Goal: Task Accomplishment & Management: Manage account settings

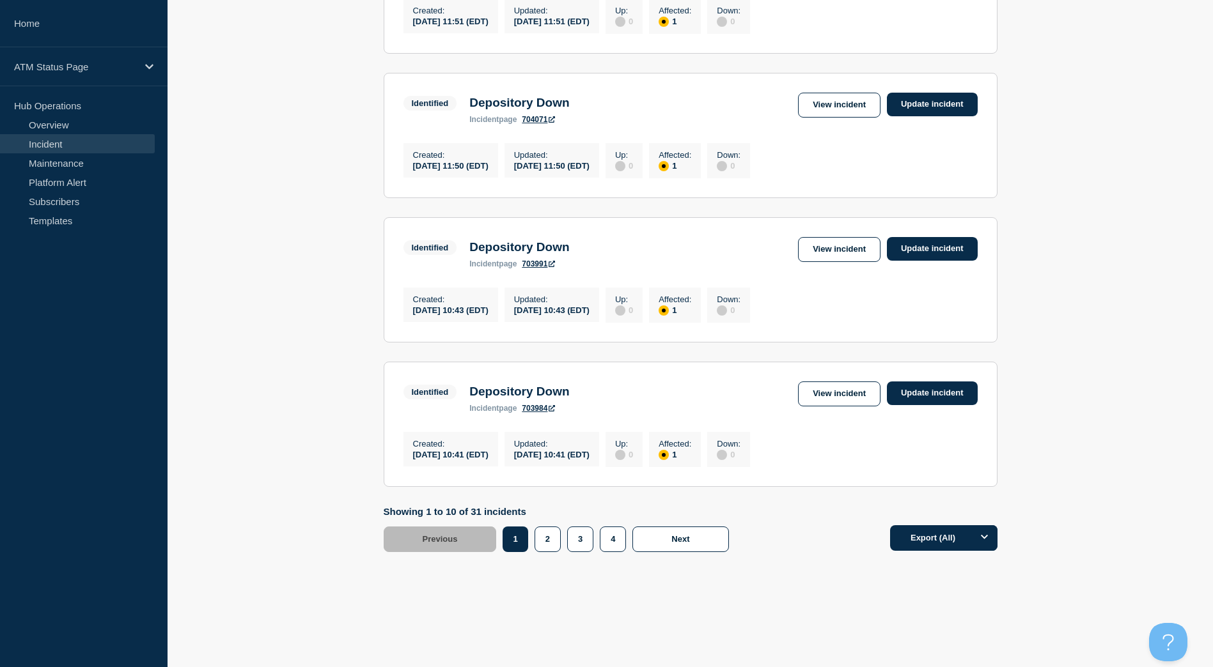
scroll to position [1184, 0]
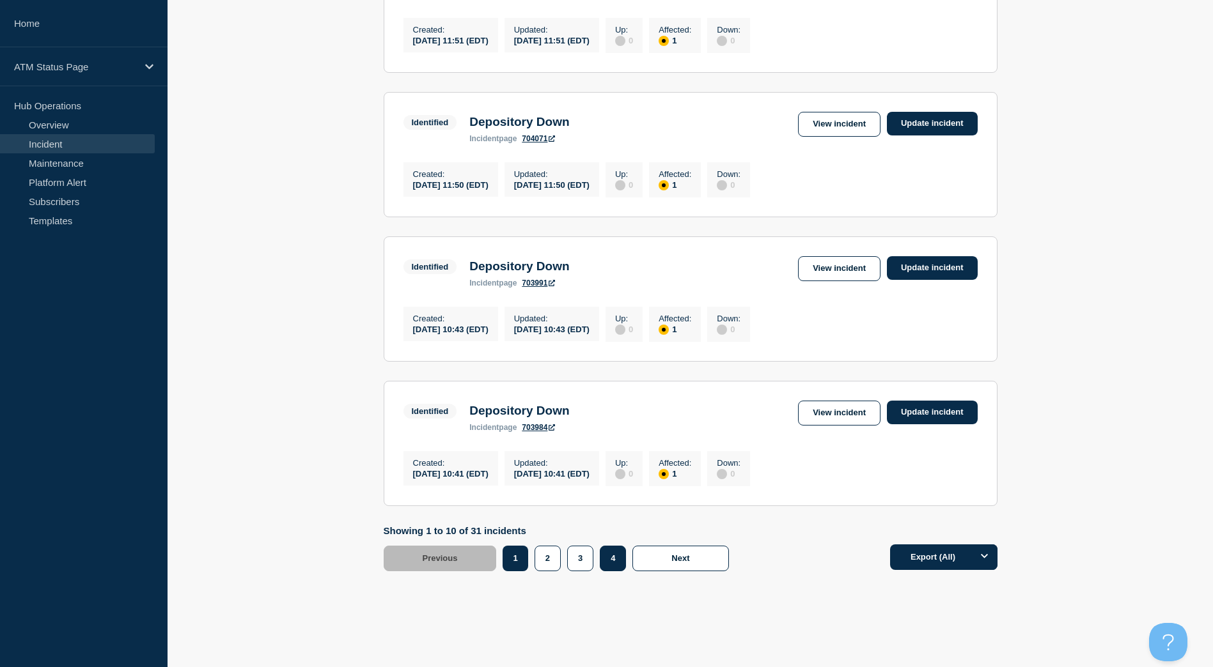
click at [611, 571] on button "4" at bounding box center [613, 559] width 26 height 26
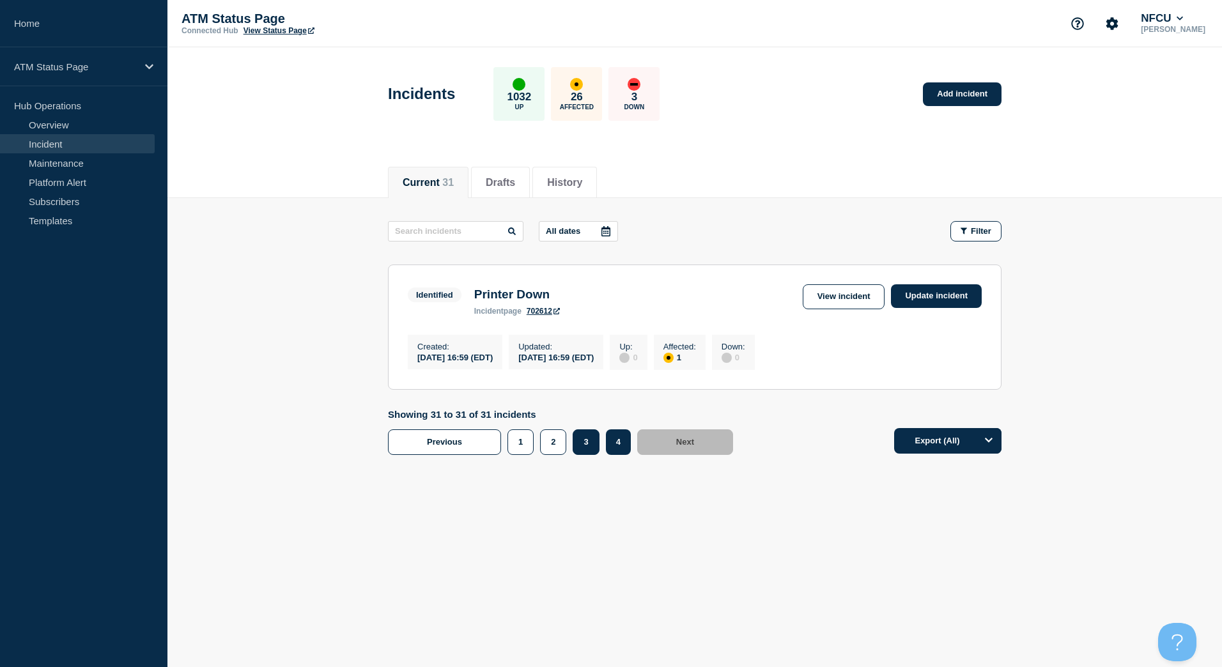
click at [583, 451] on button "3" at bounding box center [586, 443] width 26 height 26
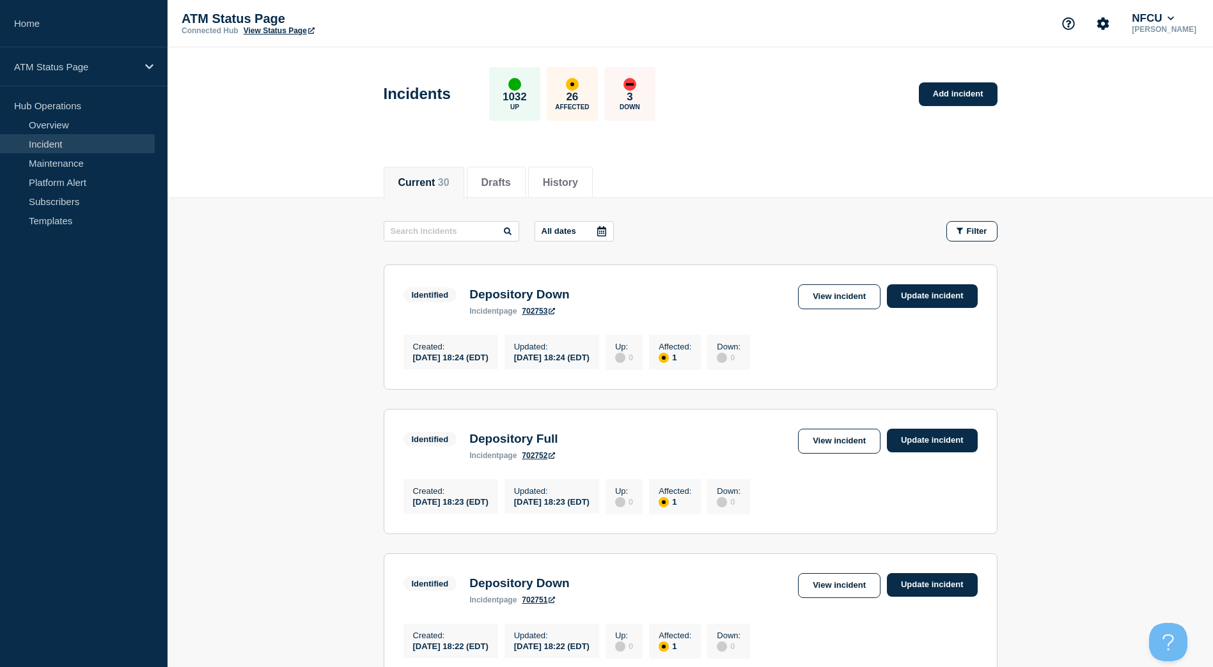
click at [578, 454] on div "Identified Depository Full incident page 702752 View incident Update incident" at bounding box center [690, 444] width 574 height 31
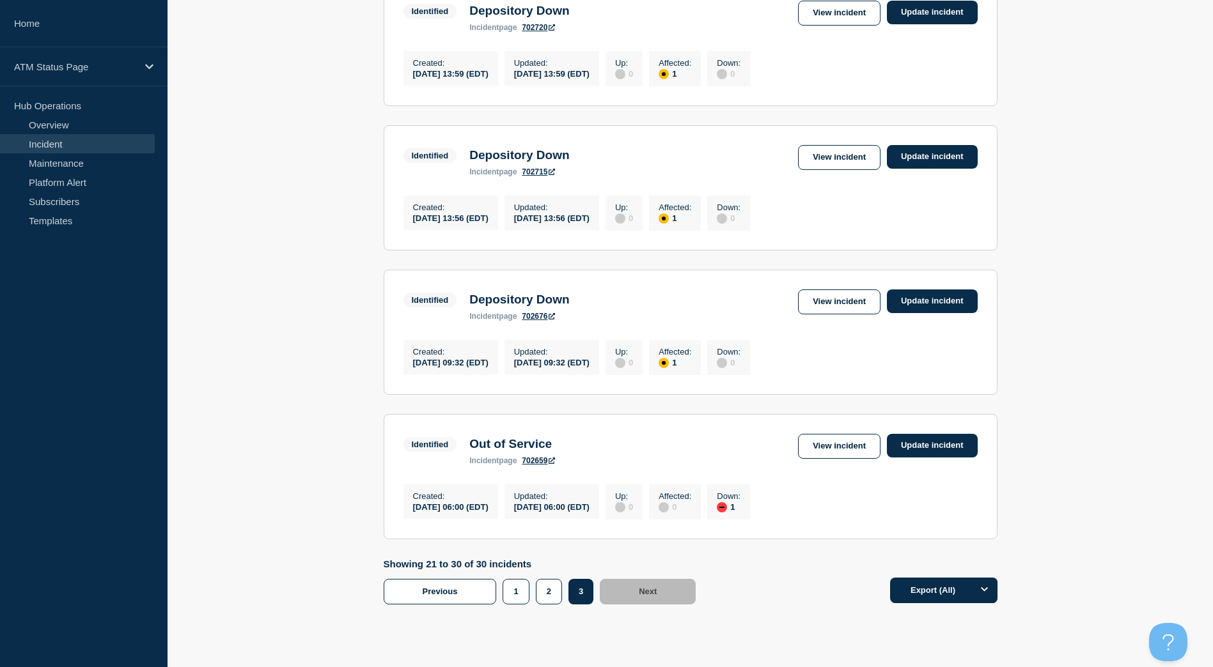
scroll to position [1215, 0]
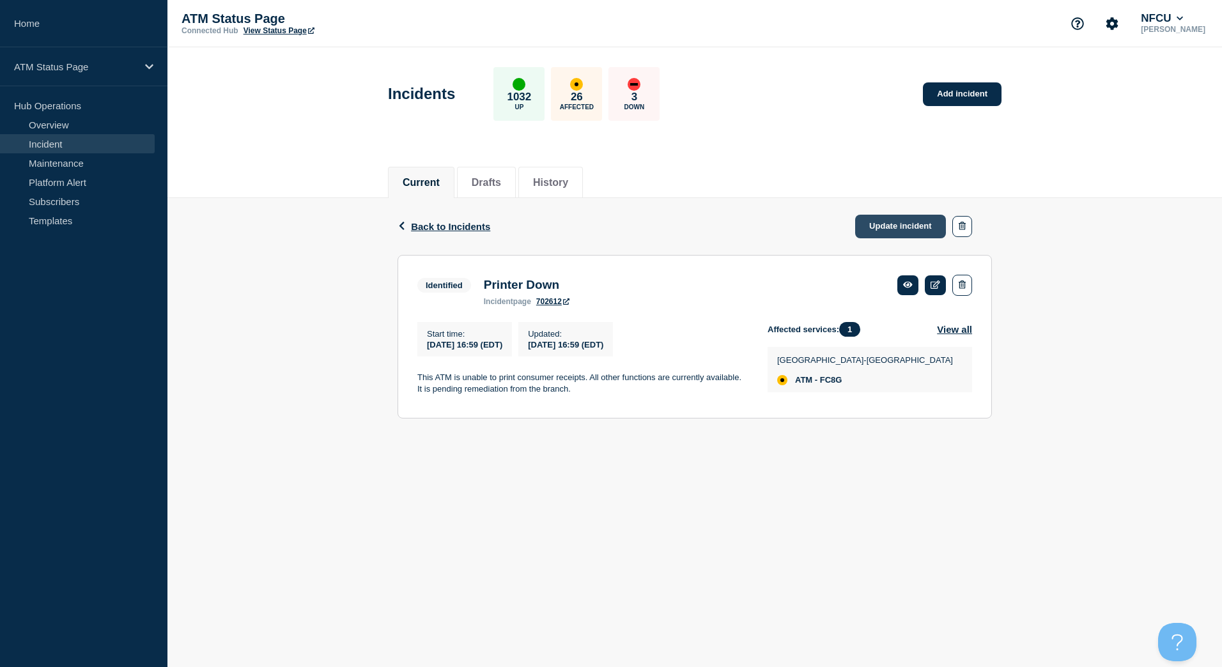
click at [871, 228] on link "Update incident" at bounding box center [900, 227] width 91 height 24
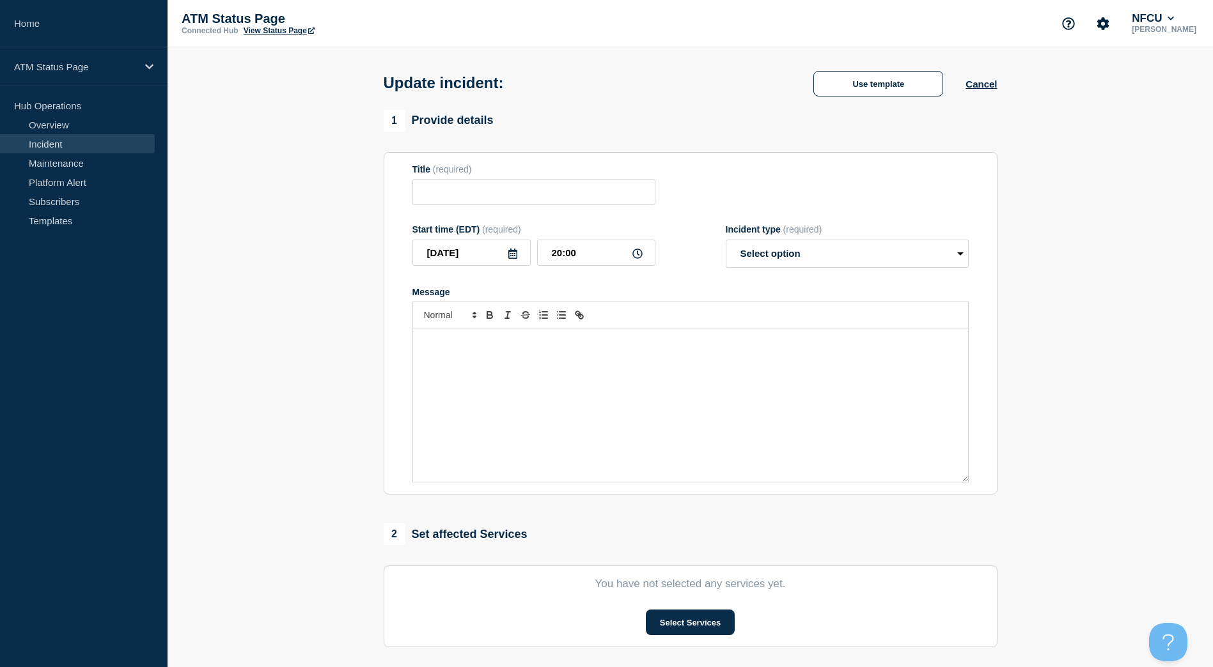
type input "Printer Down"
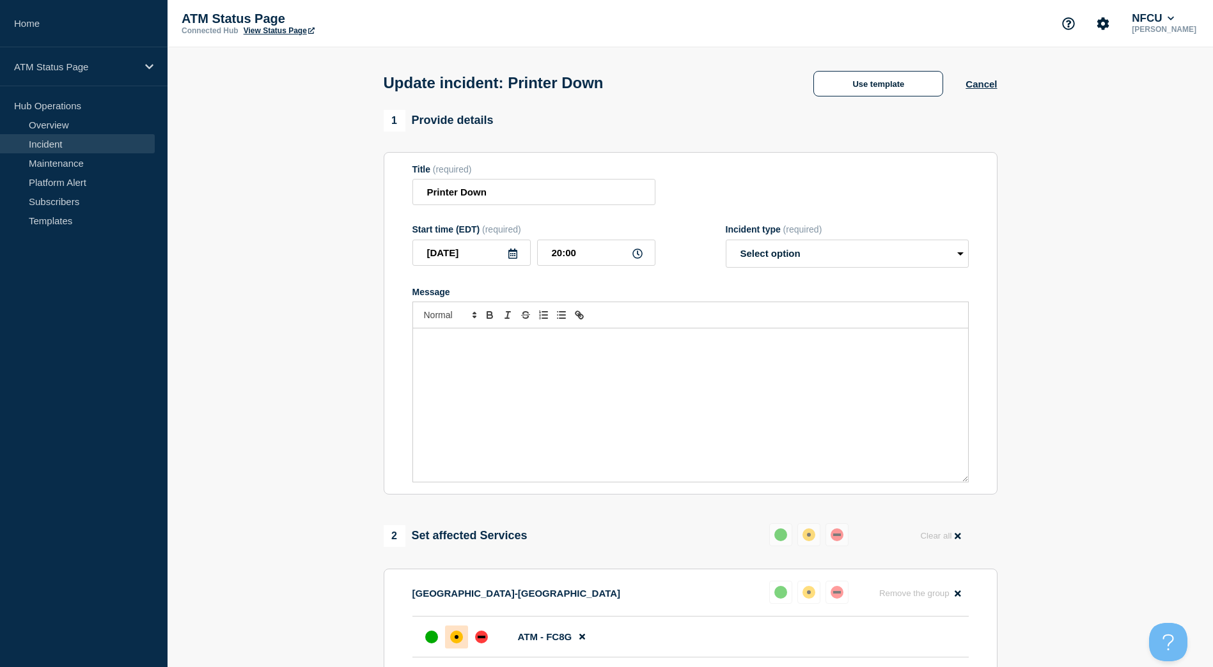
click at [857, 110] on div "Update incident: Printer Down Use template Cancel" at bounding box center [690, 78] width 642 height 63
click at [860, 86] on button "Use template" at bounding box center [878, 84] width 130 height 26
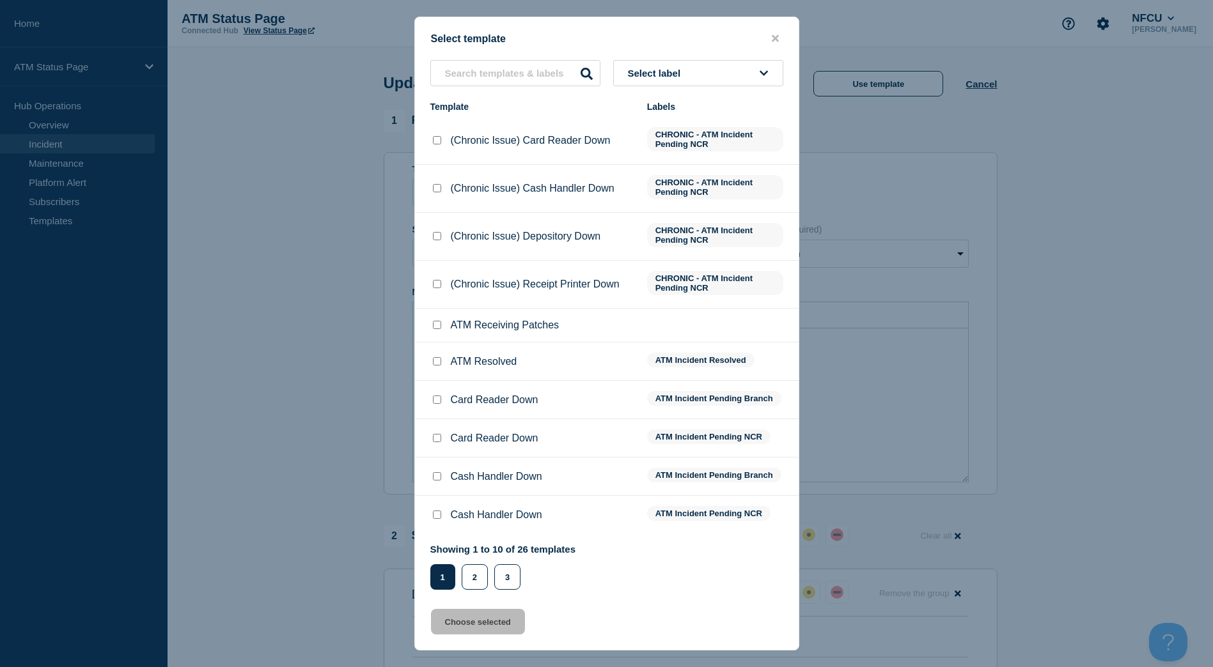
click at [751, 62] on button "Select label" at bounding box center [698, 73] width 170 height 26
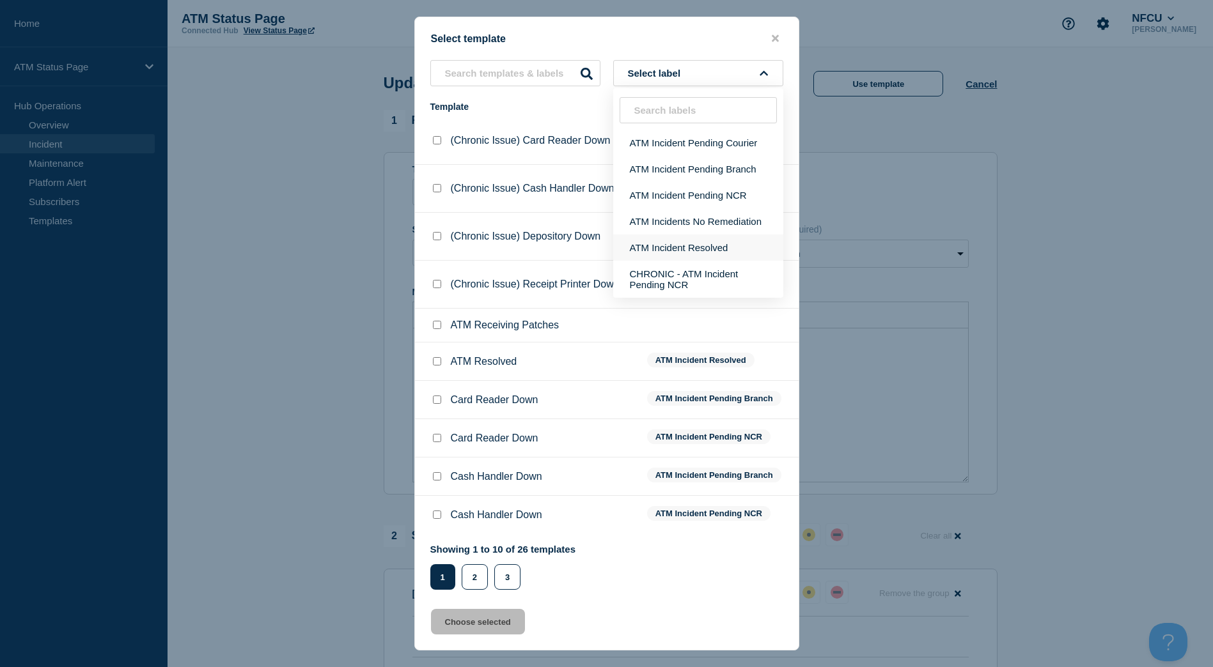
click at [731, 242] on button "ATM Incident Resolved" at bounding box center [698, 248] width 170 height 26
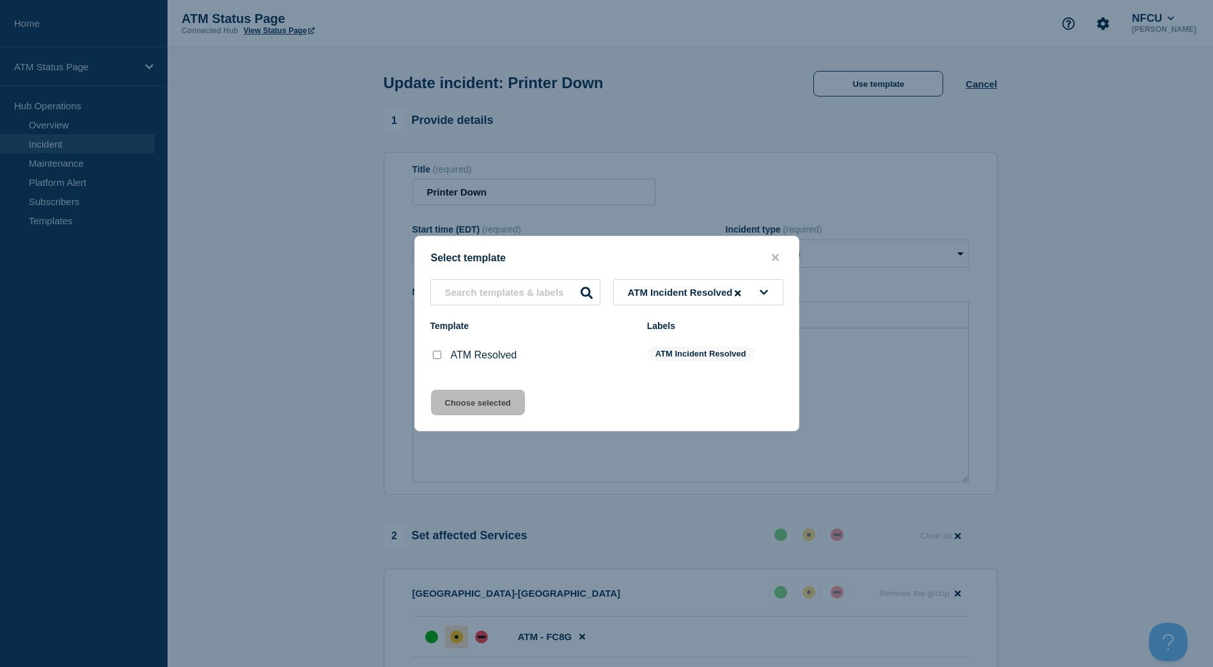
click at [433, 359] on input "ATM Resolved checkbox" at bounding box center [437, 355] width 8 height 8
checkbox input "true"
click at [453, 393] on button "Choose selected" at bounding box center [478, 403] width 94 height 26
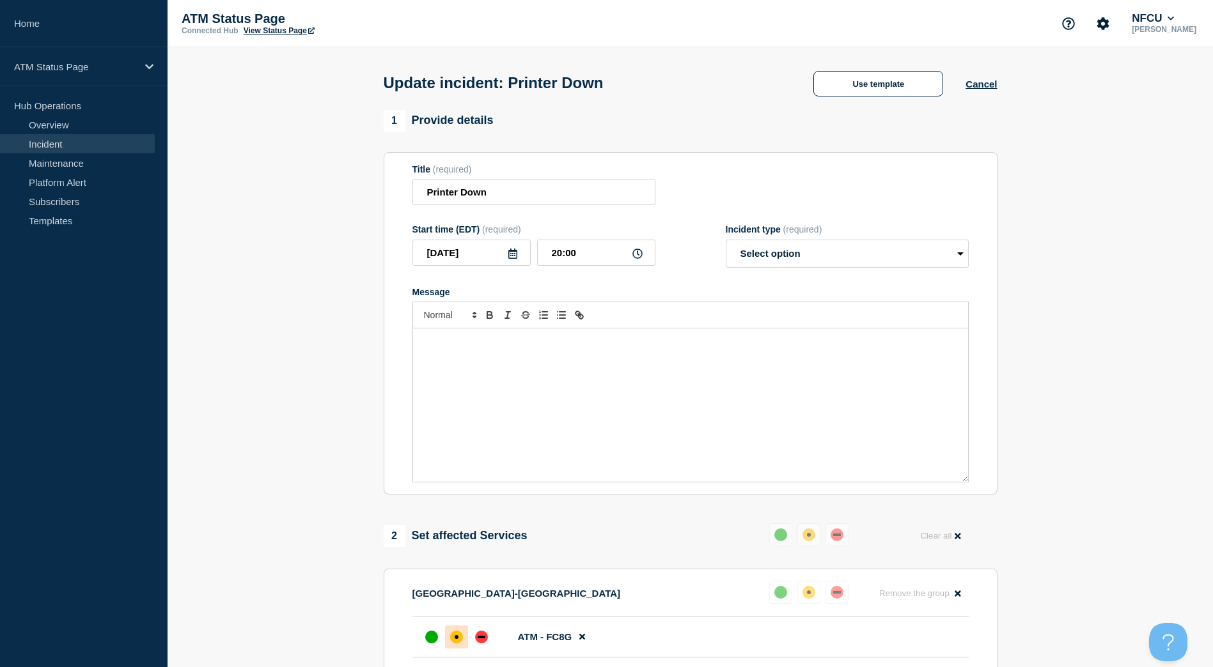
select select "resolved"
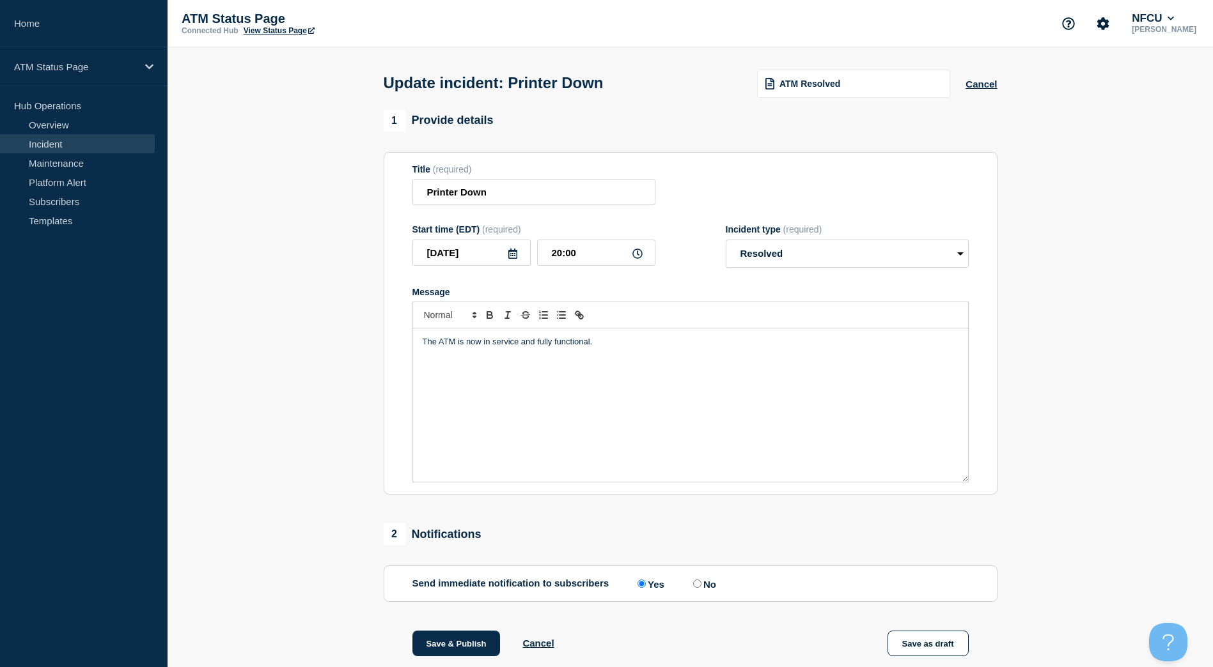
scroll to position [151, 0]
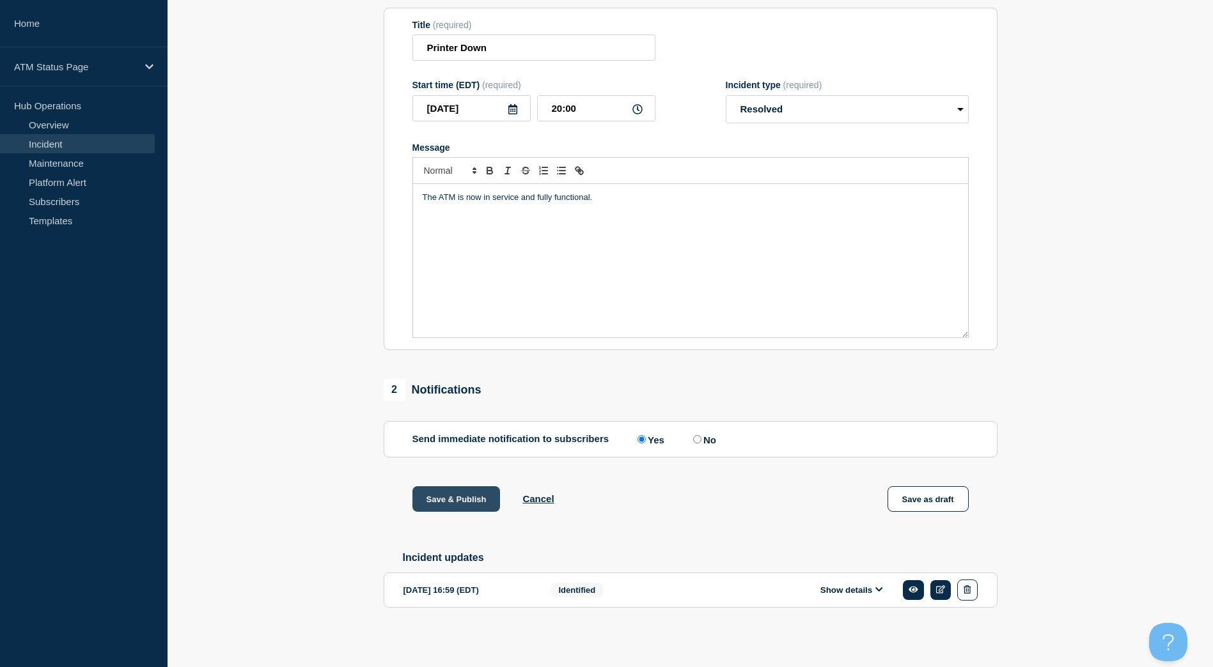
click at [463, 490] on button "Save & Publish" at bounding box center [456, 499] width 88 height 26
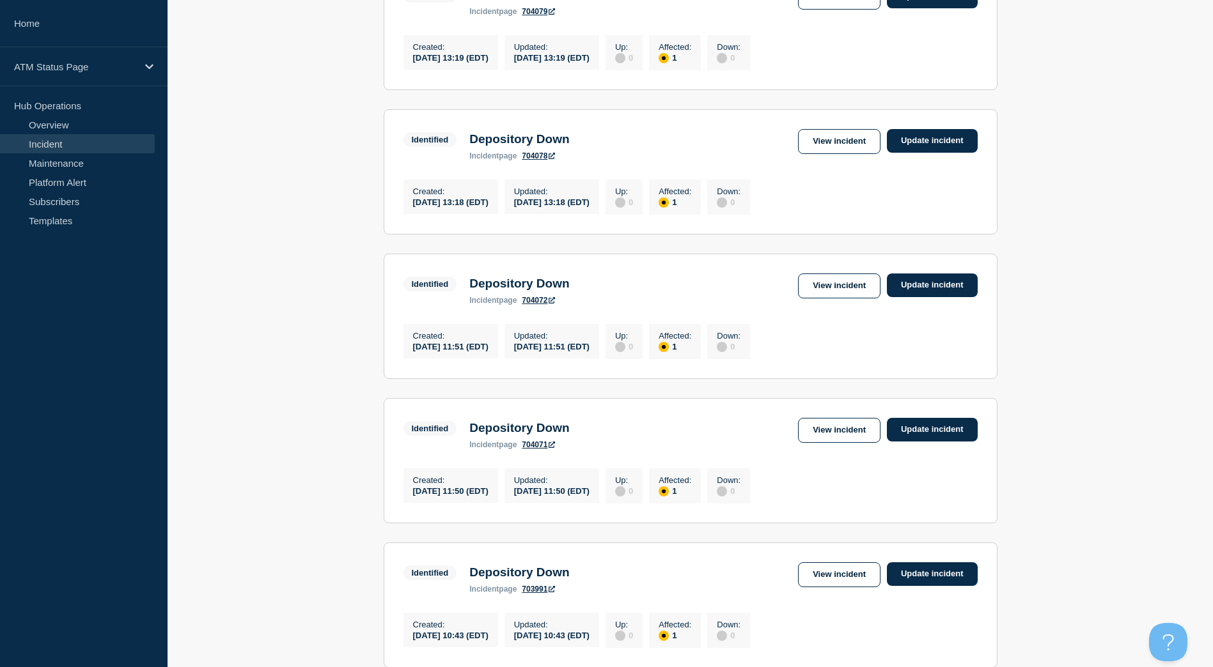
scroll to position [1248, 0]
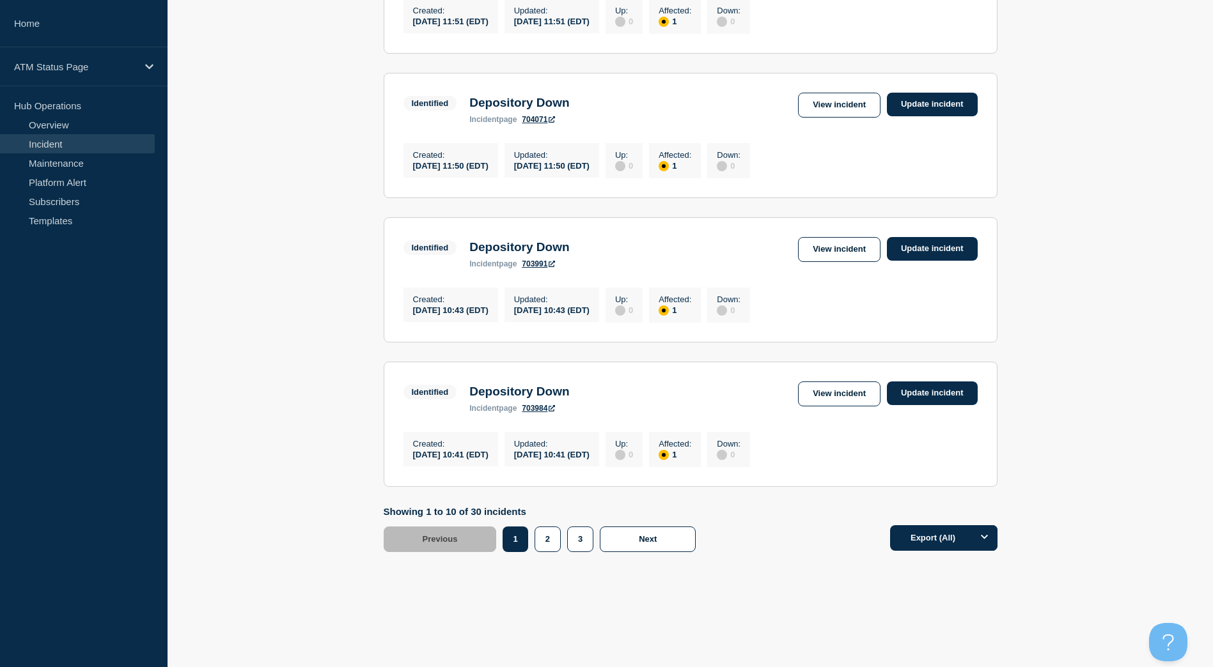
click at [566, 535] on div "2" at bounding box center [550, 540] width 33 height 26
click at [572, 536] on button "3" at bounding box center [580, 540] width 26 height 26
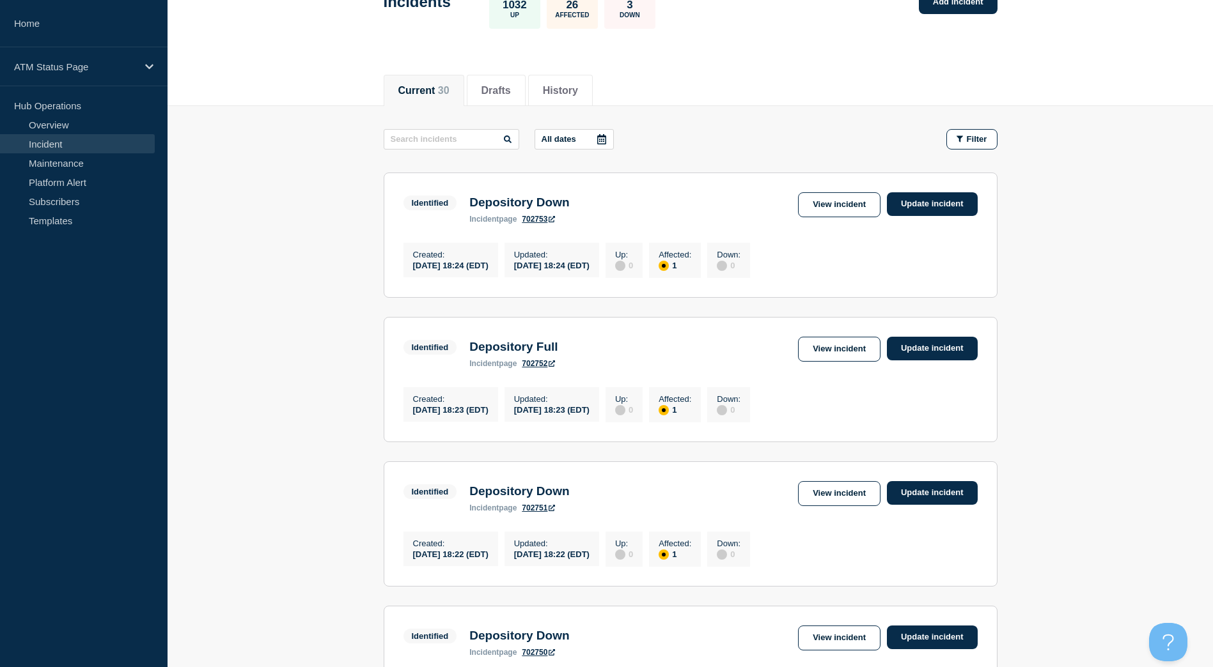
scroll to position [8, 0]
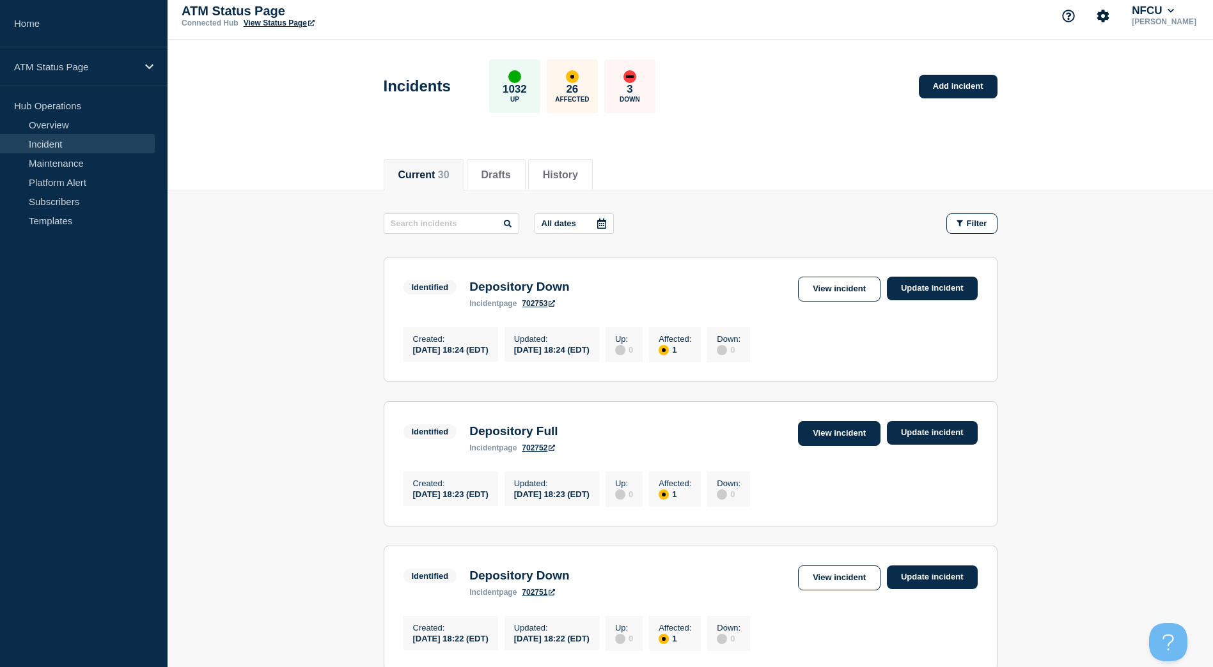
drag, startPoint x: 830, startPoint y: 424, endPoint x: 831, endPoint y: 438, distance: 13.5
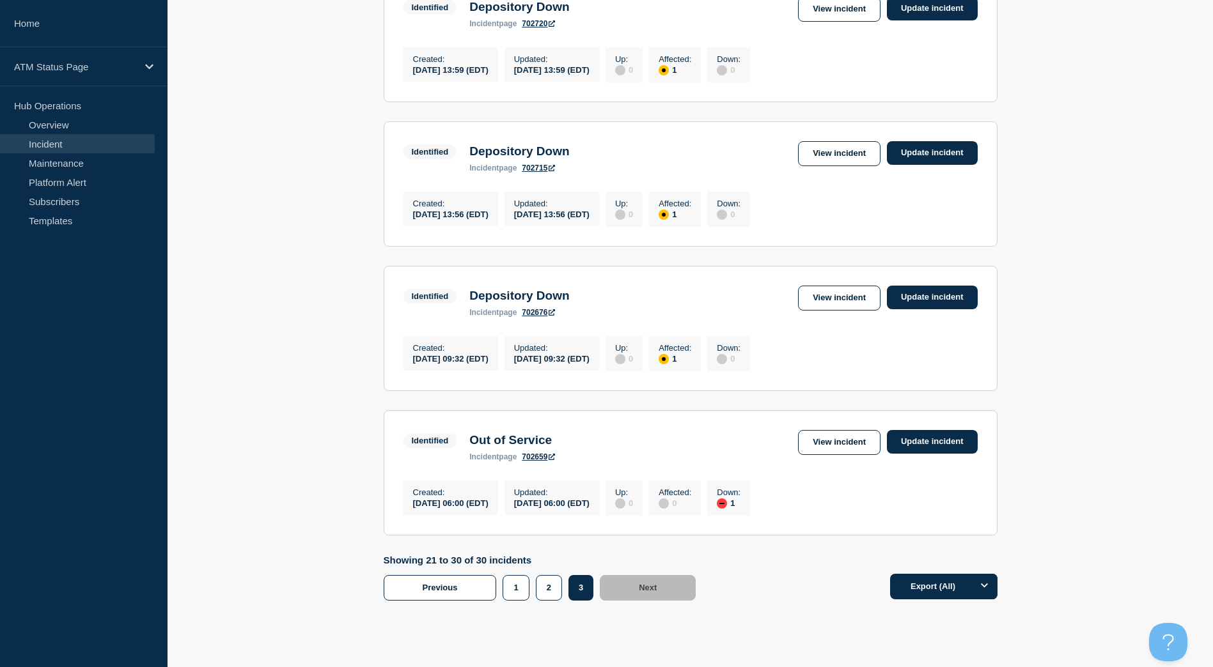
scroll to position [1248, 0]
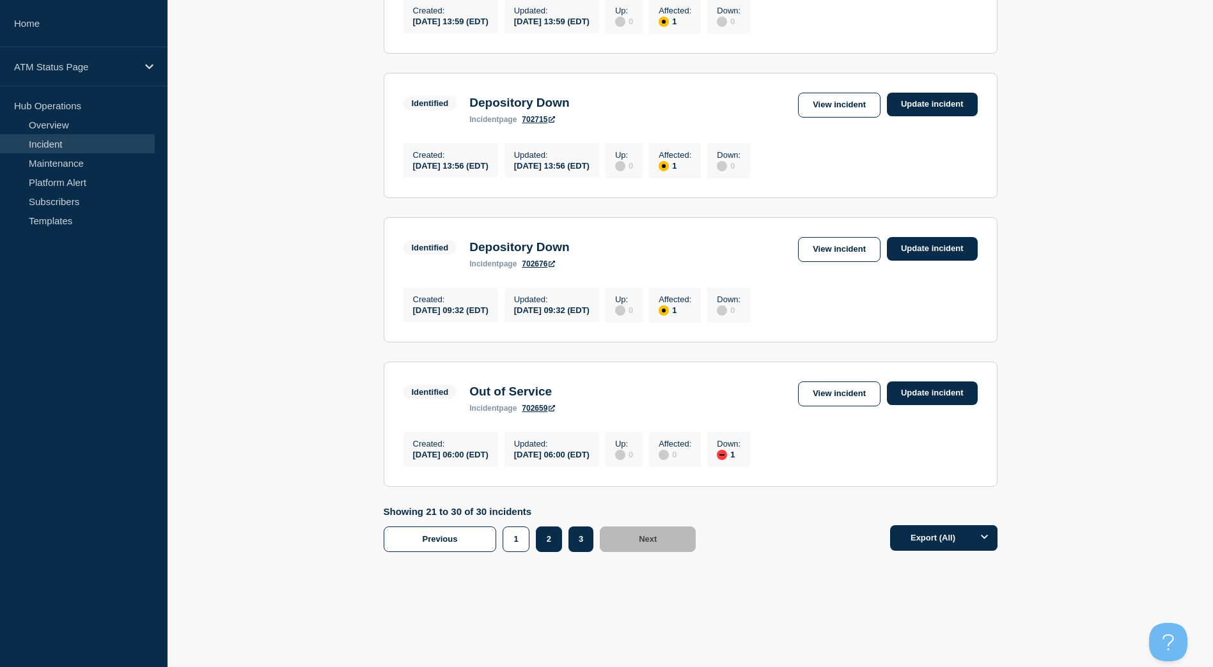
click at [557, 539] on button "2" at bounding box center [549, 540] width 26 height 26
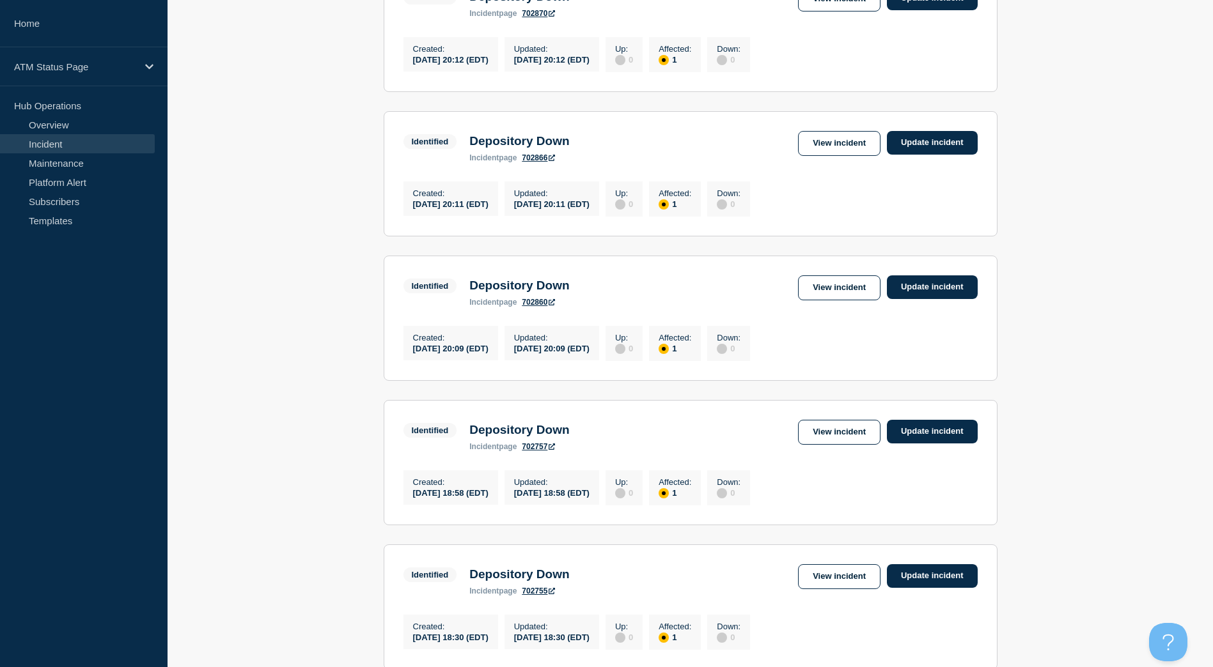
scroll to position [1248, 0]
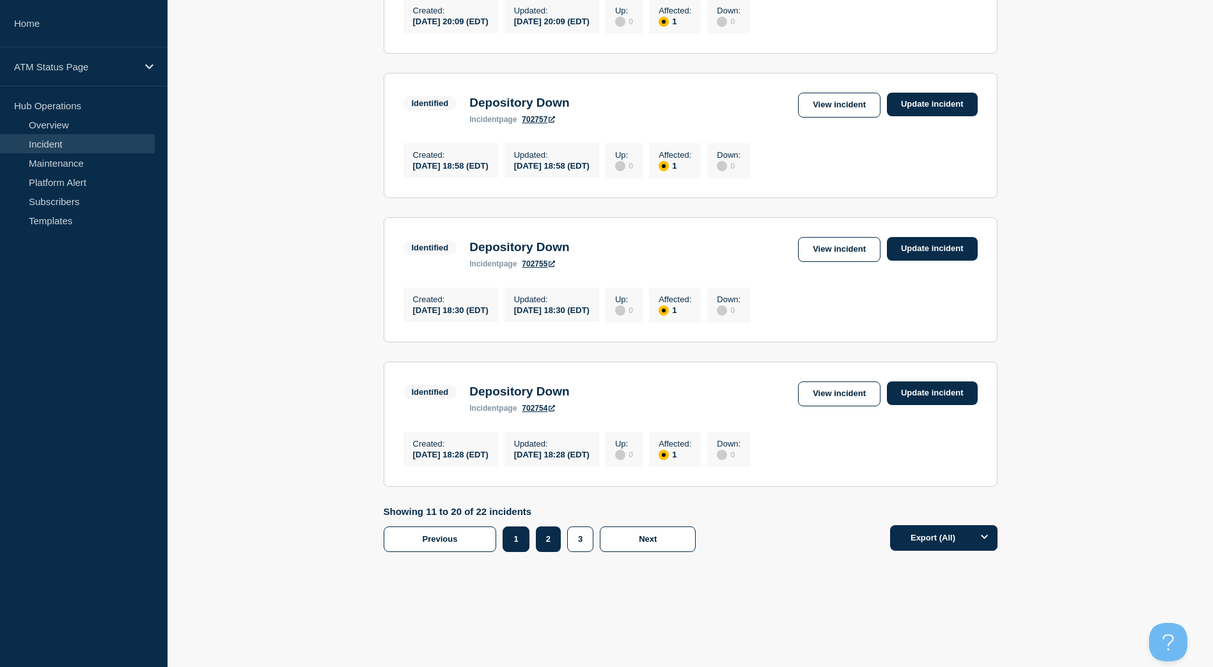
click at [528, 539] on button "1" at bounding box center [515, 540] width 26 height 26
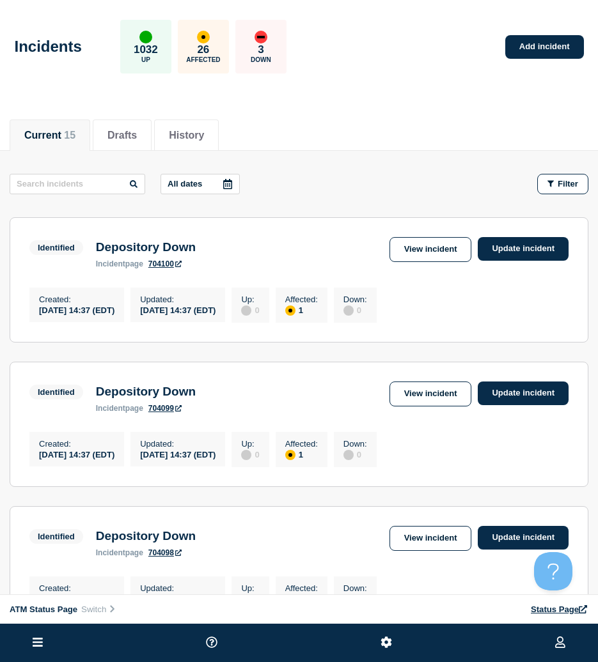
click at [435, 109] on div "Current 15 Drafts History" at bounding box center [299, 128] width 579 height 43
click at [556, 191] on button "Filter" at bounding box center [562, 184] width 51 height 20
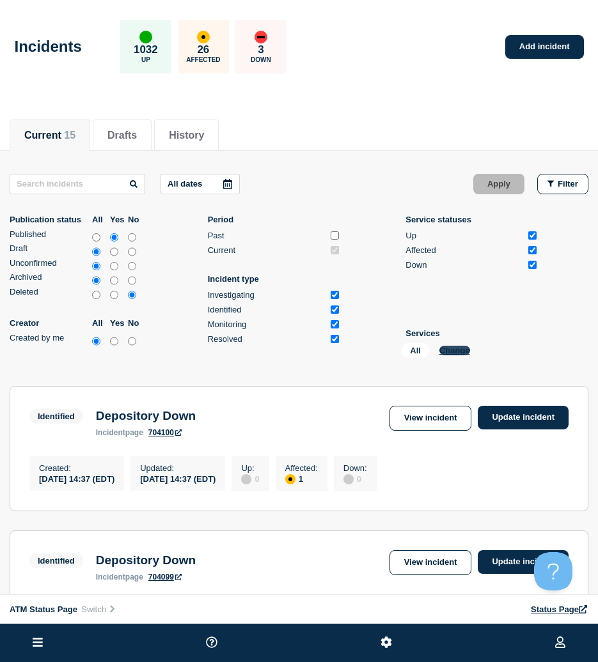
click at [445, 346] on button "Change" at bounding box center [454, 351] width 31 height 10
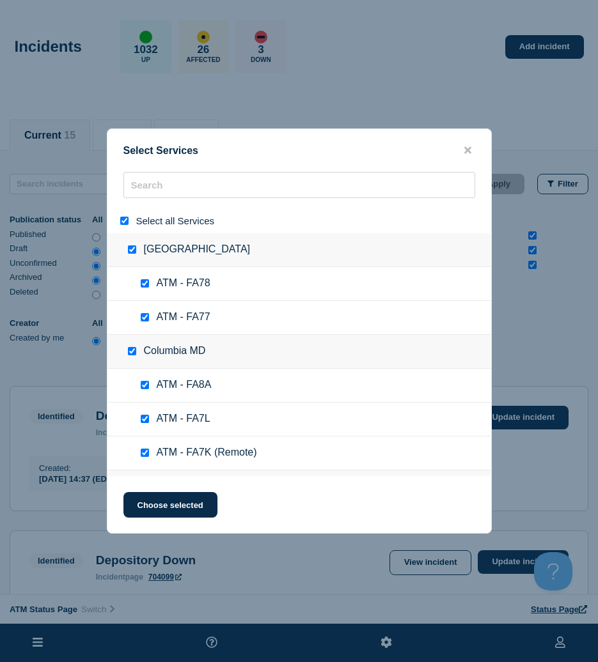
click at [123, 219] on input "select all" at bounding box center [124, 221] width 8 height 8
checkbox input "false"
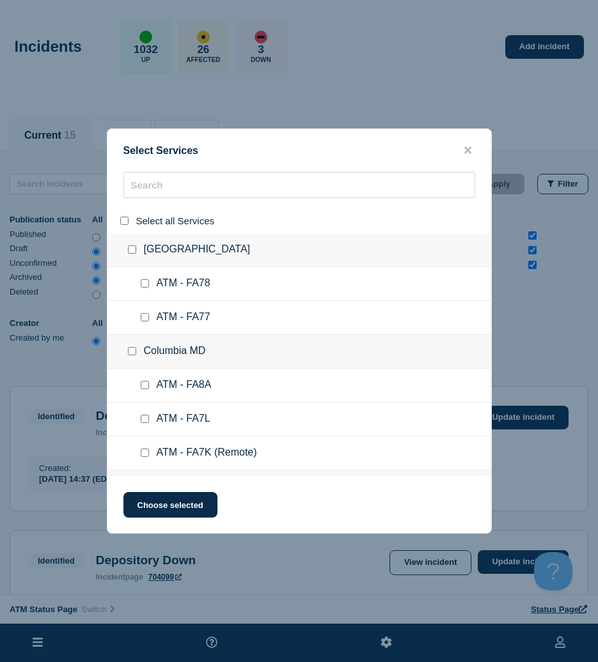
checkbox input "false"
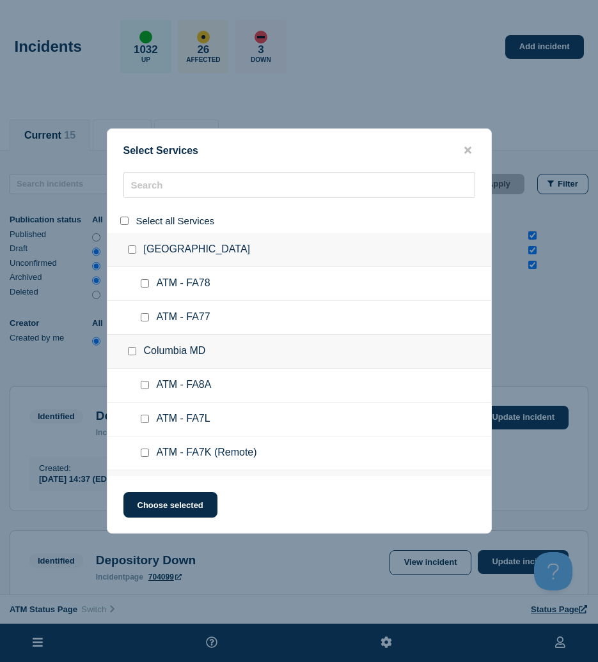
checkbox input "false"
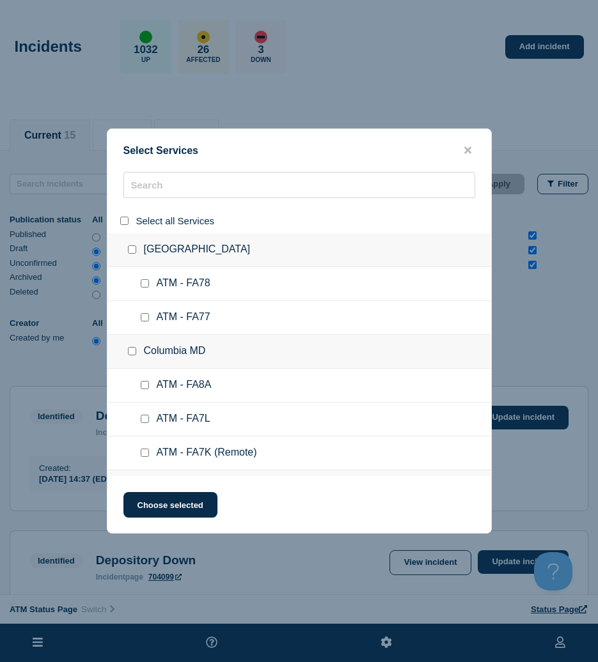
checkbox input "false"
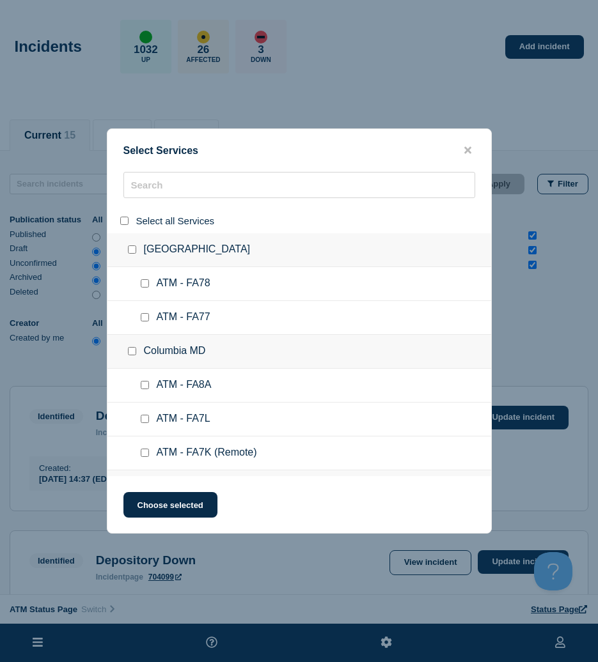
checkbox input "false"
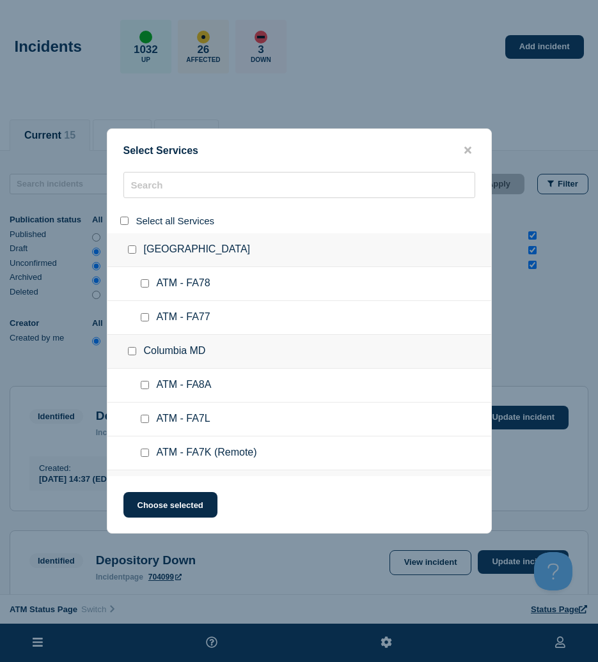
checkbox input "false"
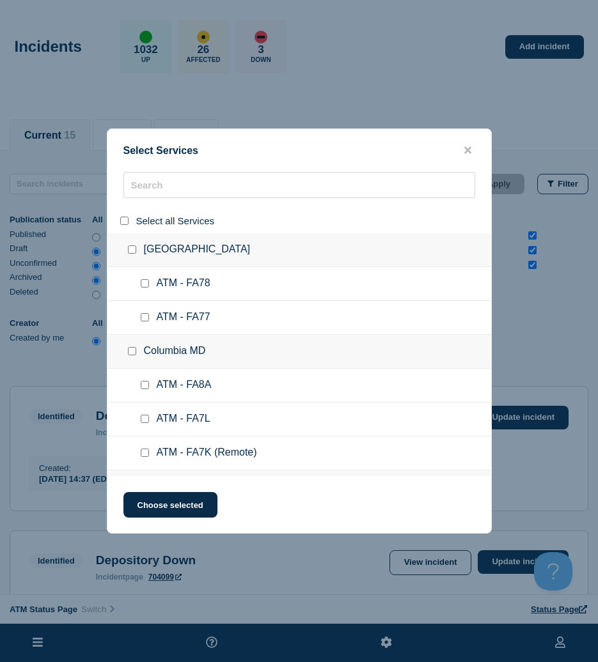
checkbox input "false"
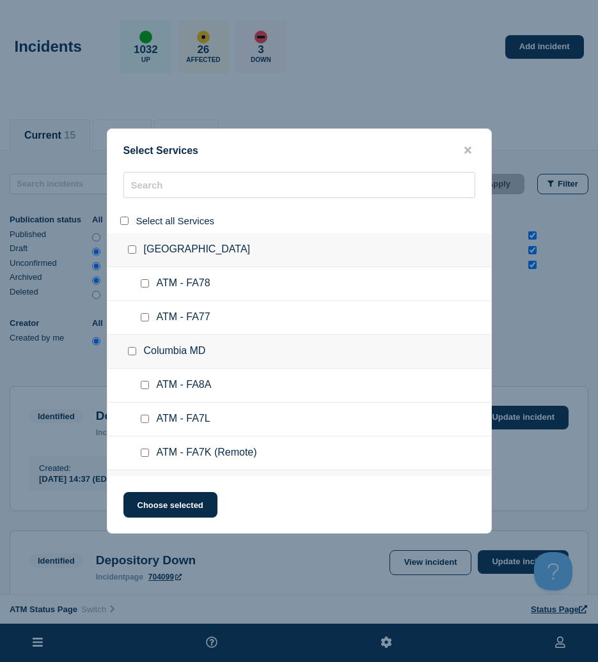
checkbox input "false"
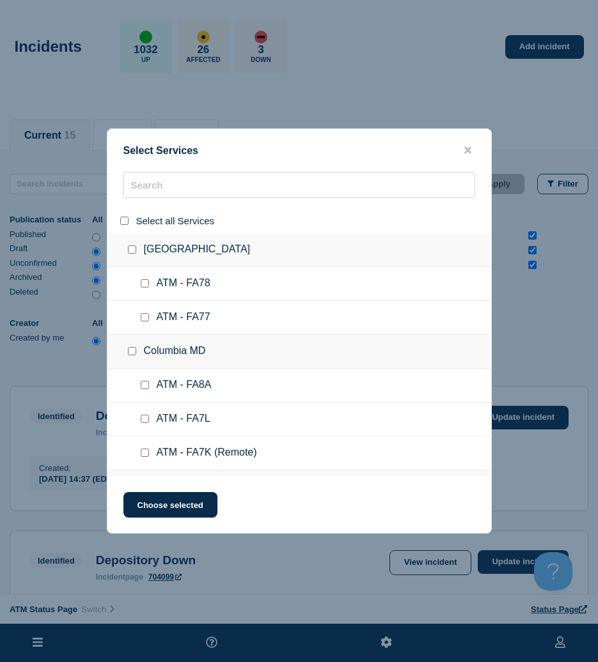
checkbox input "false"
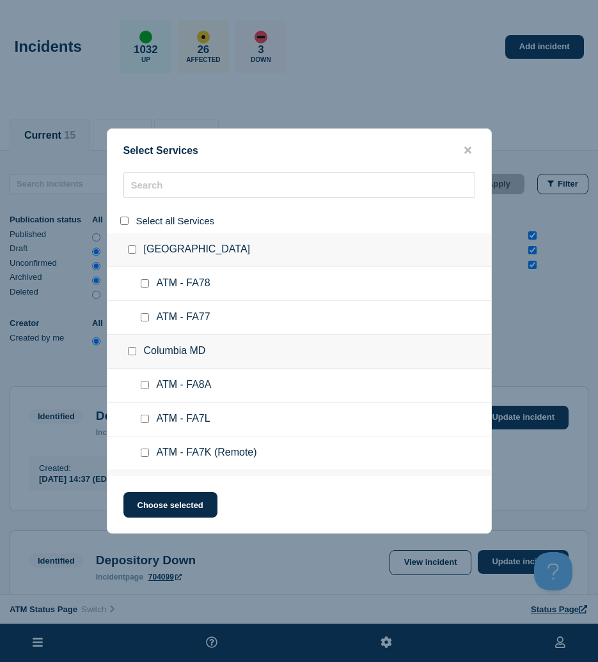
checkbox input "false"
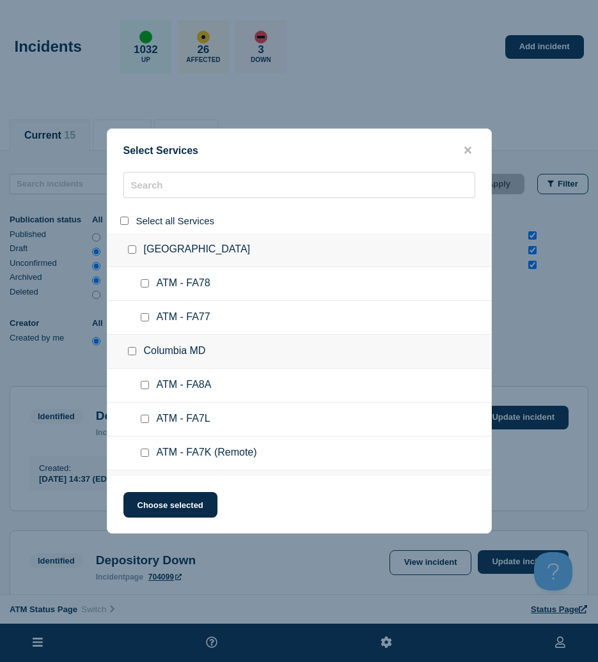
checkbox input "false"
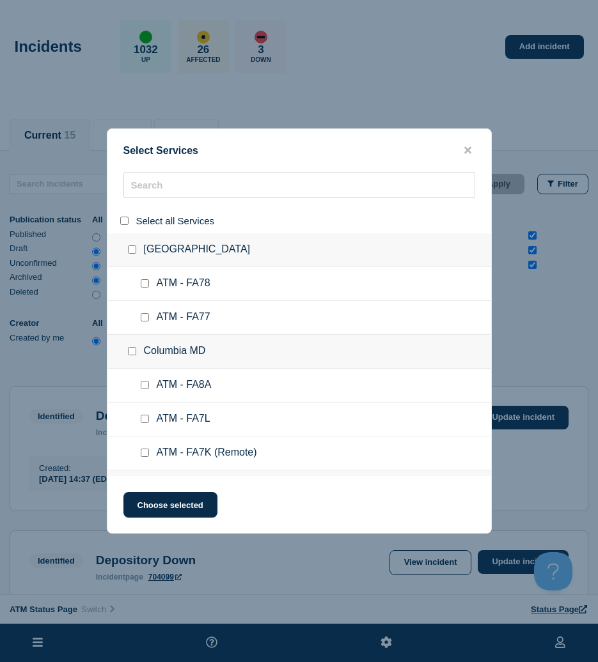
checkbox input "false"
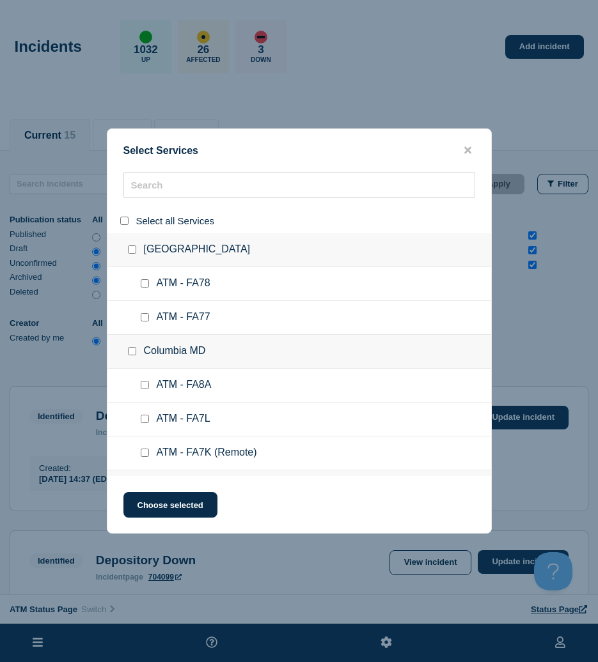
checkbox input "false"
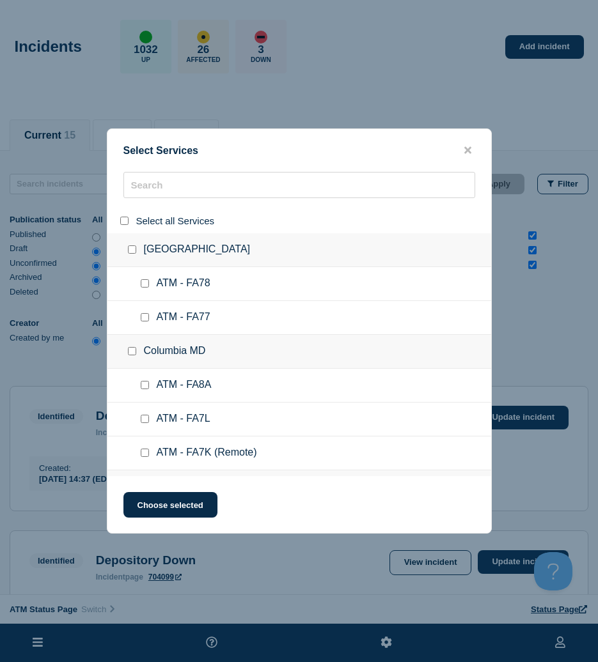
checkbox input "false"
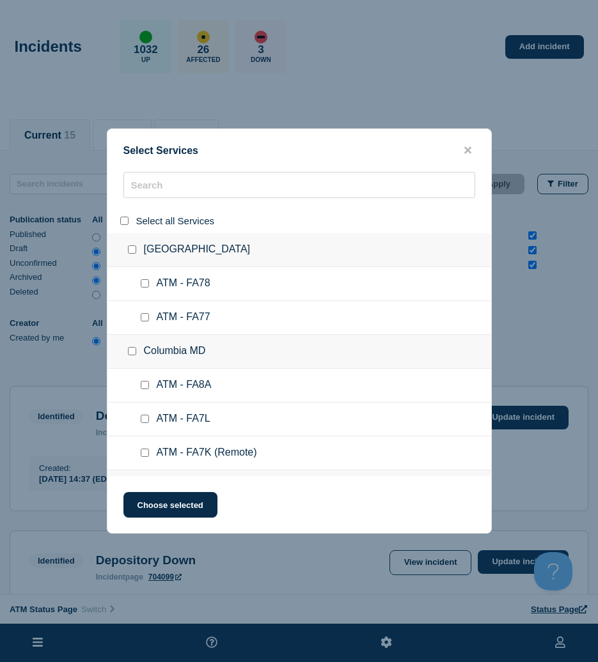
checkbox input "false"
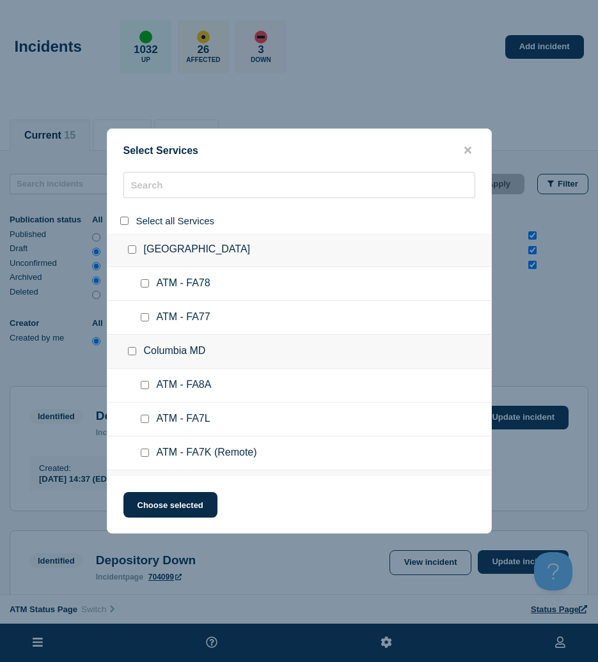
checkbox input "false"
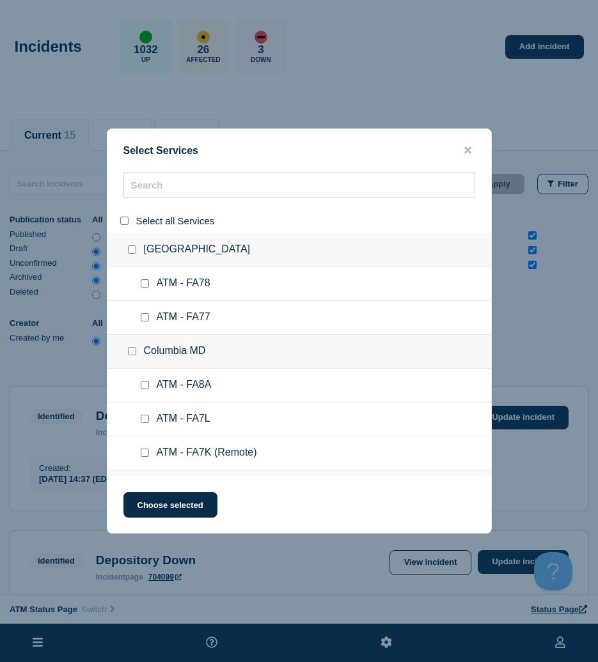
checkbox input "false"
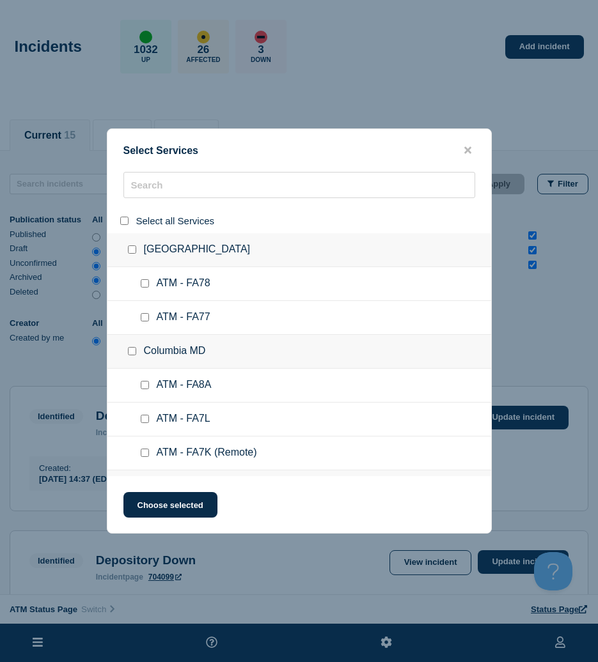
checkbox input "false"
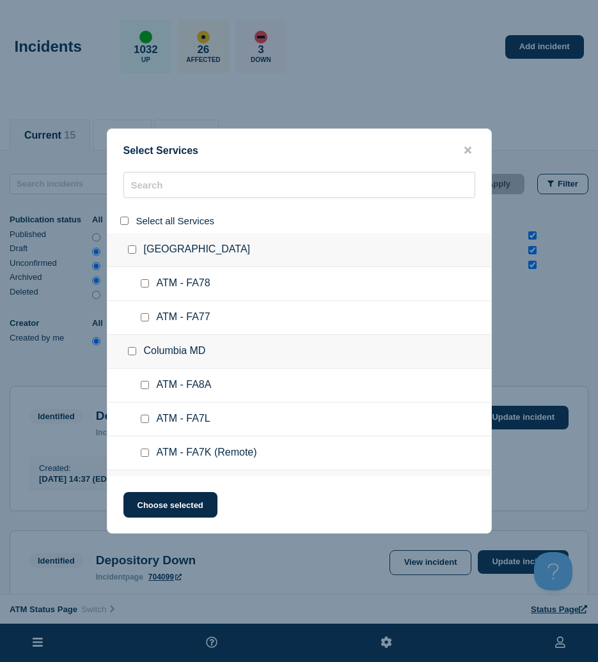
checkbox input "false"
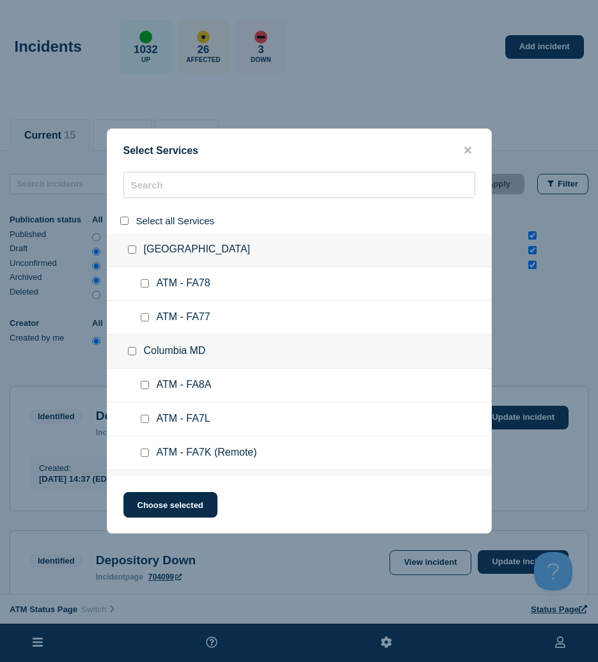
checkbox input "false"
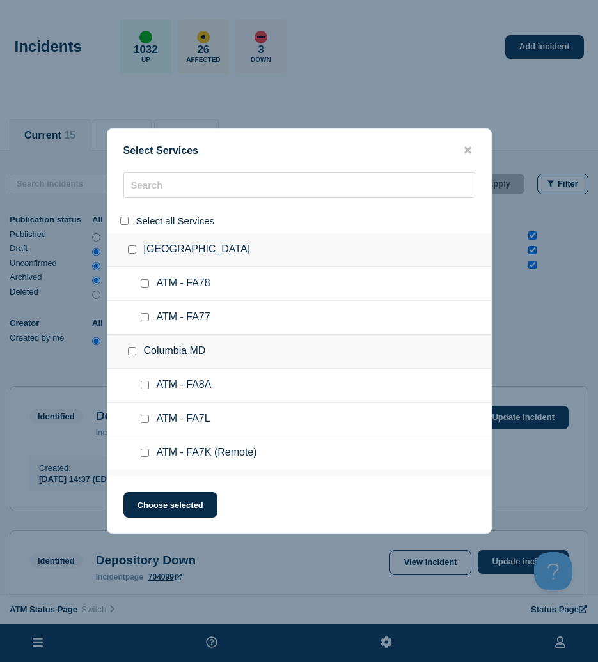
checkbox input "false"
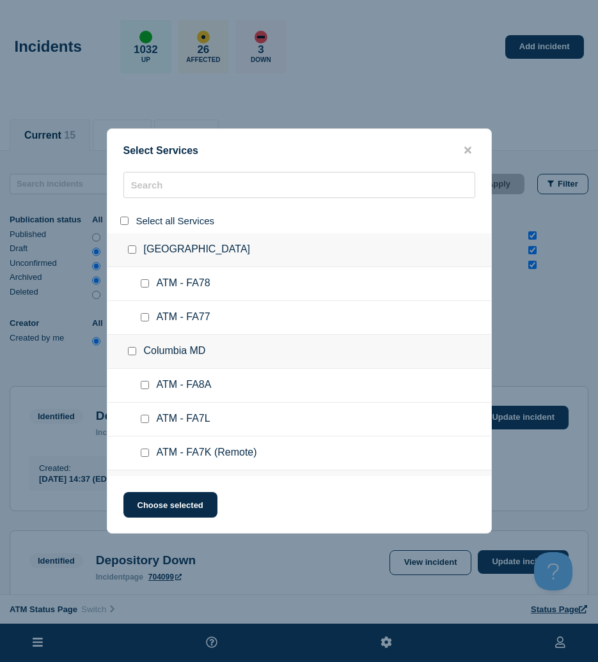
checkbox input "false"
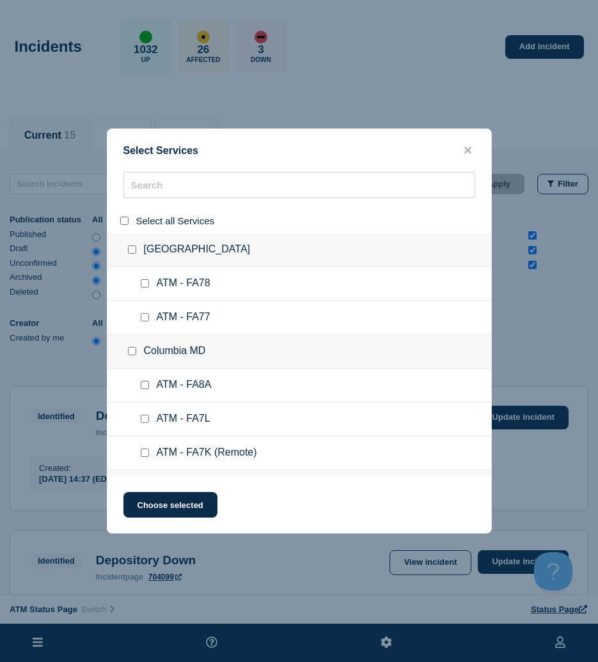
checkbox input "false"
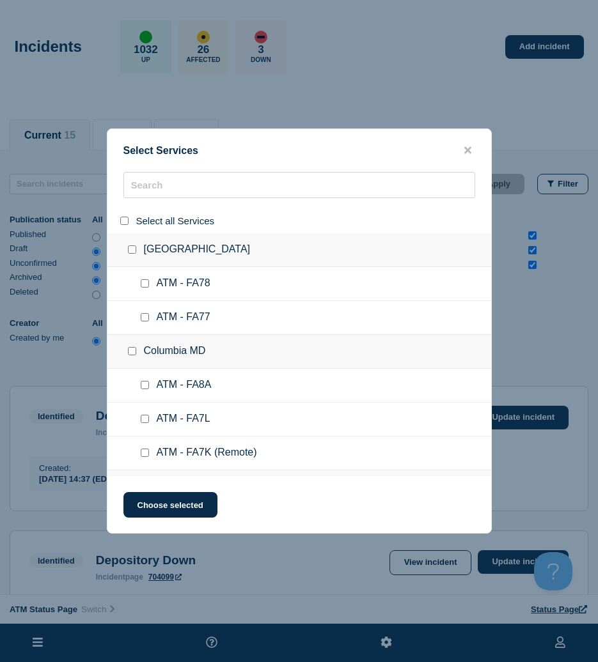
checkbox input "false"
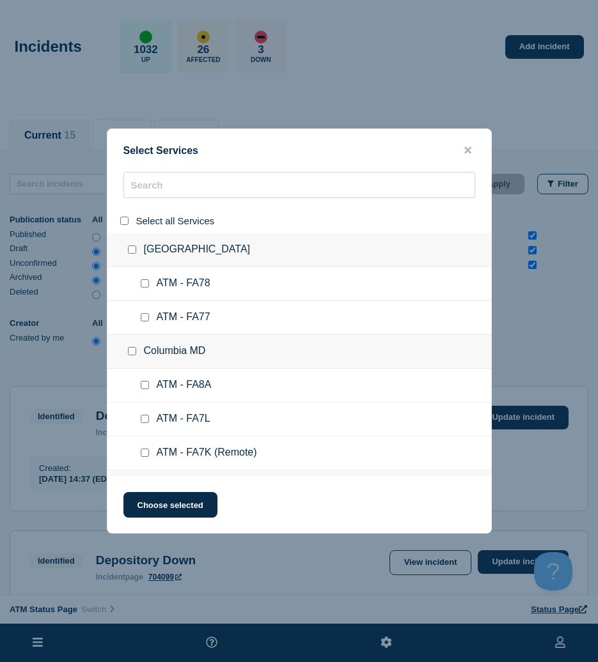
checkbox input "false"
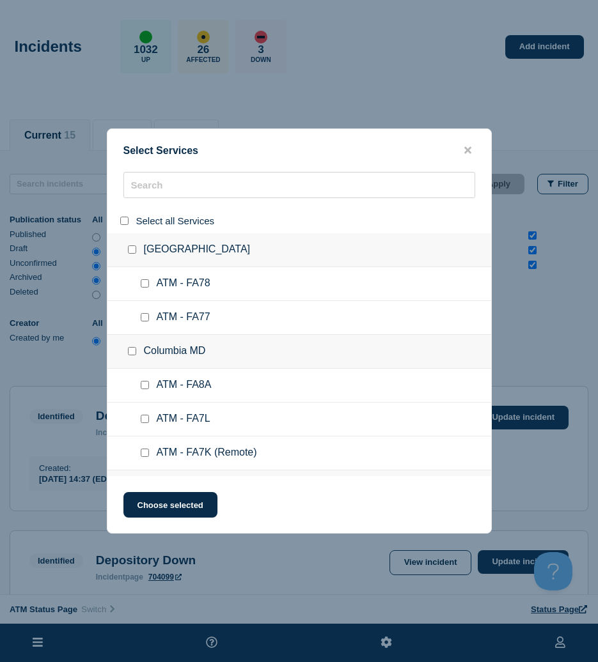
checkbox input "false"
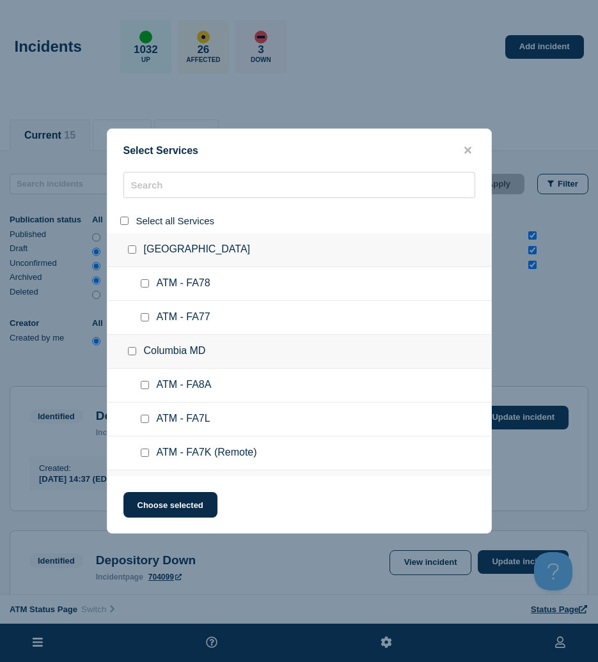
checkbox input "false"
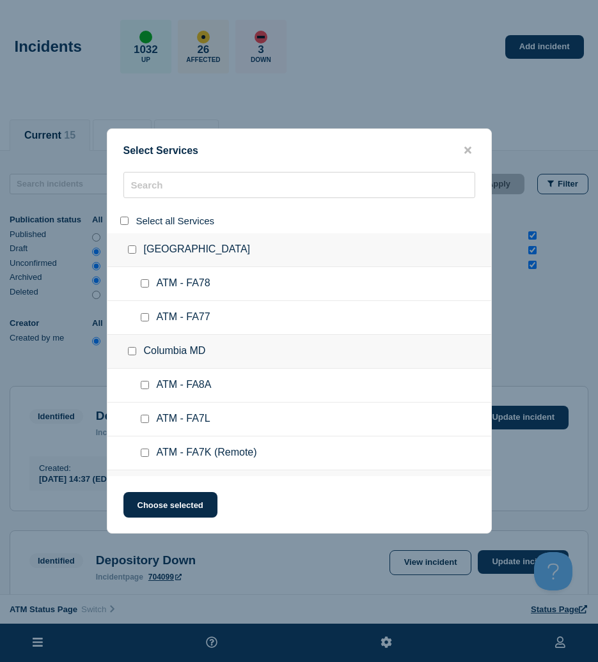
checkbox input "false"
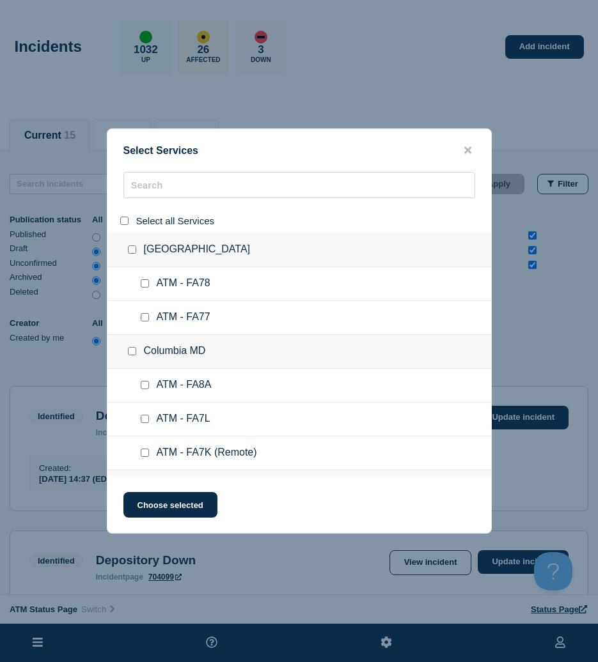
checkbox input "false"
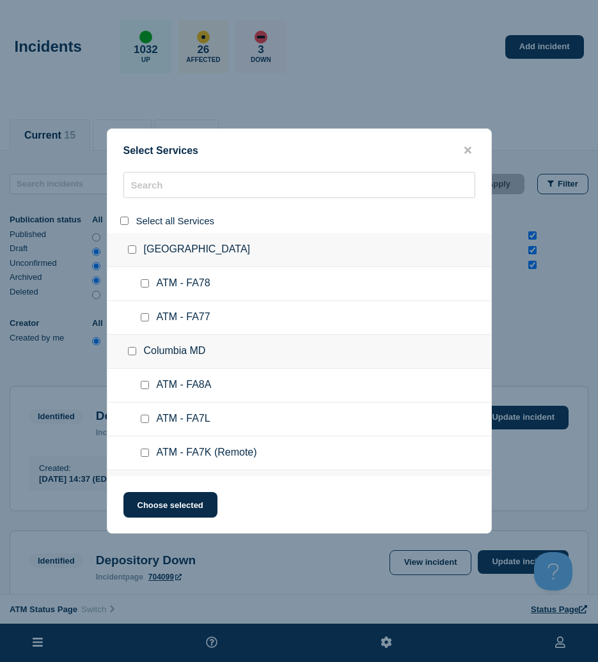
checkbox input "false"
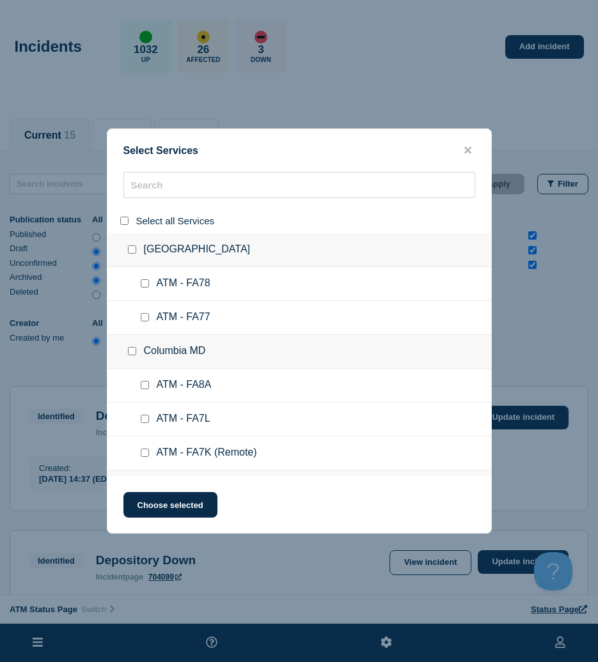
checkbox input "false"
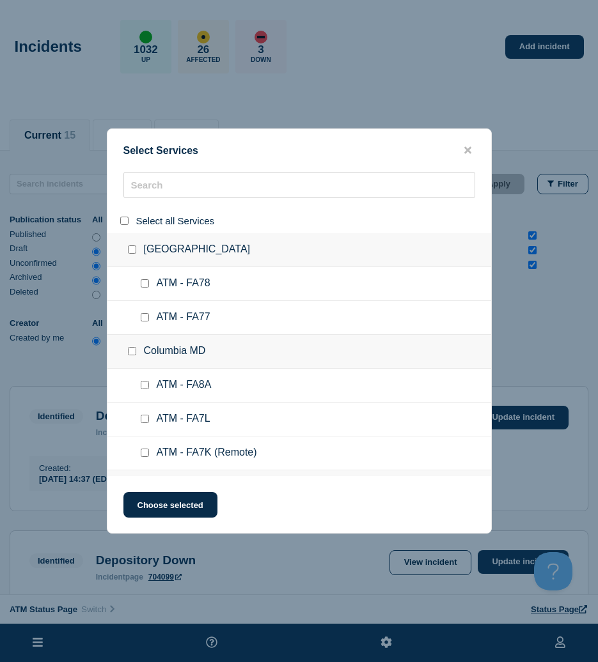
checkbox input "false"
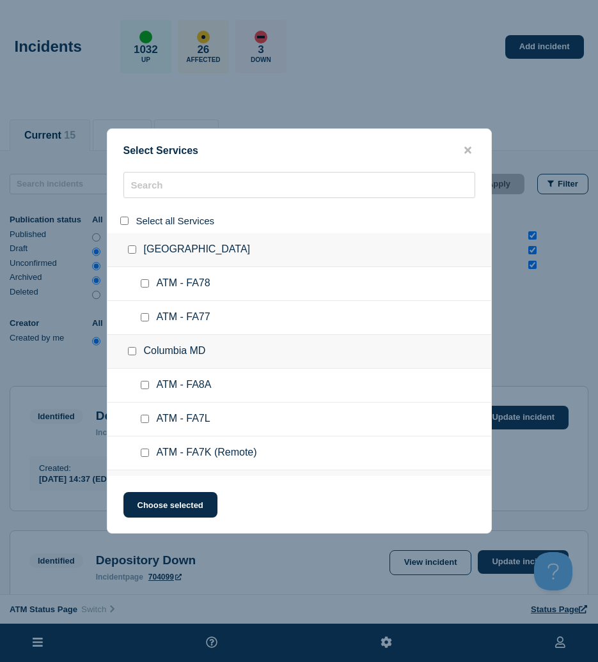
checkbox input "false"
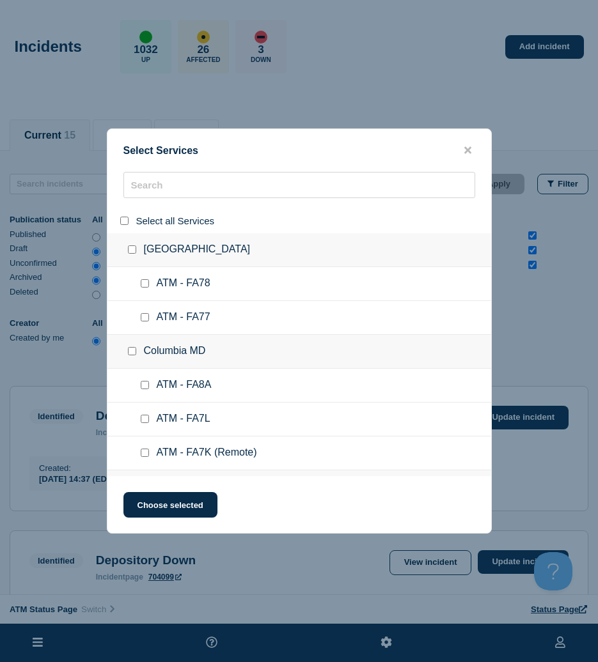
checkbox input "false"
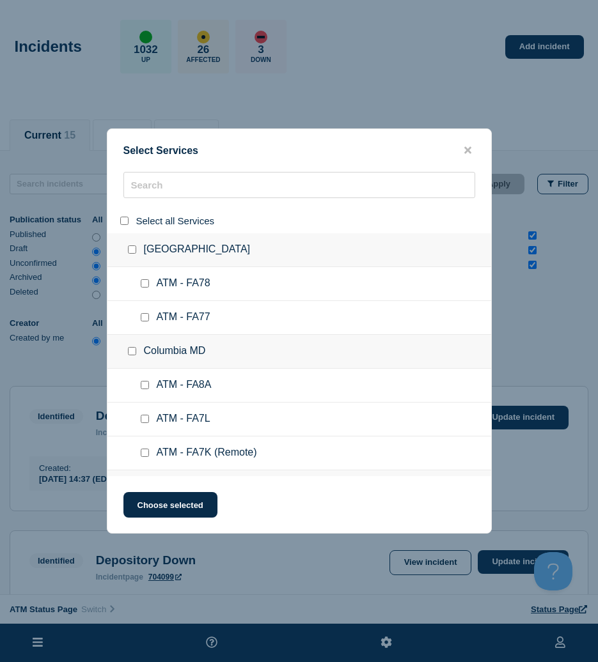
checkbox input "false"
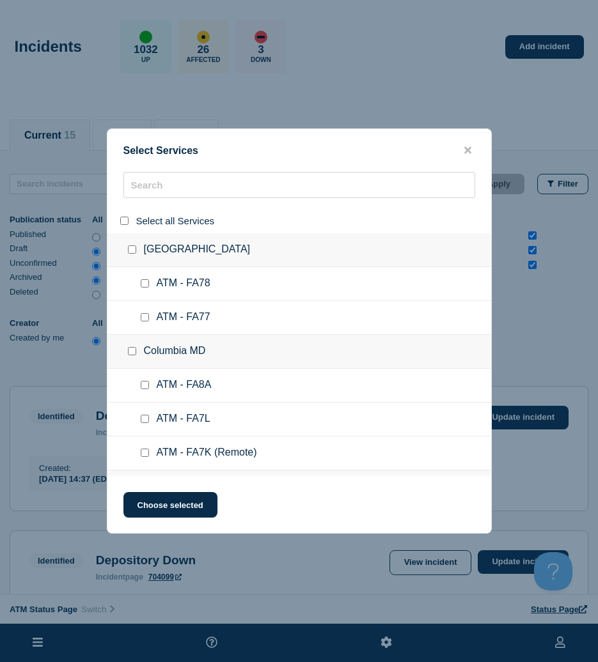
checkbox input "false"
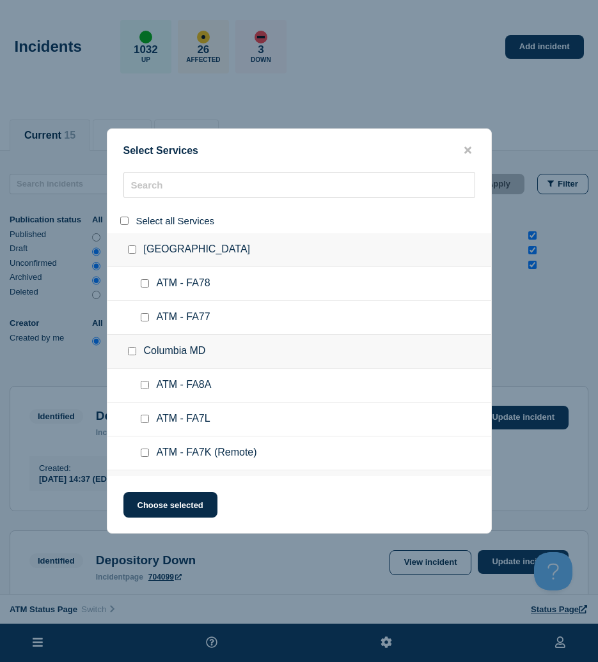
checkbox input "false"
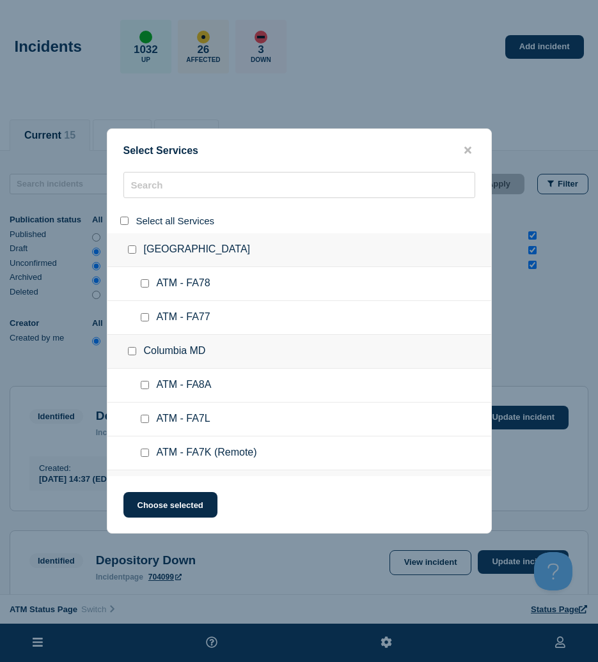
checkbox input "false"
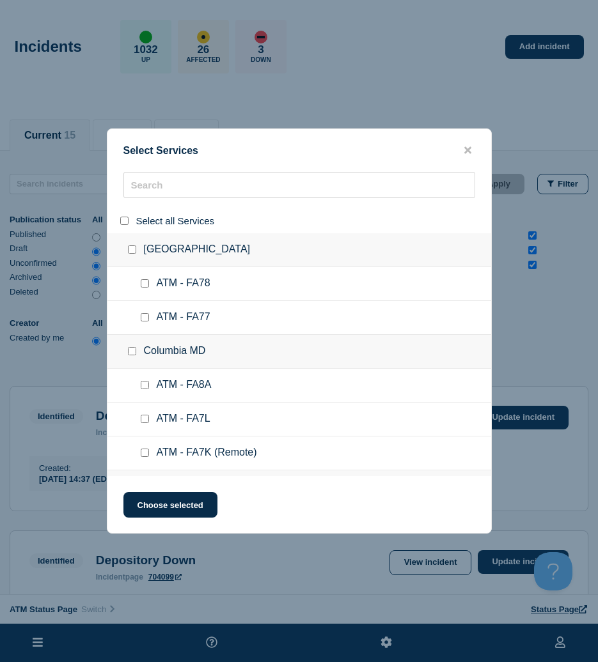
checkbox input "false"
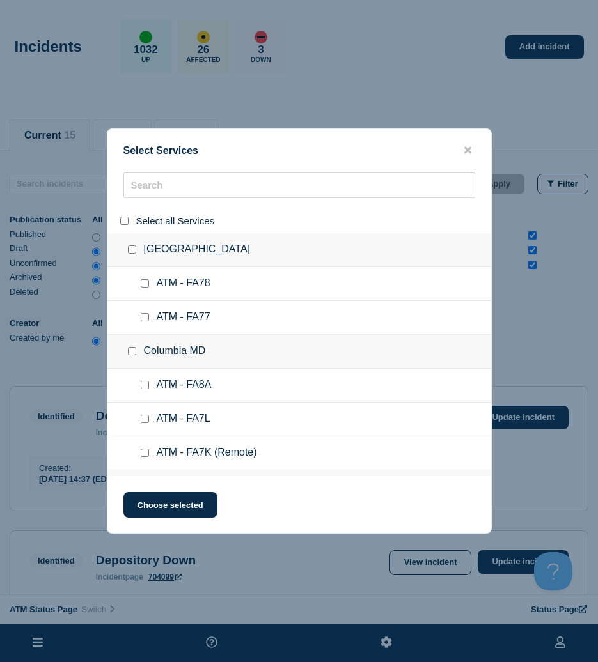
checkbox input "false"
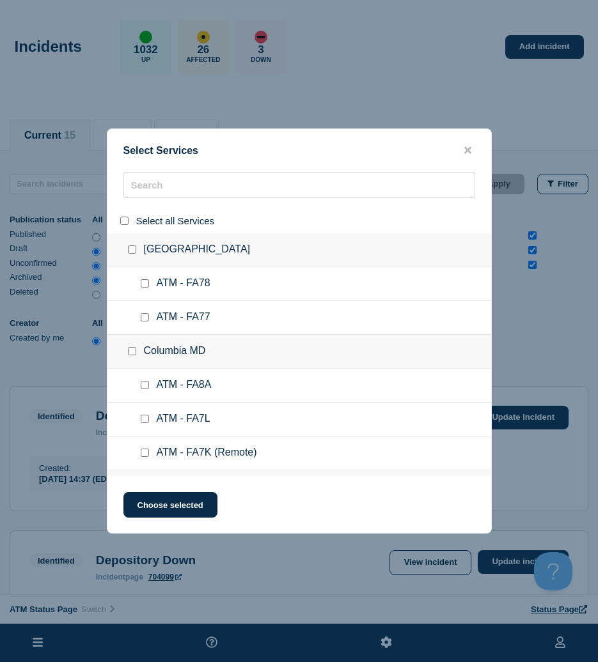
checkbox input "false"
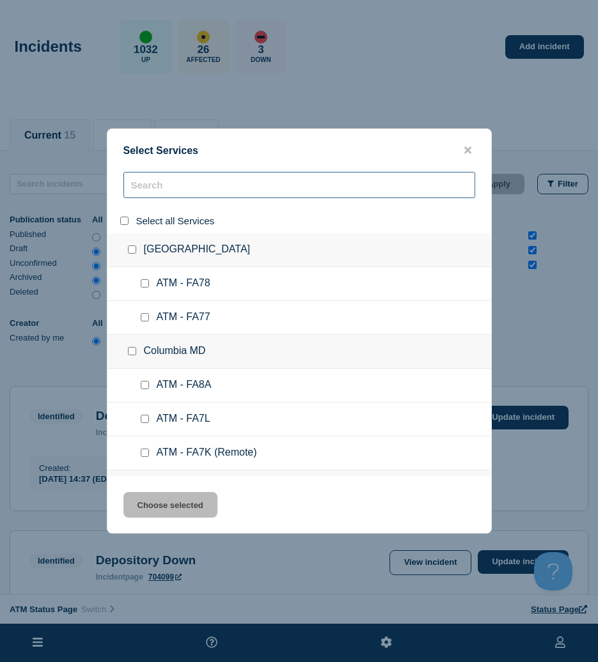
click at [160, 180] on input "search" at bounding box center [299, 185] width 352 height 26
paste input "FCJ7"
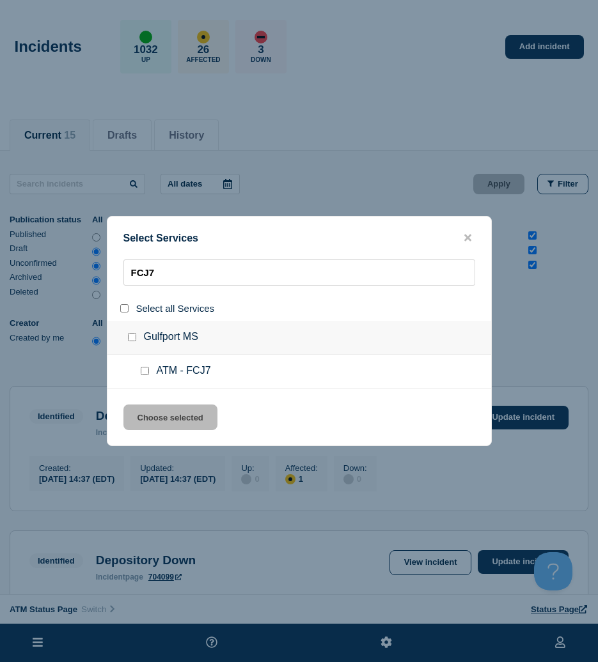
click at [142, 368] on input "service: ATM - FCJ7" at bounding box center [145, 371] width 8 height 8
click at [155, 412] on button "Choose selected" at bounding box center [170, 418] width 94 height 26
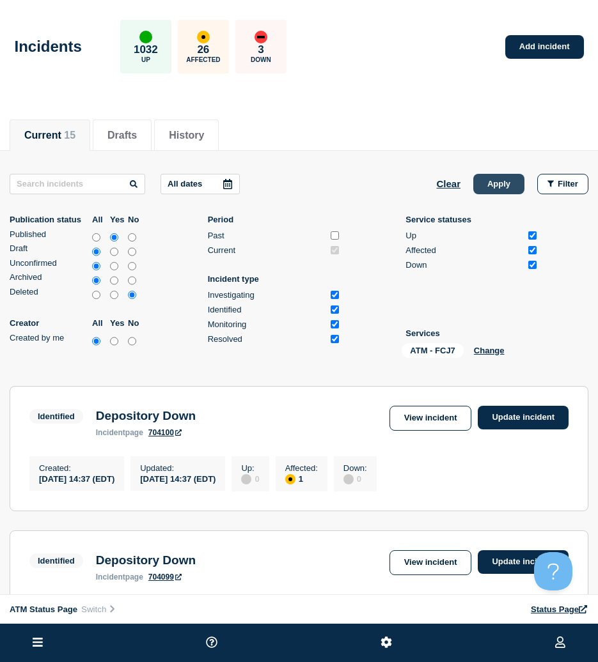
click at [488, 187] on button "Apply" at bounding box center [498, 184] width 51 height 20
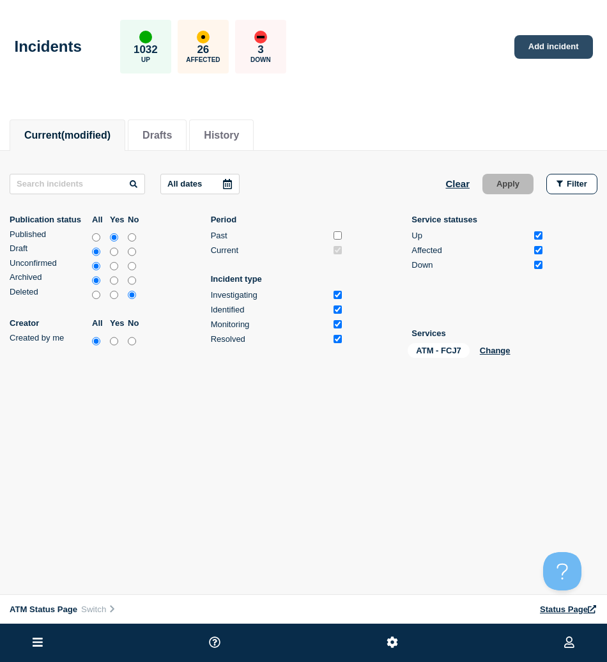
click at [566, 43] on link "Add incident" at bounding box center [554, 47] width 79 height 24
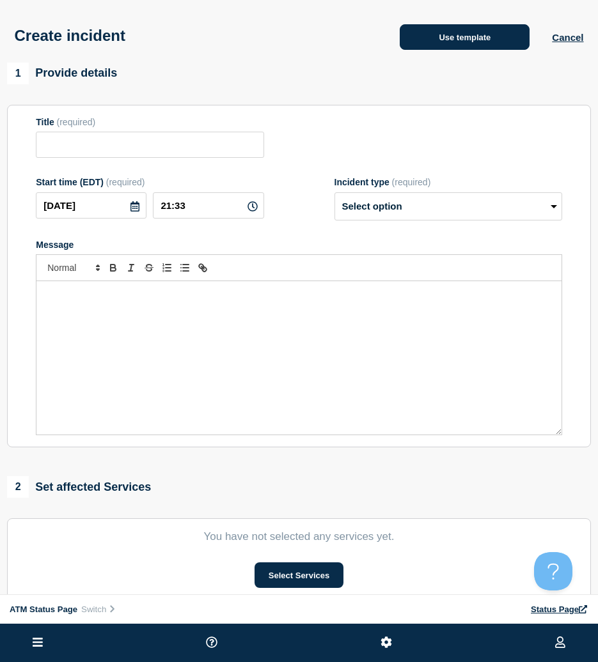
click at [436, 39] on button "Use template" at bounding box center [465, 37] width 130 height 26
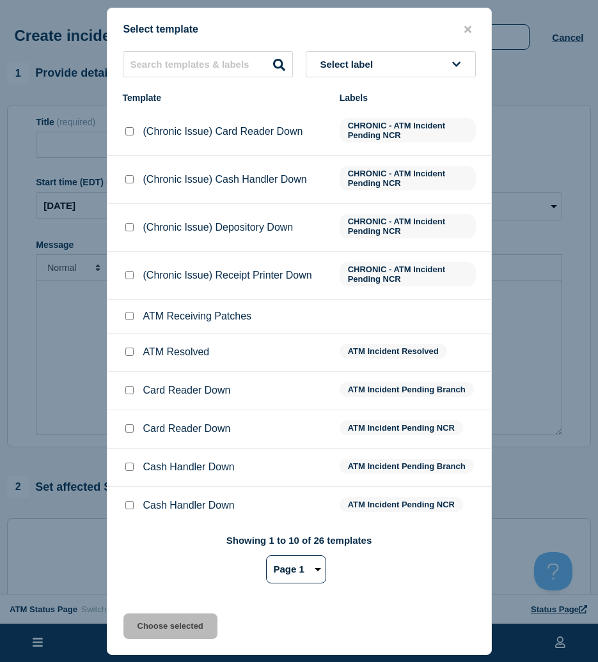
click at [359, 62] on span "Select label" at bounding box center [349, 64] width 58 height 11
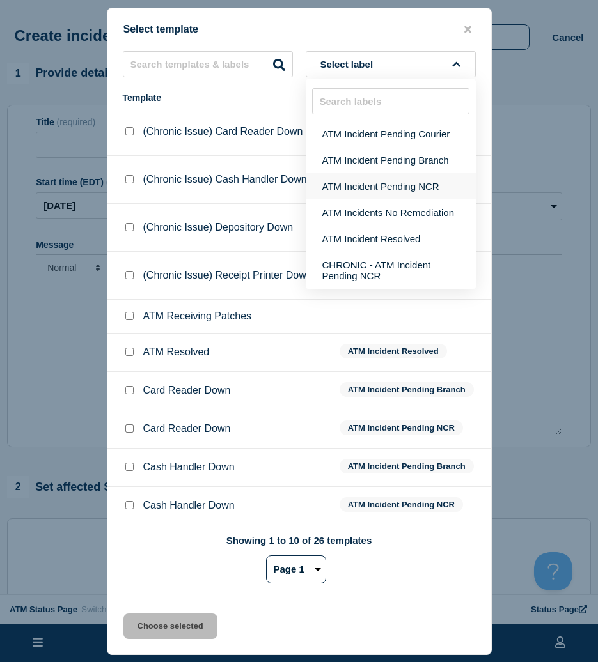
click at [380, 190] on button "ATM Incident Pending NCR" at bounding box center [391, 186] width 170 height 26
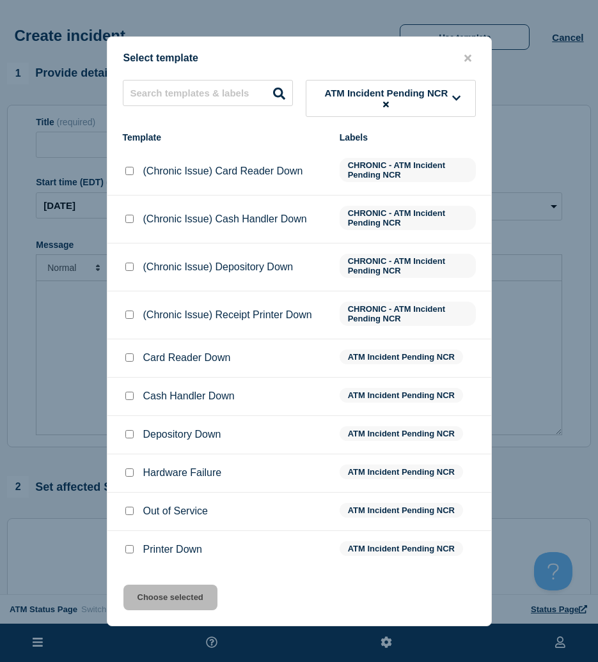
click at [127, 437] on input "Depository Down checkbox" at bounding box center [129, 434] width 8 height 8
click at [180, 602] on button "Choose selected" at bounding box center [170, 598] width 94 height 26
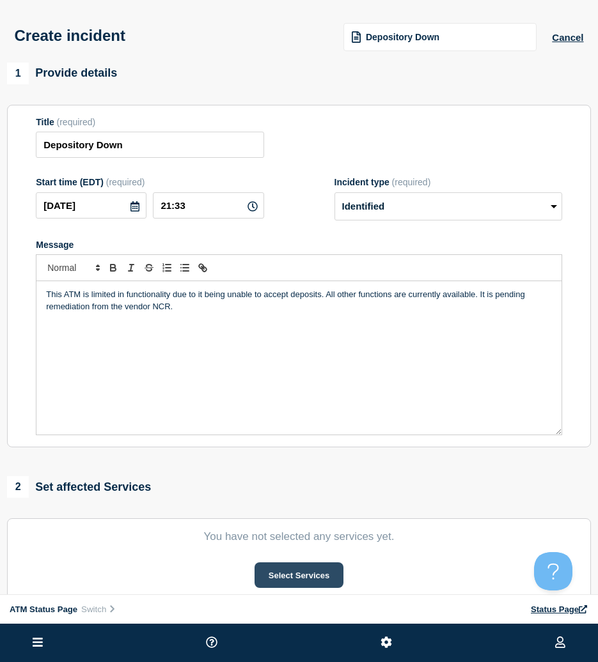
click at [291, 577] on button "Select Services" at bounding box center [298, 576] width 89 height 26
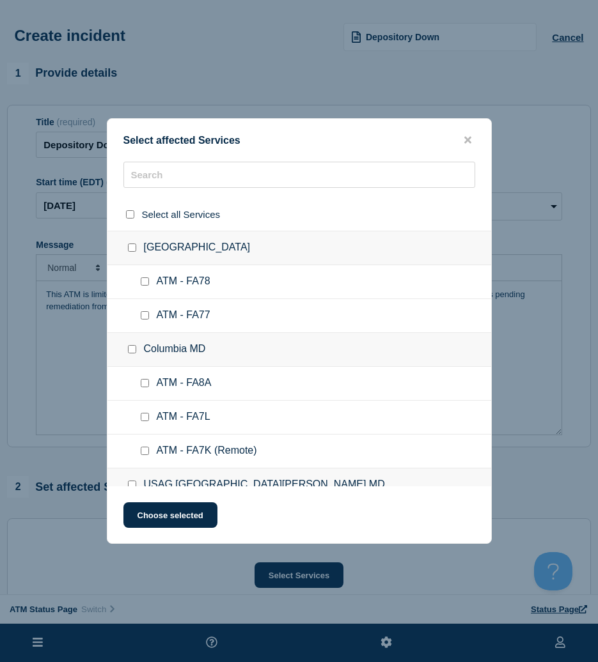
click at [182, 160] on div "Select affected Services Select all Services Apple Valley CA ATM - FA78 ATM - F…" at bounding box center [299, 331] width 385 height 426
click at [182, 173] on input "text" at bounding box center [299, 175] width 352 height 26
paste input "FCJ7"
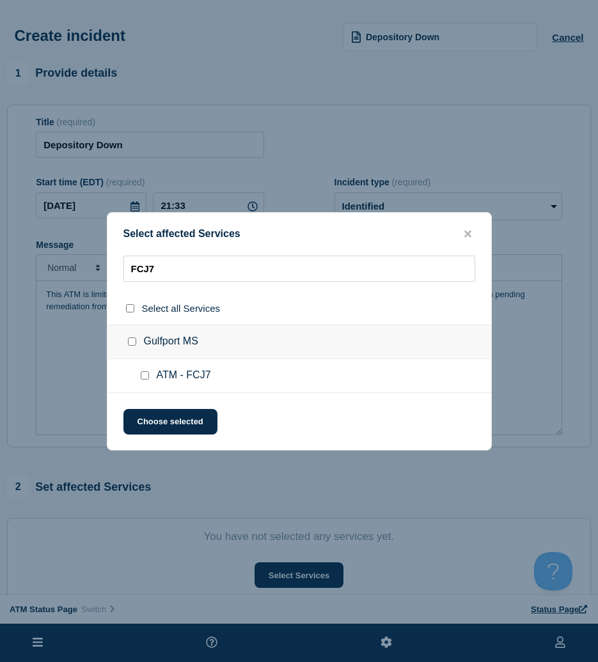
click at [146, 381] on div at bounding box center [147, 375] width 19 height 13
click at [141, 378] on input "ATM - FCJ7 checkbox" at bounding box center [145, 375] width 8 height 8
click at [150, 417] on button "Choose selected" at bounding box center [170, 422] width 94 height 26
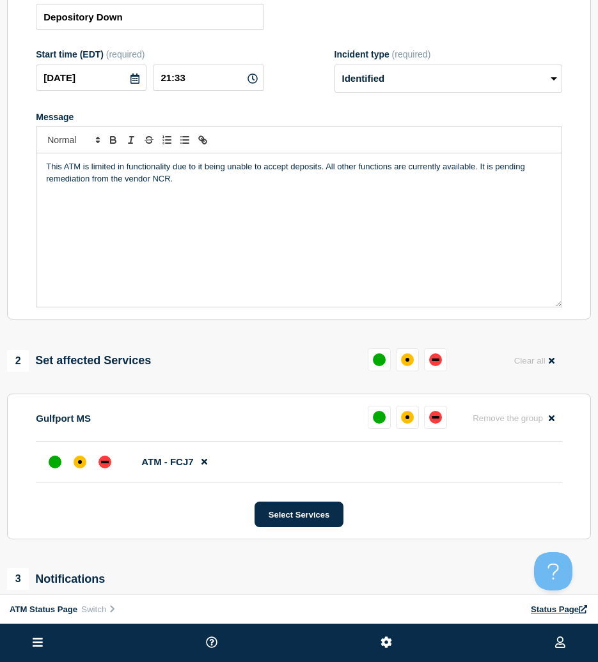
scroll to position [192, 0]
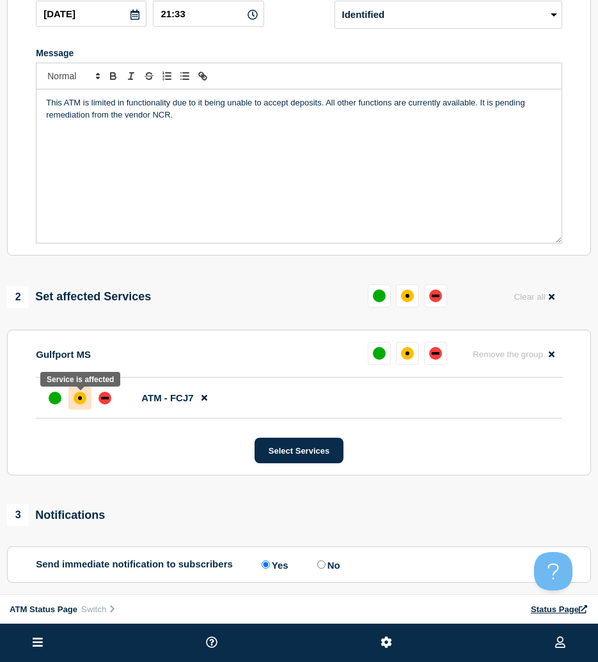
click at [84, 397] on div "affected" at bounding box center [80, 398] width 13 height 13
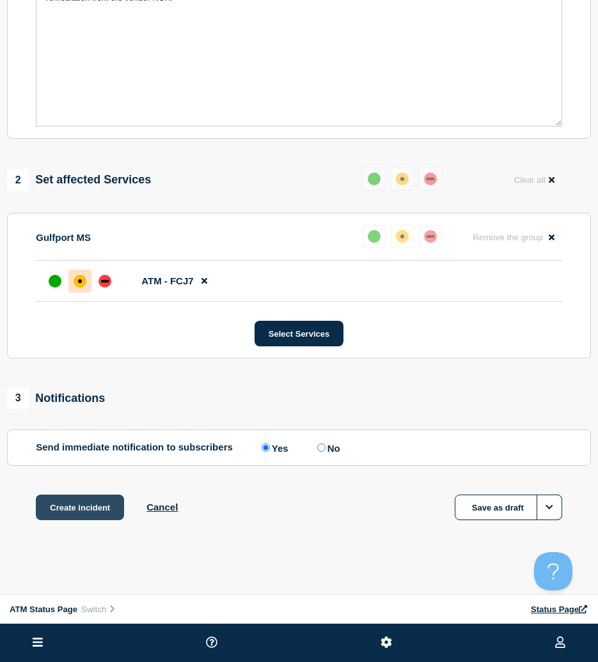
click at [99, 504] on button "Create incident" at bounding box center [80, 508] width 88 height 26
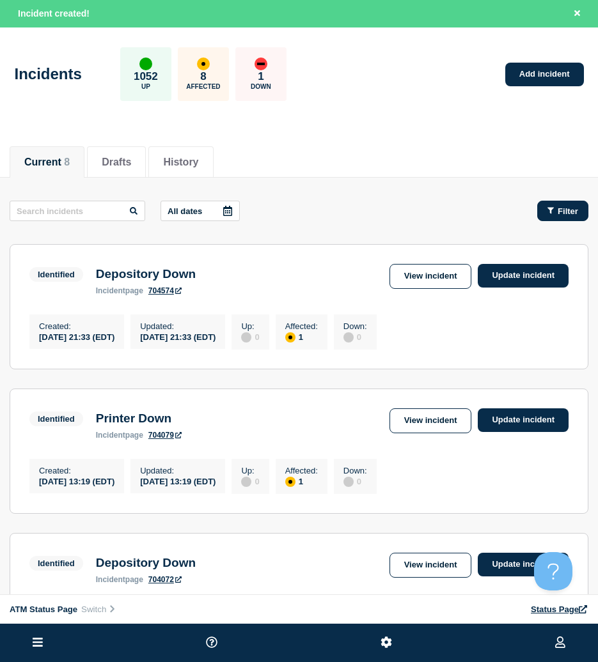
click at [557, 204] on button "Filter" at bounding box center [562, 211] width 51 height 20
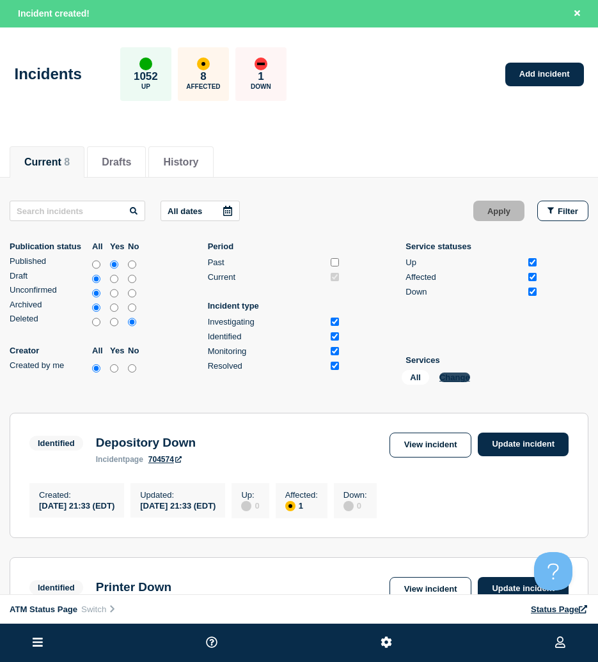
click at [448, 375] on button "Change" at bounding box center [454, 378] width 31 height 10
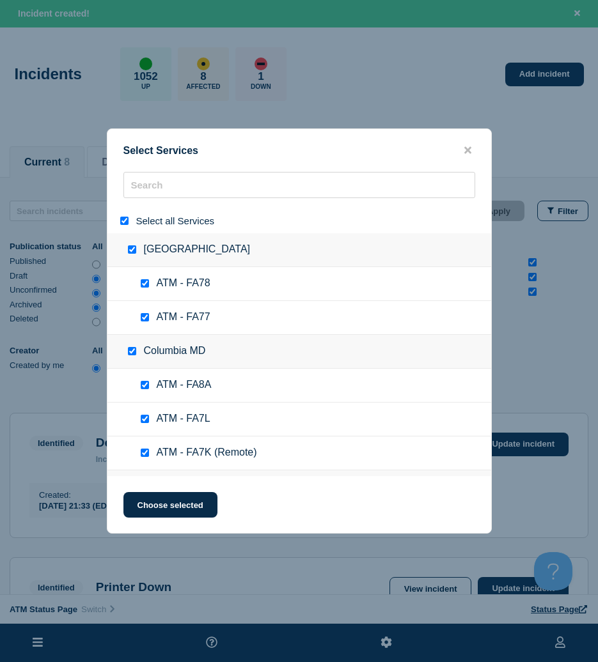
click at [123, 220] on input "select all" at bounding box center [124, 221] width 8 height 8
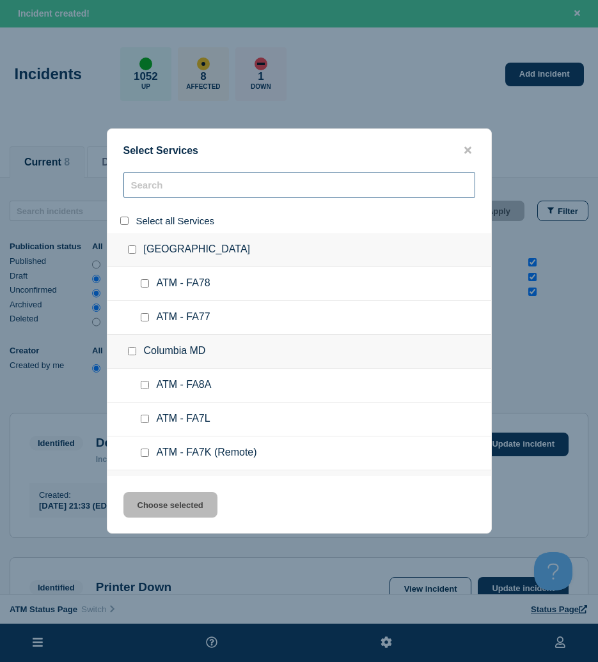
click at [153, 191] on input "search" at bounding box center [299, 185] width 352 height 26
paste input "FA3A"
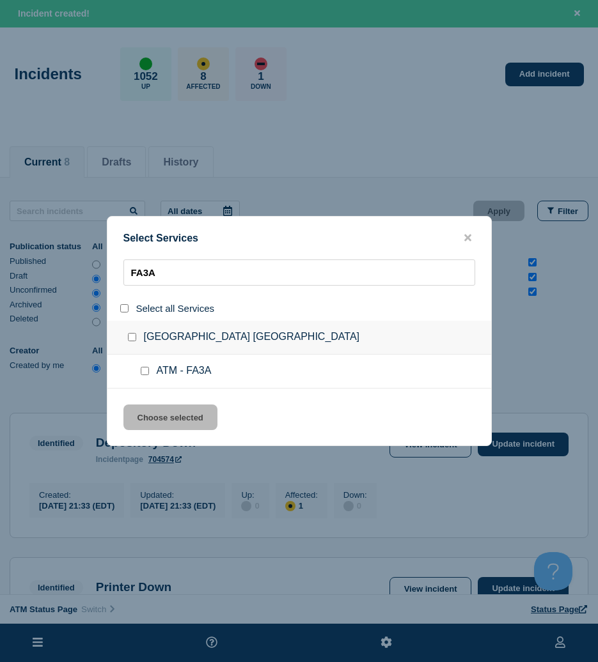
click at [146, 369] on input "service: ATM - FA3A" at bounding box center [145, 371] width 8 height 8
click at [159, 418] on button "Choose selected" at bounding box center [170, 418] width 94 height 26
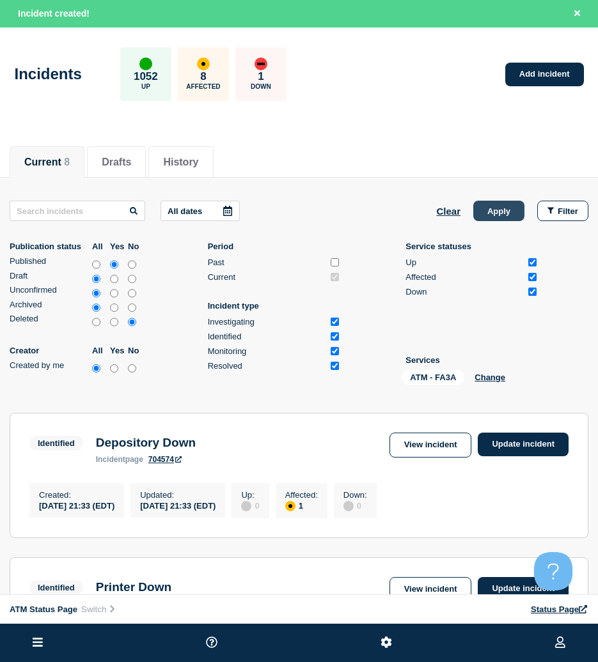
click at [484, 206] on button "Apply" at bounding box center [498, 211] width 51 height 20
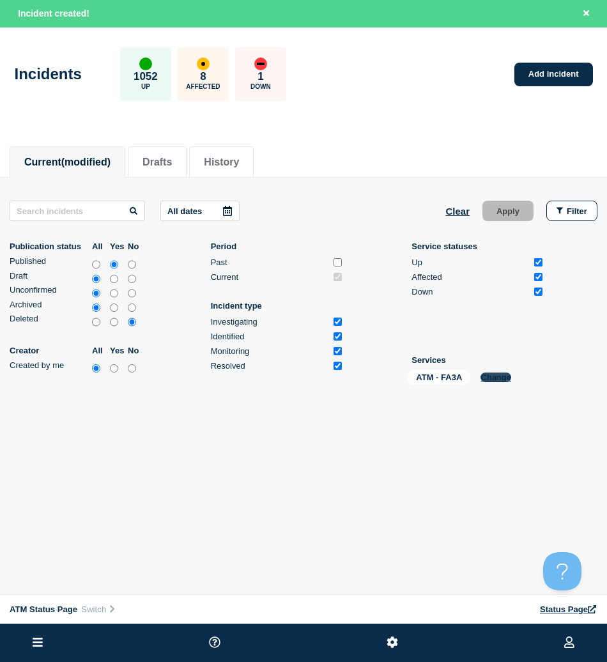
click at [501, 382] on button "Change" at bounding box center [496, 378] width 31 height 10
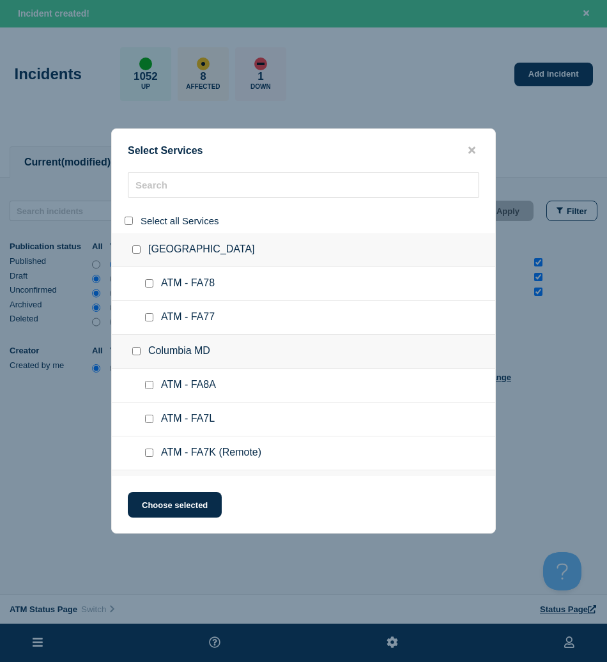
click at [127, 221] on input "select all" at bounding box center [129, 221] width 8 height 8
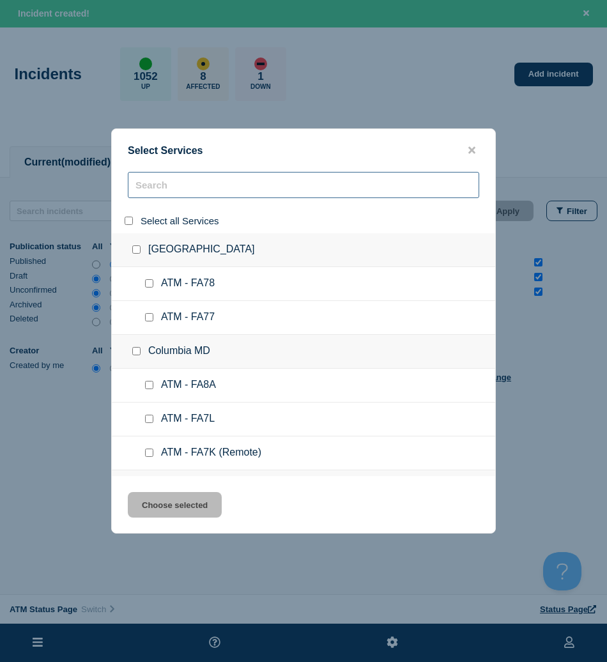
click at [149, 190] on input "search" at bounding box center [304, 185] width 352 height 26
paste input "FA36"
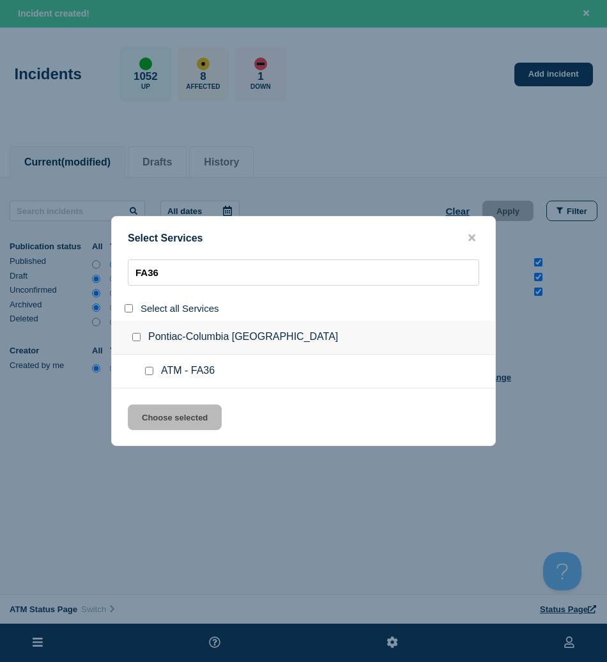
click at [150, 375] on input "service: ATM - FA36" at bounding box center [149, 371] width 8 height 8
click at [162, 415] on button "Choose selected" at bounding box center [175, 418] width 94 height 26
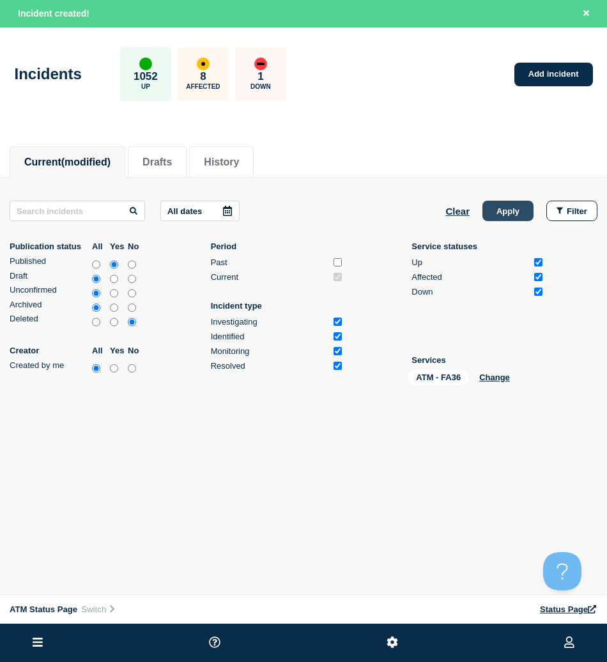
click at [493, 216] on button "Apply" at bounding box center [508, 211] width 51 height 20
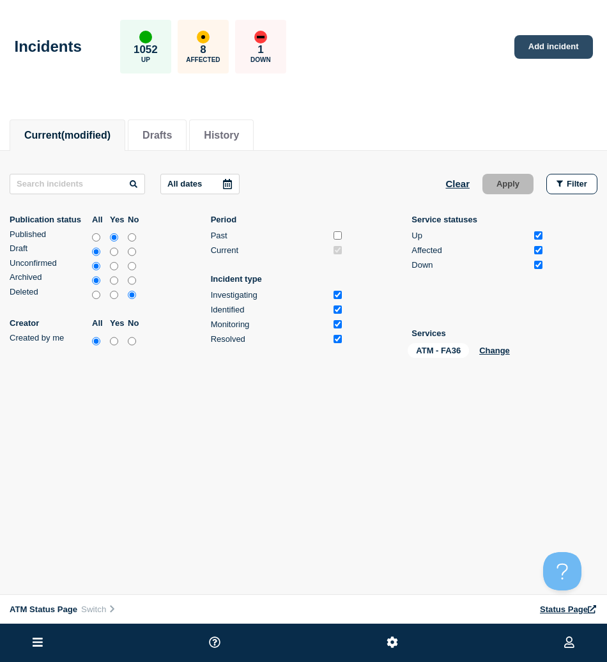
click at [557, 51] on link "Add incident" at bounding box center [554, 47] width 79 height 24
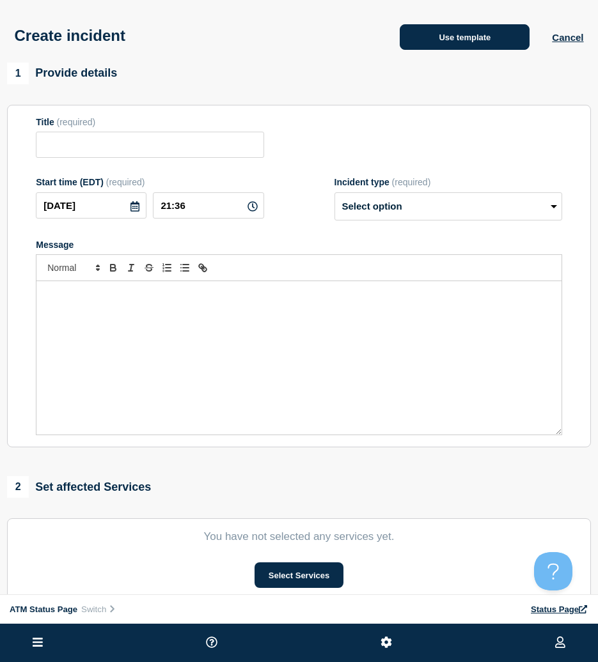
click at [485, 47] on button "Use template" at bounding box center [465, 37] width 130 height 26
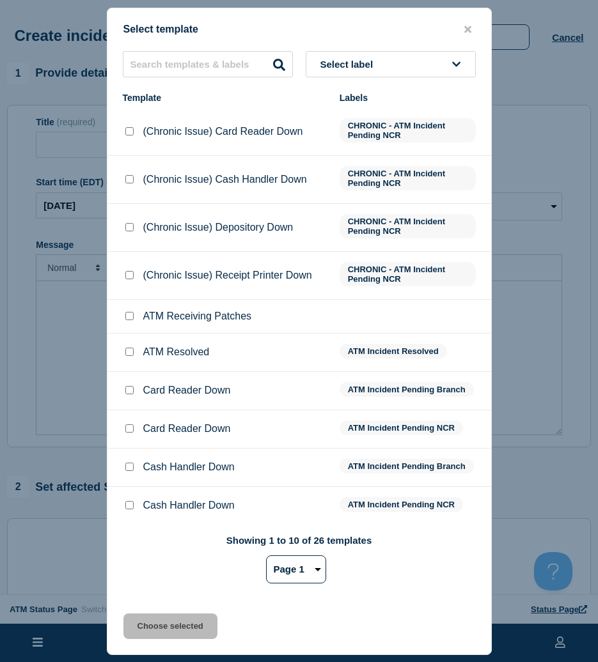
click at [347, 61] on span "Select label" at bounding box center [349, 64] width 58 height 11
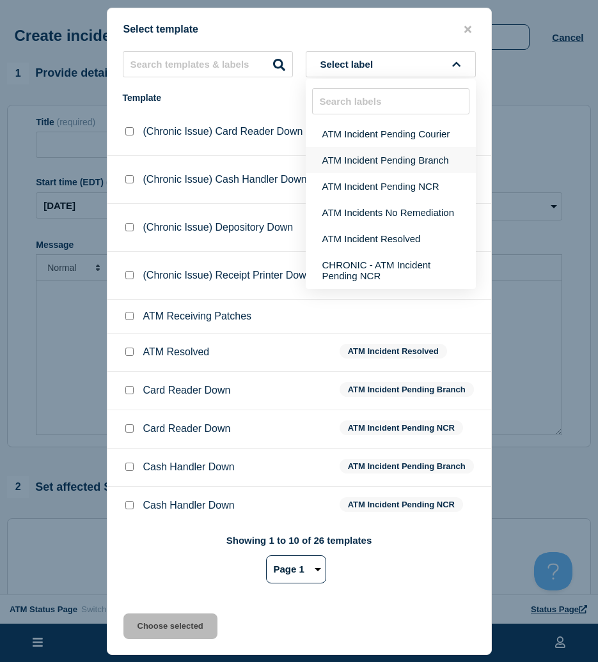
click at [376, 162] on button "ATM Incident Pending Branch" at bounding box center [391, 160] width 170 height 26
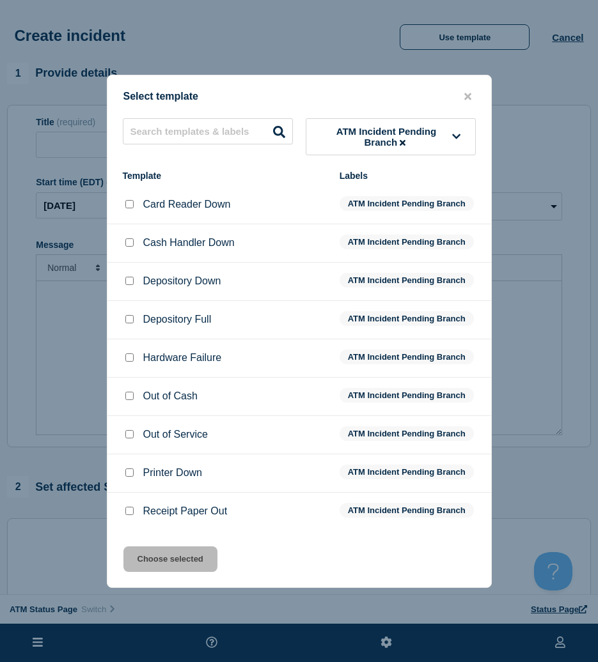
click at [127, 284] on input "Depository Down checkbox" at bounding box center [129, 281] width 8 height 8
click at [192, 561] on button "Choose selected" at bounding box center [170, 560] width 94 height 26
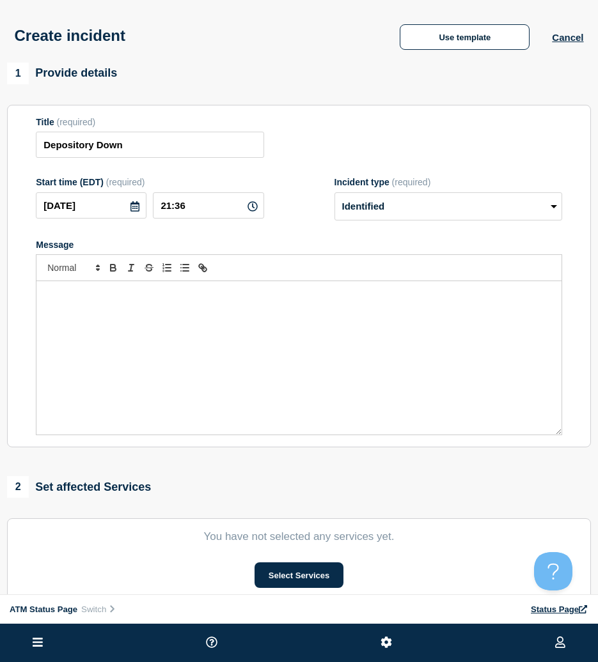
scroll to position [128, 0]
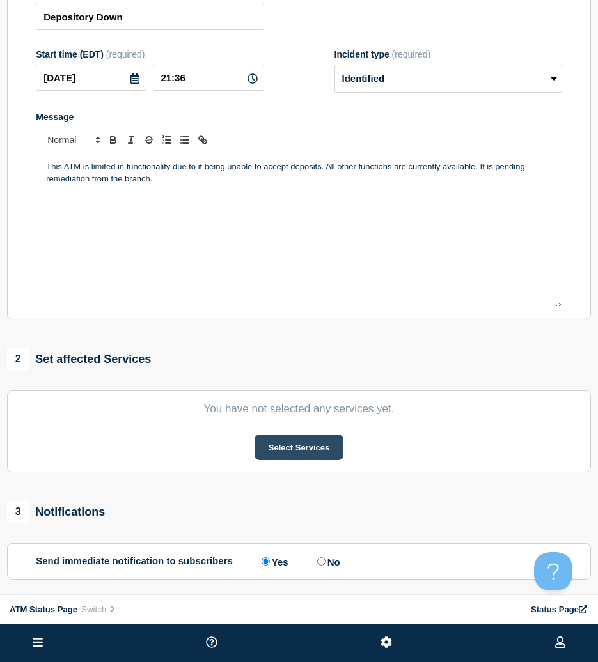
click at [320, 451] on button "Select Services" at bounding box center [298, 448] width 89 height 26
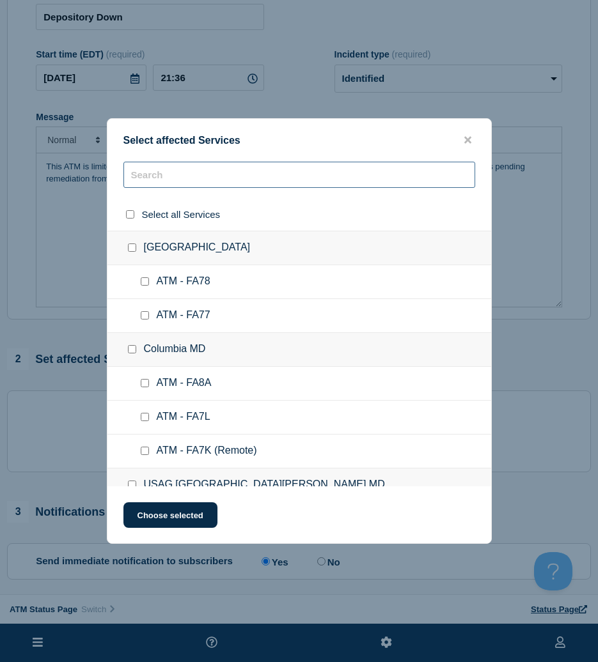
click at [260, 176] on input "text" at bounding box center [299, 175] width 352 height 26
paste input "FA36"
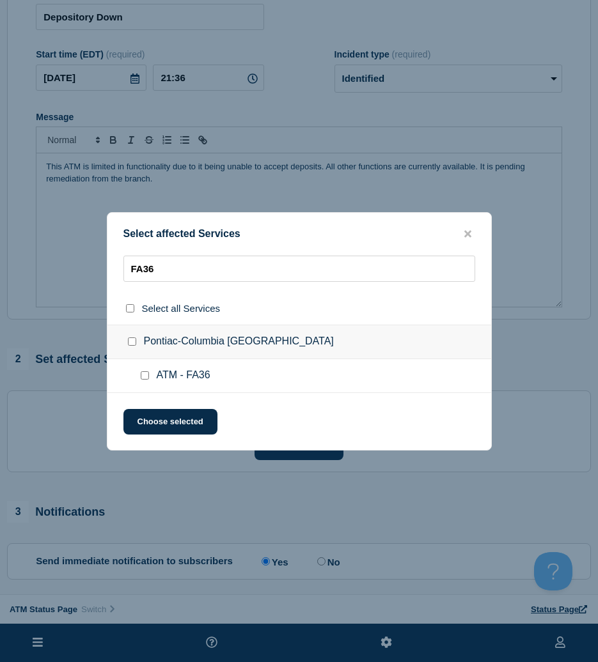
click at [144, 377] on input "ATM - FA36 checkbox" at bounding box center [145, 375] width 8 height 8
click at [147, 425] on button "Choose selected" at bounding box center [170, 422] width 94 height 26
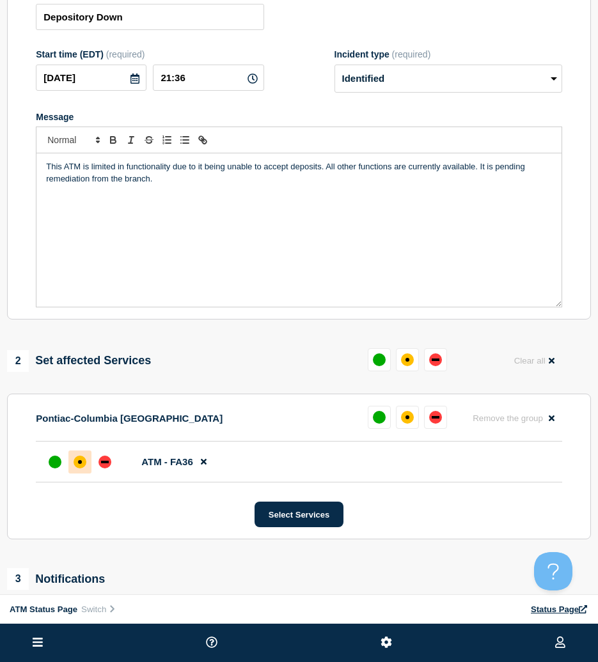
click at [77, 469] on div "affected" at bounding box center [80, 462] width 13 height 13
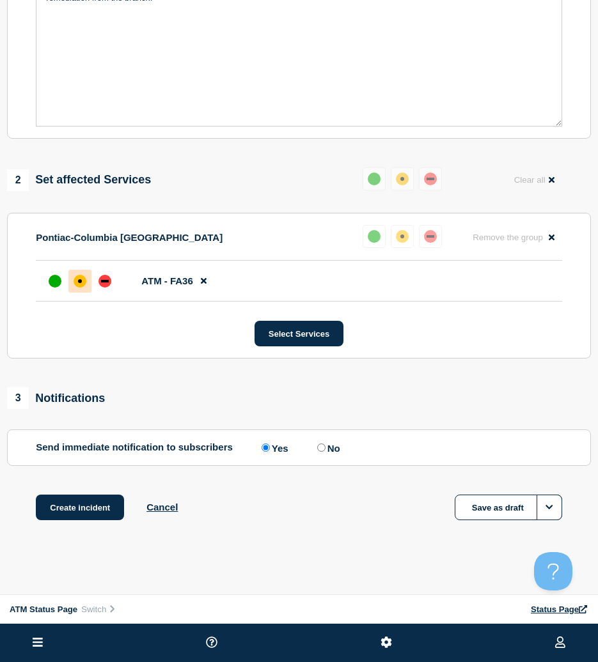
scroll to position [248, 0]
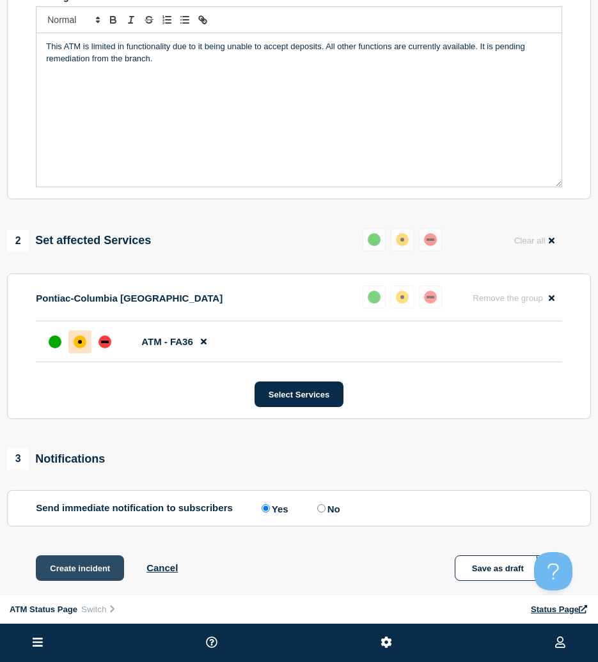
click at [72, 570] on button "Create incident" at bounding box center [80, 568] width 88 height 26
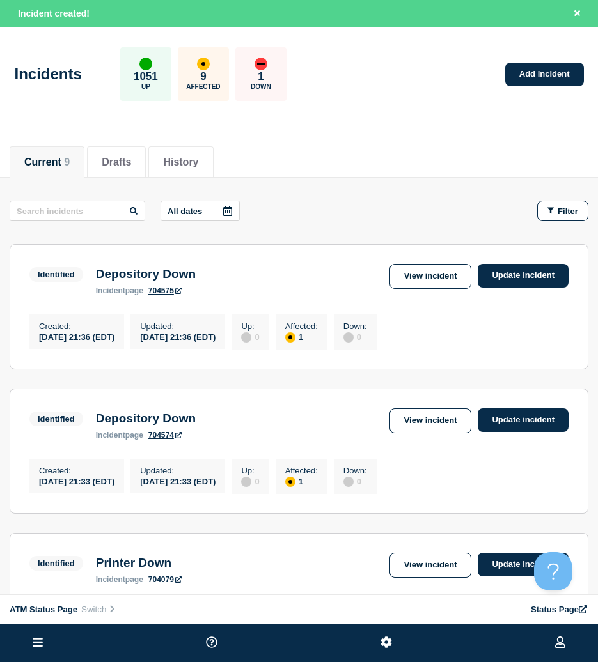
drag, startPoint x: 585, startPoint y: 206, endPoint x: 561, endPoint y: 222, distance: 29.1
click at [585, 206] on button "Filter" at bounding box center [562, 211] width 51 height 20
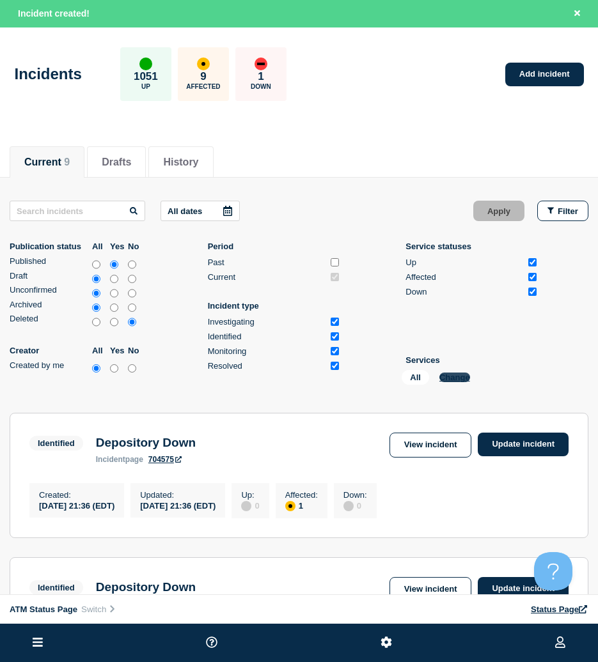
click at [463, 379] on button "Change" at bounding box center [454, 378] width 31 height 10
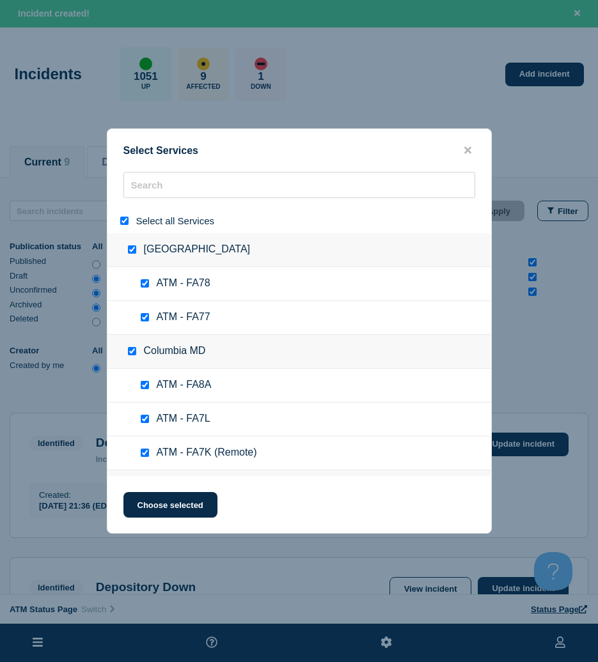
click at [120, 222] on input "select all" at bounding box center [124, 221] width 8 height 8
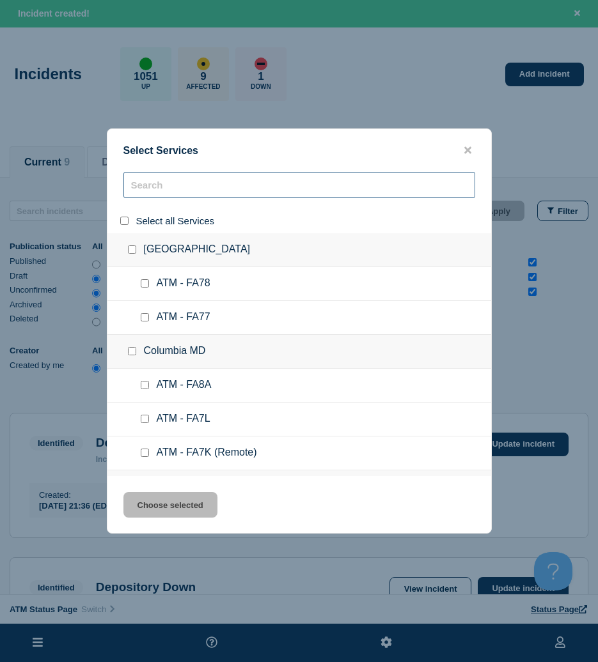
click at [160, 194] on input "search" at bounding box center [299, 185] width 352 height 26
paste input "FCQR"
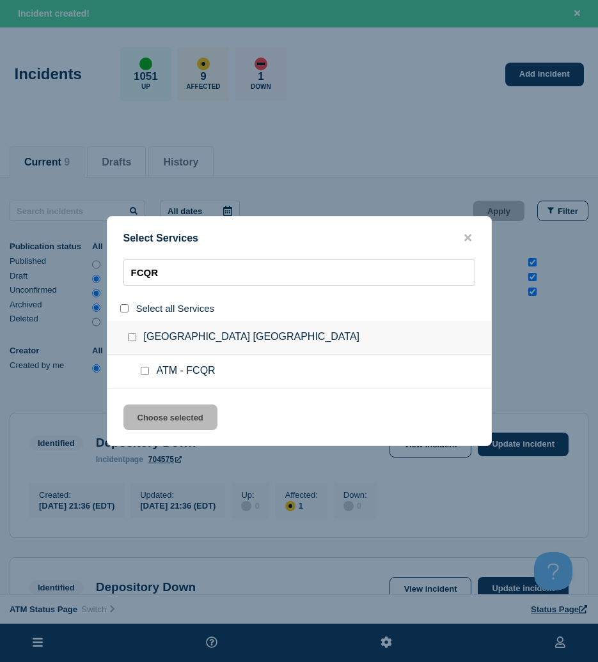
click at [141, 366] on div at bounding box center [147, 371] width 19 height 13
click at [146, 375] on input "service: ATM - FCQR" at bounding box center [145, 371] width 8 height 8
click at [153, 414] on button "Choose selected" at bounding box center [170, 418] width 94 height 26
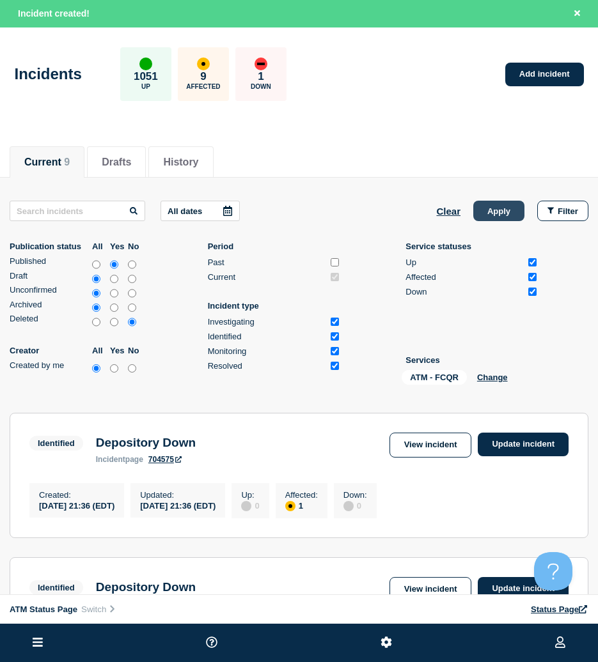
click at [520, 208] on button "Apply" at bounding box center [498, 211] width 51 height 20
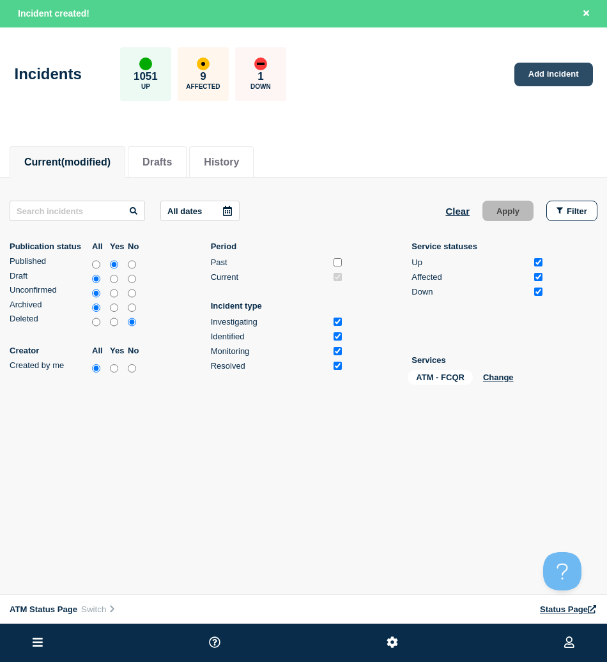
click at [534, 76] on link "Add incident" at bounding box center [554, 75] width 79 height 24
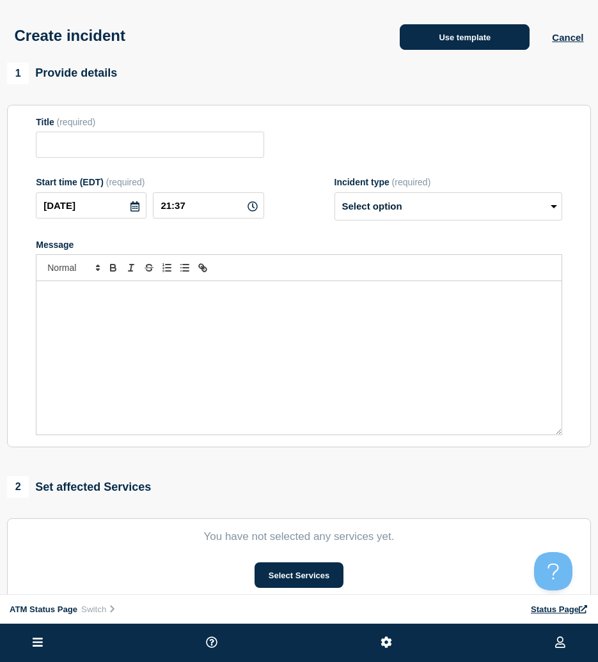
click at [482, 61] on div "Create incident Use template Cancel" at bounding box center [299, 31] width 598 height 63
click at [451, 37] on button "Use template" at bounding box center [465, 37] width 130 height 26
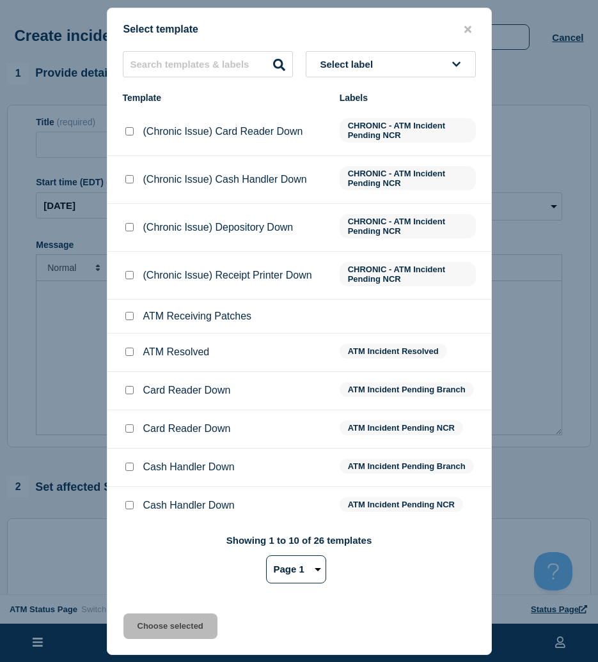
click at [384, 41] on div "Select template Select label Template Labels (Chronic Issue) Card Reader Down C…" at bounding box center [299, 332] width 385 height 648
click at [387, 66] on button "Select label" at bounding box center [391, 64] width 170 height 26
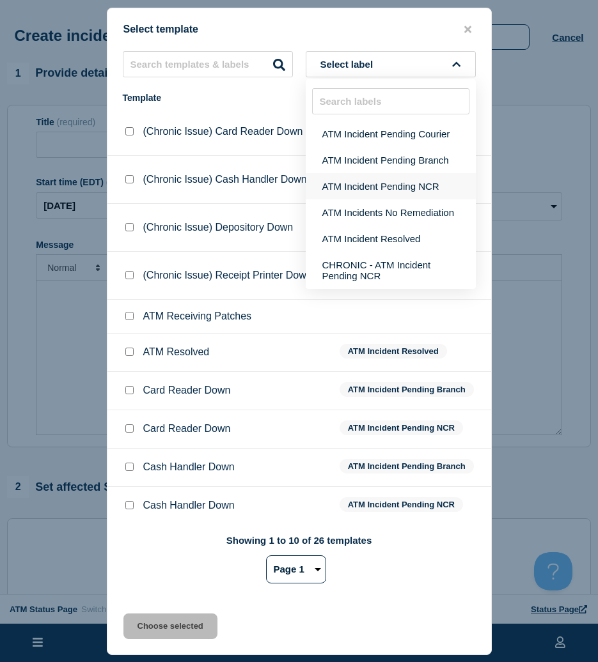
click at [395, 194] on button "ATM Incident Pending NCR" at bounding box center [391, 186] width 170 height 26
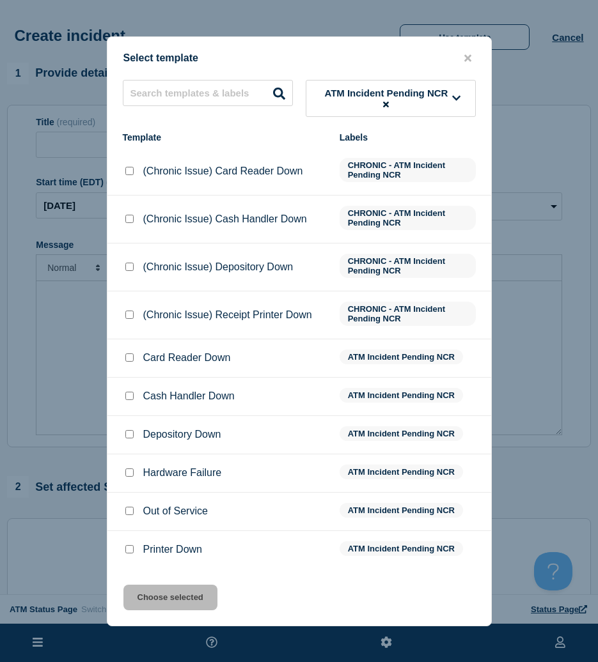
click at [126, 429] on li "Depository Down ATM Incident Pending NCR" at bounding box center [299, 435] width 384 height 38
click at [127, 438] on input "Depository Down checkbox" at bounding box center [129, 434] width 8 height 8
click at [174, 588] on button "Choose selected" at bounding box center [170, 598] width 94 height 26
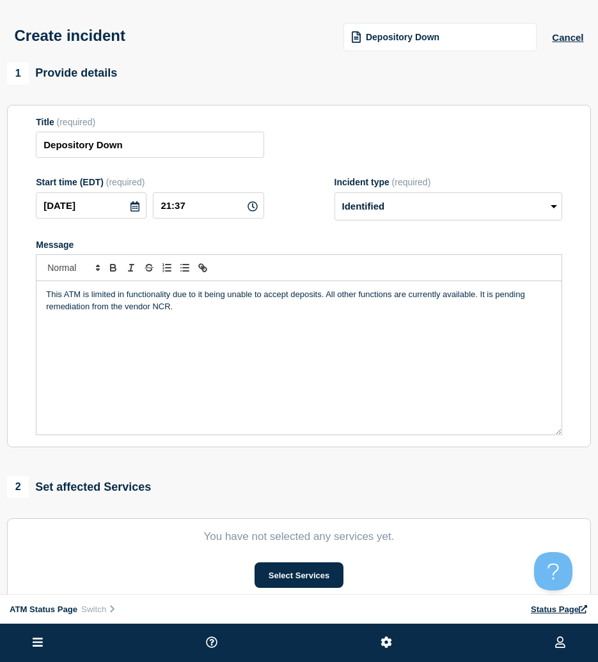
click at [310, 563] on section "You have not selected any services yet. Select Services" at bounding box center [299, 559] width 584 height 82
click at [307, 578] on button "Select Services" at bounding box center [298, 576] width 89 height 26
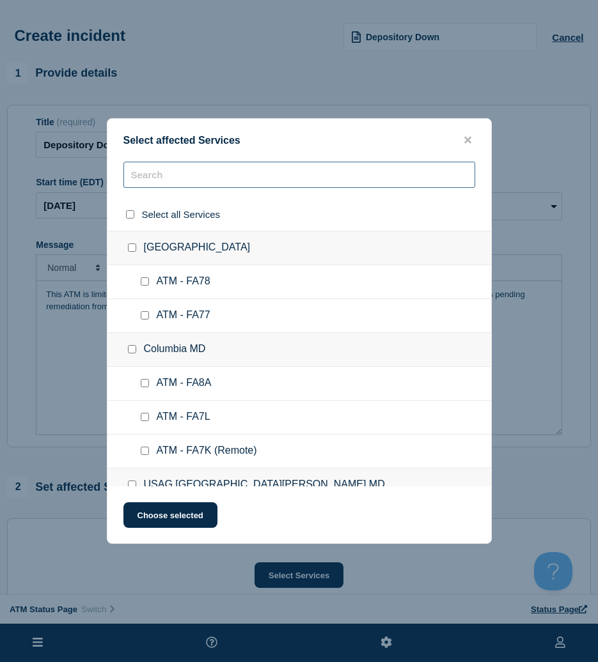
click at [198, 183] on input "text" at bounding box center [299, 175] width 352 height 26
paste input "FCQR"
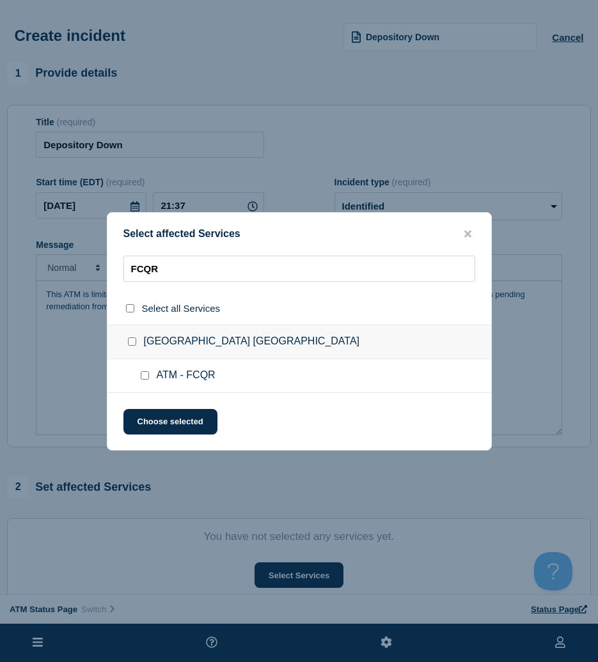
click at [146, 379] on input "ATM - FCQR checkbox" at bounding box center [145, 375] width 8 height 8
click at [151, 428] on button "Choose selected" at bounding box center [170, 422] width 94 height 26
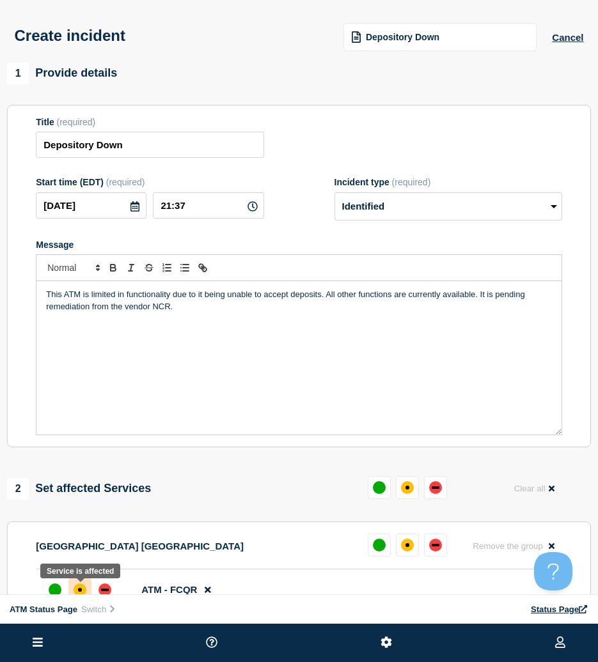
click at [82, 591] on div "affected" at bounding box center [80, 590] width 13 height 13
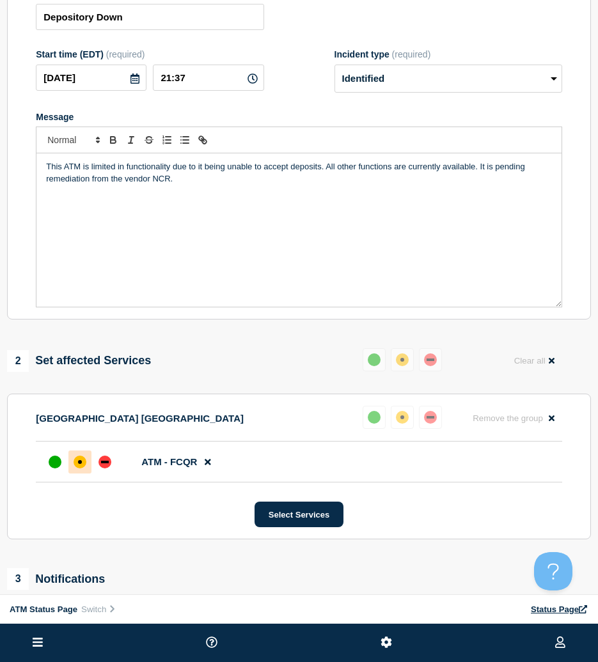
scroll to position [256, 0]
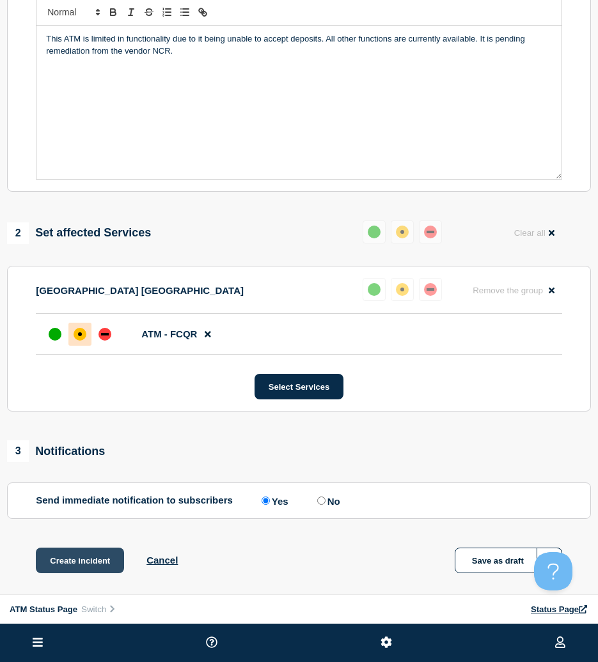
click at [92, 558] on button "Create incident" at bounding box center [80, 561] width 88 height 26
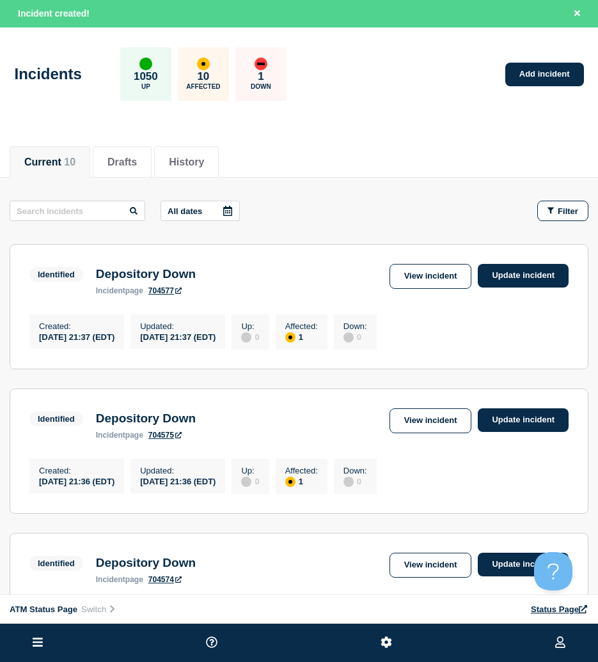
drag, startPoint x: 544, startPoint y: 218, endPoint x: 528, endPoint y: 237, distance: 24.5
click at [545, 217] on button "Filter" at bounding box center [562, 211] width 51 height 20
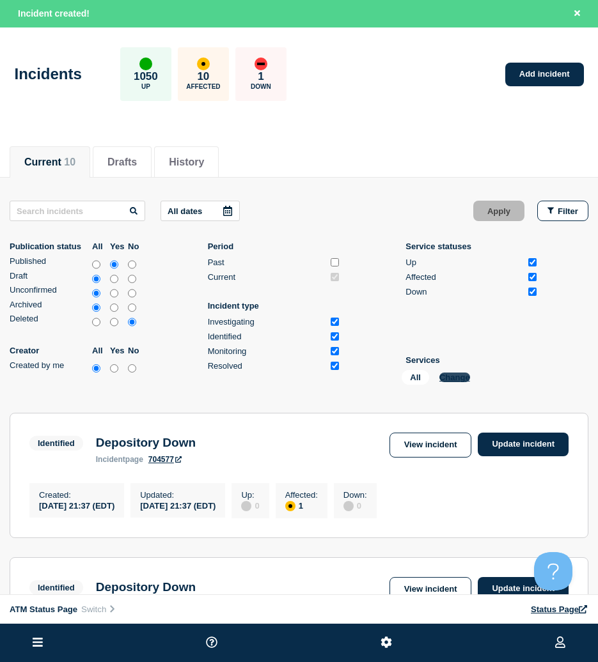
click at [453, 378] on button "Change" at bounding box center [454, 378] width 31 height 10
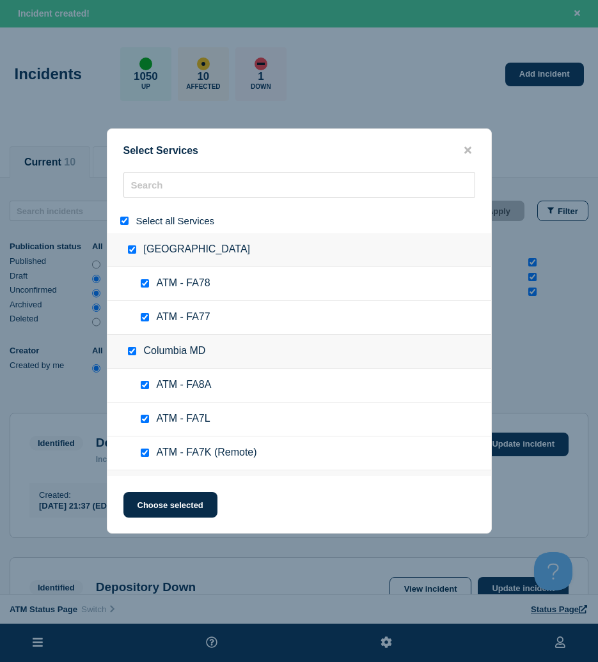
click at [122, 221] on input "select all" at bounding box center [124, 221] width 8 height 8
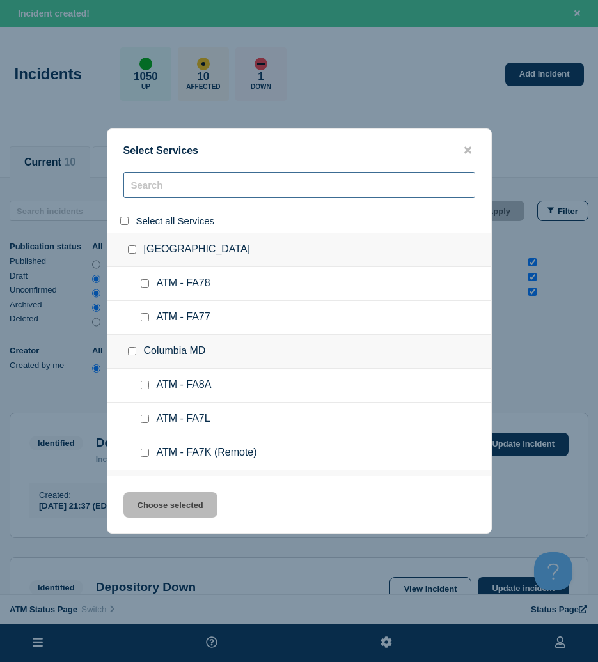
click at [148, 194] on input "search" at bounding box center [299, 185] width 352 height 26
paste input "FA34"
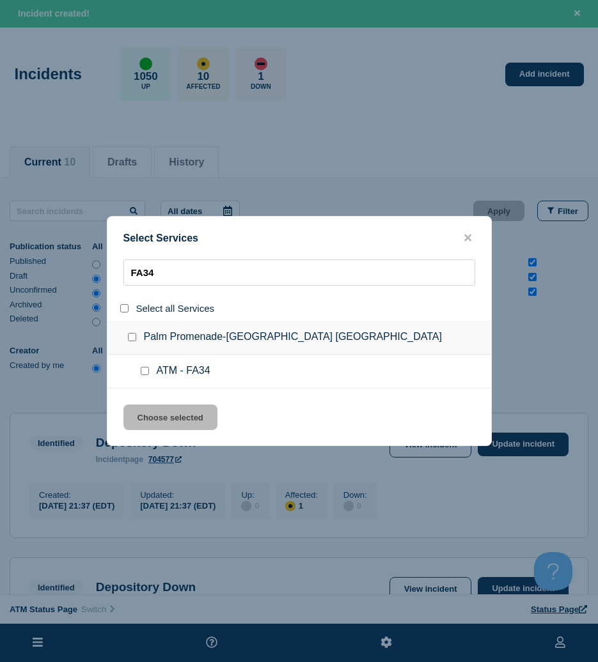
click at [143, 377] on div at bounding box center [147, 371] width 19 height 13
click at [143, 375] on input "service: ATM - FA34" at bounding box center [145, 371] width 8 height 8
click at [158, 412] on button "Choose selected" at bounding box center [170, 418] width 94 height 26
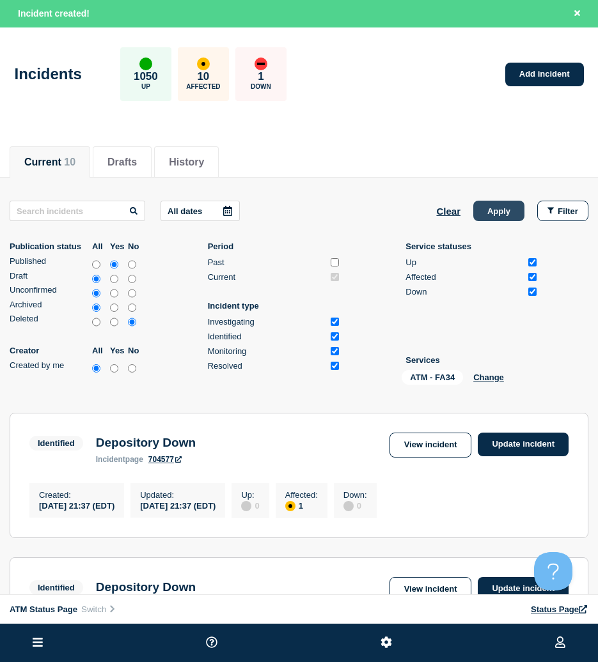
click at [497, 214] on button "Apply" at bounding box center [498, 211] width 51 height 20
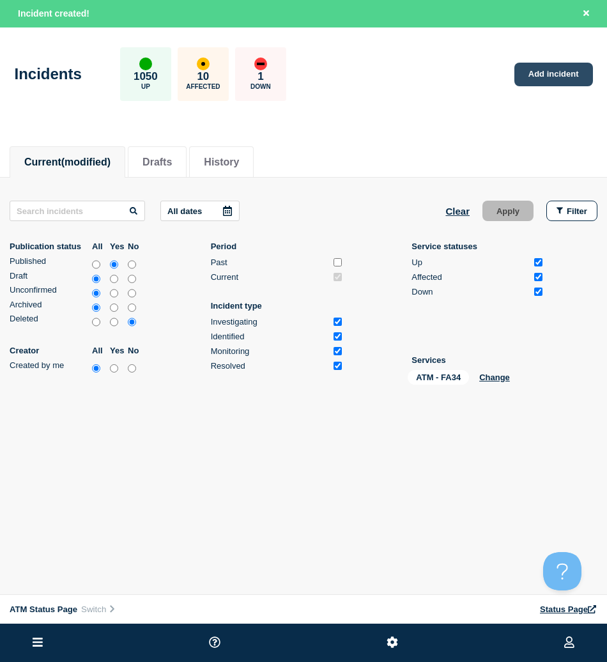
click at [525, 75] on link "Add incident" at bounding box center [554, 75] width 79 height 24
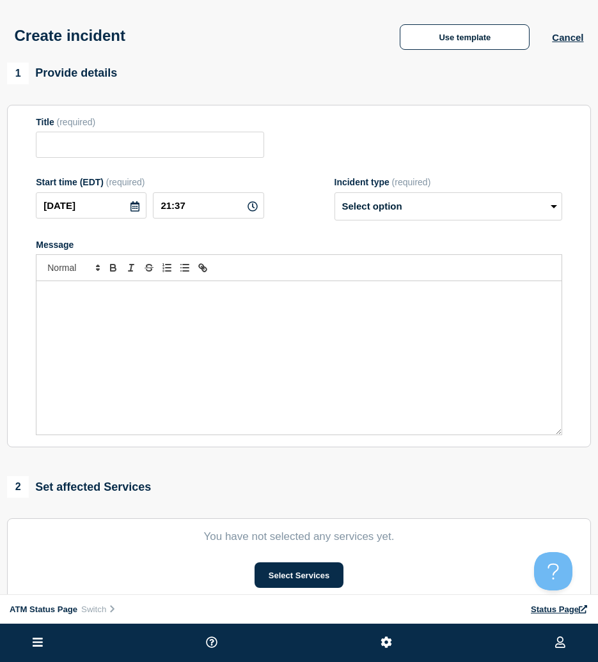
click at [500, 69] on div "1 Provide details" at bounding box center [299, 74] width 584 height 22
click at [483, 44] on button "Use template" at bounding box center [465, 37] width 130 height 26
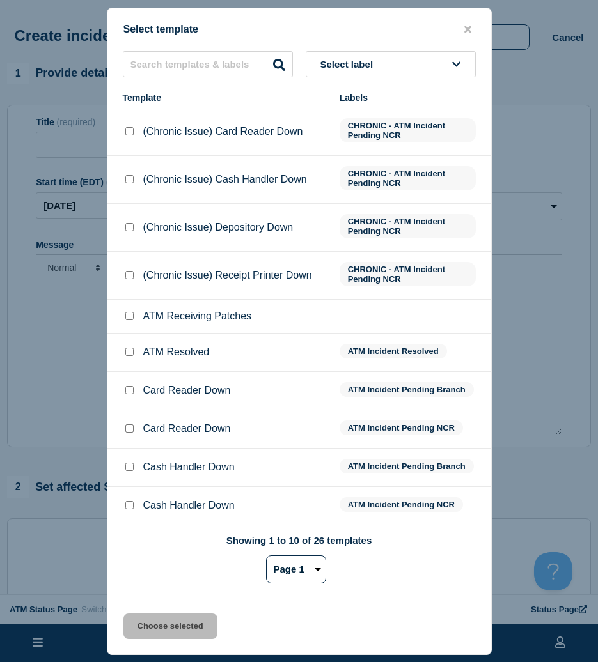
click at [388, 69] on button "Select label" at bounding box center [391, 64] width 170 height 26
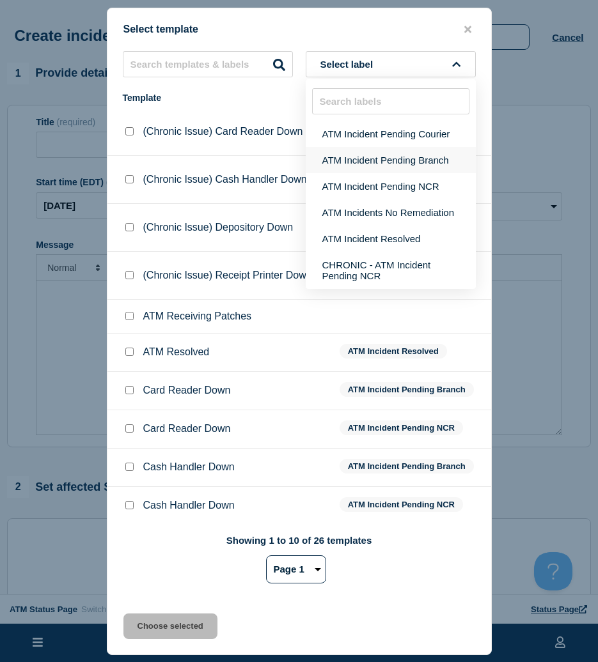
click at [387, 150] on button "ATM Incident Pending Branch" at bounding box center [391, 160] width 170 height 26
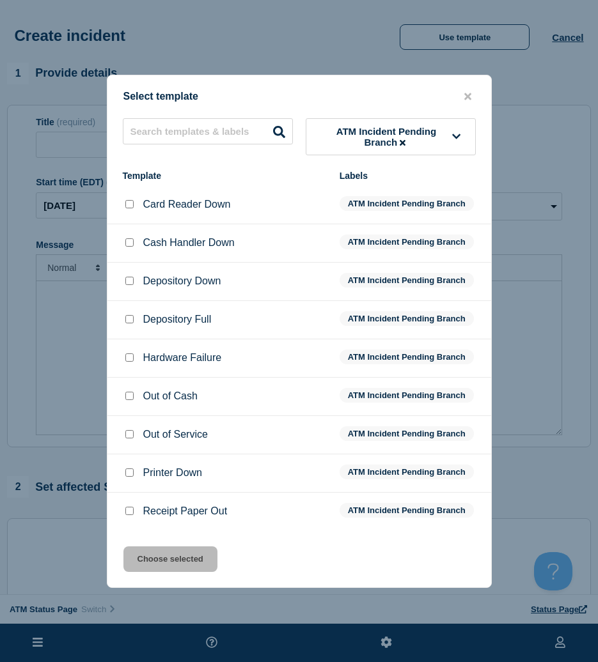
click at [130, 281] on input "Depository Down checkbox" at bounding box center [129, 281] width 8 height 8
click at [196, 555] on button "Choose selected" at bounding box center [170, 560] width 94 height 26
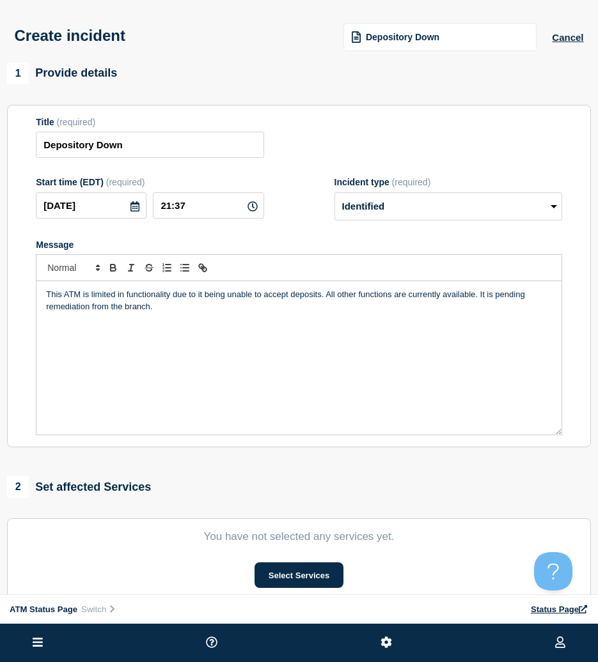
scroll to position [64, 0]
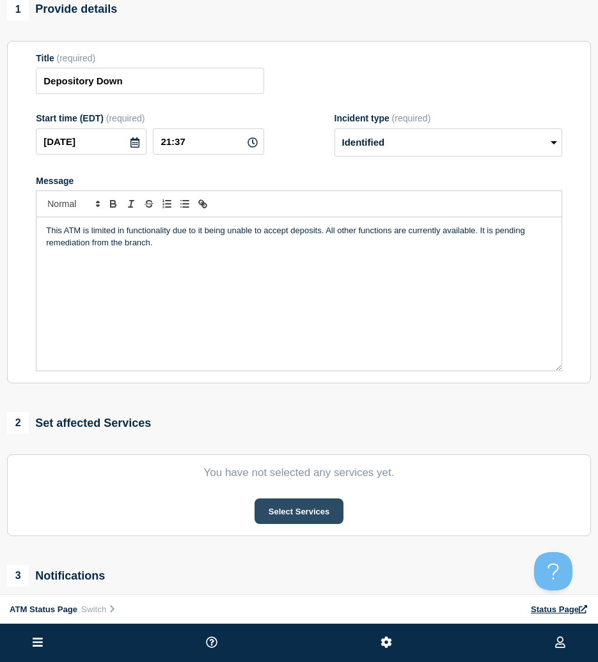
click at [297, 508] on button "Select Services" at bounding box center [298, 512] width 89 height 26
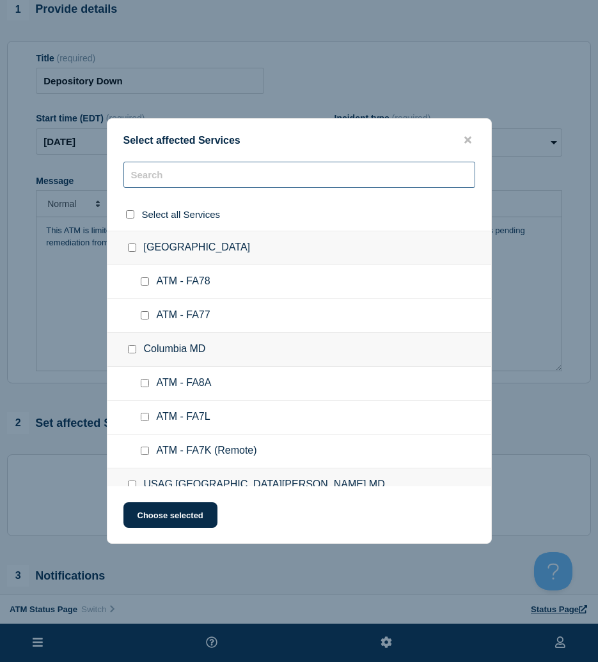
click at [242, 181] on input "text" at bounding box center [299, 175] width 352 height 26
paste input "FA34"
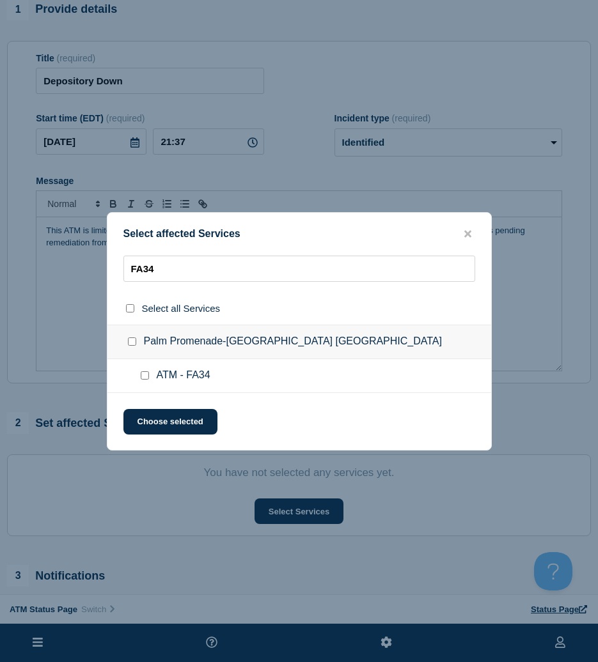
click at [148, 375] on input "ATM - FA34 checkbox" at bounding box center [145, 375] width 8 height 8
click at [160, 424] on button "Choose selected" at bounding box center [170, 422] width 94 height 26
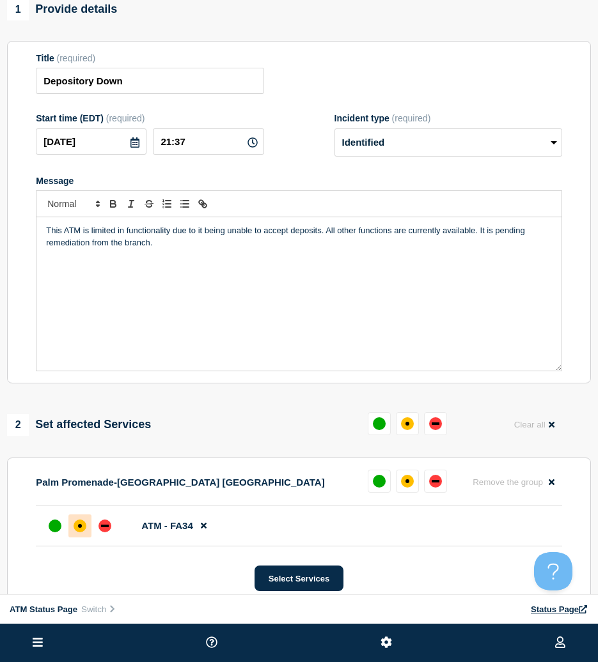
click at [72, 538] on div at bounding box center [79, 526] width 23 height 23
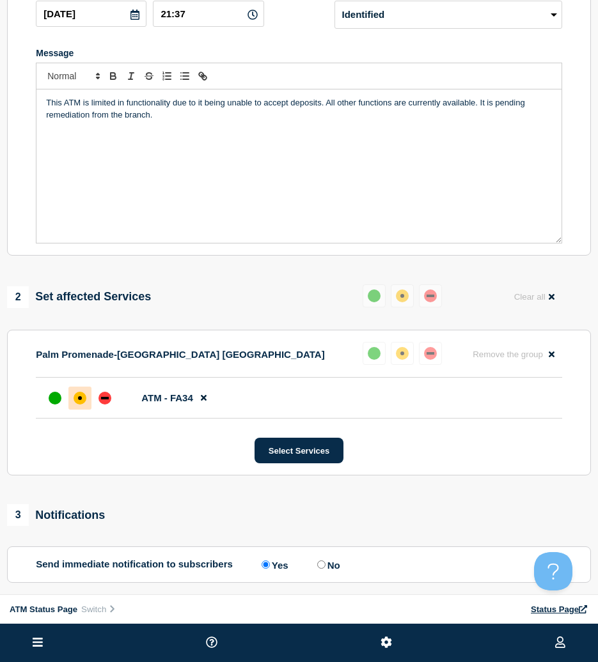
scroll to position [312, 0]
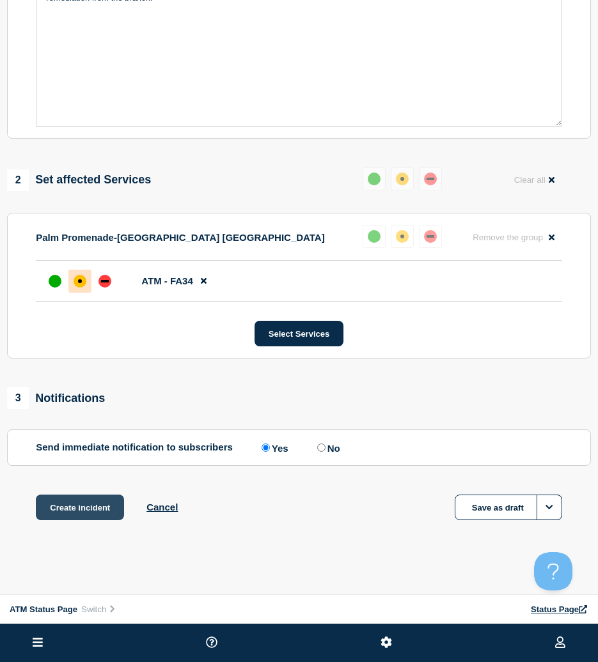
click at [79, 503] on button "Create incident" at bounding box center [80, 508] width 88 height 26
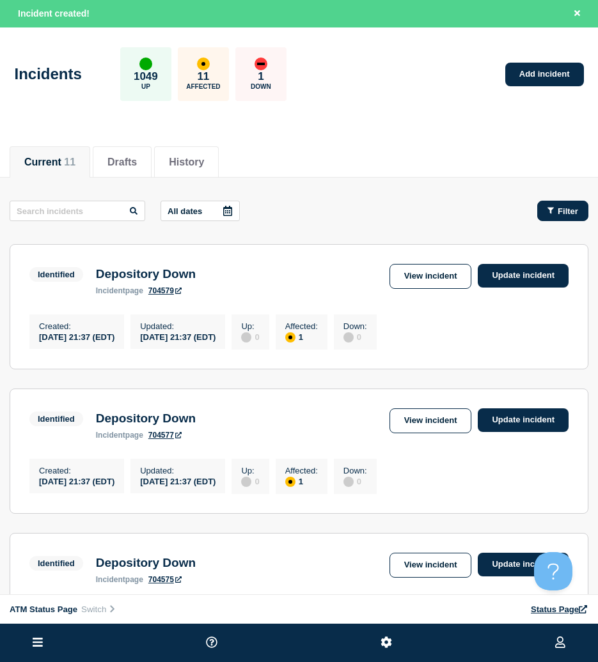
click at [580, 210] on button "Filter" at bounding box center [562, 211] width 51 height 20
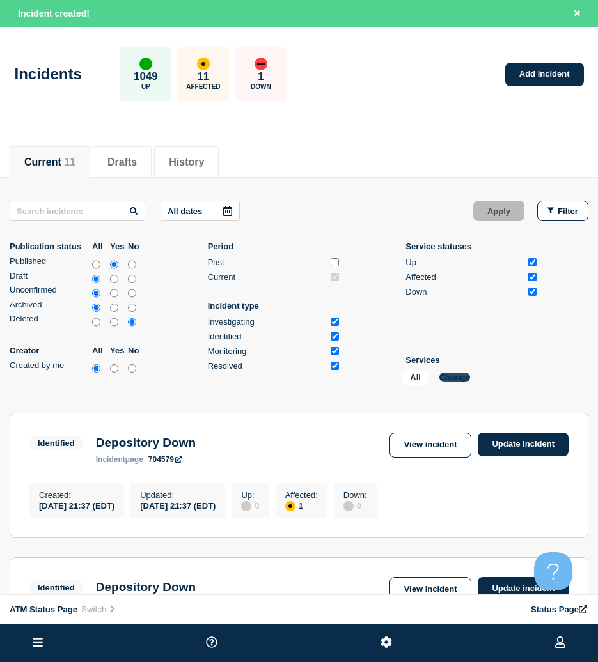
click at [457, 377] on button "Change" at bounding box center [454, 378] width 31 height 10
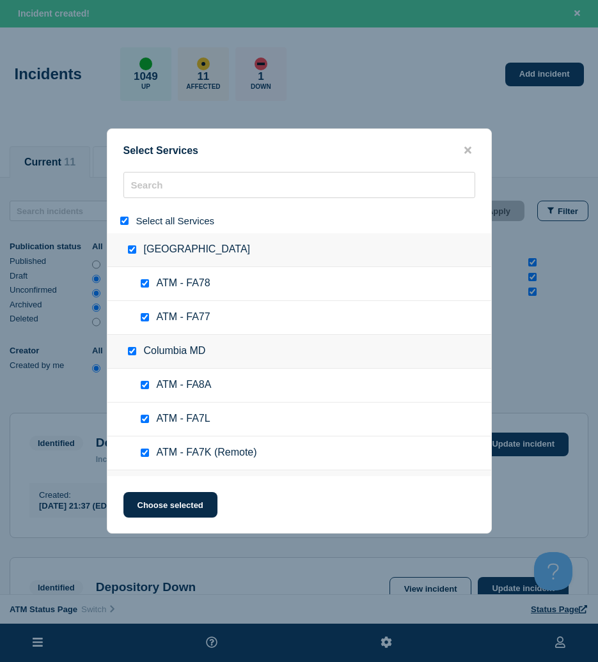
click at [120, 220] on input "select all" at bounding box center [124, 221] width 8 height 8
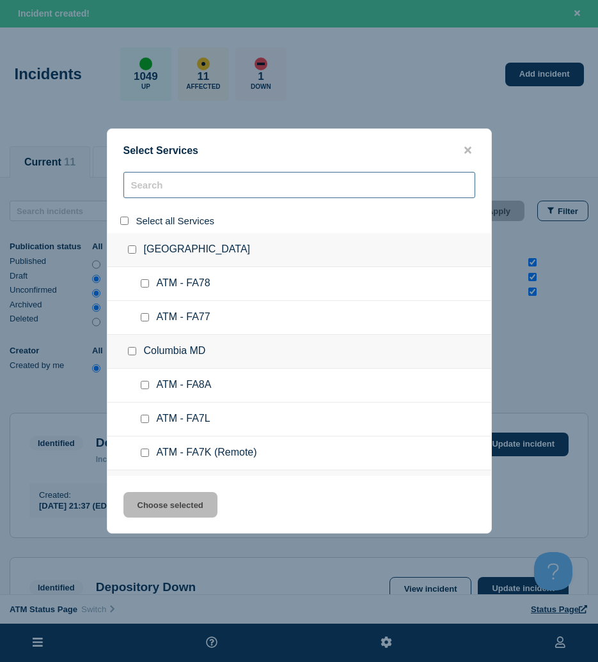
click at [169, 193] on input "search" at bounding box center [299, 185] width 352 height 26
paste input "FCNE"
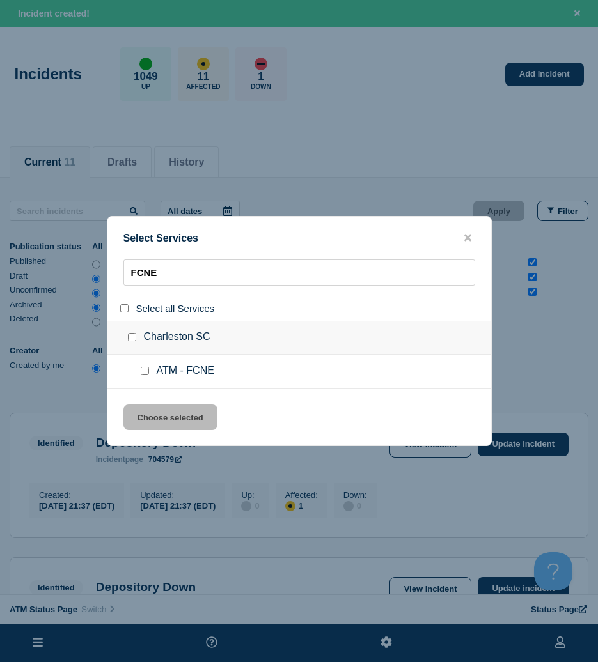
click at [147, 380] on ul "ATM - FCNE" at bounding box center [299, 372] width 384 height 34
click at [144, 373] on input "service: ATM - FCNE" at bounding box center [145, 371] width 8 height 8
click at [157, 411] on button "Choose selected" at bounding box center [170, 418] width 94 height 26
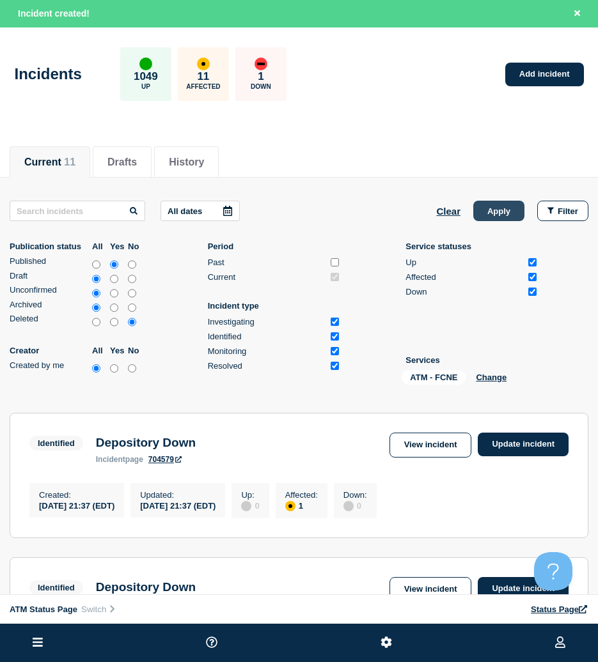
click at [497, 203] on button "Apply" at bounding box center [498, 211] width 51 height 20
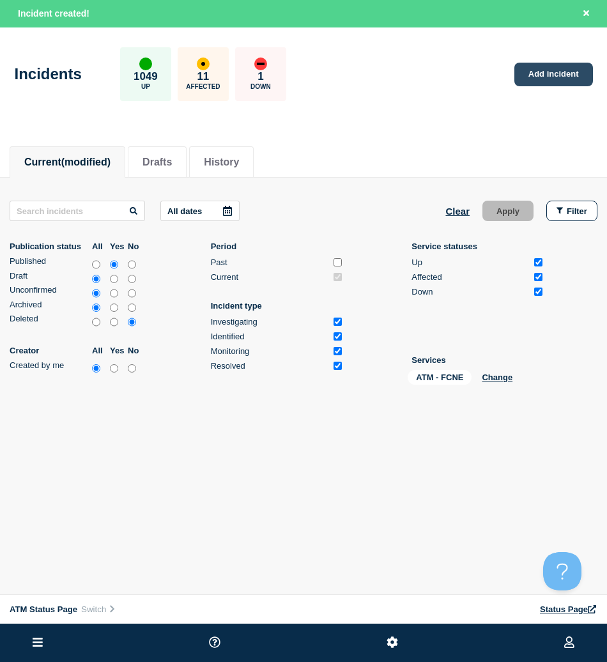
click at [546, 74] on link "Add incident" at bounding box center [554, 75] width 79 height 24
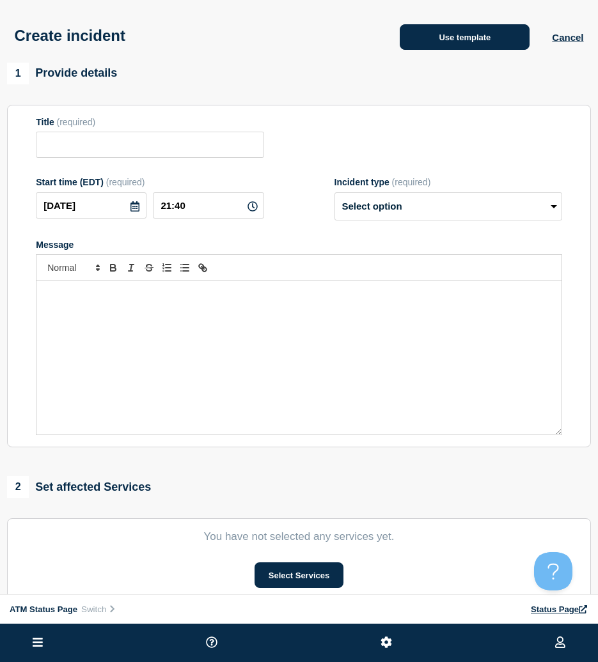
click at [476, 39] on button "Use template" at bounding box center [465, 37] width 130 height 26
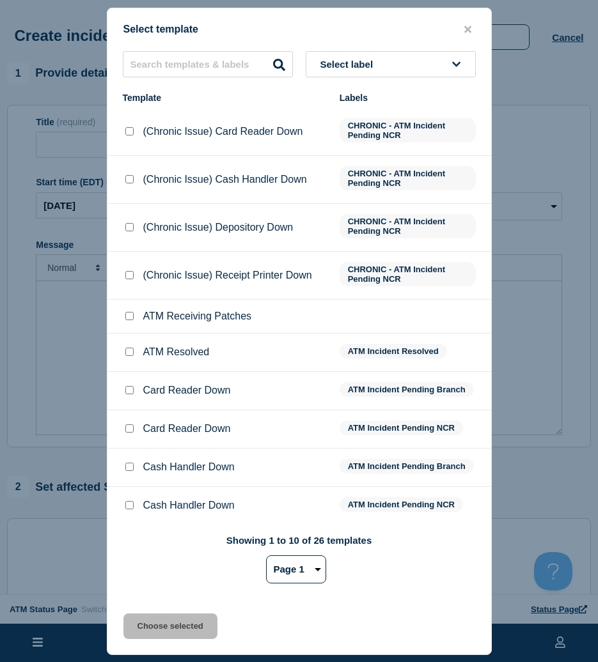
click at [304, 62] on div "Select label" at bounding box center [299, 64] width 384 height 26
click at [339, 76] on div "Select label Template Labels (Chronic Issue) Card Reader Down CHRONIC - ATM Inc…" at bounding box center [299, 322] width 384 height 543
click at [424, 58] on button "Select label" at bounding box center [391, 64] width 170 height 26
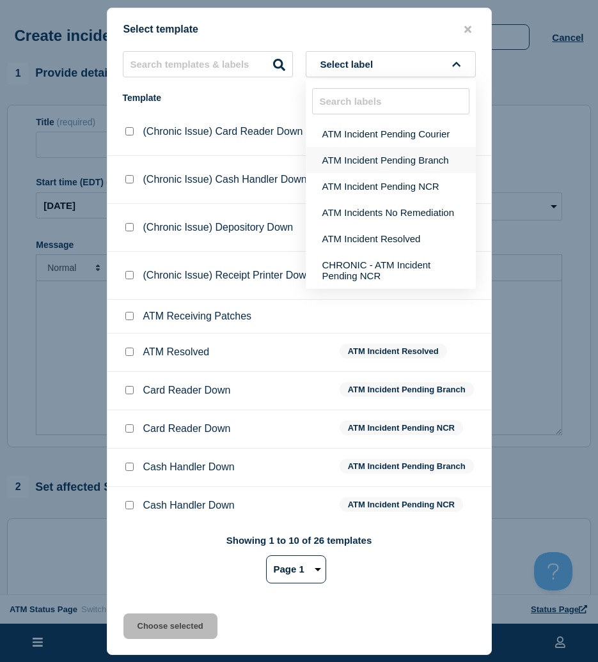
click at [405, 170] on button "ATM Incident Pending Branch" at bounding box center [391, 160] width 170 height 26
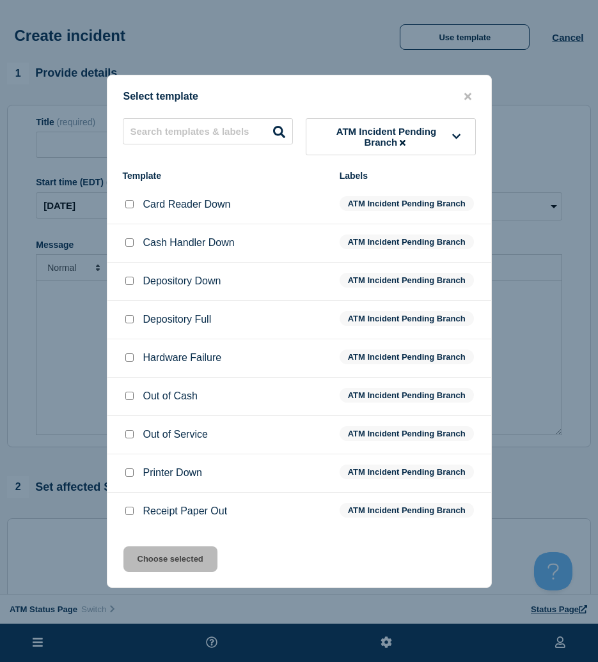
click at [125, 282] on input "Depository Down checkbox" at bounding box center [129, 281] width 8 height 8
click at [153, 563] on button "Choose selected" at bounding box center [170, 560] width 94 height 26
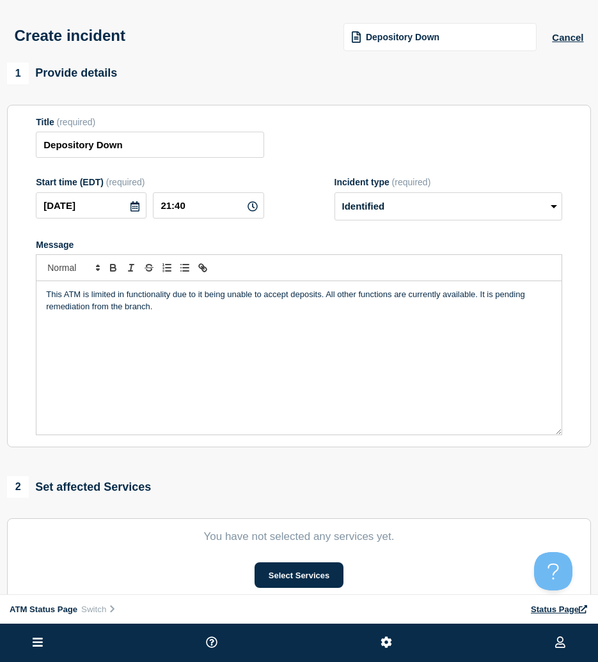
scroll to position [64, 0]
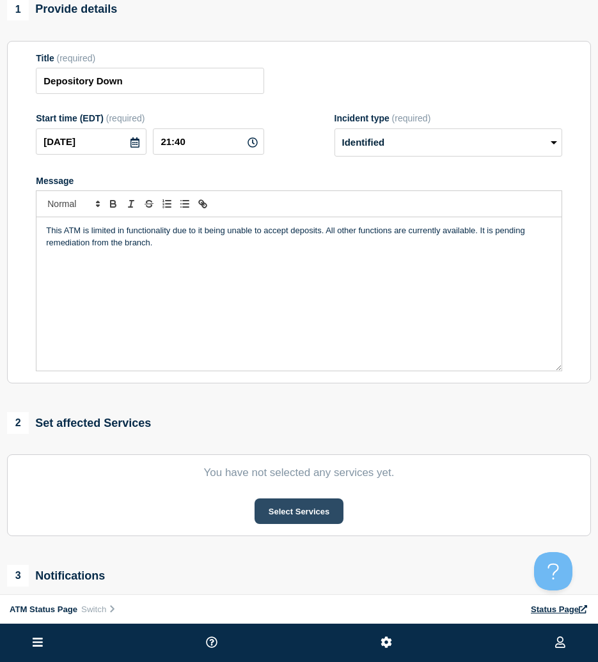
click at [296, 511] on button "Select Services" at bounding box center [298, 512] width 89 height 26
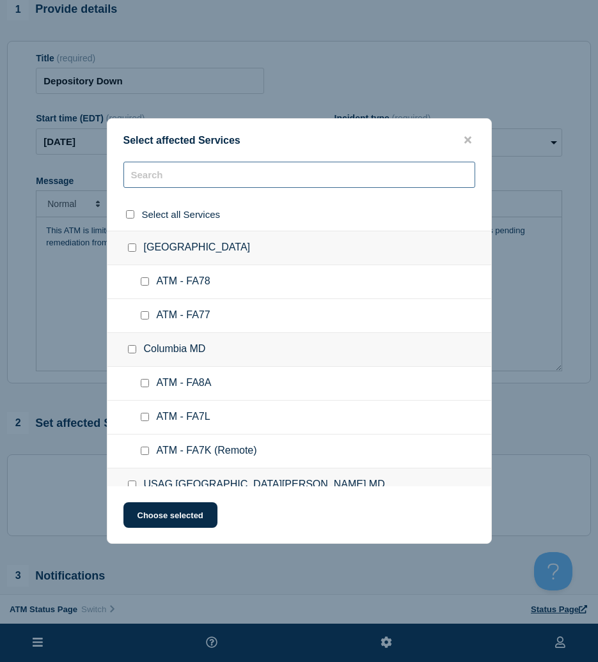
click at [238, 180] on input "text" at bounding box center [299, 175] width 352 height 26
paste input "FCNE"
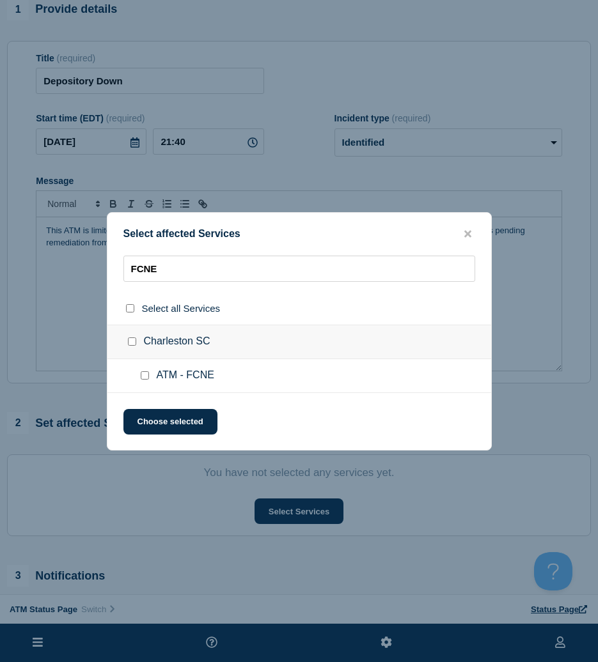
click at [146, 377] on input "ATM - FCNE checkbox" at bounding box center [145, 375] width 8 height 8
click at [152, 412] on button "Choose selected" at bounding box center [170, 422] width 94 height 26
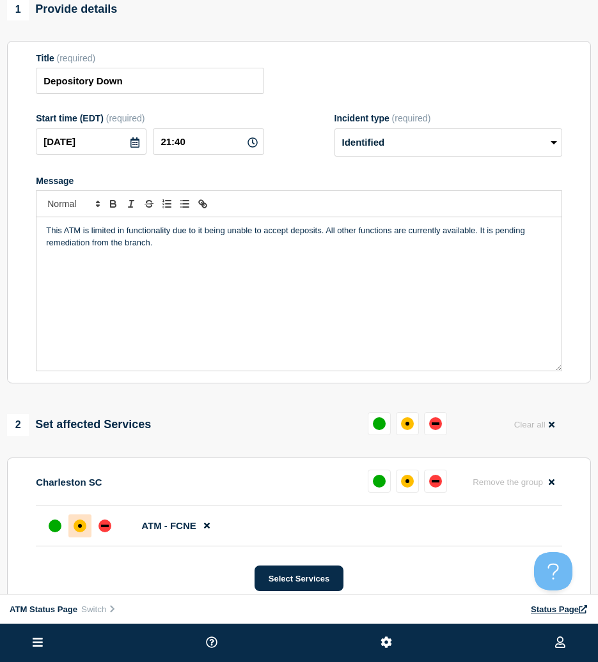
click at [81, 528] on div "affected" at bounding box center [80, 526] width 4 height 4
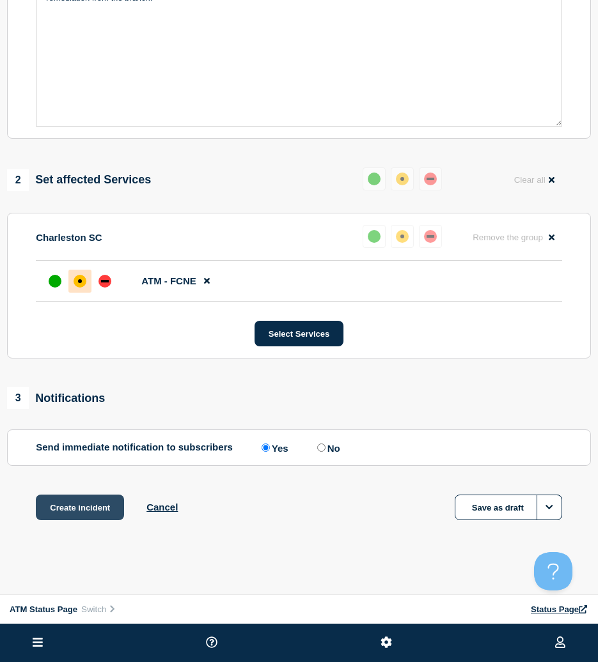
click at [95, 504] on button "Create incident" at bounding box center [80, 508] width 88 height 26
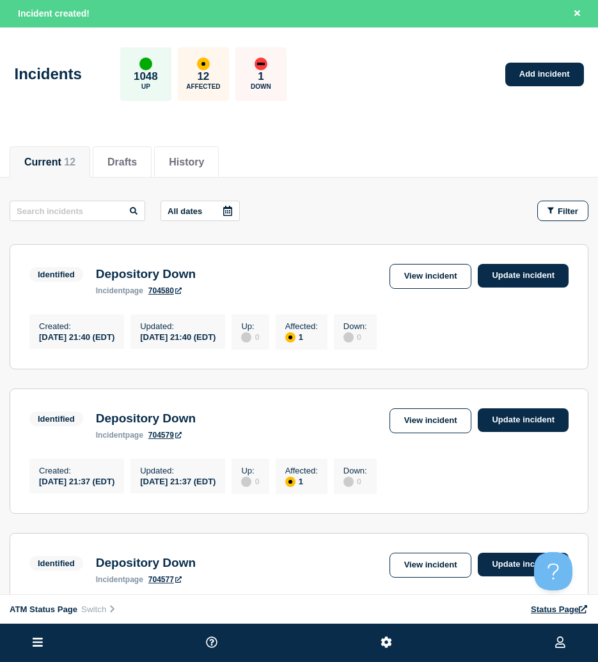
click at [533, 205] on div "Filter" at bounding box center [556, 211] width 64 height 20
click at [541, 208] on button "Filter" at bounding box center [562, 211] width 51 height 20
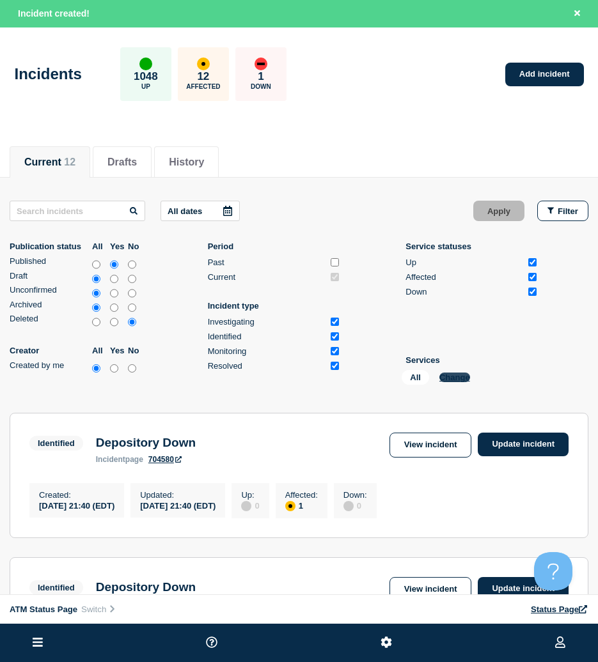
click at [451, 377] on button "Change" at bounding box center [454, 378] width 31 height 10
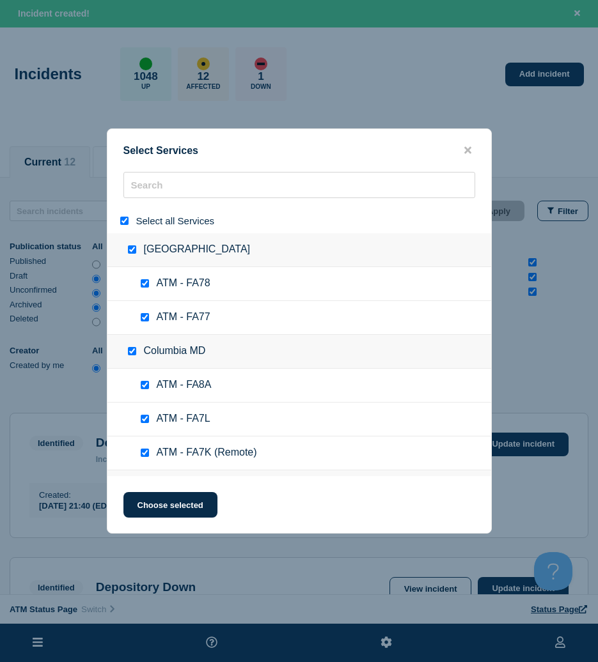
click at [125, 222] on input "select all" at bounding box center [124, 221] width 8 height 8
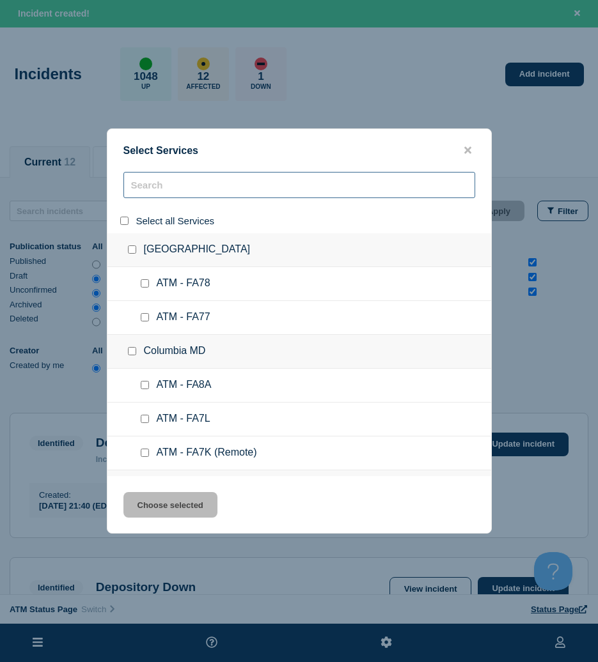
click at [151, 186] on input "search" at bounding box center [299, 185] width 352 height 26
paste input "FCG5"
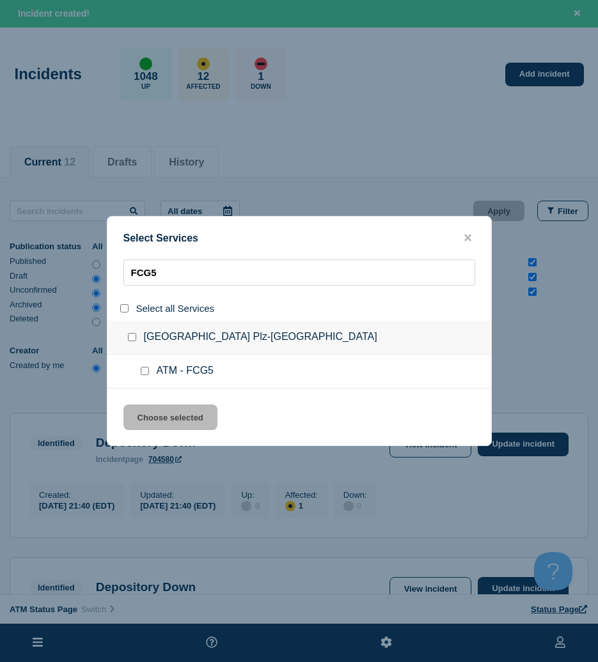
click at [141, 375] on input "service: ATM - FCG5" at bounding box center [145, 371] width 8 height 8
click at [154, 408] on button "Choose selected" at bounding box center [170, 418] width 94 height 26
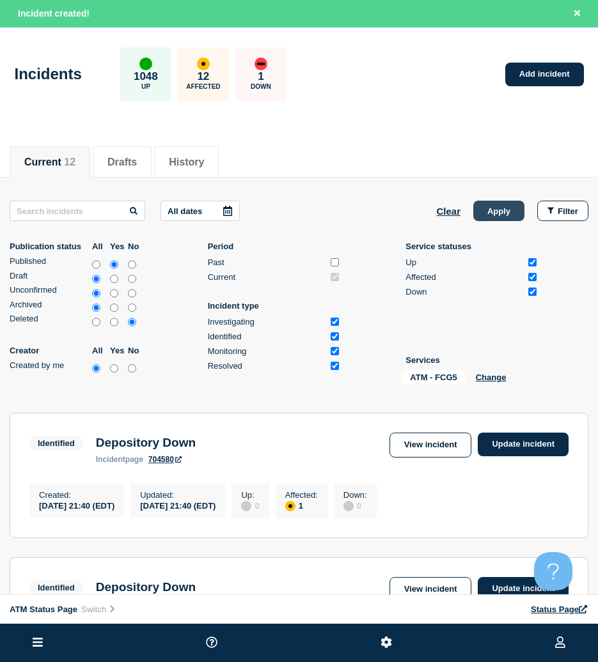
click at [501, 209] on button "Apply" at bounding box center [498, 211] width 51 height 20
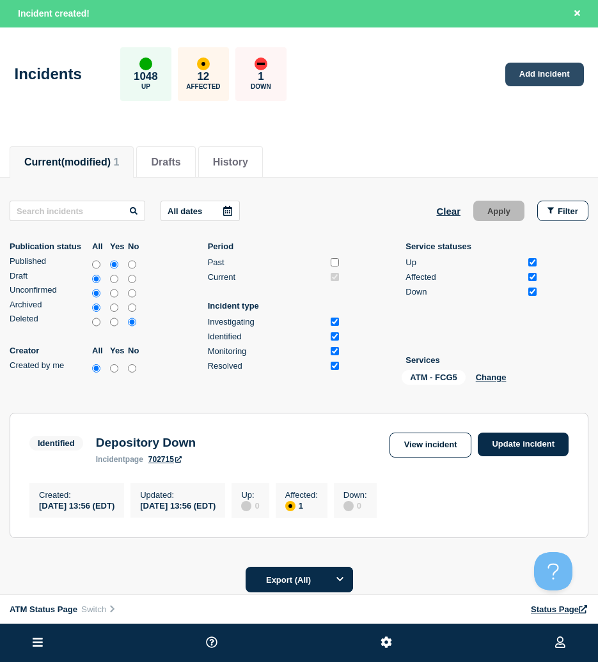
click at [524, 74] on link "Add incident" at bounding box center [544, 75] width 79 height 24
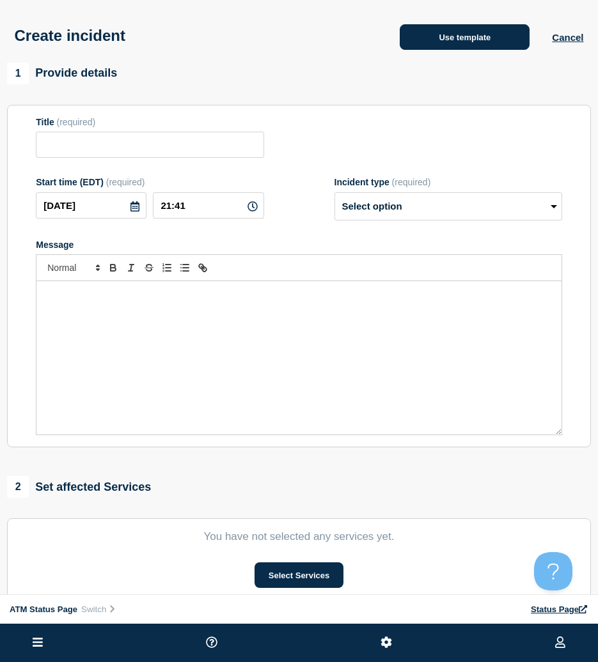
click at [444, 43] on button "Use template" at bounding box center [465, 37] width 130 height 26
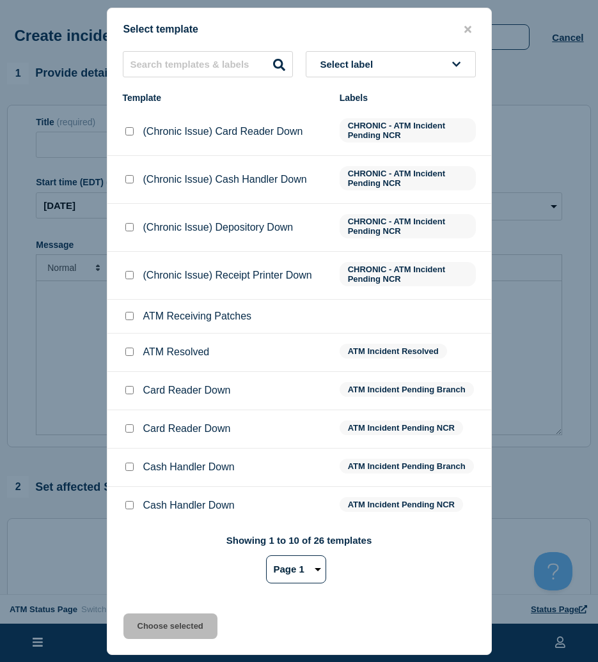
click at [366, 24] on div "Select template" at bounding box center [299, 30] width 384 height 12
click at [444, 68] on button "Select label" at bounding box center [391, 64] width 170 height 26
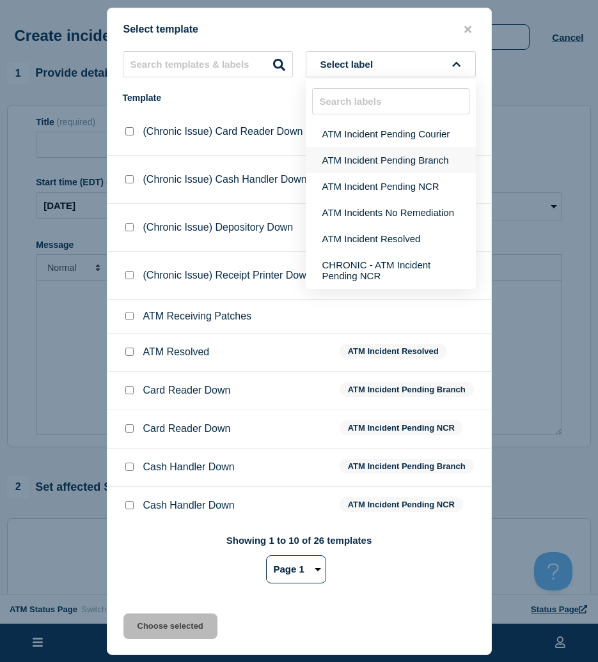
click at [428, 156] on button "ATM Incident Pending Branch" at bounding box center [391, 160] width 170 height 26
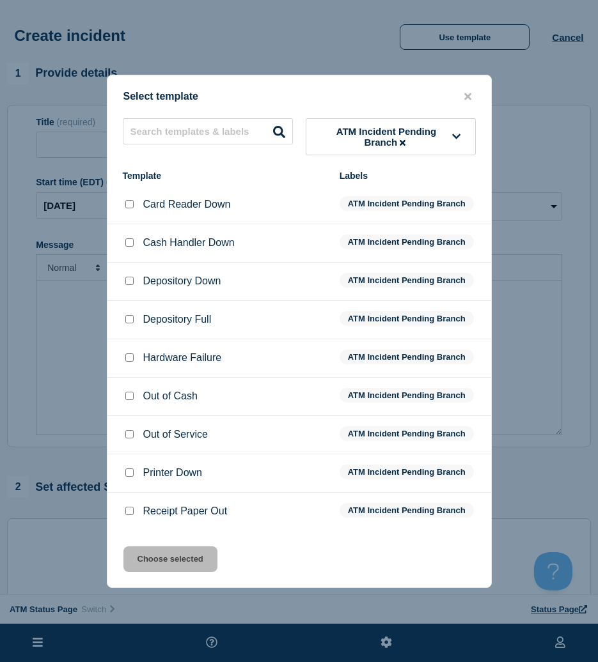
click at [132, 288] on div at bounding box center [129, 281] width 13 height 13
click at [130, 282] on input "Depository Down checkbox" at bounding box center [129, 281] width 8 height 8
click at [170, 559] on button "Choose selected" at bounding box center [170, 560] width 94 height 26
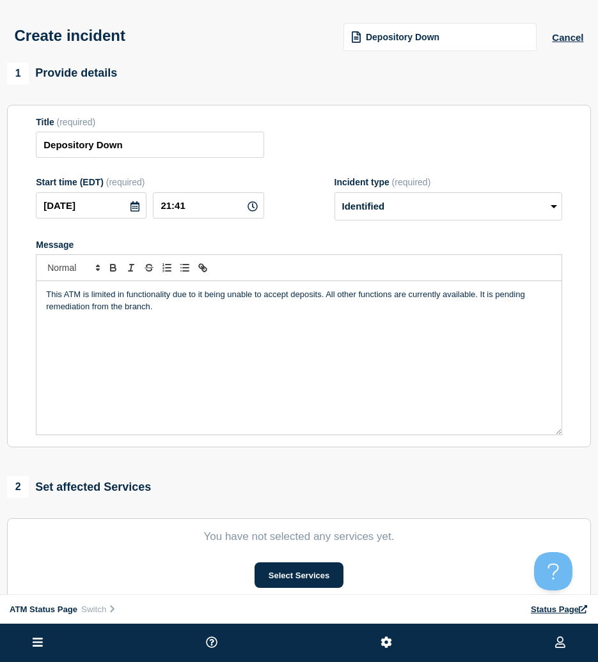
scroll to position [128, 0]
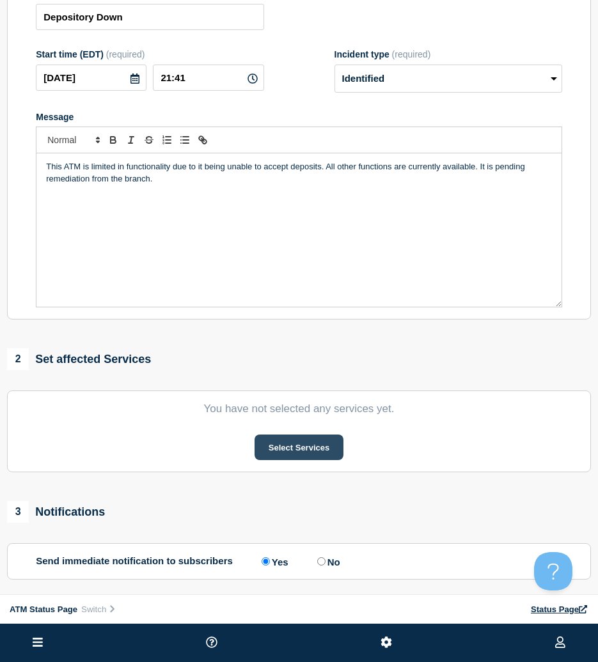
click at [322, 458] on button "Select Services" at bounding box center [298, 448] width 89 height 26
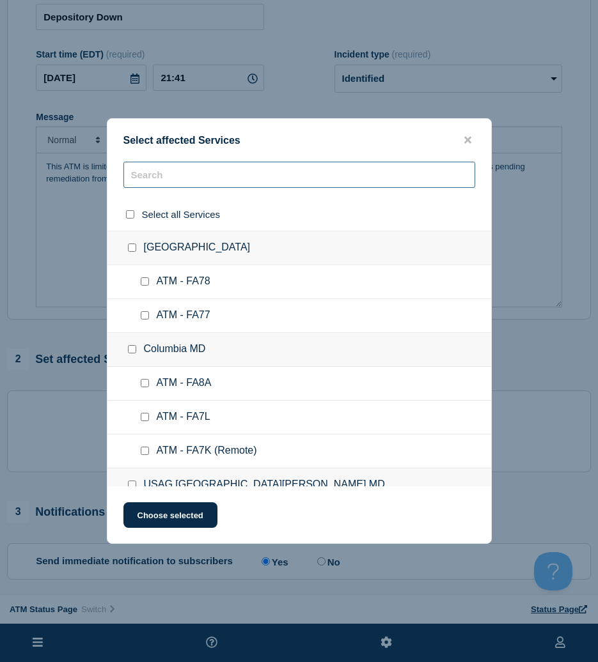
click at [219, 170] on input "text" at bounding box center [299, 175] width 352 height 26
paste input "FCTC"
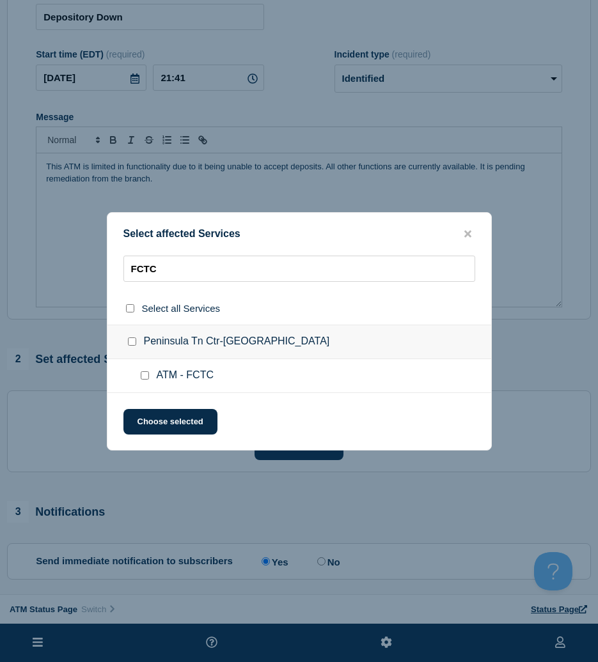
click at [143, 379] on input "ATM - FCTC checkbox" at bounding box center [145, 375] width 8 height 8
click at [162, 415] on button "Choose selected" at bounding box center [170, 422] width 94 height 26
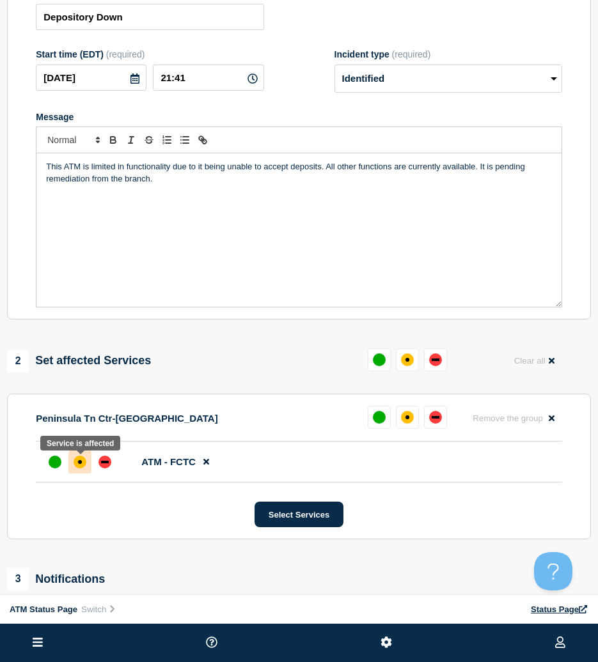
click at [82, 465] on div "affected" at bounding box center [80, 462] width 13 height 13
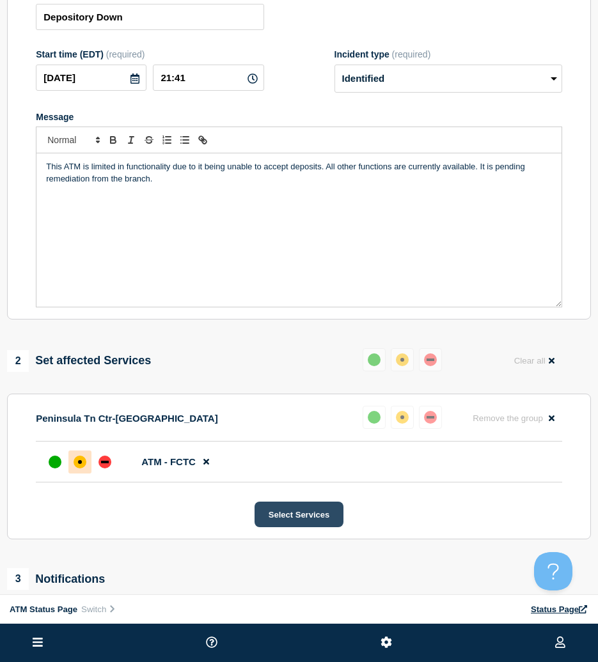
click at [281, 509] on button "Select Services" at bounding box center [298, 515] width 89 height 26
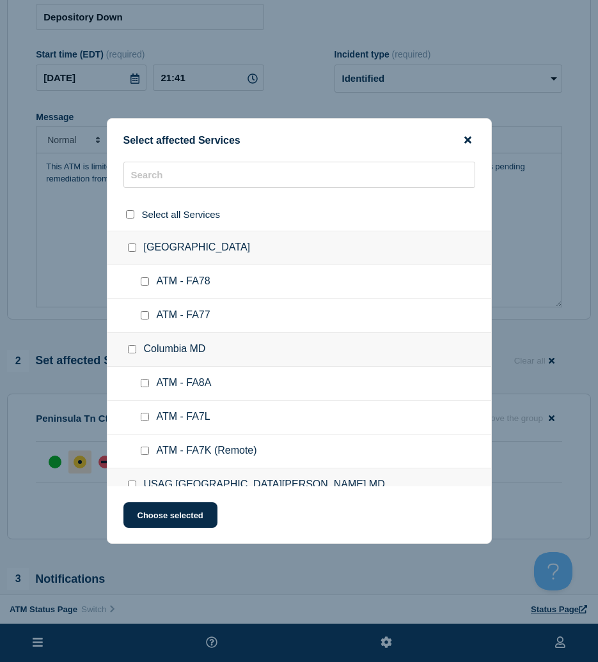
click at [470, 140] on icon "close button" at bounding box center [467, 140] width 7 height 10
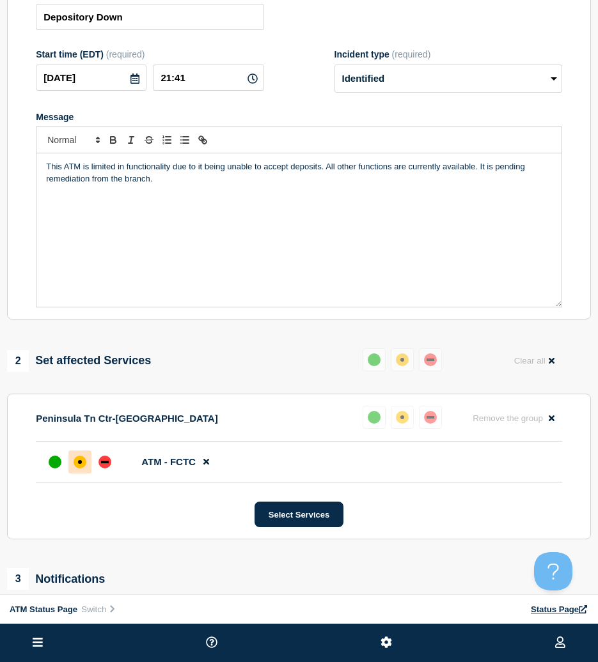
scroll to position [256, 0]
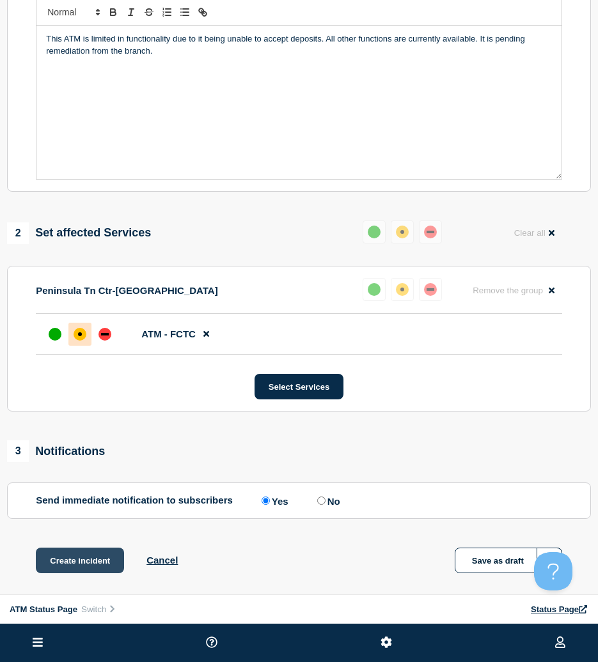
click at [111, 551] on button "Create incident" at bounding box center [80, 561] width 88 height 26
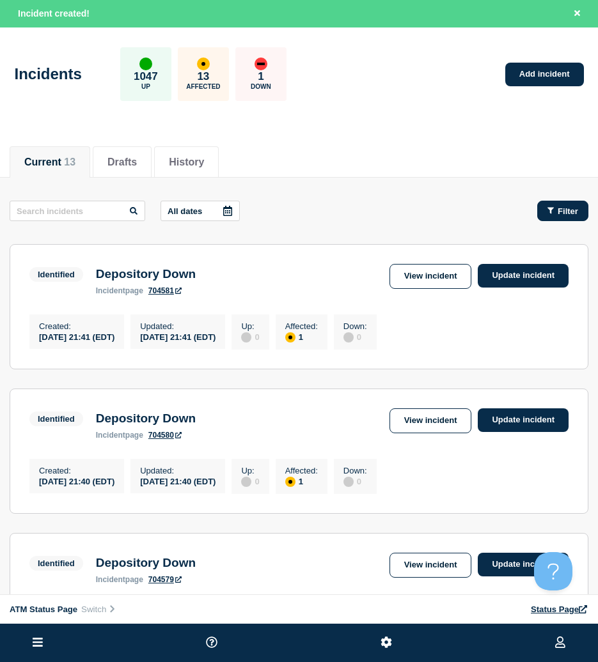
click at [559, 210] on span "Filter" at bounding box center [567, 211] width 20 height 10
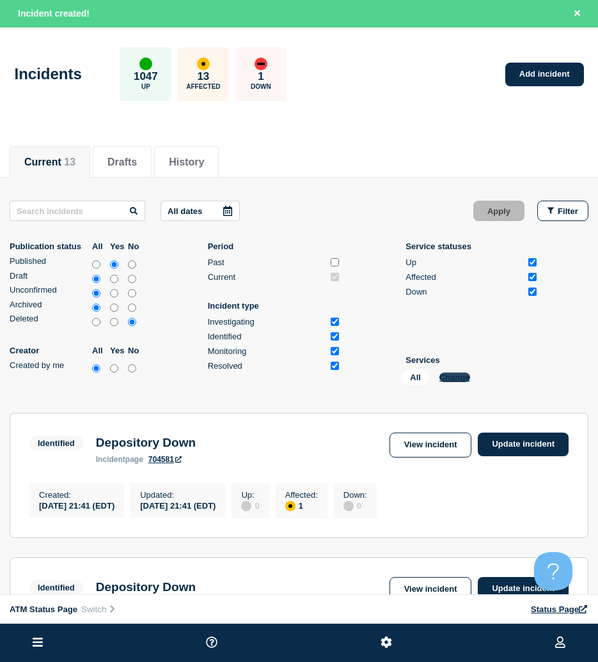
click at [453, 378] on button "Change" at bounding box center [454, 378] width 31 height 10
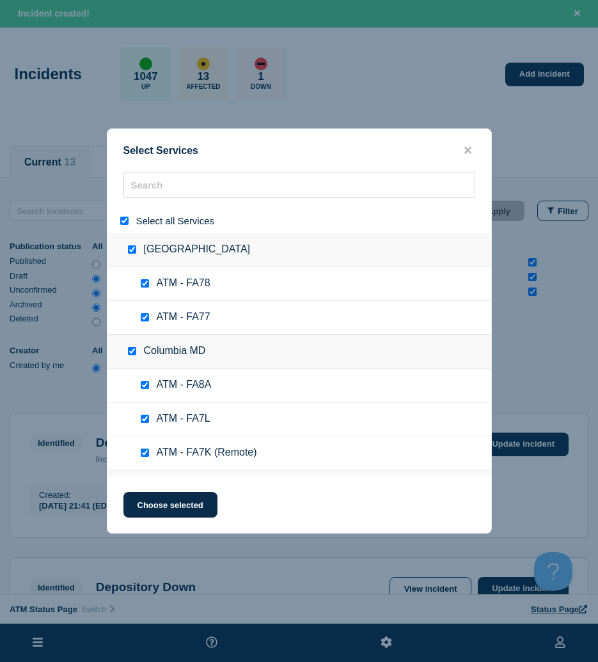
click at [128, 224] on input "select all" at bounding box center [124, 221] width 8 height 8
click at [465, 151] on icon "close button" at bounding box center [467, 150] width 7 height 7
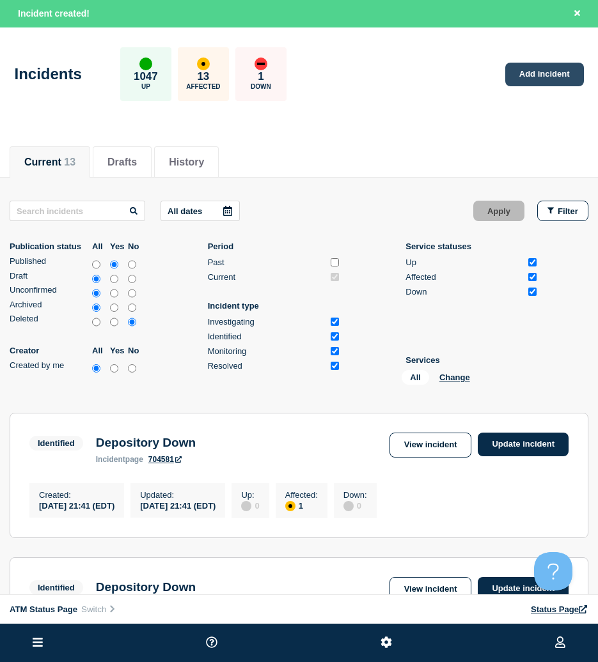
click at [542, 75] on link "Add incident" at bounding box center [544, 75] width 79 height 24
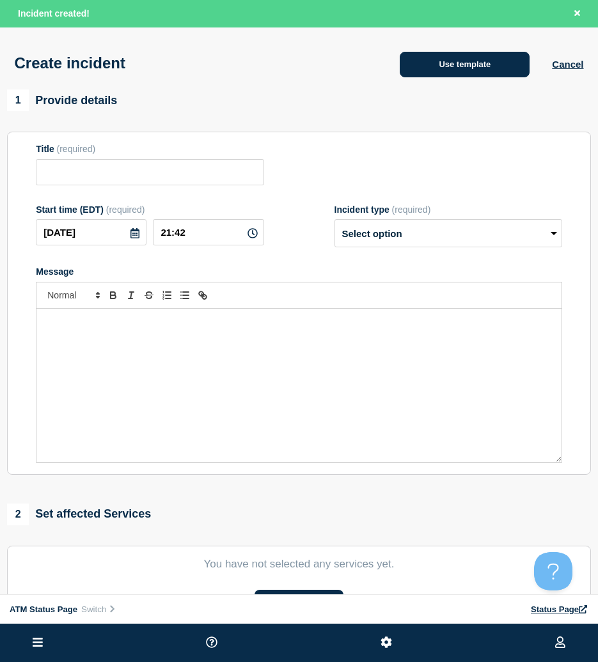
click at [405, 61] on button "Use template" at bounding box center [465, 65] width 130 height 26
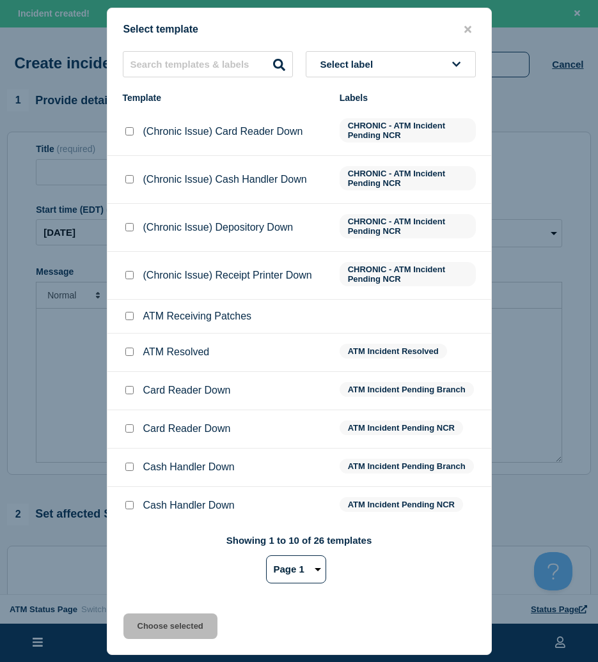
click at [350, 79] on div "Select label Template Labels (Chronic Issue) Card Reader Down CHRONIC - ATM Inc…" at bounding box center [299, 322] width 384 height 543
click at [361, 72] on button "Select label" at bounding box center [391, 64] width 170 height 26
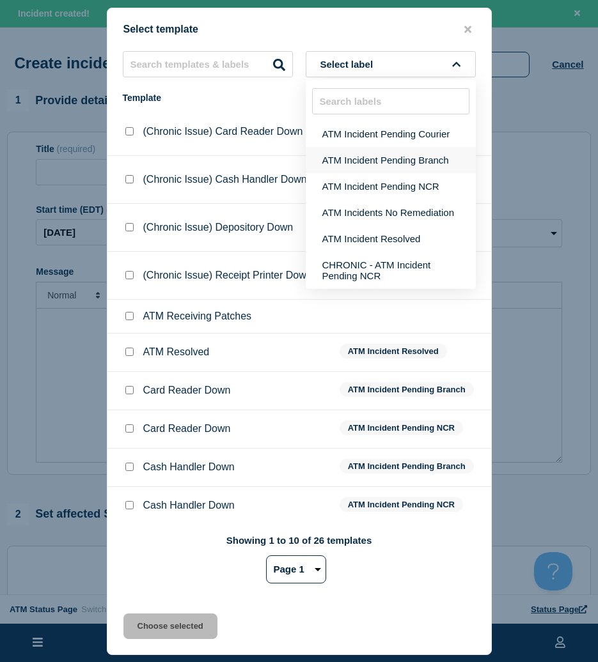
click at [398, 160] on button "ATM Incident Pending Branch" at bounding box center [391, 160] width 170 height 26
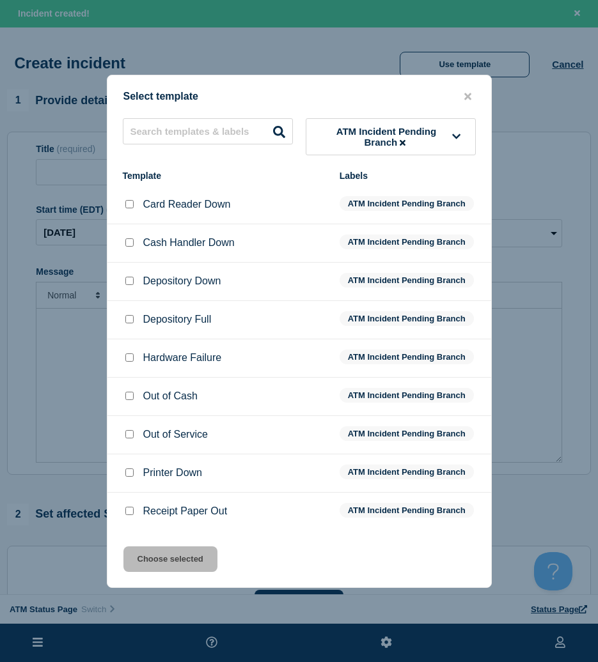
click at [125, 472] on input "Printer Down checkbox" at bounding box center [129, 473] width 8 height 8
click at [144, 550] on button "Choose selected" at bounding box center [170, 560] width 94 height 26
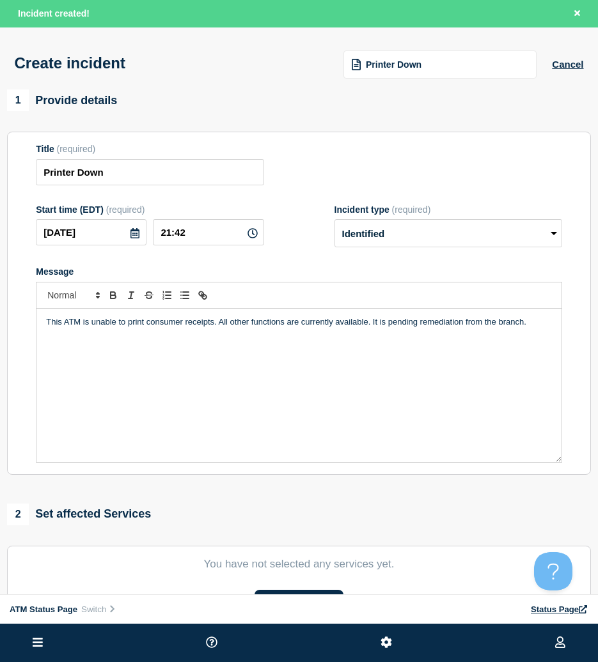
scroll to position [64, 0]
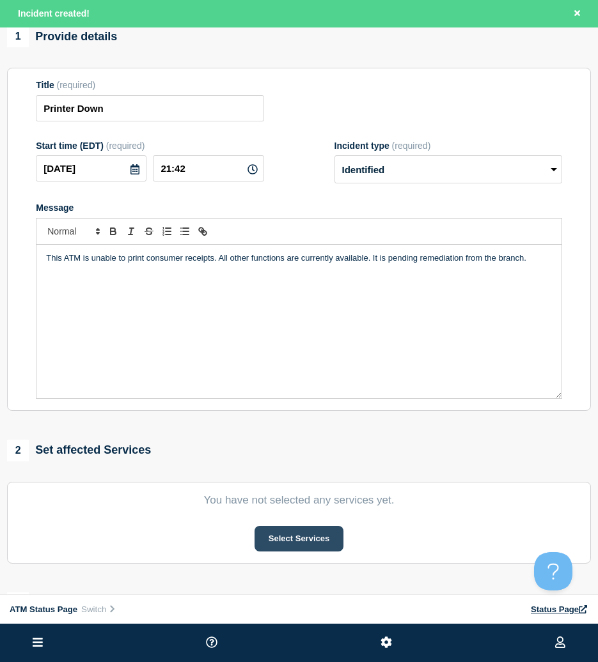
click at [283, 543] on button "Select Services" at bounding box center [298, 539] width 89 height 26
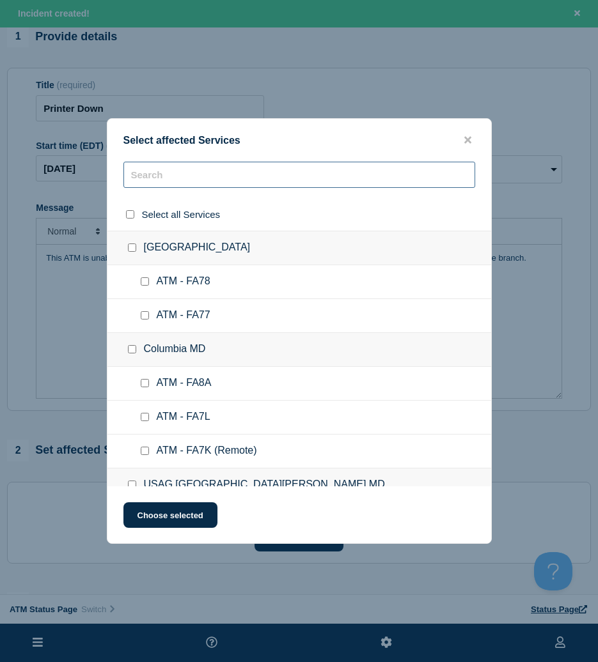
click at [206, 169] on input "text" at bounding box center [299, 175] width 352 height 26
paste input "FA4U"
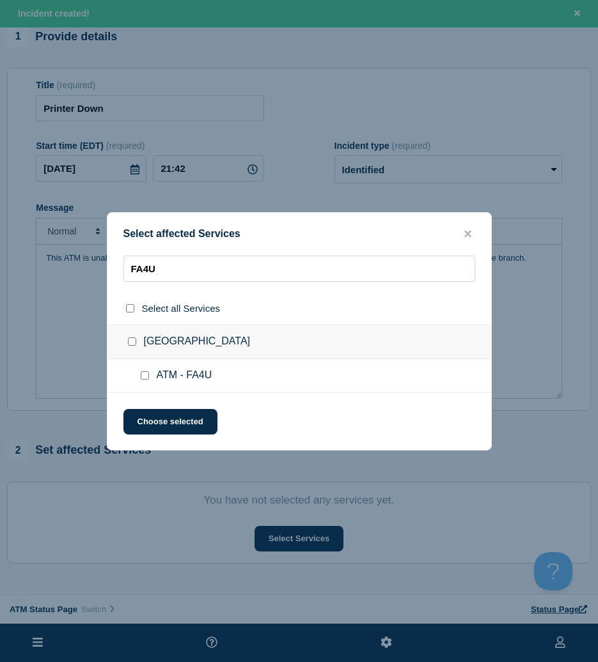
click at [144, 380] on input "ATM - FA4U checkbox" at bounding box center [145, 375] width 8 height 8
click at [152, 413] on button "Choose selected" at bounding box center [170, 422] width 94 height 26
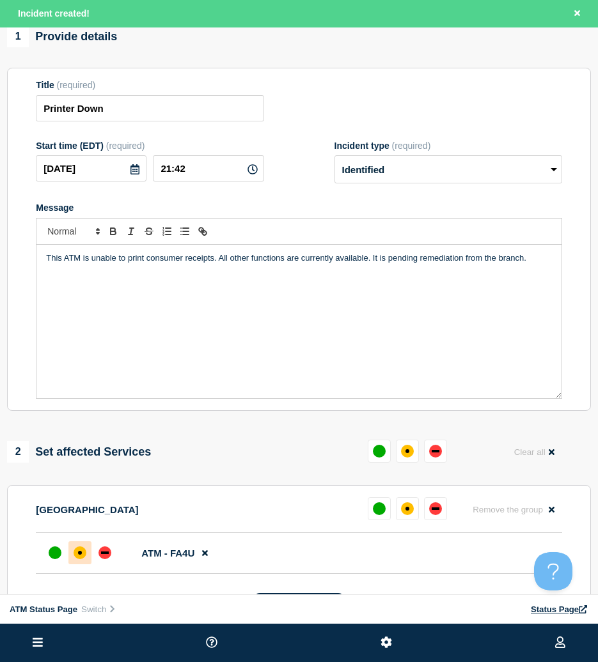
click at [83, 556] on div "affected" at bounding box center [80, 553] width 13 height 13
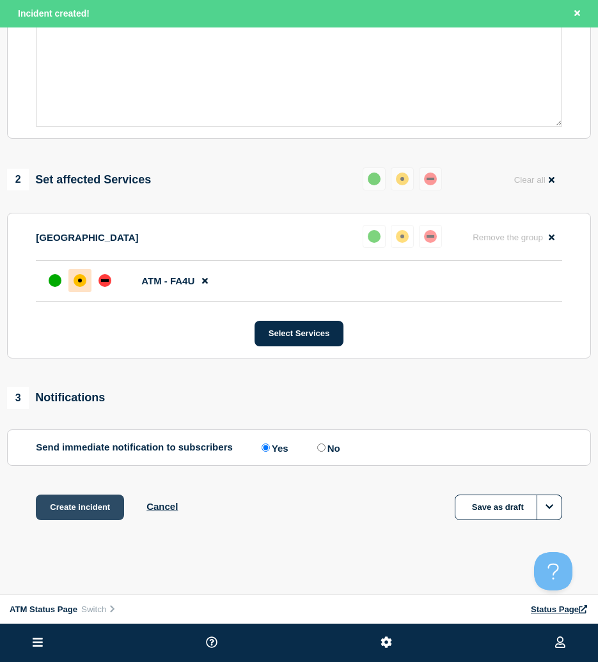
click at [96, 512] on button "Create incident" at bounding box center [80, 508] width 88 height 26
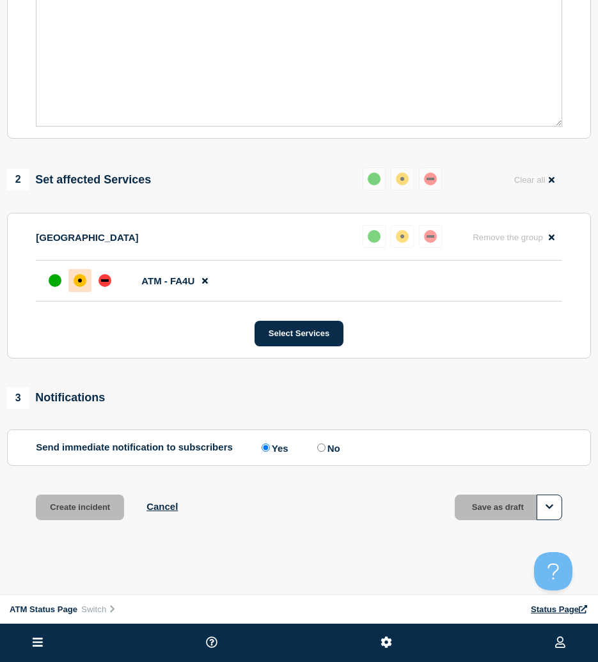
scroll to position [312, 0]
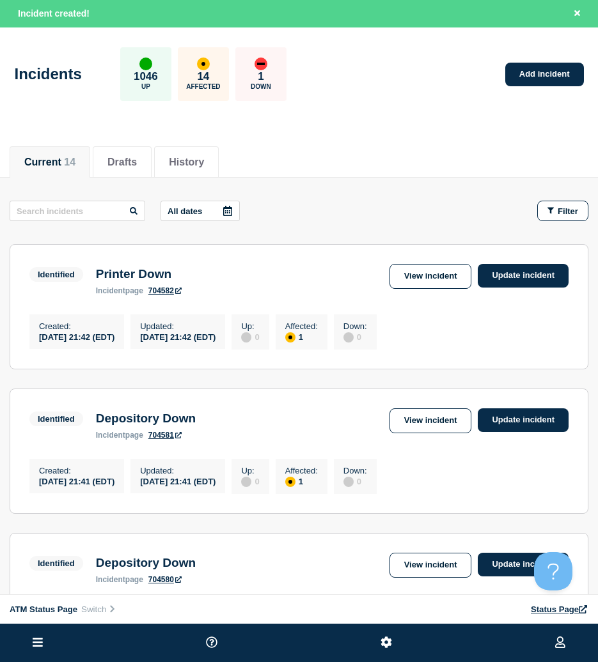
click at [544, 217] on button "Filter" at bounding box center [562, 211] width 51 height 20
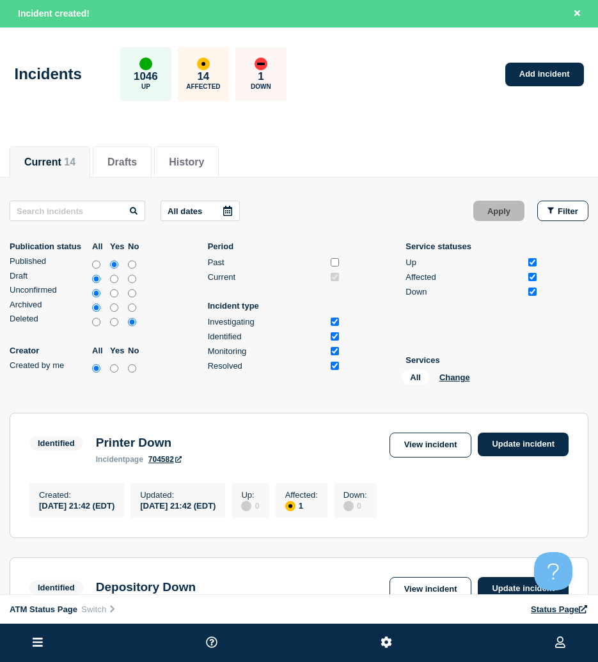
click at [456, 382] on div "All Change" at bounding box center [465, 380] width 128 height 20
click at [456, 377] on button "Change" at bounding box center [454, 378] width 31 height 10
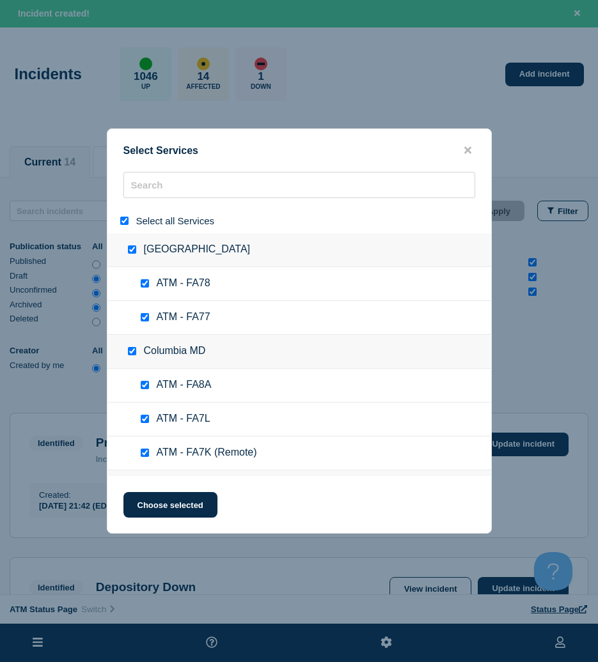
click at [129, 217] on div at bounding box center [127, 221] width 19 height 12
click at [126, 222] on input "select all" at bounding box center [124, 221] width 8 height 8
click at [171, 200] on div at bounding box center [299, 190] width 384 height 36
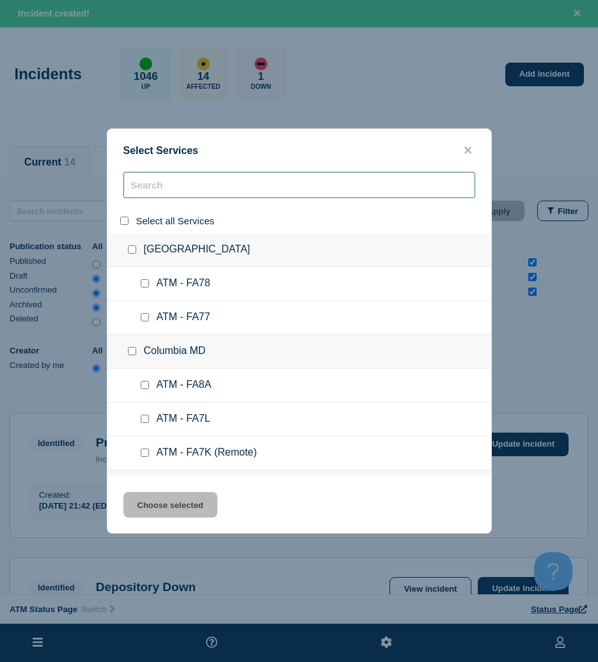
click at [171, 192] on input "search" at bounding box center [299, 185] width 352 height 26
paste input "FCUO"
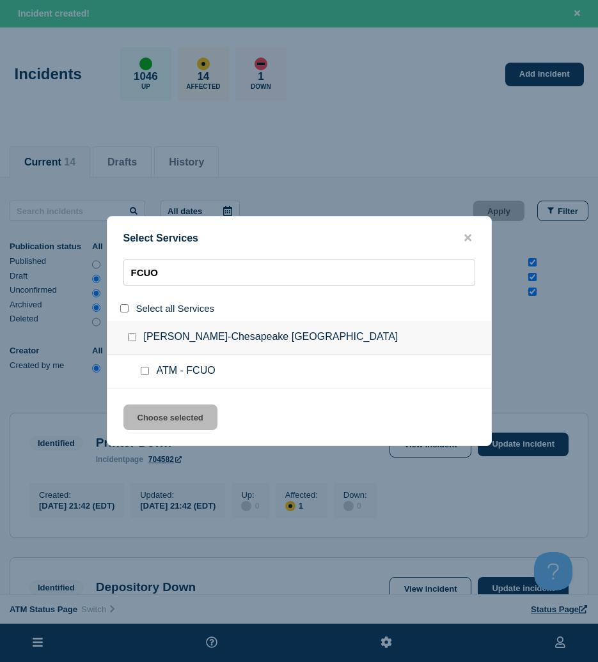
click at [143, 369] on input "service: ATM - FCUO" at bounding box center [145, 371] width 8 height 8
click at [167, 423] on button "Choose selected" at bounding box center [170, 418] width 94 height 26
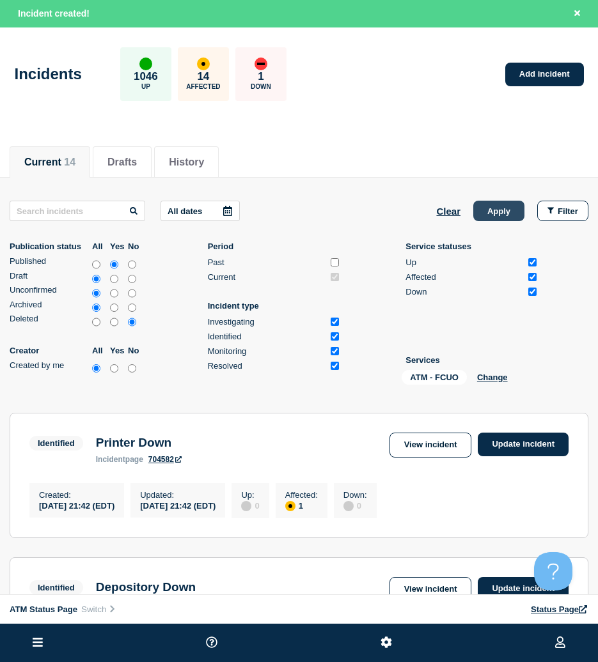
click at [479, 211] on button "Apply" at bounding box center [498, 211] width 51 height 20
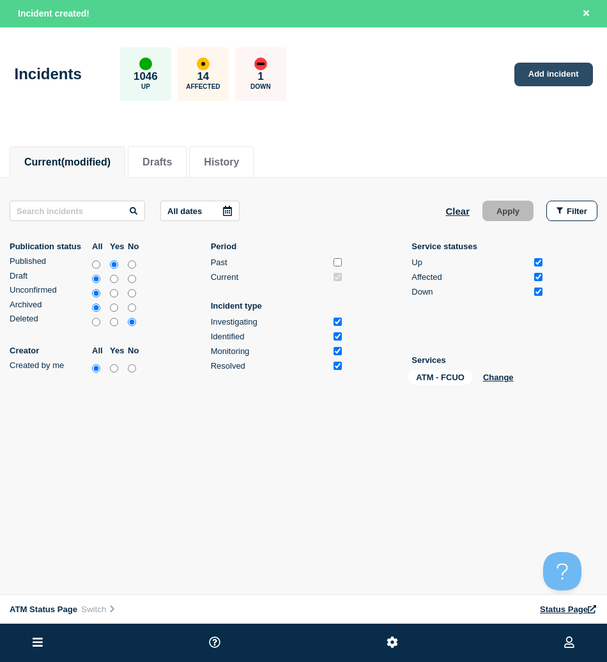
click at [557, 65] on link "Add incident" at bounding box center [554, 75] width 79 height 24
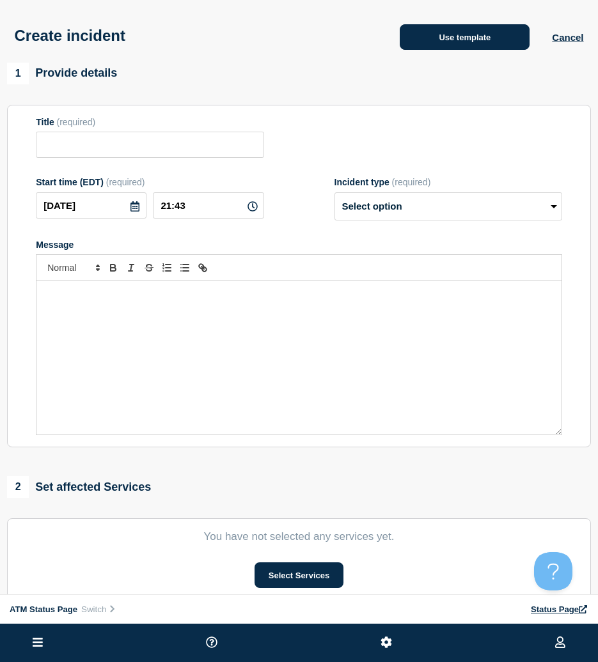
click at [458, 39] on button "Use template" at bounding box center [465, 37] width 130 height 26
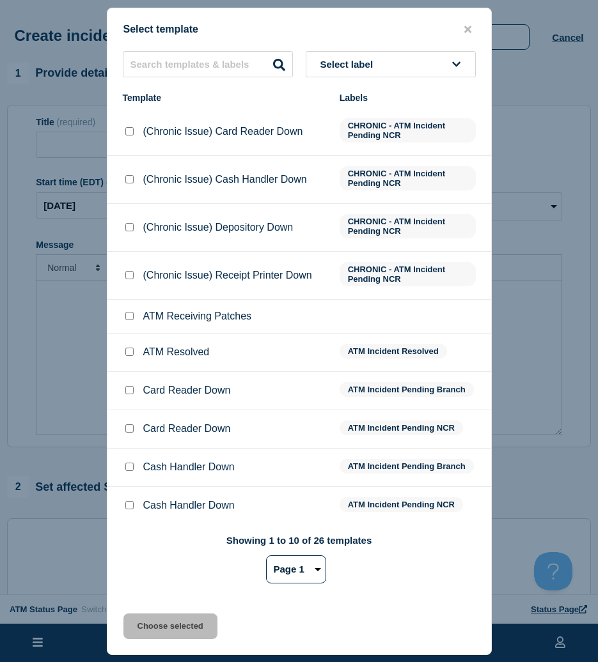
click at [345, 26] on div "Select template" at bounding box center [299, 30] width 384 height 12
click at [348, 54] on button "Select label" at bounding box center [391, 64] width 170 height 26
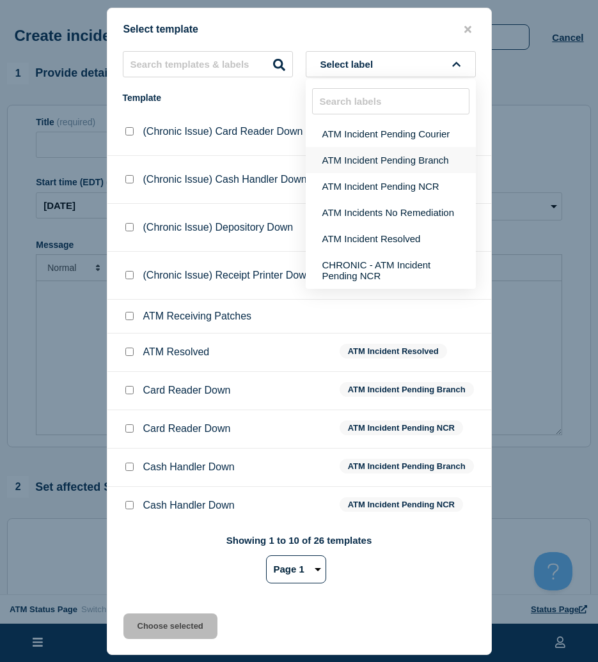
click at [370, 159] on button "ATM Incident Pending Branch" at bounding box center [391, 160] width 170 height 26
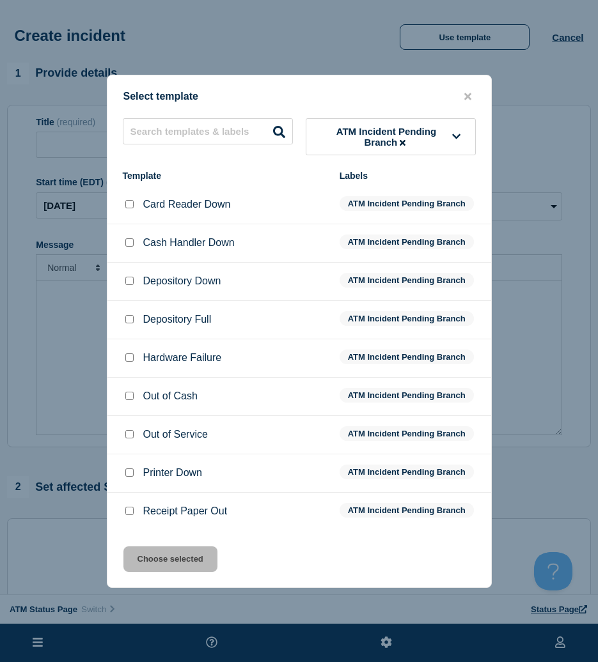
click at [135, 285] on div at bounding box center [129, 281] width 13 height 13
click at [128, 285] on input "Depository Down checkbox" at bounding box center [129, 281] width 8 height 8
click at [155, 557] on button "Choose selected" at bounding box center [170, 560] width 94 height 26
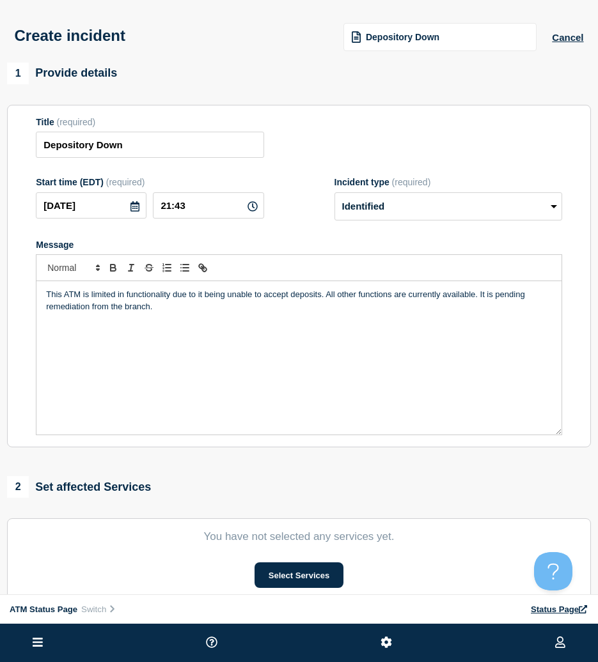
scroll to position [64, 0]
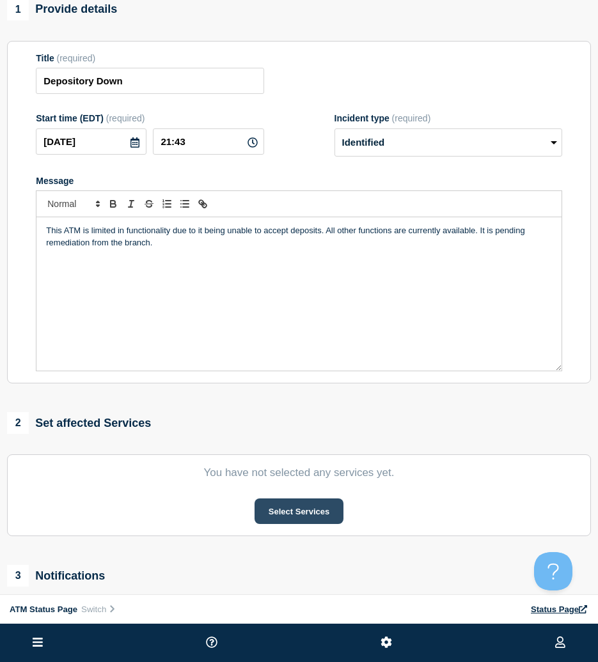
click at [276, 513] on button "Select Services" at bounding box center [298, 512] width 89 height 26
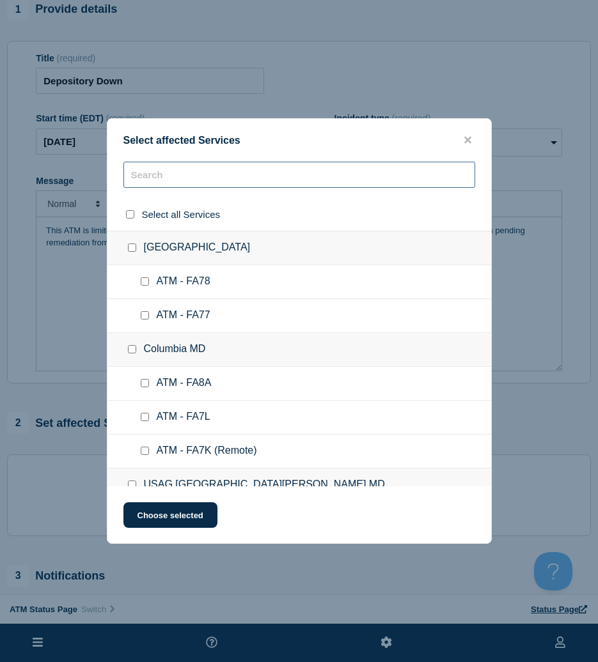
click at [217, 176] on input "text" at bounding box center [299, 175] width 352 height 26
paste input "FCUO"
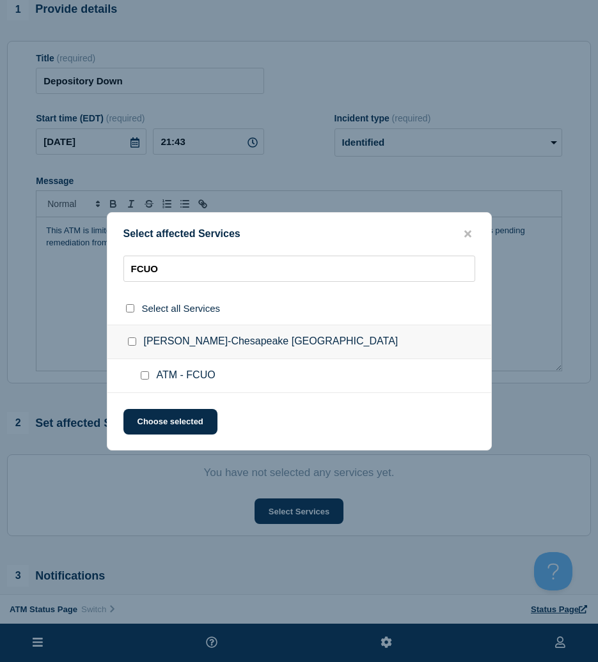
click at [148, 378] on input "ATM - FCUO checkbox" at bounding box center [145, 375] width 8 height 8
click at [159, 417] on button "Choose selected" at bounding box center [170, 422] width 94 height 26
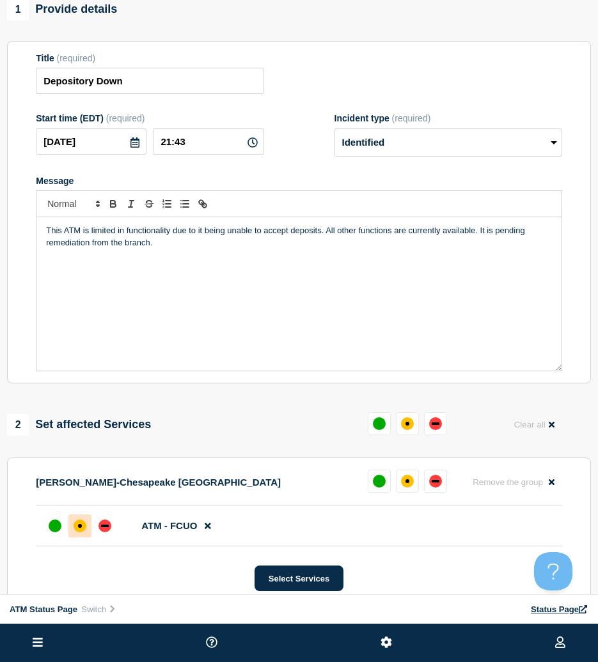
click at [86, 524] on div at bounding box center [79, 526] width 23 height 23
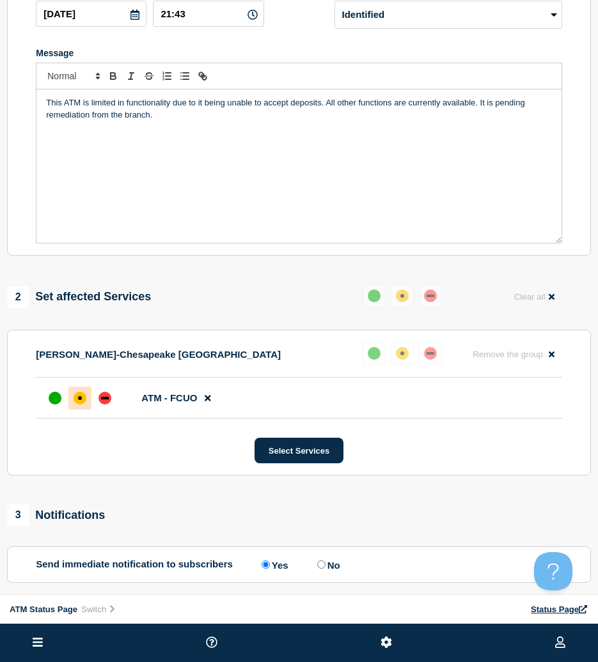
scroll to position [312, 0]
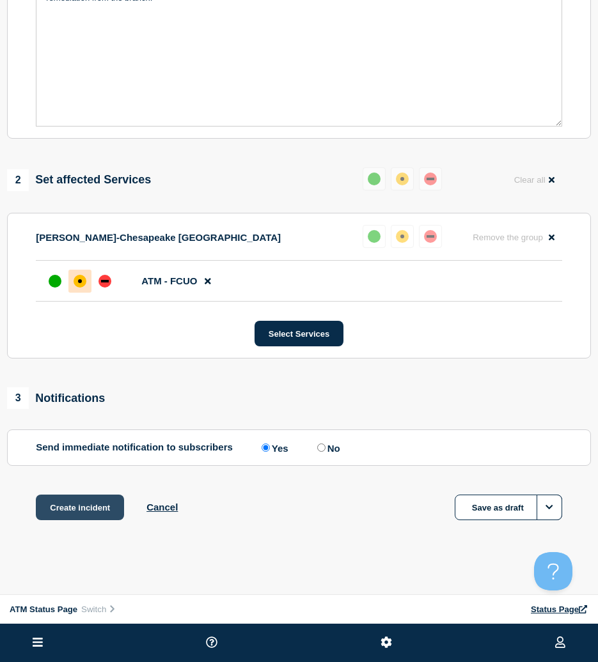
click at [91, 498] on button "Create incident" at bounding box center [80, 508] width 88 height 26
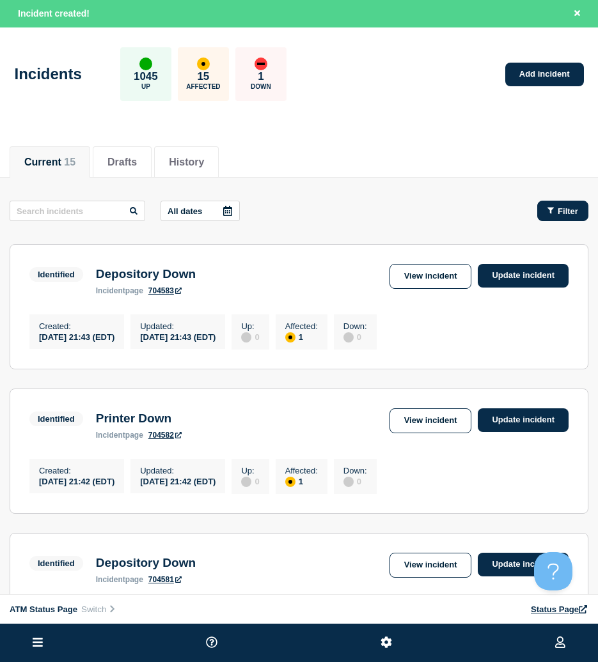
click at [576, 216] on button "Filter" at bounding box center [562, 211] width 51 height 20
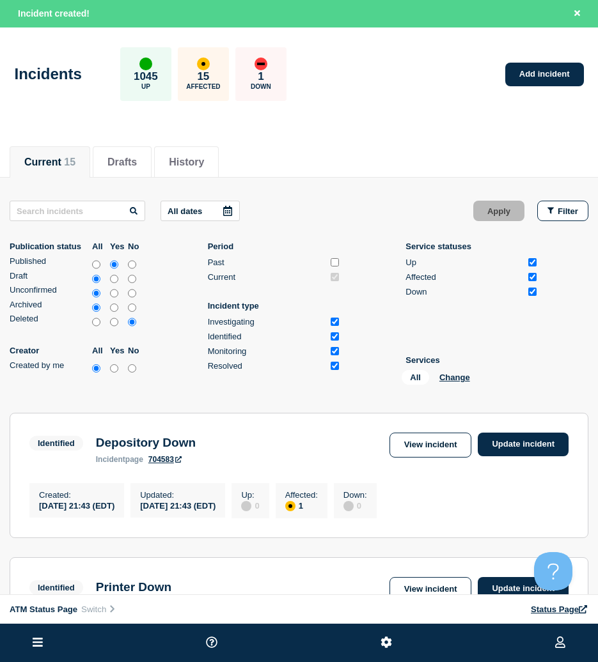
click at [455, 383] on div "All Change" at bounding box center [465, 380] width 128 height 20
click at [469, 377] on button "Change" at bounding box center [454, 378] width 31 height 10
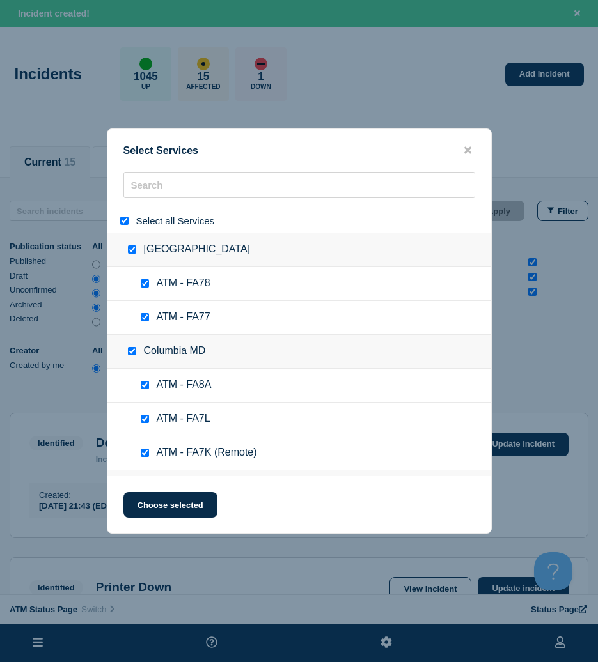
click at [126, 222] on input "select all" at bounding box center [124, 221] width 8 height 8
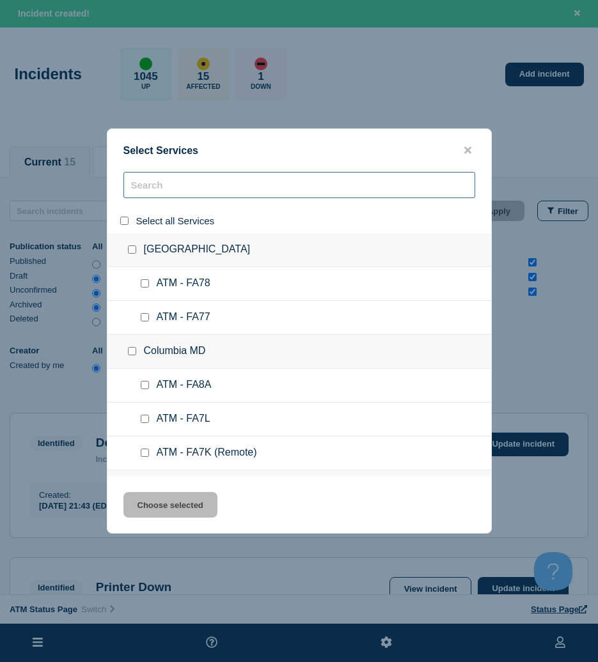
click at [144, 198] on input "search" at bounding box center [299, 185] width 352 height 26
paste input "FCNV"
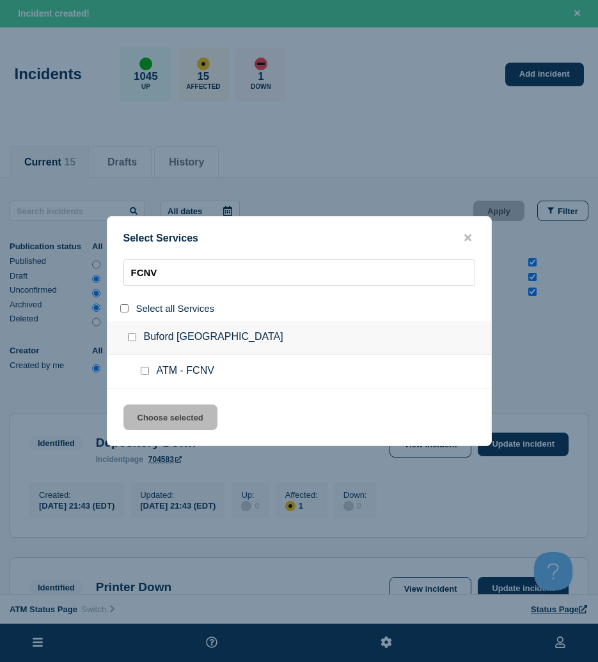
click at [144, 377] on div at bounding box center [147, 371] width 19 height 13
click at [145, 375] on input "service: ATM - FCNV" at bounding box center [145, 371] width 8 height 8
click at [161, 420] on button "Choose selected" at bounding box center [170, 418] width 94 height 26
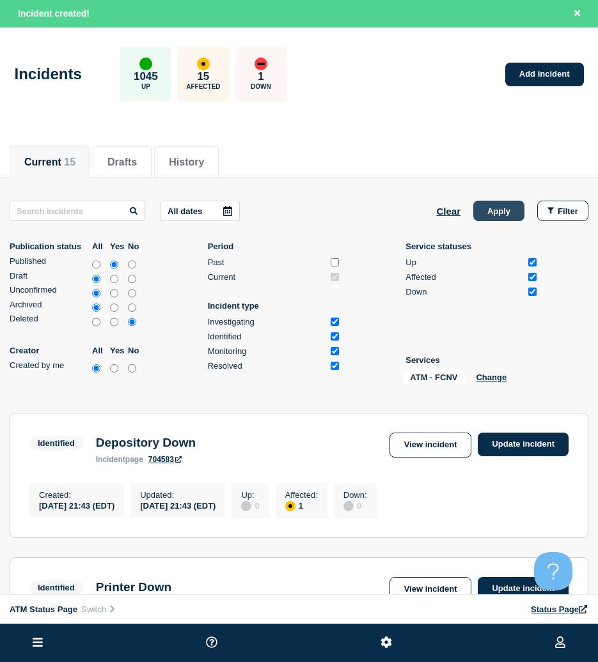
click at [488, 218] on button "Apply" at bounding box center [498, 211] width 51 height 20
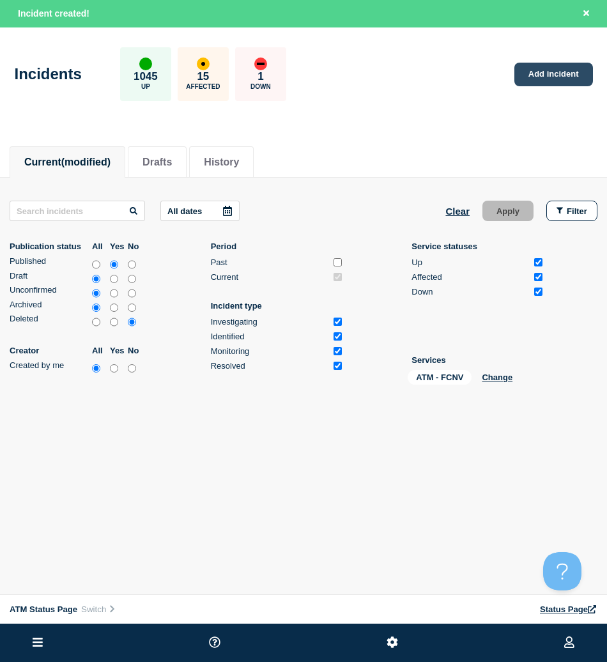
click at [535, 76] on link "Add incident" at bounding box center [554, 75] width 79 height 24
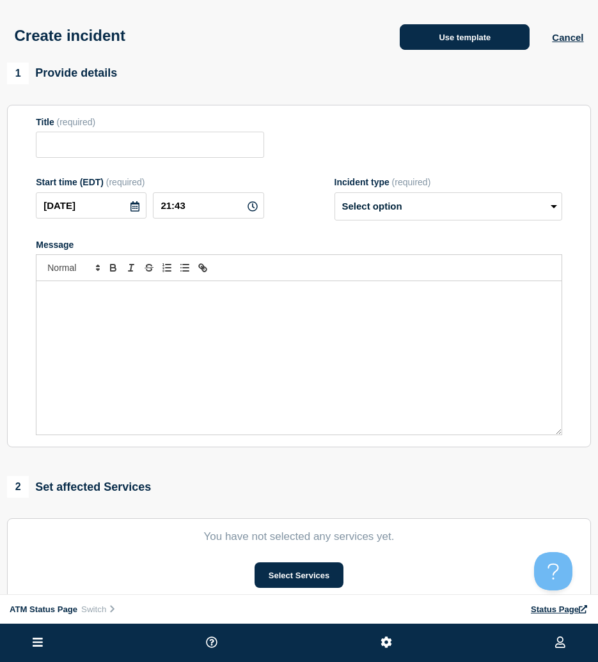
click at [519, 63] on div "Create incident Use template Cancel" at bounding box center [299, 31] width 598 height 63
click at [501, 49] on button "Use template" at bounding box center [465, 37] width 130 height 26
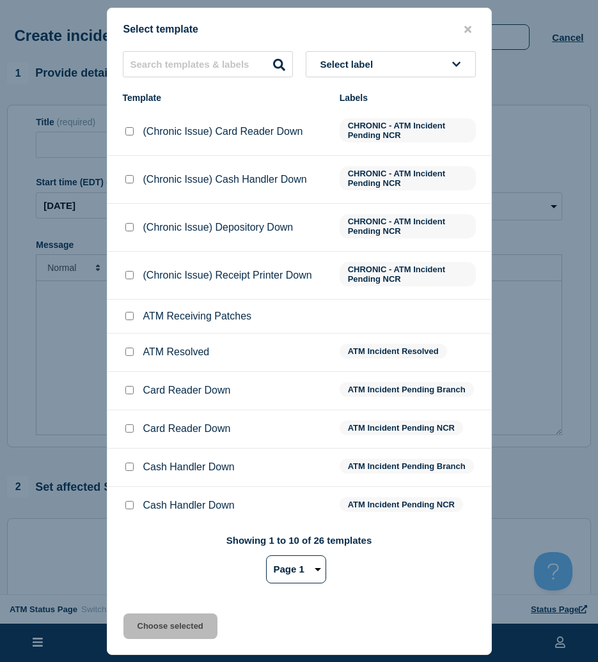
click at [376, 50] on div "Select template Select label Template Labels (Chronic Issue) Card Reader Down C…" at bounding box center [299, 332] width 385 height 648
click at [377, 64] on span "Select label" at bounding box center [349, 64] width 58 height 11
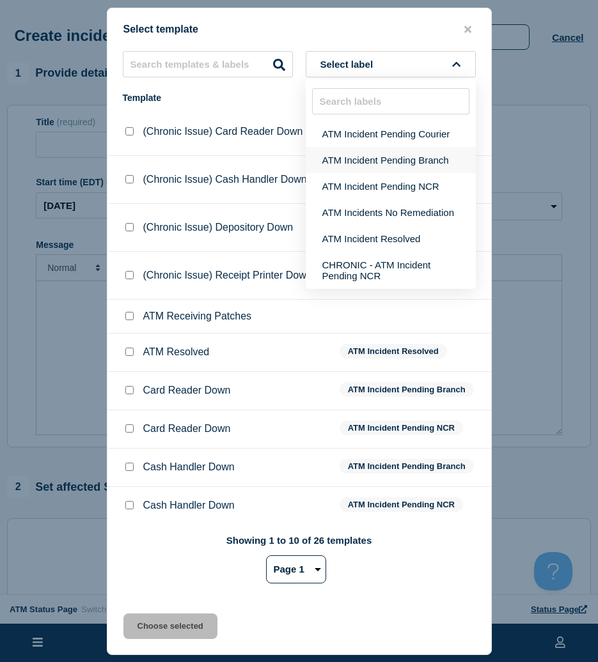
click at [370, 160] on button "ATM Incident Pending Branch" at bounding box center [391, 160] width 170 height 26
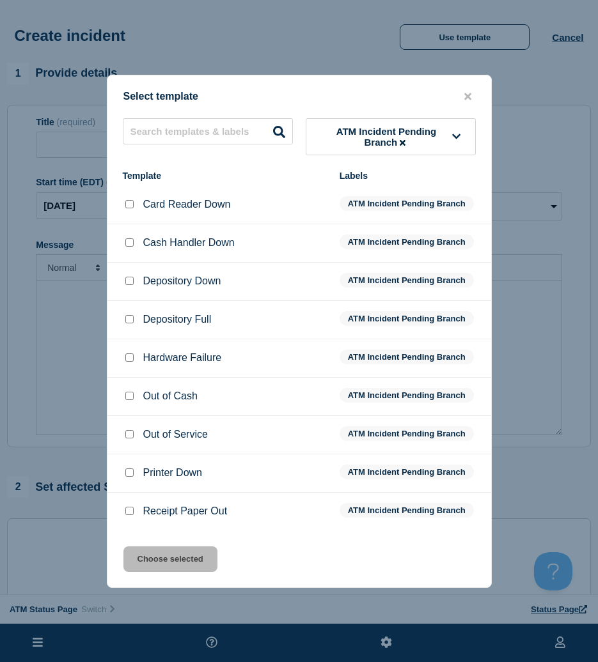
click at [130, 285] on input "Depository Down checkbox" at bounding box center [129, 281] width 8 height 8
click at [175, 551] on button "Choose selected" at bounding box center [170, 560] width 94 height 26
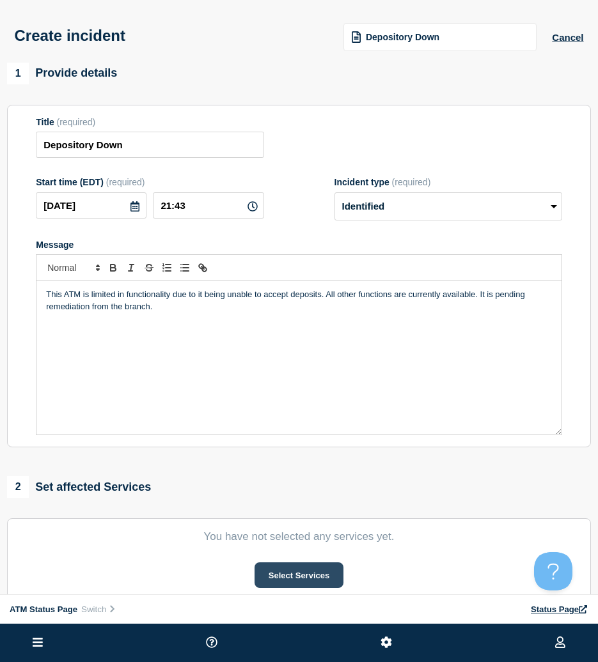
click at [286, 584] on button "Select Services" at bounding box center [298, 576] width 89 height 26
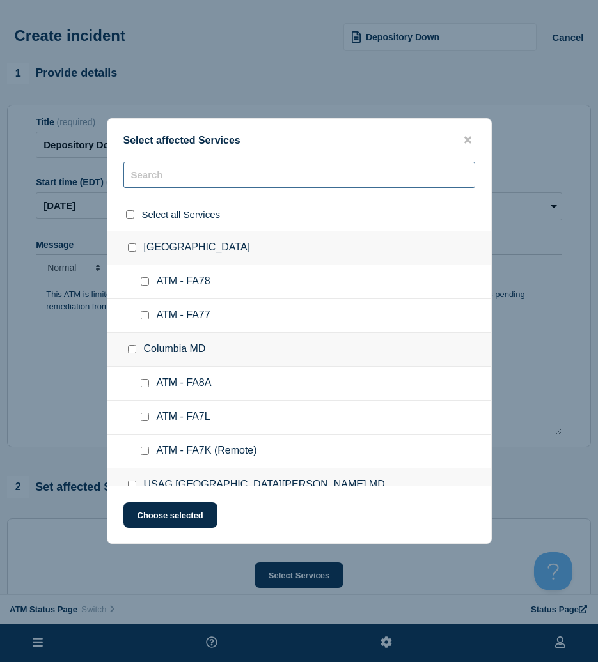
click at [228, 183] on input "text" at bounding box center [299, 175] width 352 height 26
paste input "FCNV"
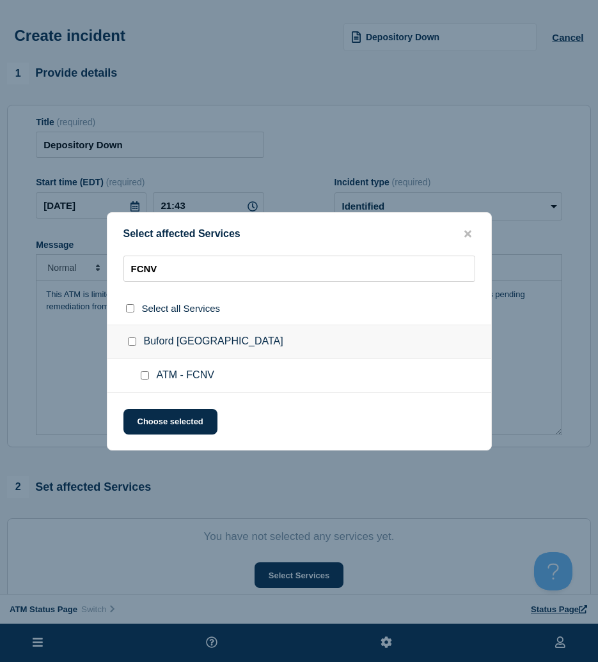
click at [142, 373] on input "ATM - FCNV checkbox" at bounding box center [145, 375] width 8 height 8
click at [155, 415] on button "Choose selected" at bounding box center [170, 422] width 94 height 26
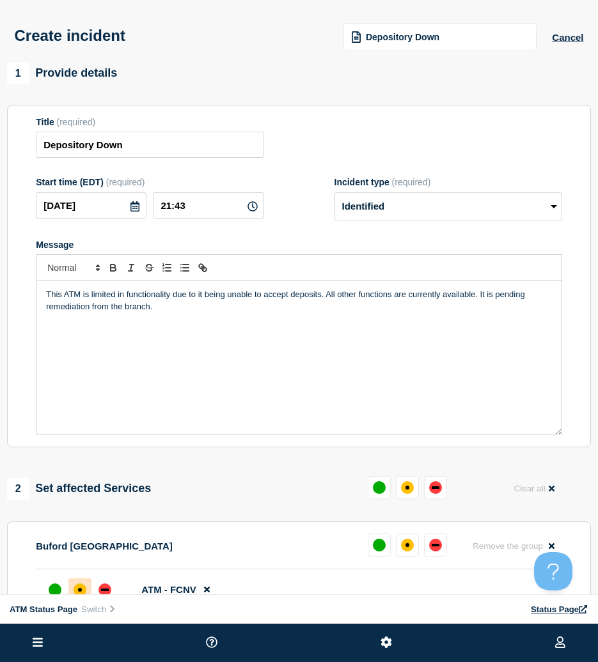
click at [84, 587] on div at bounding box center [79, 590] width 23 height 23
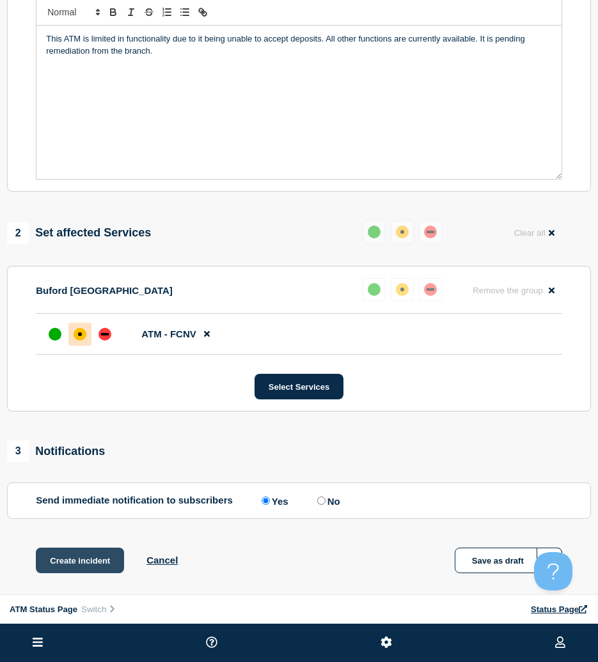
click at [97, 571] on button "Create incident" at bounding box center [80, 561] width 88 height 26
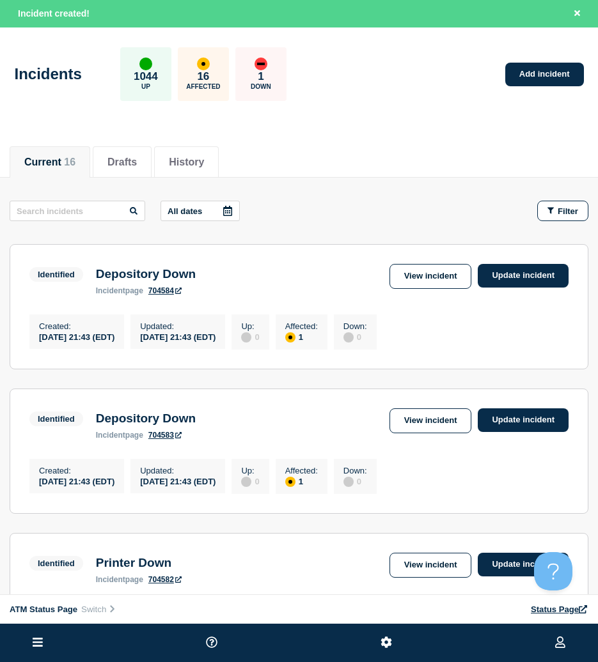
click at [564, 201] on button "Filter" at bounding box center [562, 211] width 51 height 20
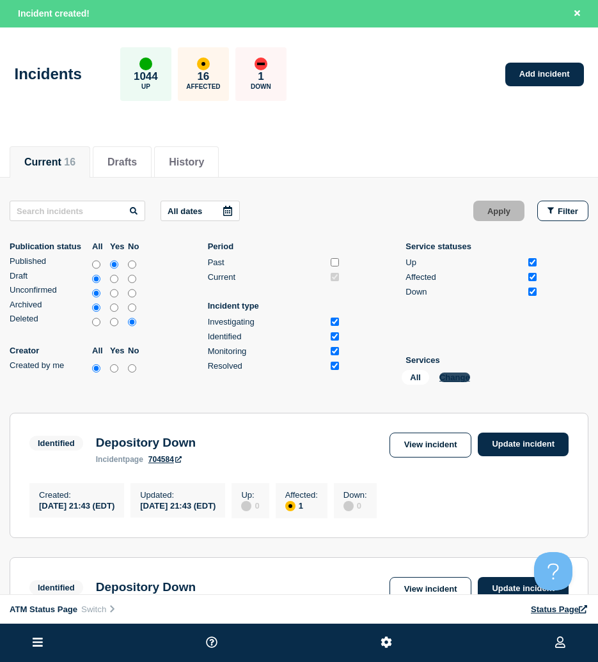
click at [441, 380] on button "Change" at bounding box center [454, 378] width 31 height 10
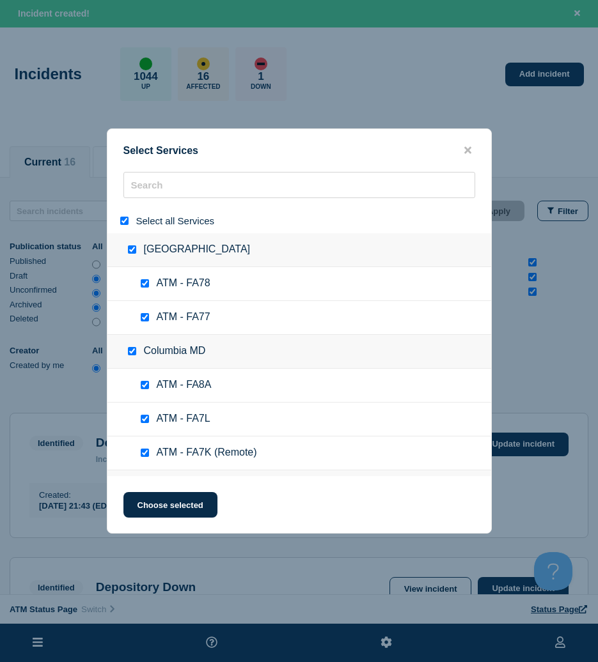
click at [122, 224] on input "select all" at bounding box center [124, 221] width 8 height 8
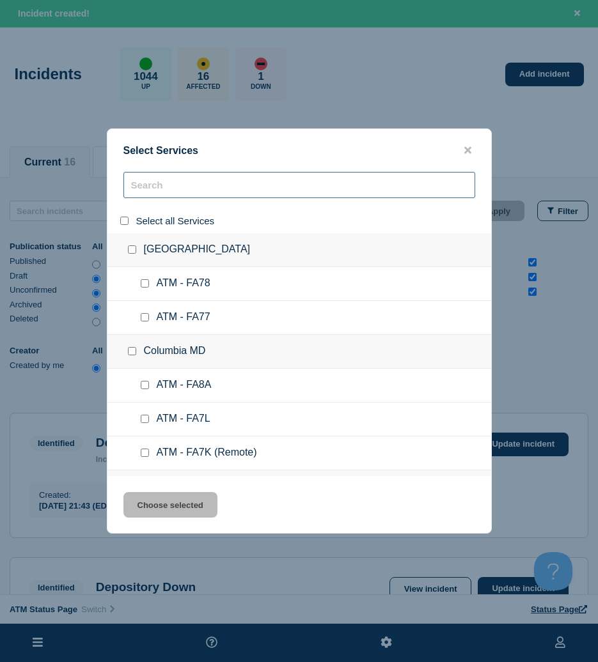
click at [171, 193] on input "search" at bounding box center [299, 185] width 352 height 26
paste input "FCLH"
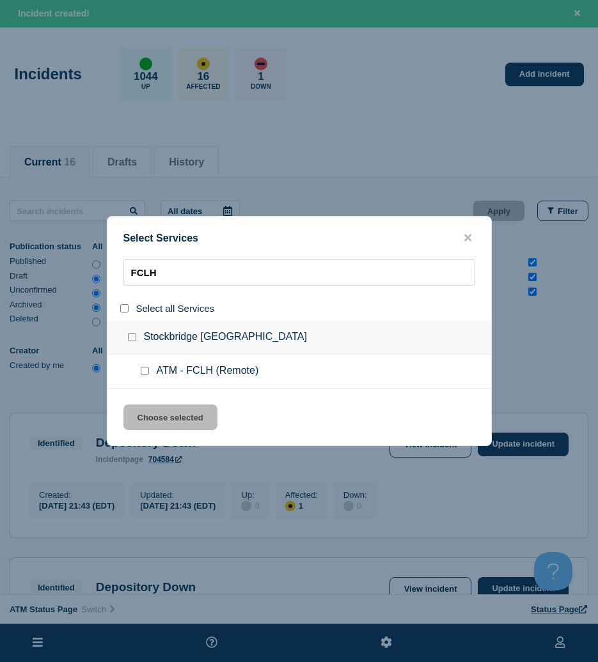
click at [143, 365] on ul "ATM - FCLH (Remote)" at bounding box center [299, 372] width 384 height 34
click at [143, 369] on input "service: ATM - FCLH (Remote)" at bounding box center [145, 371] width 8 height 8
click at [170, 419] on button "Choose selected" at bounding box center [170, 418] width 94 height 26
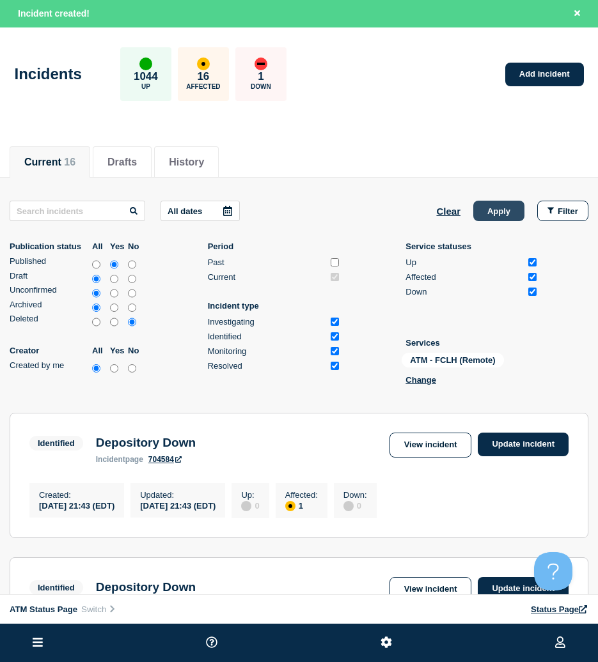
click at [496, 207] on button "Apply" at bounding box center [498, 211] width 51 height 20
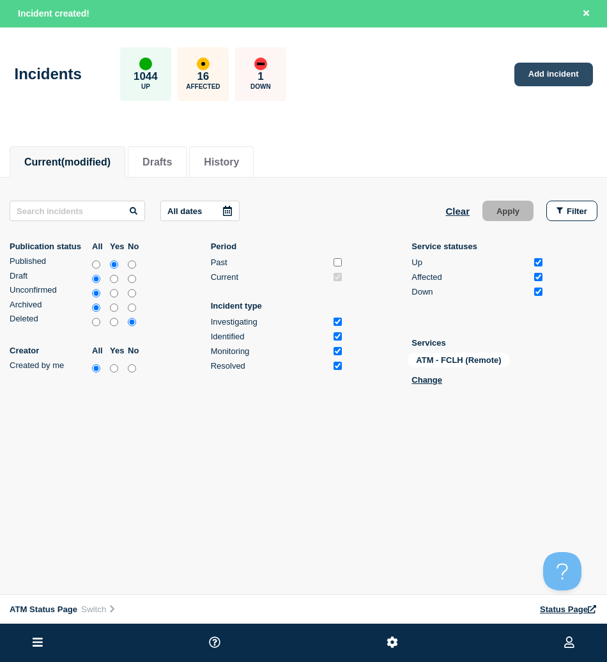
click at [524, 77] on link "Add incident" at bounding box center [554, 75] width 79 height 24
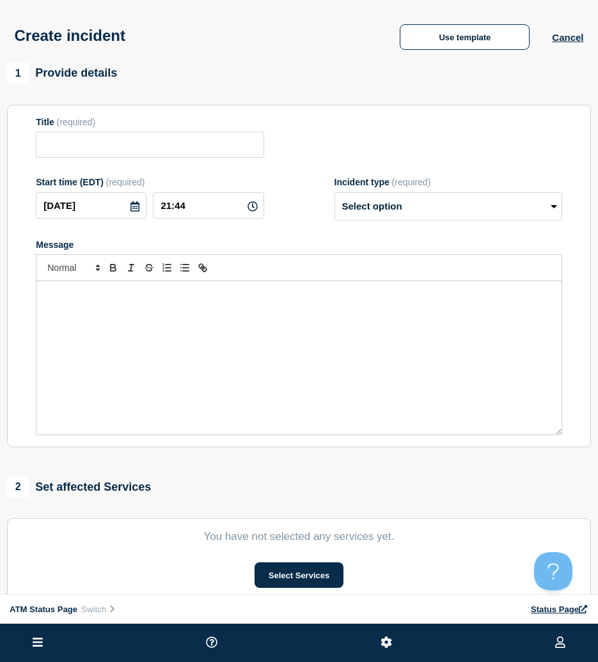
click at [470, 63] on div "Create incident Use template Cancel" at bounding box center [299, 31] width 598 height 63
click at [467, 40] on button "Use template" at bounding box center [465, 37] width 130 height 26
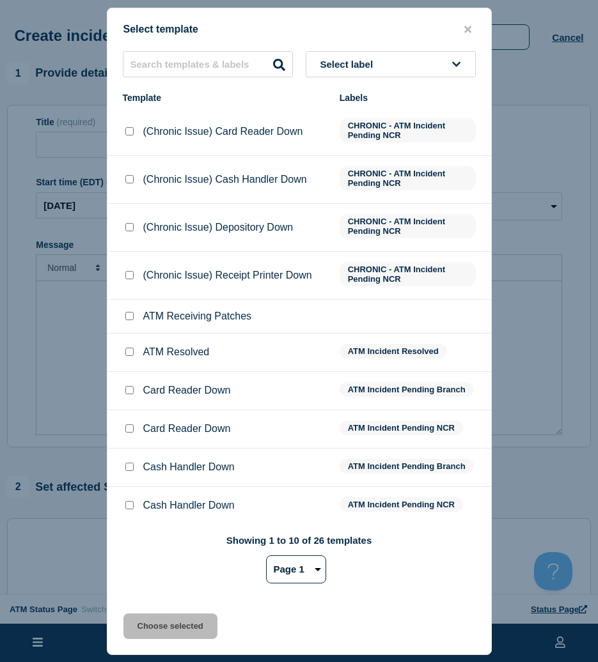
click at [437, 79] on div "Select label Template Labels (Chronic Issue) Card Reader Down CHRONIC - ATM Inc…" at bounding box center [299, 322] width 384 height 543
click at [439, 67] on button "Select label" at bounding box center [391, 64] width 170 height 26
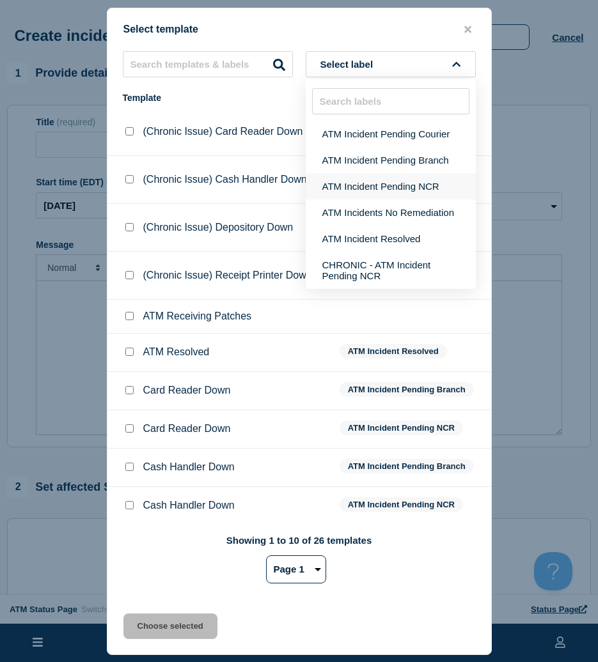
click at [424, 182] on button "ATM Incident Pending NCR" at bounding box center [391, 186] width 170 height 26
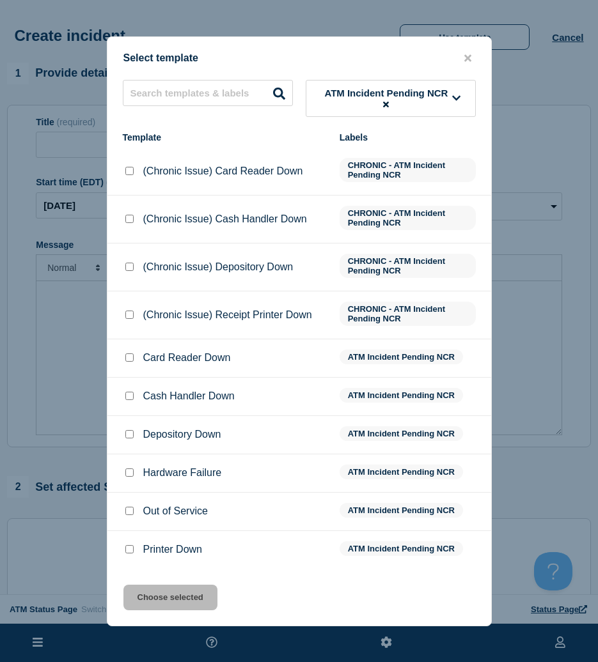
click at [134, 439] on div at bounding box center [129, 434] width 13 height 13
click at [133, 435] on input "Depository Down checkbox" at bounding box center [129, 434] width 8 height 8
click at [171, 596] on button "Choose selected" at bounding box center [170, 598] width 94 height 26
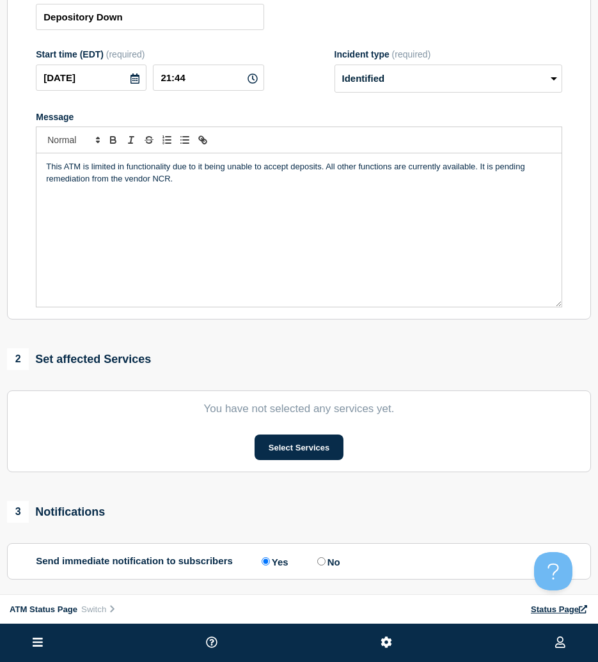
scroll to position [192, 0]
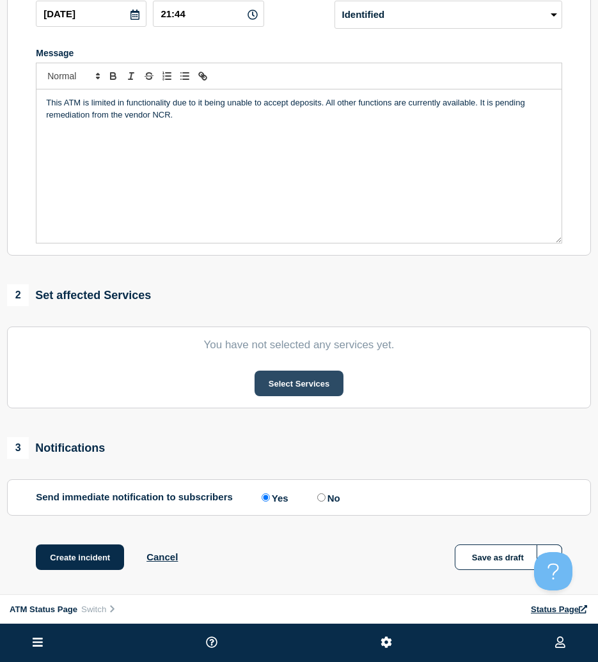
click at [325, 391] on button "Select Services" at bounding box center [298, 384] width 89 height 26
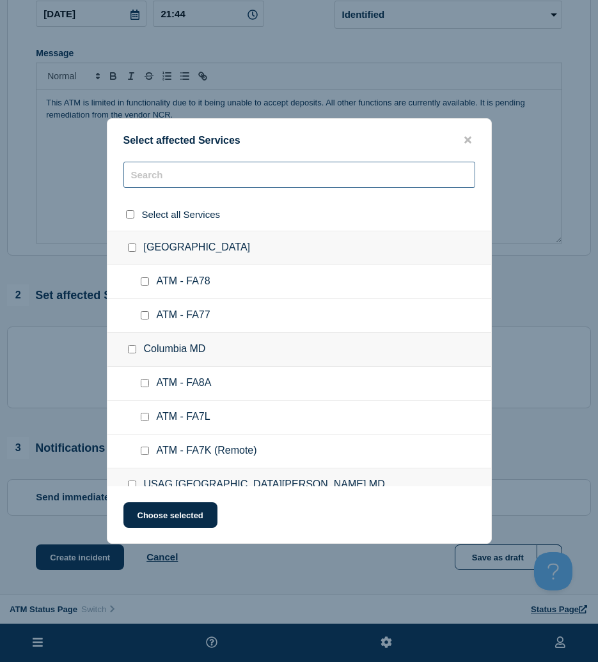
click at [253, 167] on input "text" at bounding box center [299, 175] width 352 height 26
paste input "FCLH"
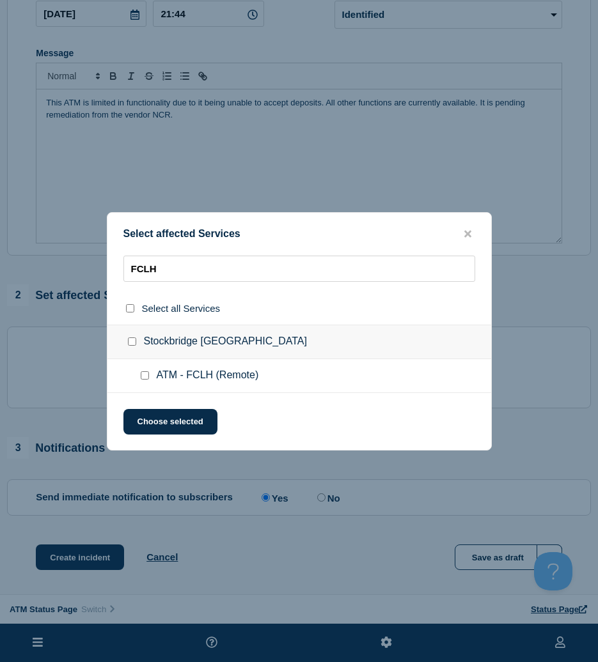
click at [146, 378] on input "ATM - FCLH (Remote) checkbox" at bounding box center [145, 375] width 8 height 8
click at [150, 419] on button "Choose selected" at bounding box center [170, 422] width 94 height 26
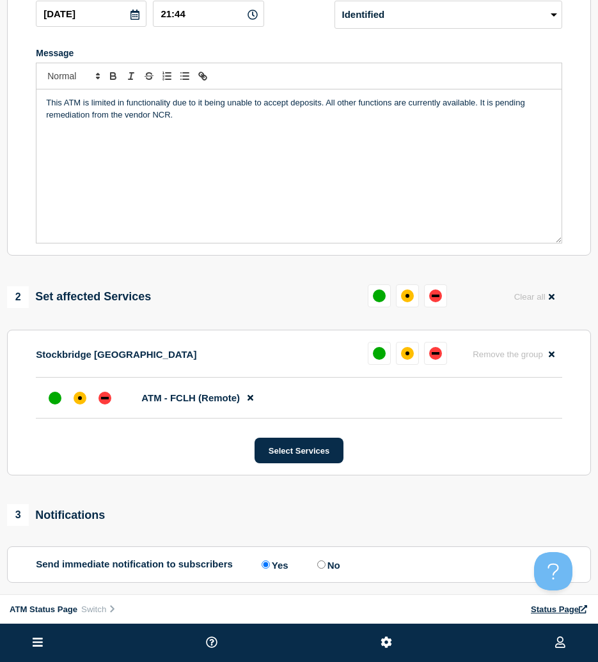
scroll to position [128, 0]
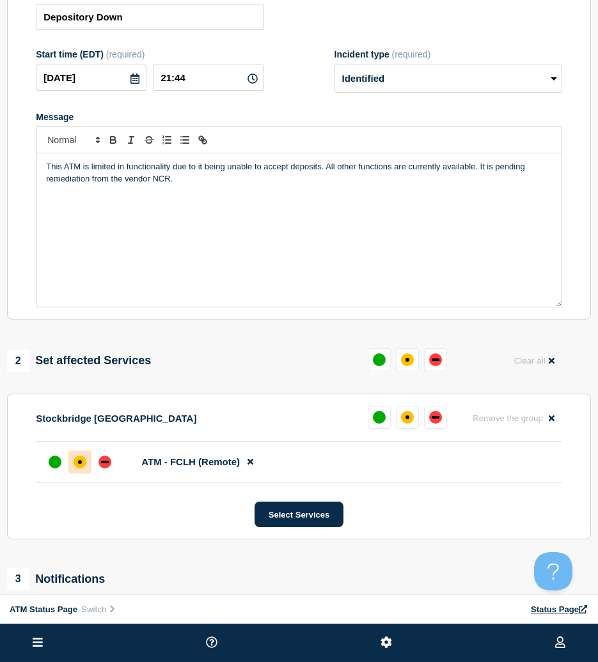
click at [81, 464] on div "affected" at bounding box center [80, 462] width 4 height 4
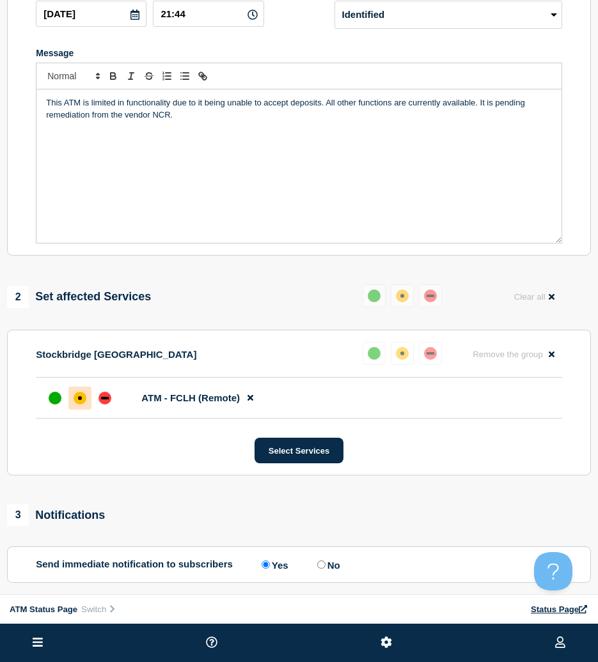
scroll to position [256, 0]
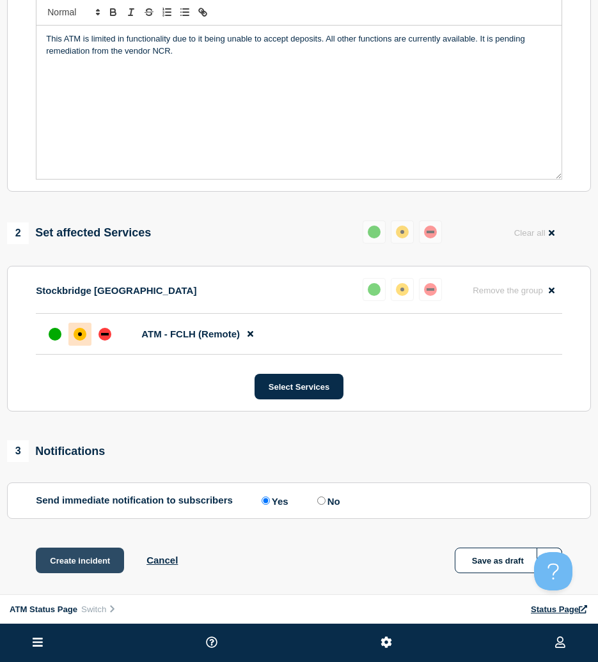
click at [104, 558] on button "Create incident" at bounding box center [80, 561] width 88 height 26
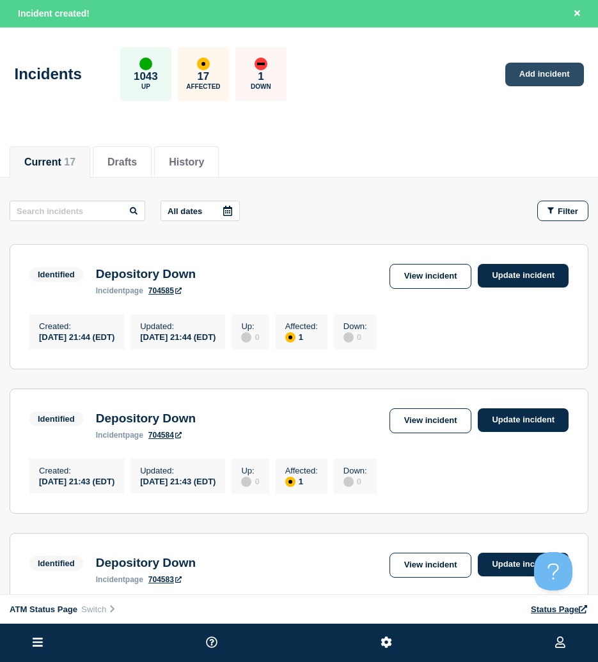
click at [577, 84] on link "Add incident" at bounding box center [544, 75] width 79 height 24
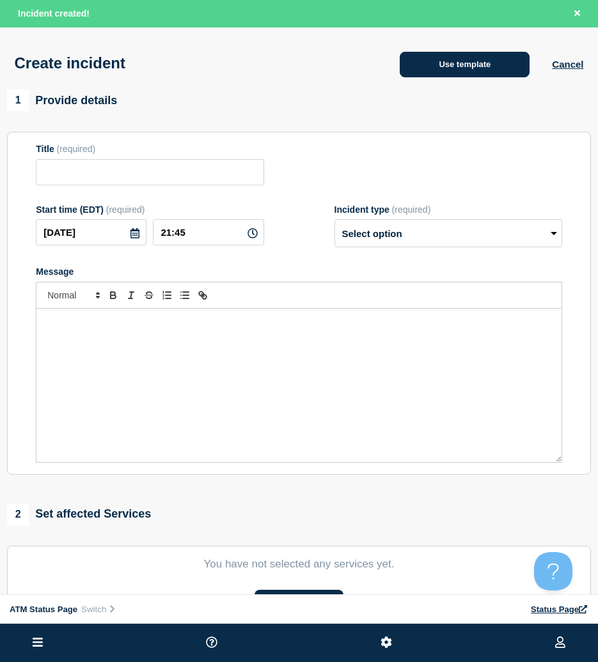
click at [504, 63] on button "Use template" at bounding box center [465, 65] width 130 height 26
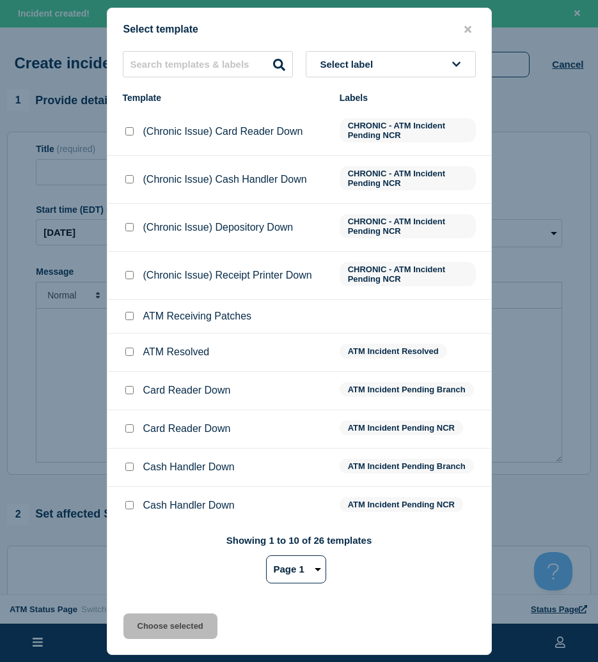
click at [334, 61] on span "Select label" at bounding box center [349, 64] width 58 height 11
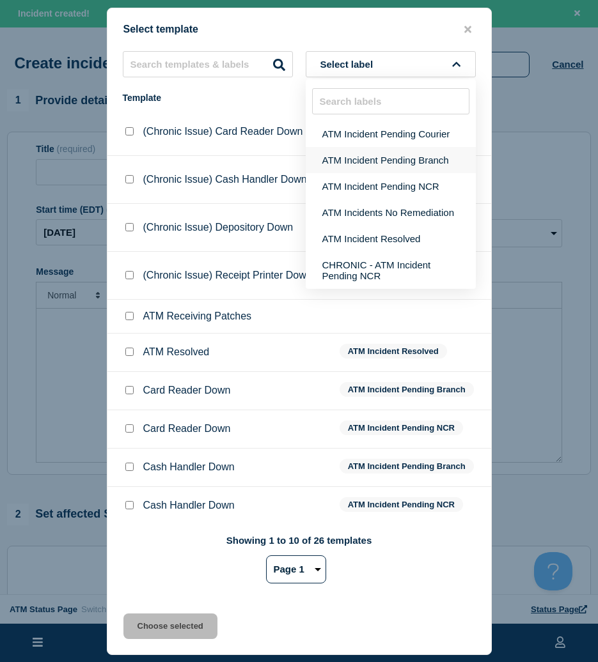
click at [411, 166] on button "ATM Incident Pending Branch" at bounding box center [391, 160] width 170 height 26
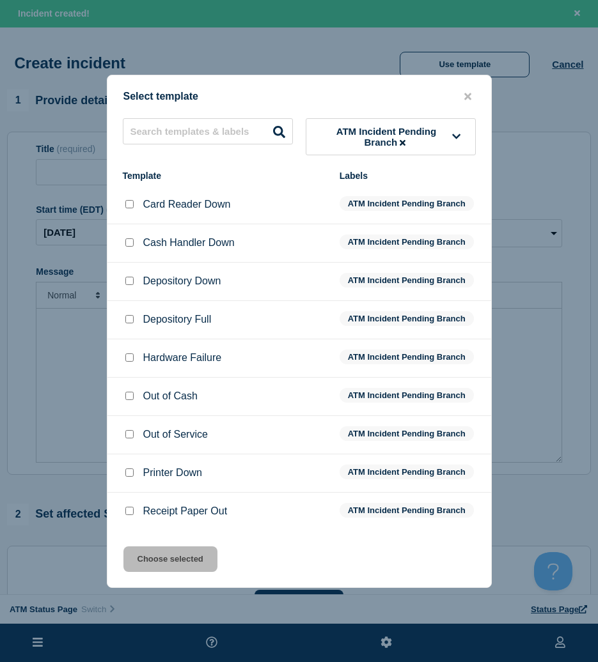
click at [129, 474] on input "Printer Down checkbox" at bounding box center [129, 473] width 8 height 8
click at [146, 552] on button "Choose selected" at bounding box center [170, 560] width 94 height 26
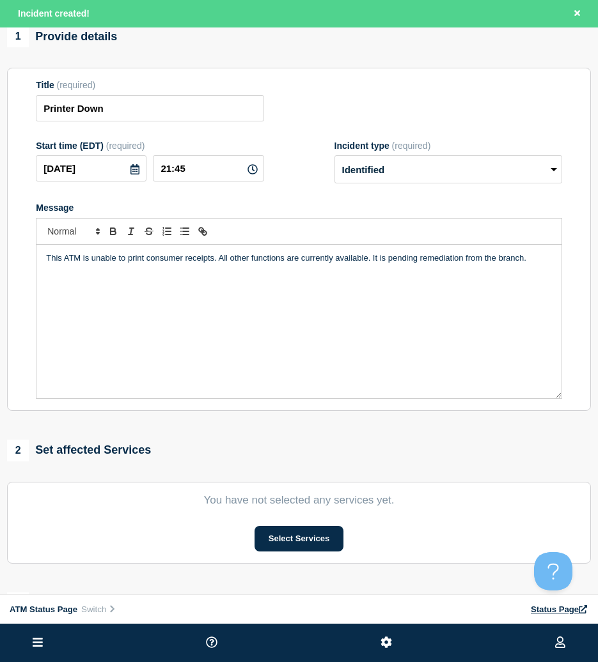
scroll to position [128, 0]
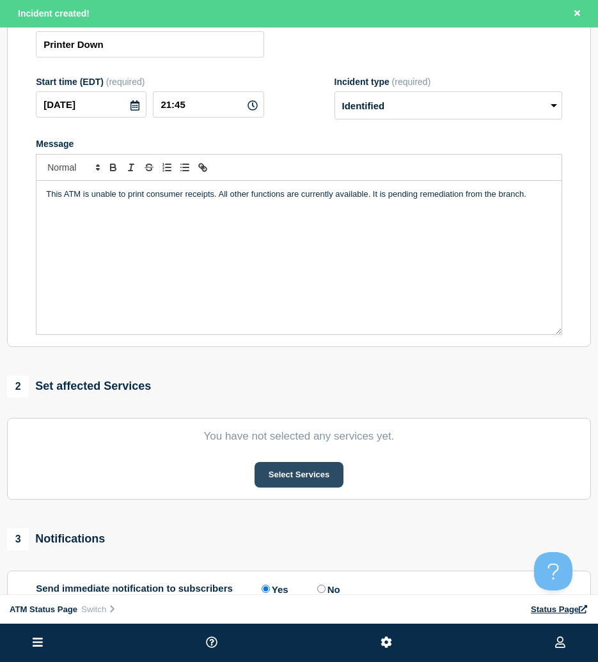
click at [309, 487] on button "Select Services" at bounding box center [298, 475] width 89 height 26
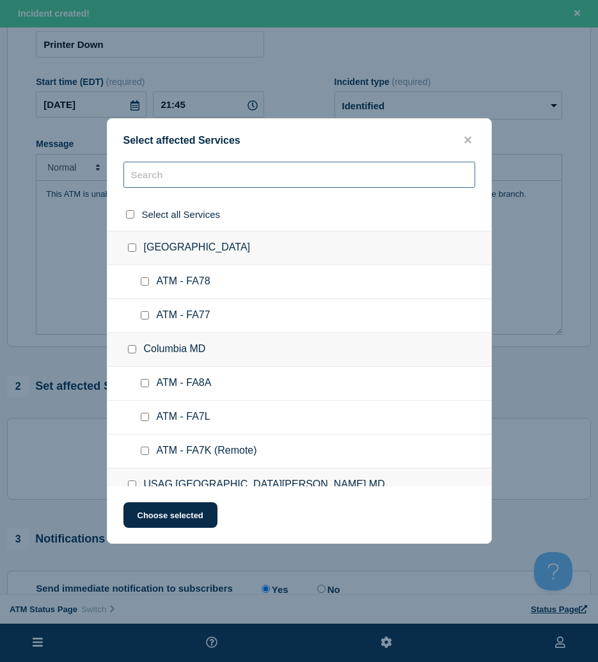
click at [213, 166] on input "text" at bounding box center [299, 175] width 352 height 26
paste input "FA6S"
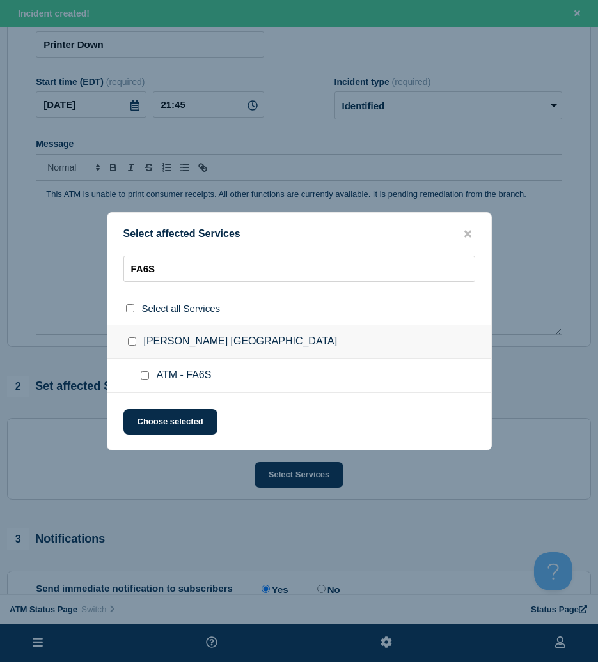
click at [141, 380] on input "ATM - FA6S checkbox" at bounding box center [145, 375] width 8 height 8
click at [147, 410] on button "Choose selected" at bounding box center [170, 422] width 94 height 26
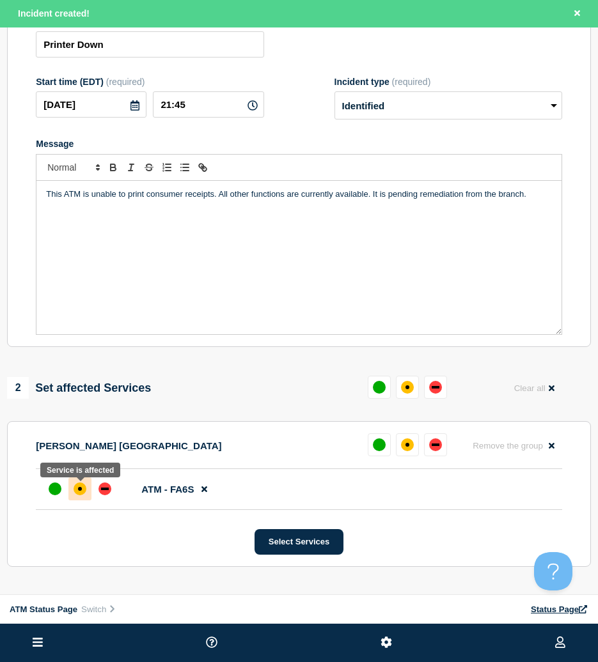
click at [83, 485] on div at bounding box center [79, 489] width 23 height 23
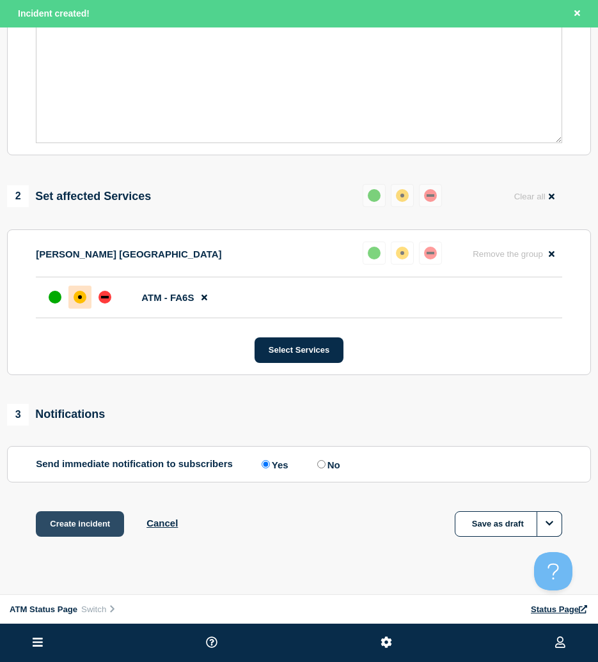
click at [80, 536] on button "Create incident" at bounding box center [80, 524] width 88 height 26
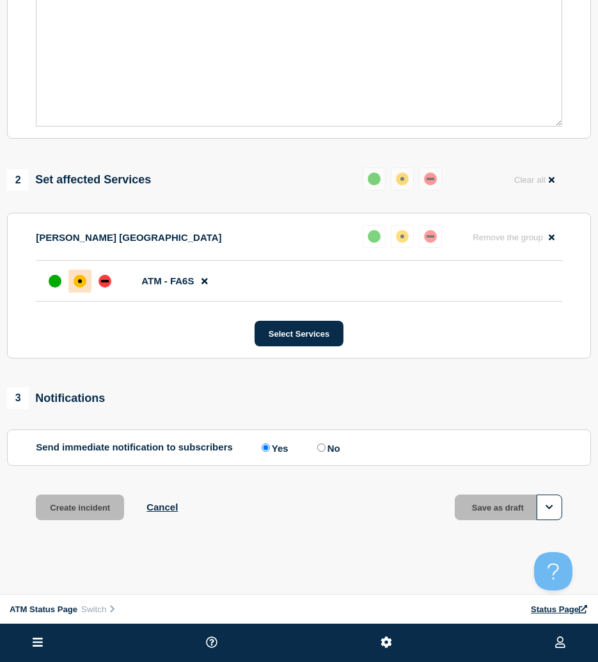
scroll to position [292, 0]
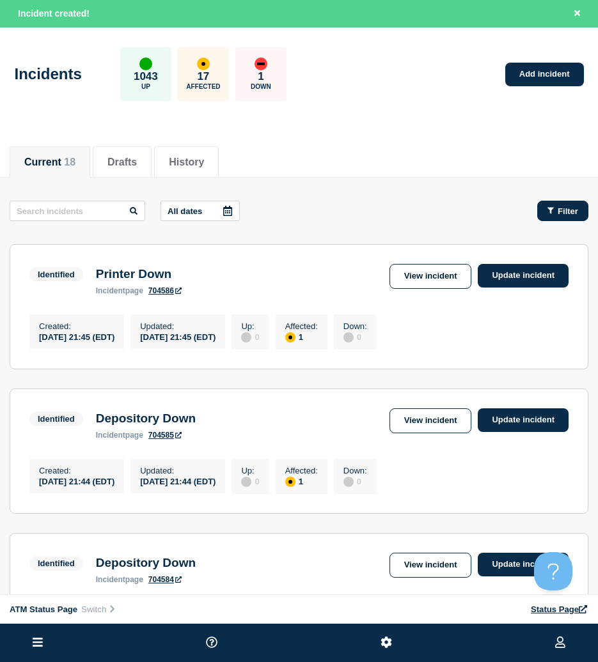
click at [573, 206] on span "Filter" at bounding box center [567, 211] width 20 height 10
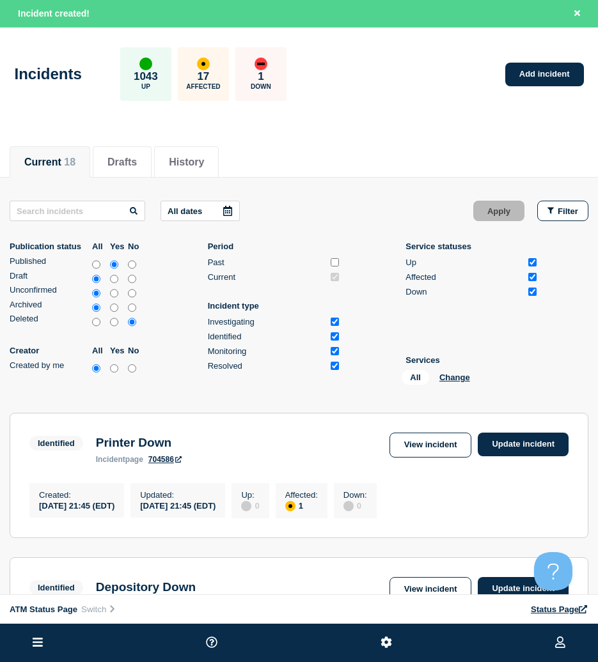
click at [456, 369] on li "Services All Change" at bounding box center [471, 372] width 133 height 35
click at [456, 373] on button "Change" at bounding box center [454, 378] width 31 height 10
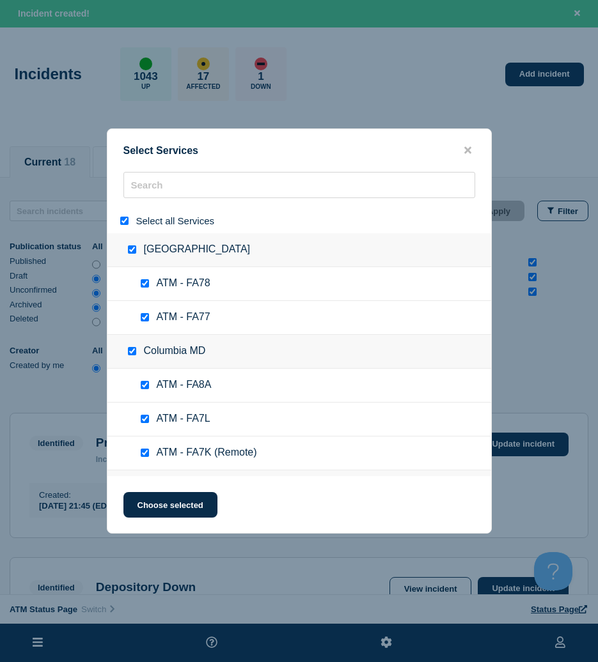
click at [121, 224] on input "select all" at bounding box center [124, 221] width 8 height 8
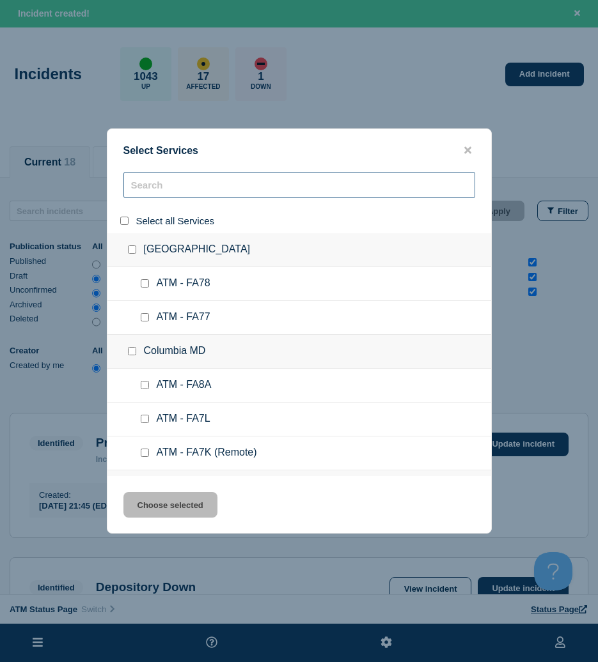
click at [158, 188] on input "search" at bounding box center [299, 185] width 352 height 26
paste input "FC43"
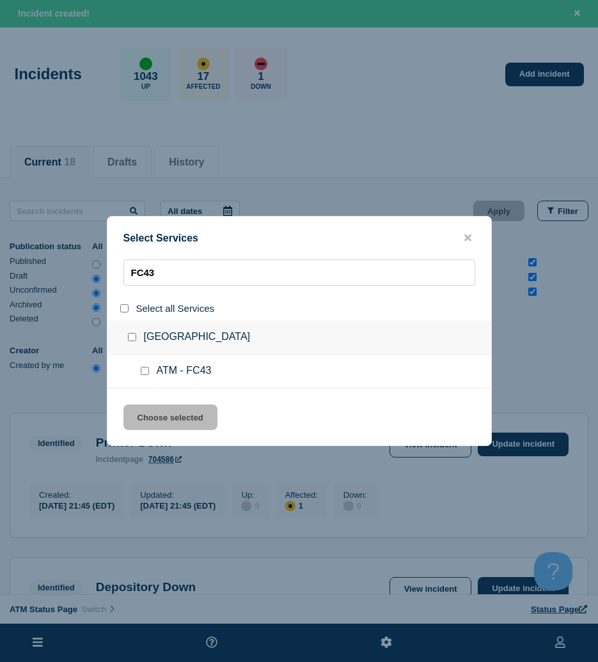
click at [144, 369] on input "service: ATM - FC43" at bounding box center [145, 371] width 8 height 8
click at [151, 404] on div "Select Services FC43 Select all Services Annapolis MD ATM - FC43 Choose selected" at bounding box center [299, 331] width 385 height 230
click at [153, 413] on button "Choose selected" at bounding box center [170, 418] width 94 height 26
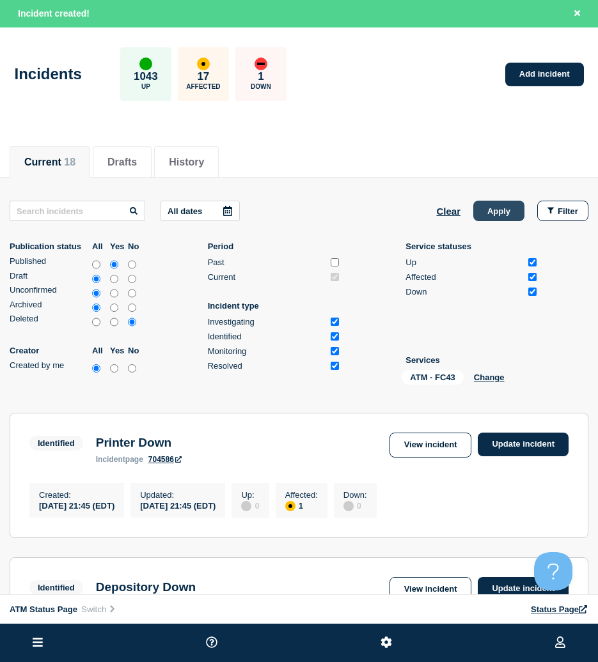
click at [506, 212] on button "Apply" at bounding box center [498, 211] width 51 height 20
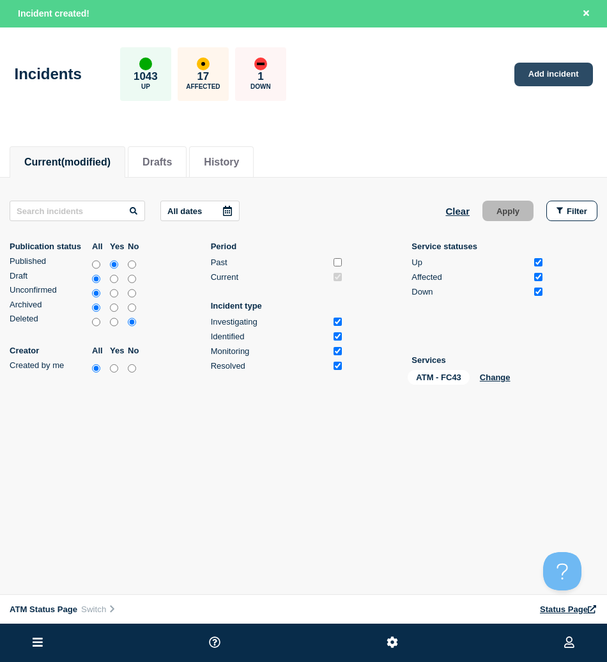
click at [529, 81] on link "Add incident" at bounding box center [554, 75] width 79 height 24
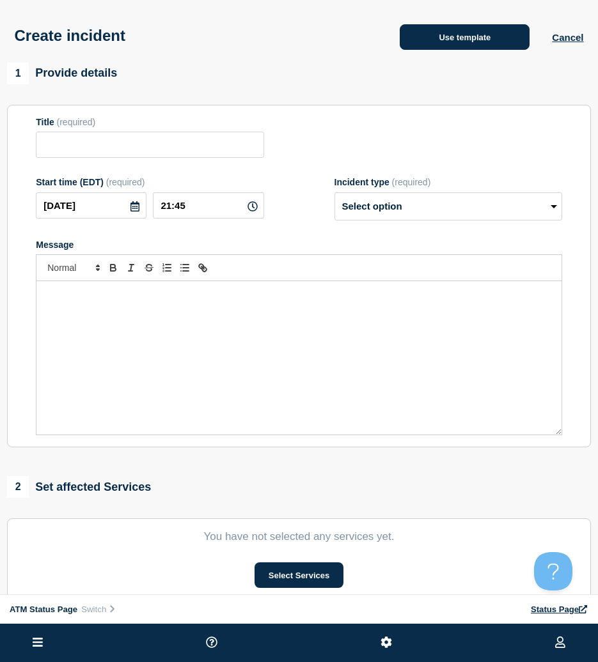
click at [460, 36] on button "Use template" at bounding box center [465, 37] width 130 height 26
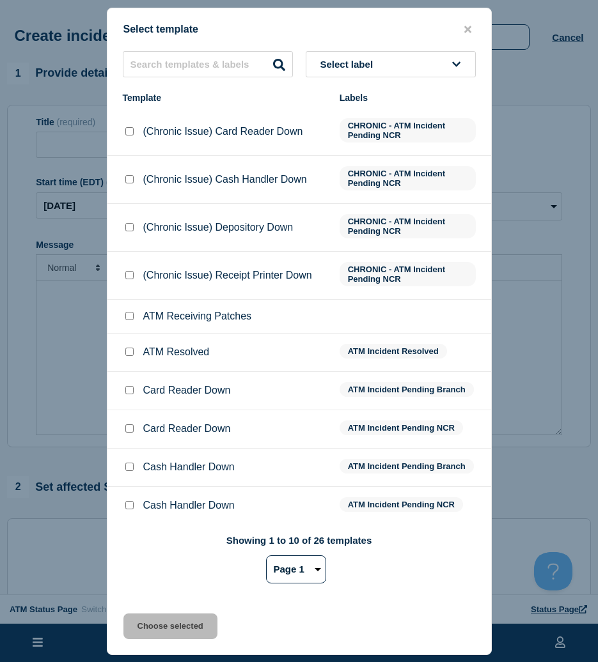
click at [383, 58] on button "Select label" at bounding box center [391, 64] width 170 height 26
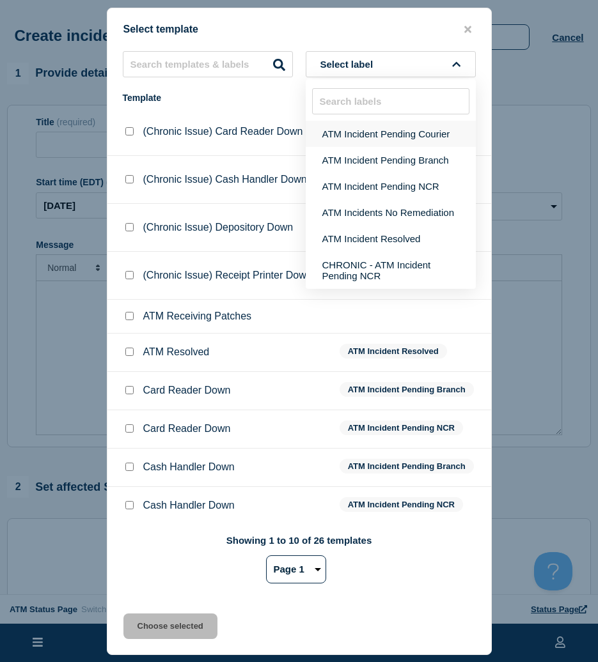
click at [392, 141] on button "ATM Incident Pending Courier" at bounding box center [391, 134] width 170 height 26
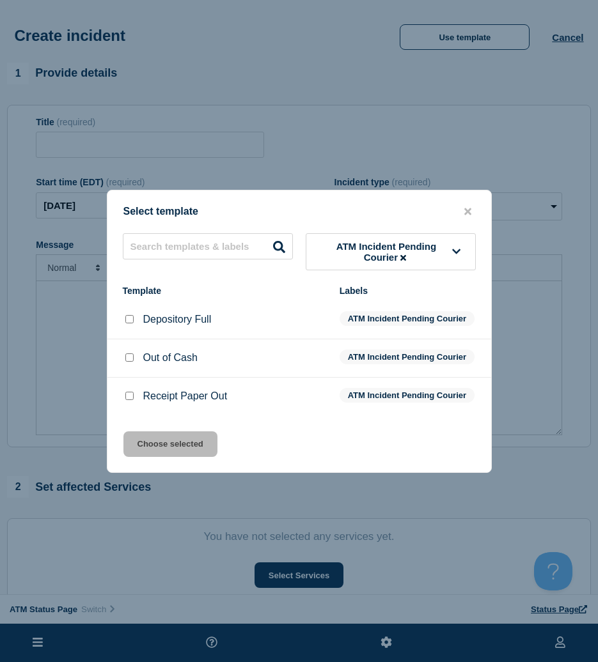
click at [127, 400] on input "Receipt Paper Out checkbox" at bounding box center [129, 396] width 8 height 8
click at [141, 449] on button "Choose selected" at bounding box center [170, 444] width 94 height 26
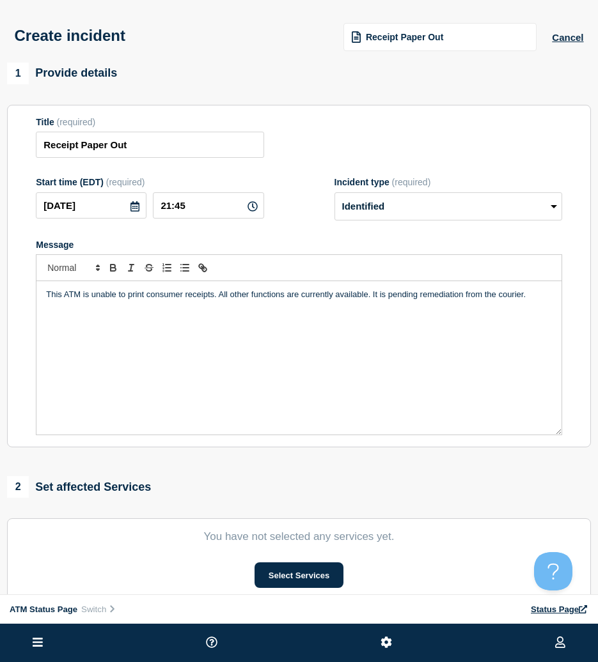
click at [263, 559] on section "You have not selected any services yet. Select Services" at bounding box center [299, 559] width 584 height 82
click at [267, 563] on section "You have not selected any services yet. Select Services" at bounding box center [299, 559] width 584 height 82
drag, startPoint x: 269, startPoint y: 566, endPoint x: 262, endPoint y: 605, distance: 40.3
click at [268, 605] on div "ATM Status Page Connected Hub View Status Page NFCU Thomas Bailey Create incide…" at bounding box center [299, 452] width 598 height 904
click at [259, 580] on button "Select Services" at bounding box center [298, 576] width 89 height 26
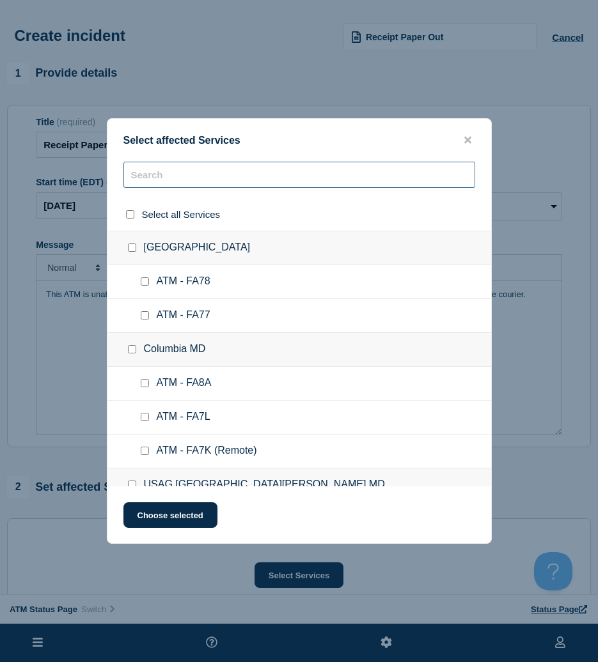
click at [256, 183] on input "text" at bounding box center [299, 175] width 352 height 26
paste input "FC43"
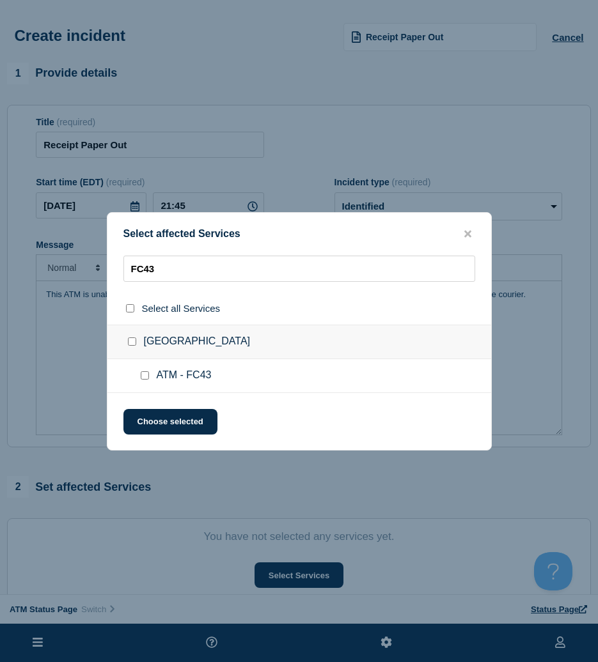
click at [143, 373] on input "ATM - FC43 checkbox" at bounding box center [145, 375] width 8 height 8
click at [160, 427] on button "Choose selected" at bounding box center [170, 422] width 94 height 26
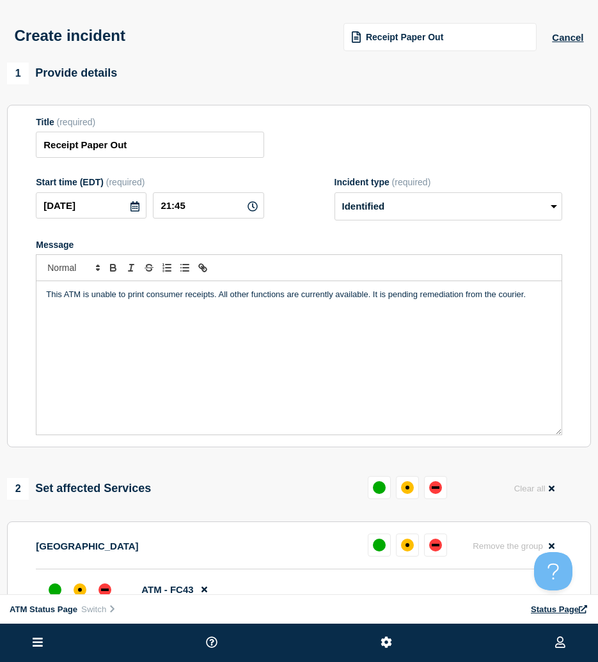
scroll to position [128, 0]
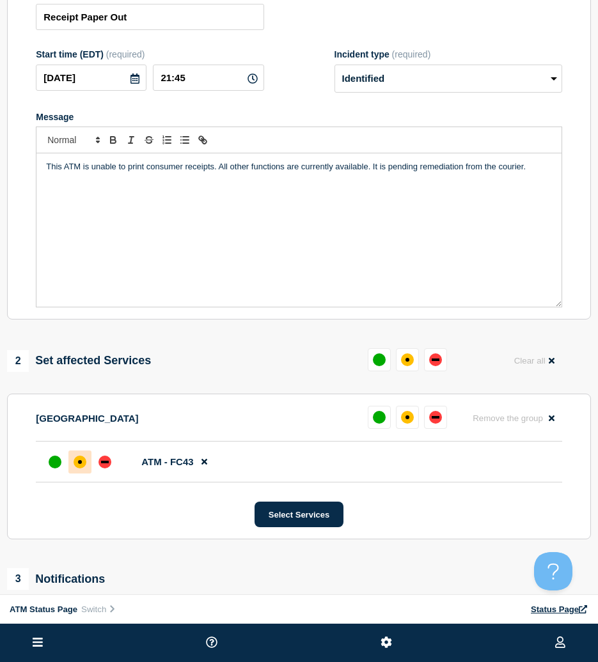
click at [78, 468] on div "affected" at bounding box center [80, 462] width 13 height 13
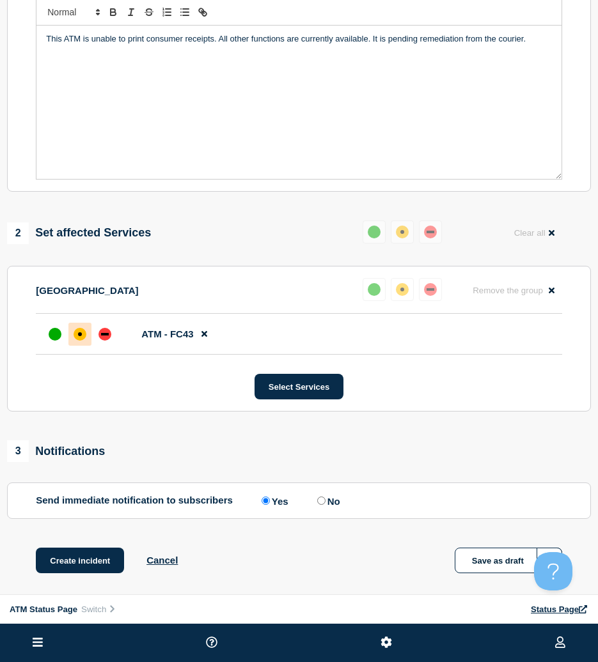
scroll to position [312, 0]
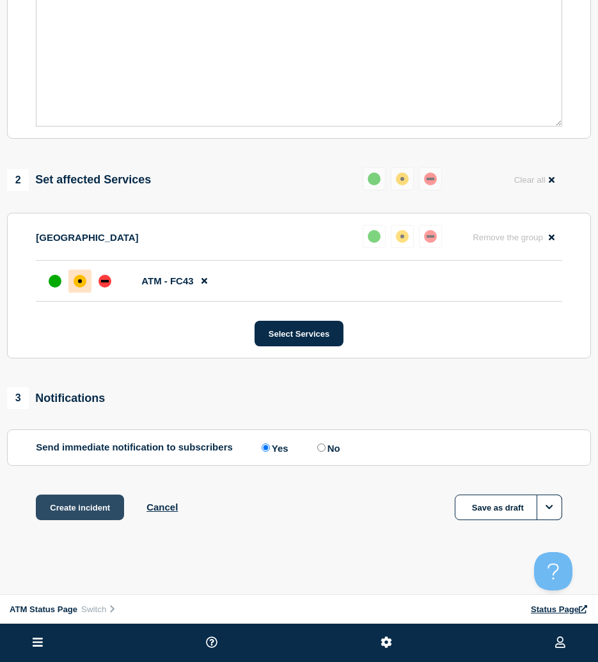
click at [76, 500] on button "Create incident" at bounding box center [80, 508] width 88 height 26
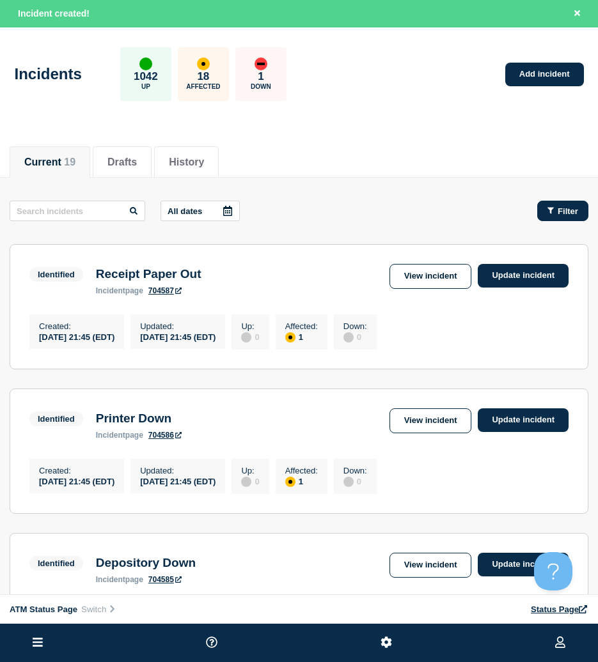
click at [575, 207] on span "Filter" at bounding box center [567, 211] width 20 height 10
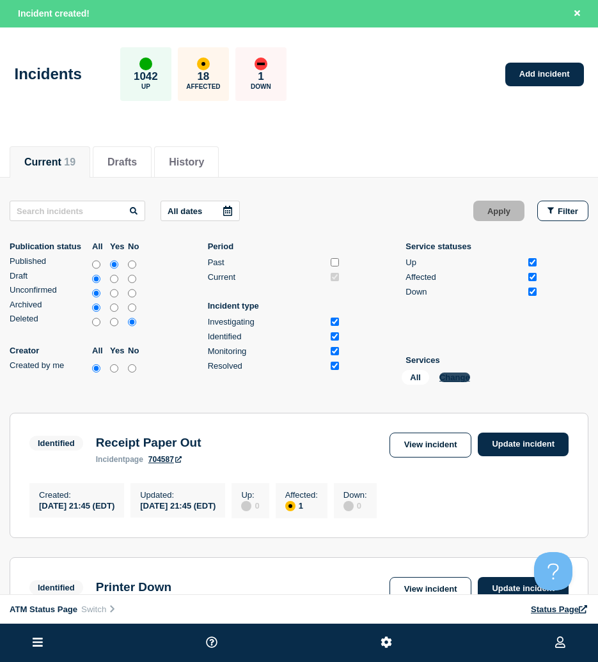
click at [461, 380] on button "Change" at bounding box center [454, 378] width 31 height 10
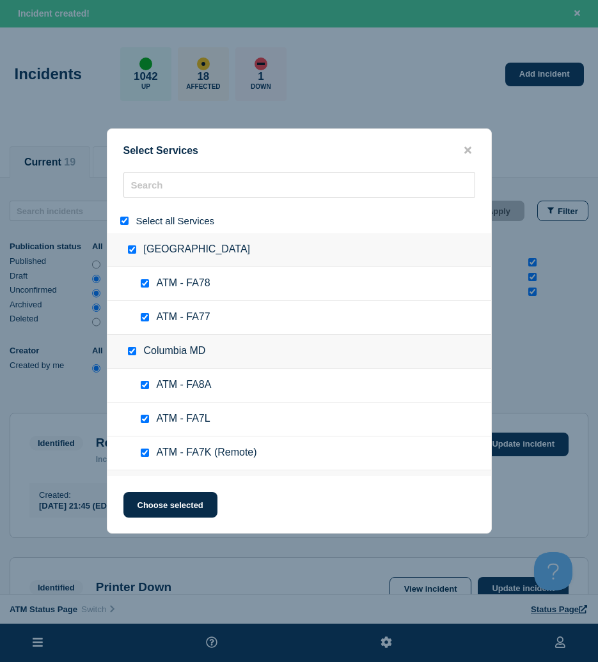
click at [121, 219] on input "select all" at bounding box center [124, 221] width 8 height 8
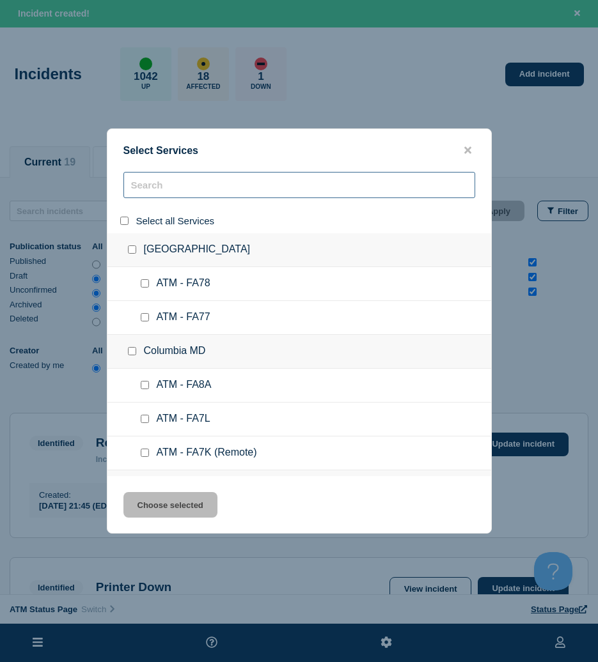
paste input "FCL5"
click at [161, 188] on div "Select Services Select all Services Apple Valley CA ATM - FA78 ATM - FA77 Colum…" at bounding box center [299, 331] width 598 height 662
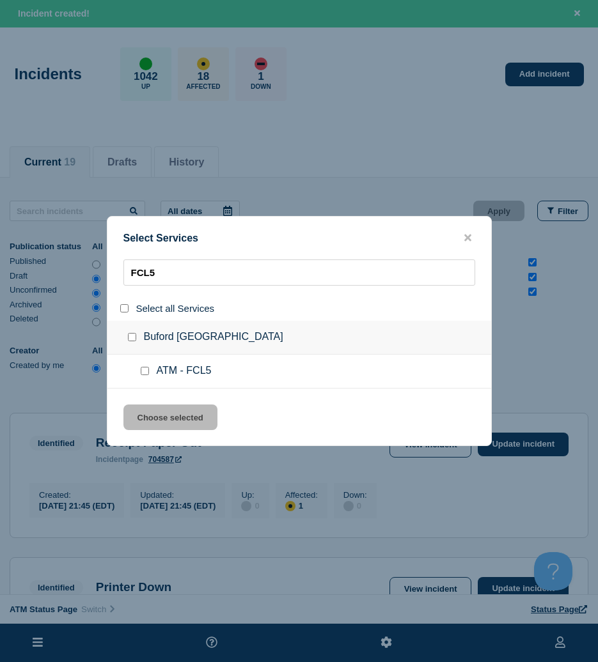
click at [146, 371] on input "service: ATM - FCL5" at bounding box center [145, 371] width 8 height 8
click at [167, 408] on button "Choose selected" at bounding box center [170, 418] width 94 height 26
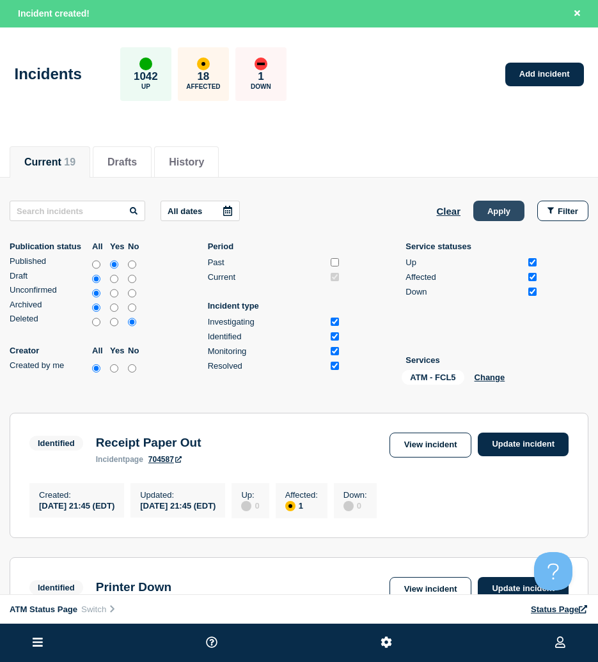
click at [492, 210] on button "Apply" at bounding box center [498, 211] width 51 height 20
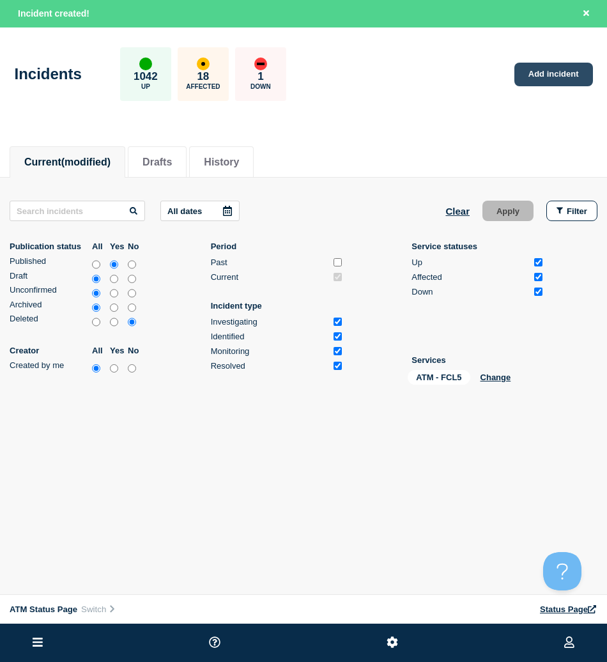
click at [568, 70] on link "Add incident" at bounding box center [554, 75] width 79 height 24
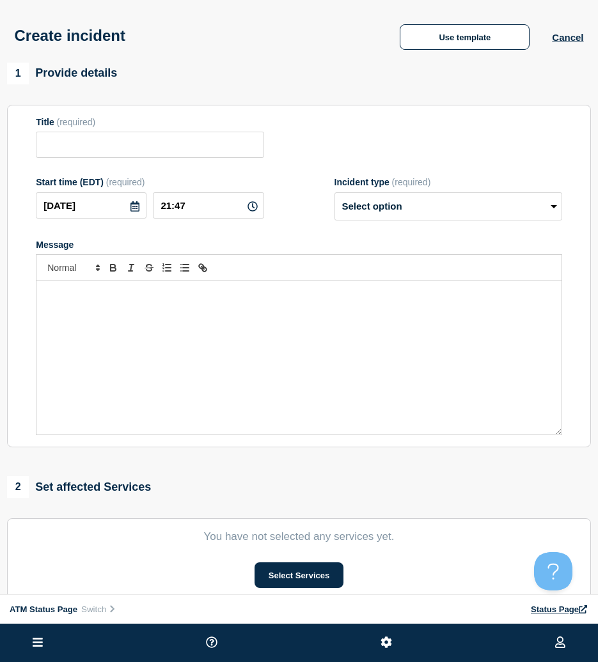
click at [465, 69] on div "1 Provide details" at bounding box center [299, 74] width 584 height 22
click at [467, 37] on button "Use template" at bounding box center [465, 37] width 130 height 26
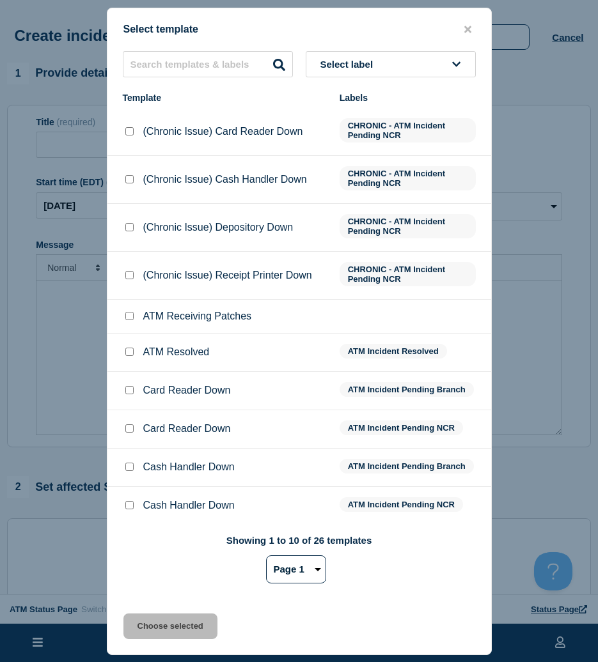
click at [366, 61] on span "Select label" at bounding box center [349, 64] width 58 height 11
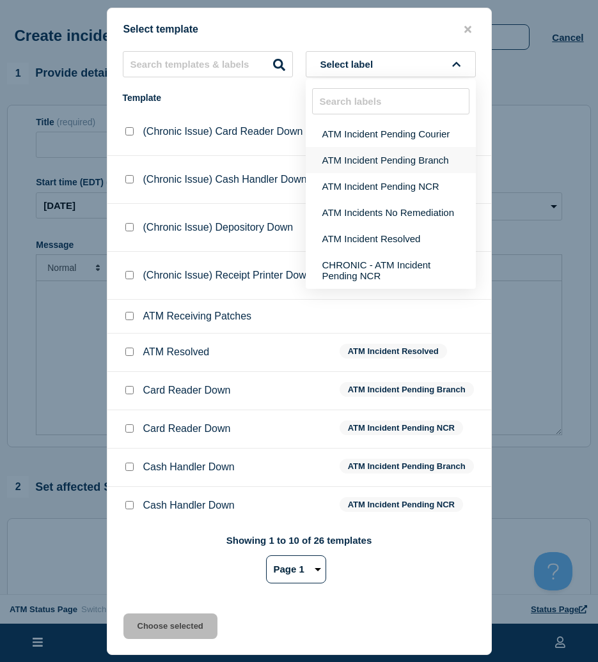
click at [399, 159] on button "ATM Incident Pending Branch" at bounding box center [391, 160] width 170 height 26
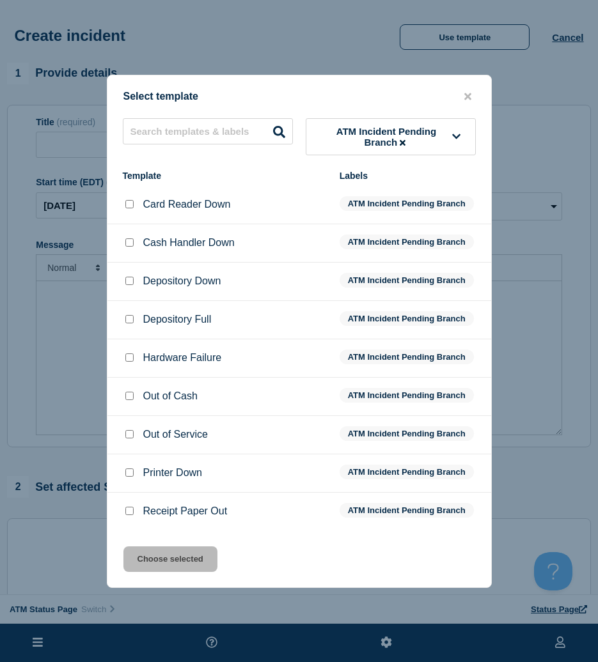
click at [130, 397] on input "Out of Cash checkbox" at bounding box center [129, 396] width 8 height 8
click at [139, 552] on button "Choose selected" at bounding box center [170, 560] width 94 height 26
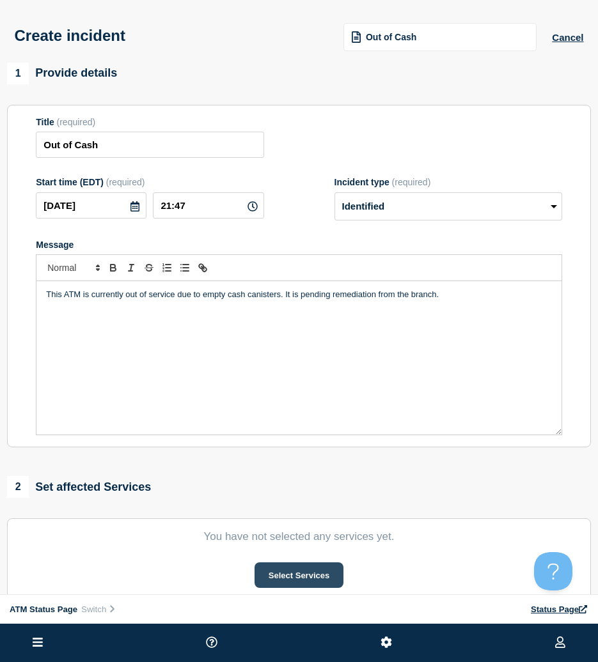
click at [279, 580] on button "Select Services" at bounding box center [298, 576] width 89 height 26
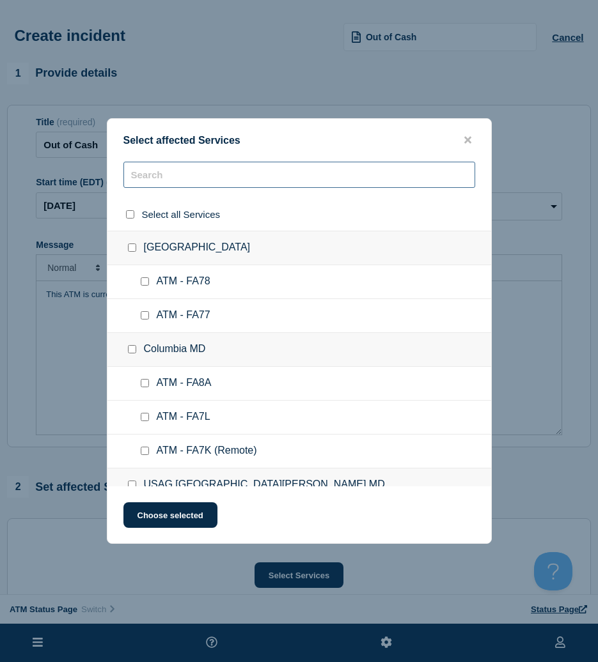
click at [275, 180] on input "text" at bounding box center [299, 175] width 352 height 26
paste input "FCL5"
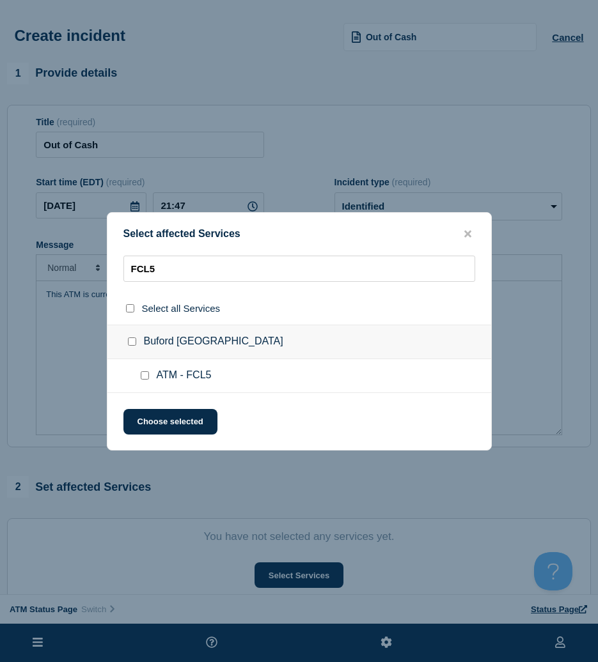
click at [148, 373] on input "ATM - FCL5 checkbox" at bounding box center [145, 375] width 8 height 8
click at [159, 409] on div "Select affected Services FCL5 Select all Services Buford GA ATM - FCL5 Choose s…" at bounding box center [299, 331] width 385 height 238
click at [160, 410] on button "Choose selected" at bounding box center [170, 422] width 94 height 26
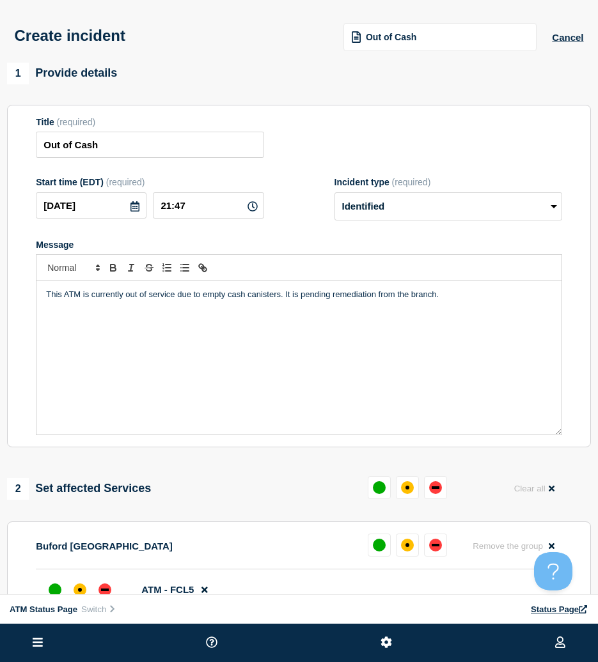
scroll to position [128, 0]
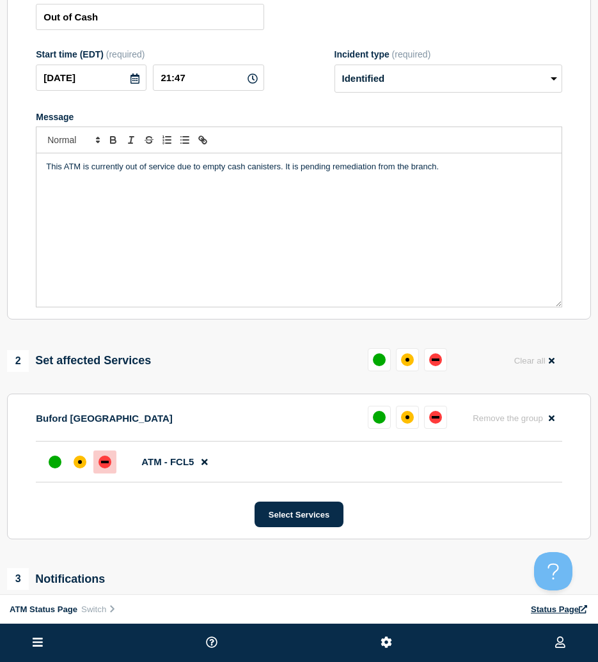
click at [102, 460] on div "down" at bounding box center [104, 462] width 13 height 13
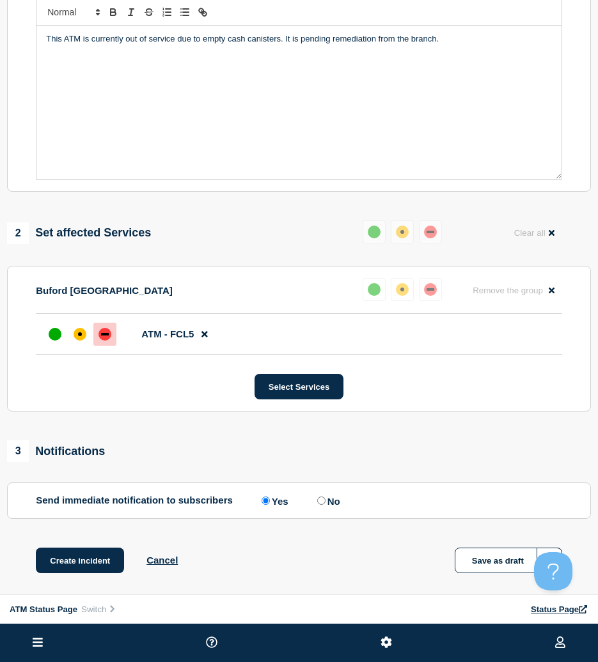
scroll to position [312, 0]
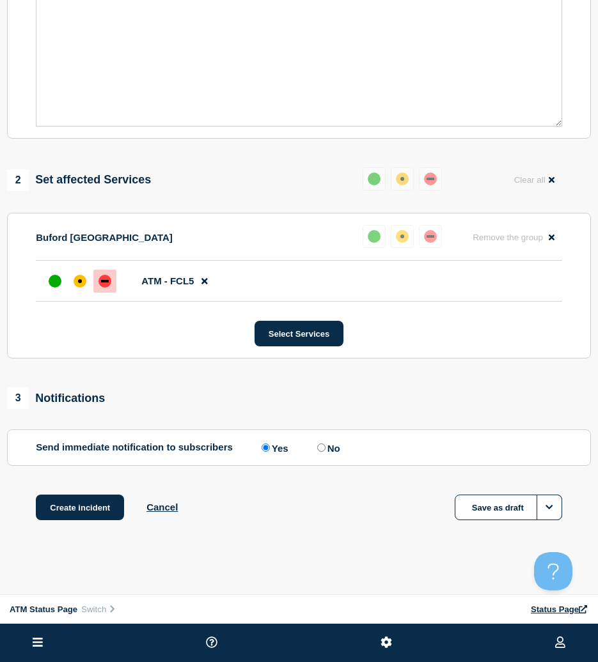
click at [100, 494] on div "1 Provide details Title (required) Out of Cash Start time (EDT) (required) 2025…" at bounding box center [299, 153] width 598 height 799
click at [103, 503] on button "Create incident" at bounding box center [80, 508] width 88 height 26
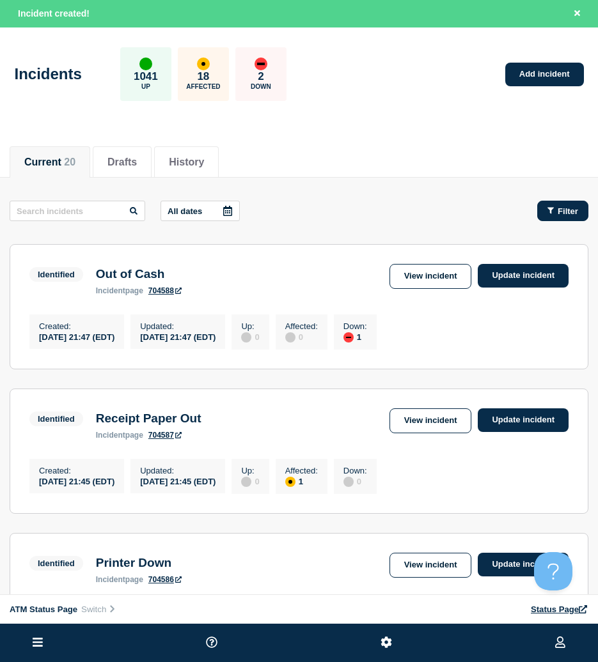
click at [546, 221] on button "Filter" at bounding box center [562, 211] width 51 height 20
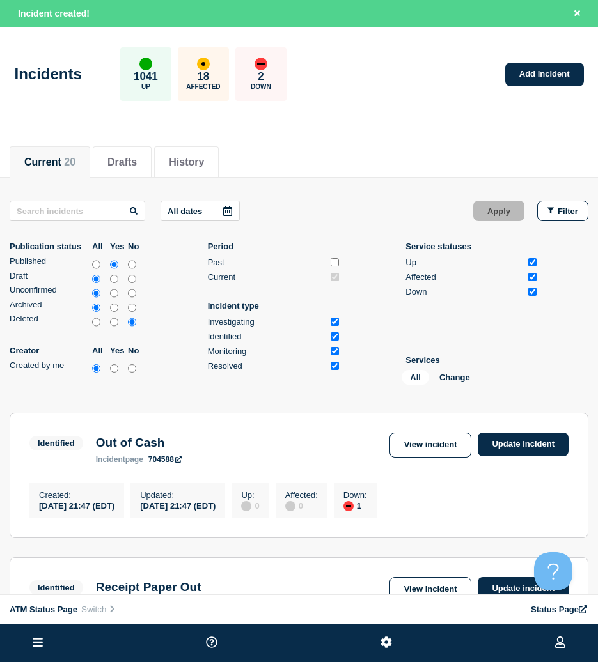
click at [461, 369] on li "Services All Change" at bounding box center [471, 372] width 133 height 35
click at [460, 375] on button "Change" at bounding box center [454, 378] width 31 height 10
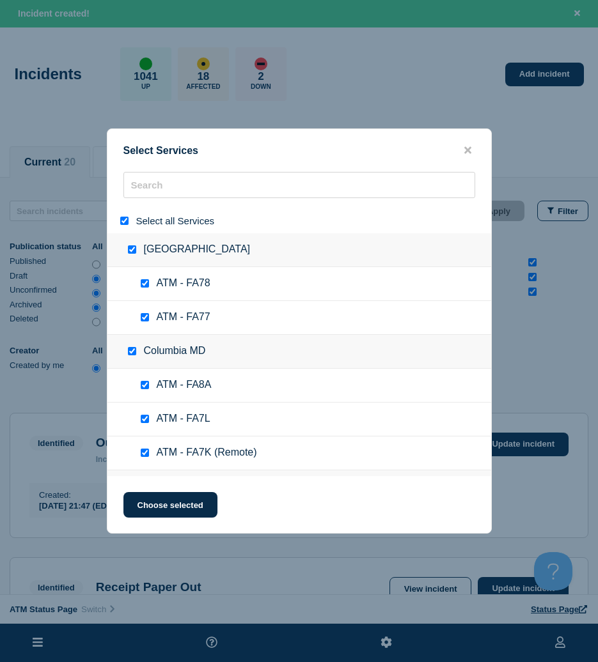
click at [126, 217] on div at bounding box center [127, 221] width 19 height 12
drag, startPoint x: 125, startPoint y: 222, endPoint x: 162, endPoint y: 204, distance: 40.9
click at [125, 225] on input "select all" at bounding box center [124, 221] width 8 height 8
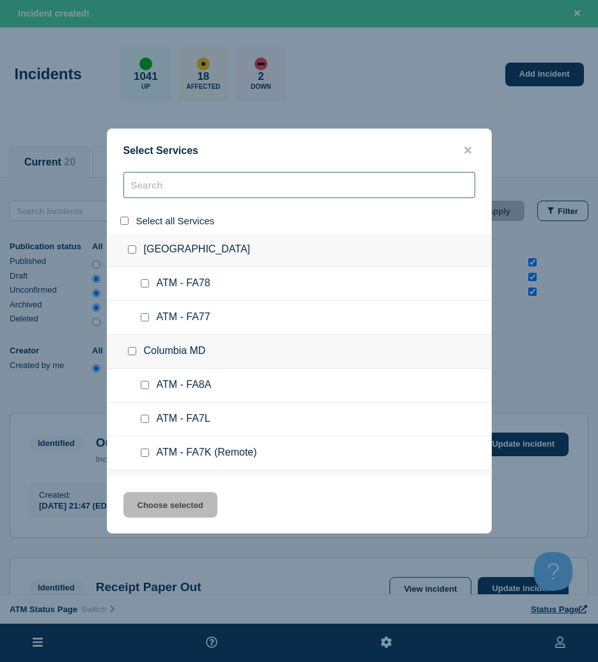
click at [163, 198] on input "search" at bounding box center [299, 185] width 352 height 26
paste input "FC24"
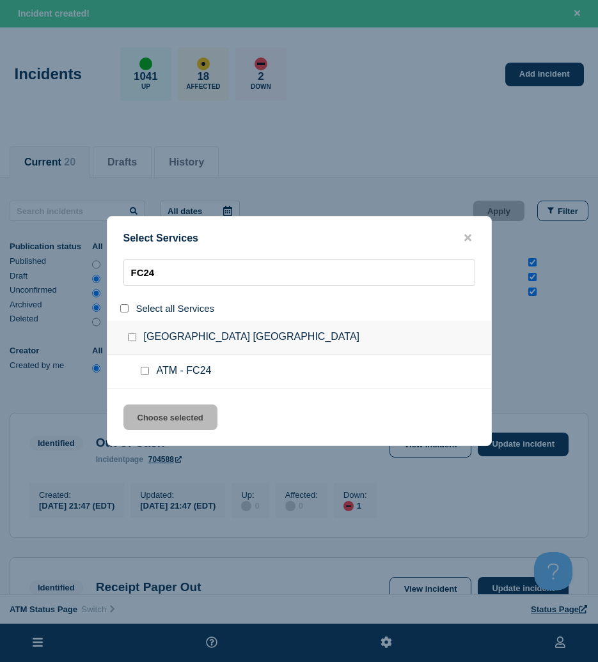
click at [136, 371] on ul "ATM - FC24" at bounding box center [299, 372] width 384 height 34
click at [139, 373] on div at bounding box center [147, 371] width 19 height 13
click at [146, 371] on input "service: ATM - FC24" at bounding box center [145, 371] width 8 height 8
click at [162, 416] on button "Choose selected" at bounding box center [170, 418] width 94 height 26
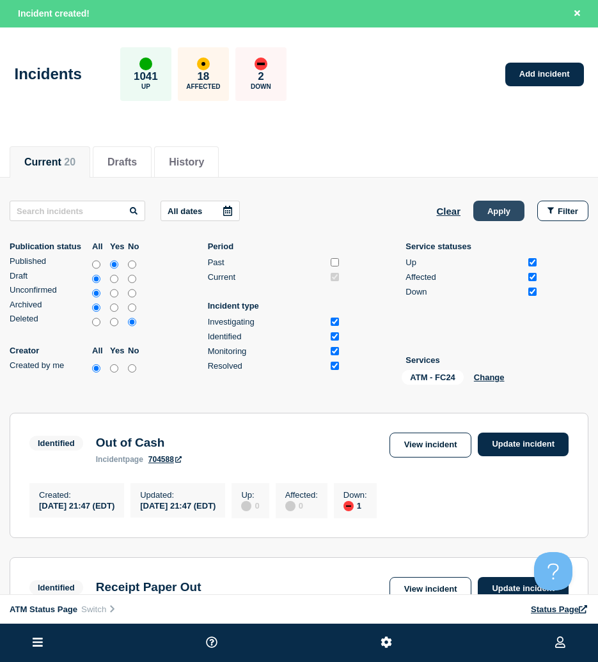
click at [485, 205] on button "Apply" at bounding box center [498, 211] width 51 height 20
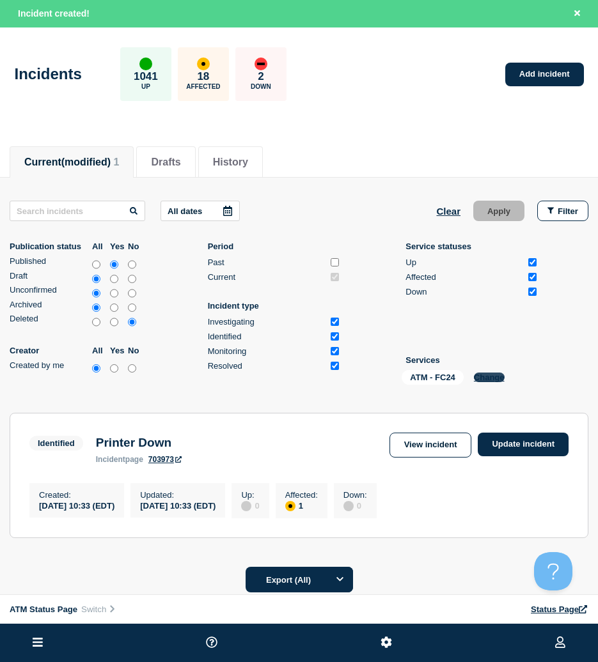
click at [482, 378] on button "Change" at bounding box center [489, 378] width 31 height 10
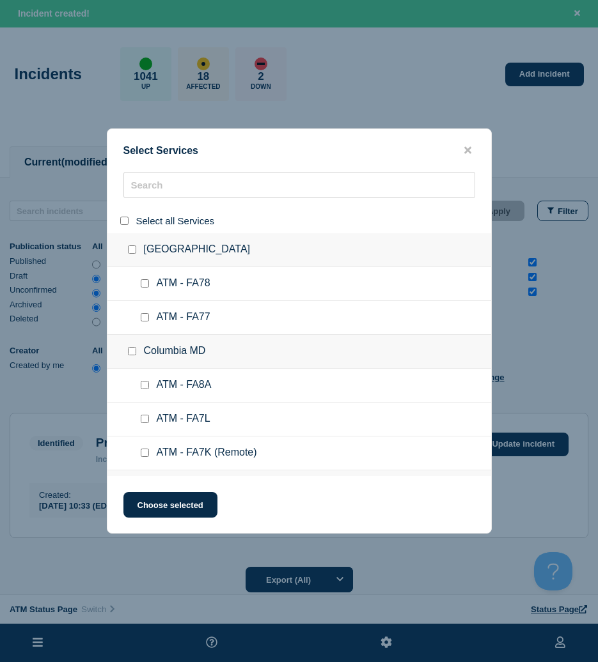
click at [127, 224] on input "select all" at bounding box center [124, 221] width 8 height 8
click at [121, 219] on input "select all" at bounding box center [124, 221] width 8 height 8
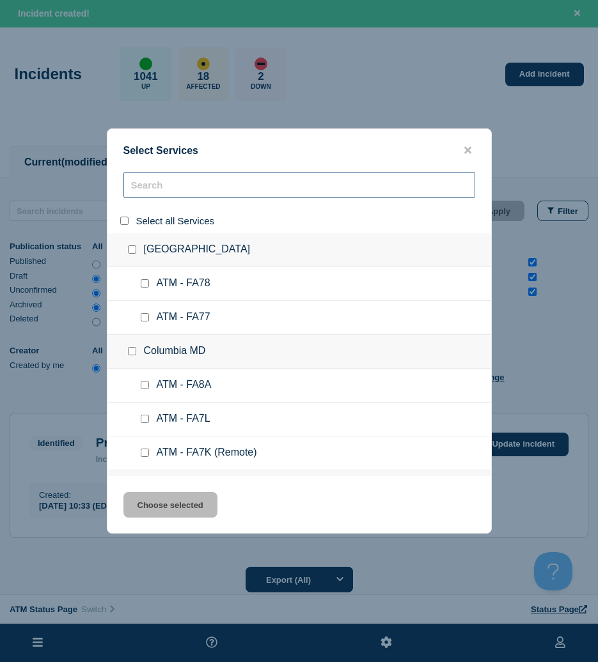
click at [164, 190] on input "search" at bounding box center [299, 185] width 352 height 26
paste input "FA1D"
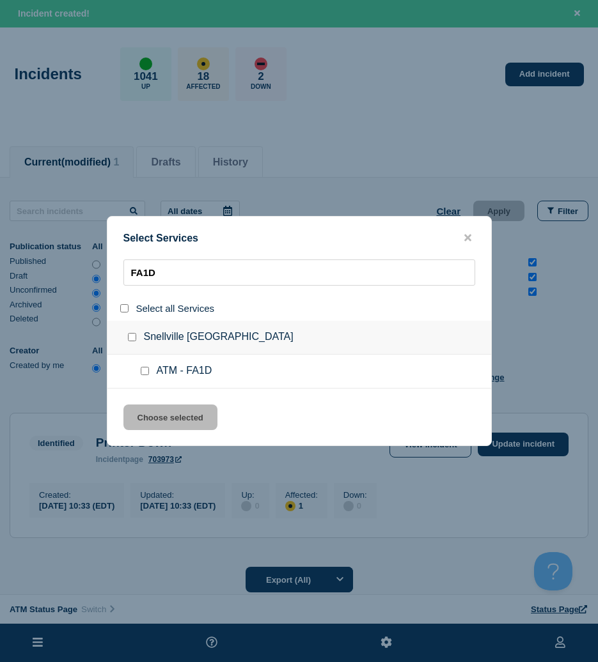
click at [150, 374] on div at bounding box center [147, 371] width 19 height 13
click at [144, 373] on input "service: ATM - FA1D" at bounding box center [145, 371] width 8 height 8
click at [159, 418] on button "Choose selected" at bounding box center [170, 418] width 94 height 26
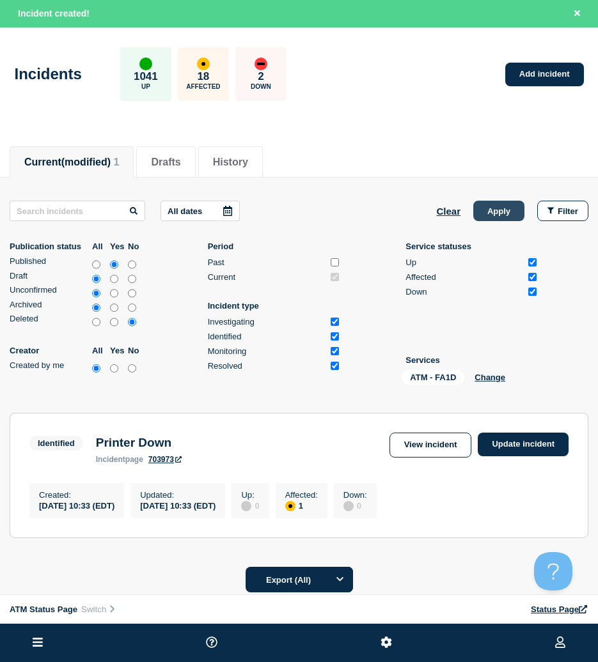
click at [502, 217] on button "Apply" at bounding box center [498, 211] width 51 height 20
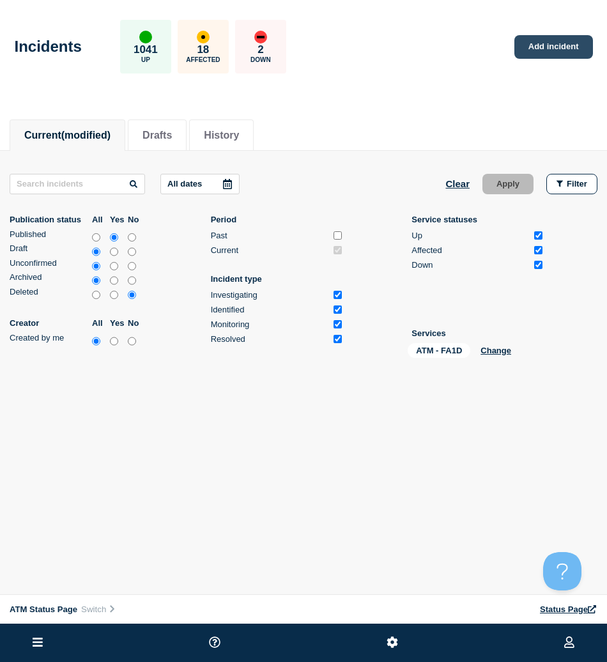
click at [571, 48] on link "Add incident" at bounding box center [554, 47] width 79 height 24
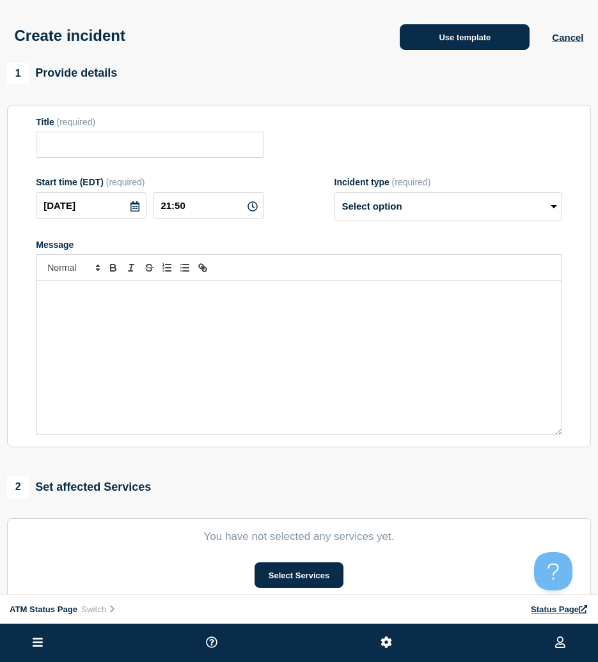
click at [451, 41] on button "Use template" at bounding box center [465, 37] width 130 height 26
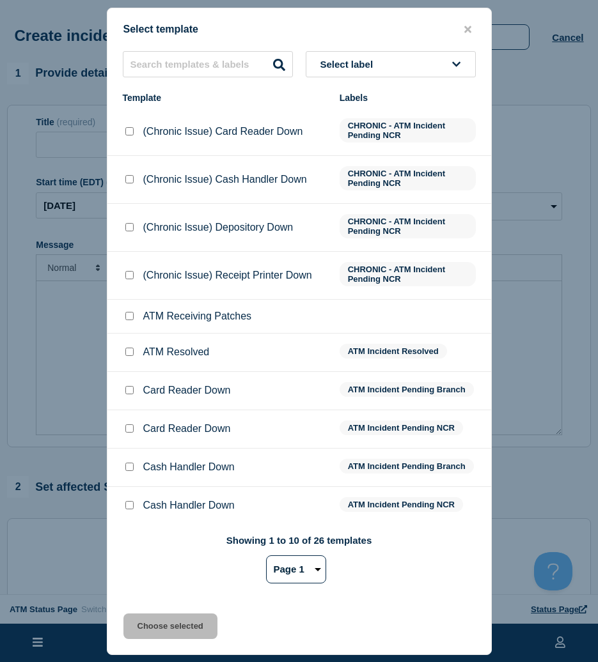
click at [412, 65] on button "Select label" at bounding box center [391, 64] width 170 height 26
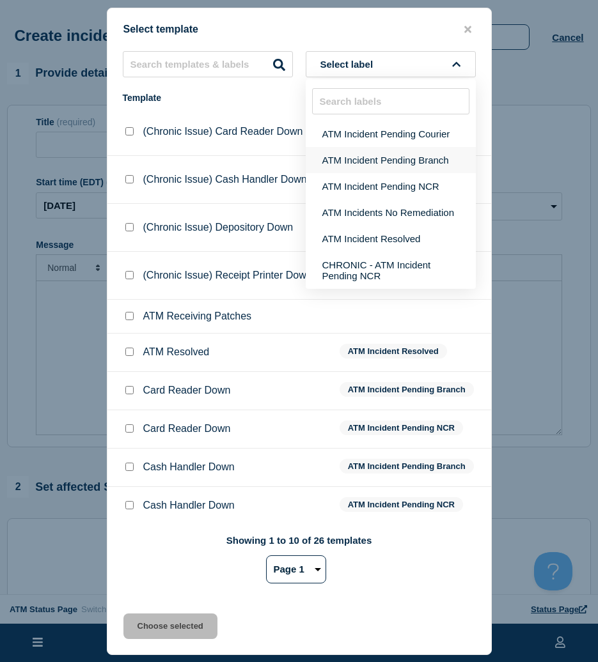
click at [371, 165] on button "ATM Incident Pending Branch" at bounding box center [391, 160] width 170 height 26
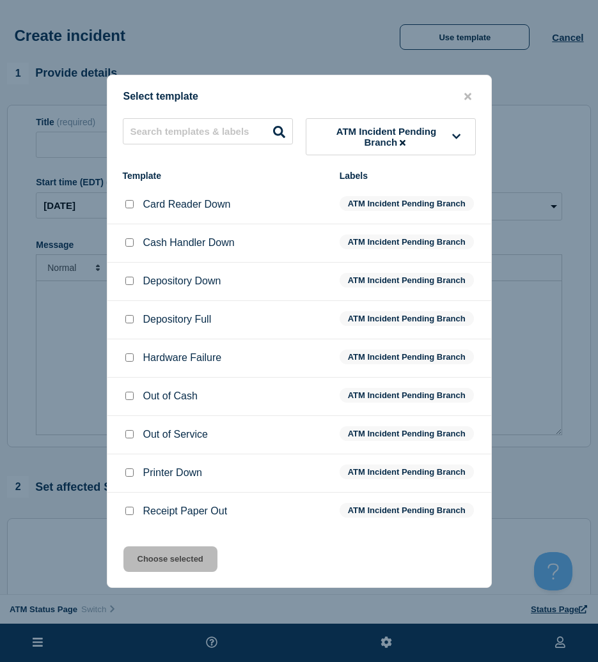
click at [128, 439] on input "Out of Service checkbox" at bounding box center [129, 434] width 8 height 8
click at [136, 555] on button "Choose selected" at bounding box center [170, 560] width 94 height 26
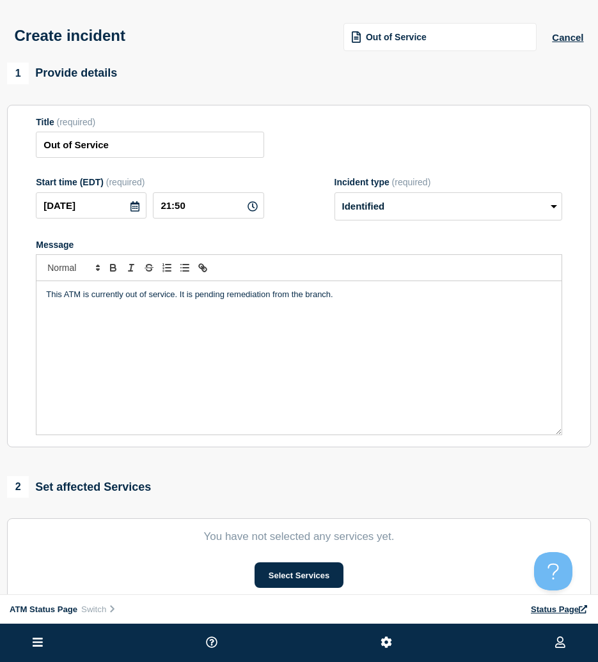
scroll to position [64, 0]
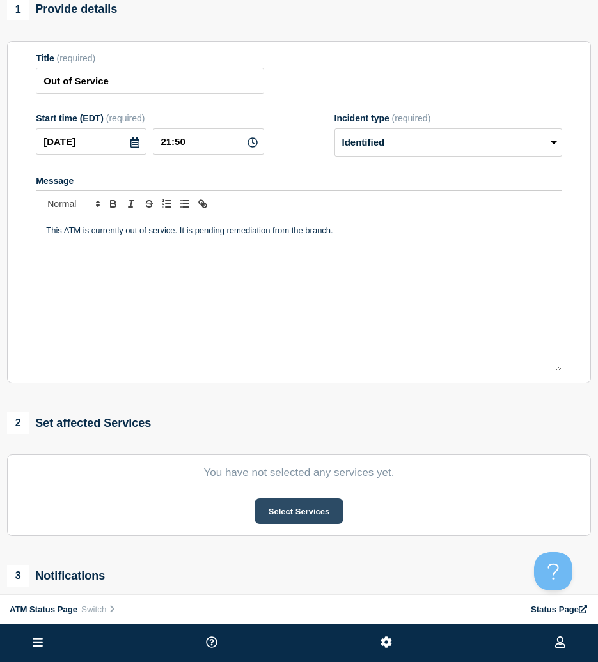
click at [326, 522] on button "Select Services" at bounding box center [298, 512] width 89 height 26
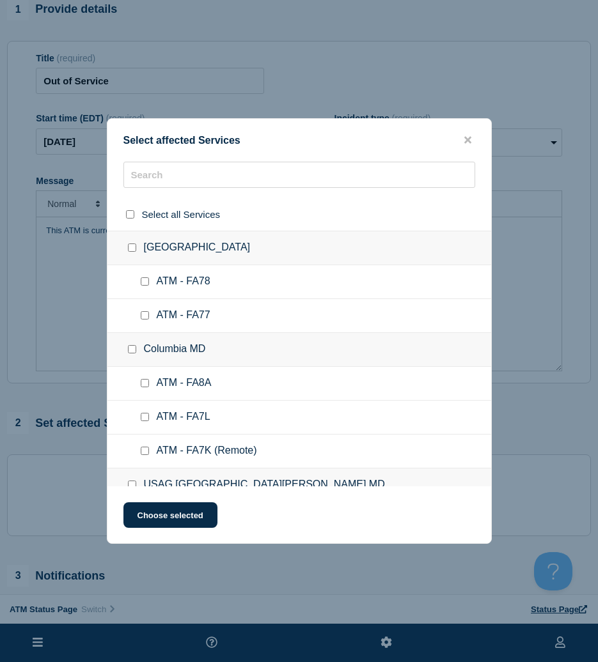
click at [282, 198] on div at bounding box center [299, 180] width 384 height 36
click at [282, 177] on input "text" at bounding box center [299, 175] width 352 height 26
paste input "FA1D"
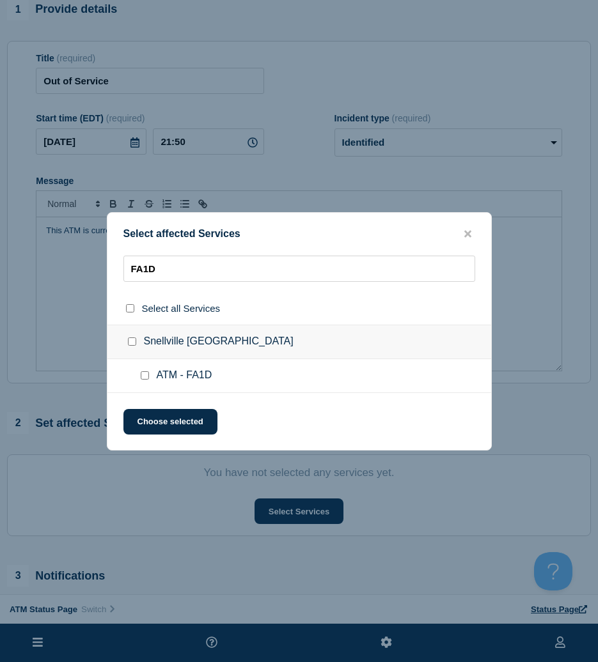
click at [139, 376] on div at bounding box center [147, 375] width 19 height 13
click at [143, 377] on input "ATM - FA1D checkbox" at bounding box center [145, 375] width 8 height 8
click at [148, 415] on button "Choose selected" at bounding box center [170, 422] width 94 height 26
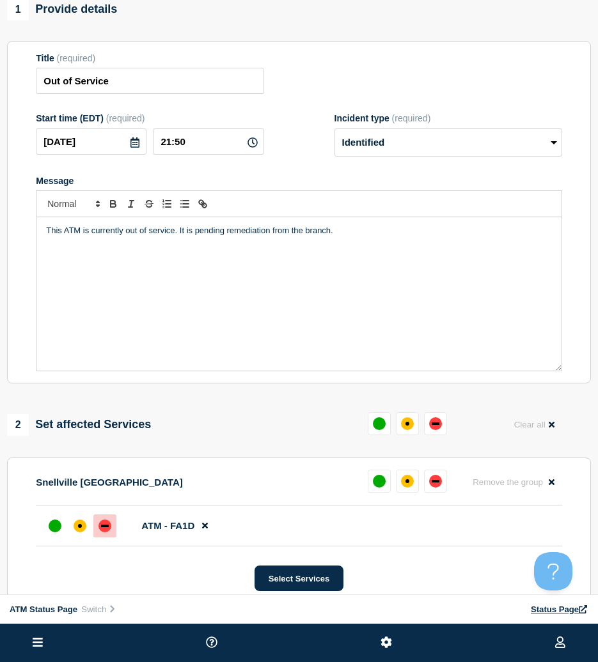
click at [103, 536] on div at bounding box center [104, 526] width 23 height 23
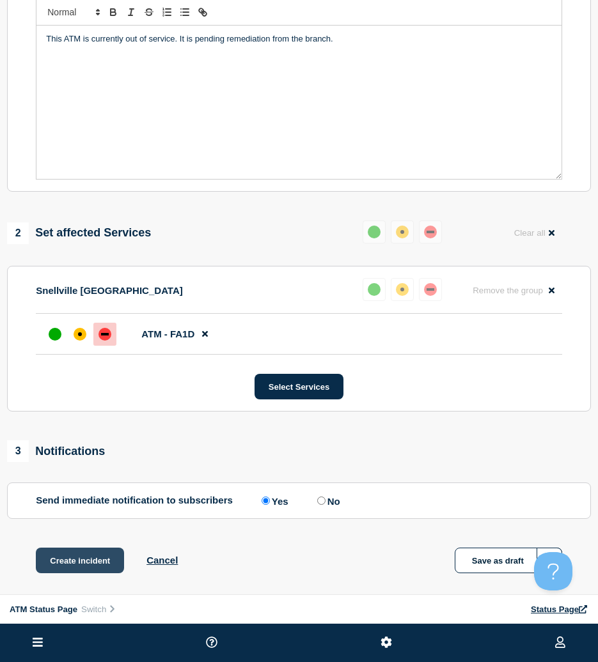
click at [91, 561] on button "Create incident" at bounding box center [80, 561] width 88 height 26
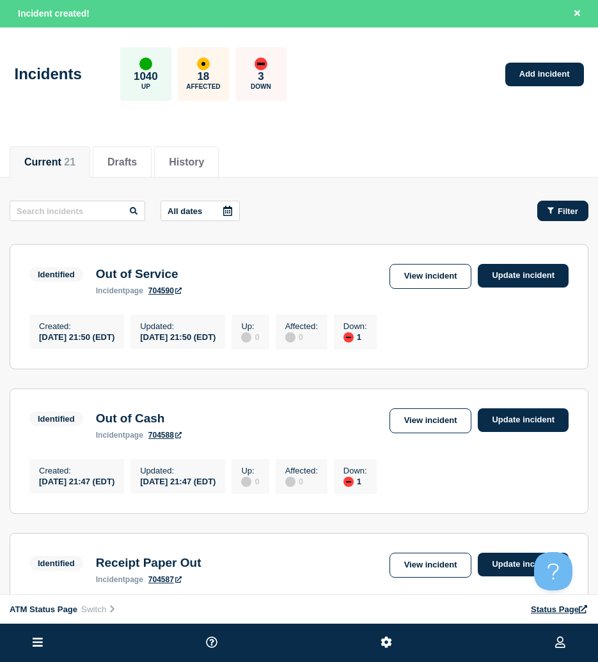
click at [566, 212] on span "Filter" at bounding box center [567, 211] width 20 height 10
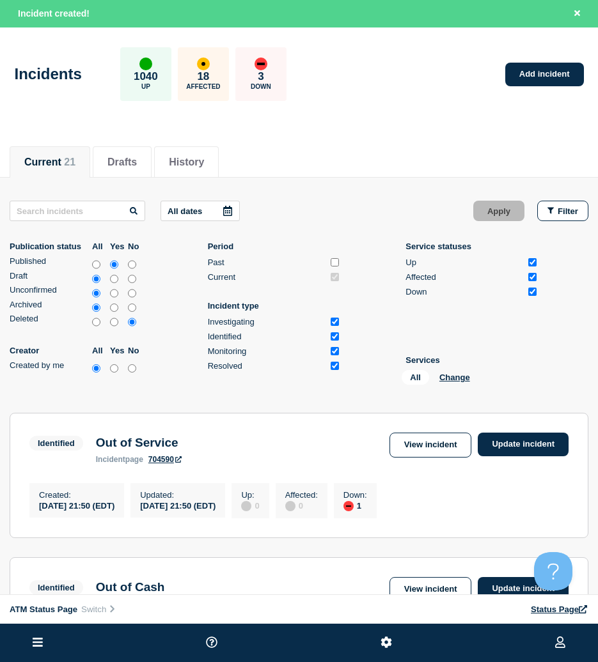
click at [447, 387] on div "All Change" at bounding box center [465, 380] width 128 height 20
click at [450, 379] on button "Change" at bounding box center [454, 378] width 31 height 10
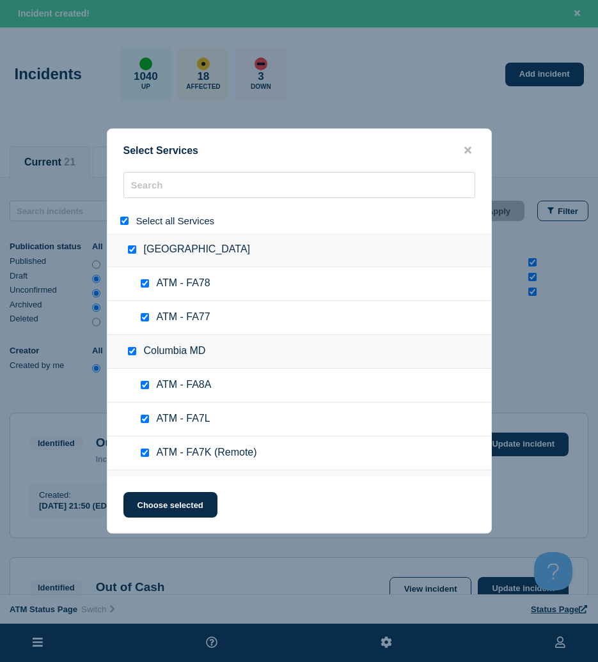
click at [122, 224] on input "select all" at bounding box center [124, 221] width 8 height 8
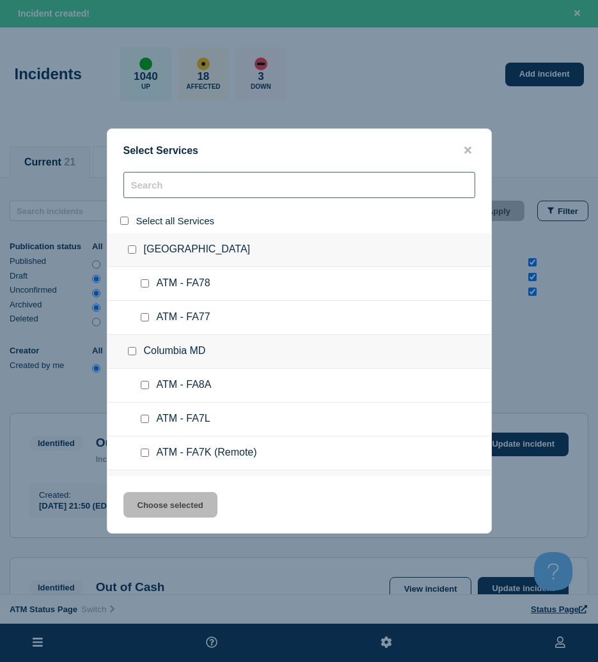
click at [161, 193] on input "search" at bounding box center [299, 185] width 352 height 26
paste input "FA6N"
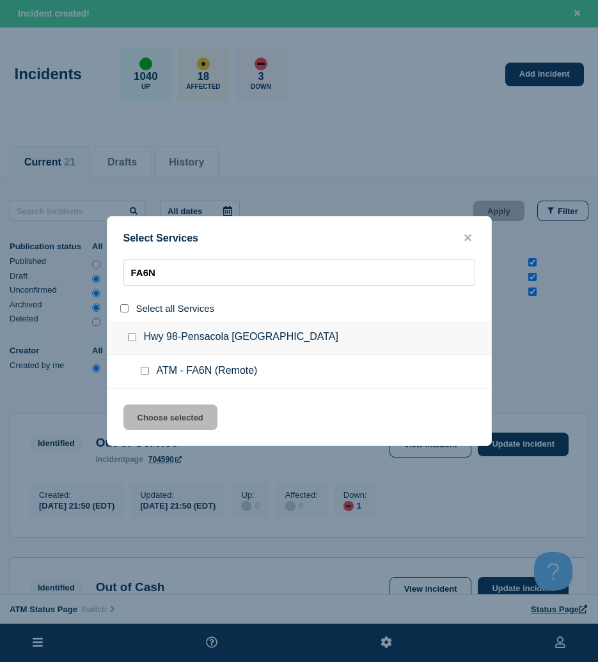
click at [144, 377] on div at bounding box center [147, 371] width 19 height 13
click at [144, 375] on input "service: ATM - FA6N (Remote)" at bounding box center [145, 371] width 8 height 8
click at [153, 407] on button "Choose selected" at bounding box center [170, 418] width 94 height 26
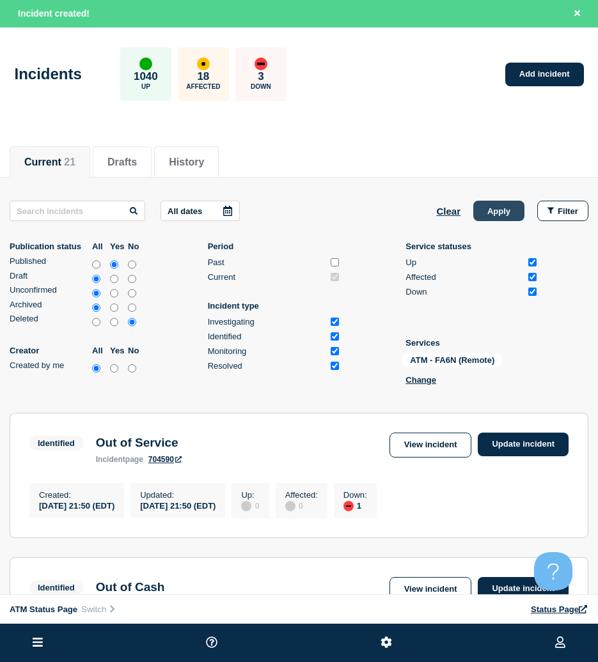
click at [474, 211] on button "Apply" at bounding box center [498, 211] width 51 height 20
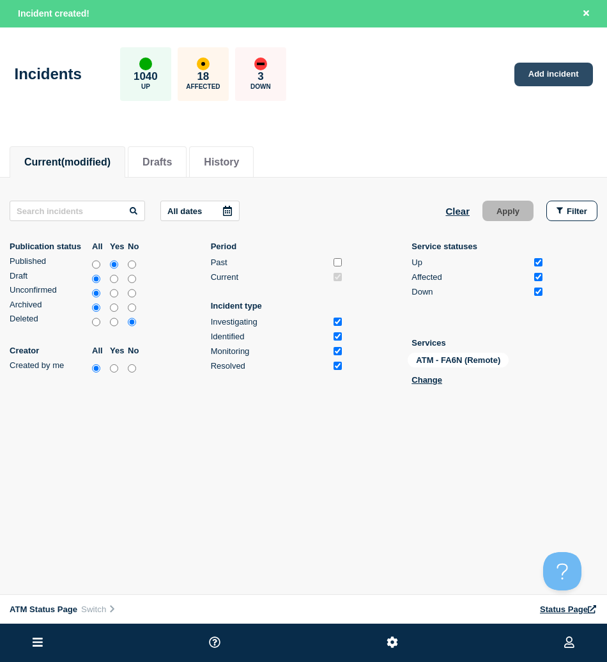
click at [547, 81] on link "Add incident" at bounding box center [554, 75] width 79 height 24
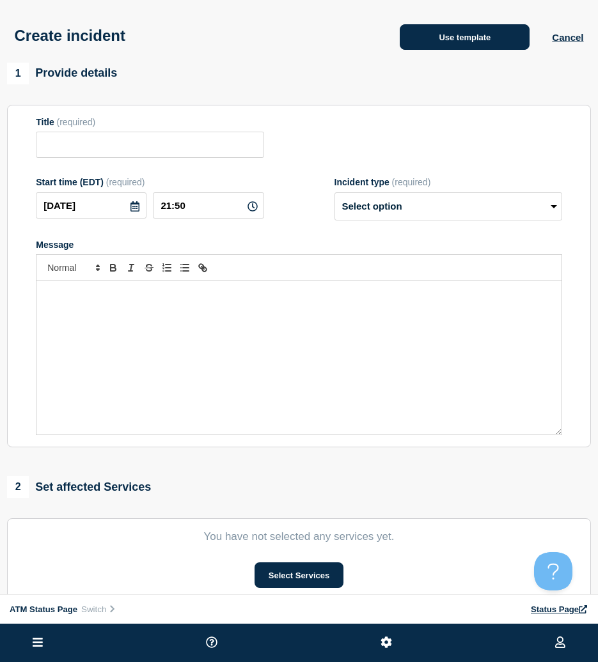
click at [463, 48] on button "Use template" at bounding box center [465, 37] width 130 height 26
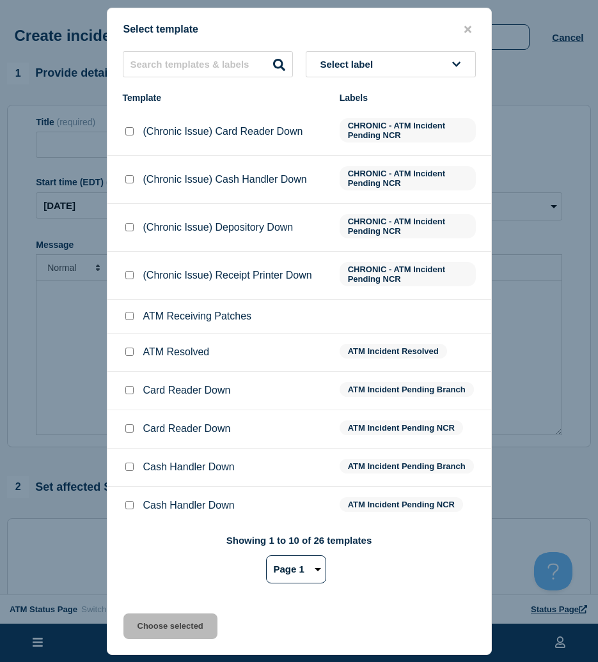
click at [415, 66] on button "Select label" at bounding box center [391, 64] width 170 height 26
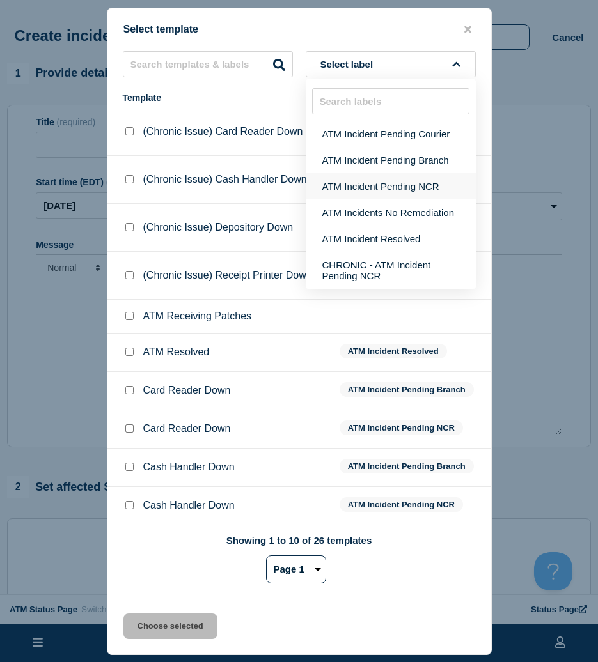
click at [410, 190] on button "ATM Incident Pending NCR" at bounding box center [391, 186] width 170 height 26
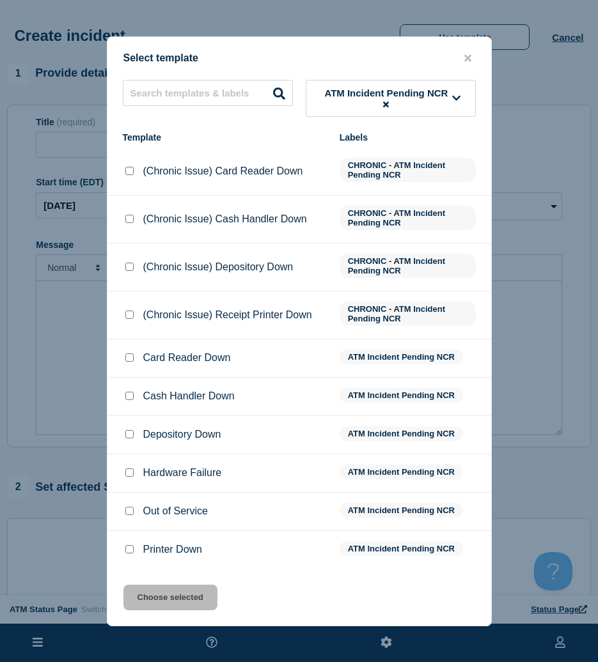
click at [125, 437] on input "Depository Down checkbox" at bounding box center [129, 434] width 8 height 8
click at [153, 602] on button "Choose selected" at bounding box center [170, 598] width 94 height 26
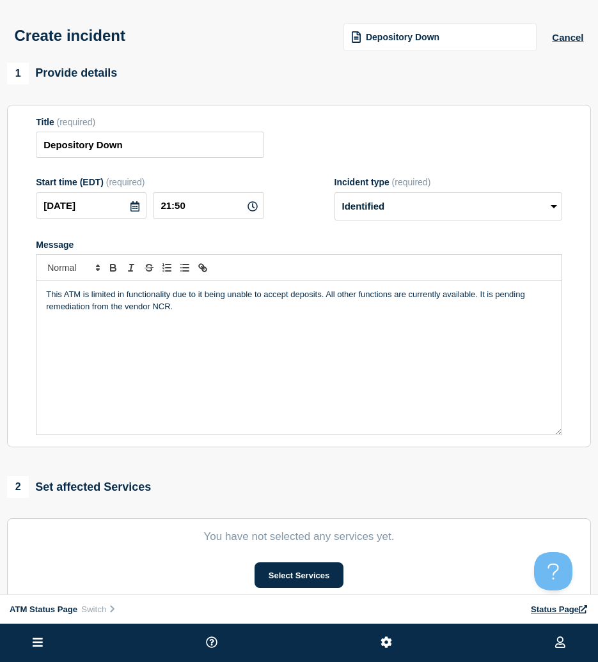
scroll to position [64, 0]
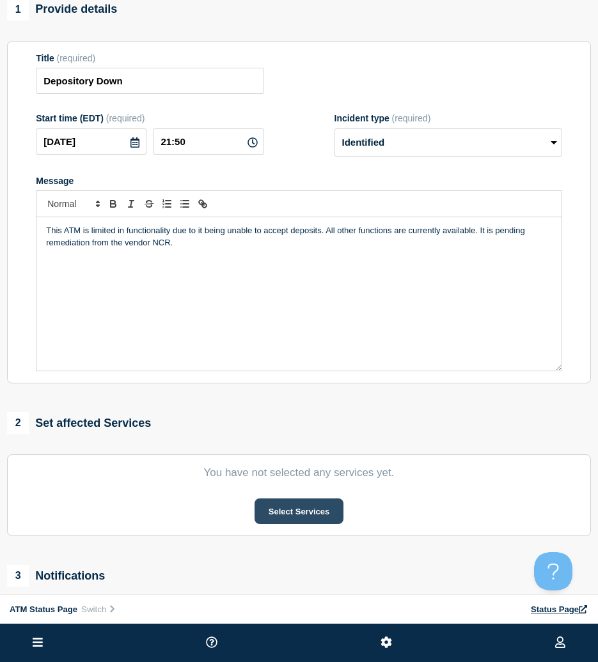
click at [334, 518] on button "Select Services" at bounding box center [298, 512] width 89 height 26
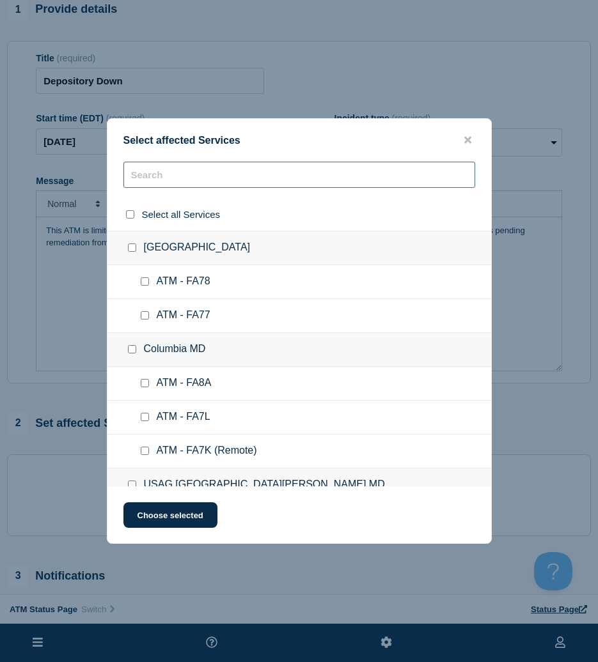
click at [283, 178] on input "text" at bounding box center [299, 175] width 352 height 26
paste input "FA6N"
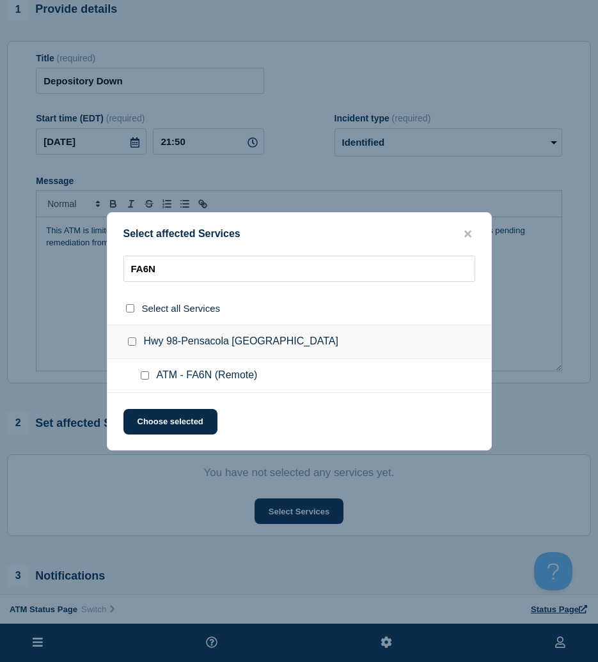
click at [149, 374] on div at bounding box center [147, 375] width 19 height 13
click at [144, 374] on input "ATM - FA6N (Remote) checkbox" at bounding box center [145, 375] width 8 height 8
click at [144, 421] on button "Choose selected" at bounding box center [170, 422] width 94 height 26
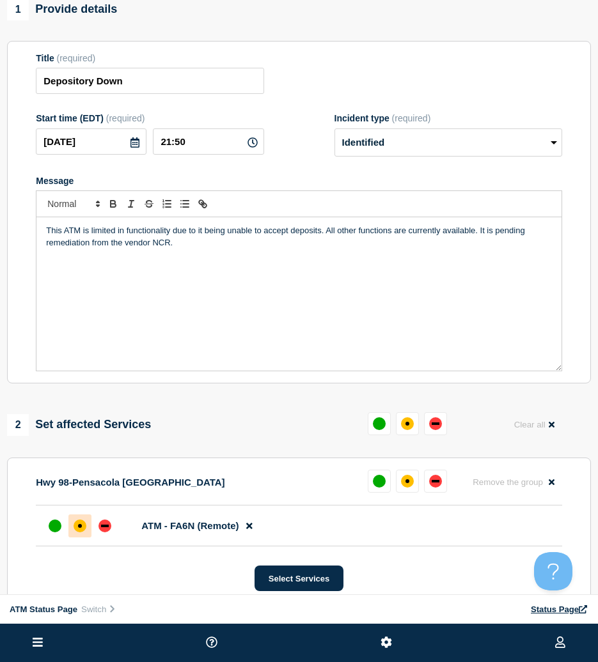
click at [88, 524] on div at bounding box center [79, 526] width 23 height 23
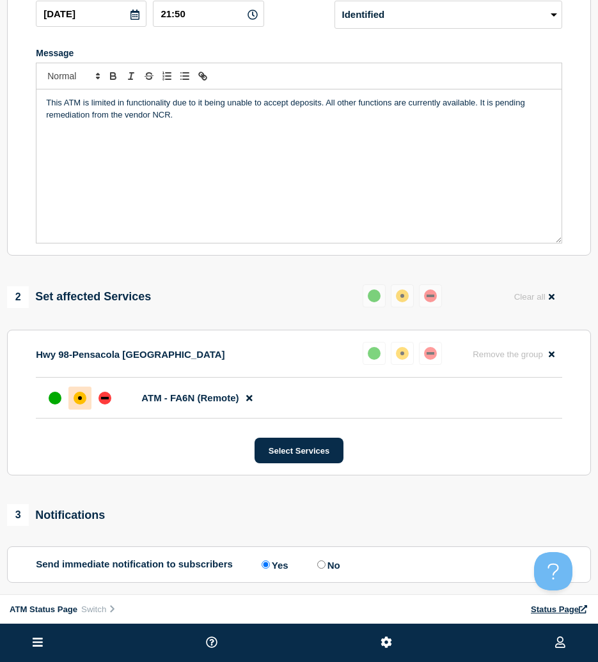
scroll to position [312, 0]
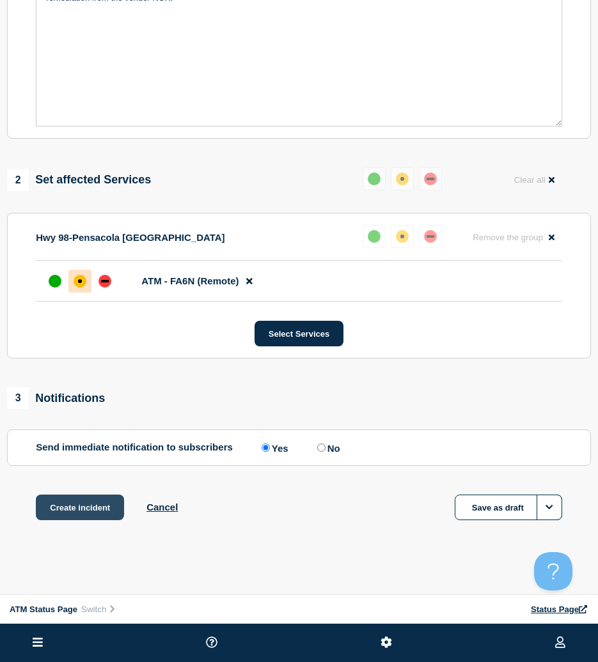
click at [98, 515] on button "Create incident" at bounding box center [80, 508] width 88 height 26
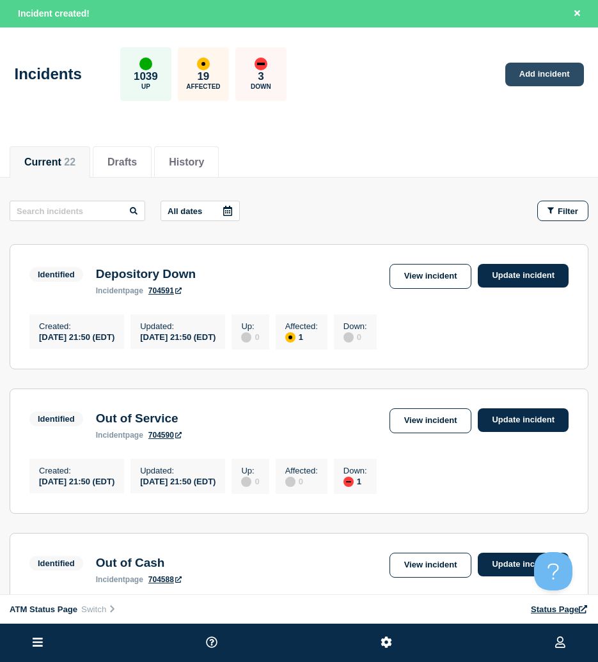
click at [546, 81] on link "Add incident" at bounding box center [544, 75] width 79 height 24
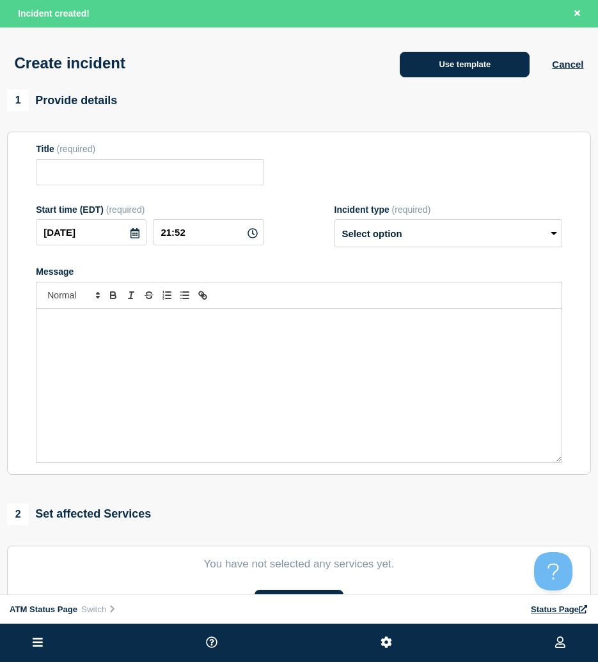
click at [488, 69] on button "Use template" at bounding box center [465, 65] width 130 height 26
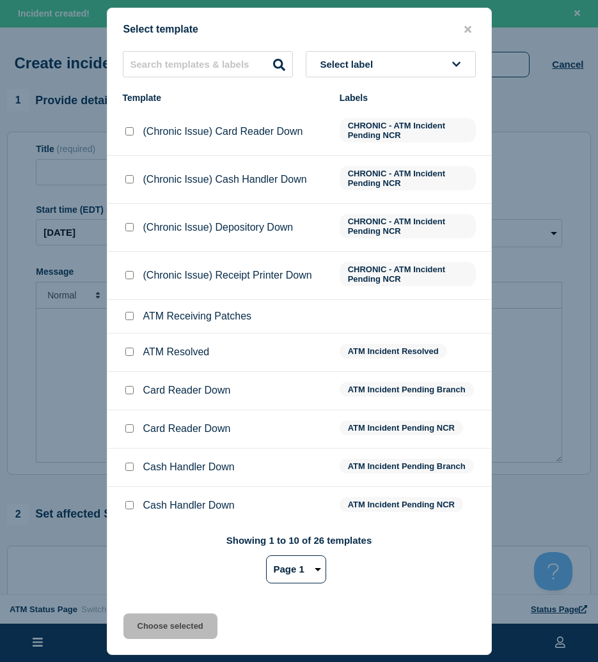
click at [412, 61] on button "Select label" at bounding box center [391, 64] width 170 height 26
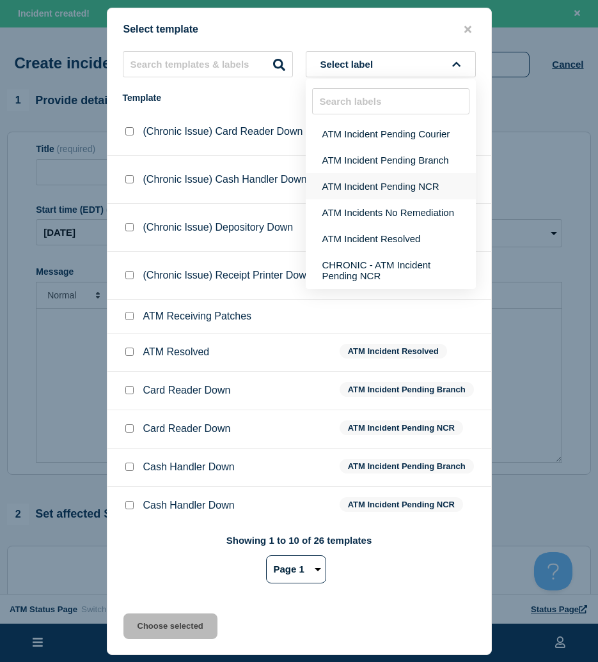
click at [424, 187] on button "ATM Incident Pending NCR" at bounding box center [391, 186] width 170 height 26
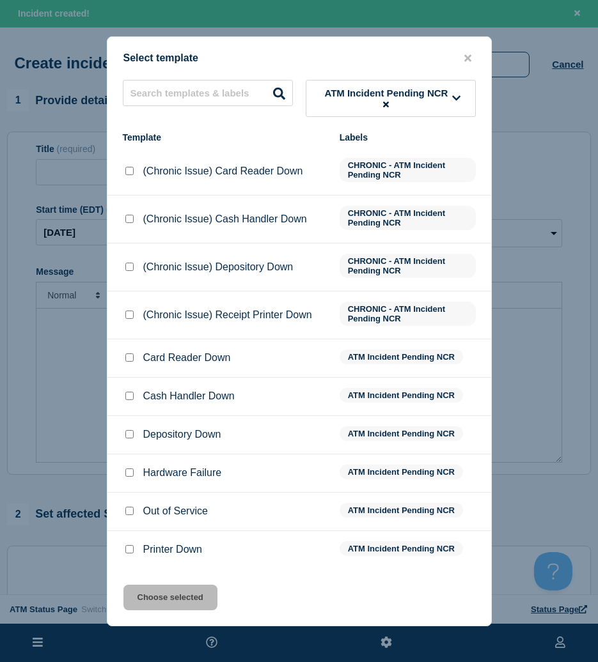
click at [130, 433] on input "Depository Down checkbox" at bounding box center [129, 434] width 8 height 8
click at [164, 586] on div "Select template ATM Incident Pending NCR Template Labels (Chronic Issue) Card R…" at bounding box center [299, 331] width 385 height 590
click at [163, 594] on button "Choose selected" at bounding box center [170, 598] width 94 height 26
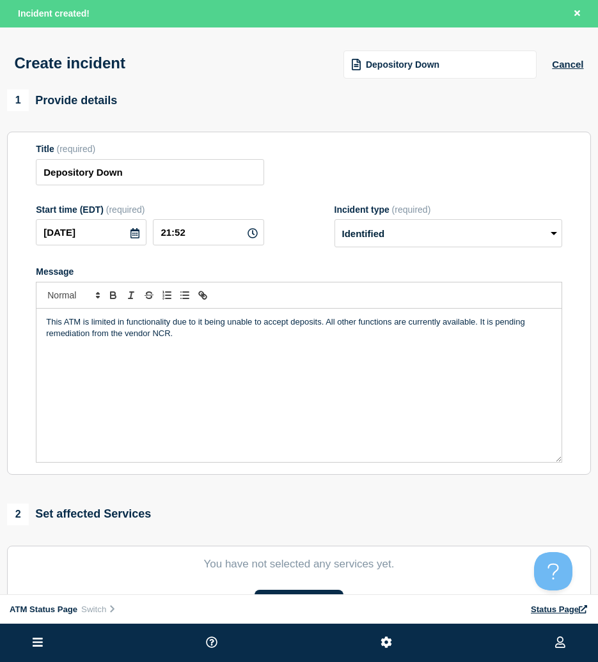
scroll to position [128, 0]
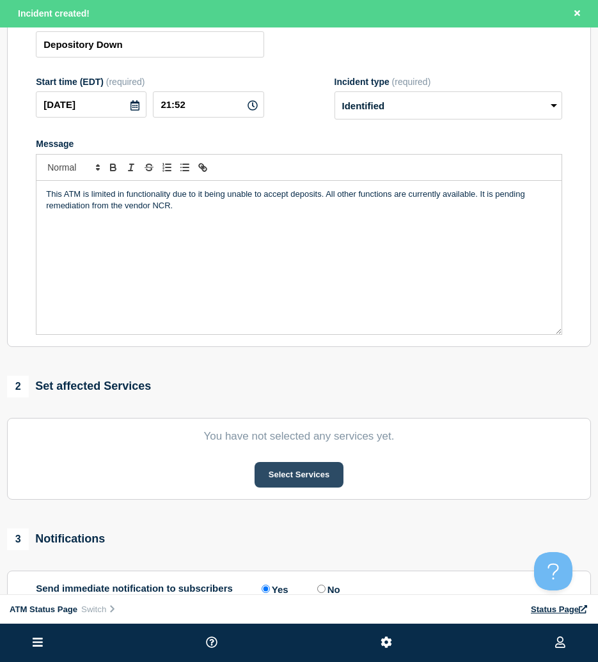
click at [318, 488] on button "Select Services" at bounding box center [298, 475] width 89 height 26
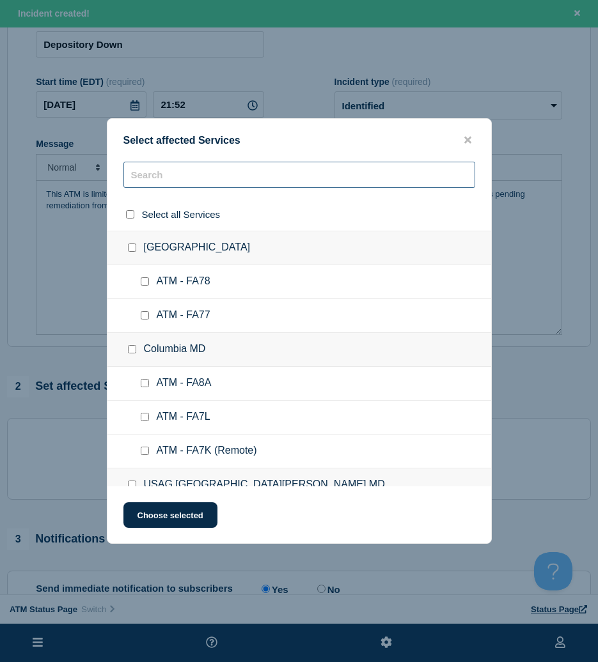
click at [267, 173] on input "text" at bounding box center [299, 175] width 352 height 26
paste input "FCPR"
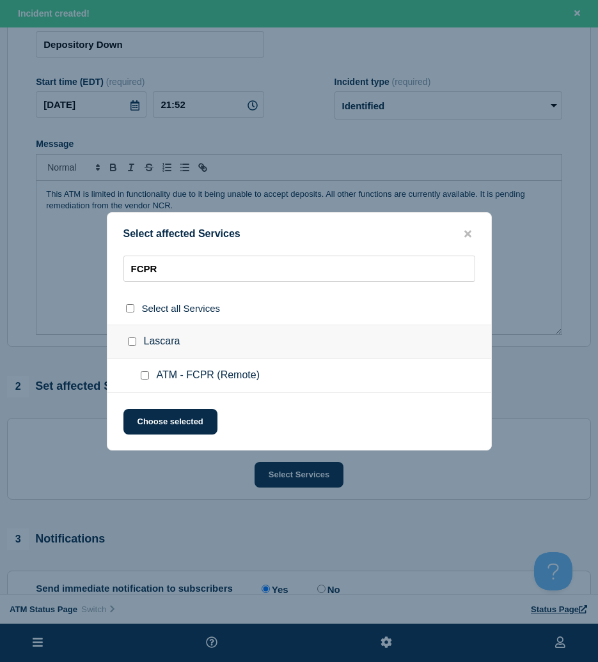
click at [139, 375] on div at bounding box center [147, 375] width 19 height 13
click at [142, 375] on input "ATM - FCPR (Remote) checkbox" at bounding box center [145, 375] width 8 height 8
click at [143, 408] on div "Select affected Services FCPR Select all Services Lascara ATM - FCPR (Remote) C…" at bounding box center [299, 331] width 385 height 238
click at [139, 420] on button "Choose selected" at bounding box center [170, 422] width 94 height 26
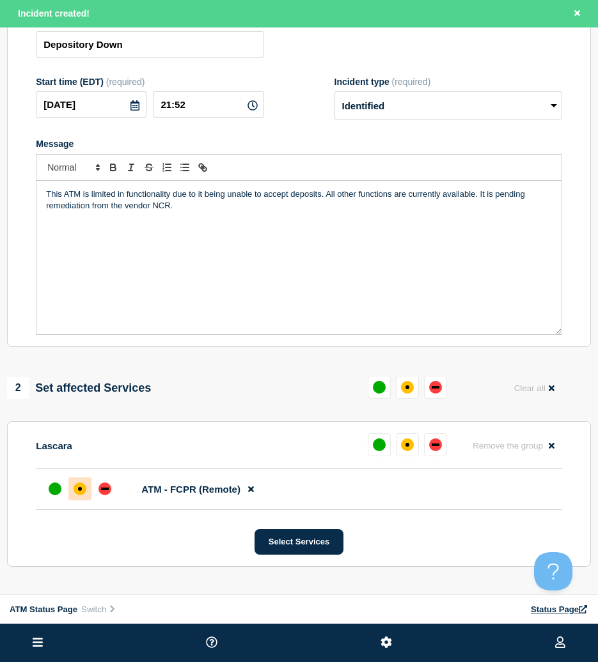
click at [72, 489] on div at bounding box center [79, 489] width 23 height 23
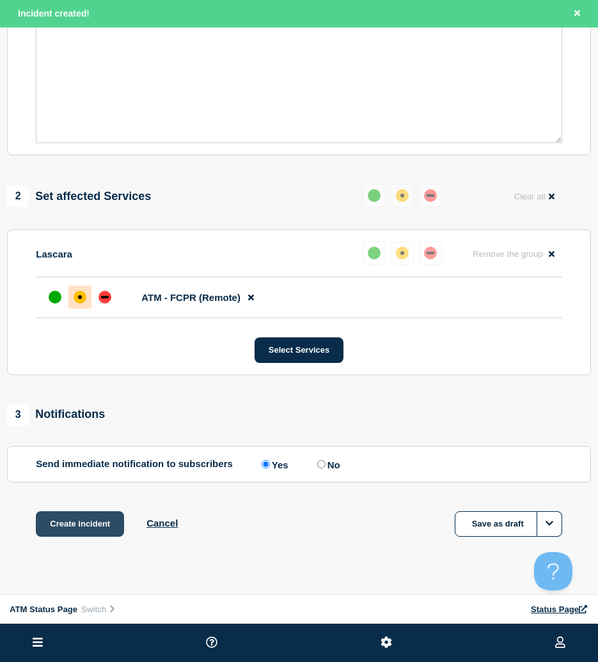
click at [82, 528] on button "Create incident" at bounding box center [80, 524] width 88 height 26
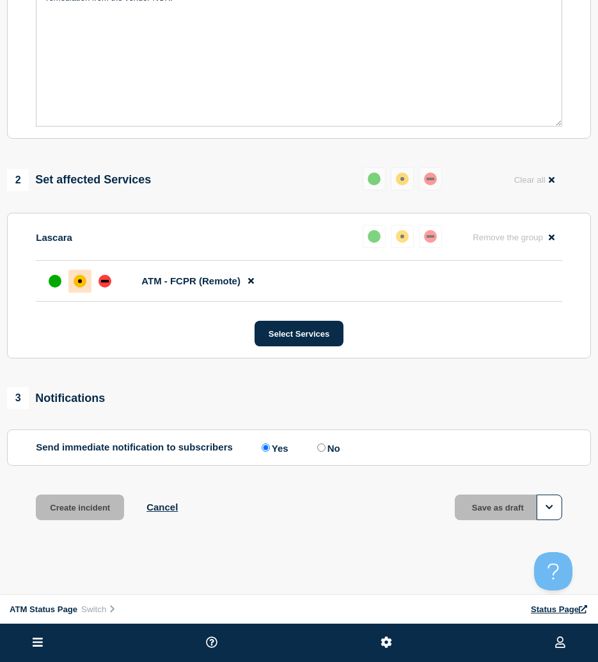
scroll to position [292, 0]
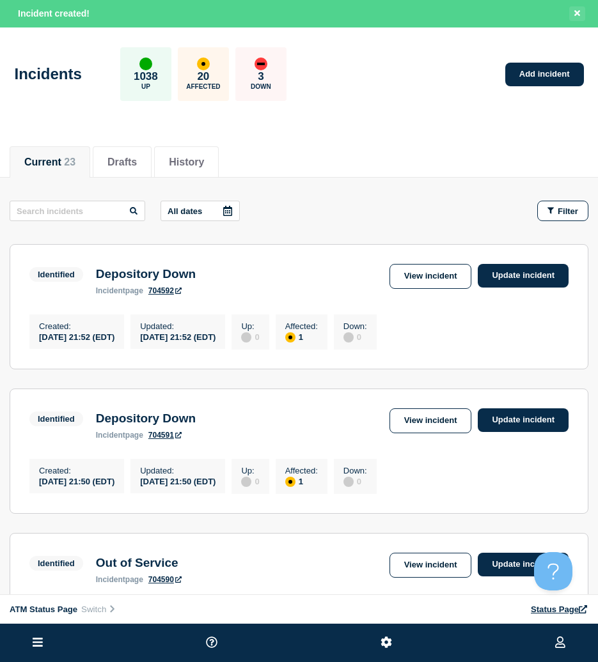
click at [574, 17] on icon "Close banner" at bounding box center [577, 13] width 6 height 8
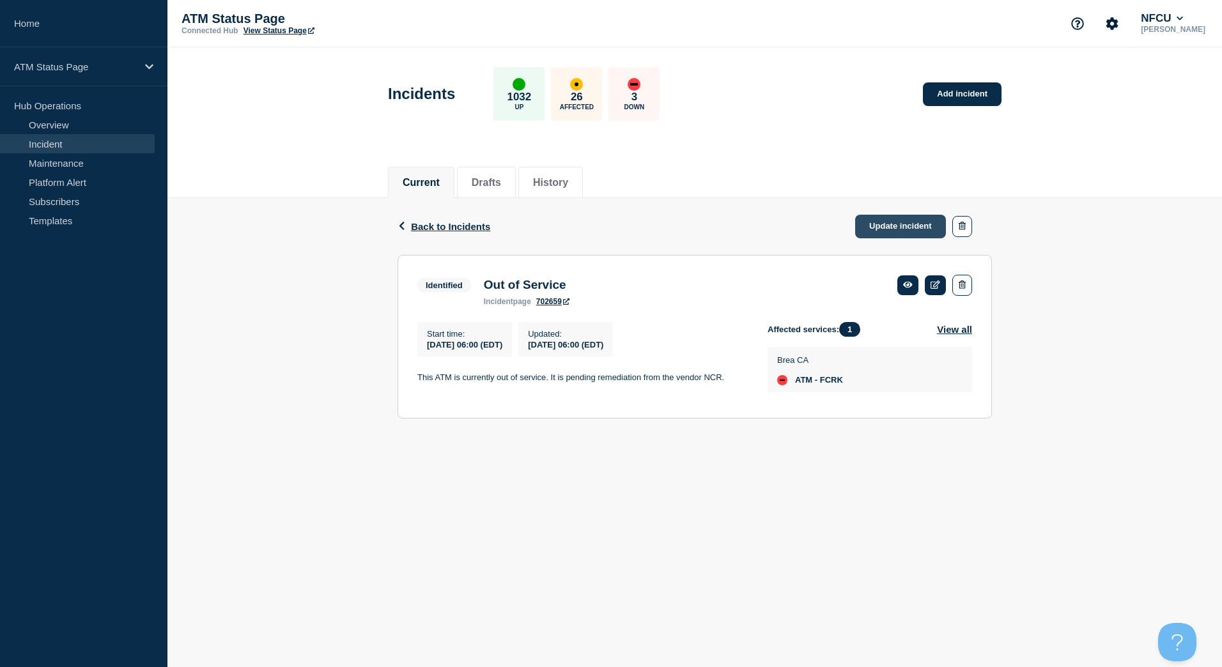
click at [892, 230] on link "Update incident" at bounding box center [900, 227] width 91 height 24
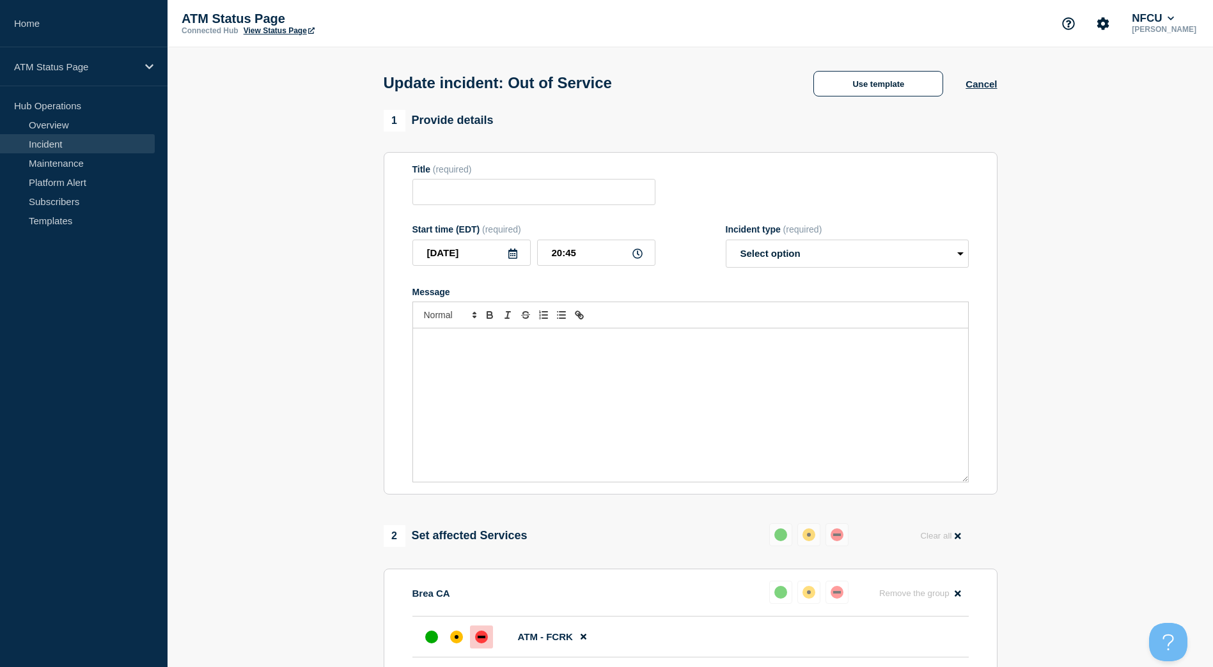
type input "Out of Service"
click at [859, 91] on button "Use template" at bounding box center [878, 84] width 130 height 26
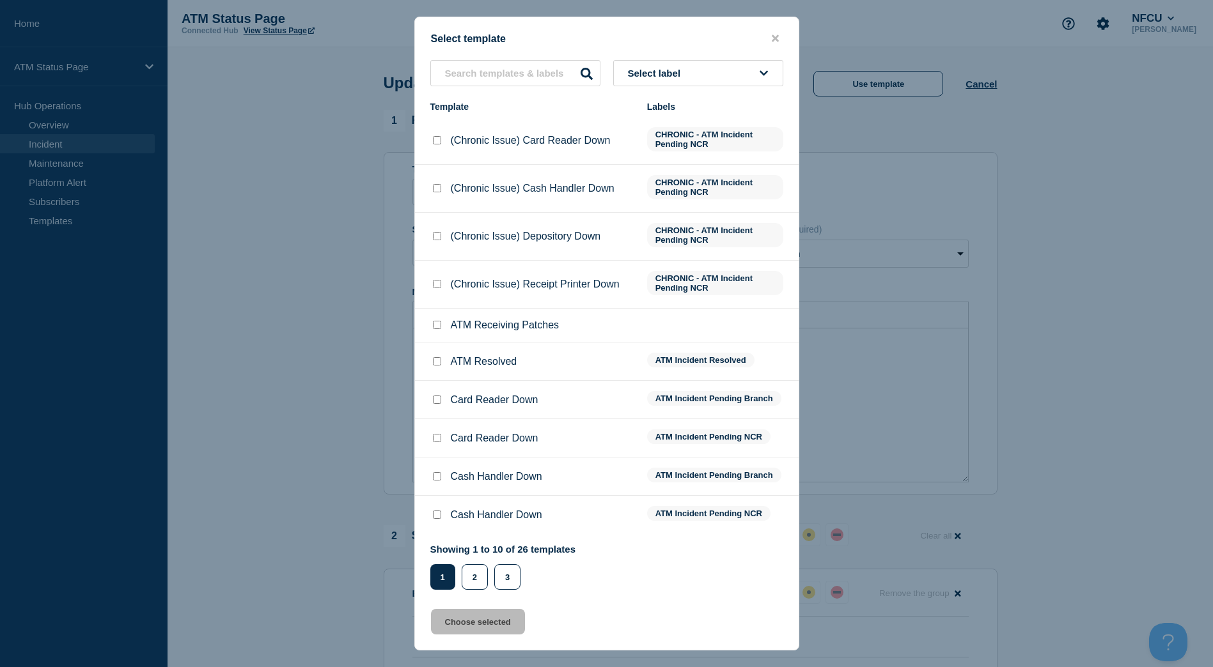
click at [648, 63] on button "Select label" at bounding box center [698, 73] width 170 height 26
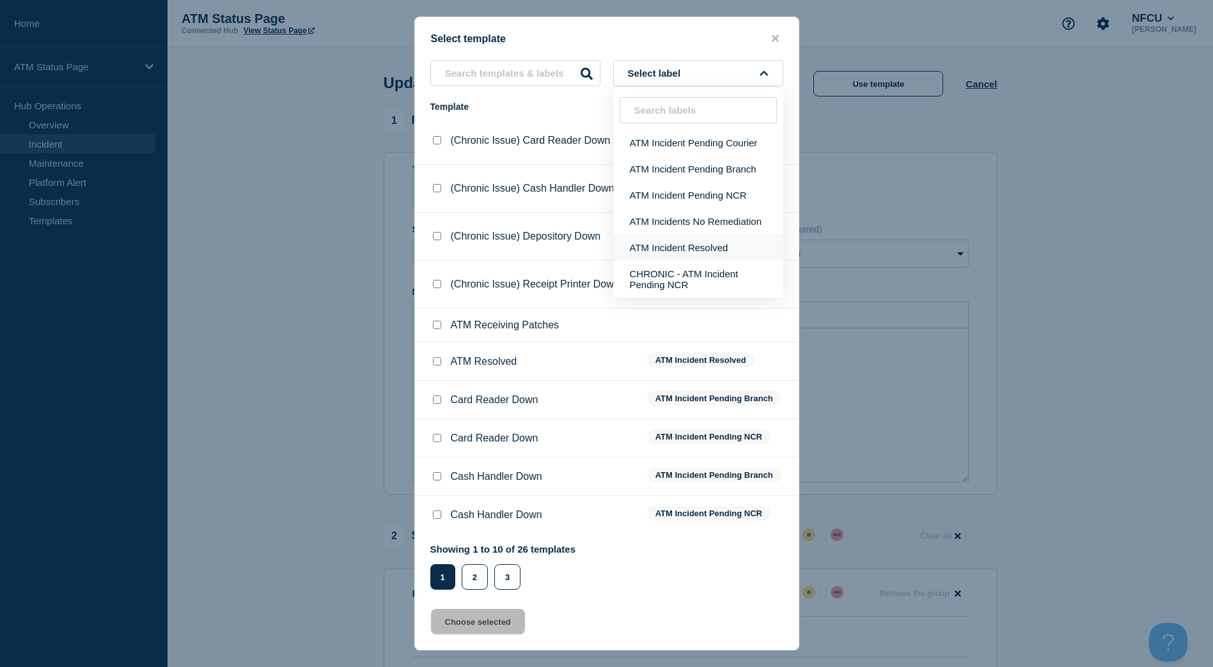
click at [679, 235] on button "ATM Incident Resolved" at bounding box center [698, 248] width 170 height 26
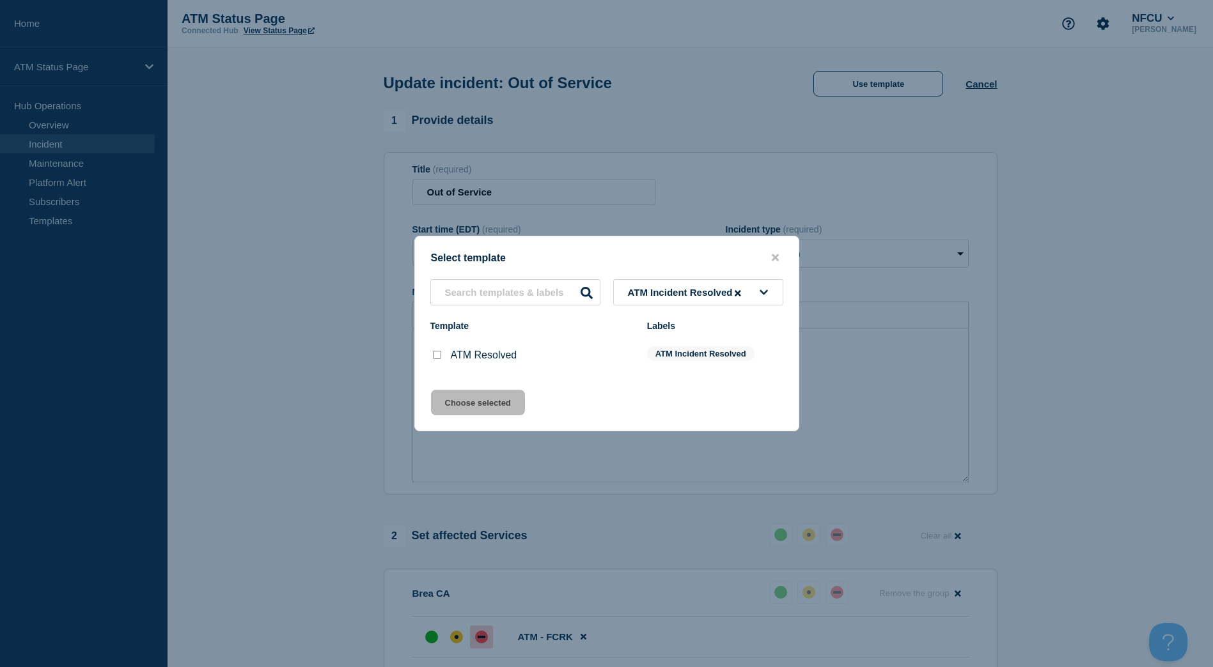
click at [425, 359] on li "ATM Resolved ATM Incident Resolved" at bounding box center [607, 355] width 384 height 38
click at [445, 359] on div "ATM Resolved" at bounding box center [532, 355] width 204 height 13
click at [436, 359] on input "ATM Resolved checkbox" at bounding box center [437, 355] width 8 height 8
checkbox input "true"
click at [457, 416] on button "Choose selected" at bounding box center [478, 403] width 94 height 26
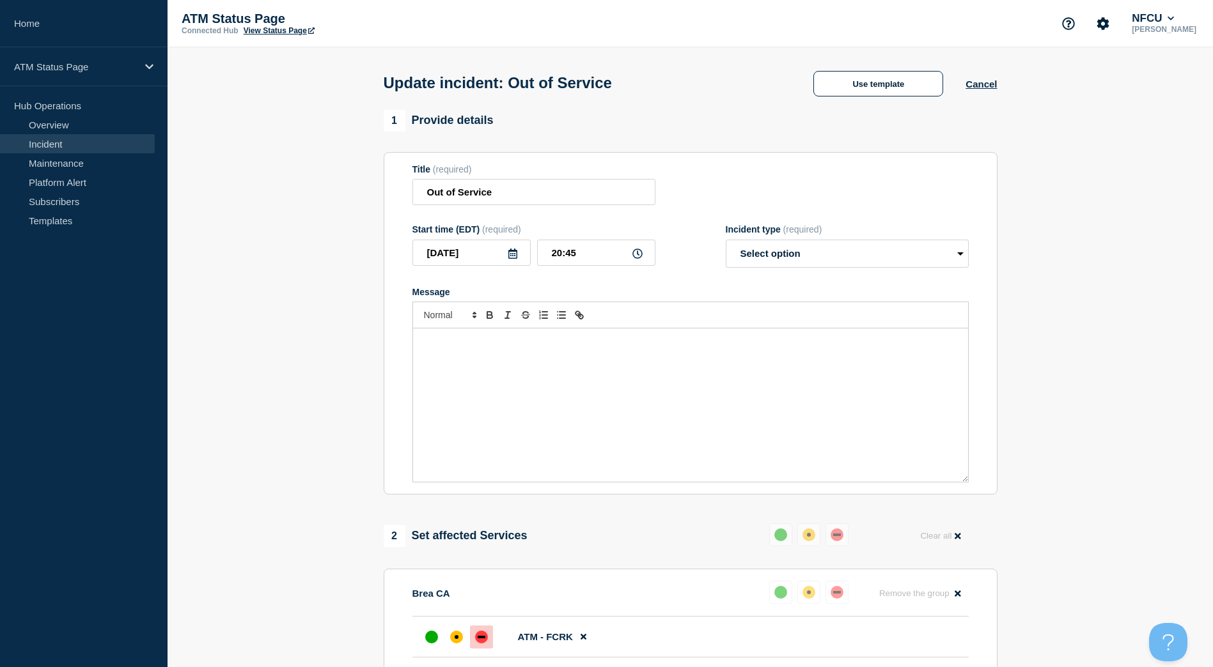
select select "resolved"
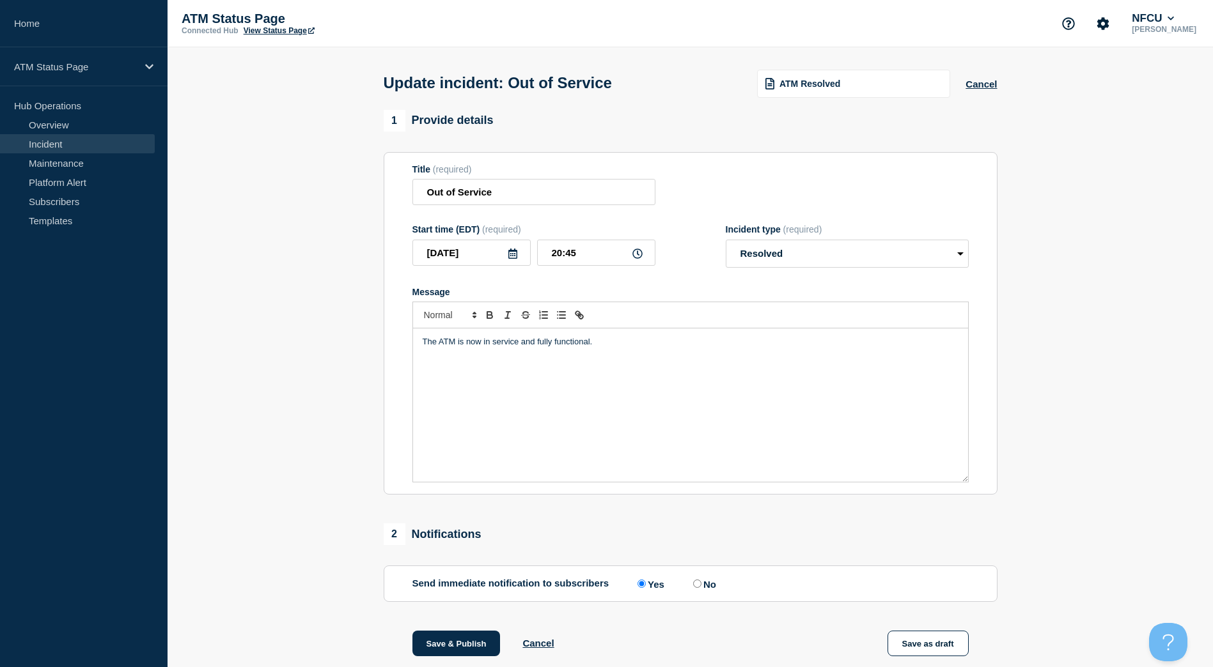
scroll to position [151, 0]
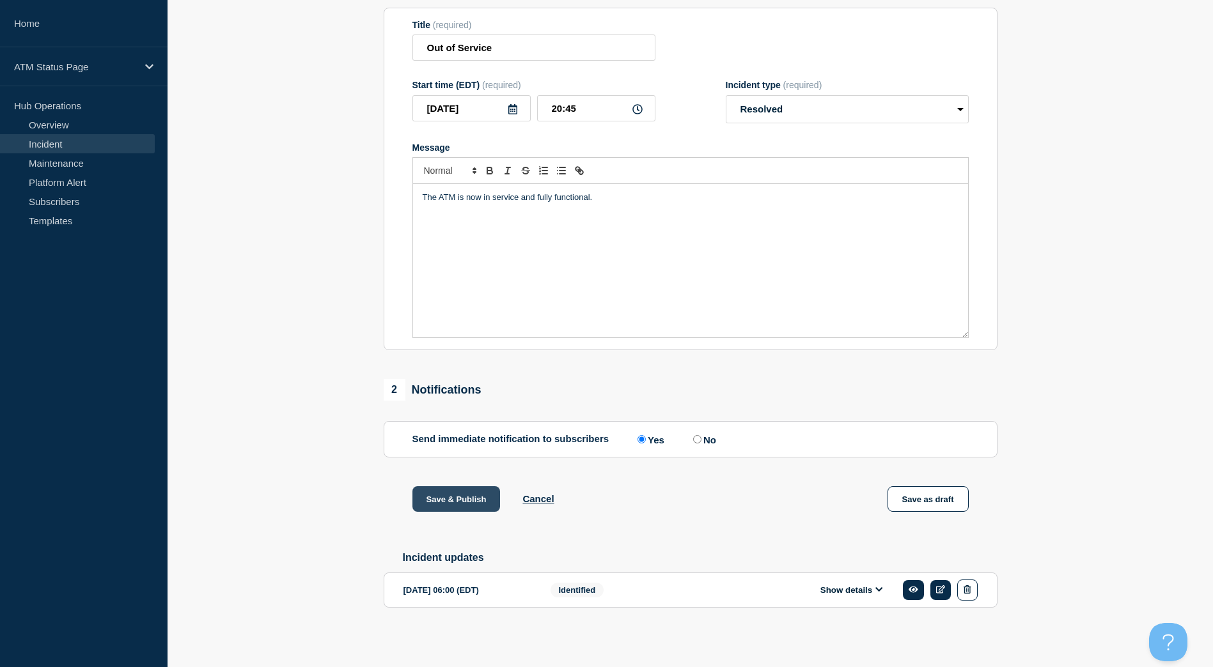
click at [431, 495] on button "Save & Publish" at bounding box center [456, 499] width 88 height 26
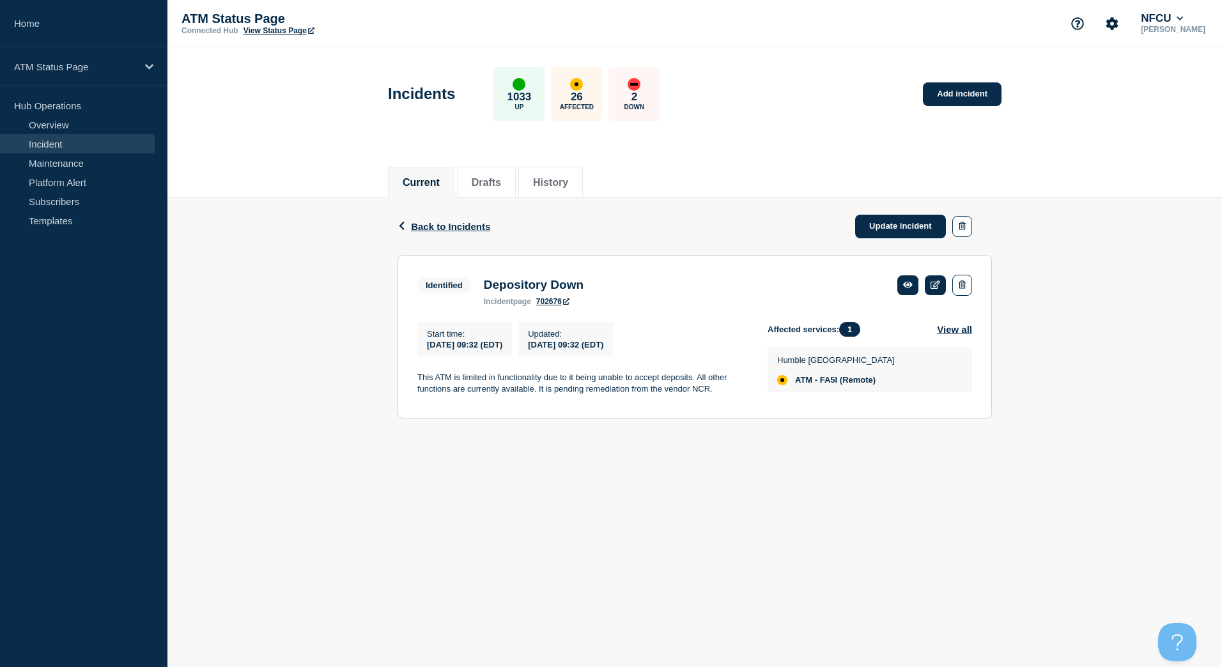
click at [825, 385] on span "ATM - FA5I (Remote)" at bounding box center [835, 380] width 81 height 10
copy span "FA5I"
drag, startPoint x: 908, startPoint y: 235, endPoint x: 907, endPoint y: 214, distance: 20.5
click at [908, 235] on link "Update incident" at bounding box center [900, 227] width 91 height 24
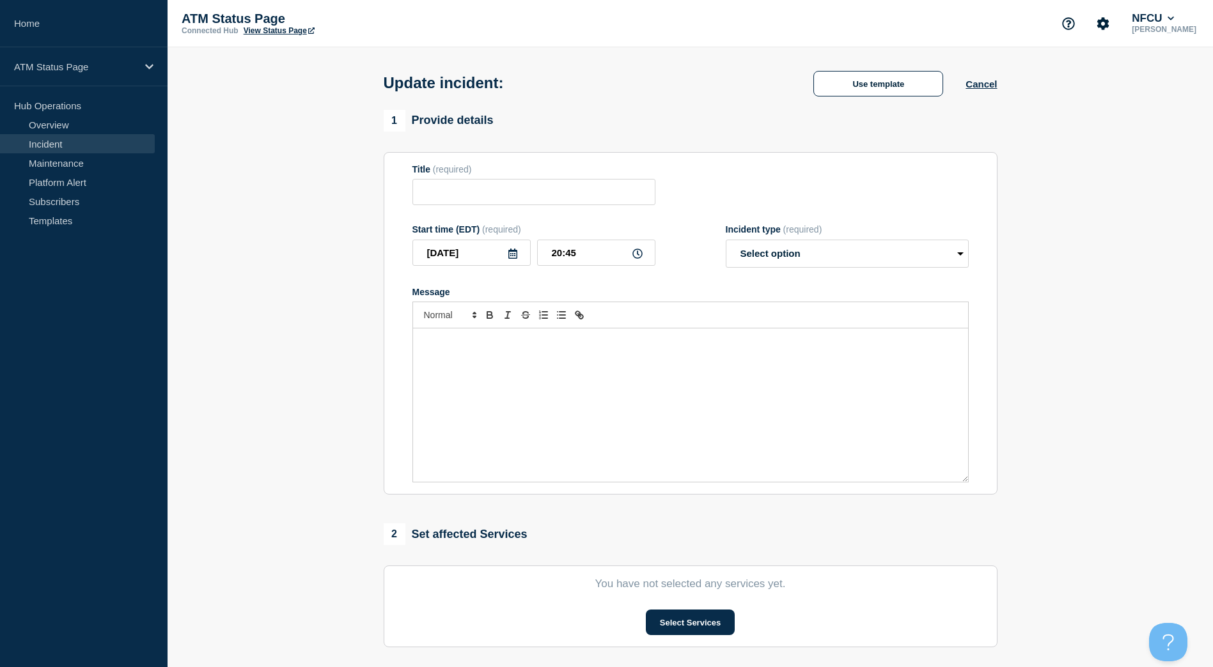
type input "Depository Down"
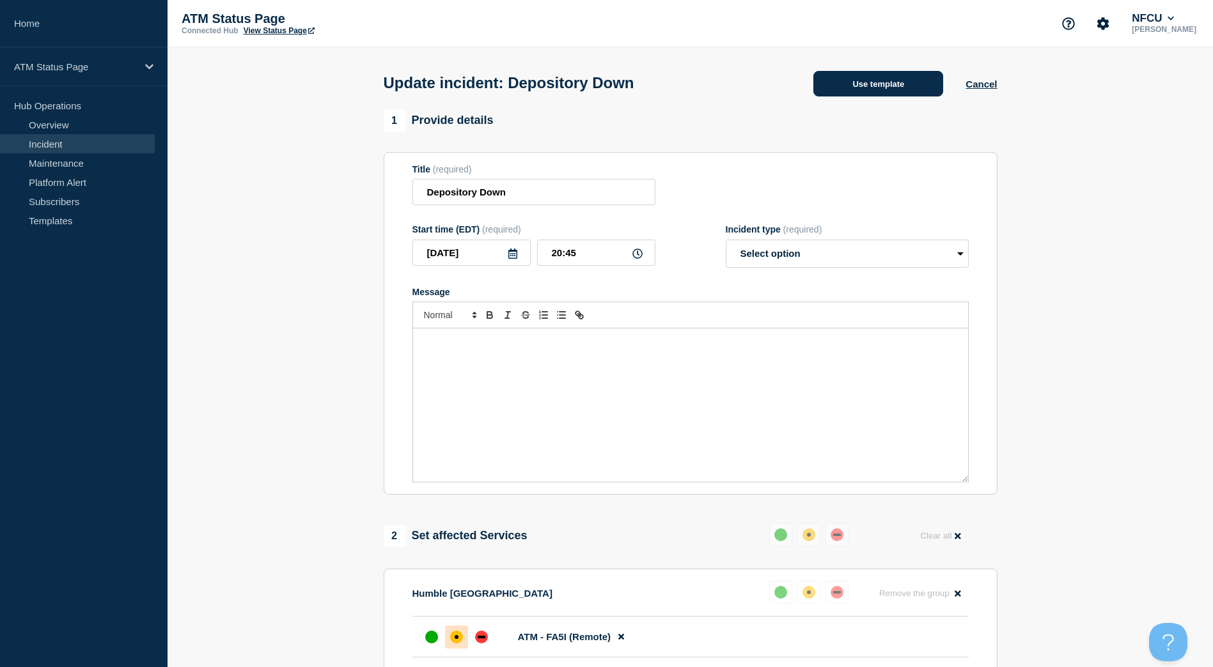
click at [883, 82] on button "Use template" at bounding box center [878, 84] width 130 height 26
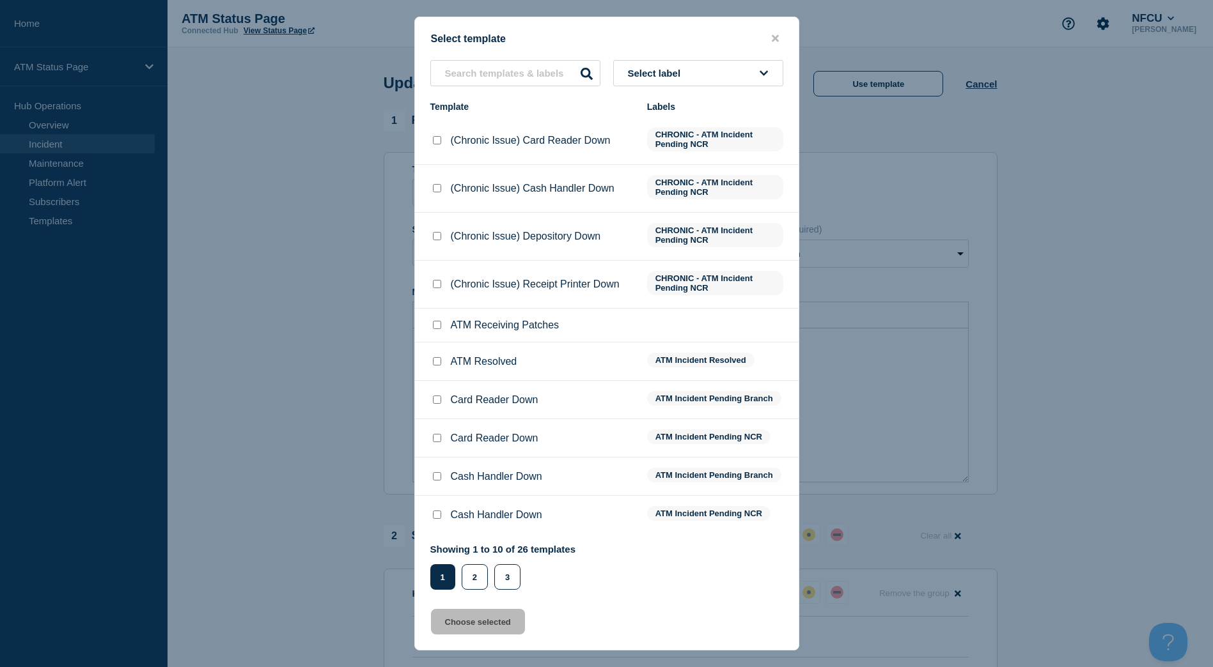
click at [727, 63] on button "Select label" at bounding box center [698, 73] width 170 height 26
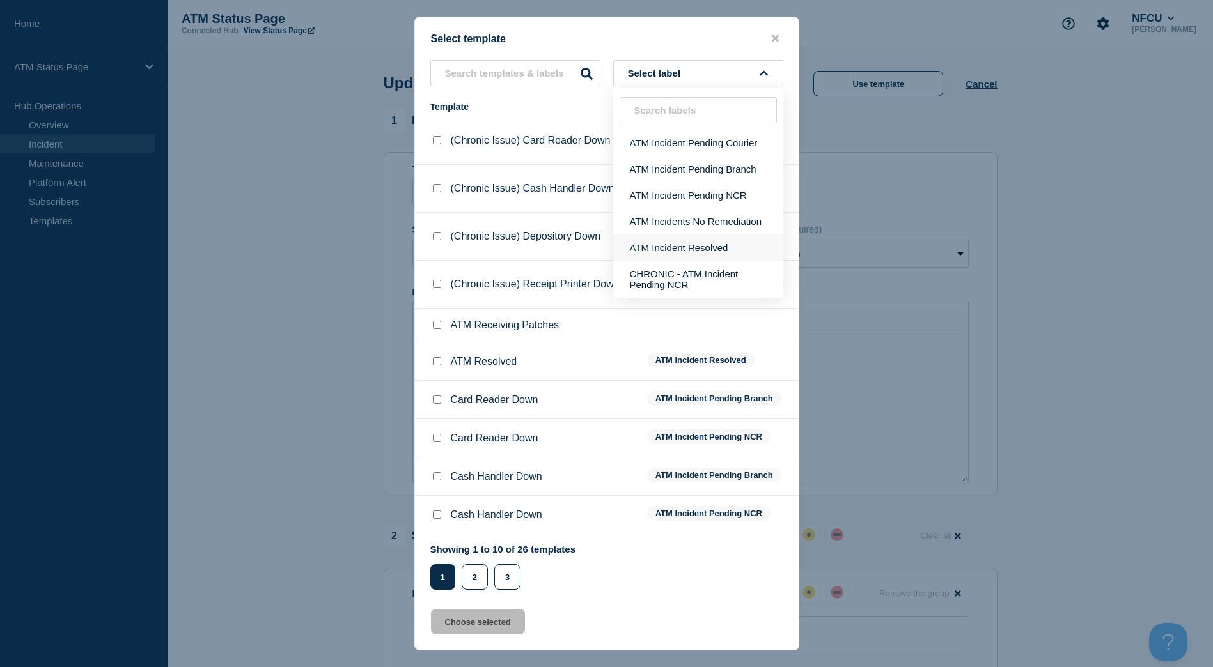
click at [701, 251] on button "ATM Incident Resolved" at bounding box center [698, 248] width 170 height 26
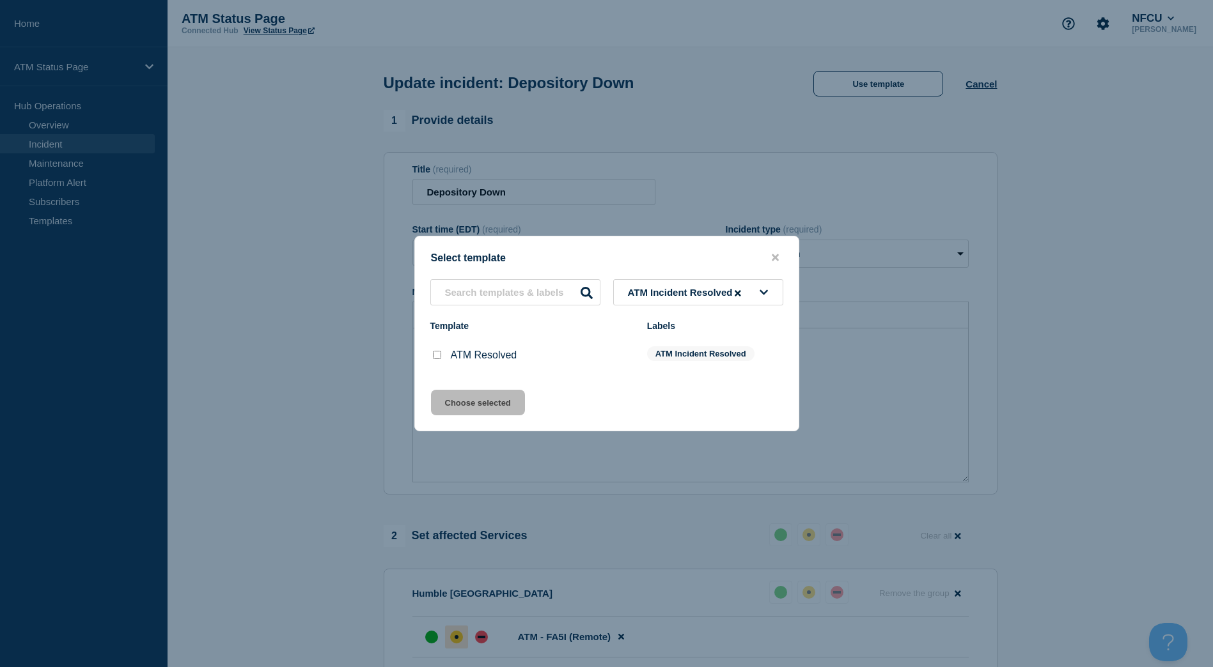
click at [437, 355] on input "ATM Resolved checkbox" at bounding box center [437, 355] width 8 height 8
checkbox input "true"
click at [495, 425] on div "Select template ATM Incident Resolved Template Labels ATM Resolved ATM Incident…" at bounding box center [606, 334] width 385 height 196
click at [493, 410] on button "Choose selected" at bounding box center [478, 403] width 94 height 26
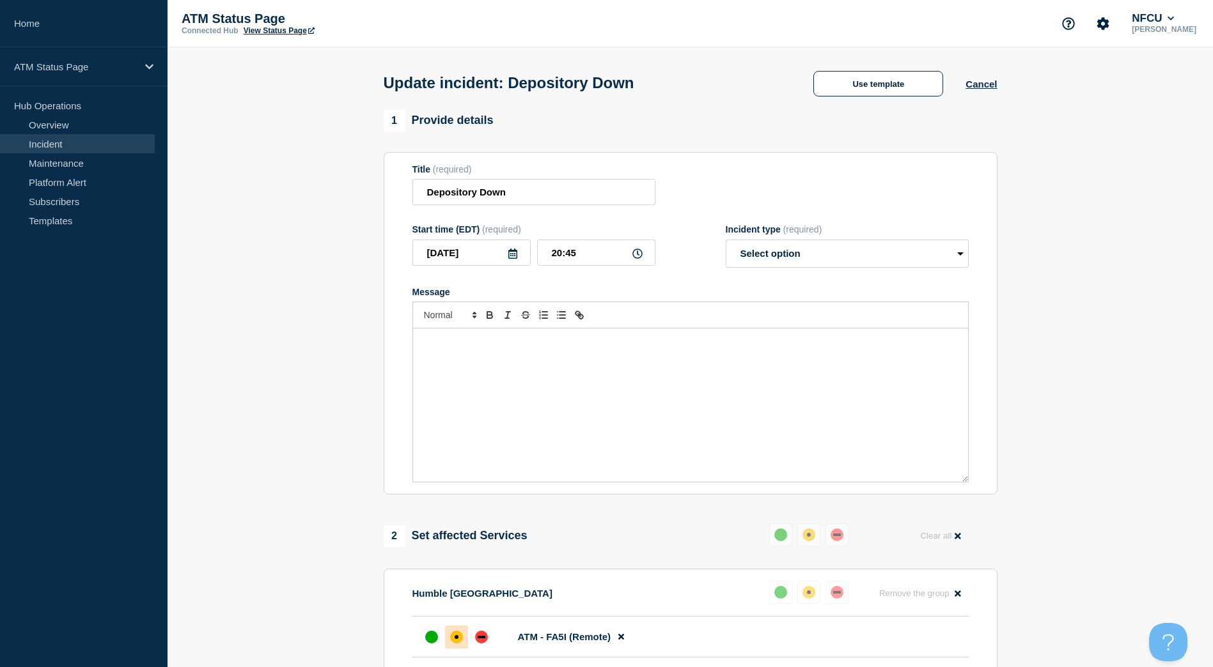
select select "resolved"
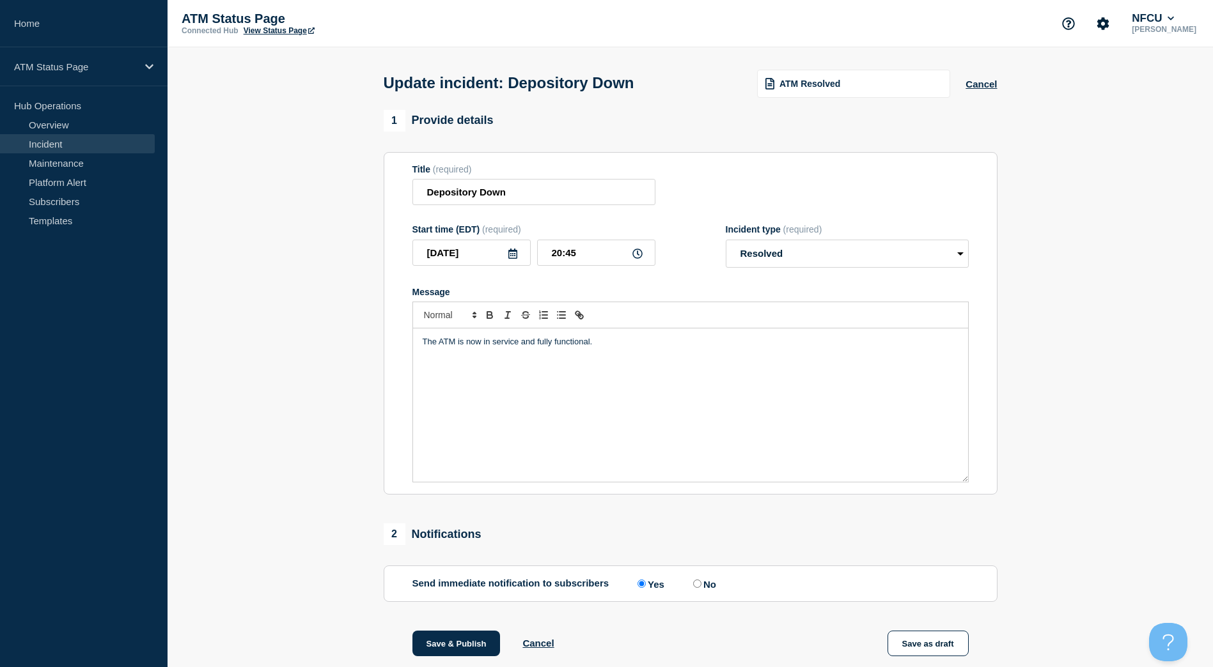
scroll to position [151, 0]
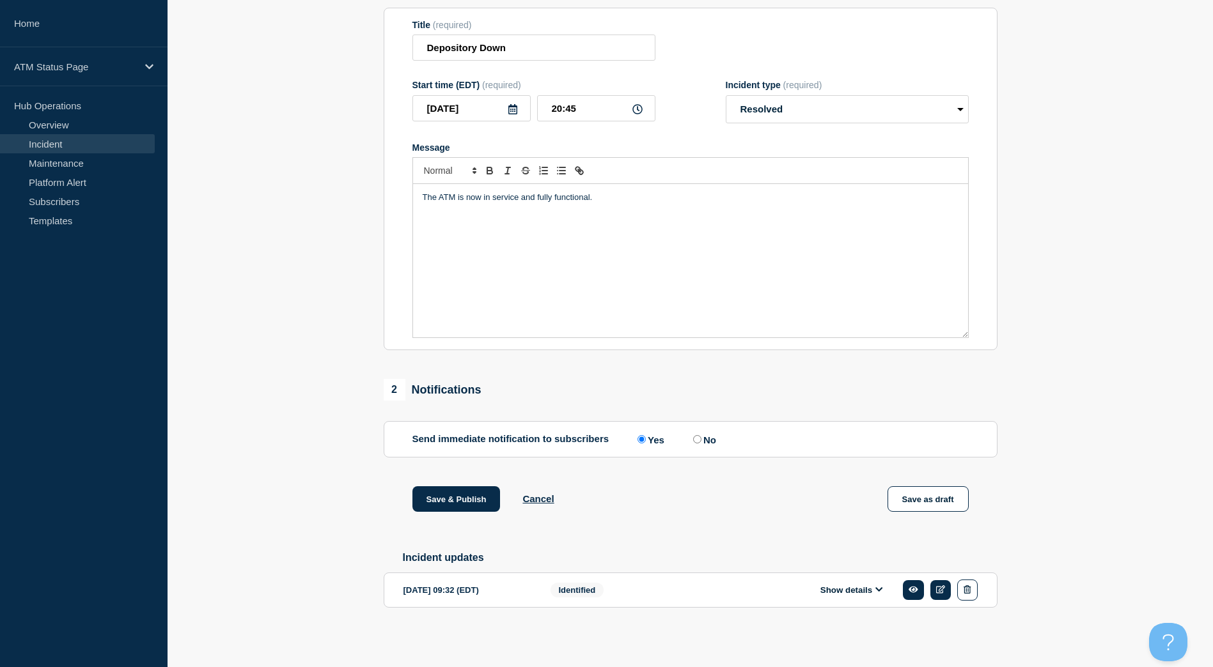
click at [436, 480] on div "1 Provide details Title (required) Depository Down Start time (EDT) (required) …" at bounding box center [690, 306] width 628 height 683
click at [437, 487] on button "Save & Publish" at bounding box center [456, 499] width 88 height 26
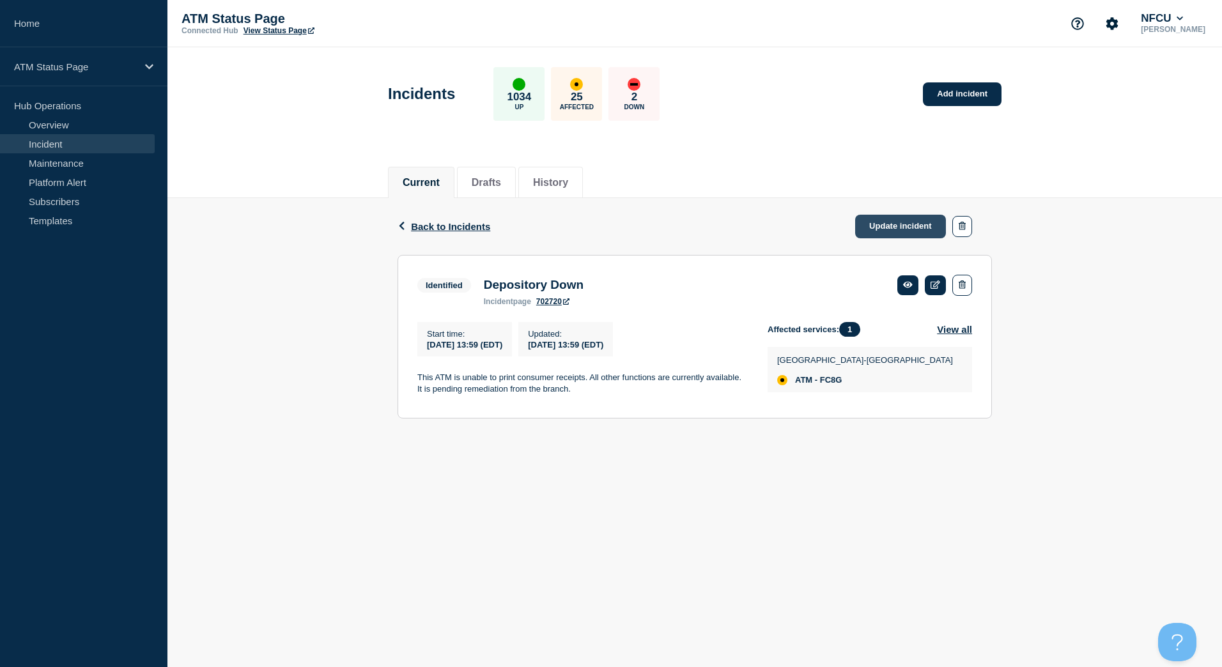
click at [880, 226] on link "Update incident" at bounding box center [900, 227] width 91 height 24
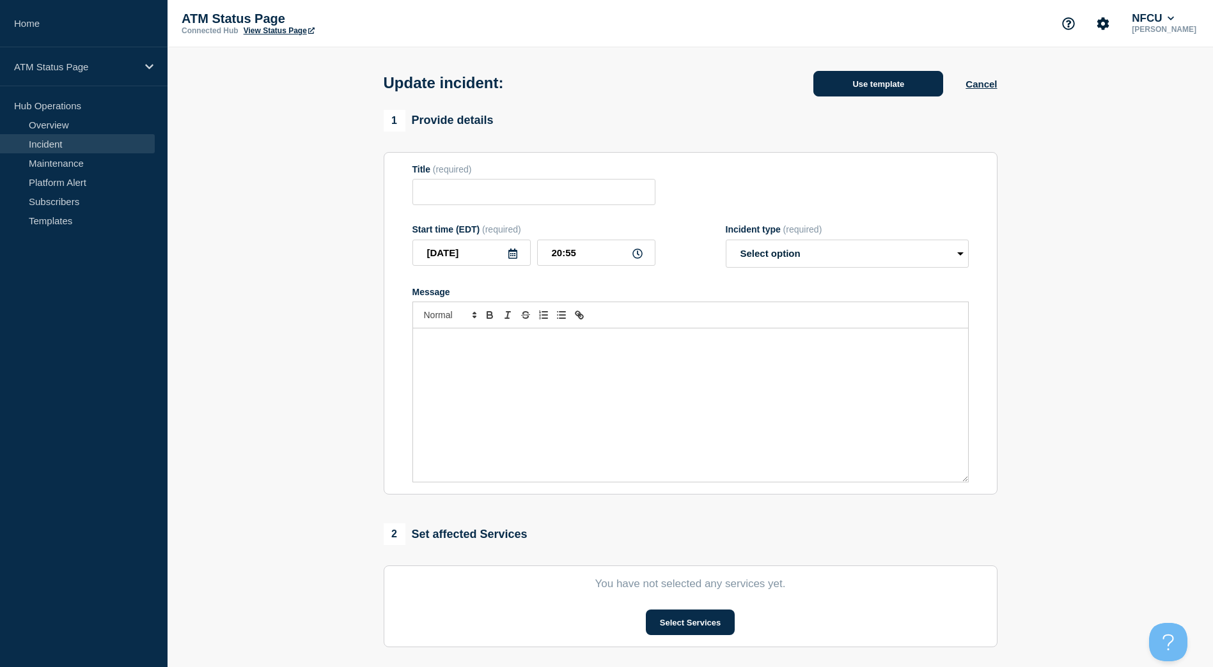
type input "Depository Down"
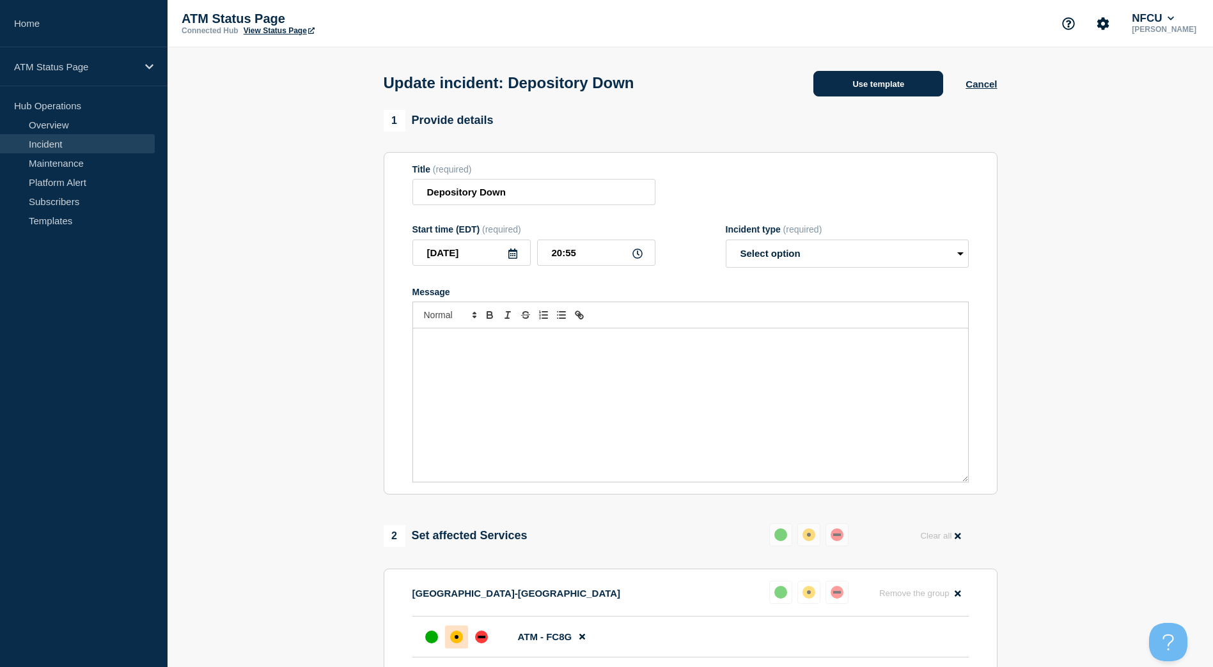
click at [868, 93] on button "Use template" at bounding box center [878, 84] width 130 height 26
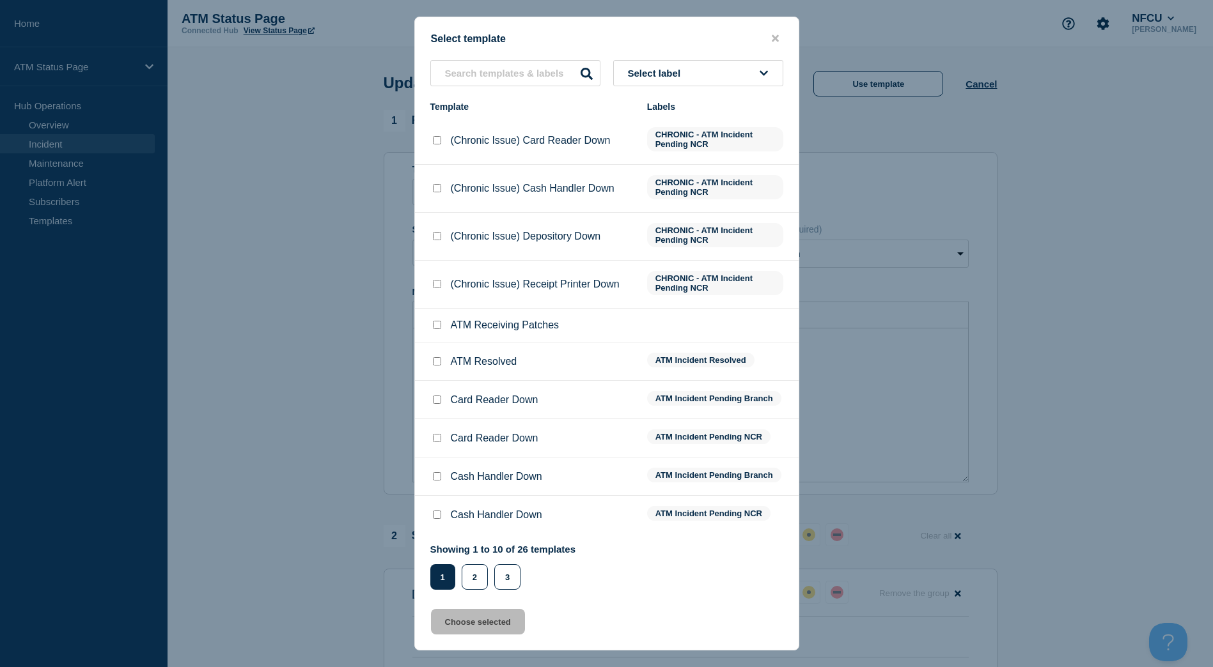
click at [732, 70] on button "Select label" at bounding box center [698, 73] width 170 height 26
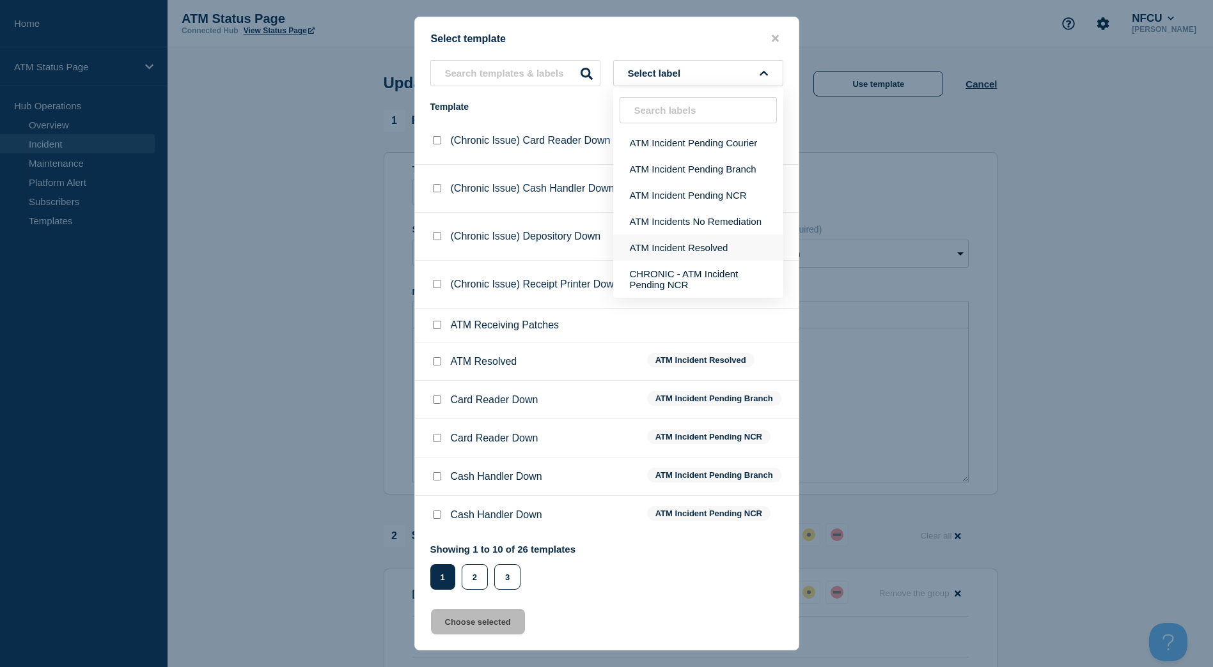
click at [716, 253] on button "ATM Incident Resolved" at bounding box center [698, 248] width 170 height 26
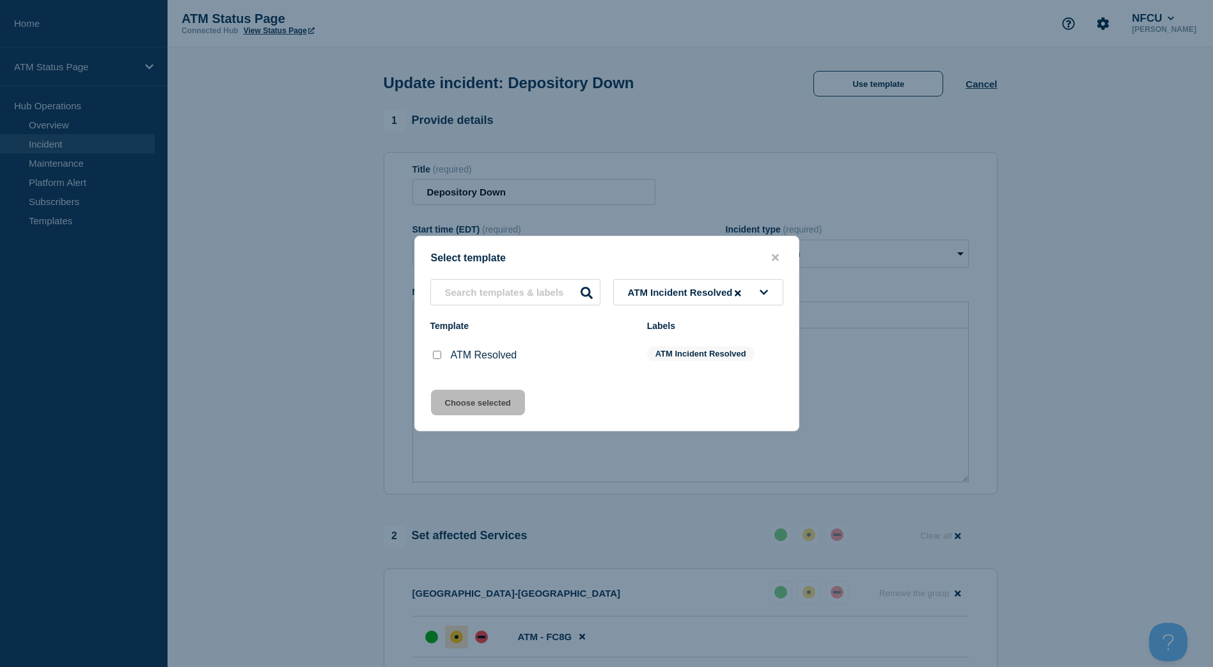
click at [435, 349] on li "ATM Resolved ATM Incident Resolved" at bounding box center [607, 355] width 384 height 38
click at [437, 353] on input "ATM Resolved checkbox" at bounding box center [437, 355] width 8 height 8
checkbox input "true"
click at [454, 394] on button "Choose selected" at bounding box center [478, 403] width 94 height 26
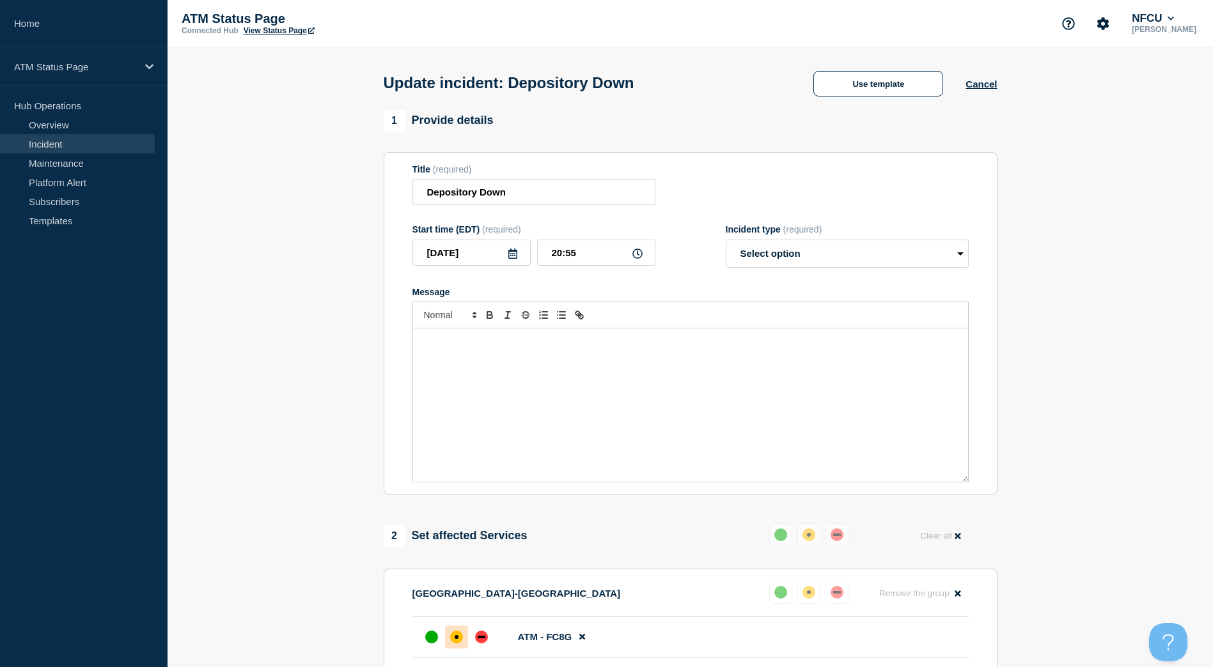
select select "resolved"
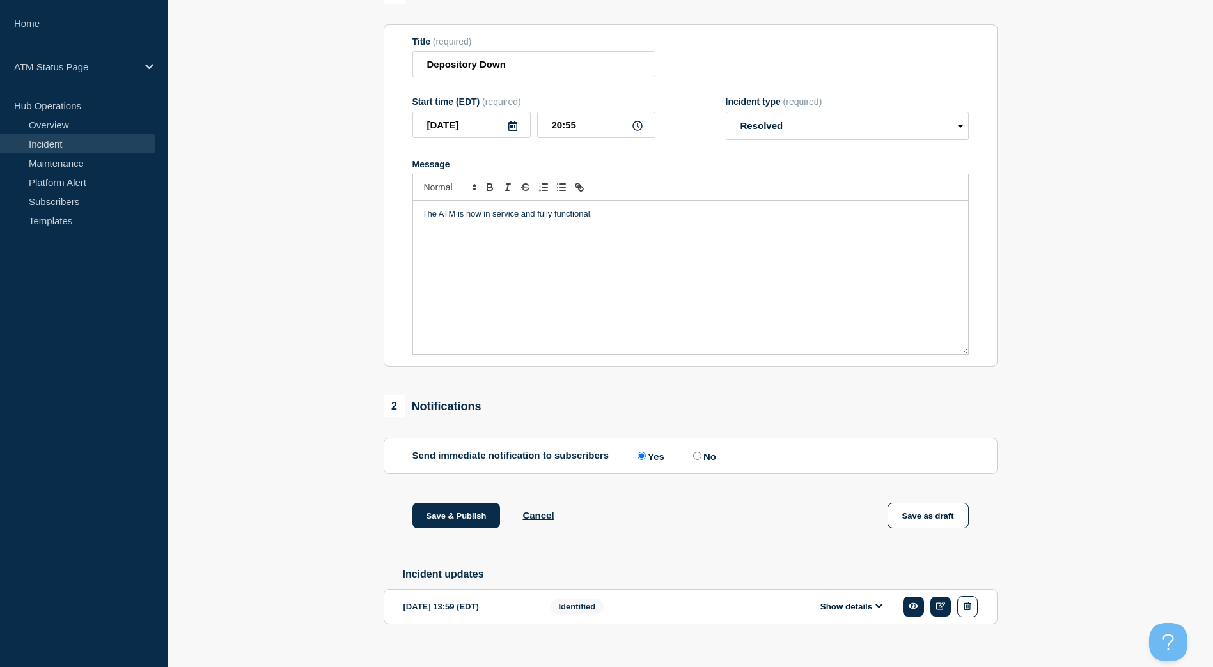
scroll to position [151, 0]
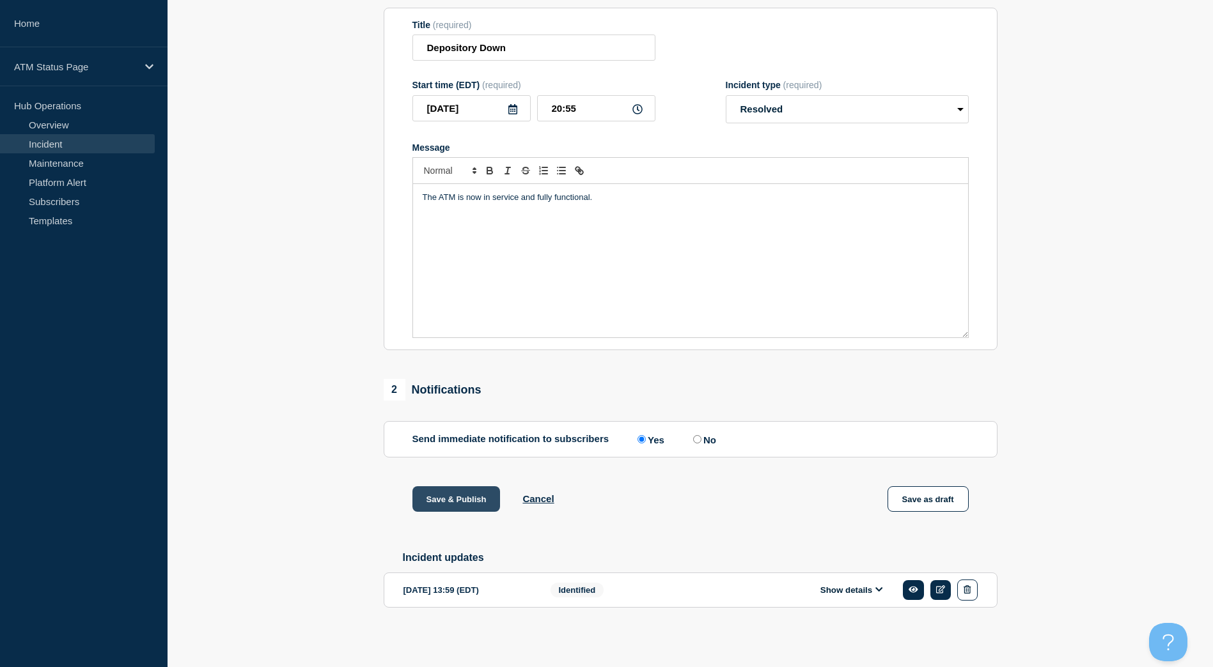
click at [445, 494] on button "Save & Publish" at bounding box center [456, 499] width 88 height 26
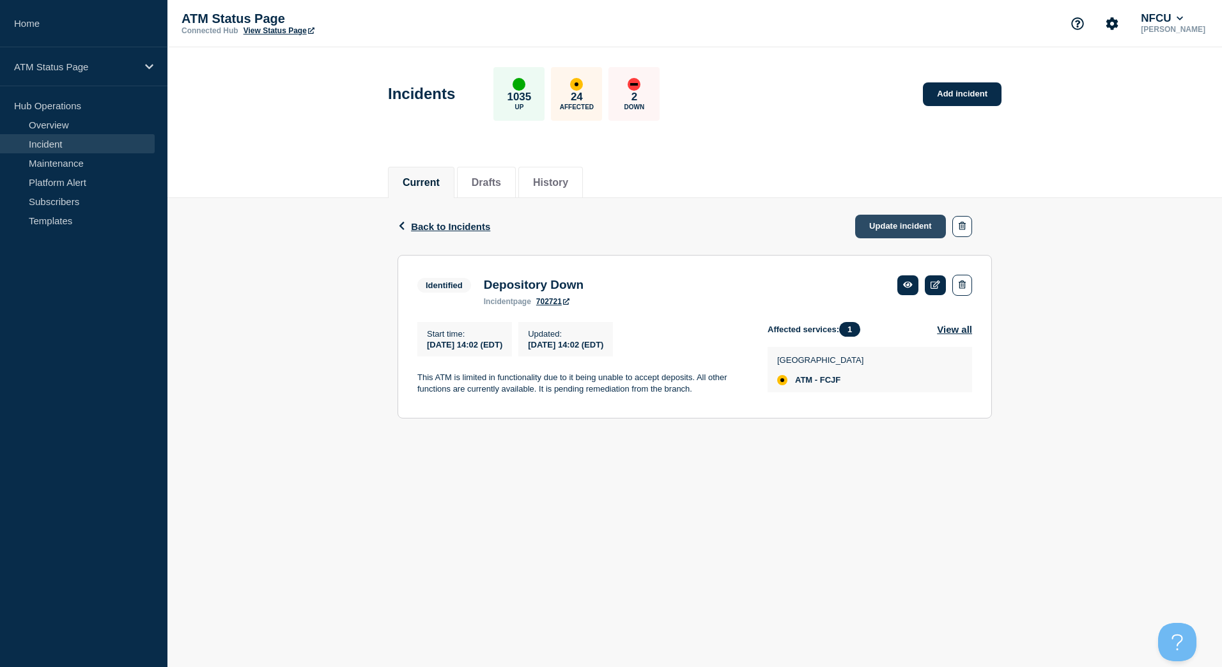
click at [895, 217] on link "Update incident" at bounding box center [900, 227] width 91 height 24
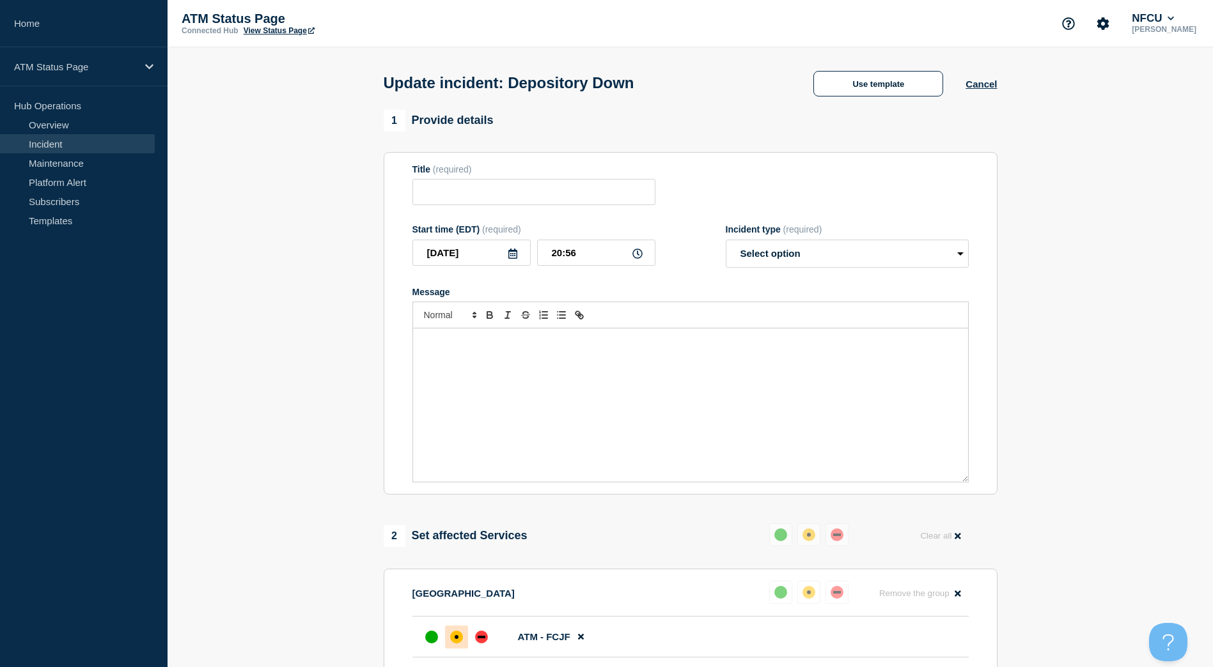
type input "Depository Down"
click at [853, 93] on button "Use template" at bounding box center [878, 84] width 130 height 26
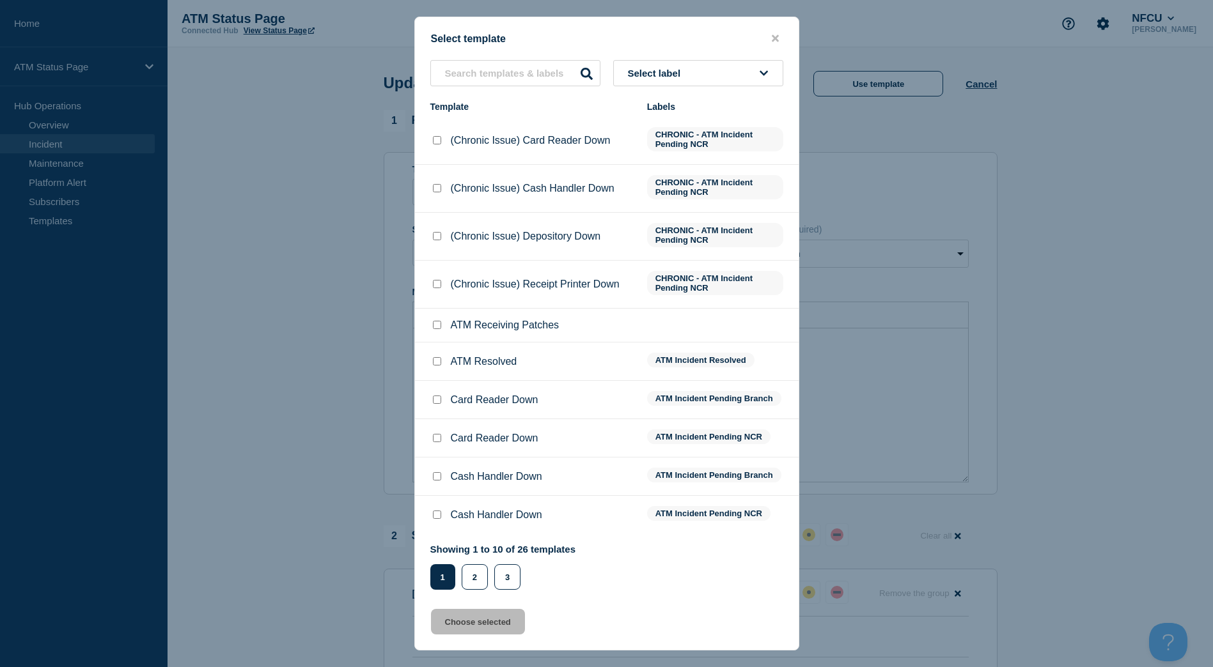
click at [759, 63] on button "Select label" at bounding box center [698, 73] width 170 height 26
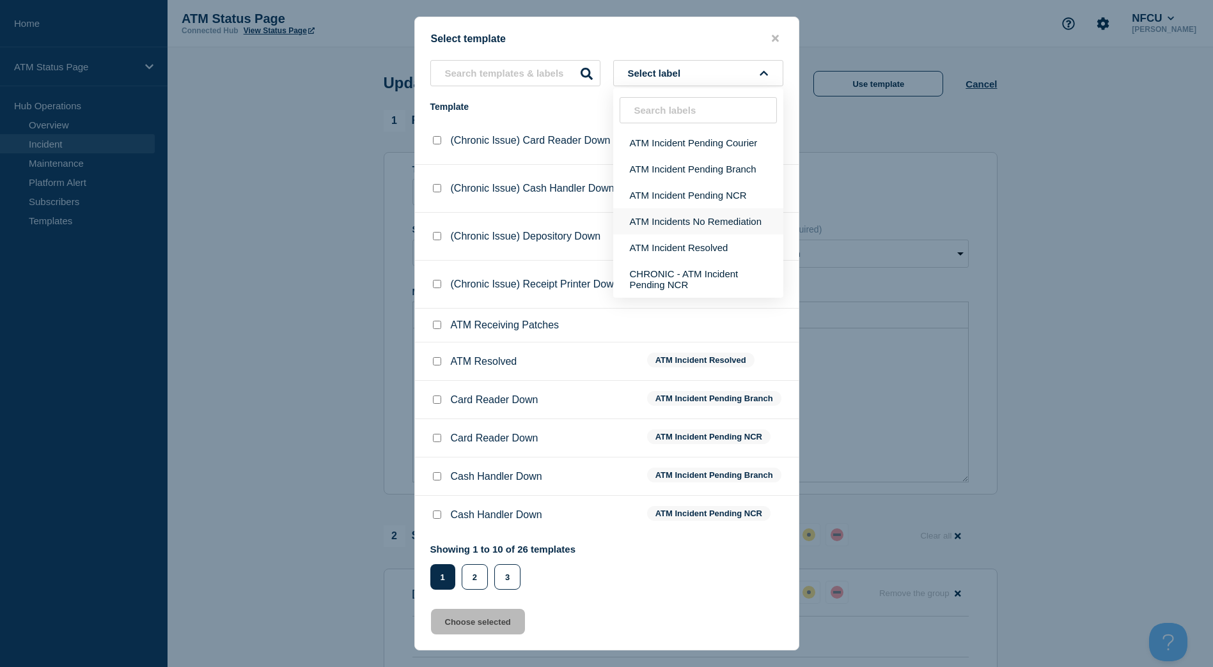
click at [734, 233] on button "ATM Incidents No Remediation" at bounding box center [698, 221] width 170 height 26
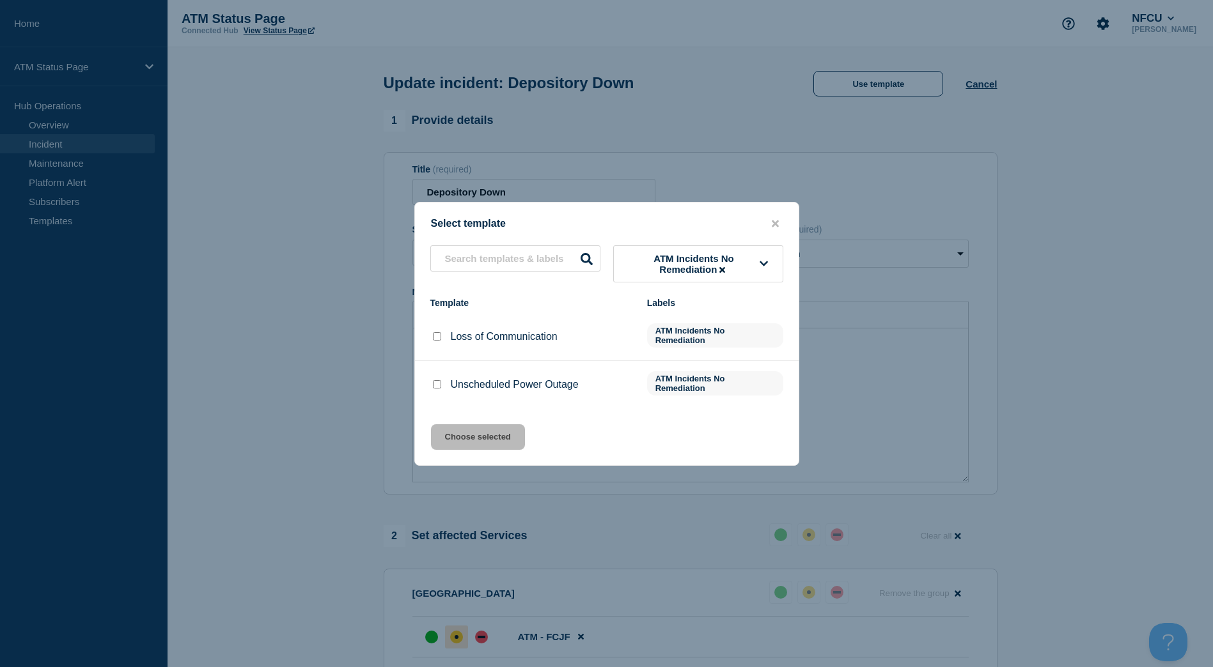
click at [697, 254] on span "ATM Incidents No Remediation" at bounding box center [694, 264] width 132 height 22
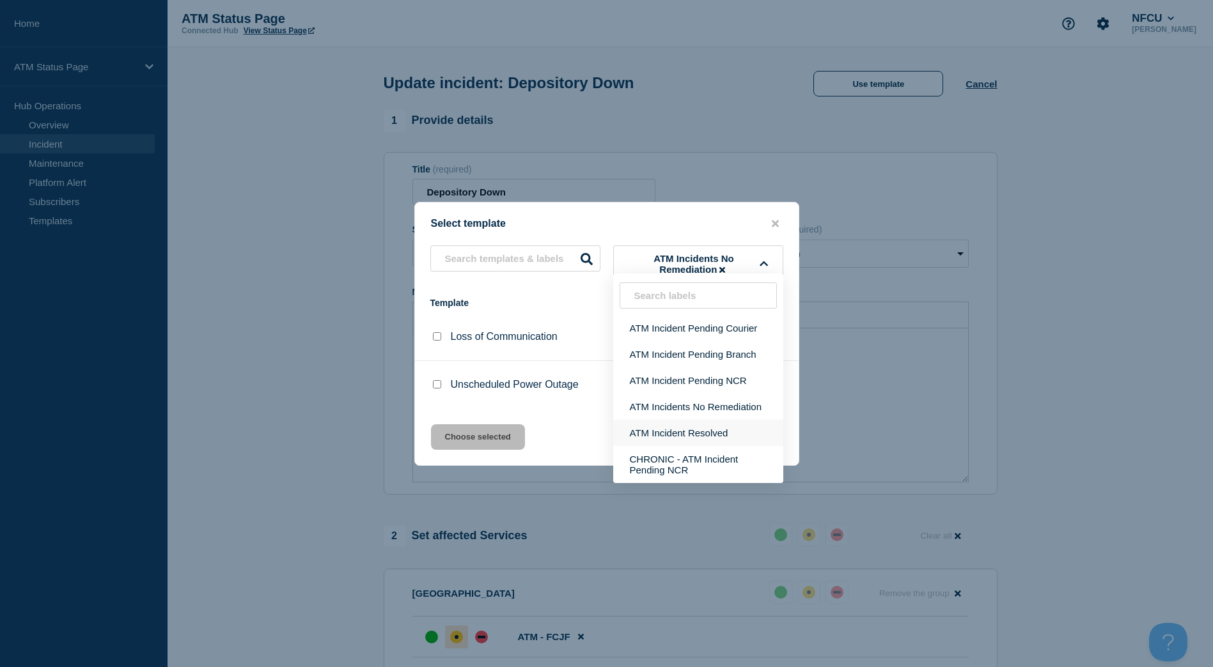
click at [698, 425] on button "ATM Incident Resolved" at bounding box center [698, 433] width 170 height 26
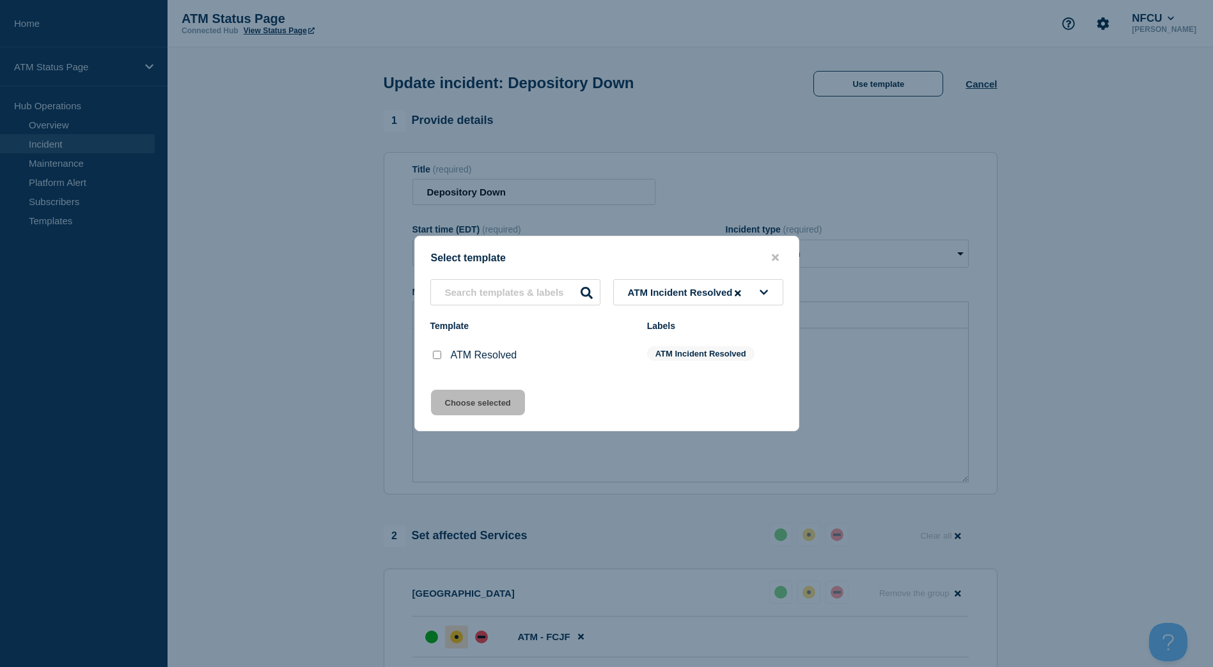
click at [440, 359] on input "ATM Resolved checkbox" at bounding box center [437, 355] width 8 height 8
checkbox input "true"
click at [444, 387] on div "Select template ATM Incident Resolved Template Labels ATM Resolved ATM Incident…" at bounding box center [606, 334] width 385 height 196
click at [451, 393] on button "Choose selected" at bounding box center [478, 403] width 94 height 26
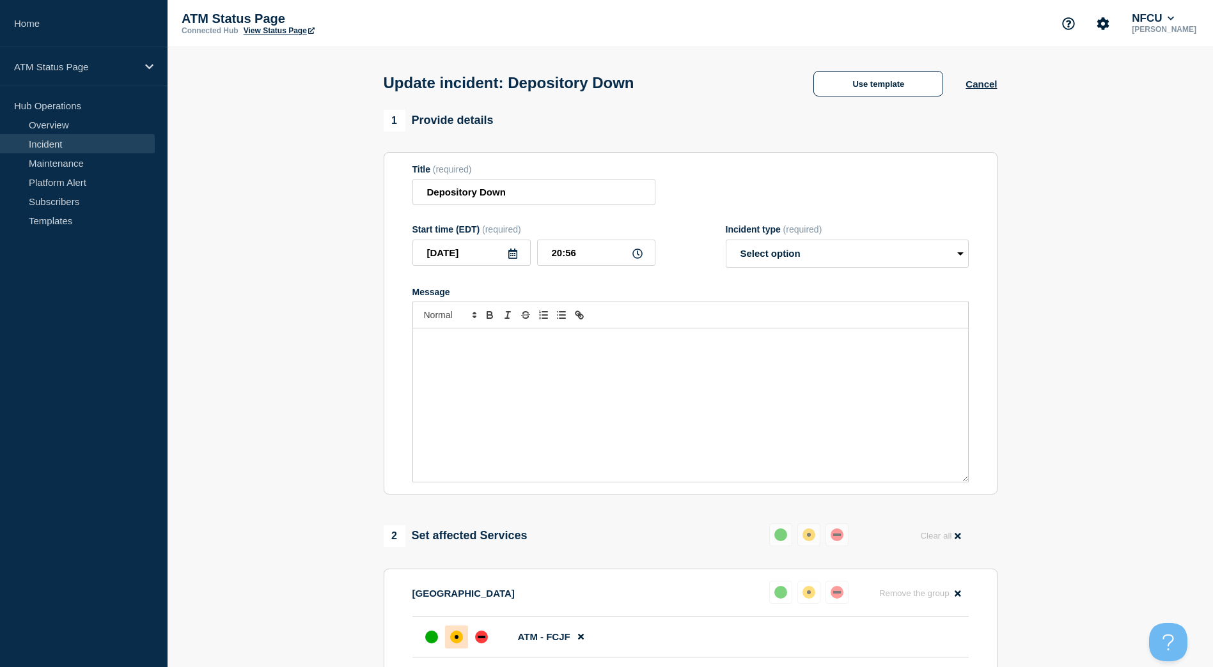
select select "resolved"
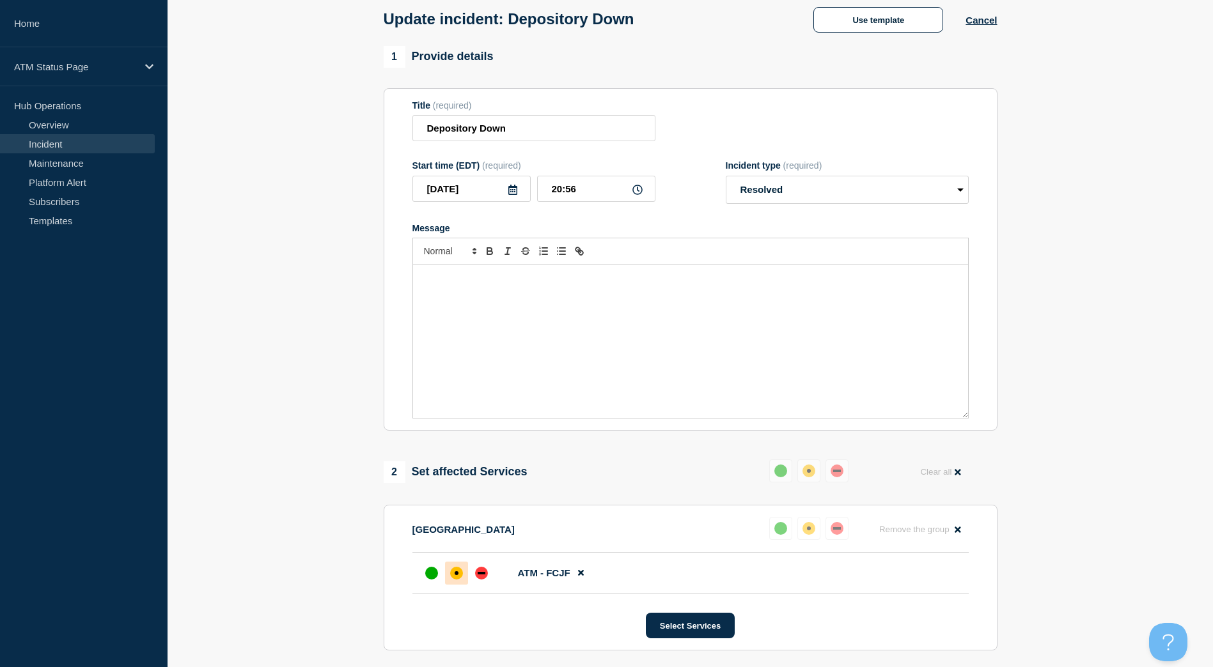
scroll to position [151, 0]
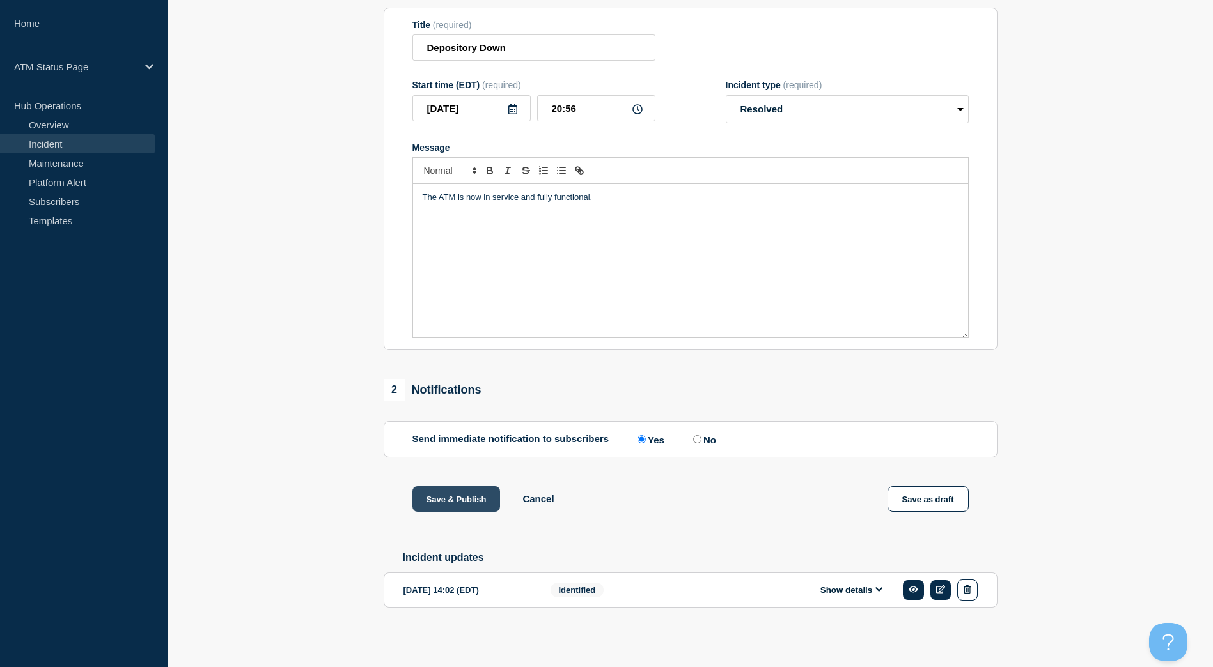
click at [497, 486] on button "Save & Publish" at bounding box center [456, 499] width 88 height 26
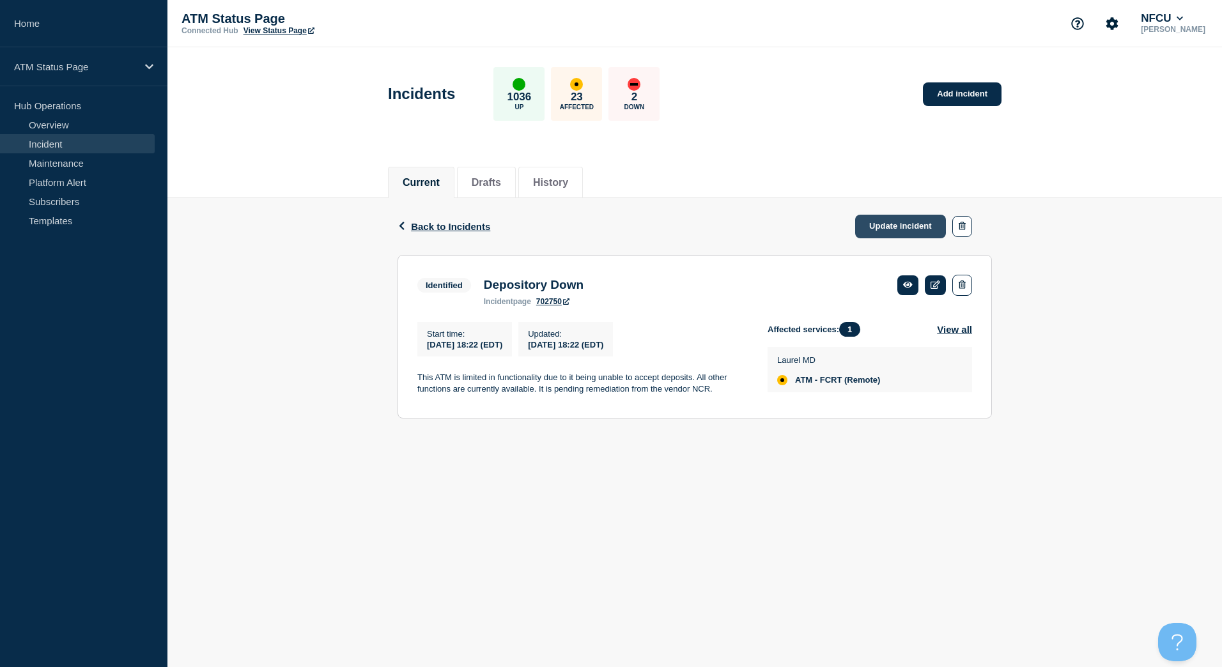
click at [882, 229] on link "Update incident" at bounding box center [900, 227] width 91 height 24
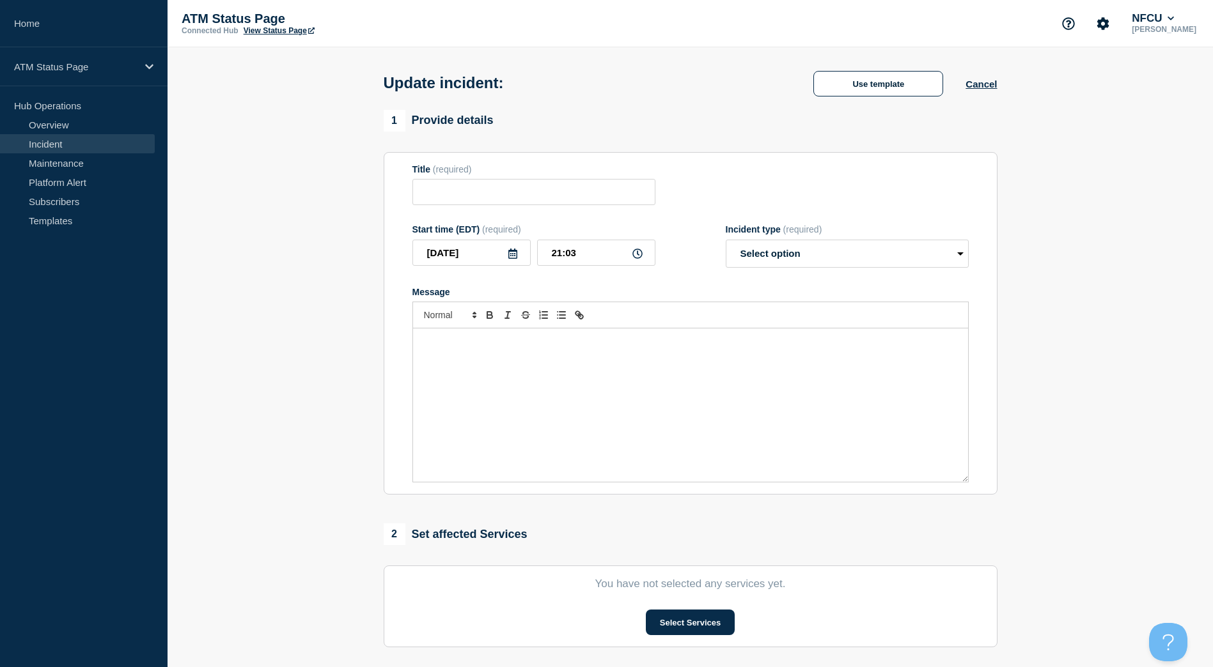
type input "Depository Down"
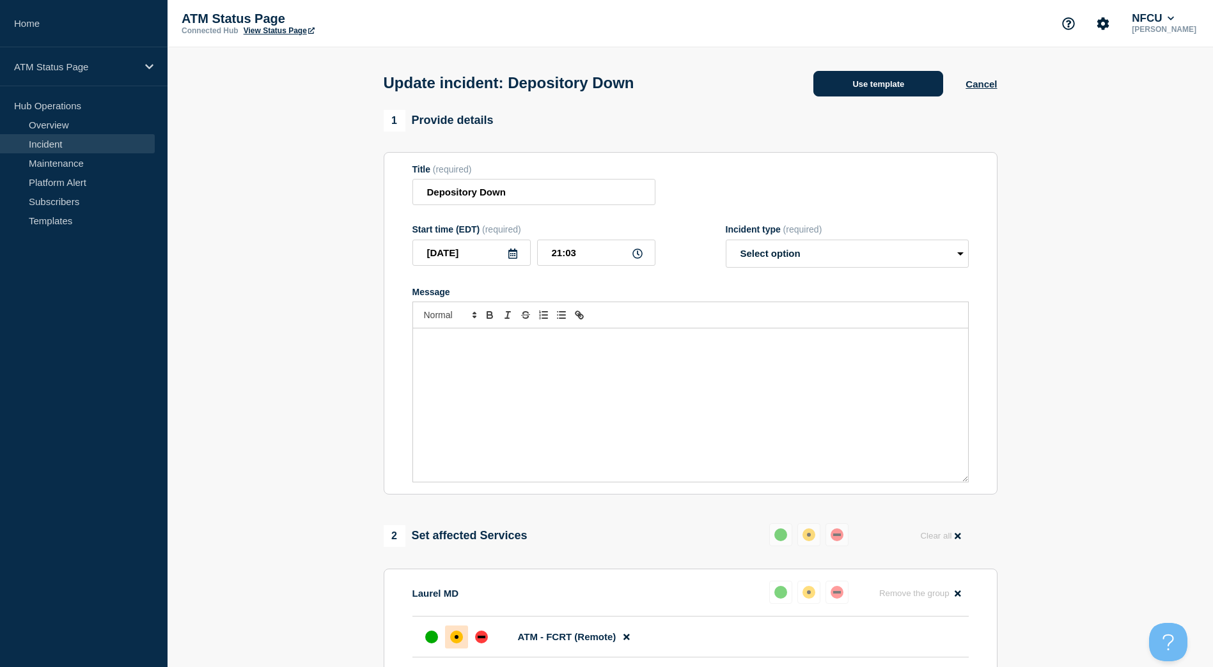
click at [857, 90] on button "Use template" at bounding box center [878, 84] width 130 height 26
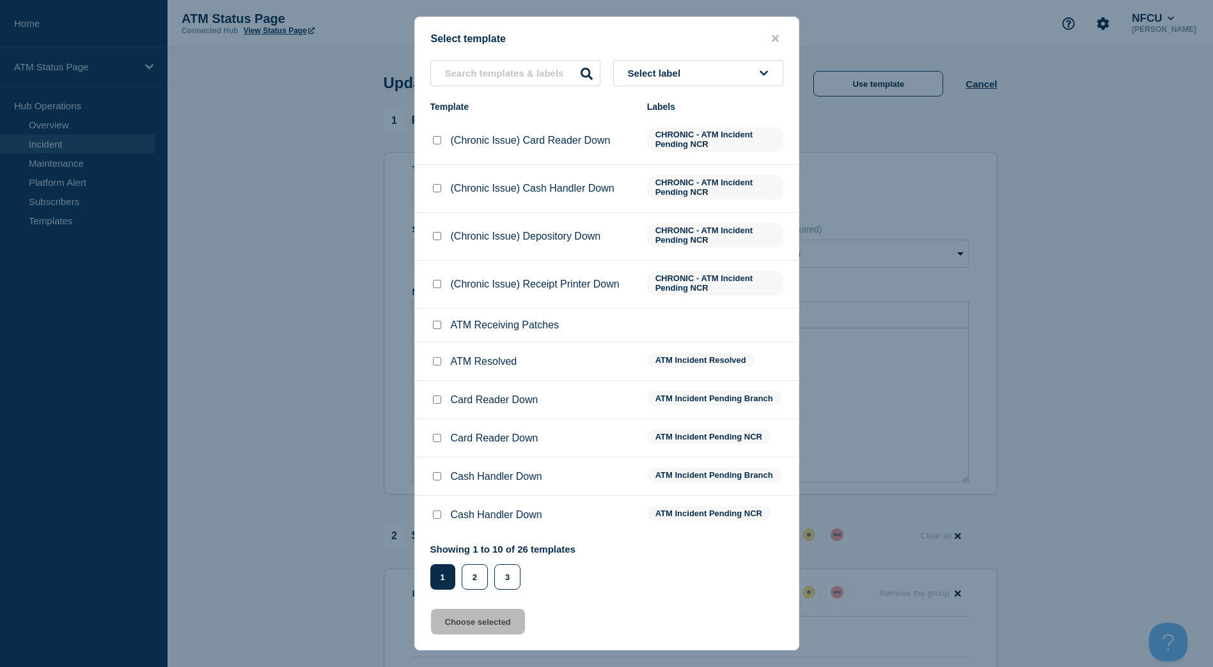
click at [655, 72] on span "Select label" at bounding box center [657, 73] width 58 height 11
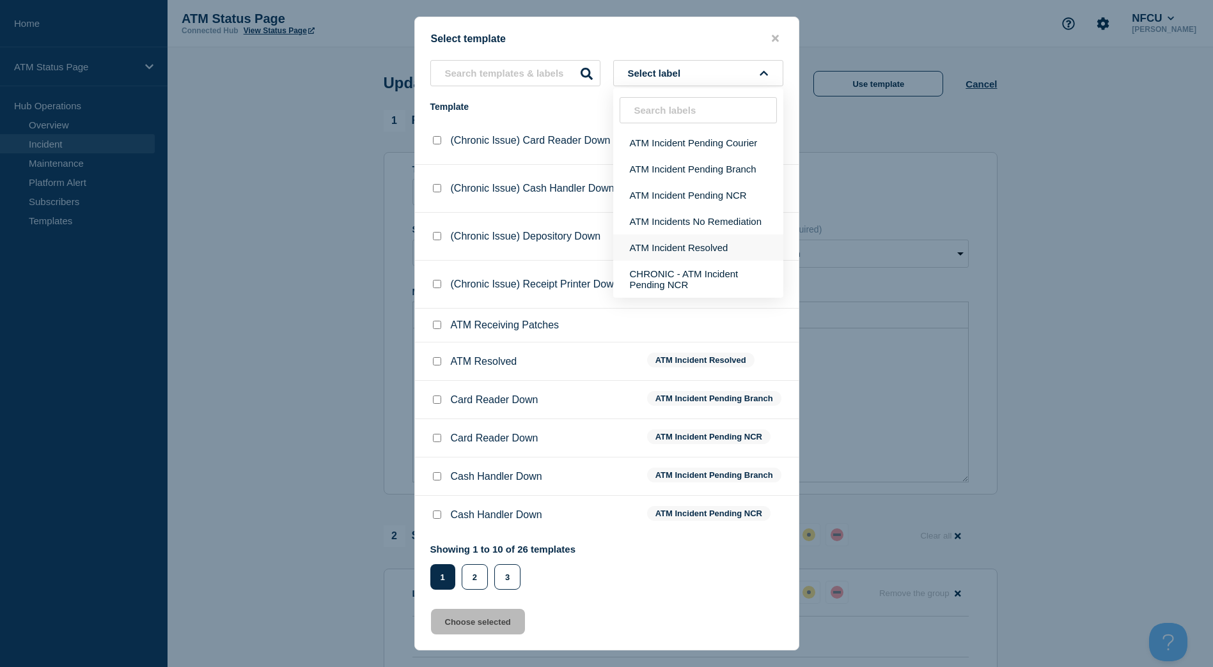
click at [713, 254] on button "ATM Incident Resolved" at bounding box center [698, 248] width 170 height 26
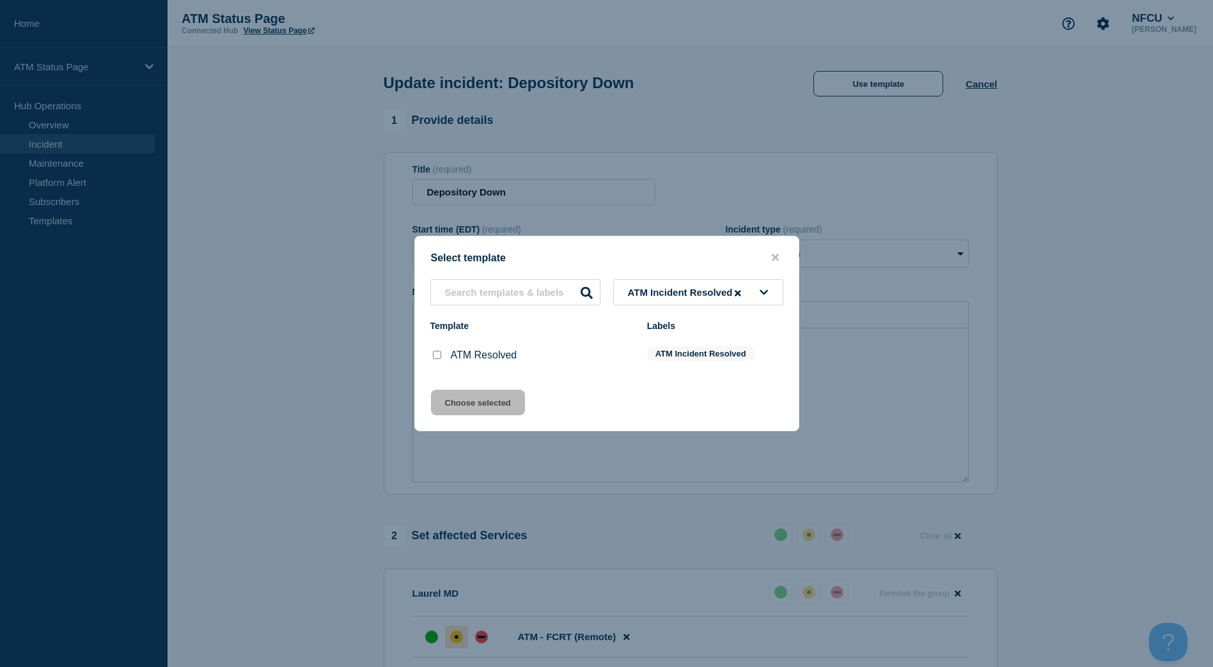
click at [438, 359] on input "ATM Resolved checkbox" at bounding box center [437, 355] width 8 height 8
checkbox input "true"
click at [486, 408] on button "Choose selected" at bounding box center [478, 403] width 94 height 26
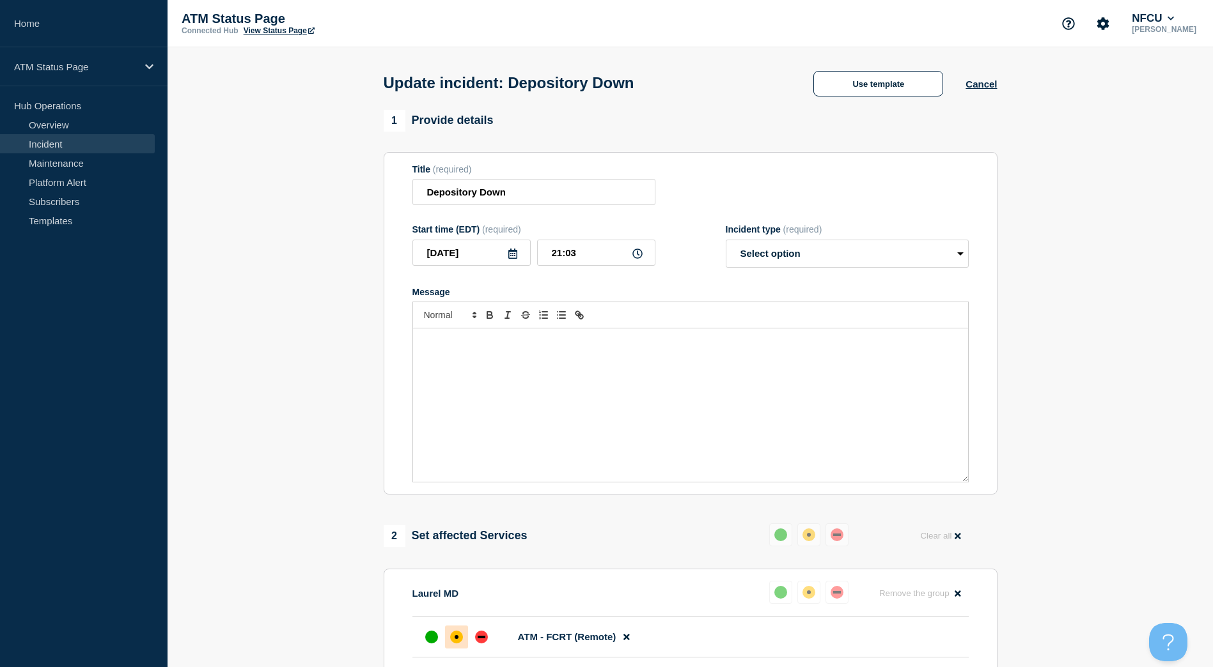
select select "resolved"
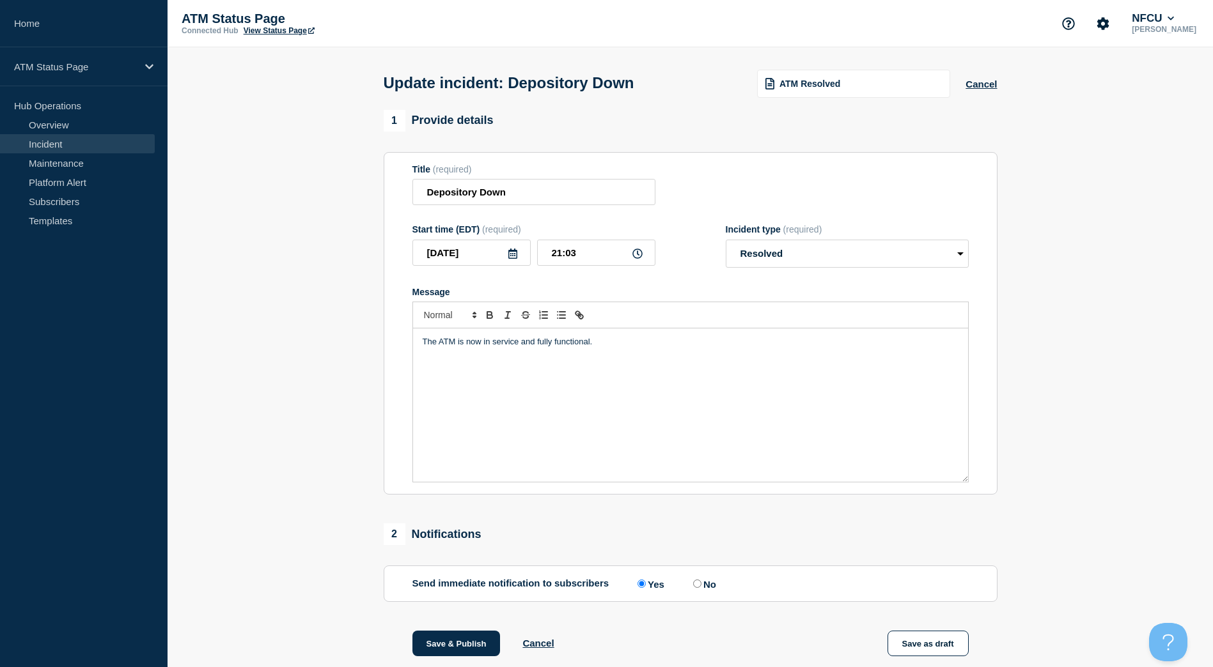
scroll to position [64, 0]
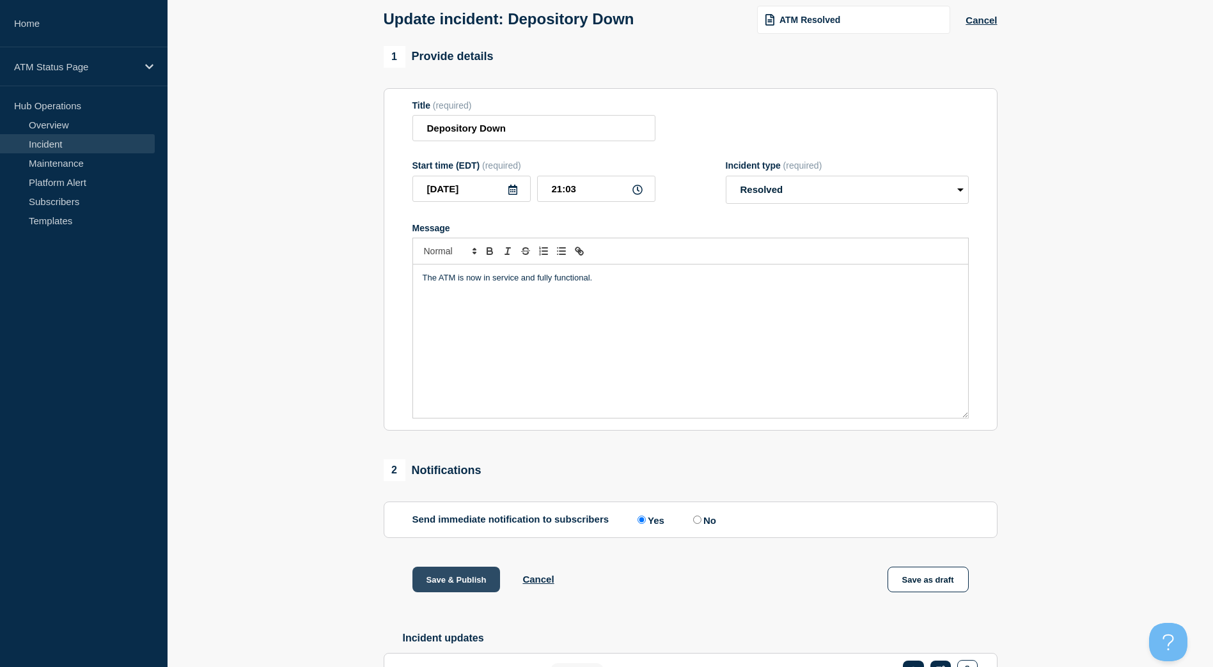
click at [470, 573] on button "Save & Publish" at bounding box center [456, 580] width 88 height 26
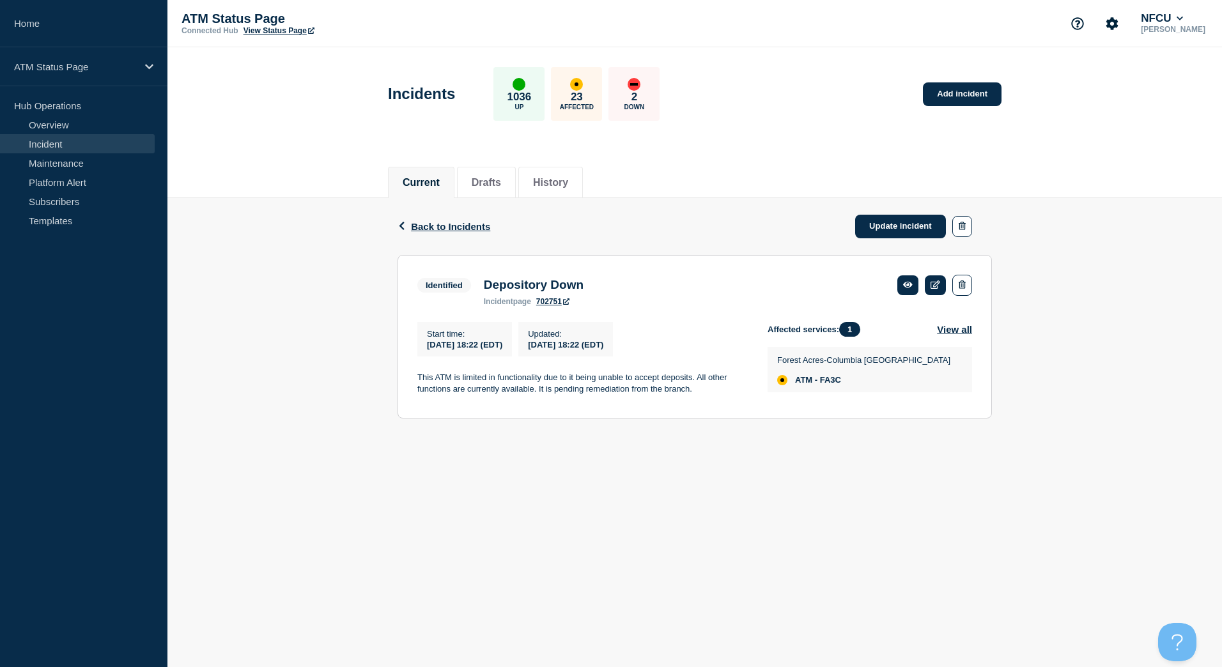
click at [839, 385] on span "ATM - FA3C" at bounding box center [818, 380] width 46 height 10
copy span "FA3C"
drag, startPoint x: 897, startPoint y: 233, endPoint x: 871, endPoint y: 157, distance: 79.6
click at [897, 233] on link "Update incident" at bounding box center [900, 227] width 91 height 24
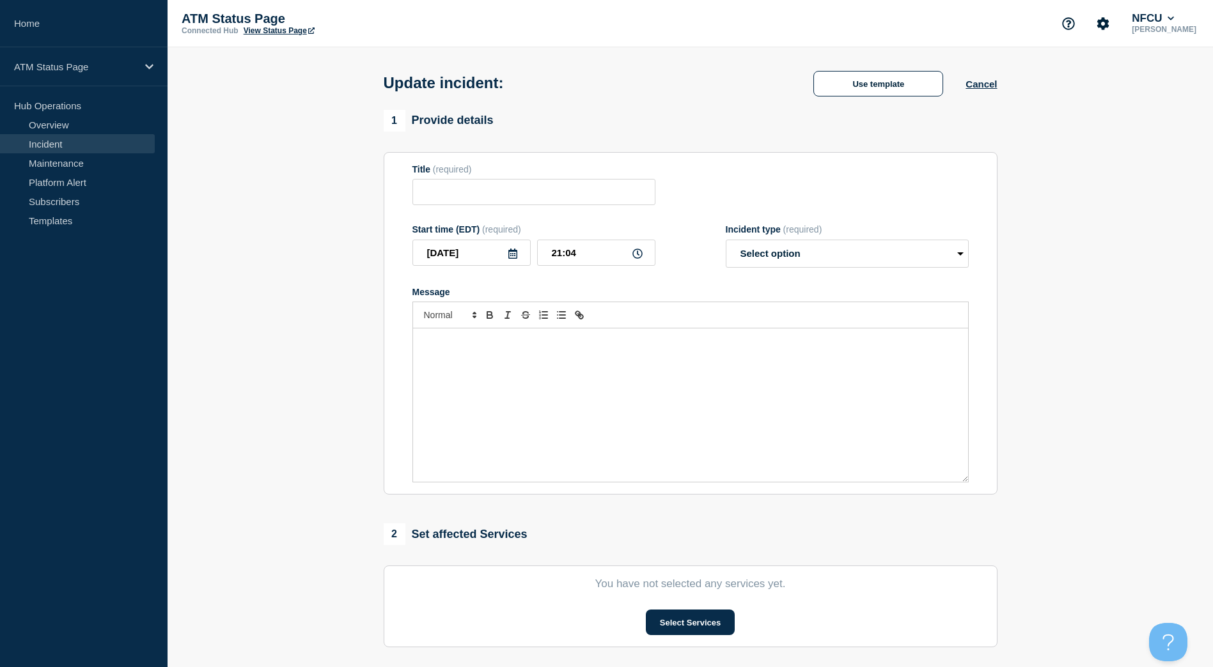
type input "Depository Down"
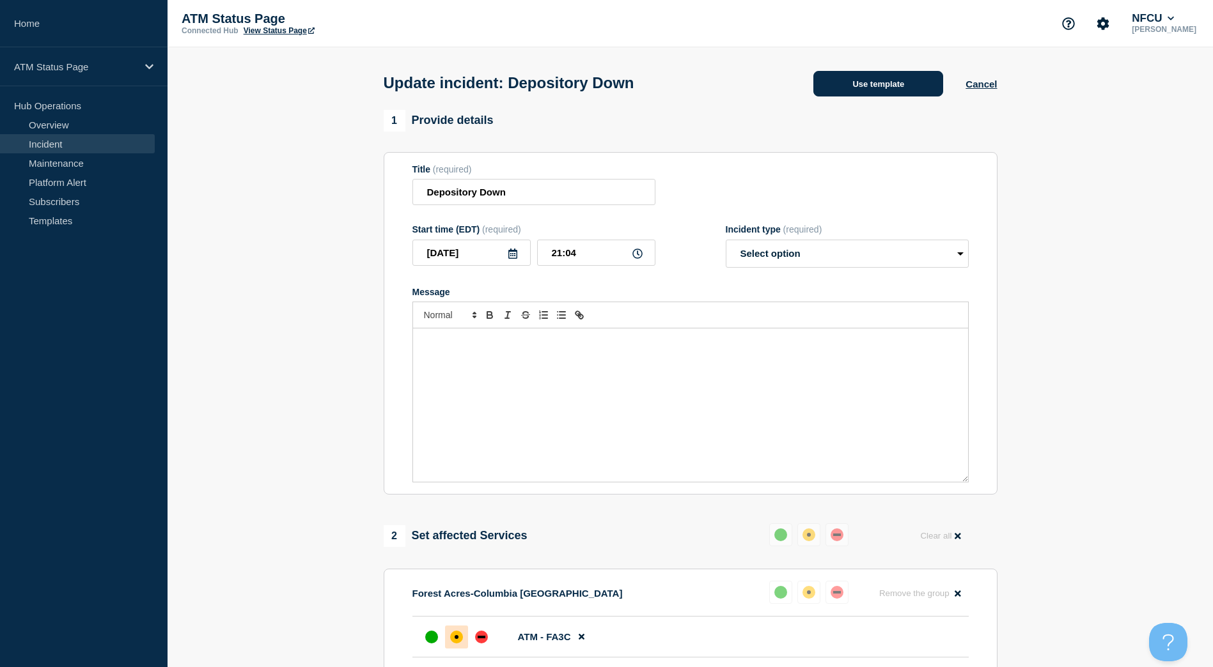
click at [866, 77] on button "Use template" at bounding box center [878, 84] width 130 height 26
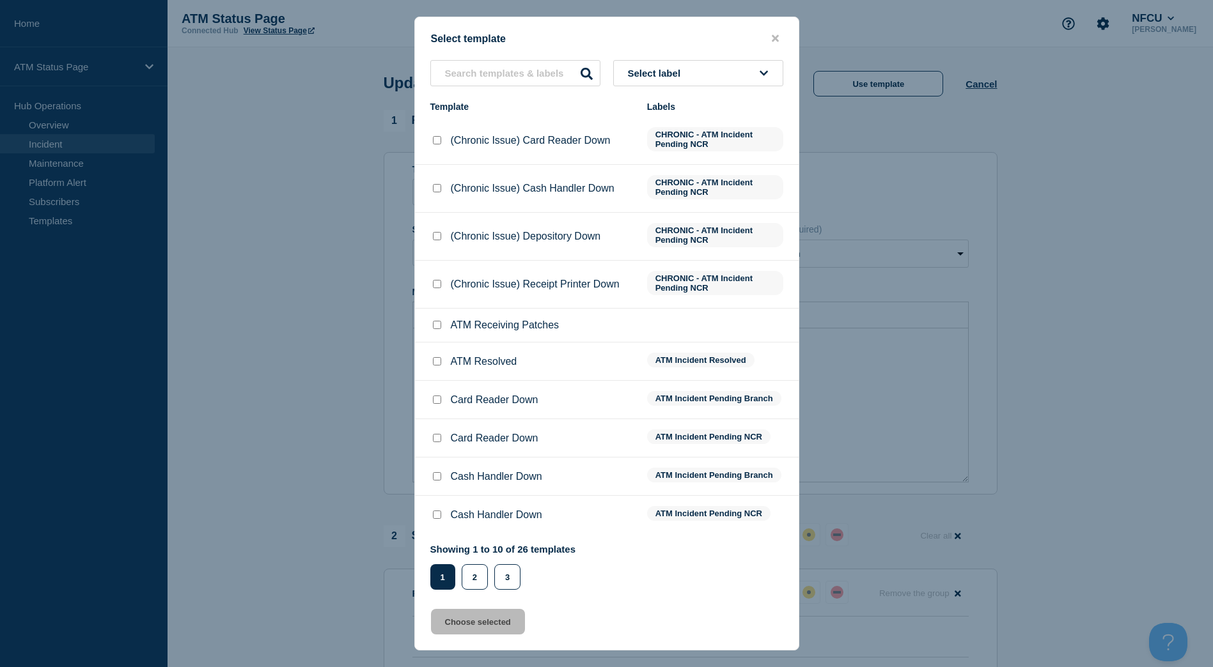
click at [740, 66] on div "Select template Select label Template Labels (Chronic Issue) Card Reader Down C…" at bounding box center [606, 334] width 385 height 634
click at [729, 77] on button "Select label" at bounding box center [698, 73] width 170 height 26
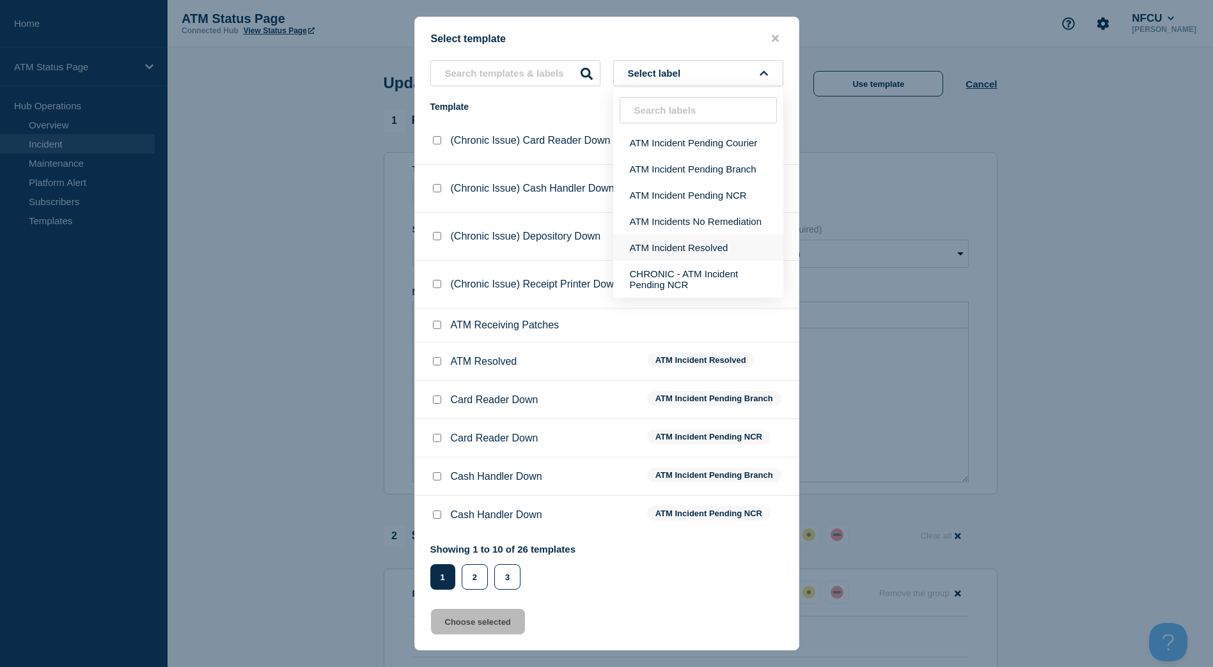
click at [701, 250] on button "ATM Incident Resolved" at bounding box center [698, 248] width 170 height 26
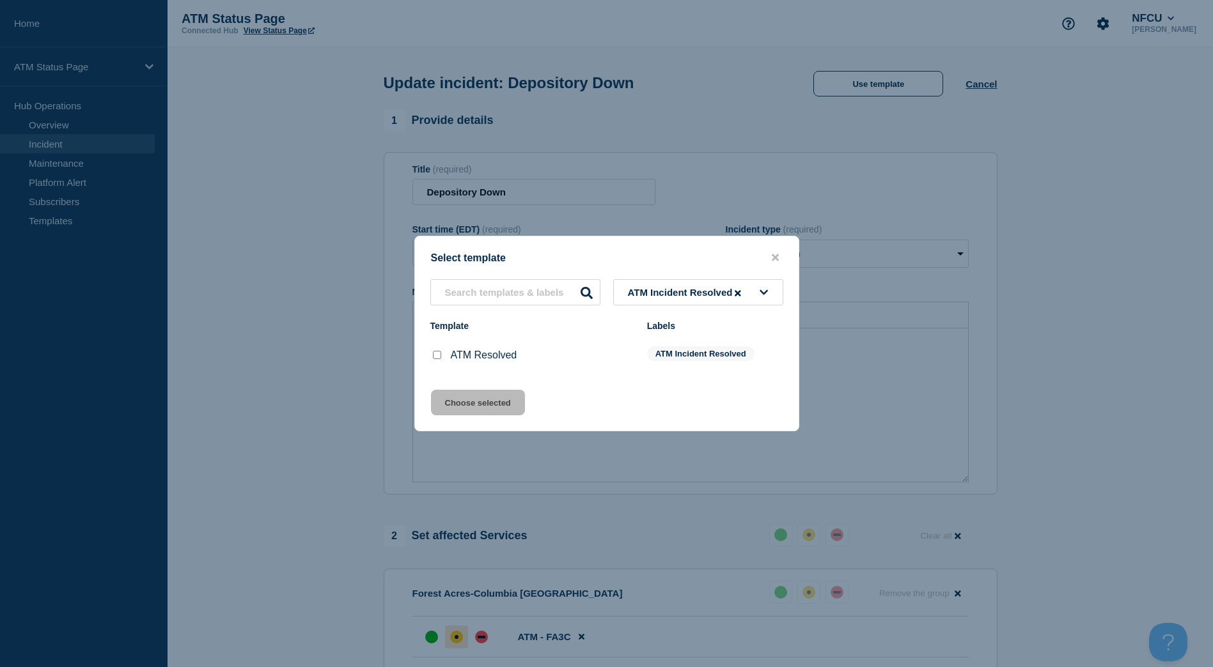
click at [438, 353] on input "ATM Resolved checkbox" at bounding box center [437, 355] width 8 height 8
checkbox input "true"
click at [468, 393] on button "Choose selected" at bounding box center [478, 403] width 94 height 26
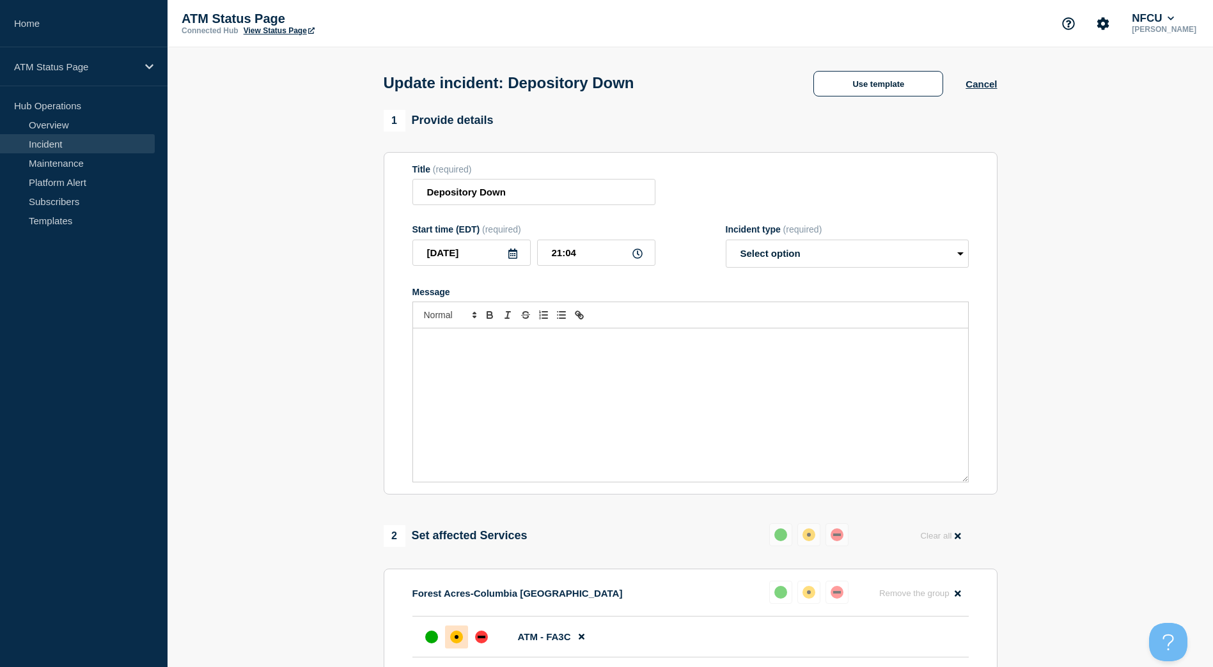
select select "resolved"
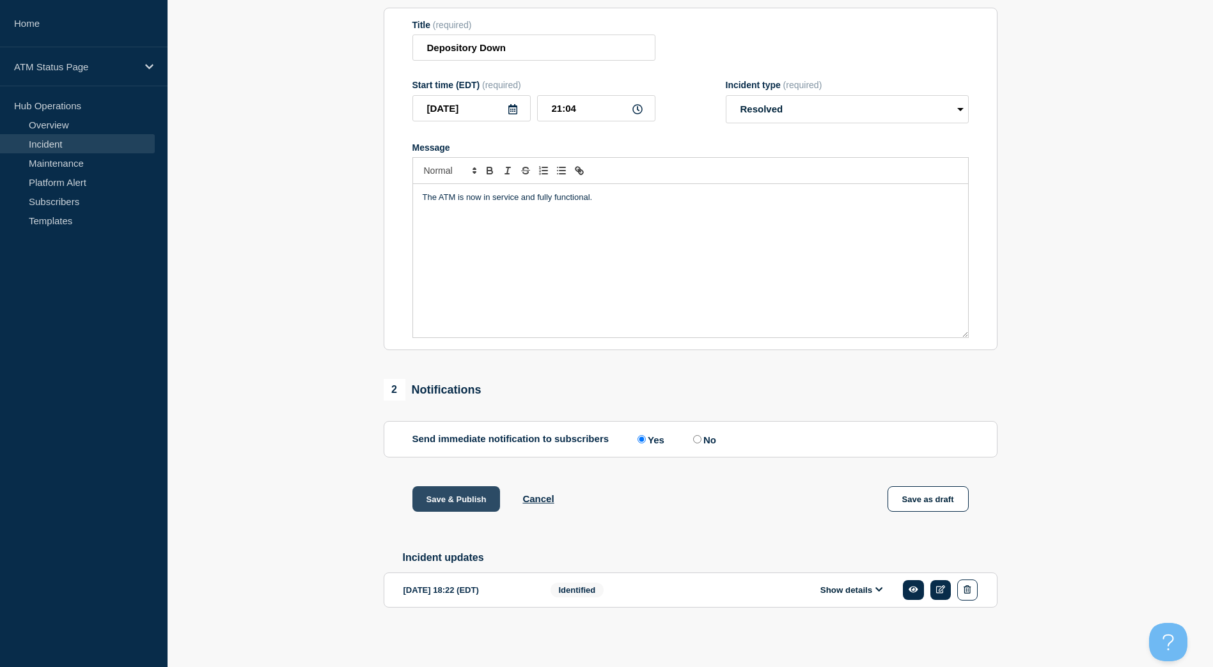
click at [484, 492] on button "Save & Publish" at bounding box center [456, 499] width 88 height 26
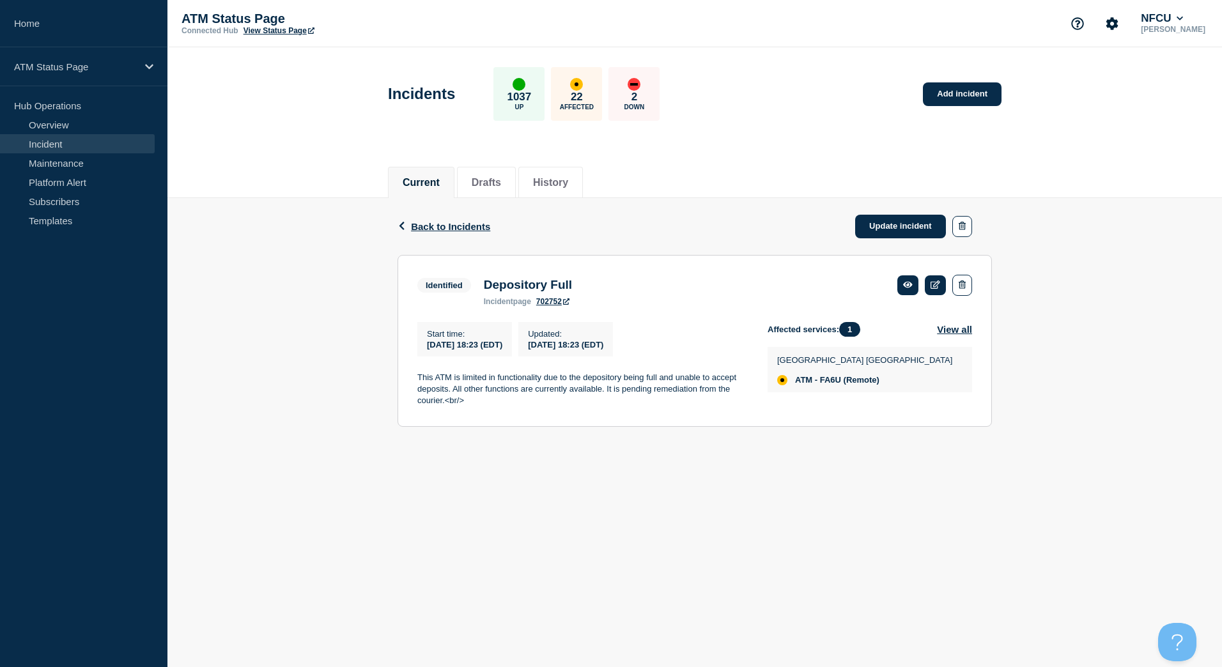
drag, startPoint x: 899, startPoint y: 235, endPoint x: 887, endPoint y: 194, distance: 43.3
click at [899, 235] on link "Update incident" at bounding box center [900, 227] width 91 height 24
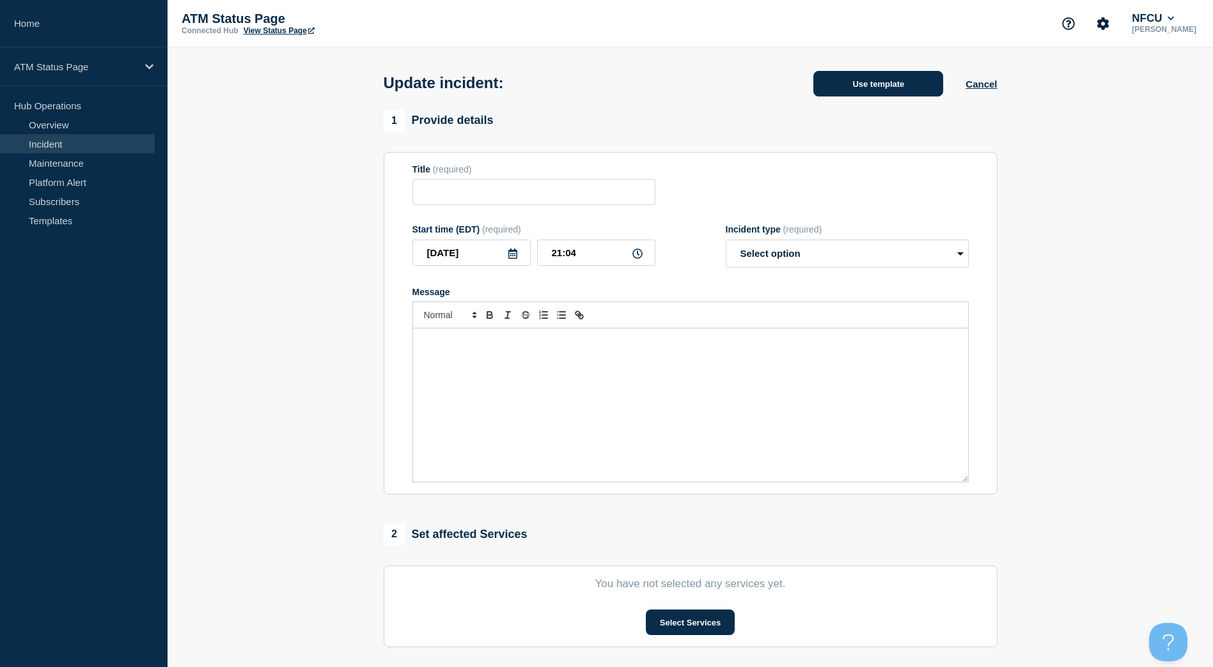
type input "Depository Full"
click at [865, 95] on button "Use template" at bounding box center [878, 84] width 130 height 26
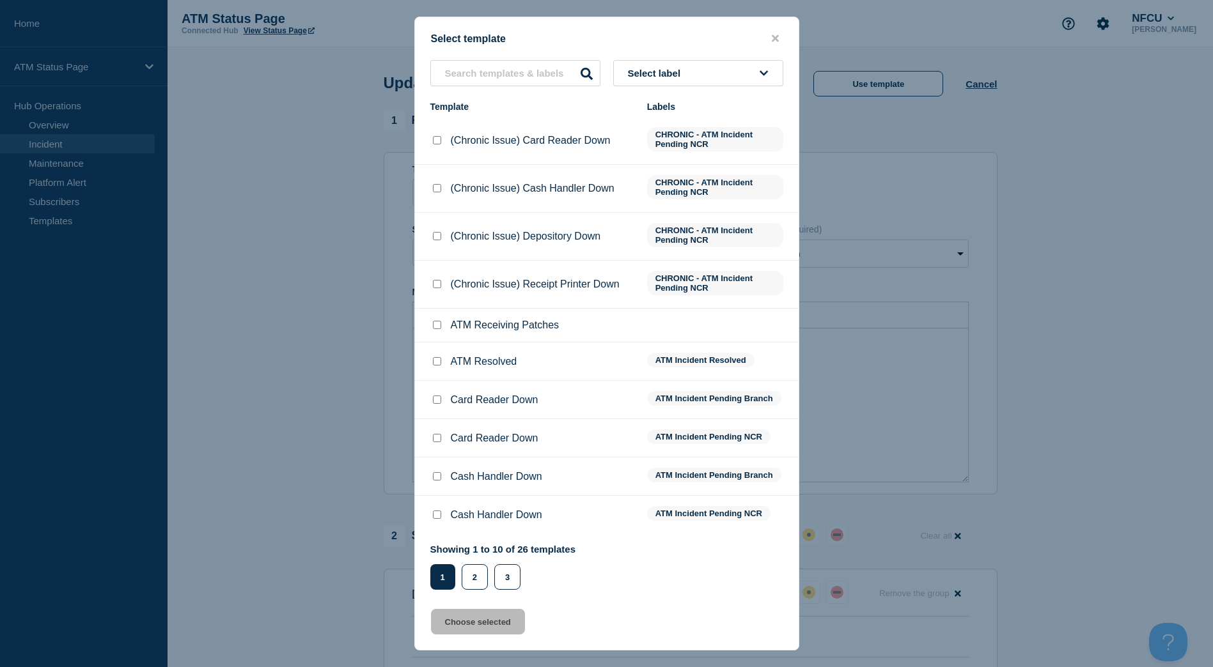
click at [721, 75] on button "Select label" at bounding box center [698, 73] width 170 height 26
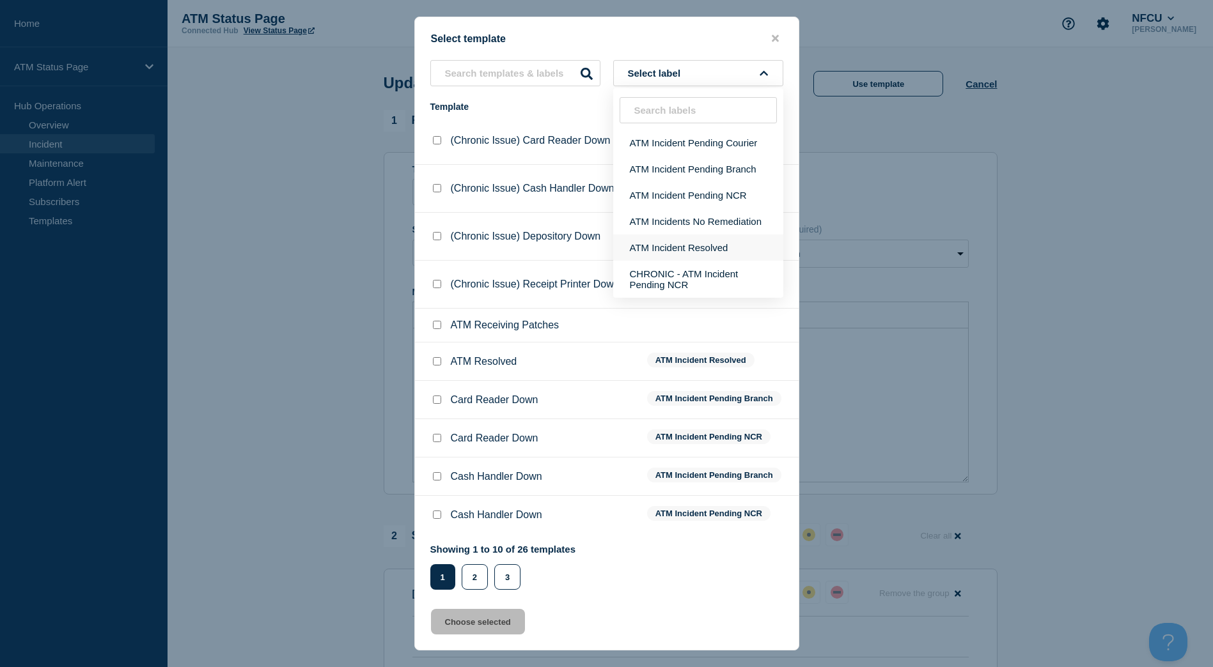
click at [720, 242] on button "ATM Incident Resolved" at bounding box center [698, 248] width 170 height 26
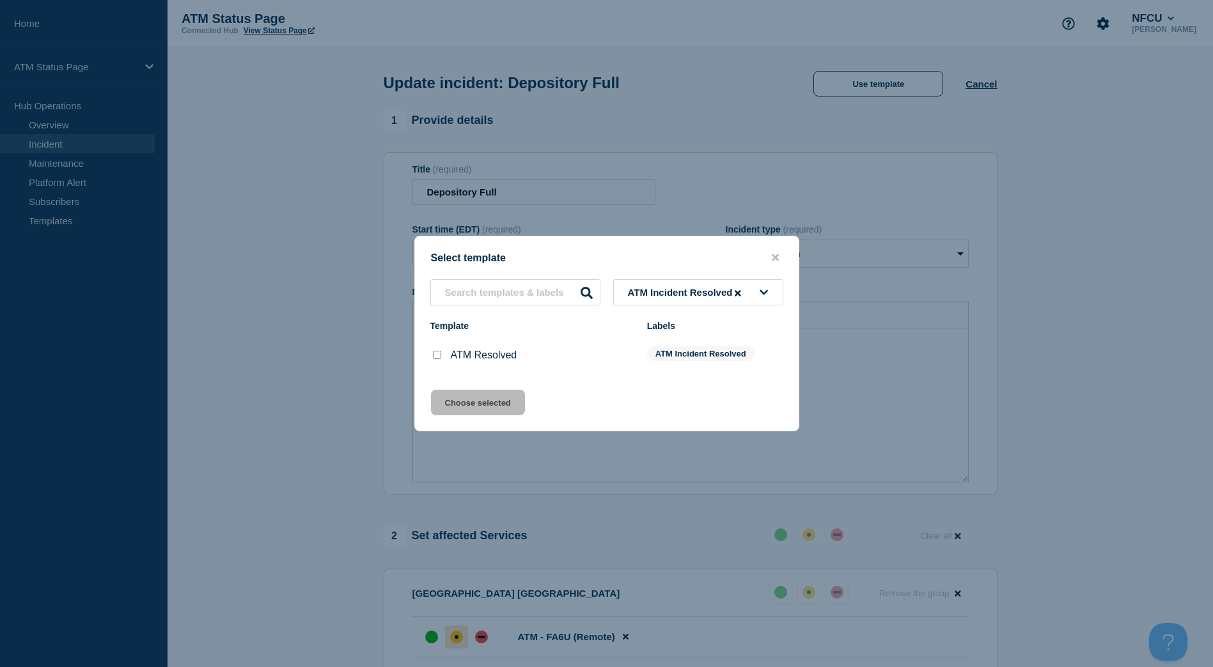
click at [433, 368] on li "ATM Resolved ATM Incident Resolved" at bounding box center [607, 355] width 384 height 38
click at [437, 359] on input "ATM Resolved checkbox" at bounding box center [437, 355] width 8 height 8
checkbox input "true"
click at [453, 403] on button "Choose selected" at bounding box center [478, 403] width 94 height 26
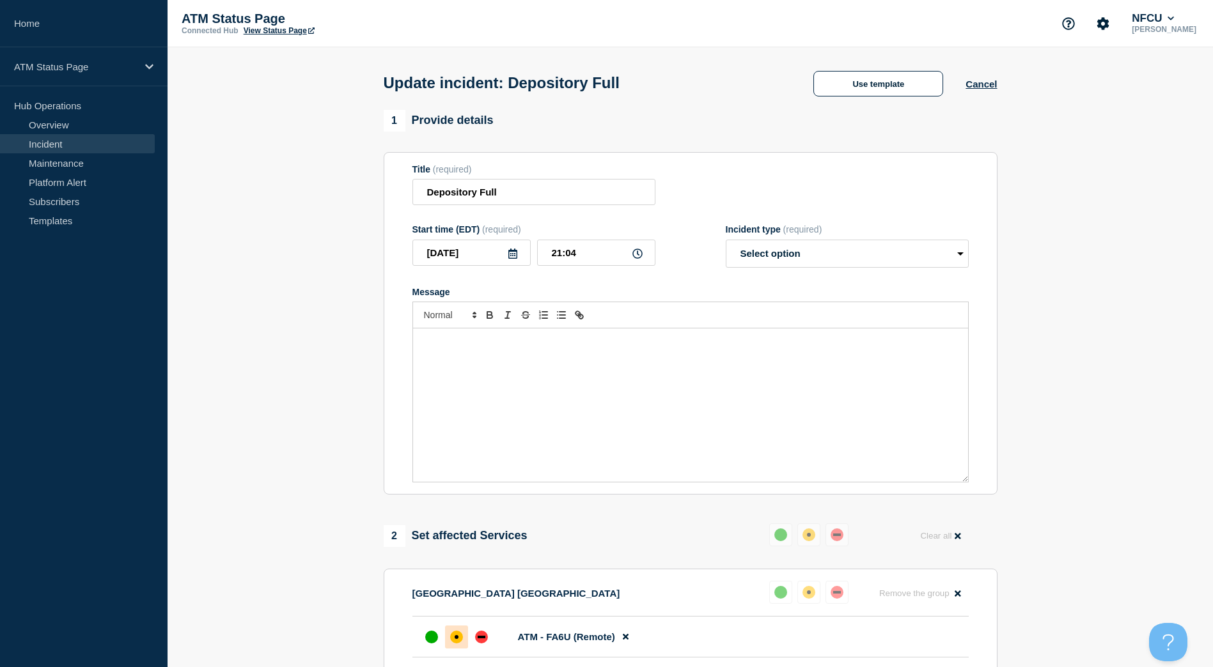
select select "resolved"
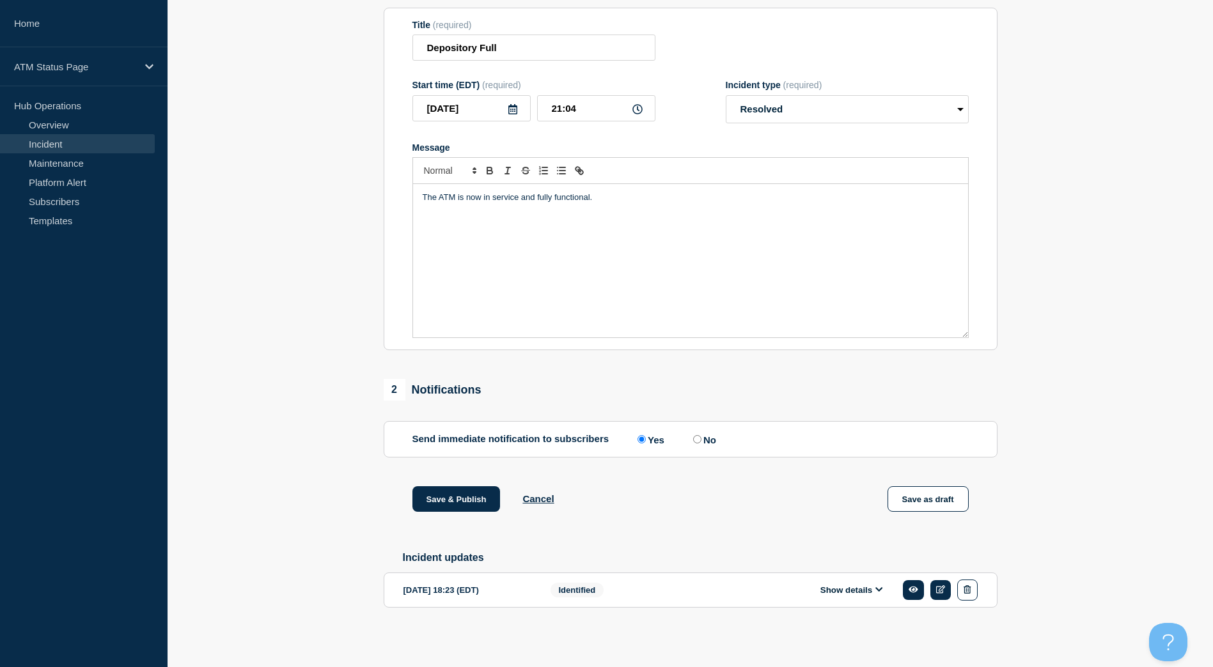
scroll to position [87, 0]
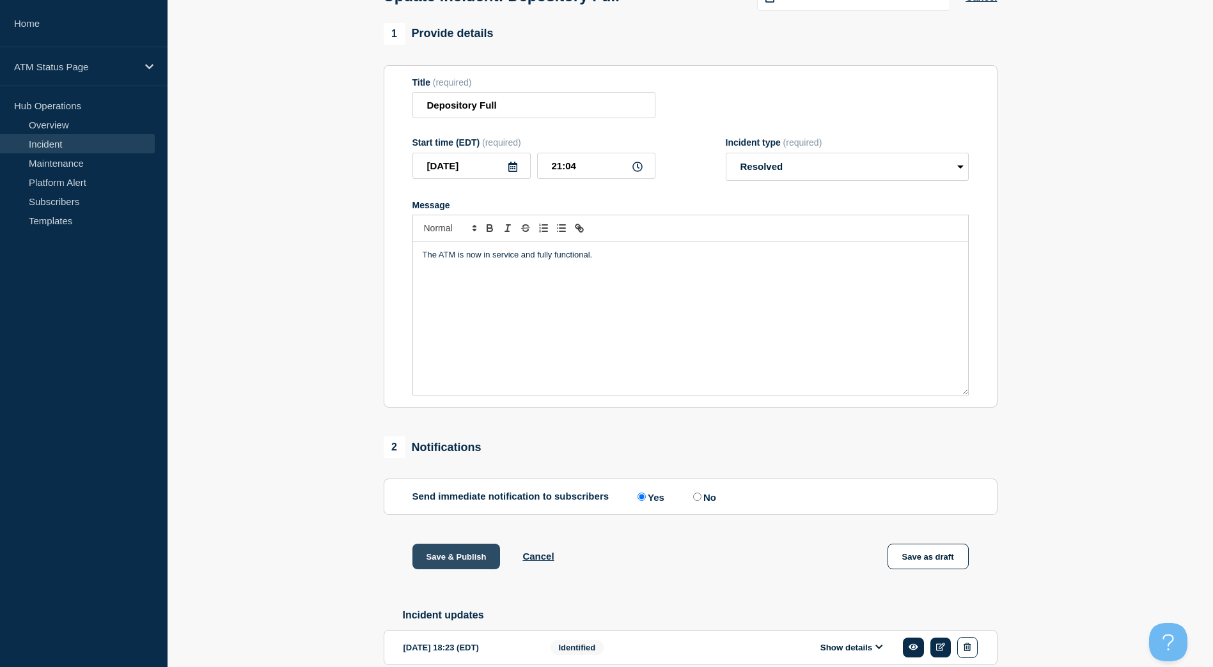
click at [428, 556] on button "Save & Publish" at bounding box center [456, 557] width 88 height 26
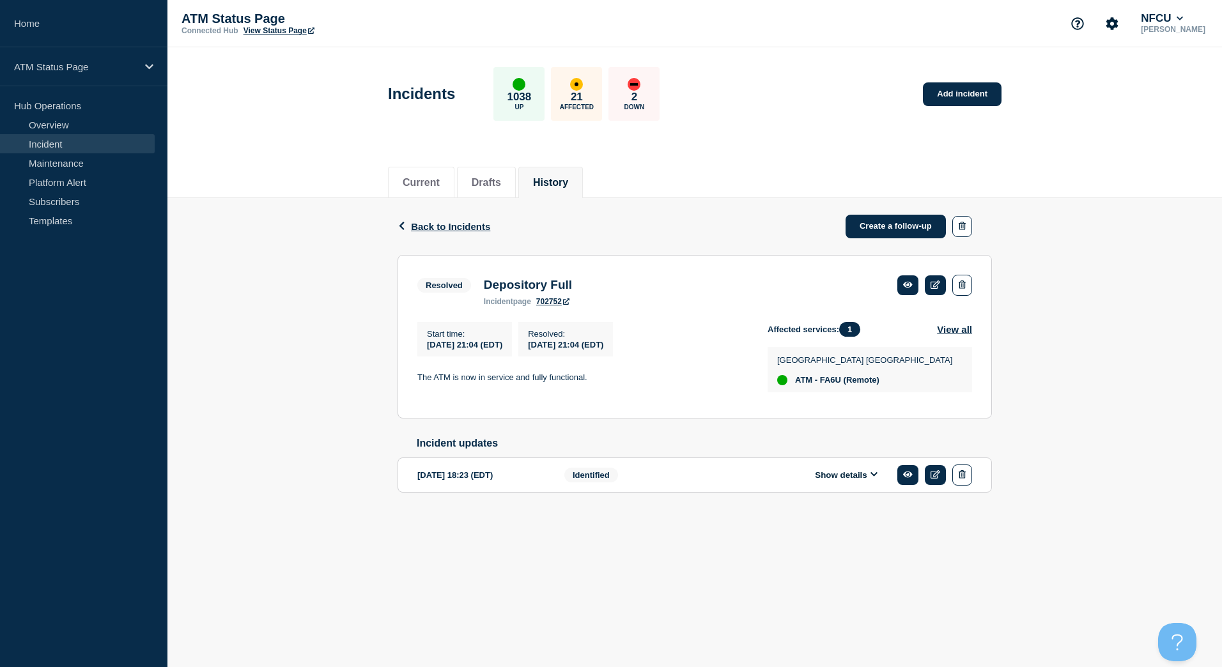
click at [830, 382] on span "ATM - FA6U (Remote)" at bounding box center [837, 380] width 84 height 10
copy span "FA6U"
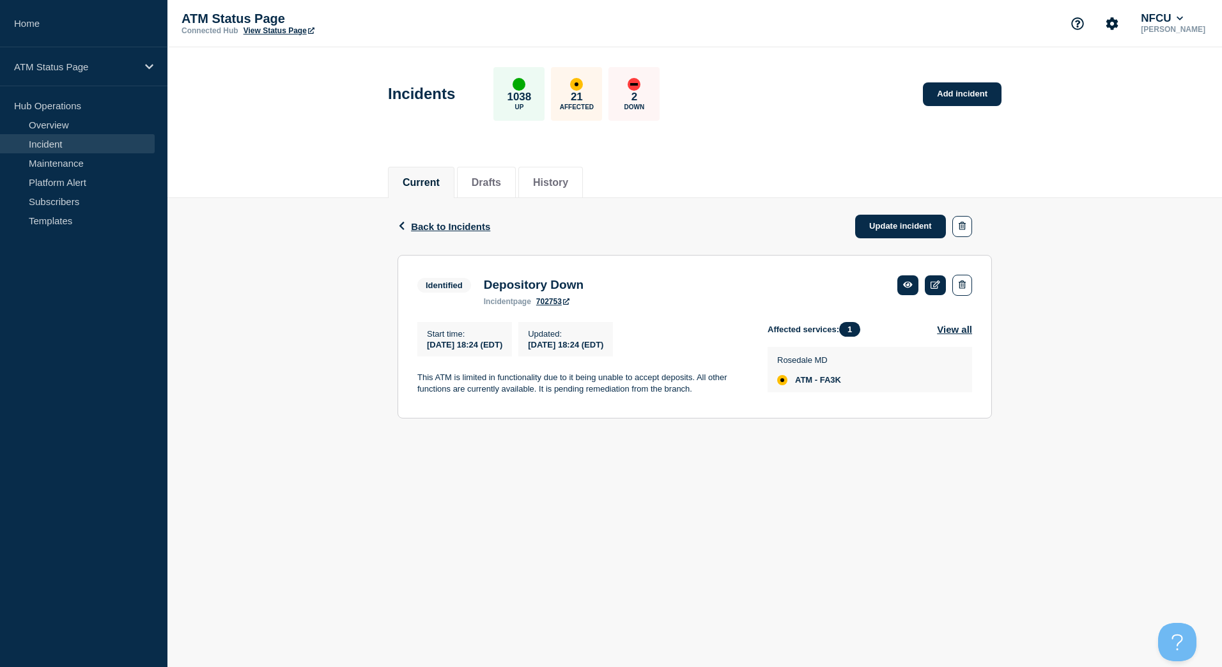
click at [830, 382] on span "ATM - FA3K" at bounding box center [818, 380] width 46 height 10
copy span "FA3K"
drag, startPoint x: 874, startPoint y: 229, endPoint x: 872, endPoint y: 212, distance: 17.4
click at [874, 229] on link "Update incident" at bounding box center [900, 227] width 91 height 24
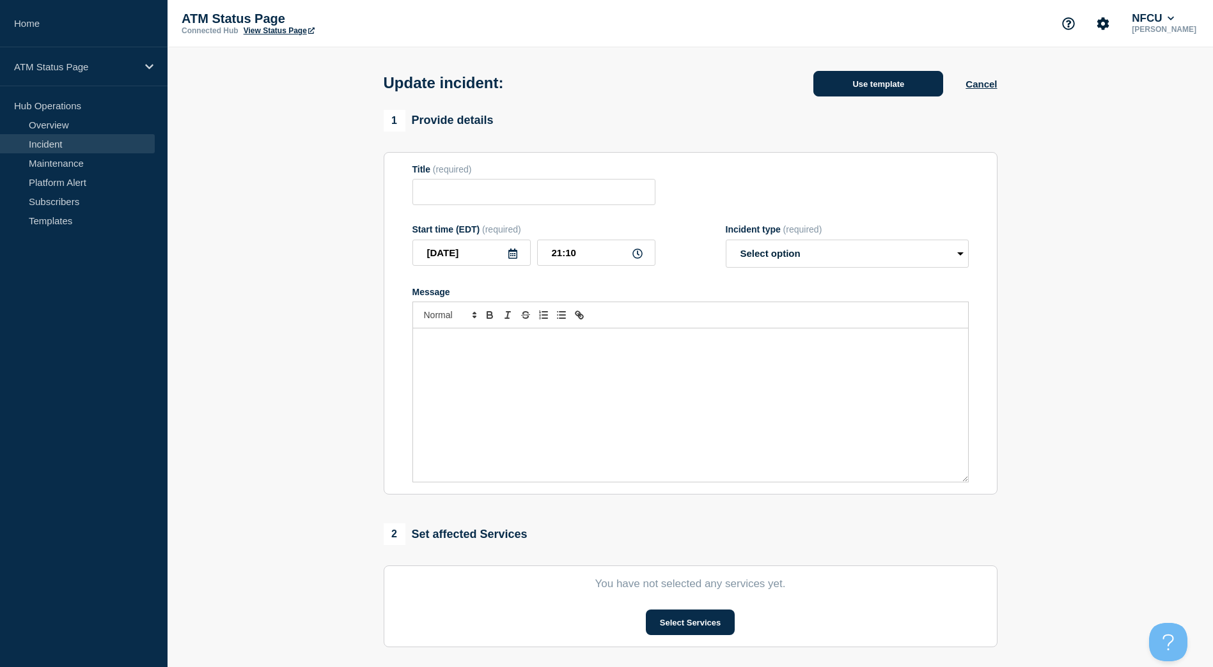
type input "Depository Down"
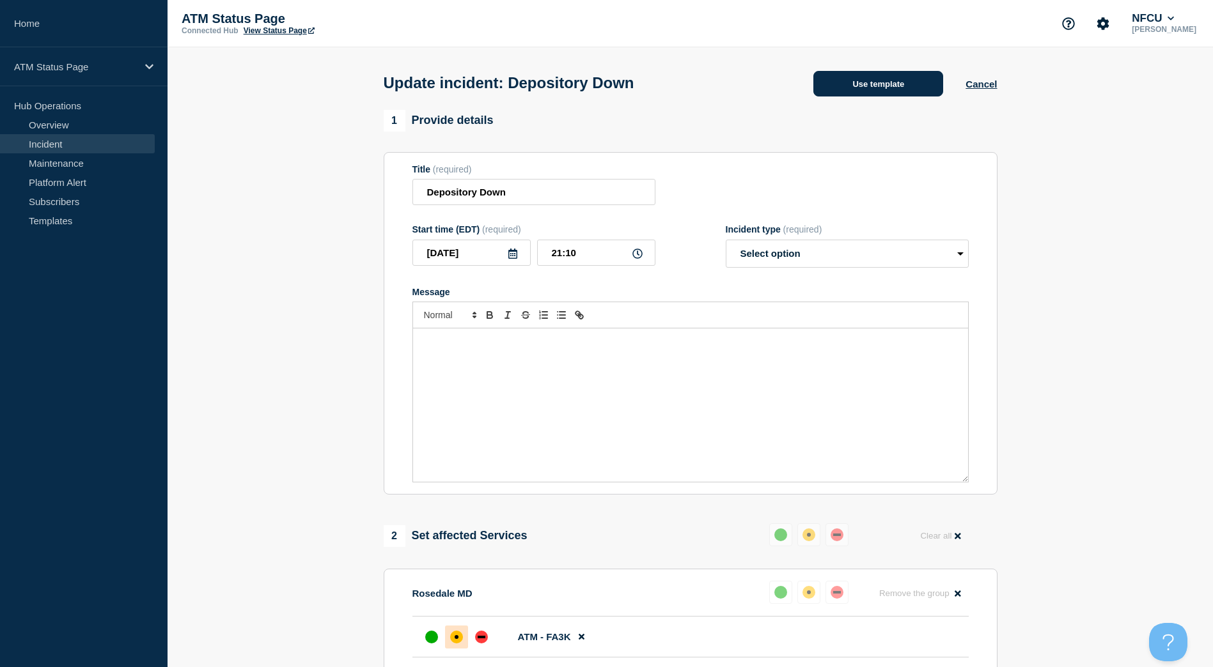
click at [858, 75] on button "Use template" at bounding box center [878, 84] width 130 height 26
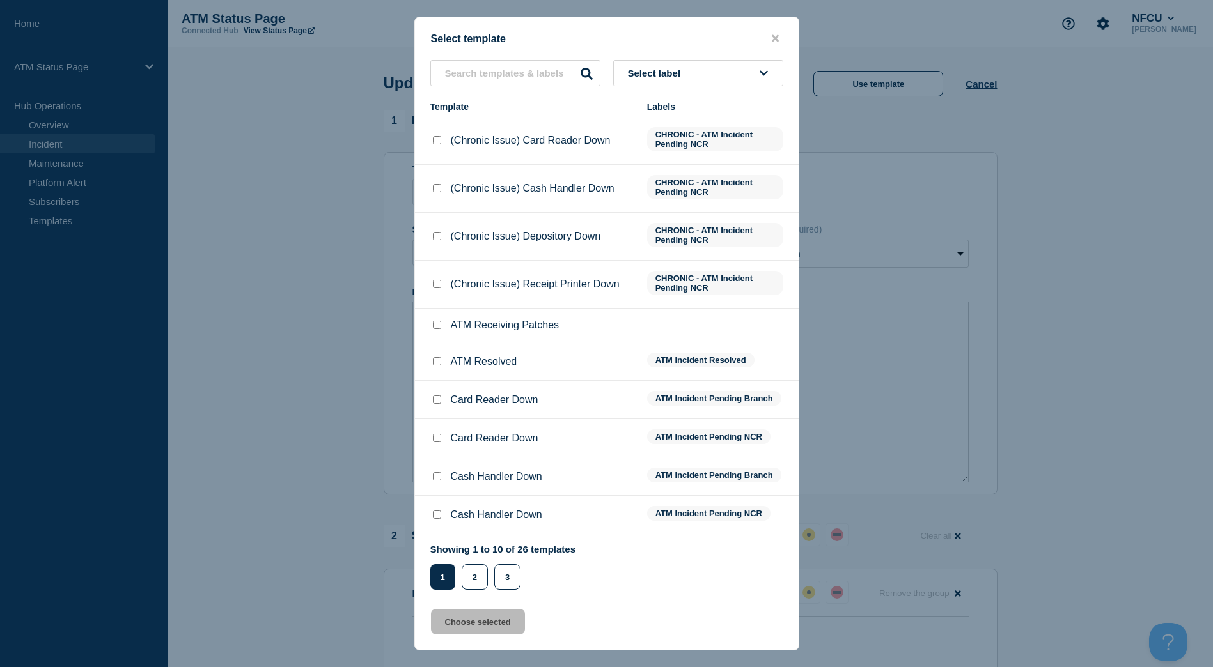
click at [765, 79] on button "Select label" at bounding box center [698, 73] width 170 height 26
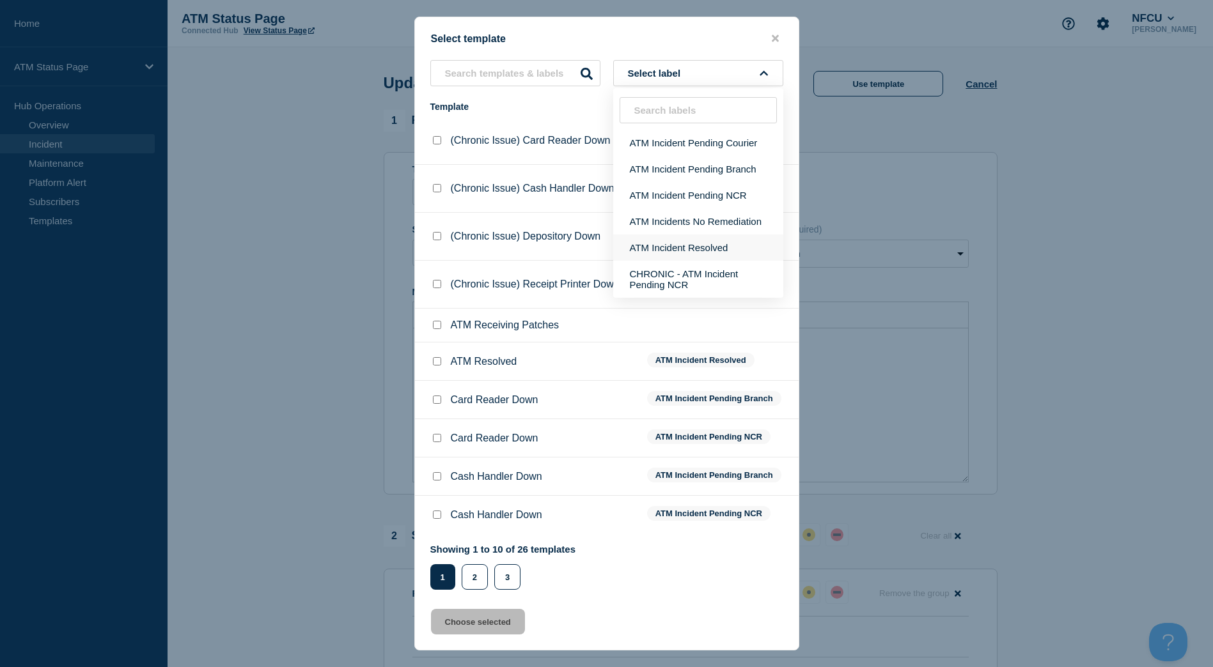
click at [738, 237] on button "ATM Incident Resolved" at bounding box center [698, 248] width 170 height 26
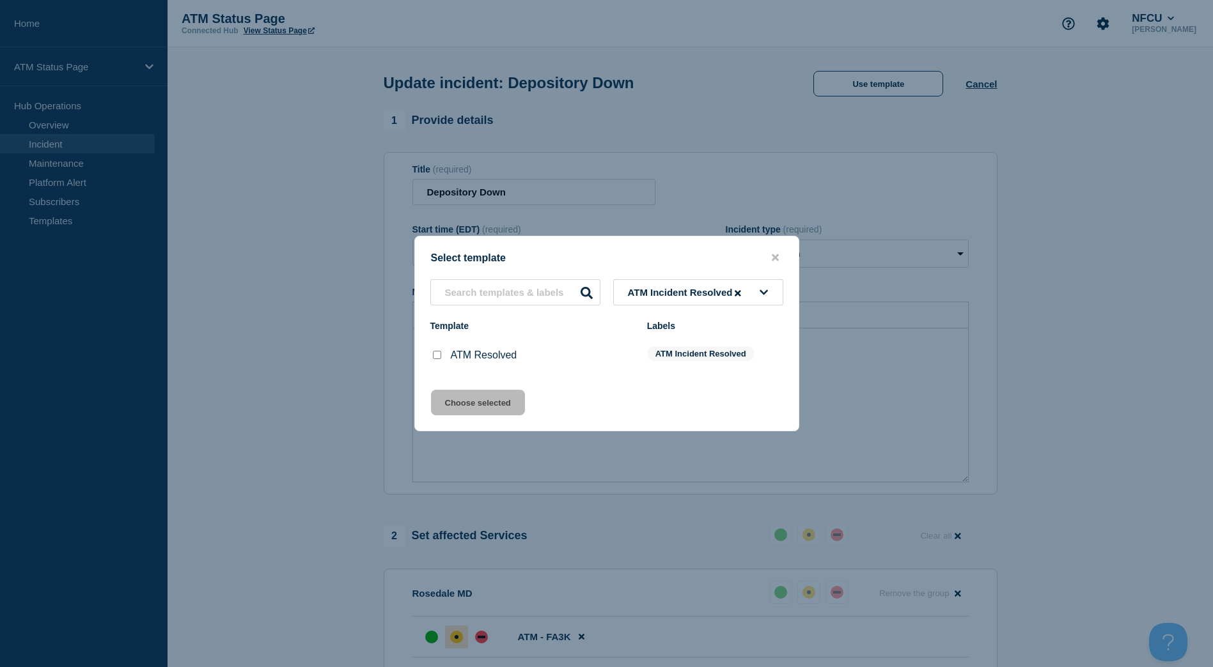
click at [438, 355] on input "ATM Resolved checkbox" at bounding box center [437, 355] width 8 height 8
checkbox input "true"
click at [449, 398] on button "Choose selected" at bounding box center [478, 403] width 94 height 26
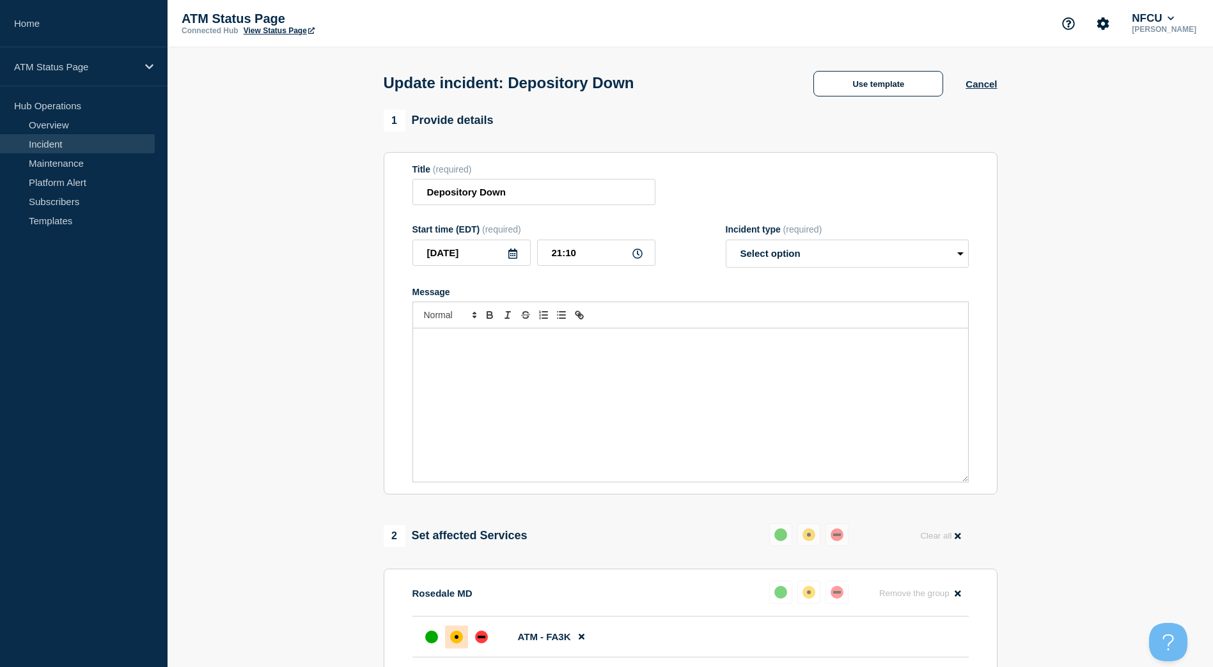
select select "resolved"
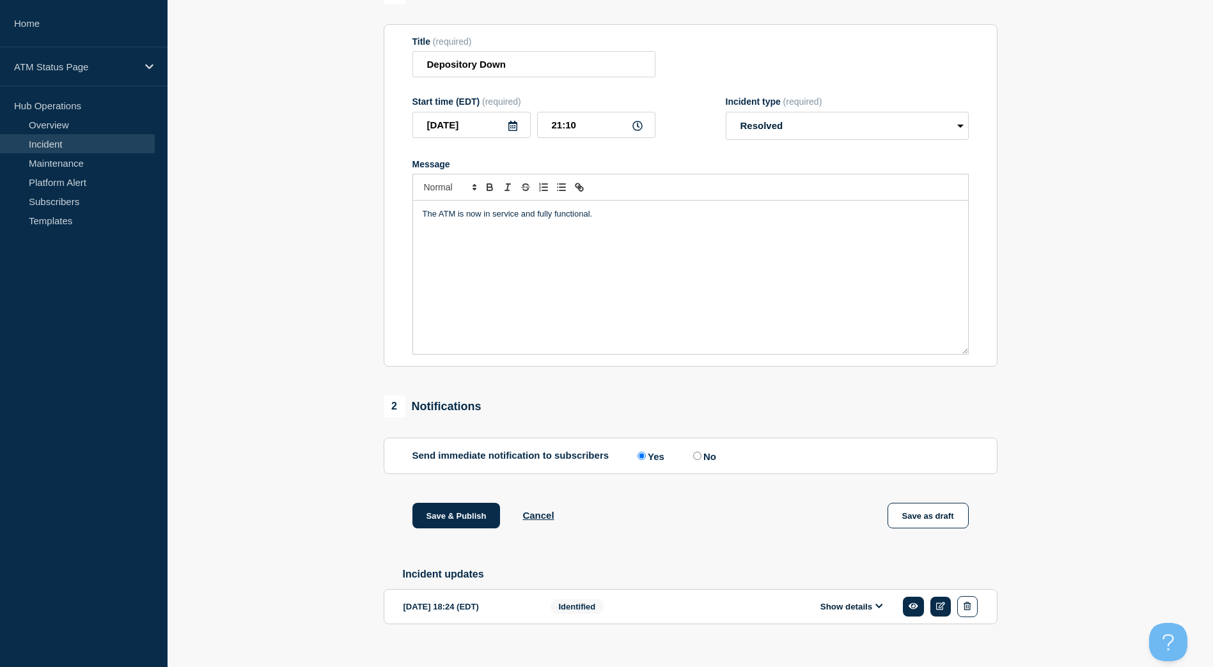
scroll to position [151, 0]
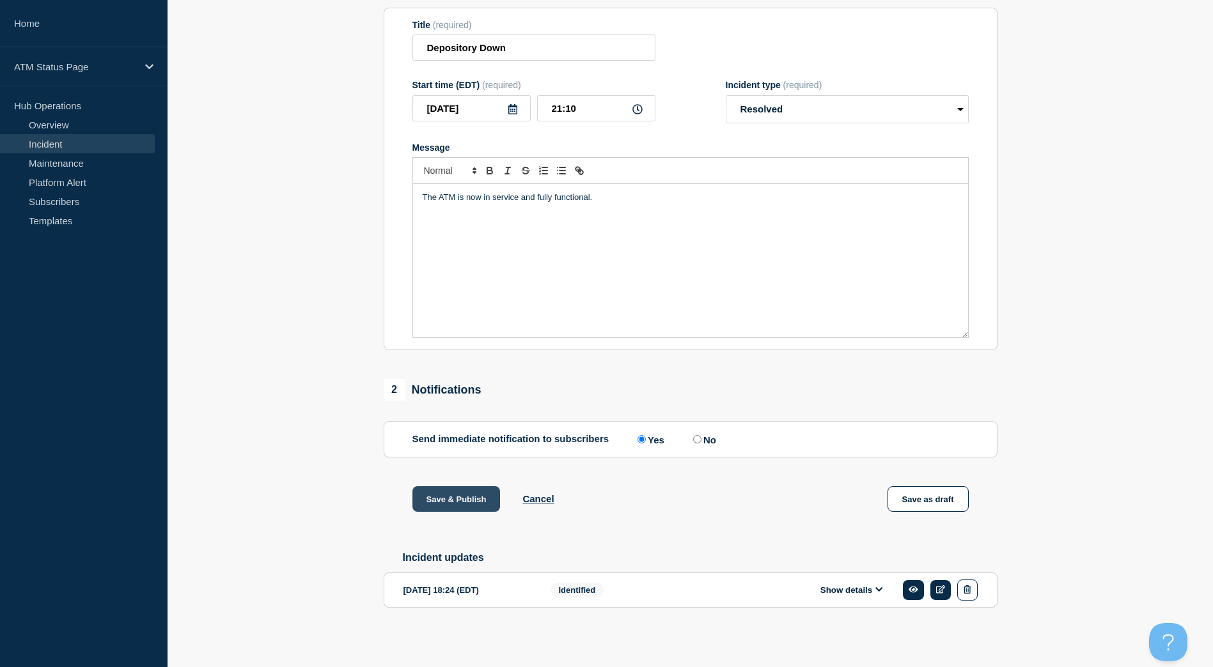
click at [440, 489] on button "Save & Publish" at bounding box center [456, 499] width 88 height 26
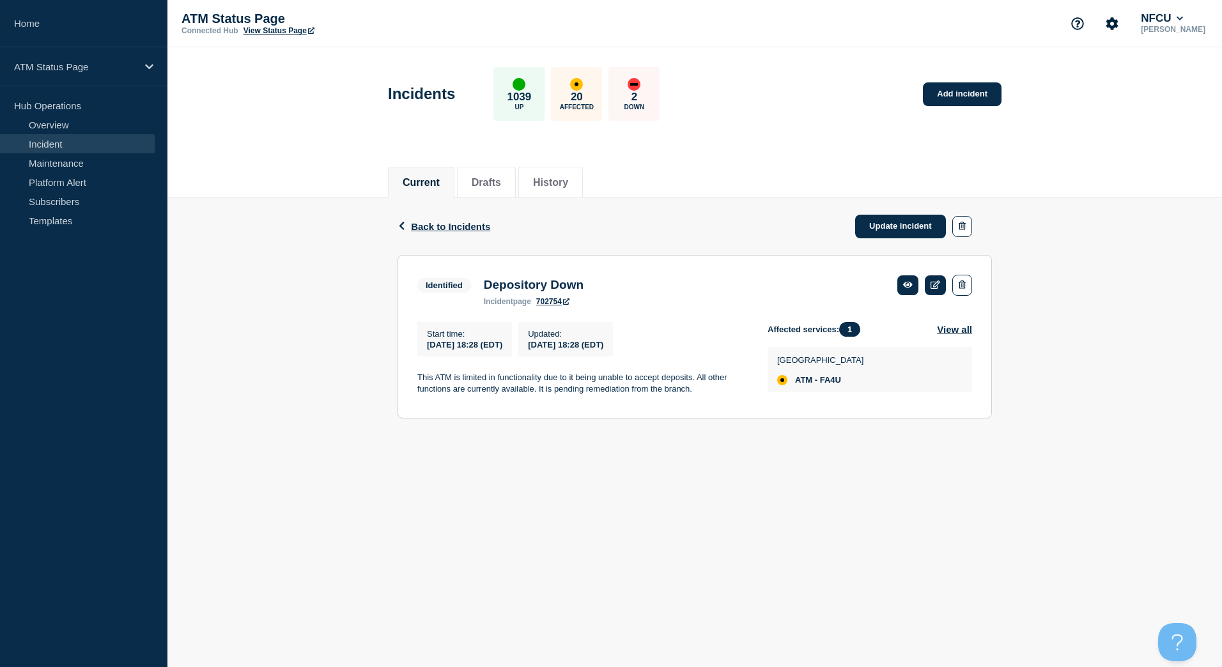
click at [837, 385] on span "ATM - FA4U" at bounding box center [818, 380] width 46 height 10
copy span "FA4U"
drag, startPoint x: 894, startPoint y: 222, endPoint x: 885, endPoint y: 189, distance: 35.0
click at [894, 222] on link "Update incident" at bounding box center [900, 227] width 91 height 24
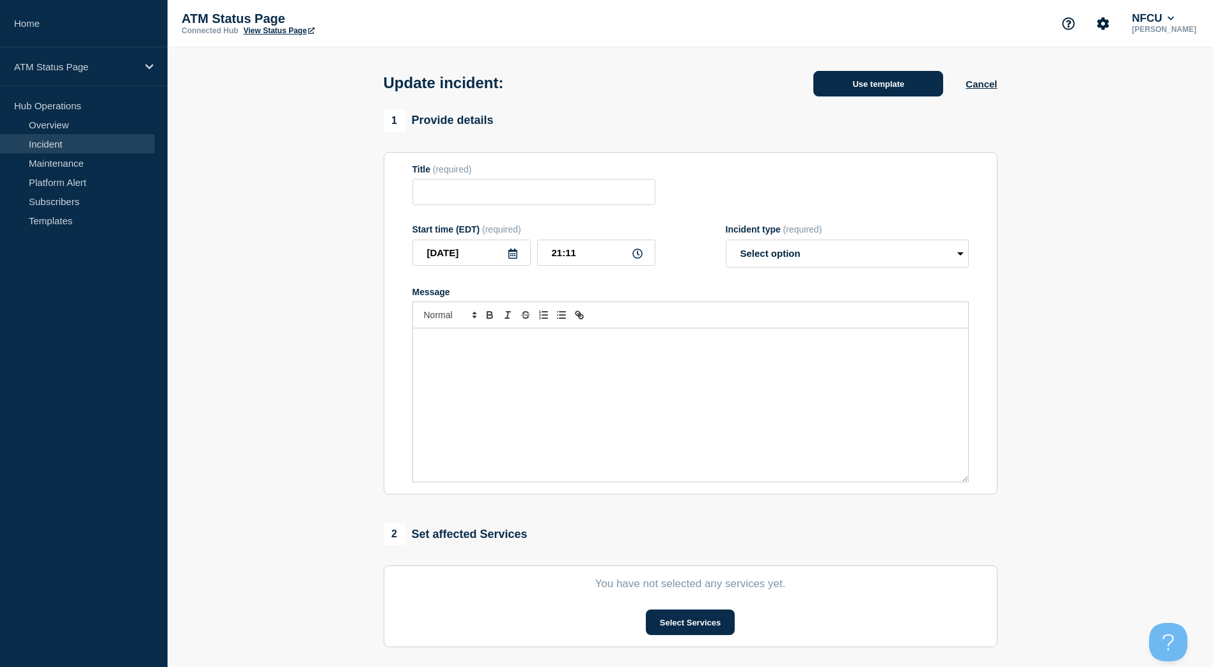
type input "Depository Down"
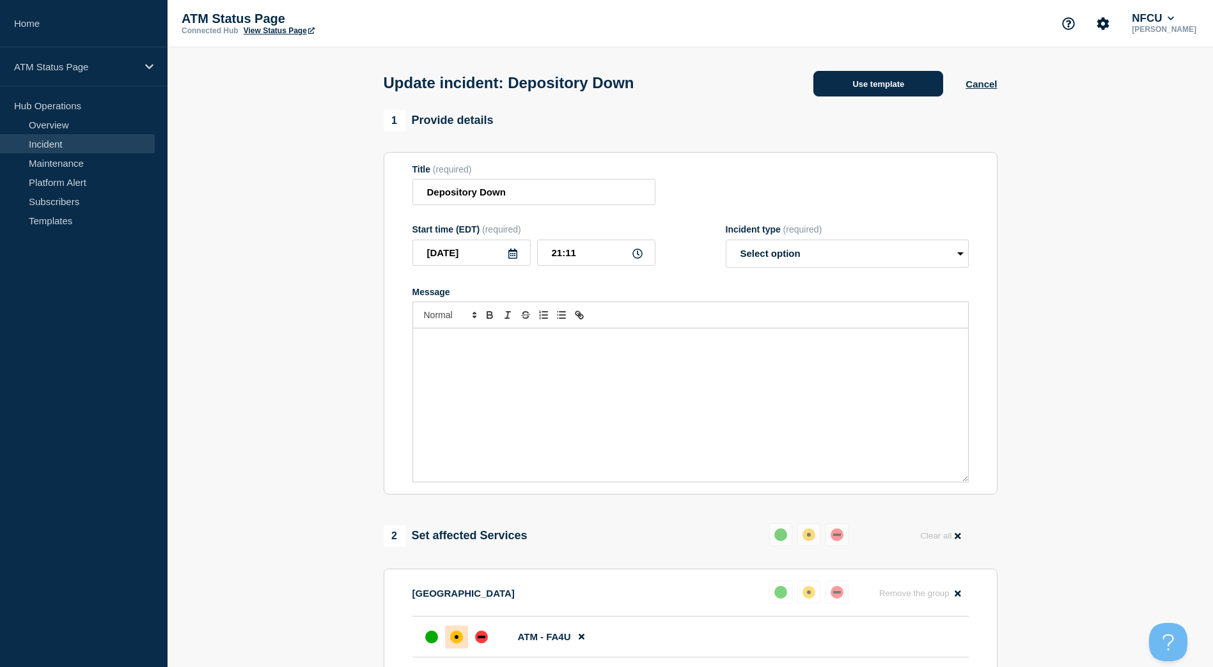
click at [874, 83] on button "Use template" at bounding box center [878, 84] width 130 height 26
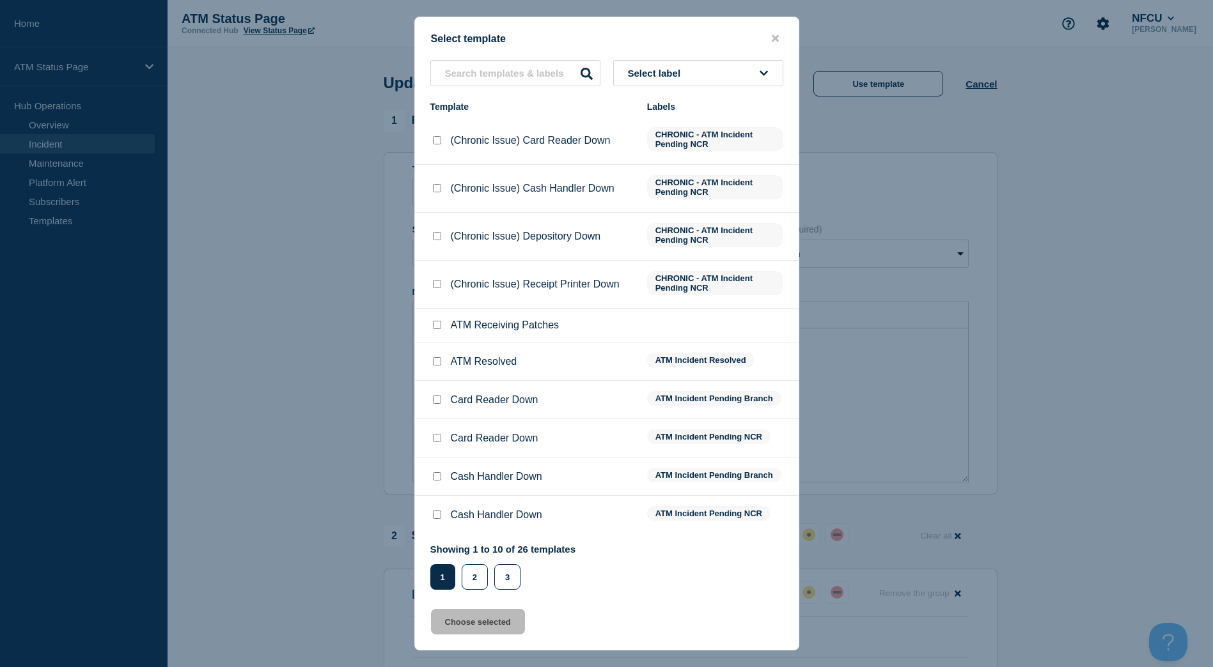
drag, startPoint x: 700, startPoint y: 55, endPoint x: 700, endPoint y: 65, distance: 10.2
click at [700, 59] on div "Select template Select label Template Labels (Chronic Issue) Card Reader Down C…" at bounding box center [606, 334] width 385 height 634
drag, startPoint x: 700, startPoint y: 70, endPoint x: 700, endPoint y: 81, distance: 10.9
click at [700, 70] on button "Select label" at bounding box center [698, 73] width 170 height 26
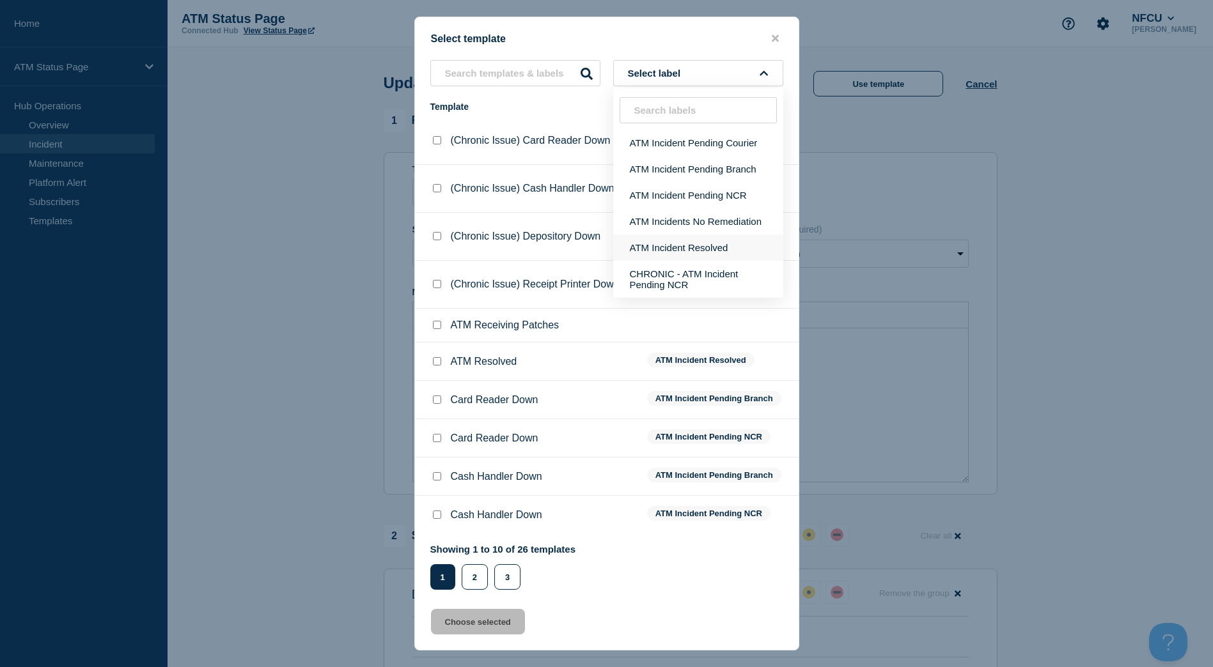
click at [676, 247] on button "ATM Incident Resolved" at bounding box center [698, 248] width 170 height 26
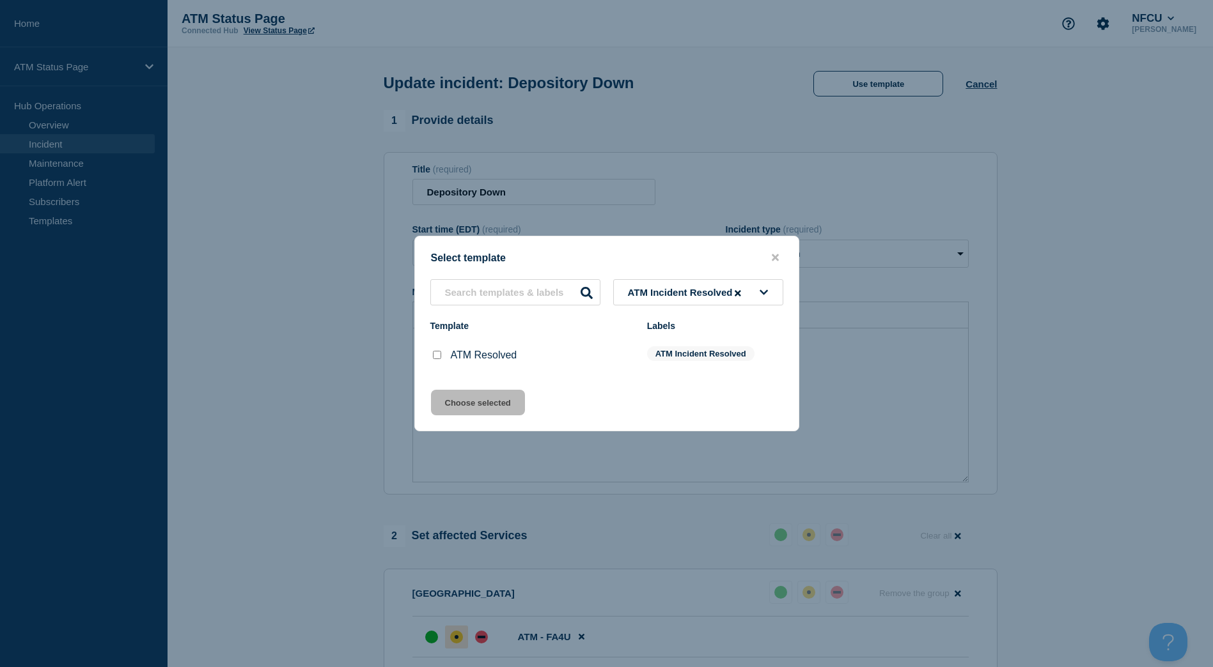
click at [438, 358] on input "ATM Resolved checkbox" at bounding box center [437, 355] width 8 height 8
checkbox input "true"
click at [459, 401] on button "Choose selected" at bounding box center [478, 403] width 94 height 26
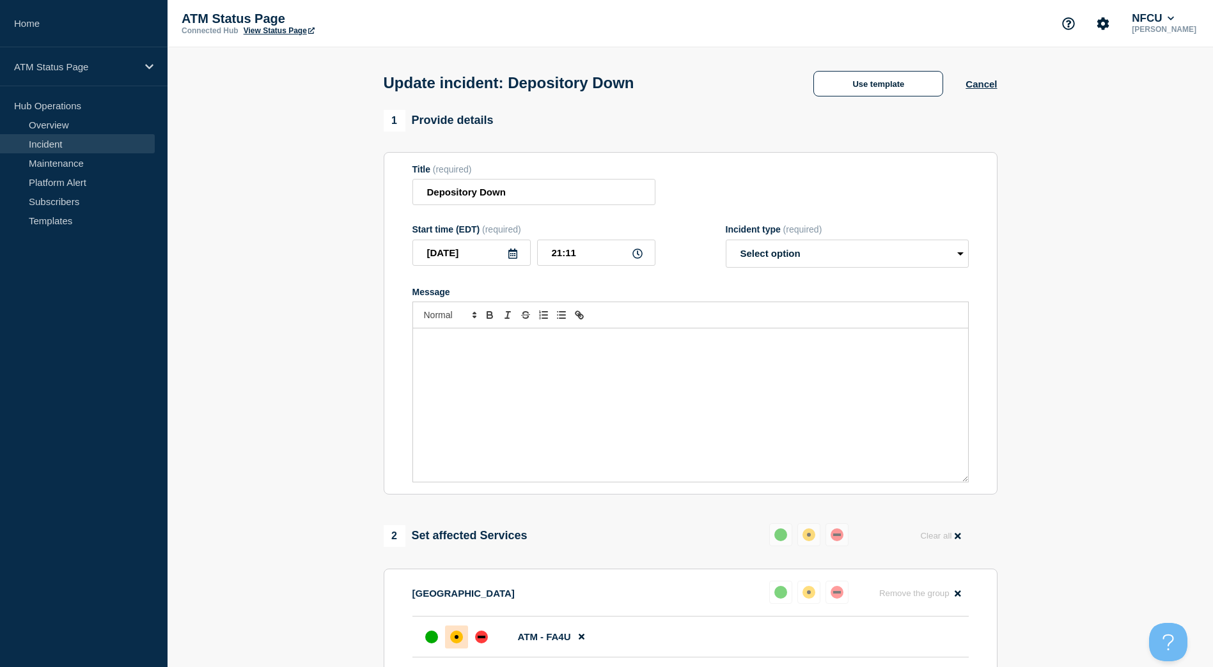
select select "resolved"
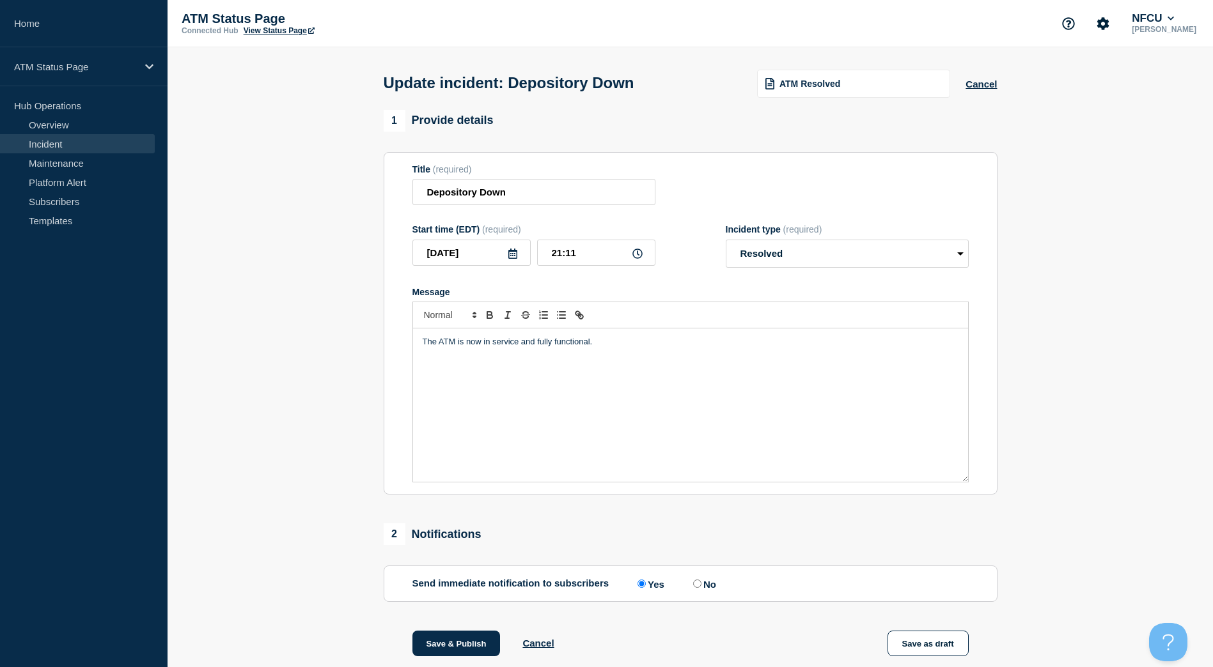
scroll to position [151, 0]
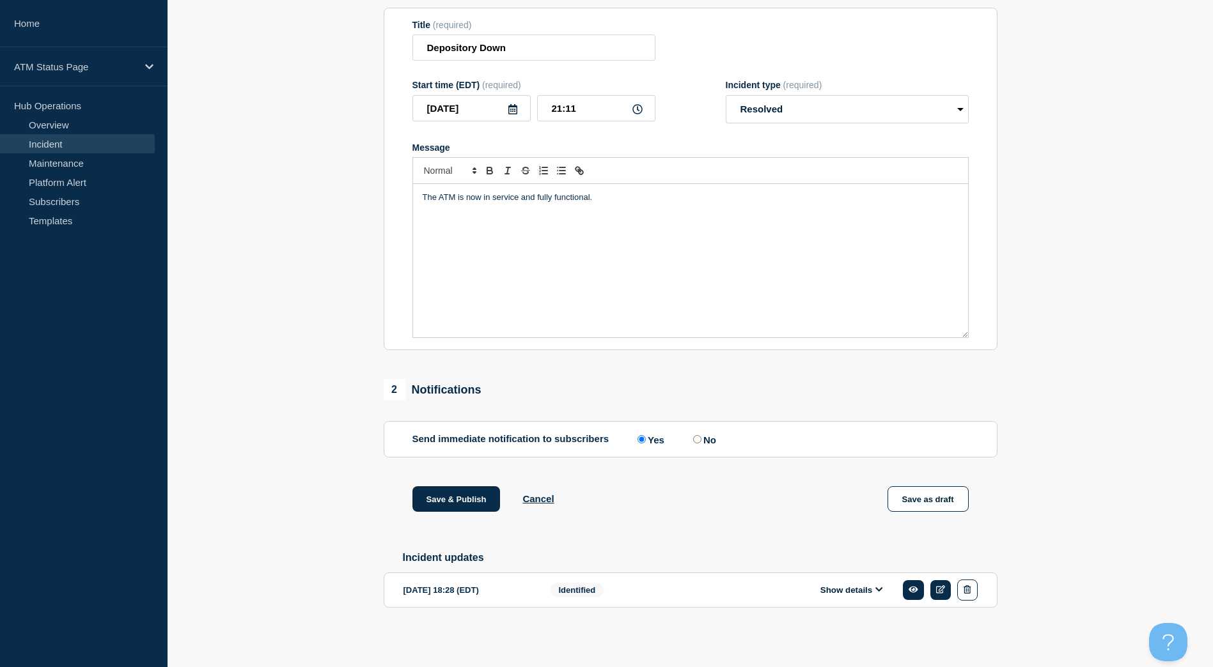
click at [700, 440] on input "No" at bounding box center [697, 439] width 8 height 8
radio input "true"
radio input "false"
click at [468, 493] on button "Save & Publish" at bounding box center [456, 499] width 88 height 26
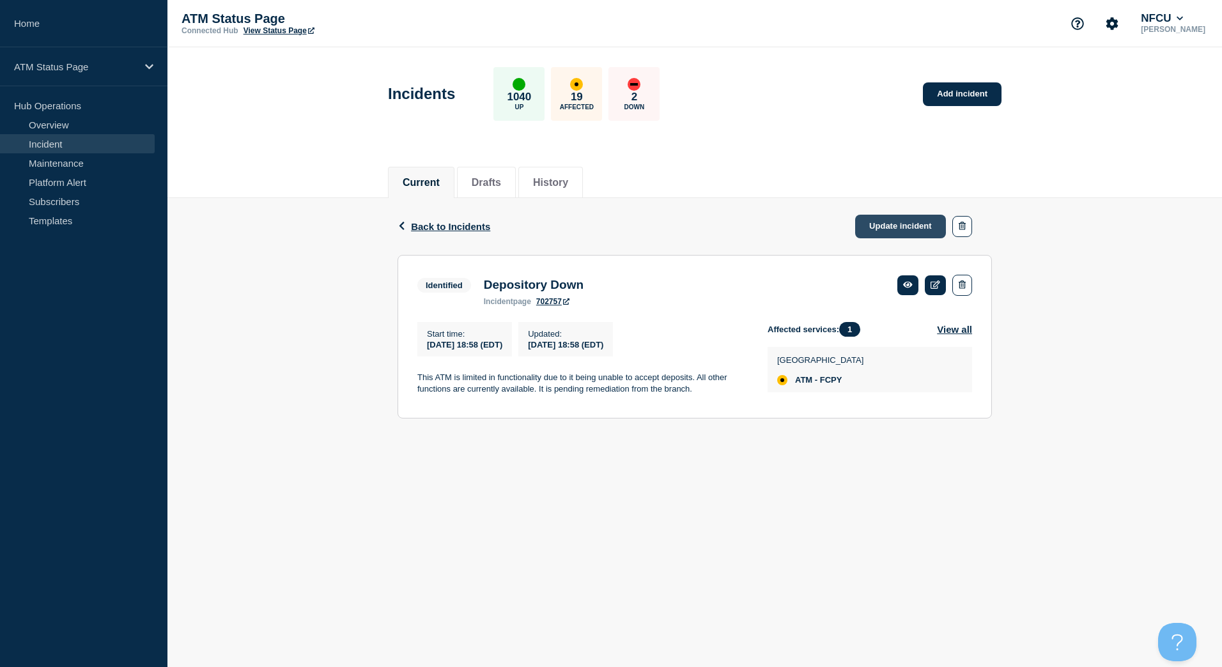
click at [925, 227] on link "Update incident" at bounding box center [900, 227] width 91 height 24
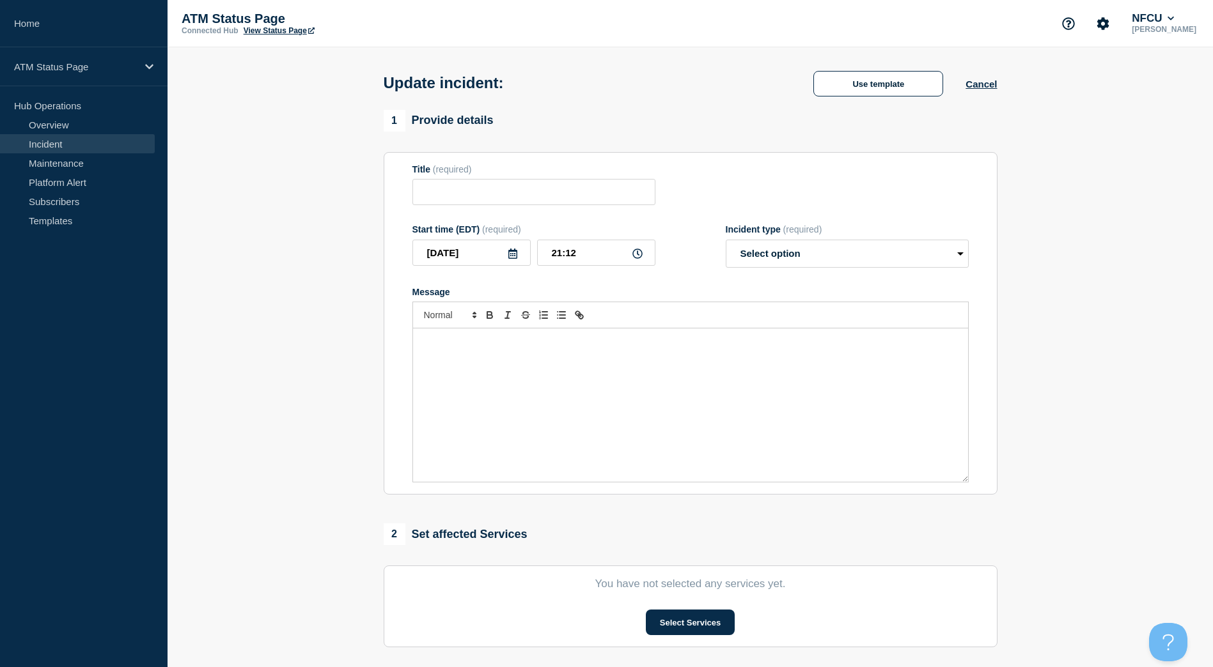
type input "Depository Down"
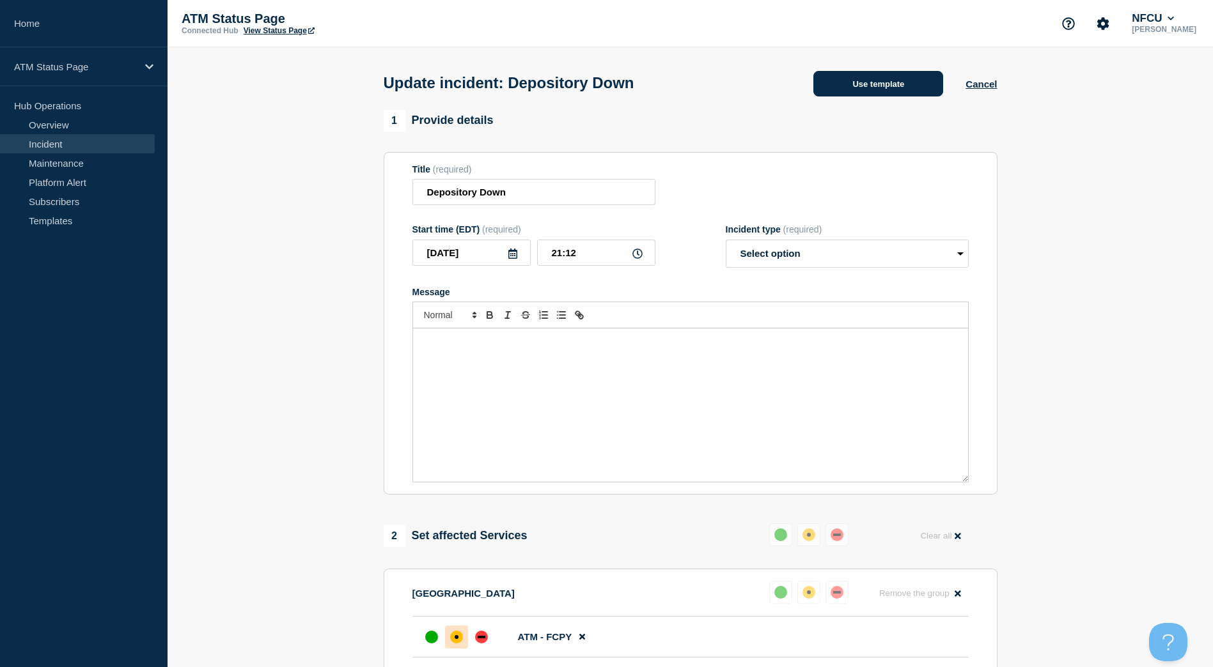
click at [891, 88] on button "Use template" at bounding box center [878, 84] width 130 height 26
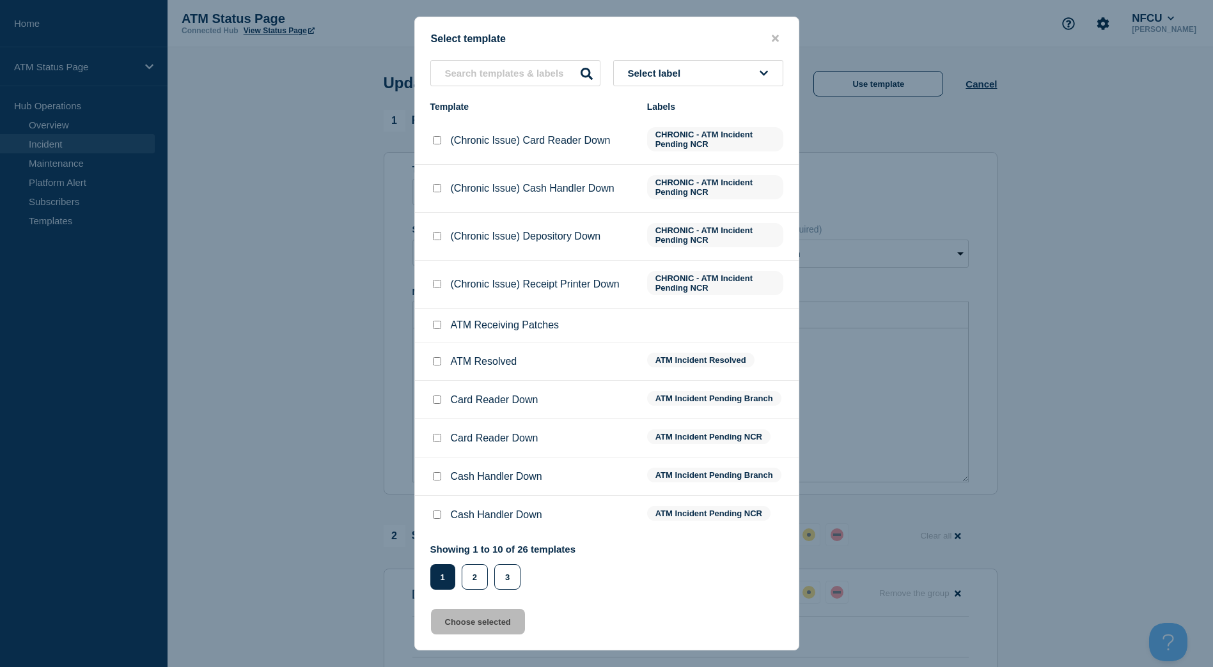
click at [756, 76] on button "Select label" at bounding box center [698, 73] width 170 height 26
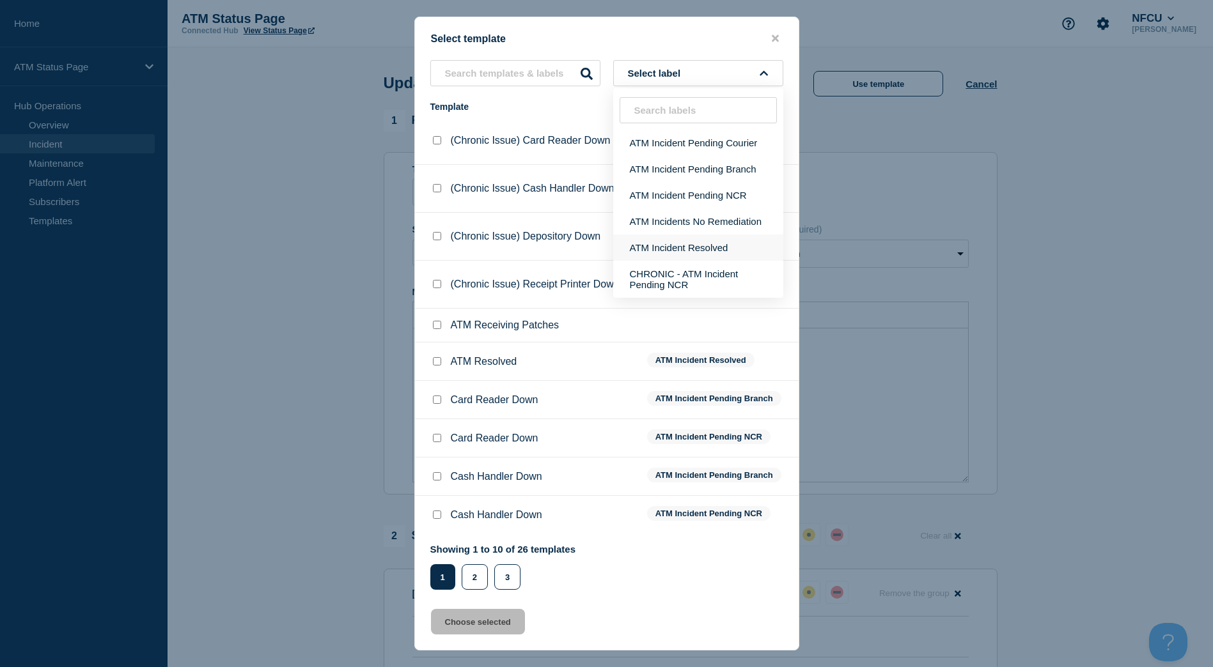
click at [740, 244] on button "ATM Incident Resolved" at bounding box center [698, 248] width 170 height 26
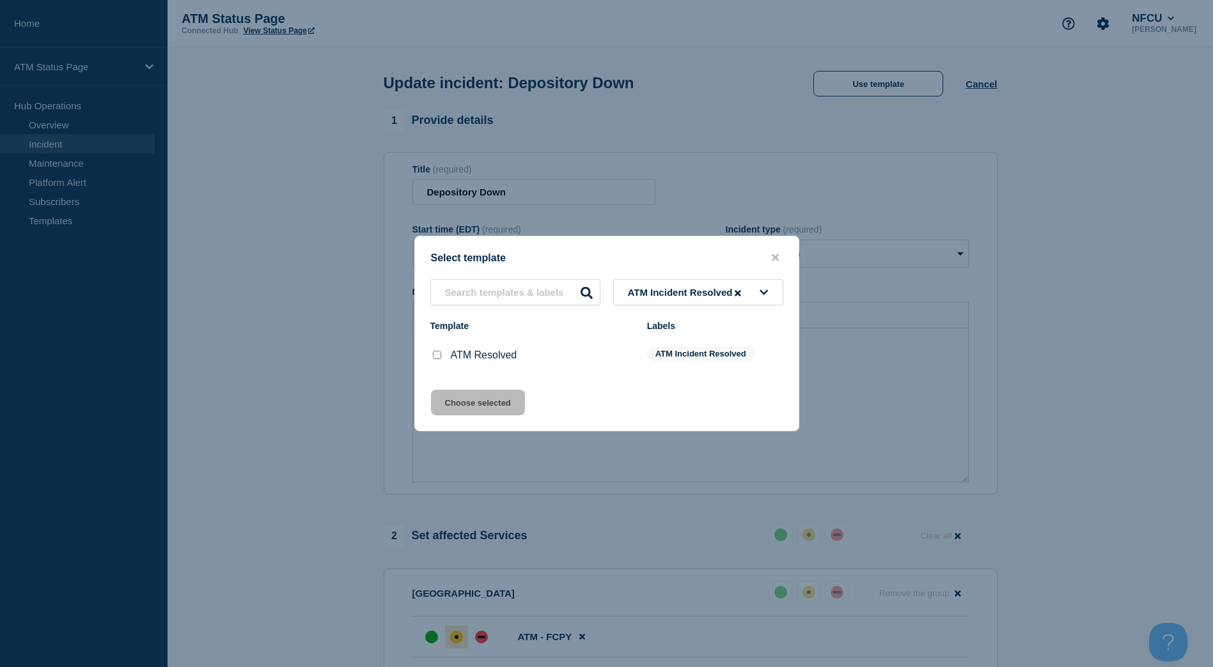
click at [437, 359] on input "ATM Resolved checkbox" at bounding box center [437, 355] width 8 height 8
checkbox input "true"
drag, startPoint x: 459, startPoint y: 388, endPoint x: 458, endPoint y: 398, distance: 9.7
click at [458, 391] on div "Select template ATM Incident Resolved Template Labels ATM Resolved ATM Incident…" at bounding box center [606, 334] width 385 height 196
click at [457, 401] on button "Choose selected" at bounding box center [478, 403] width 94 height 26
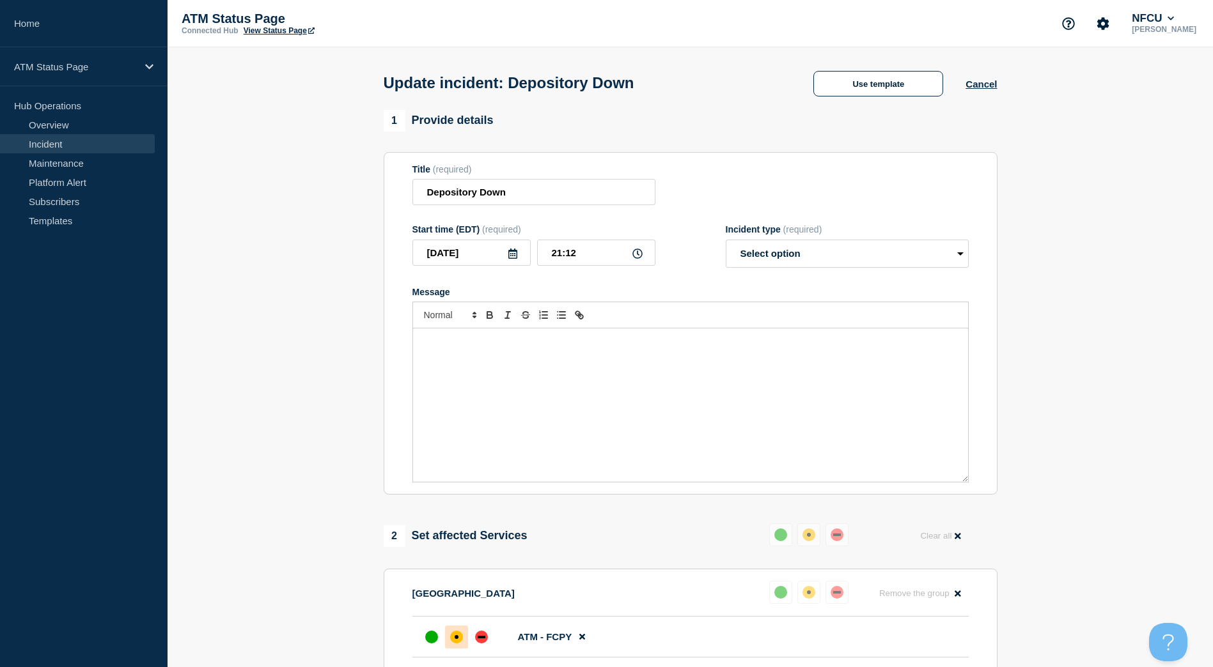
select select "resolved"
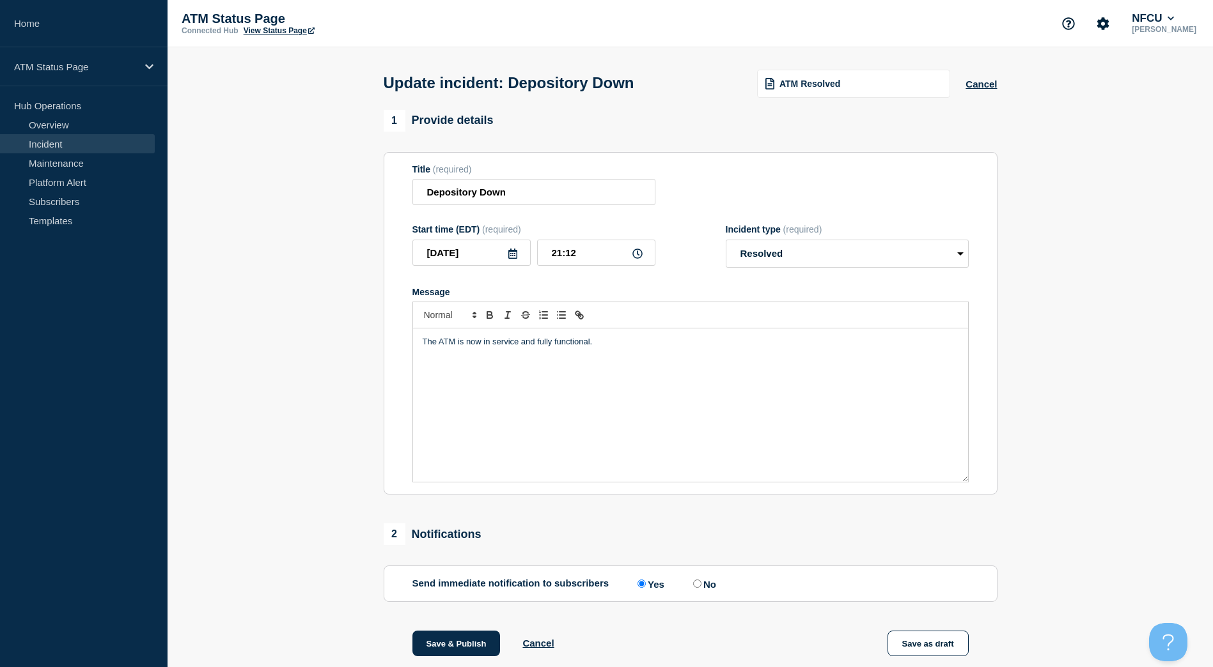
scroll to position [128, 0]
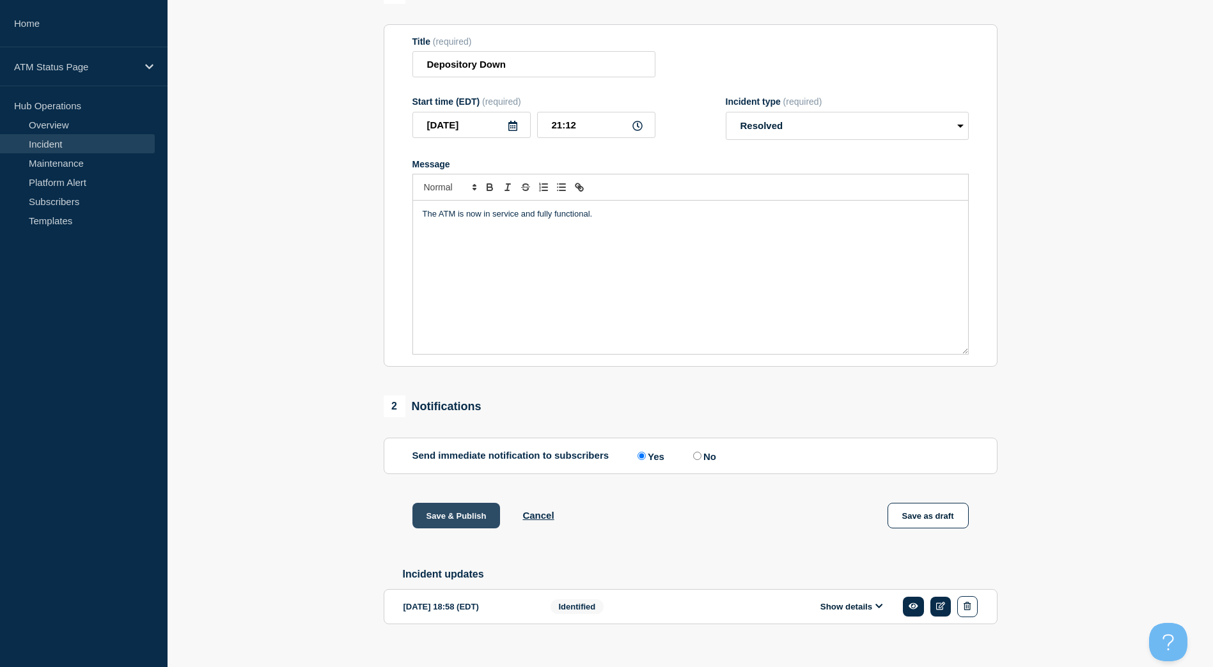
click at [434, 529] on button "Save & Publish" at bounding box center [456, 516] width 88 height 26
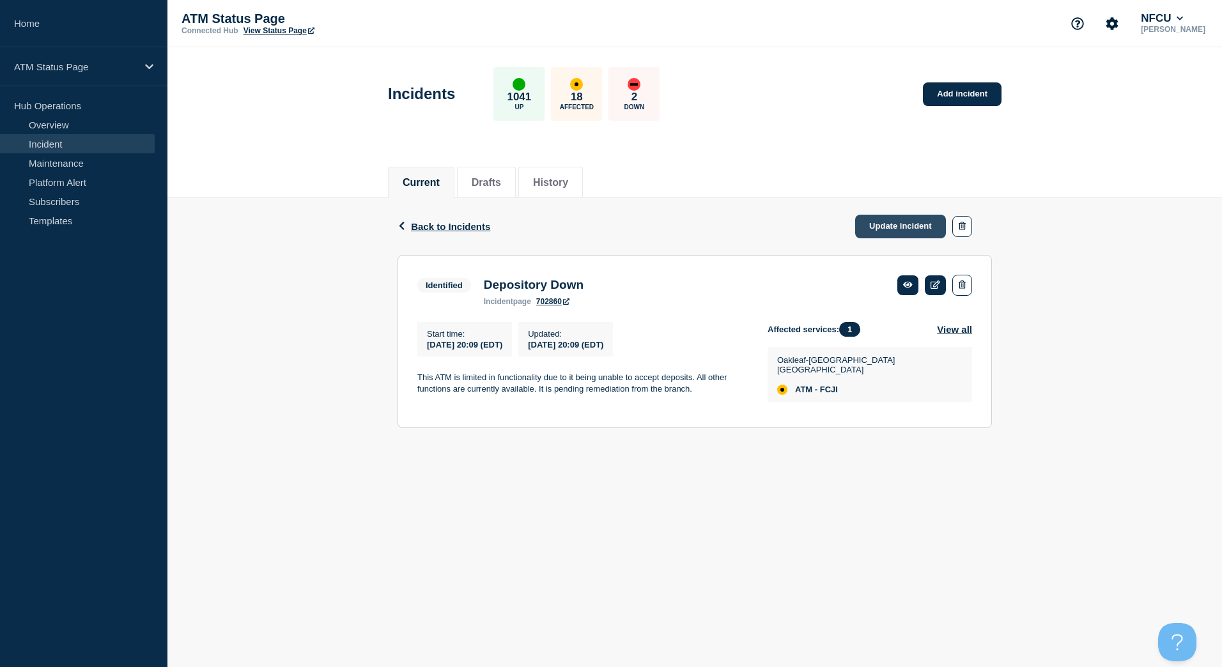
click at [903, 219] on link "Update incident" at bounding box center [900, 227] width 91 height 24
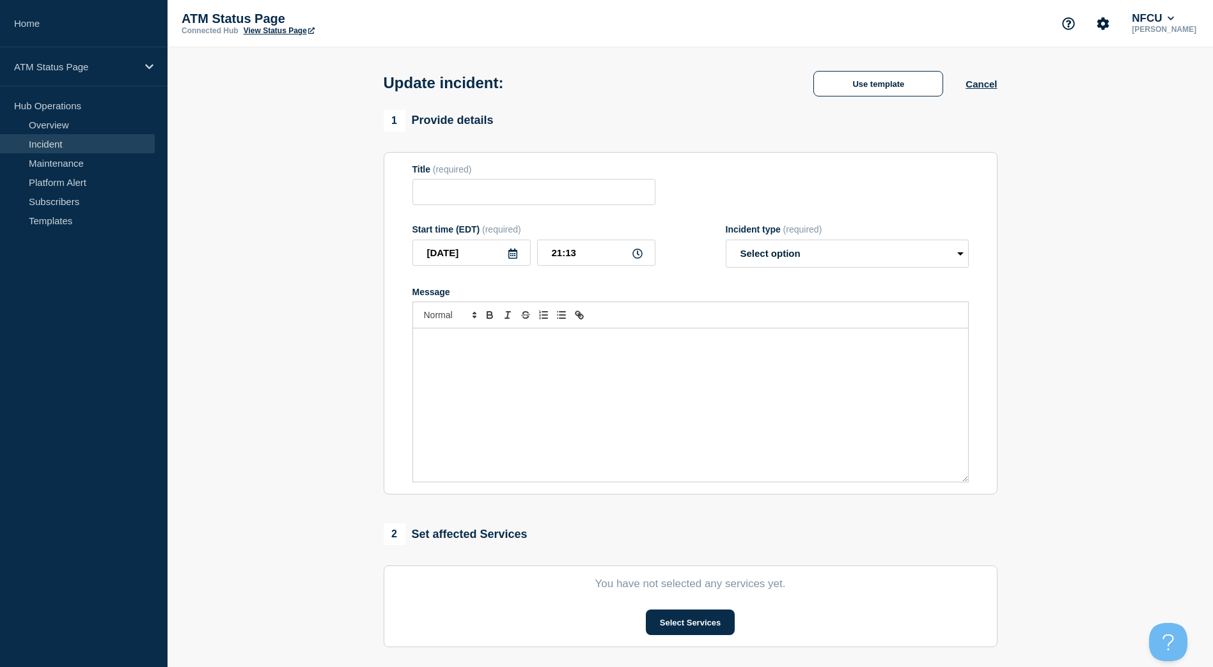
type input "Depository Down"
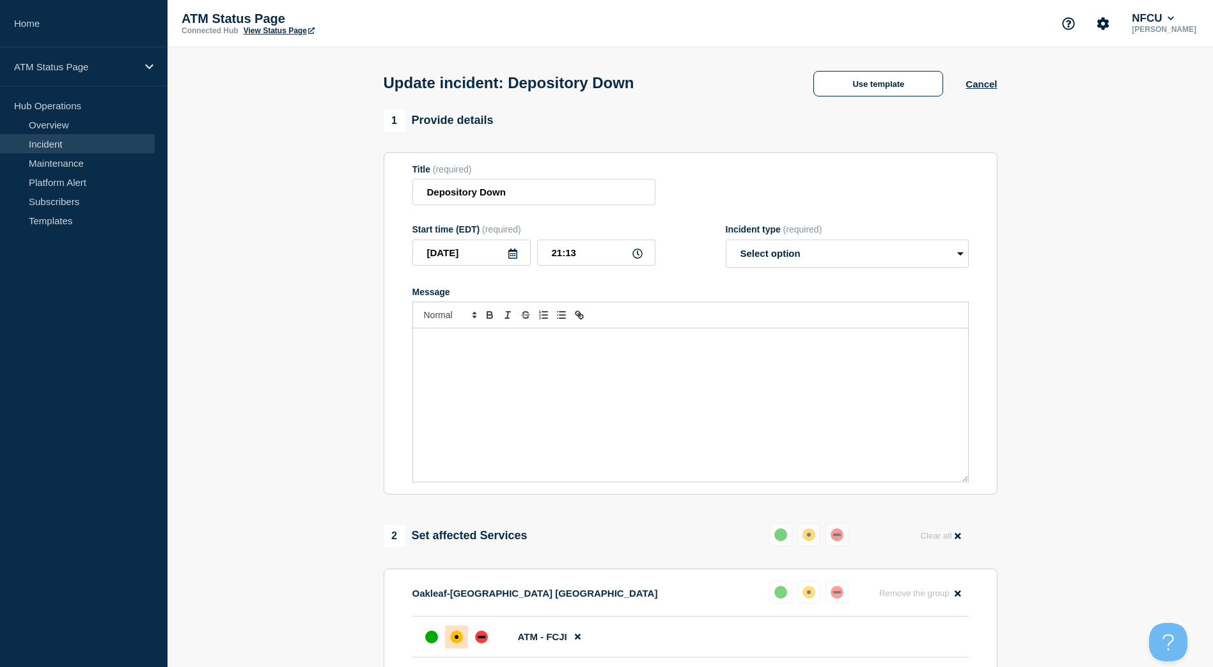
click at [850, 102] on div "Update incident: Depository Down Use template Cancel" at bounding box center [690, 78] width 642 height 63
click at [850, 86] on button "Use template" at bounding box center [878, 84] width 130 height 26
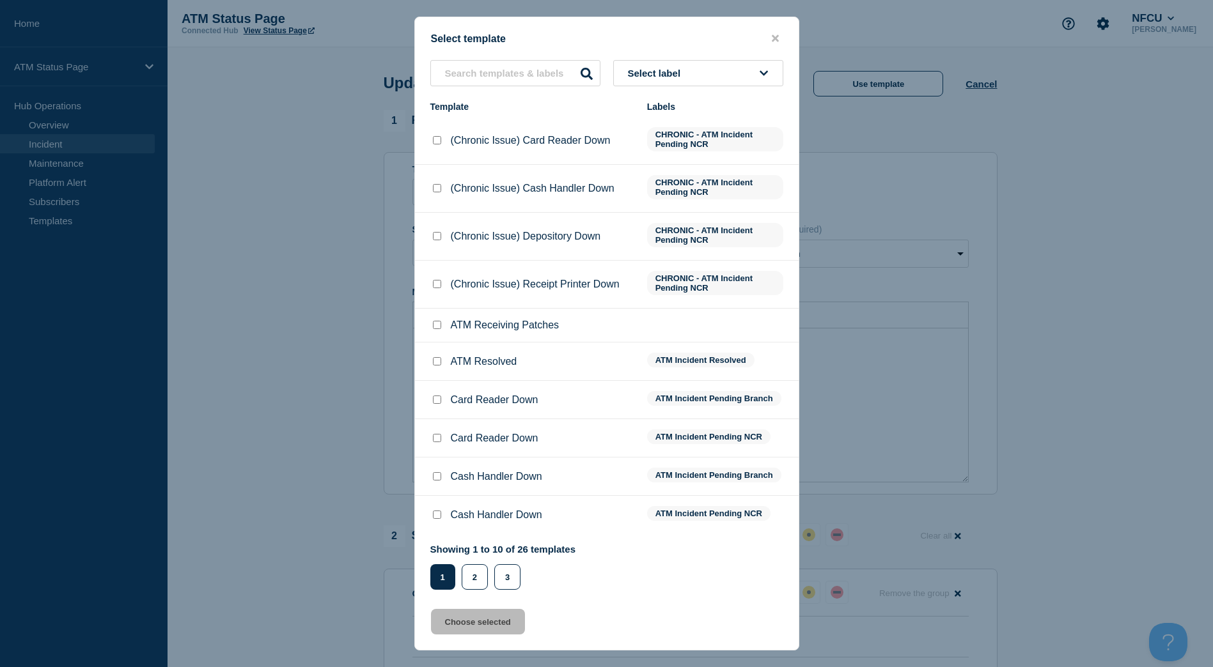
click at [764, 76] on icon at bounding box center [763, 73] width 8 height 10
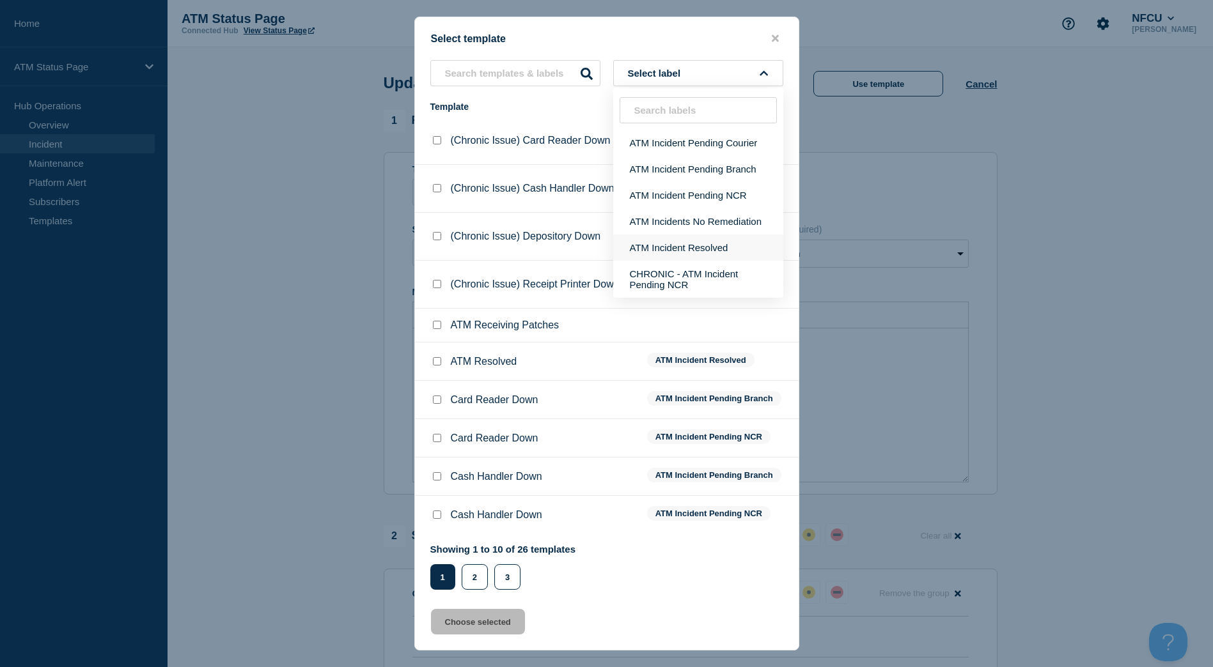
click at [715, 246] on button "ATM Incident Resolved" at bounding box center [698, 248] width 170 height 26
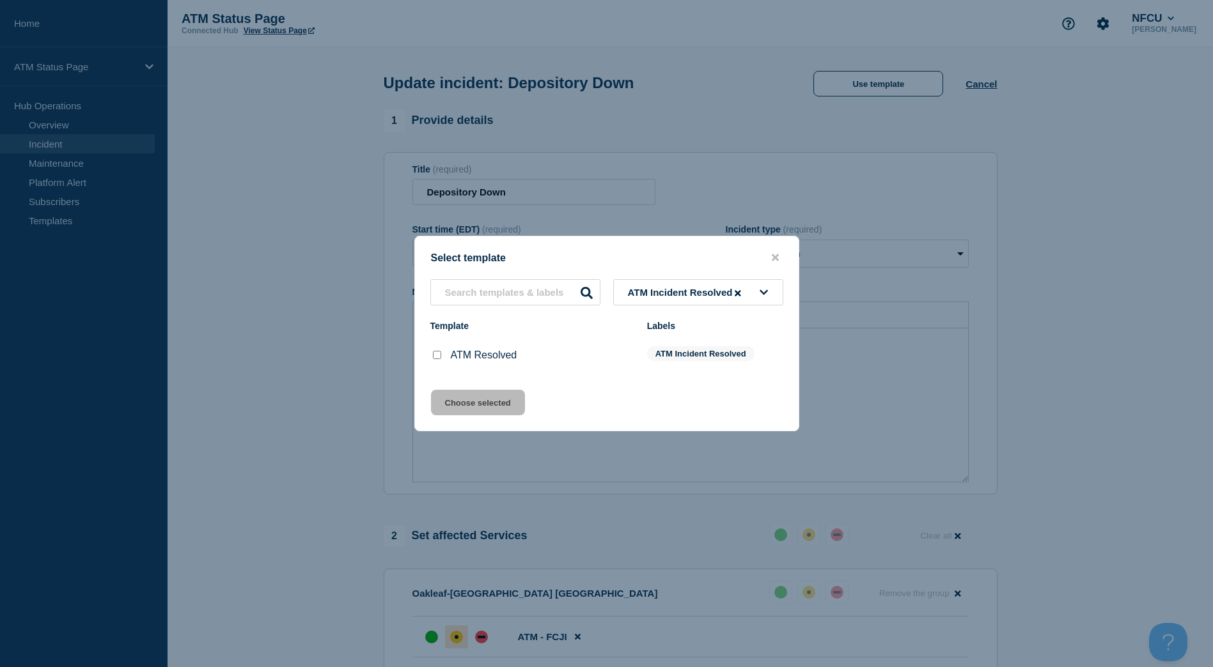
click at [433, 359] on input "ATM Resolved checkbox" at bounding box center [437, 355] width 8 height 8
checkbox input "true"
click at [453, 407] on button "Choose selected" at bounding box center [478, 403] width 94 height 26
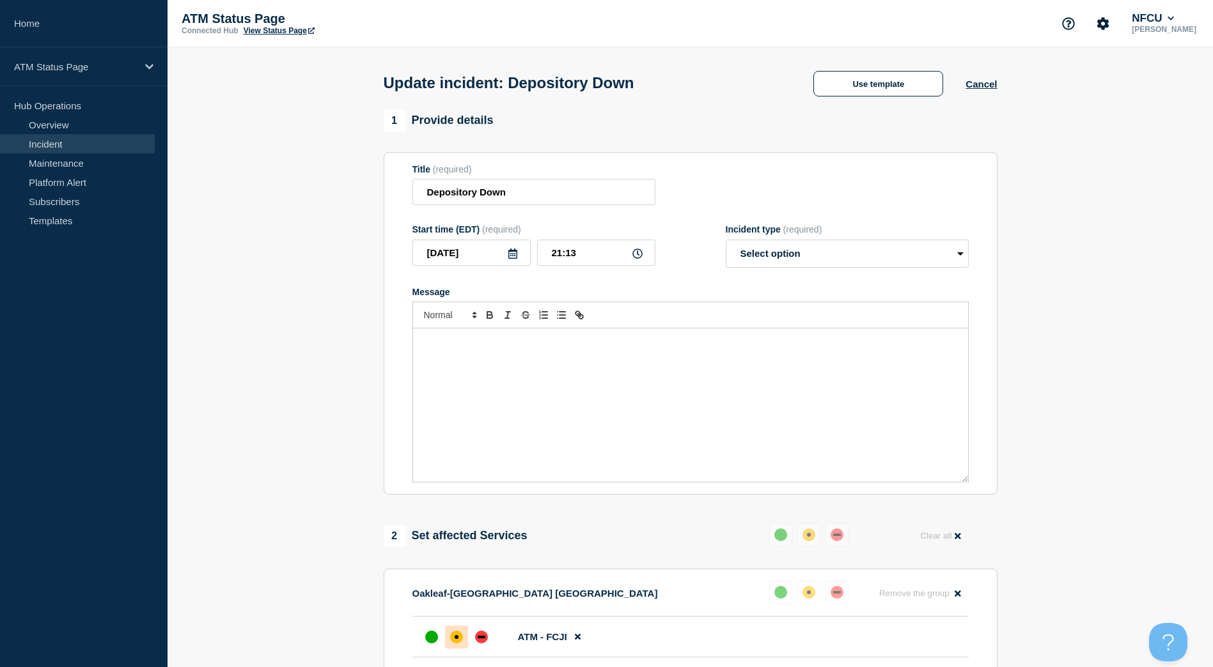
select select "resolved"
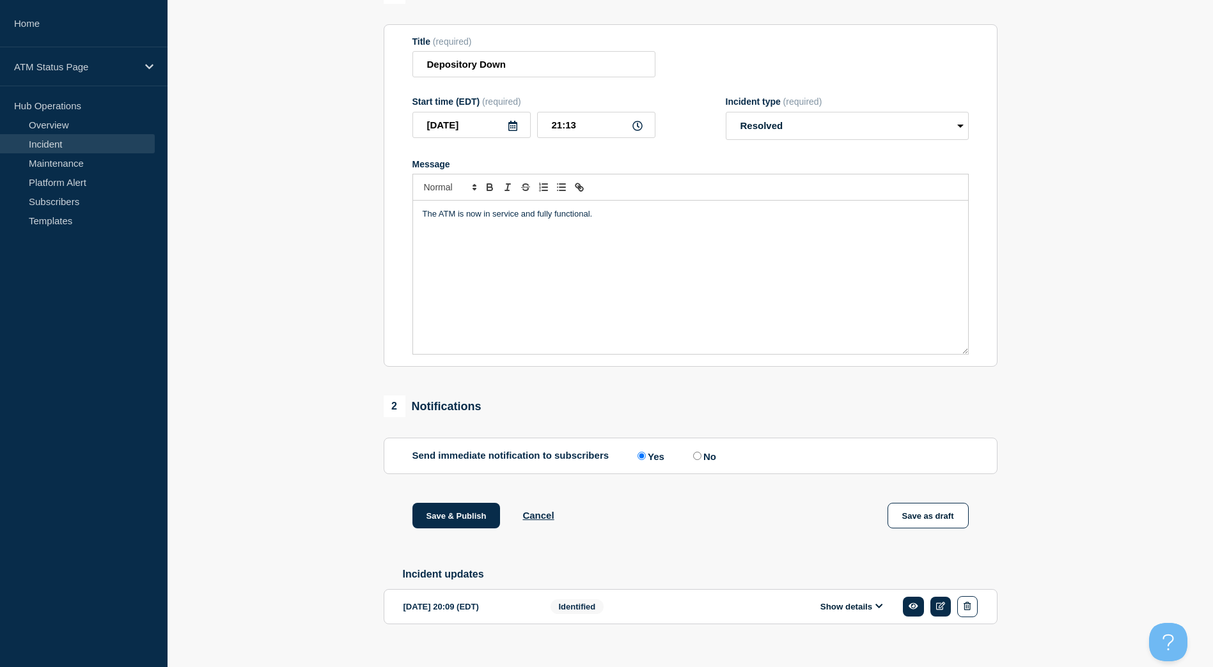
scroll to position [151, 0]
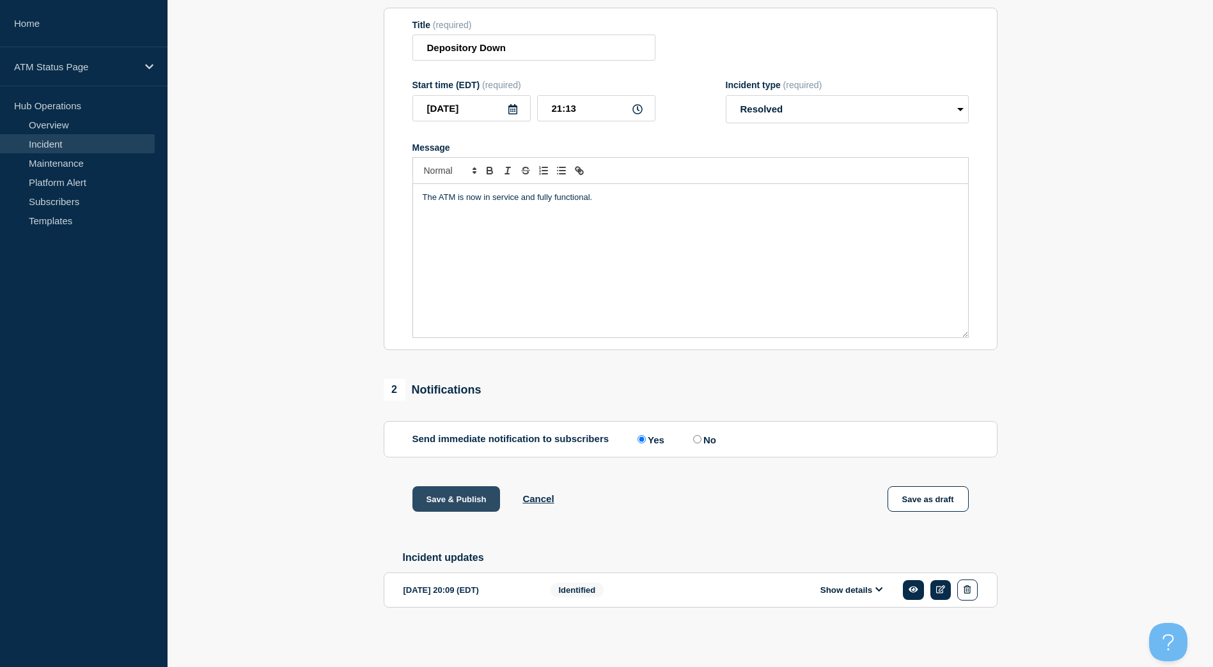
click at [446, 499] on button "Save & Publish" at bounding box center [456, 499] width 88 height 26
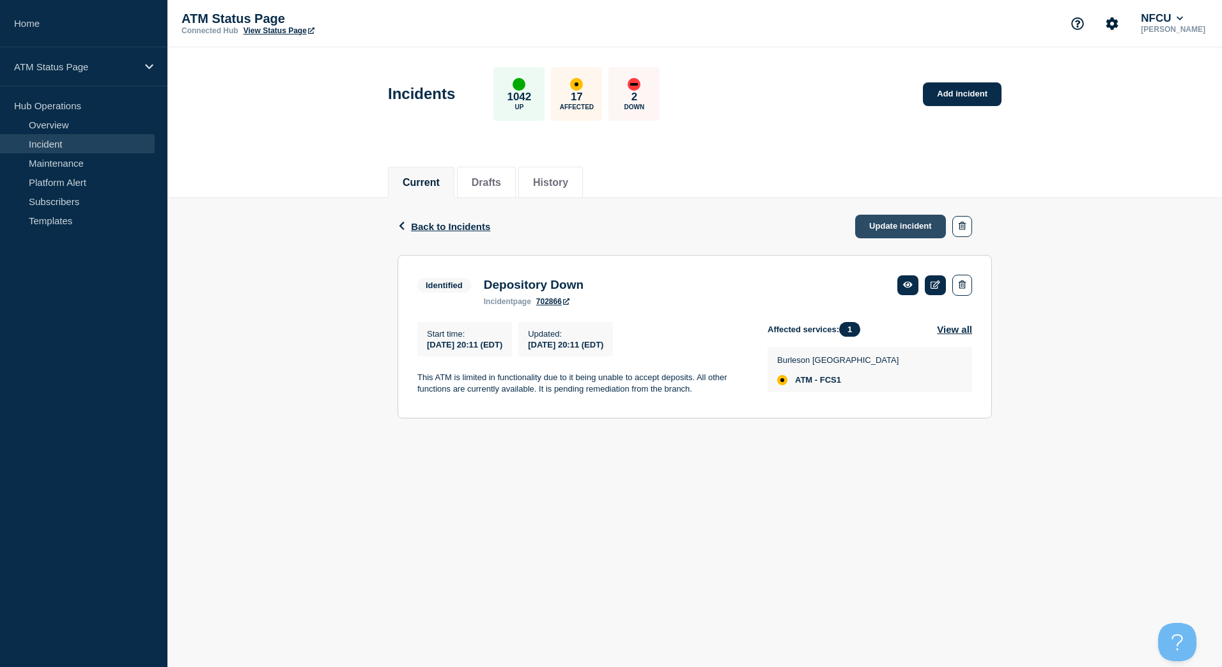
click at [887, 233] on link "Update incident" at bounding box center [900, 227] width 91 height 24
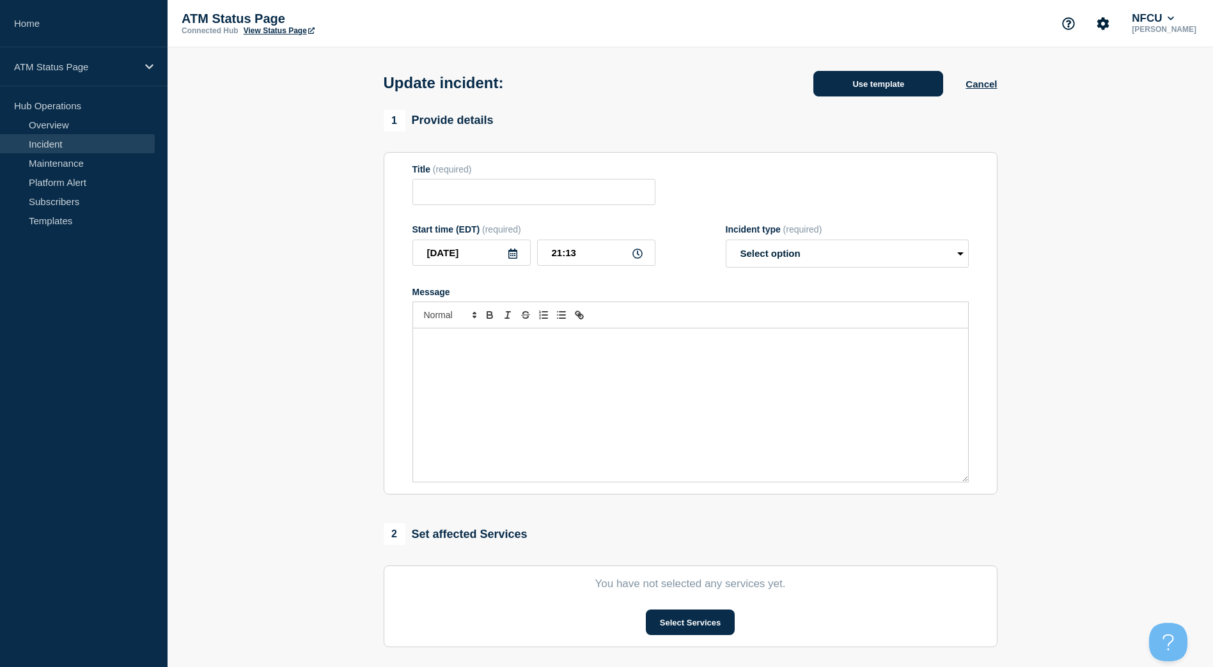
type input "Depository Down"
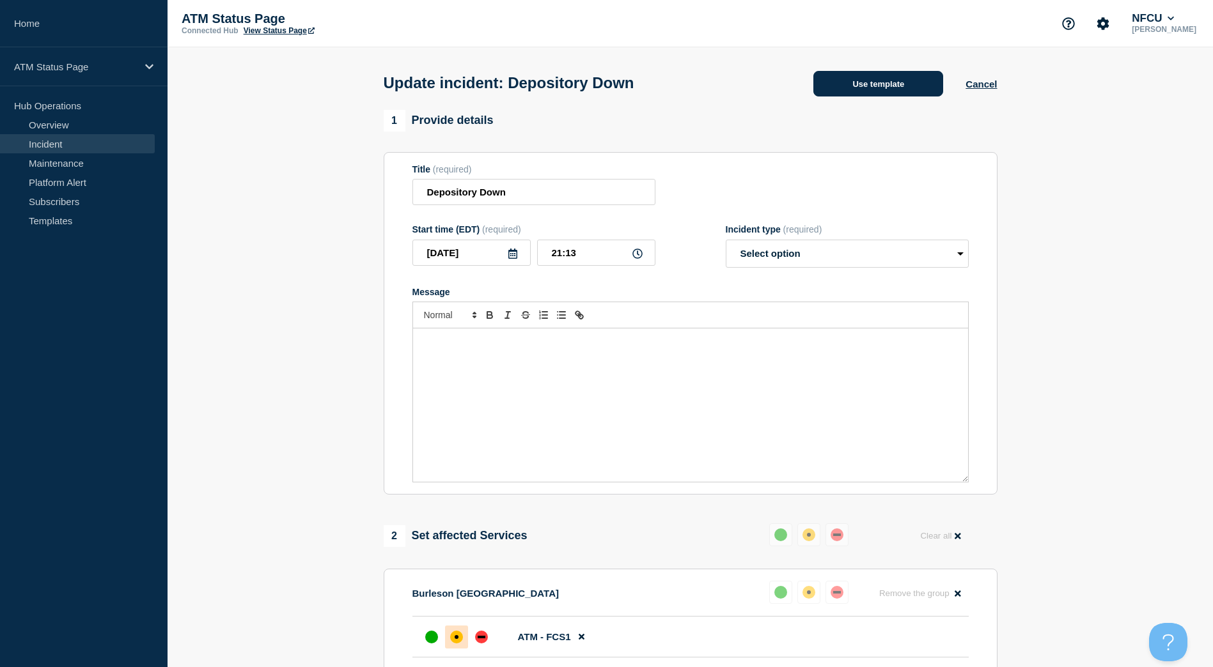
click at [864, 75] on button "Use template" at bounding box center [878, 84] width 130 height 26
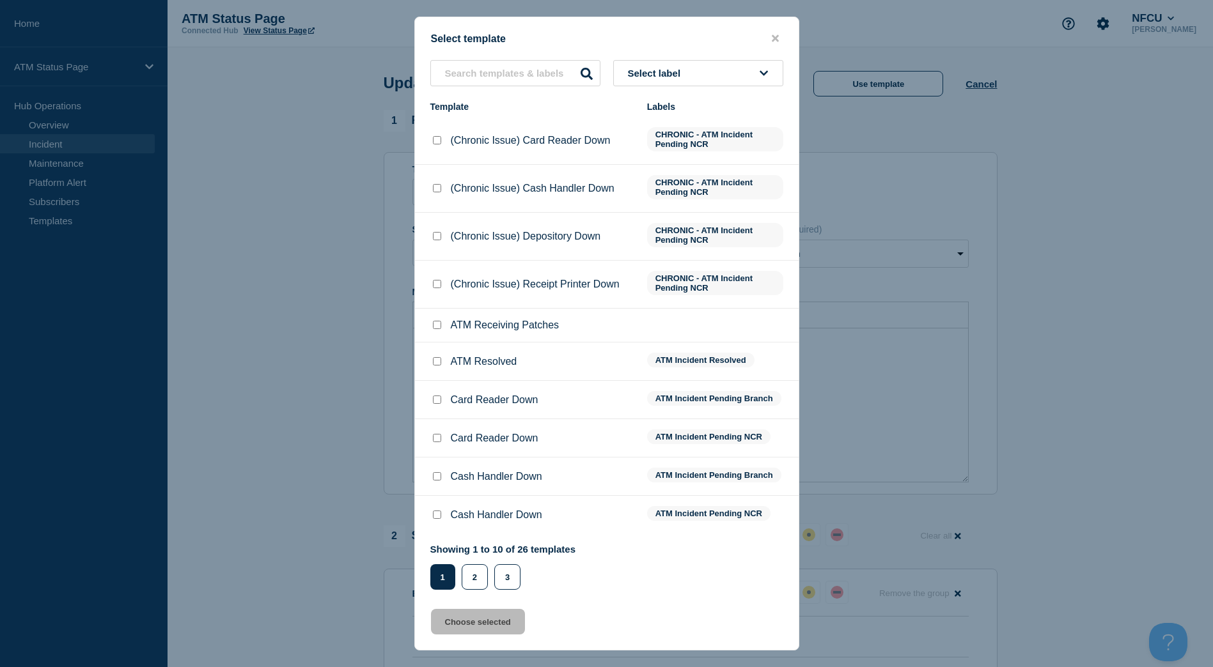
click at [746, 58] on div "Select template Select label Template Labels (Chronic Issue) Card Reader Down C…" at bounding box center [606, 334] width 385 height 634
click at [733, 75] on button "Select label" at bounding box center [698, 73] width 170 height 26
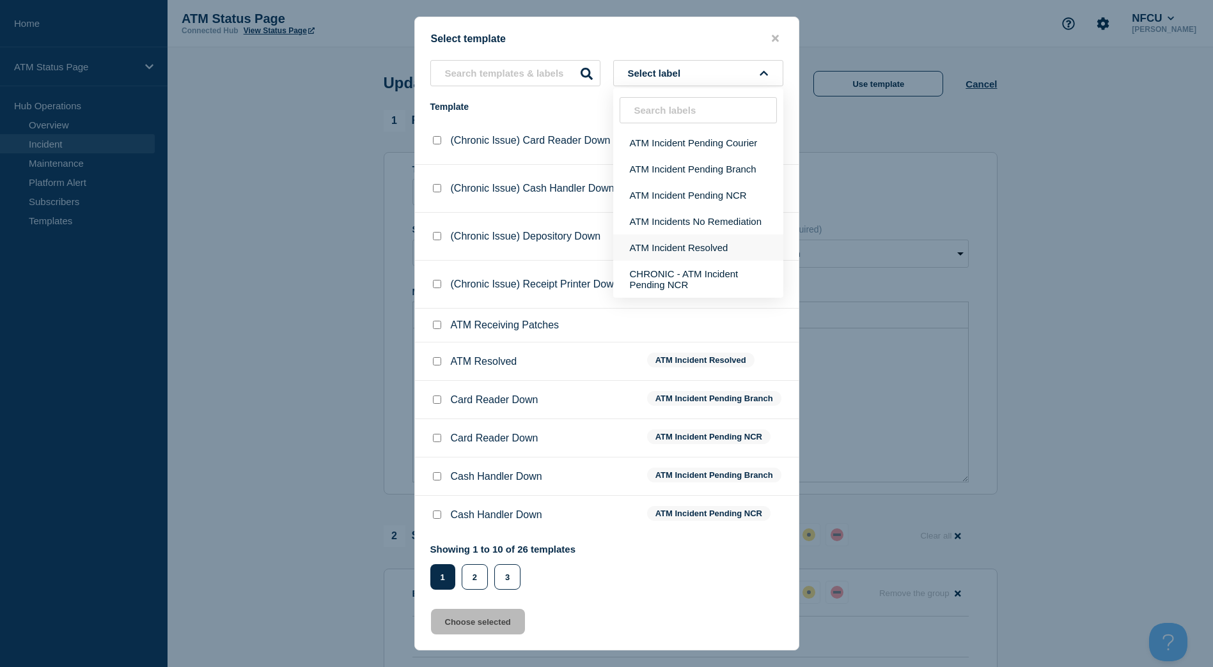
drag, startPoint x: 707, startPoint y: 237, endPoint x: 677, endPoint y: 256, distance: 35.3
click at [706, 238] on button "ATM Incident Resolved" at bounding box center [698, 248] width 170 height 26
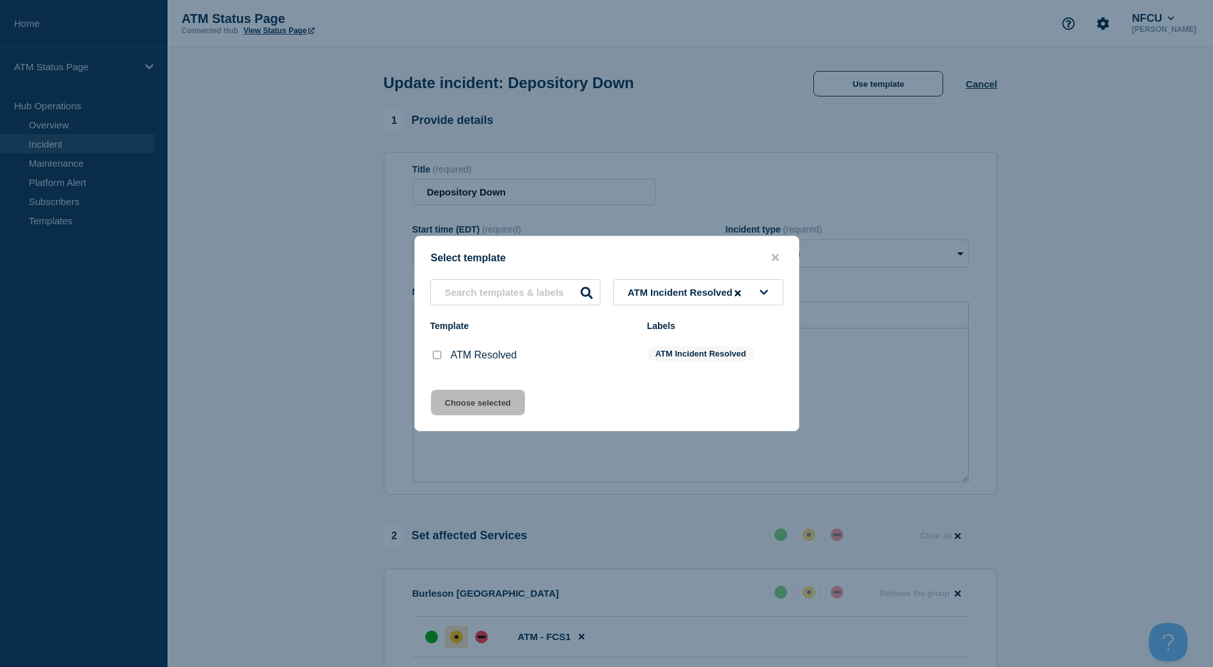
click at [440, 359] on input "ATM Resolved checkbox" at bounding box center [437, 355] width 8 height 8
checkbox input "true"
click at [464, 405] on button "Choose selected" at bounding box center [478, 403] width 94 height 26
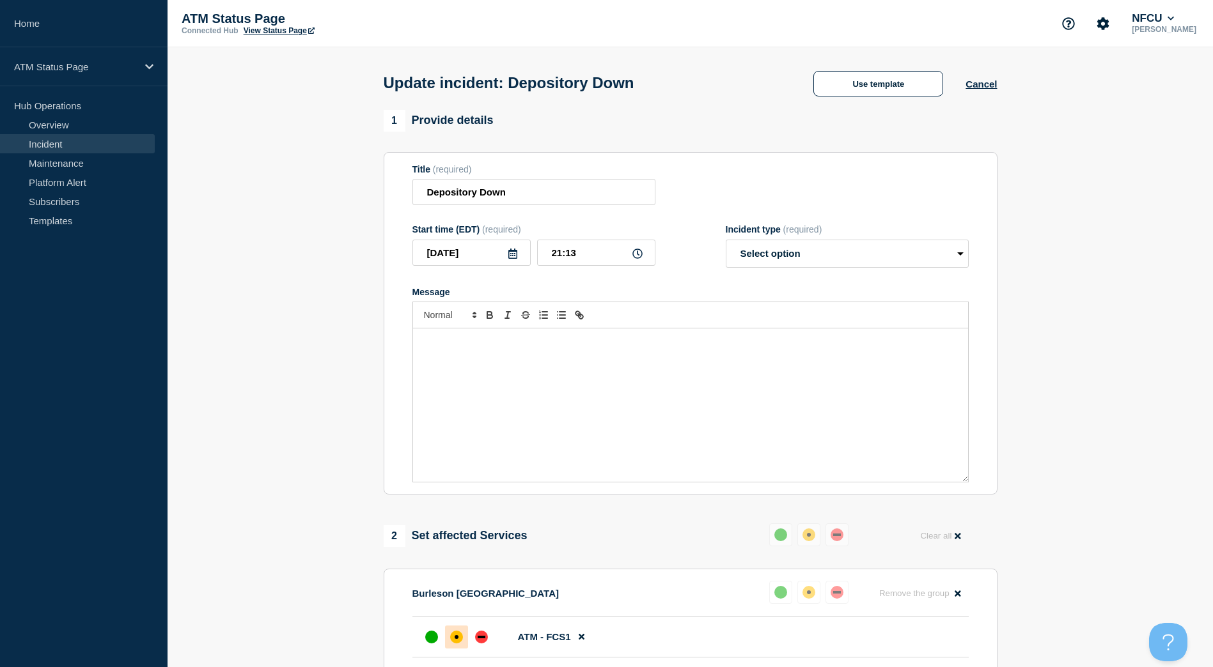
select select "resolved"
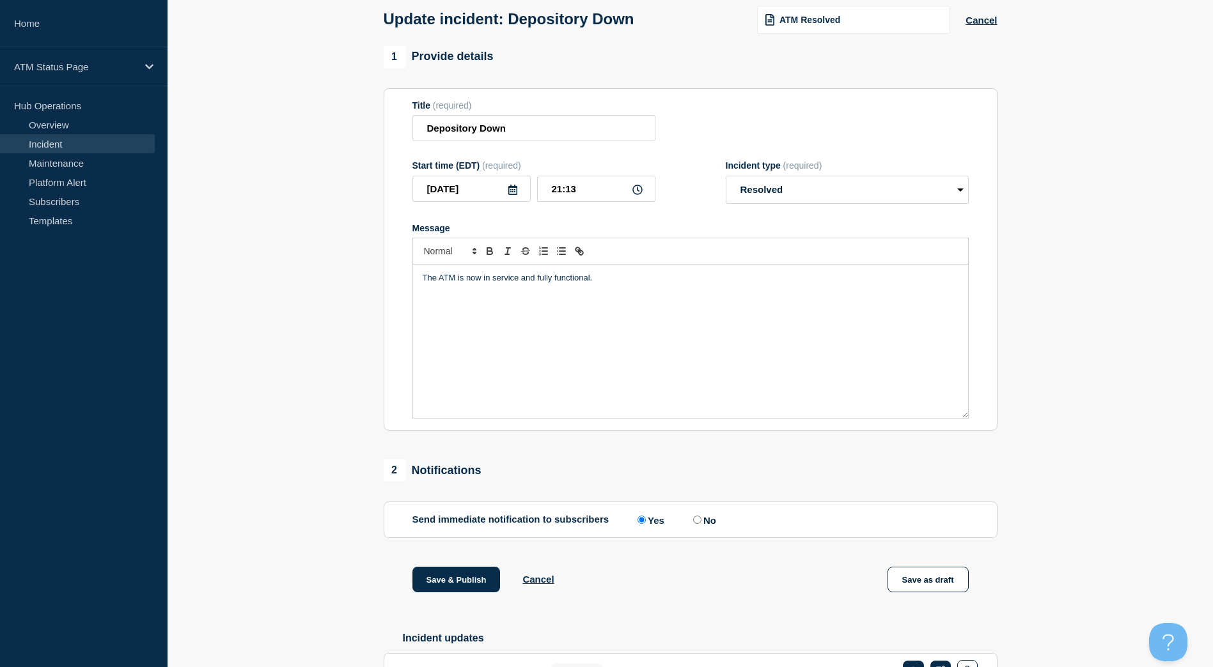
scroll to position [128, 0]
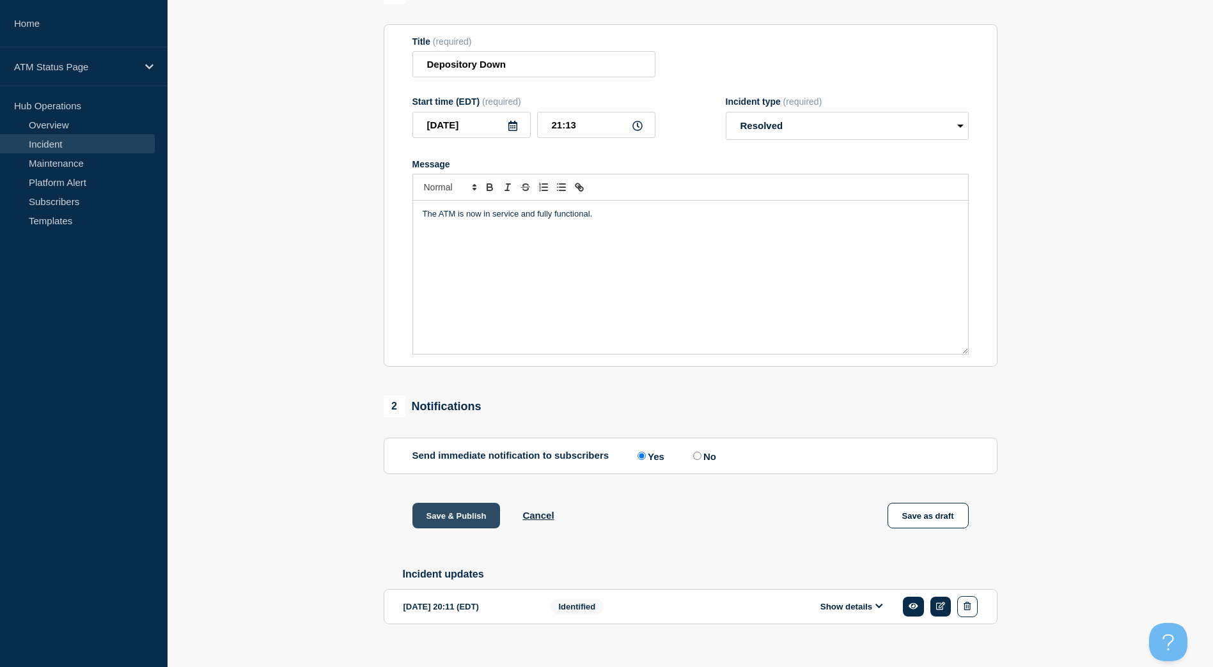
click at [462, 528] on button "Save & Publish" at bounding box center [456, 516] width 88 height 26
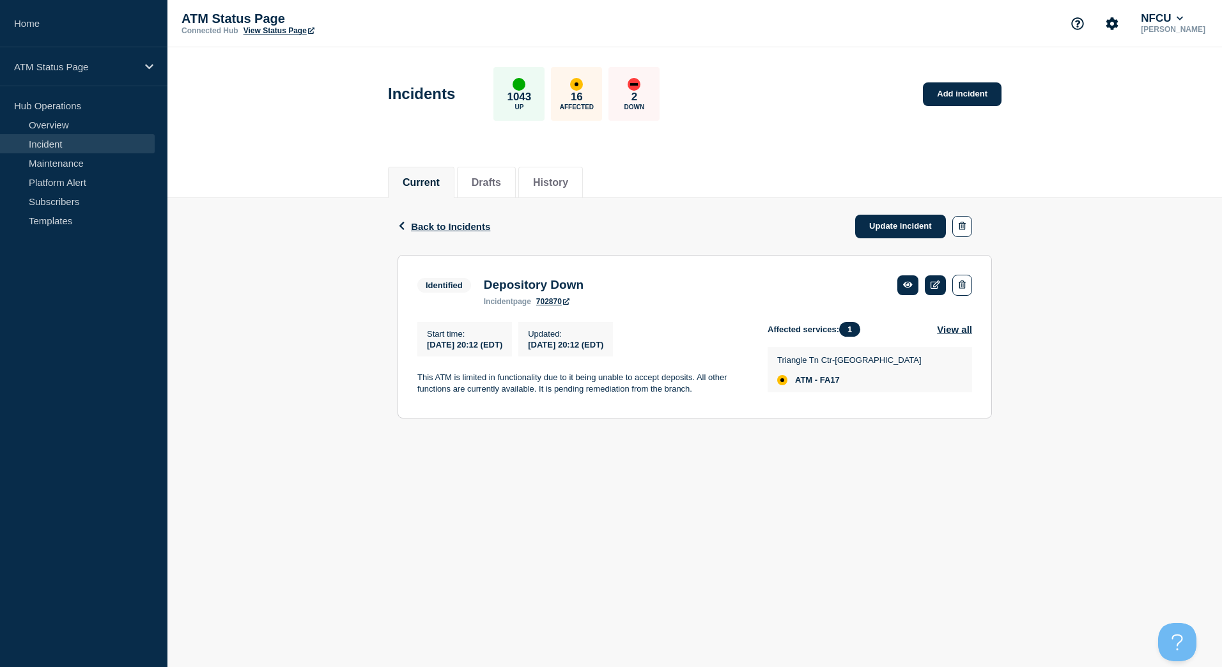
click at [829, 385] on span "ATM - FA17" at bounding box center [817, 380] width 45 height 10
copy span "FA17"
drag, startPoint x: 862, startPoint y: 226, endPoint x: 850, endPoint y: 154, distance: 73.1
click at [862, 226] on link "Update incident" at bounding box center [900, 227] width 91 height 24
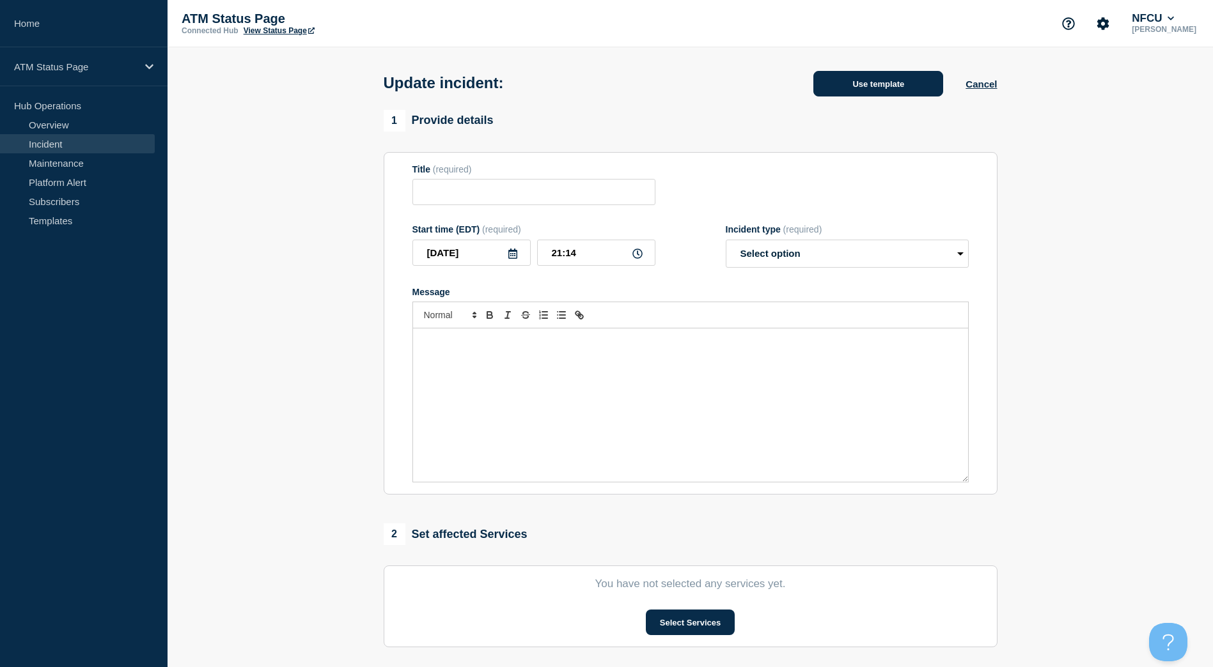
type input "Cash Handler Down"
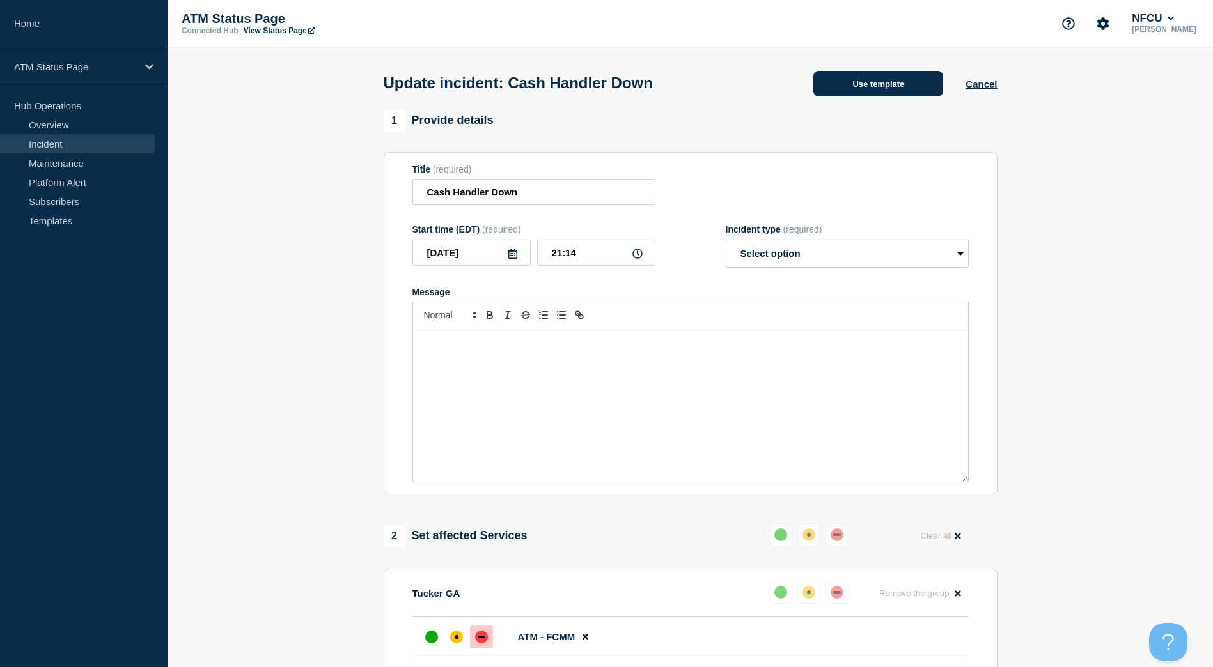
click at [851, 91] on button "Use template" at bounding box center [878, 84] width 130 height 26
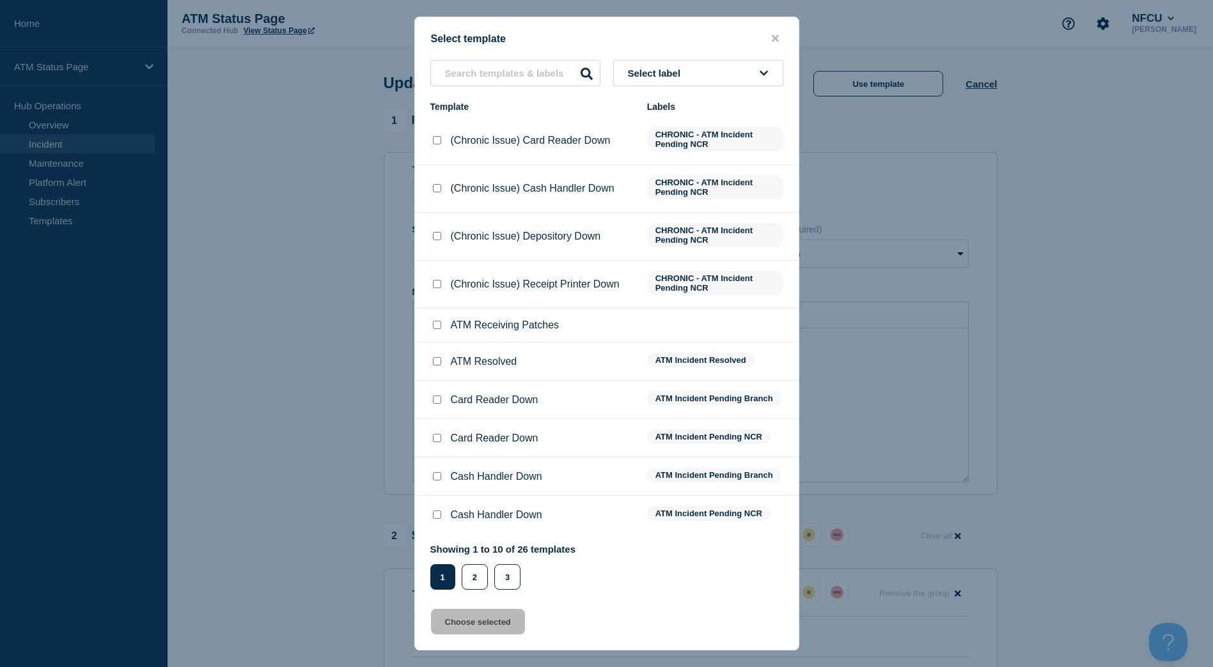
click at [647, 86] on button "Select label" at bounding box center [698, 73] width 170 height 26
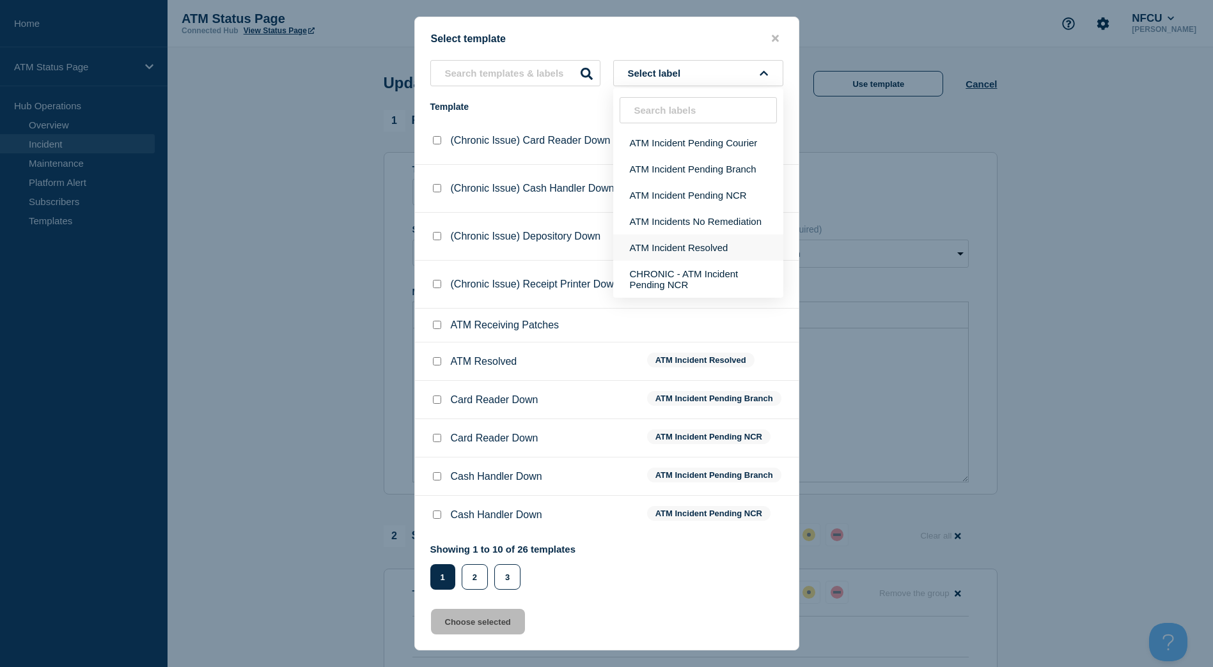
click at [684, 254] on button "ATM Incident Resolved" at bounding box center [698, 248] width 170 height 26
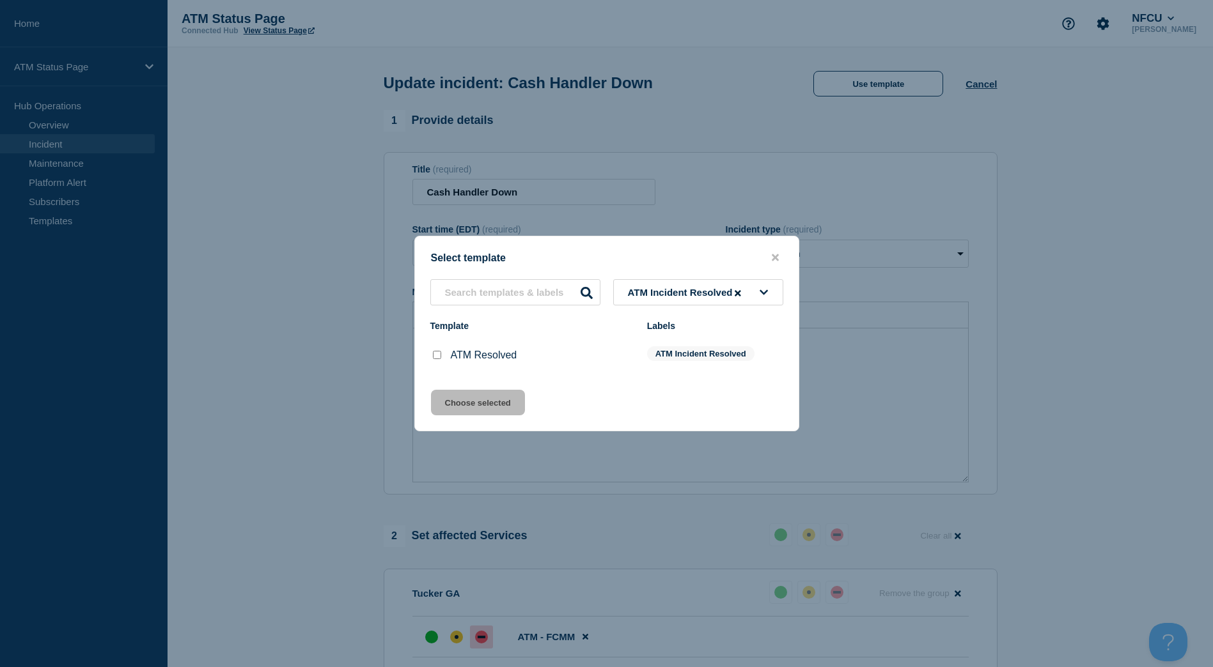
click at [439, 359] on input "ATM Resolved checkbox" at bounding box center [437, 355] width 8 height 8
checkbox input "true"
click at [453, 404] on button "Choose selected" at bounding box center [478, 403] width 94 height 26
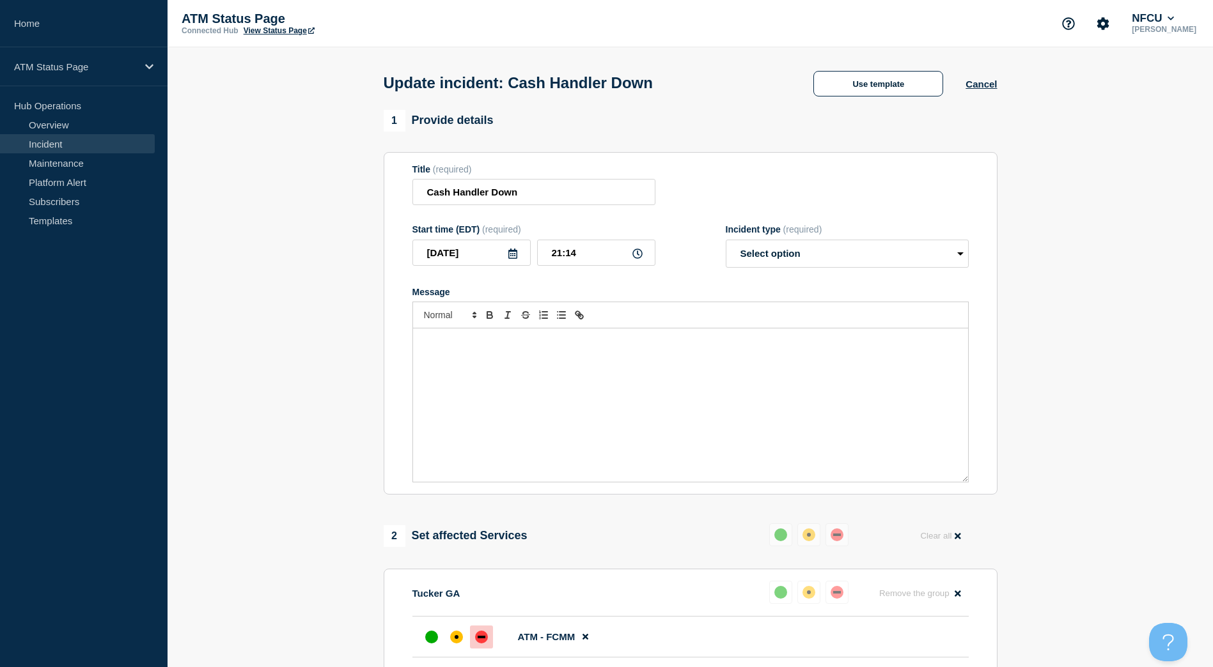
select select "resolved"
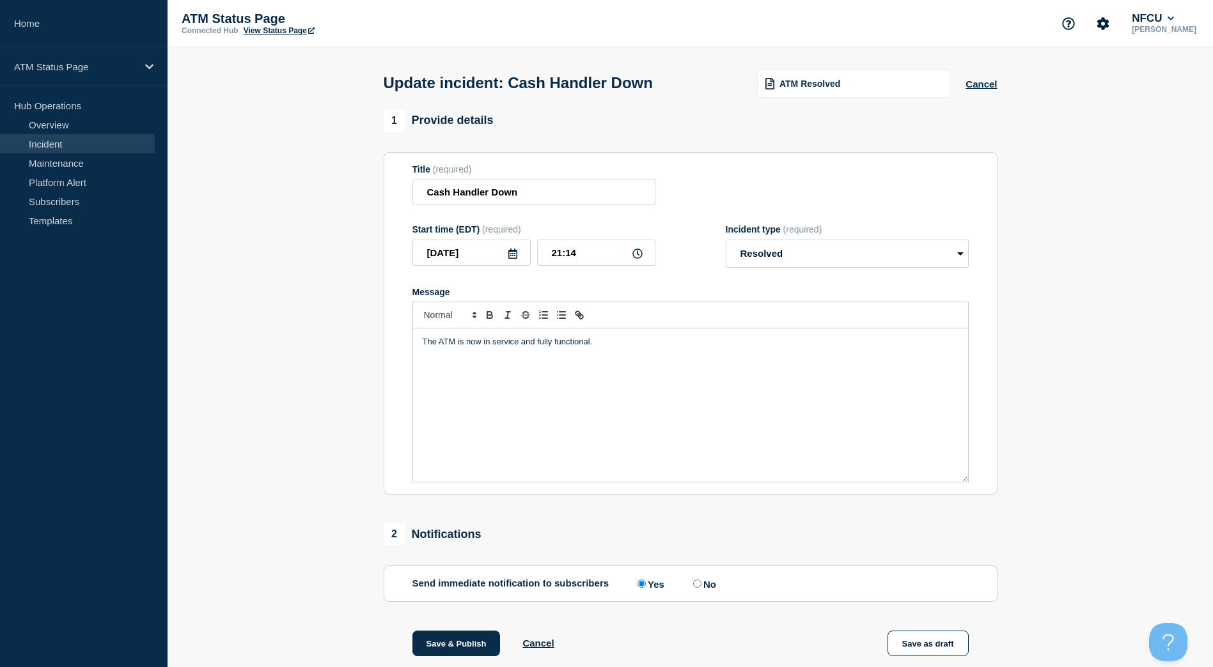
scroll to position [151, 0]
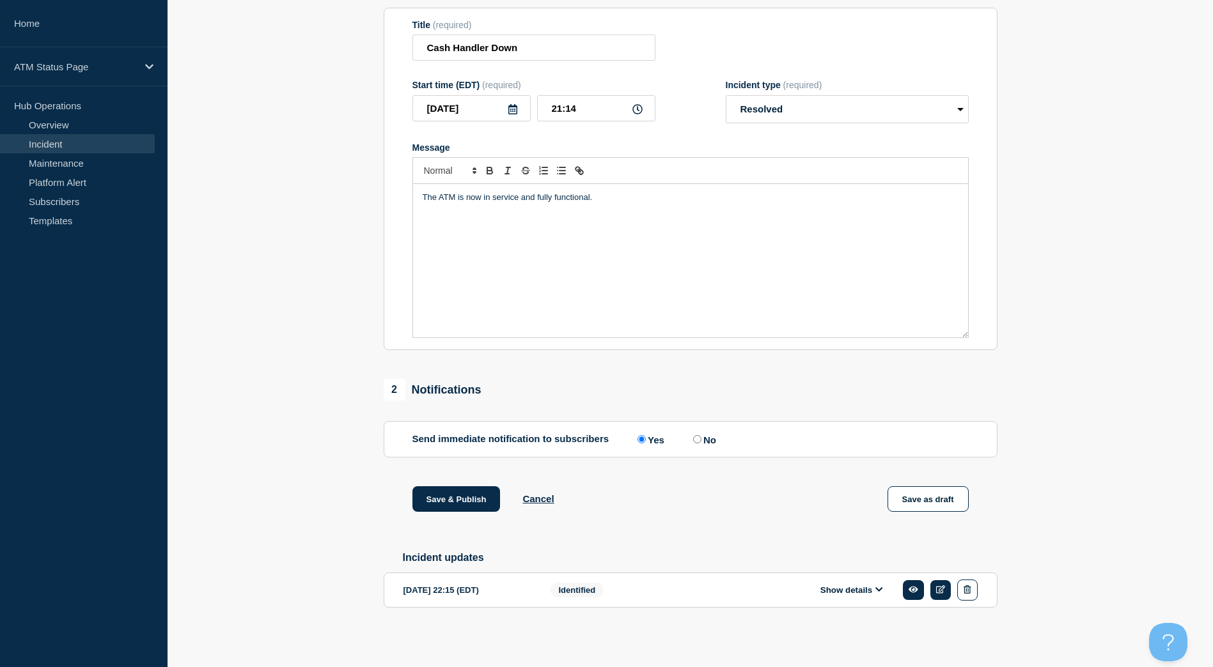
click at [446, 516] on div "Save & Publish Cancel Save as draft" at bounding box center [691, 515] width 614 height 58
click at [454, 490] on button "Save & Publish" at bounding box center [456, 499] width 88 height 26
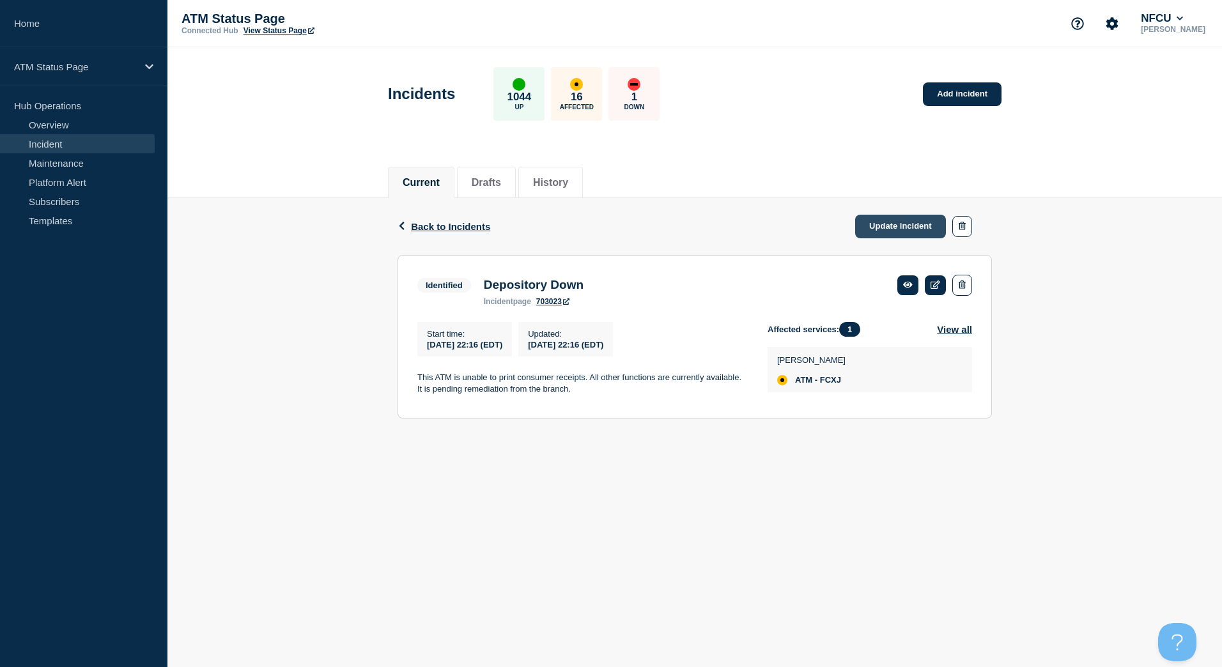
click at [898, 221] on link "Update incident" at bounding box center [900, 227] width 91 height 24
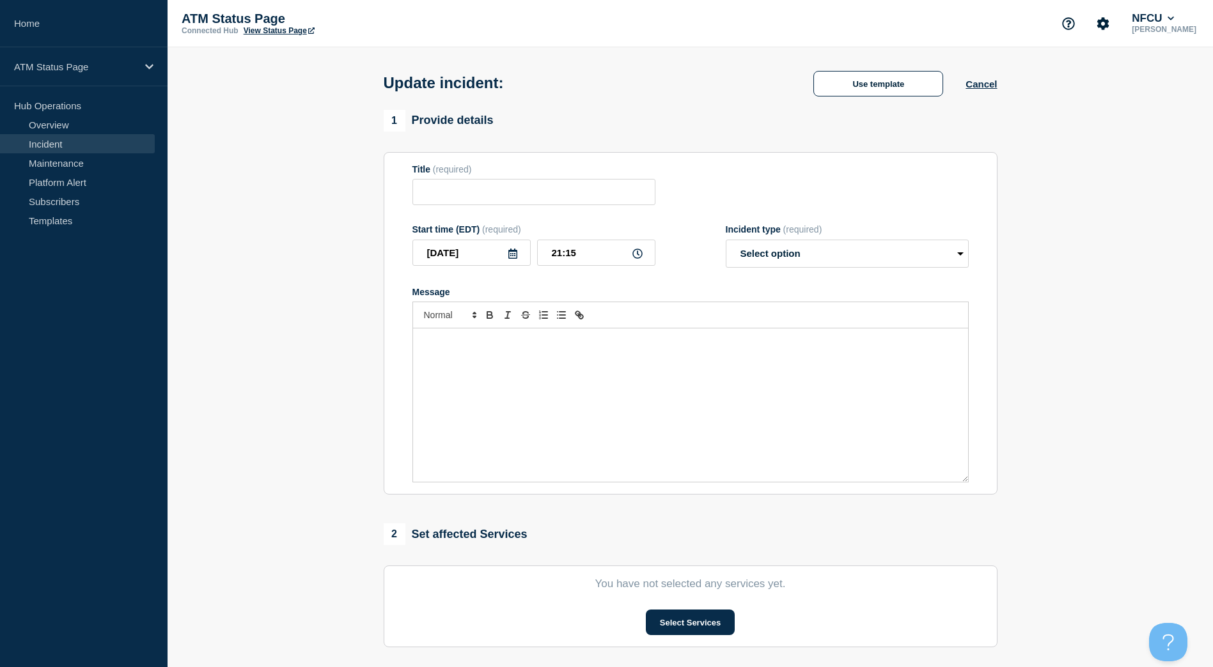
type input "Depository Down"
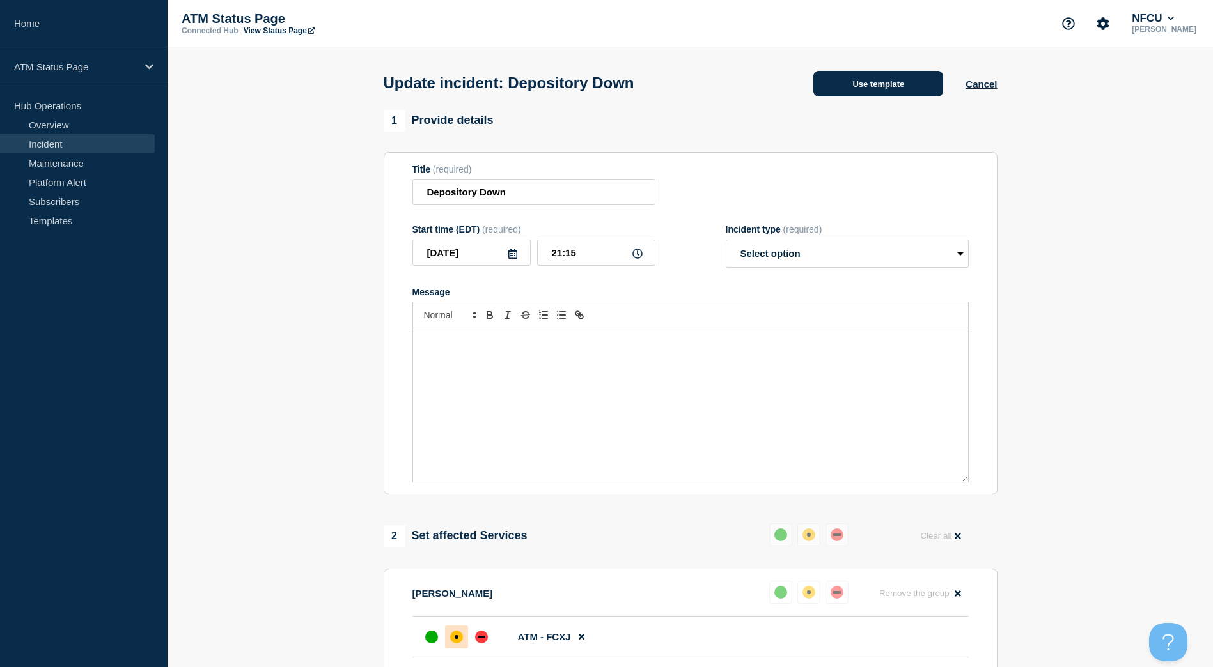
click at [867, 89] on button "Use template" at bounding box center [878, 84] width 130 height 26
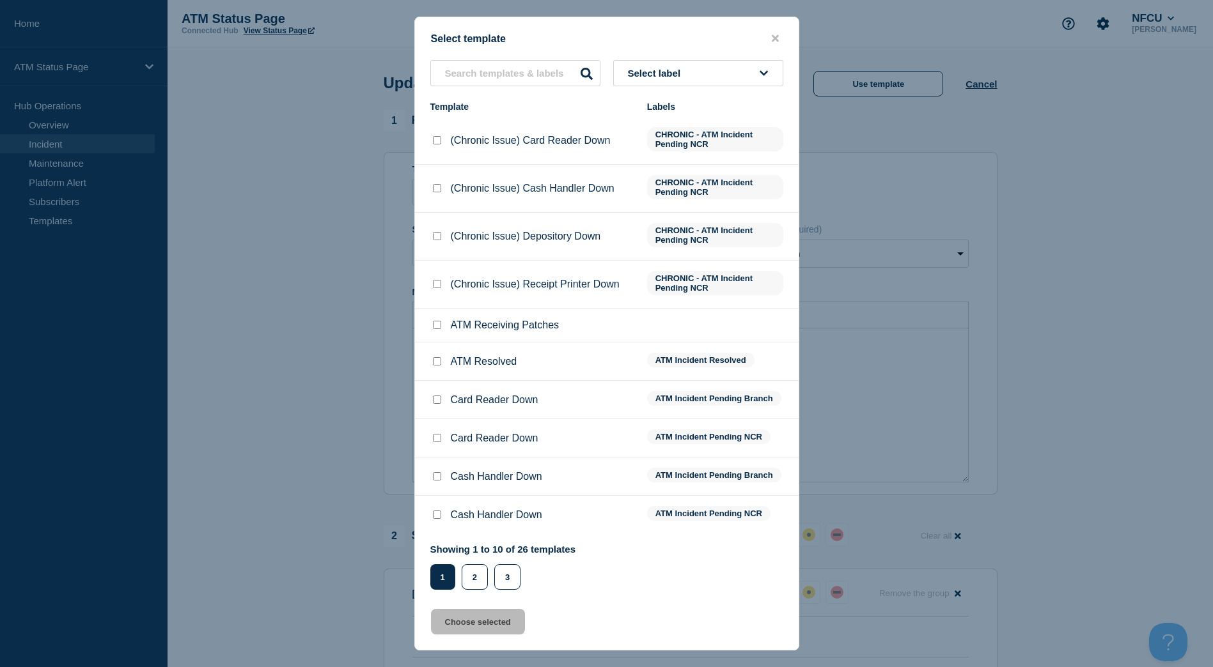
click at [748, 72] on button "Select label" at bounding box center [698, 73] width 170 height 26
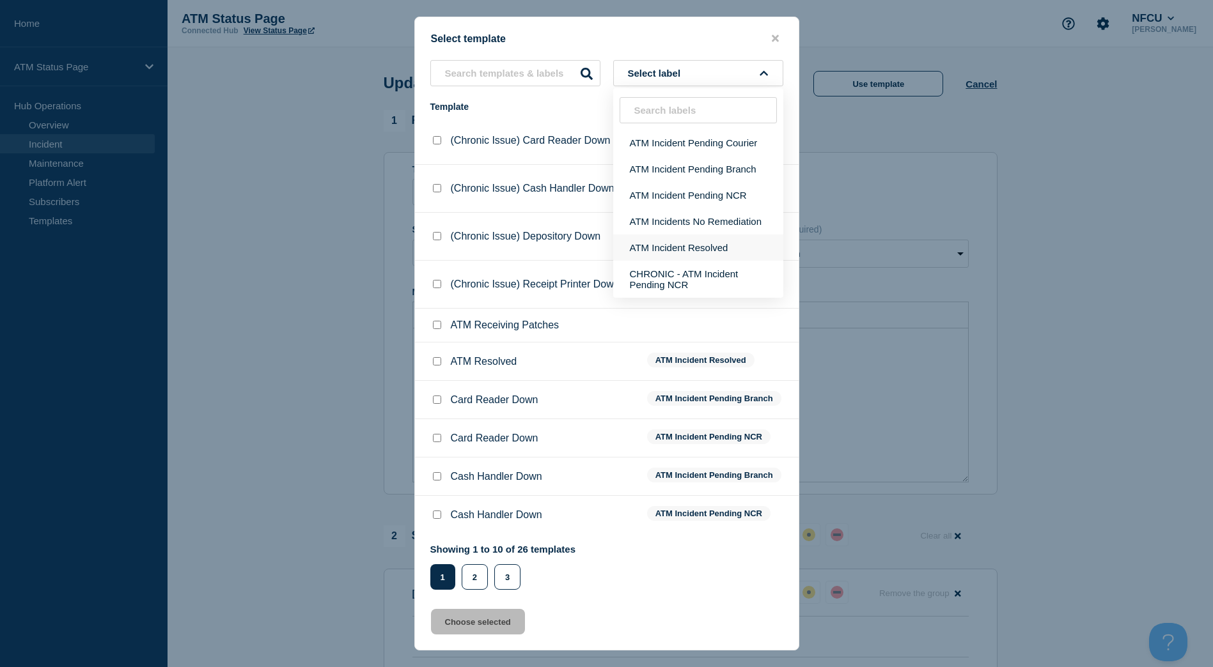
click at [741, 242] on button "ATM Incident Resolved" at bounding box center [698, 248] width 170 height 26
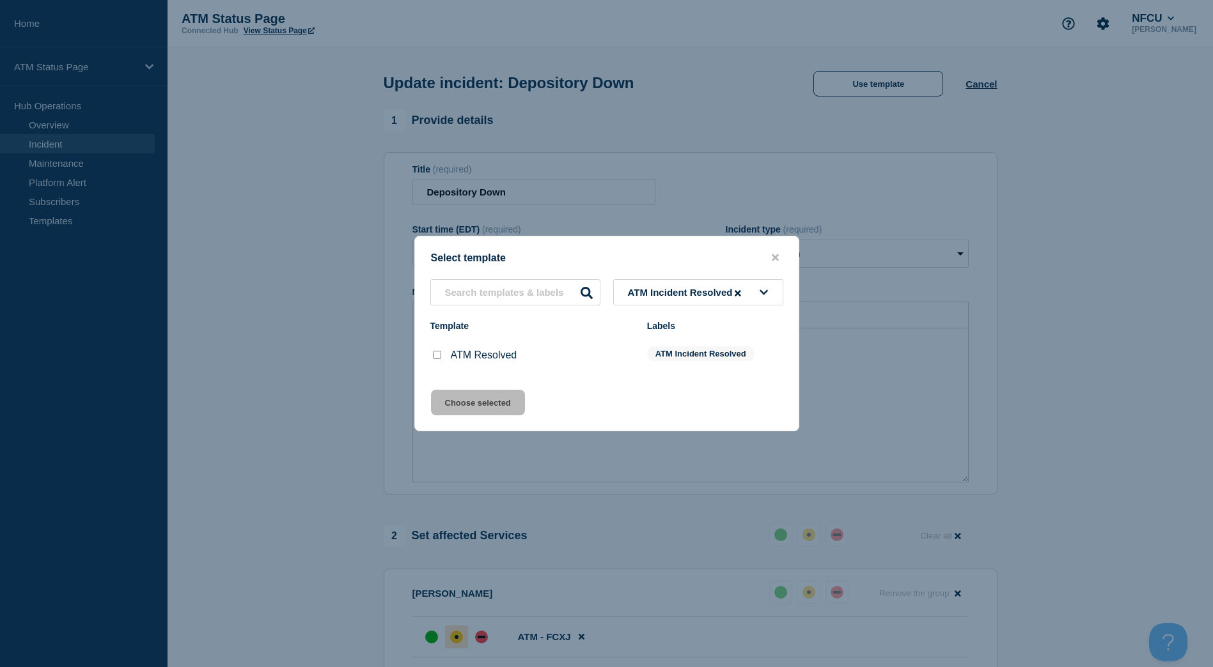
click at [441, 359] on div at bounding box center [436, 355] width 13 height 13
click at [433, 359] on input "ATM Resolved checkbox" at bounding box center [437, 355] width 8 height 8
checkbox input "true"
click at [455, 396] on button "Choose selected" at bounding box center [478, 403] width 94 height 26
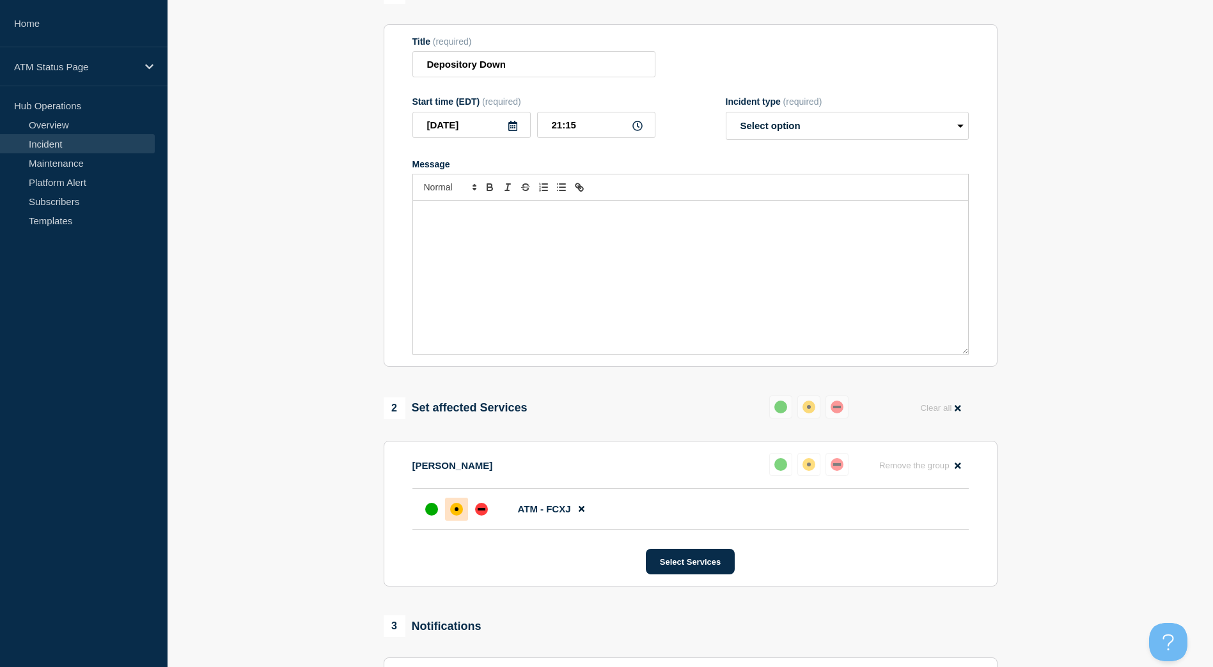
select select "resolved"
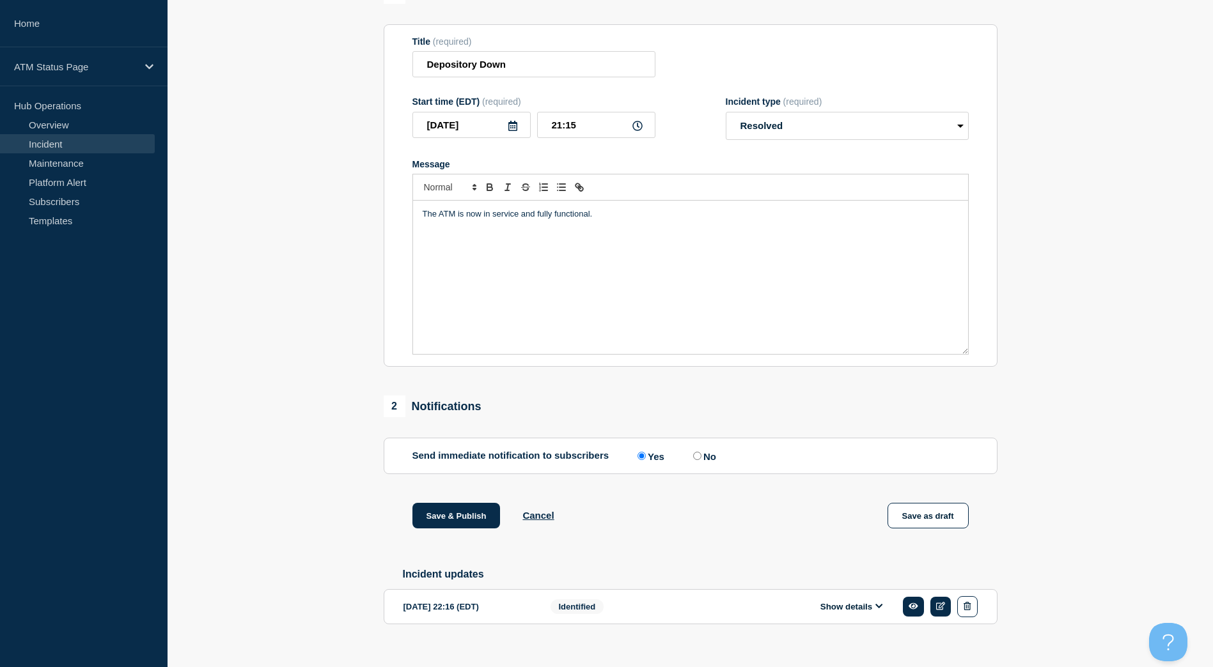
scroll to position [151, 0]
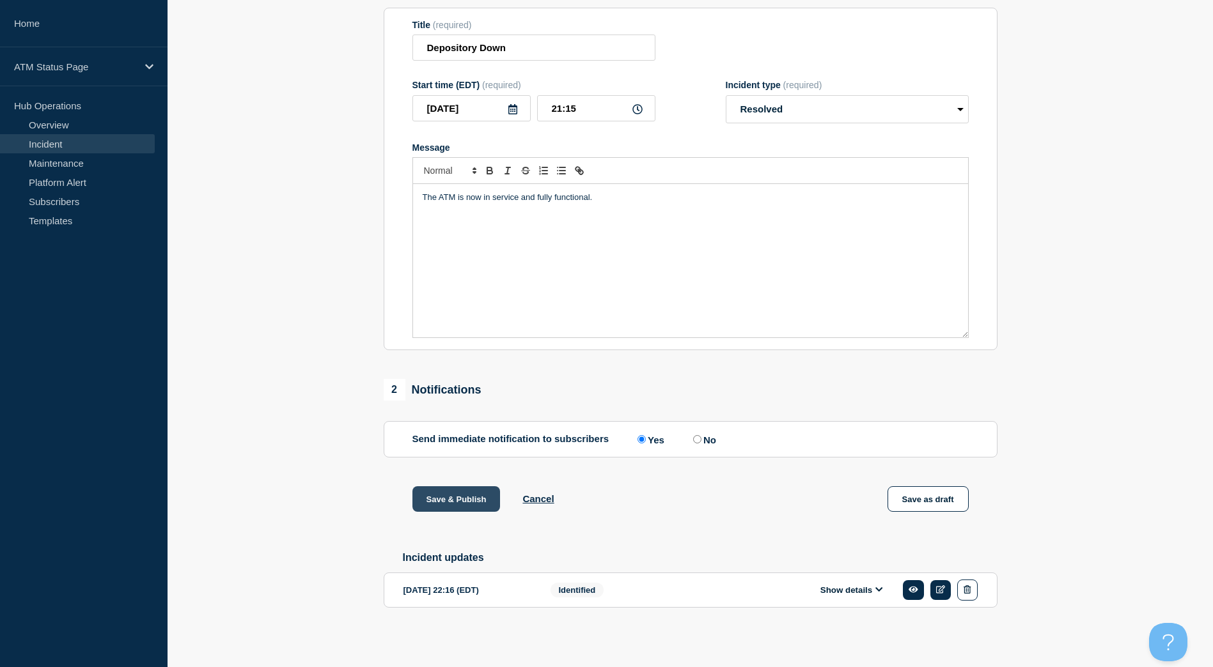
click at [478, 495] on button "Save & Publish" at bounding box center [456, 499] width 88 height 26
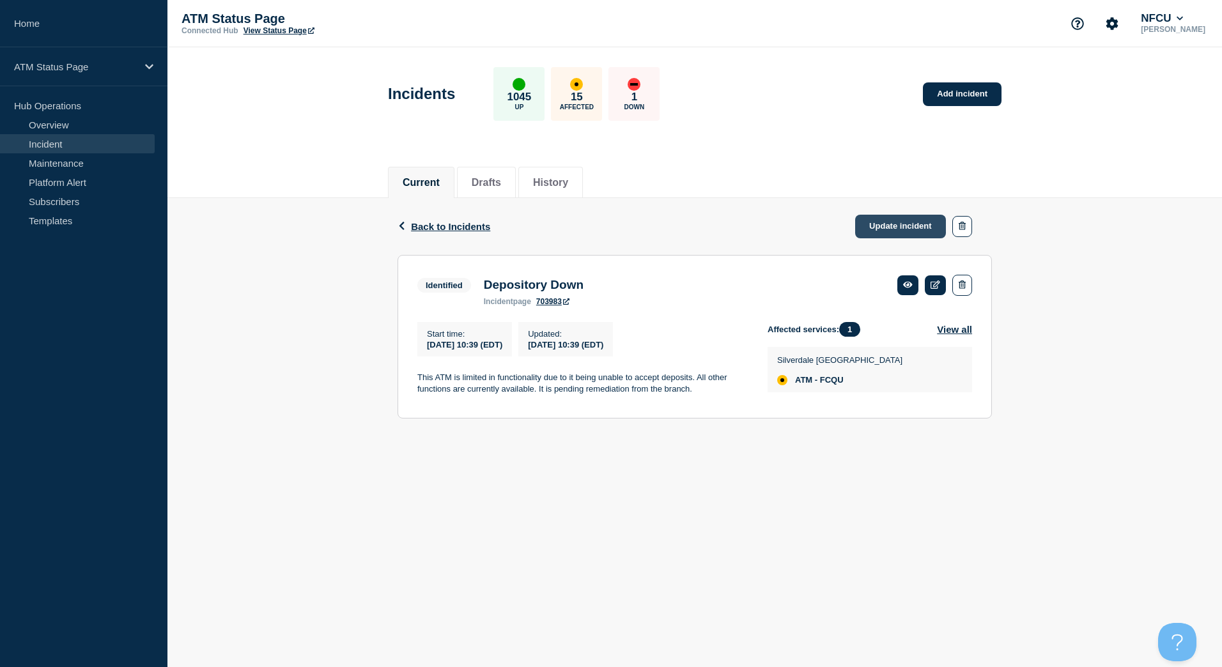
drag, startPoint x: 905, startPoint y: 222, endPoint x: 903, endPoint y: 214, distance: 8.1
click at [905, 222] on link "Update incident" at bounding box center [900, 227] width 91 height 24
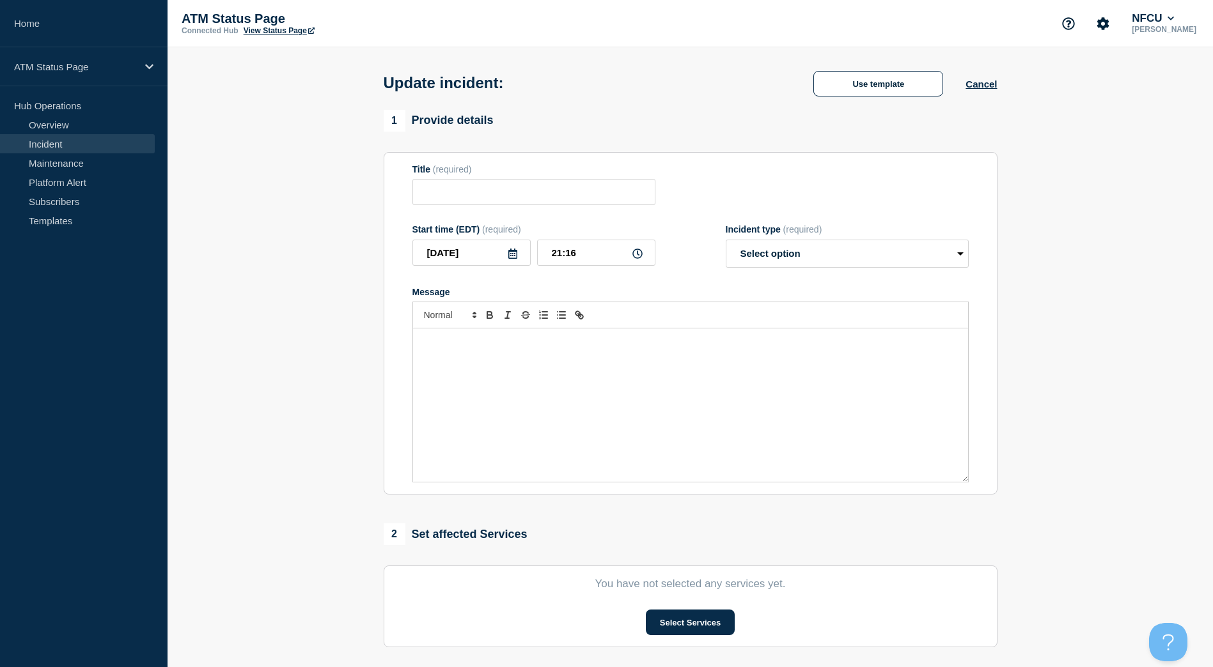
type input "Depository Down"
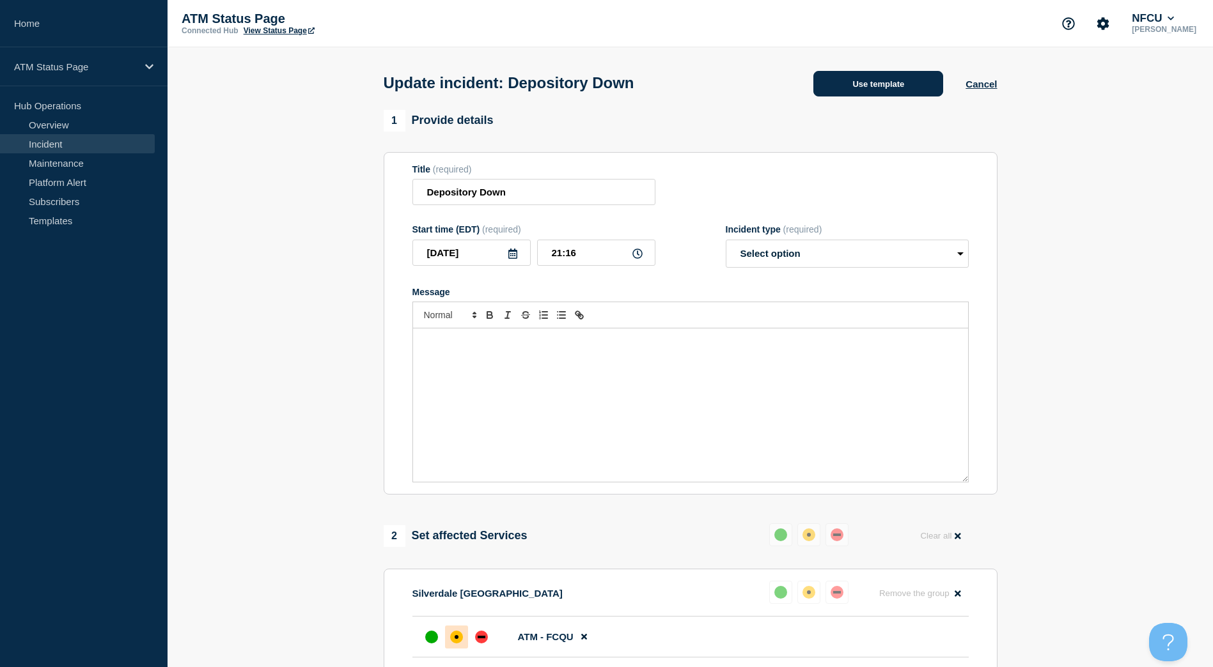
click at [869, 97] on button "Use template" at bounding box center [878, 84] width 130 height 26
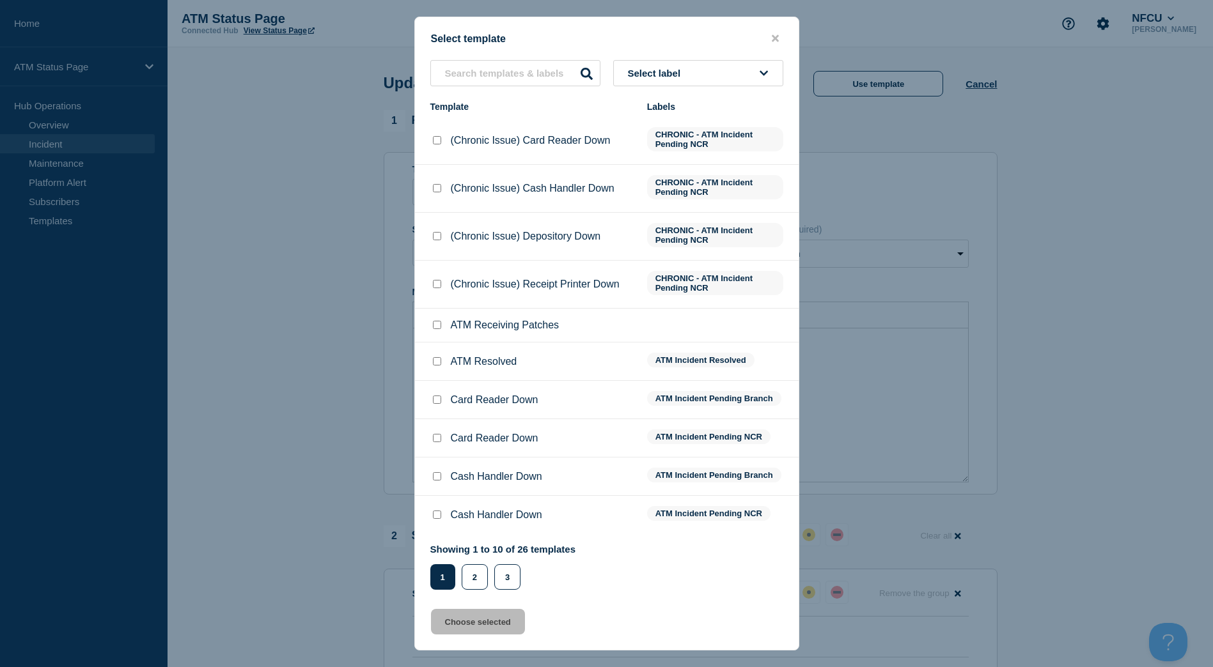
click at [747, 56] on div "Select template Select label Template Labels (Chronic Issue) Card Reader Down C…" at bounding box center [606, 334] width 385 height 634
click at [756, 84] on button "Select label" at bounding box center [698, 73] width 170 height 26
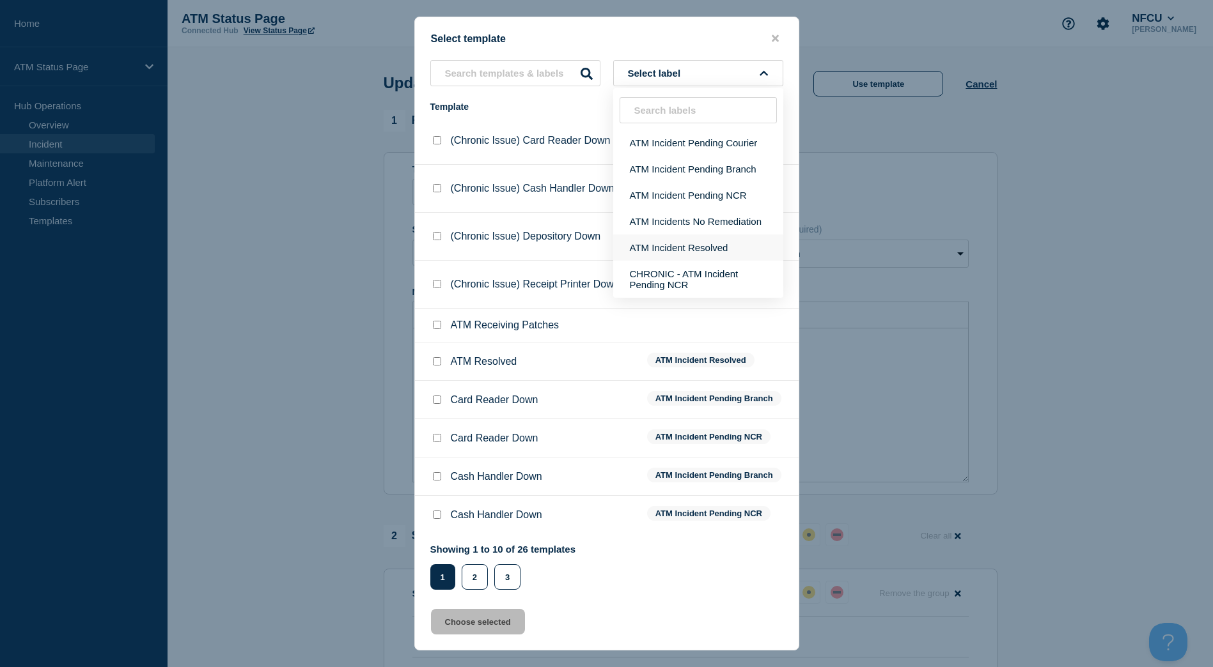
click at [736, 240] on button "ATM Incident Resolved" at bounding box center [698, 248] width 170 height 26
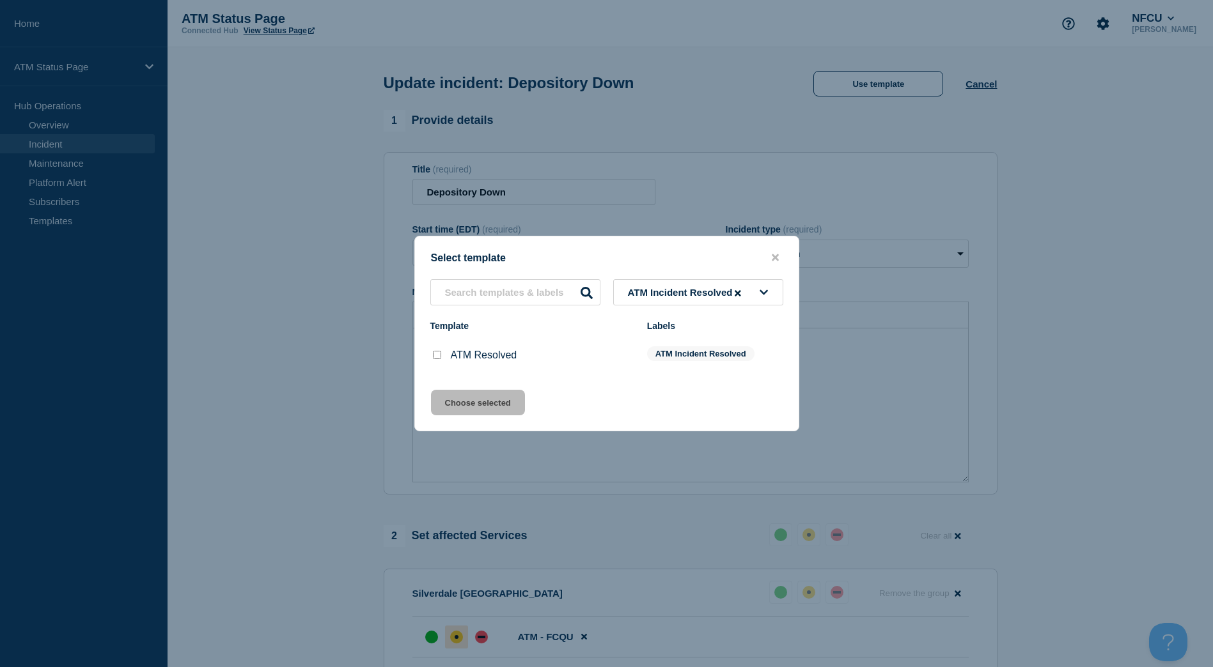
click at [436, 352] on div at bounding box center [436, 355] width 13 height 13
click at [437, 355] on input "ATM Resolved checkbox" at bounding box center [437, 355] width 8 height 8
checkbox input "true"
click at [478, 407] on button "Choose selected" at bounding box center [478, 403] width 94 height 26
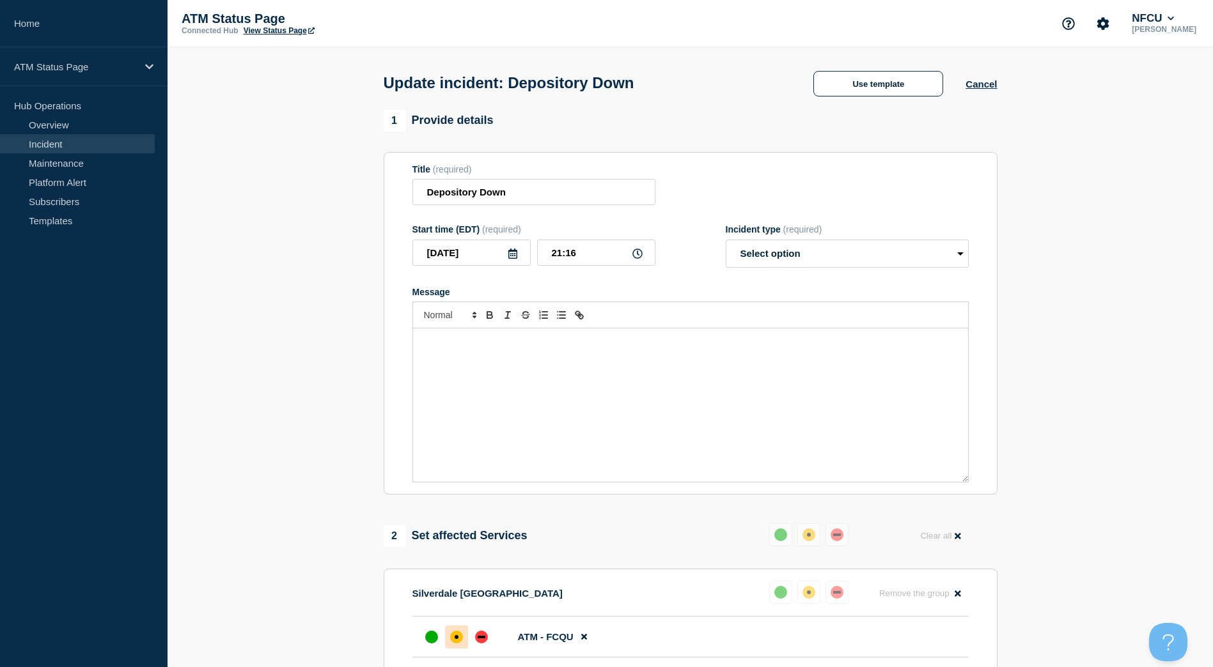
select select "resolved"
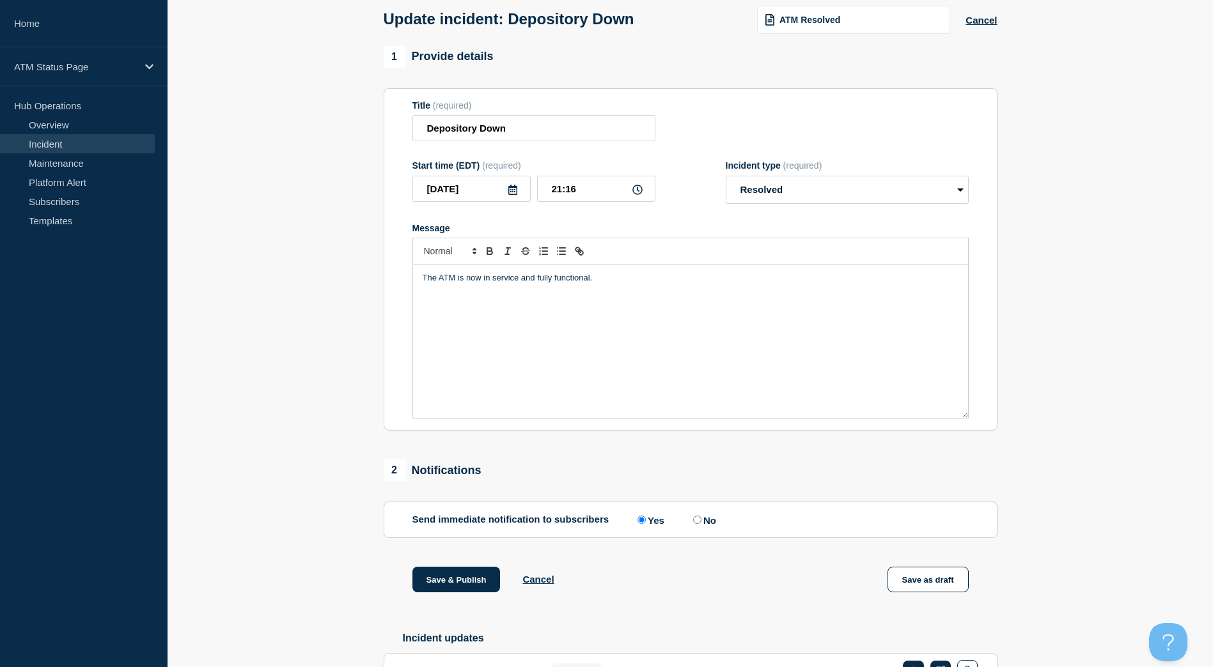
scroll to position [151, 0]
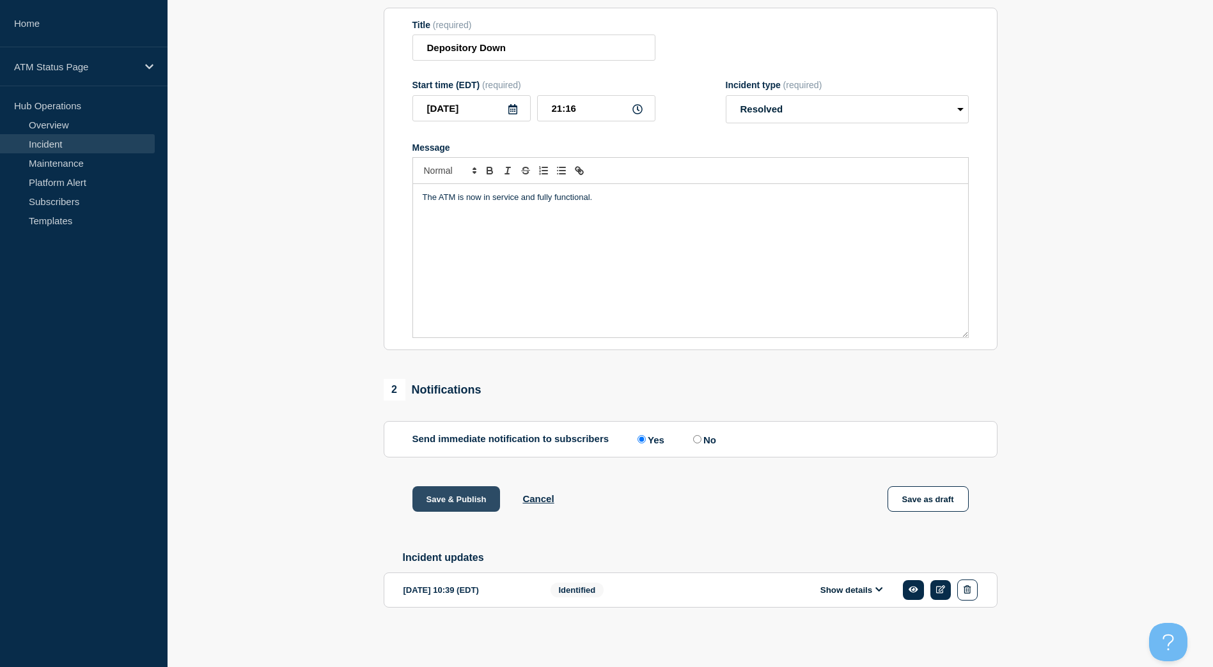
click at [458, 487] on button "Save & Publish" at bounding box center [456, 499] width 88 height 26
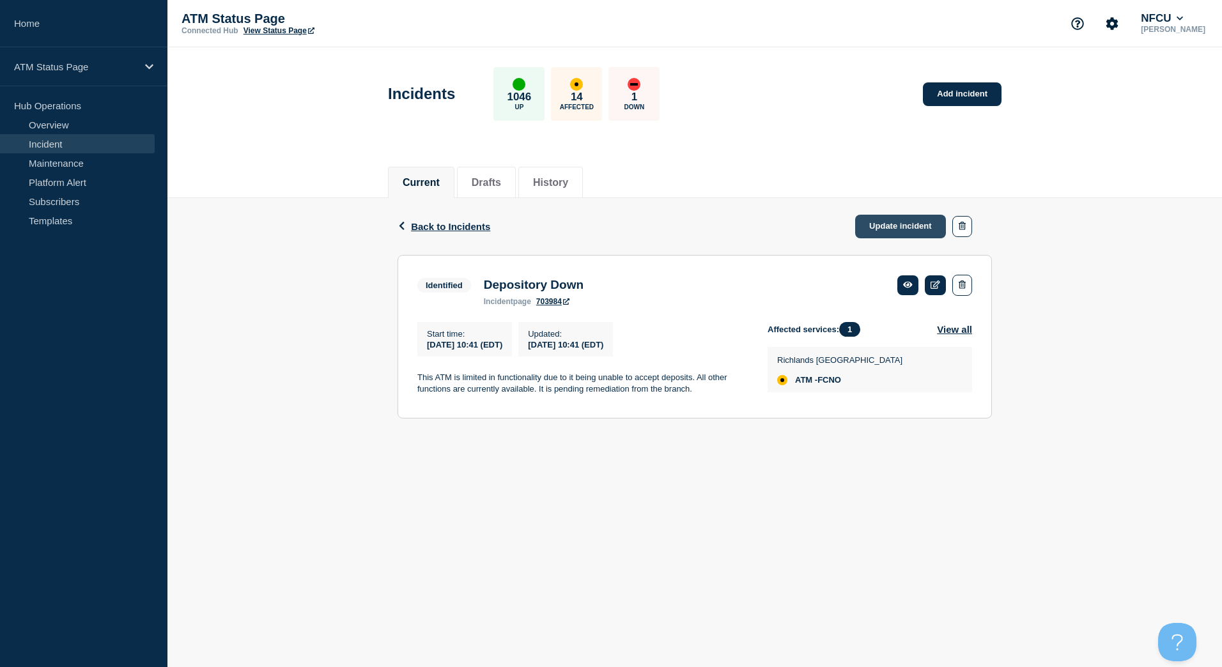
click at [878, 227] on link "Update incident" at bounding box center [900, 227] width 91 height 24
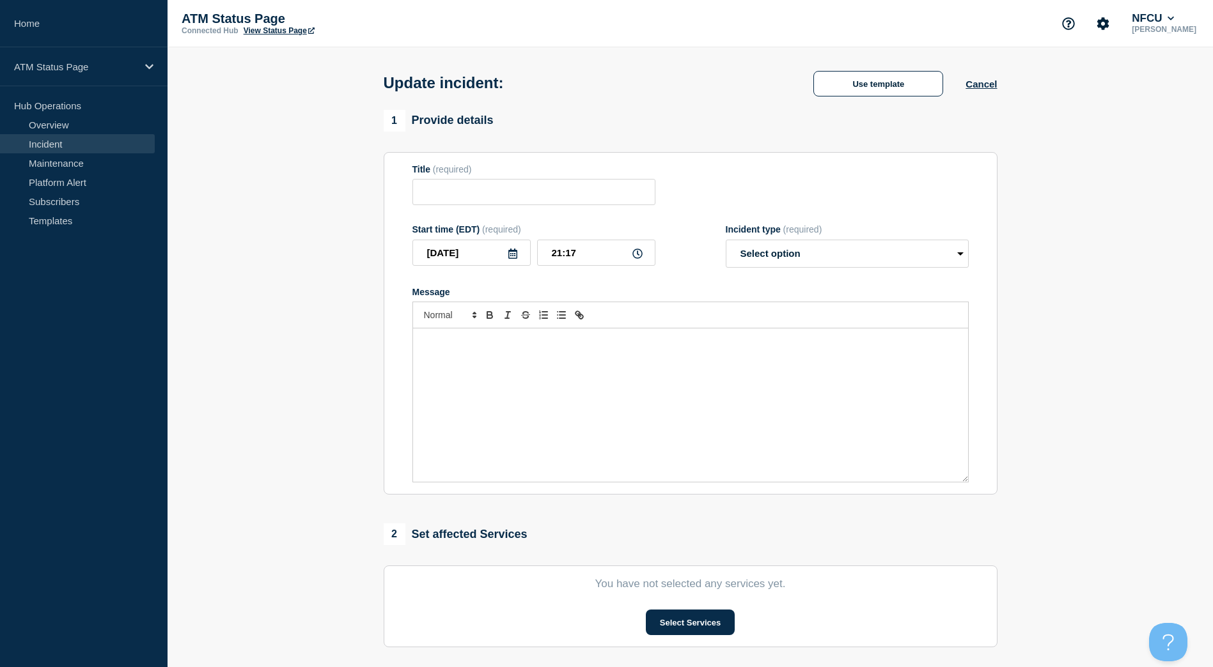
type input "Depository Down"
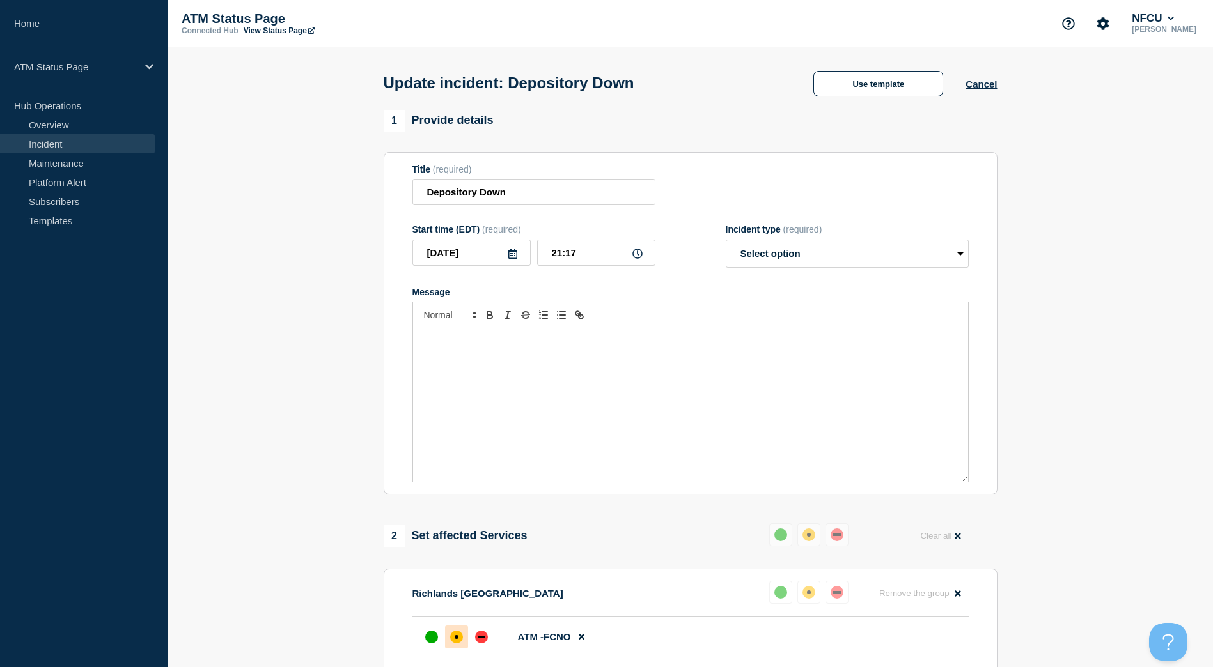
click at [884, 104] on div "Update incident: Depository Down Use template Cancel" at bounding box center [690, 78] width 642 height 63
click at [864, 85] on button "Use template" at bounding box center [878, 84] width 130 height 26
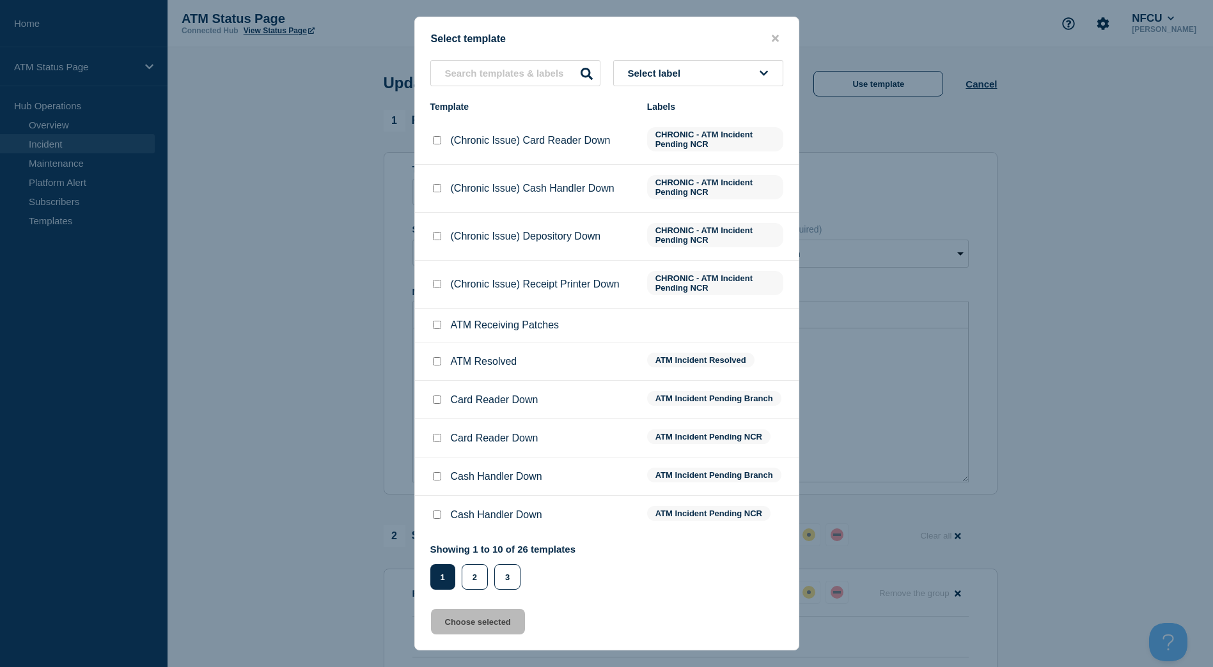
click at [734, 72] on button "Select label" at bounding box center [698, 73] width 170 height 26
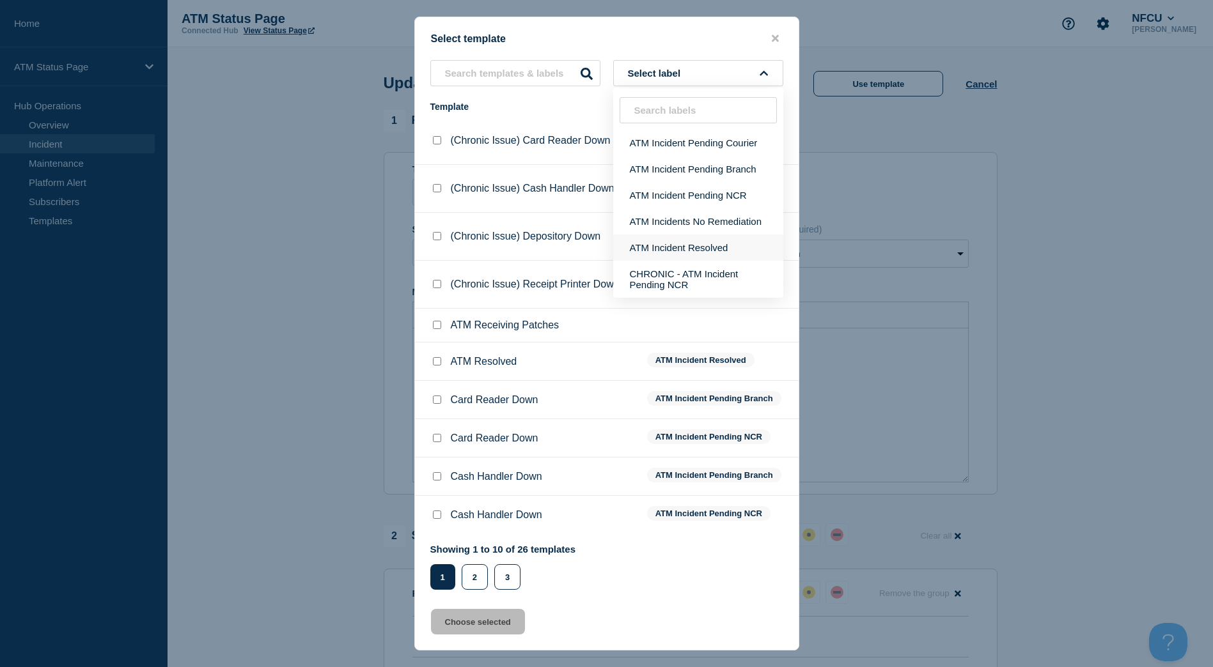
click at [757, 243] on button "ATM Incident Resolved" at bounding box center [698, 248] width 170 height 26
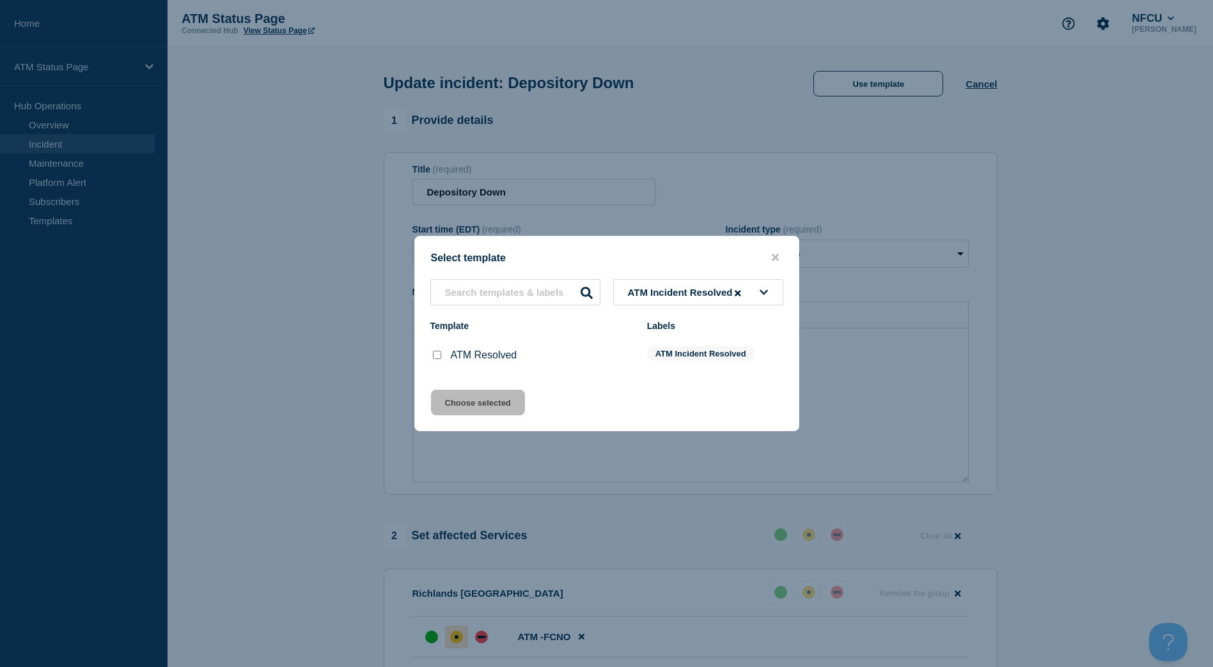
click at [439, 361] on div at bounding box center [436, 355] width 13 height 13
click at [437, 359] on input "ATM Resolved checkbox" at bounding box center [437, 355] width 8 height 8
checkbox input "true"
click at [455, 397] on button "Choose selected" at bounding box center [478, 403] width 94 height 26
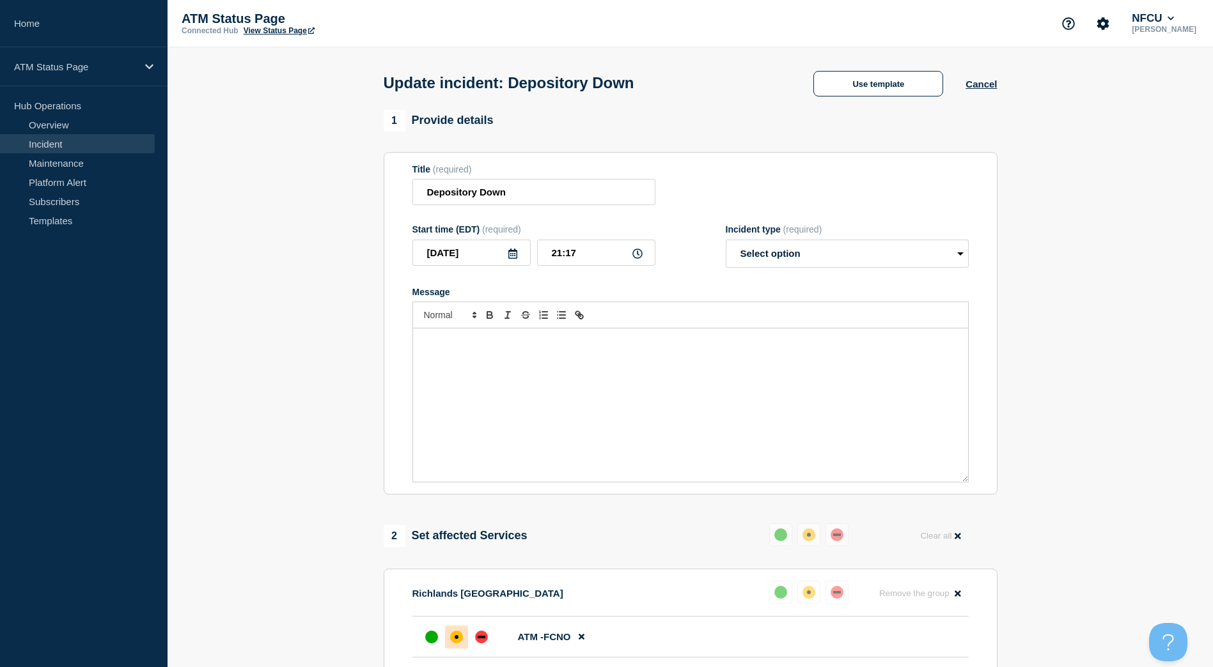
select select "resolved"
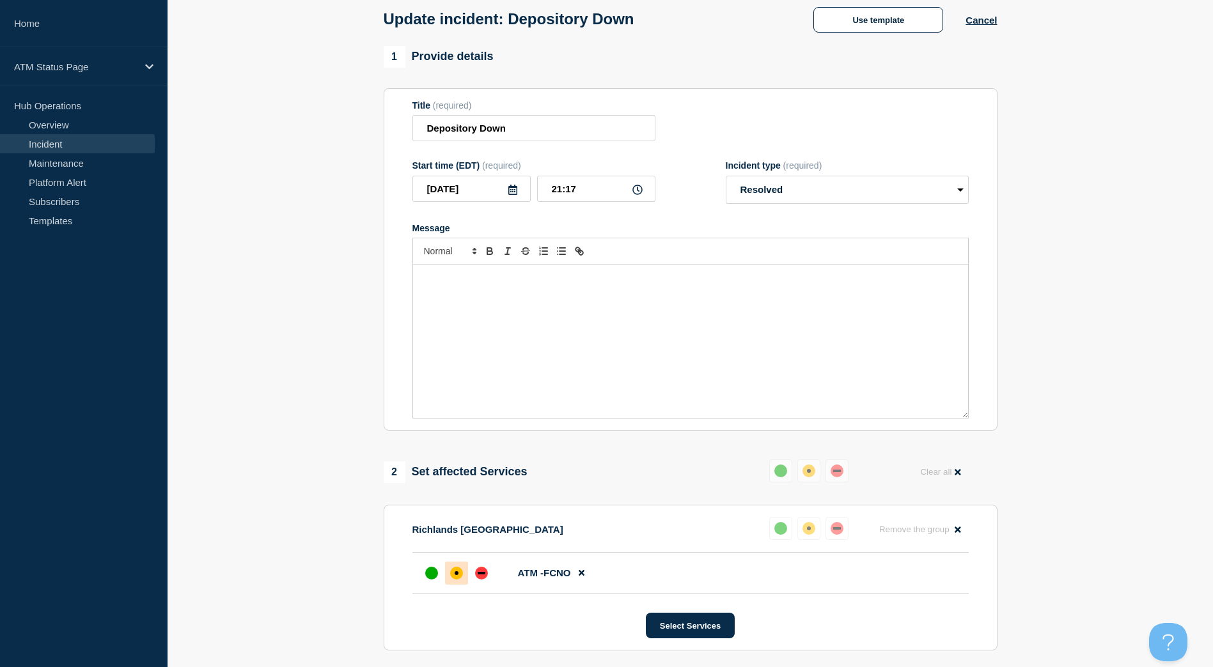
scroll to position [87, 0]
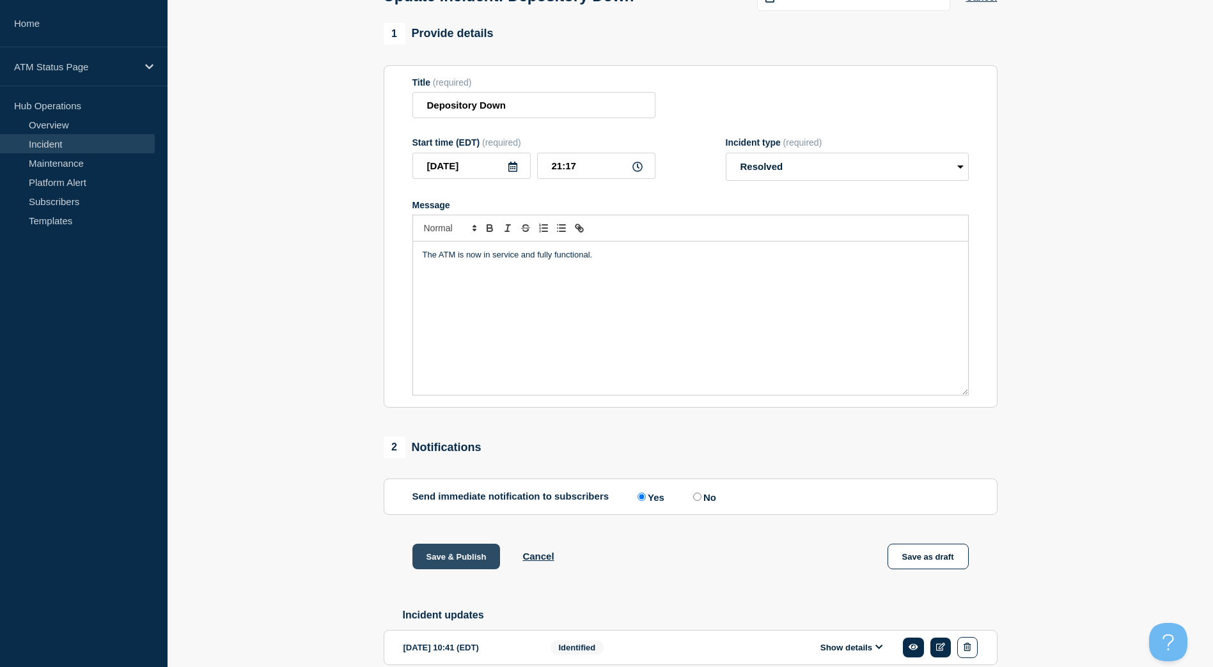
click at [474, 554] on button "Save & Publish" at bounding box center [456, 557] width 88 height 26
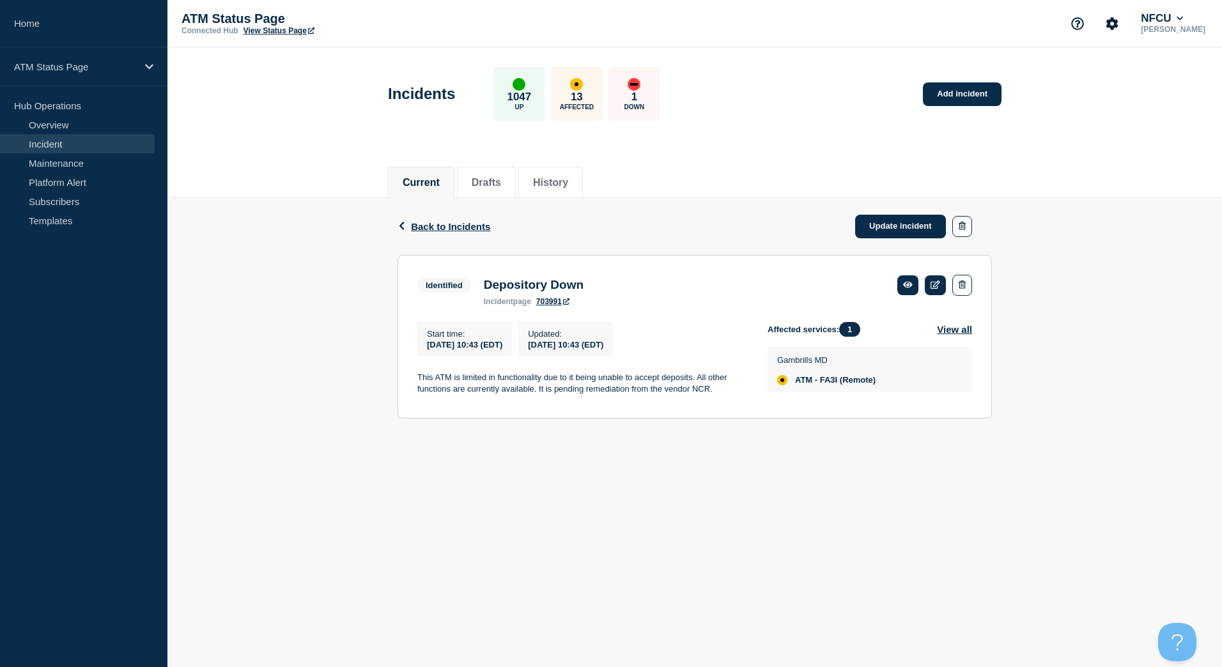
click at [840, 383] on span "ATM - FA3I (Remote)" at bounding box center [835, 380] width 81 height 10
copy span "FA3I"
click at [906, 219] on link "Update incident" at bounding box center [900, 227] width 91 height 24
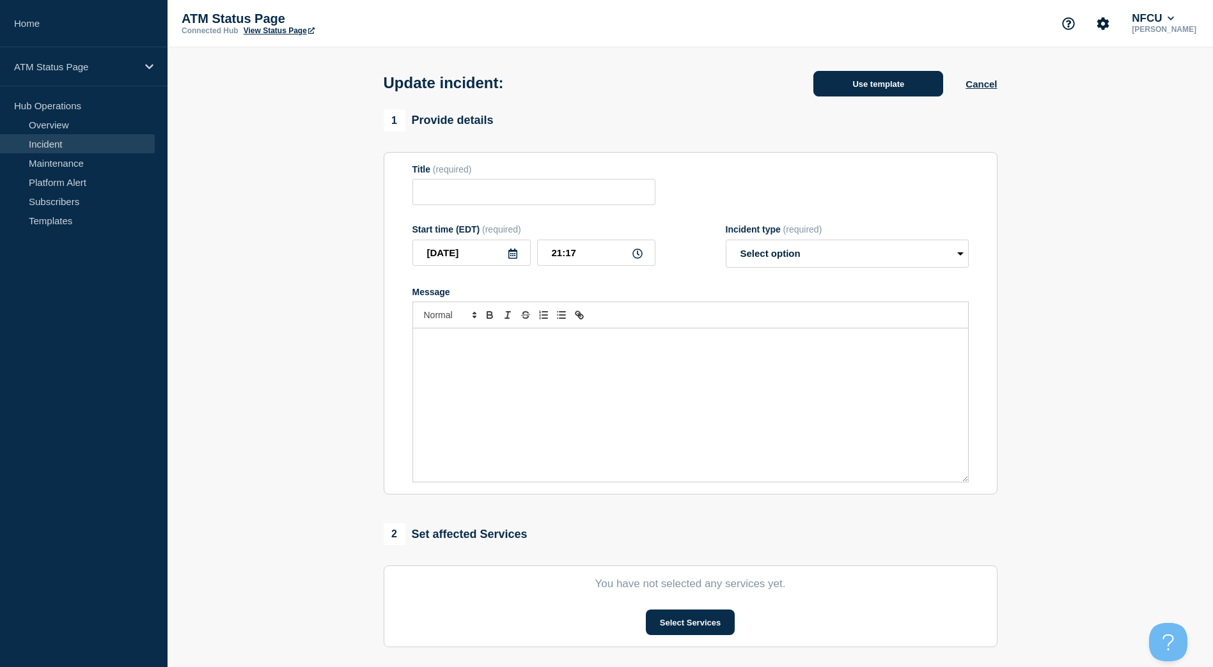
type input "Depository Down"
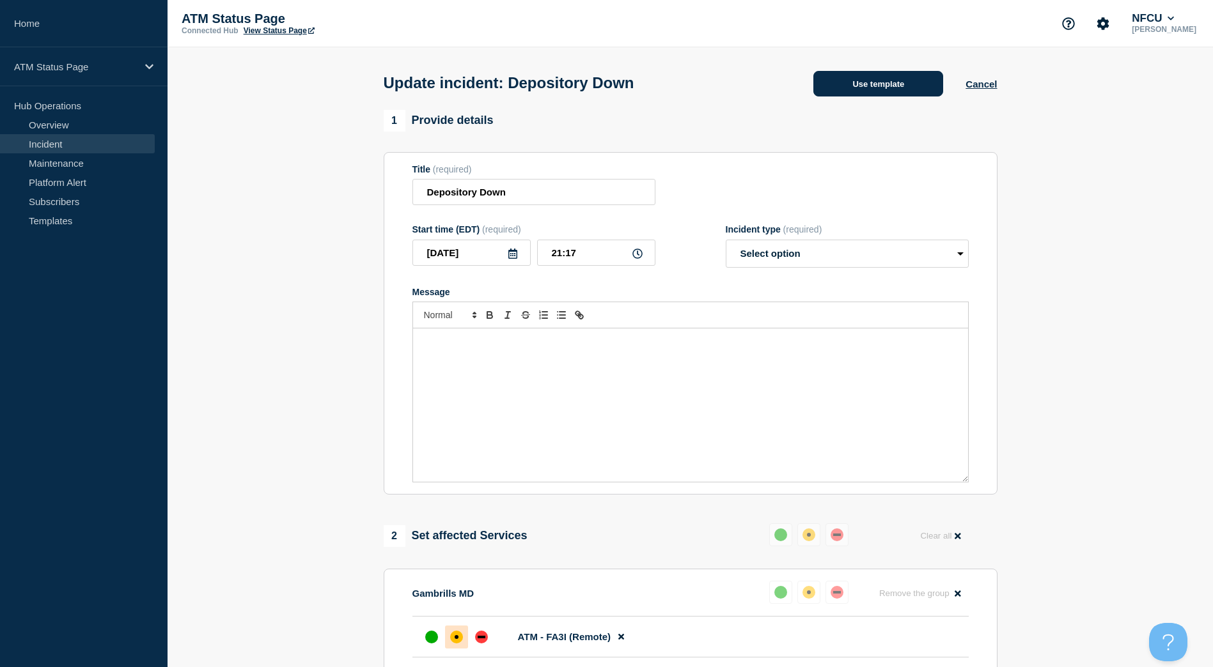
click at [851, 85] on button "Use template" at bounding box center [878, 84] width 130 height 26
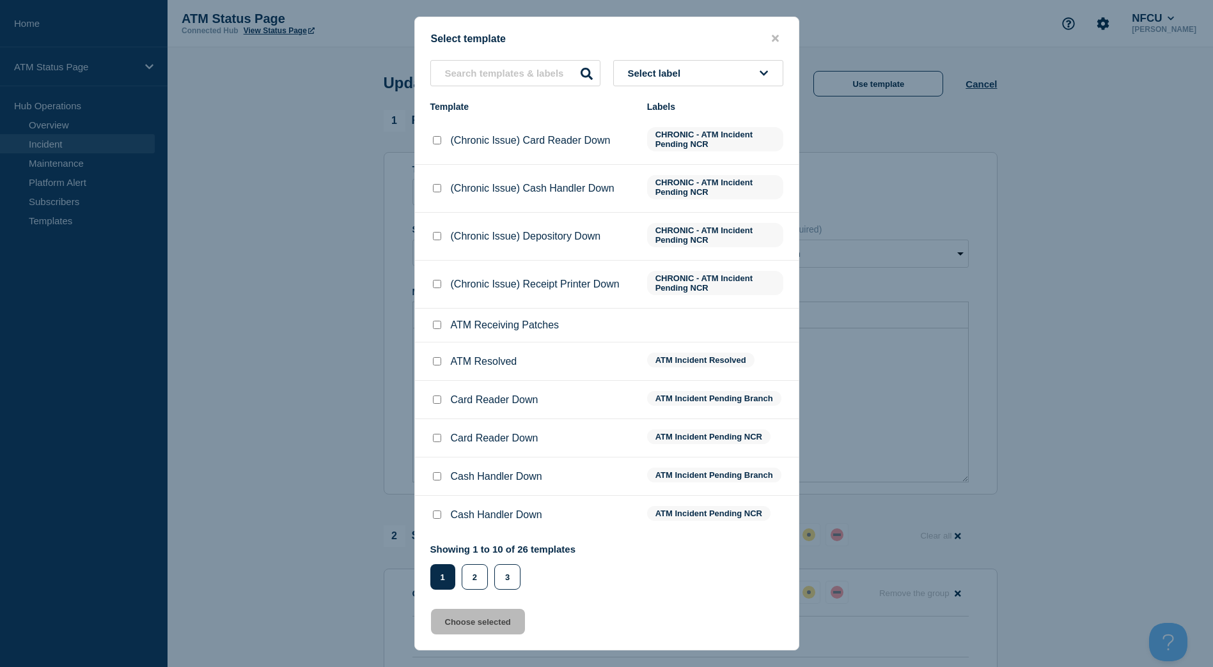
click at [760, 65] on button "Select label" at bounding box center [698, 73] width 170 height 26
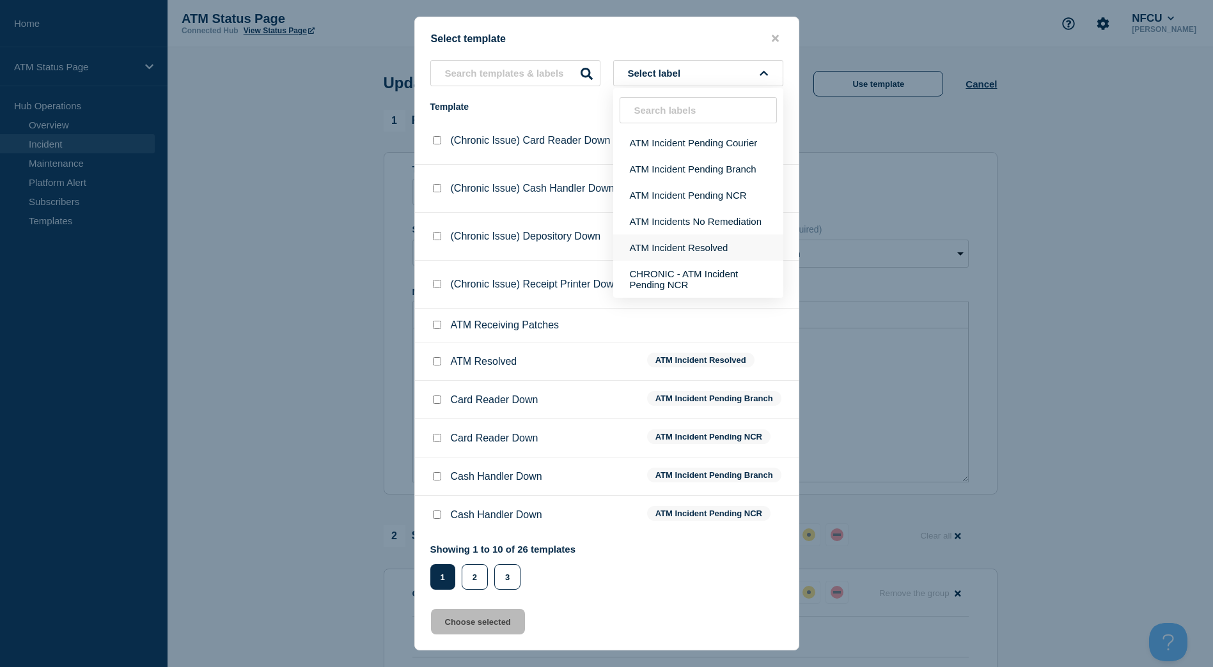
click at [728, 245] on button "ATM Incident Resolved" at bounding box center [698, 248] width 170 height 26
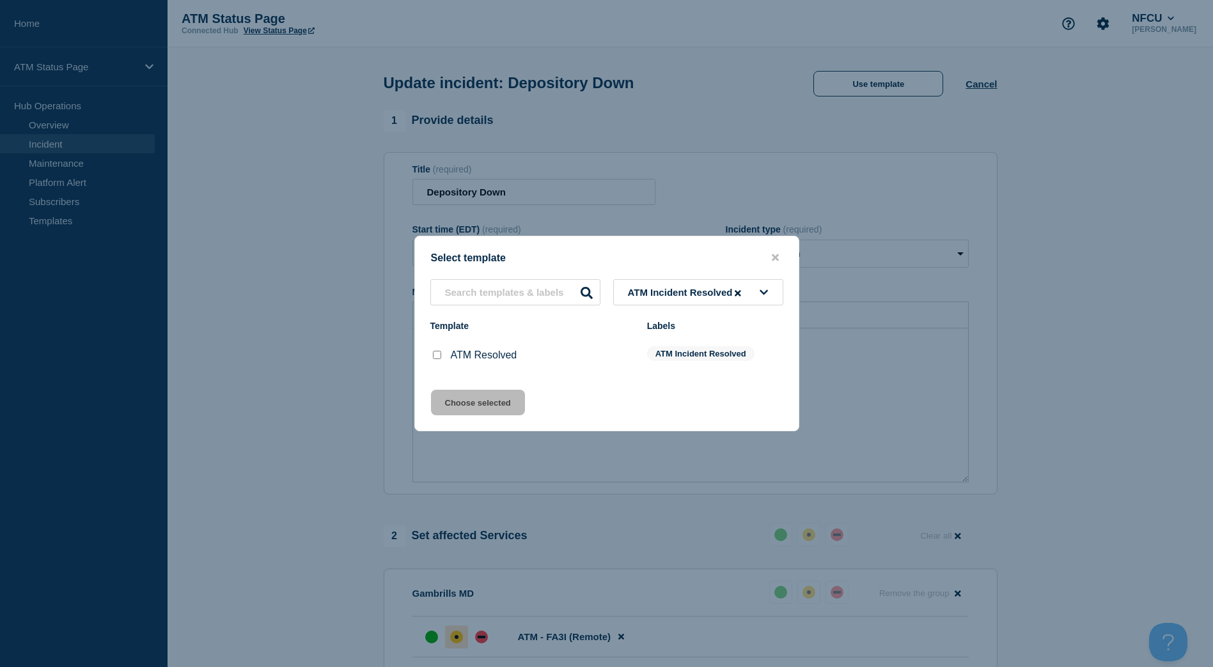
click at [436, 359] on input "ATM Resolved checkbox" at bounding box center [437, 355] width 8 height 8
checkbox input "true"
click at [446, 392] on button "Choose selected" at bounding box center [478, 403] width 94 height 26
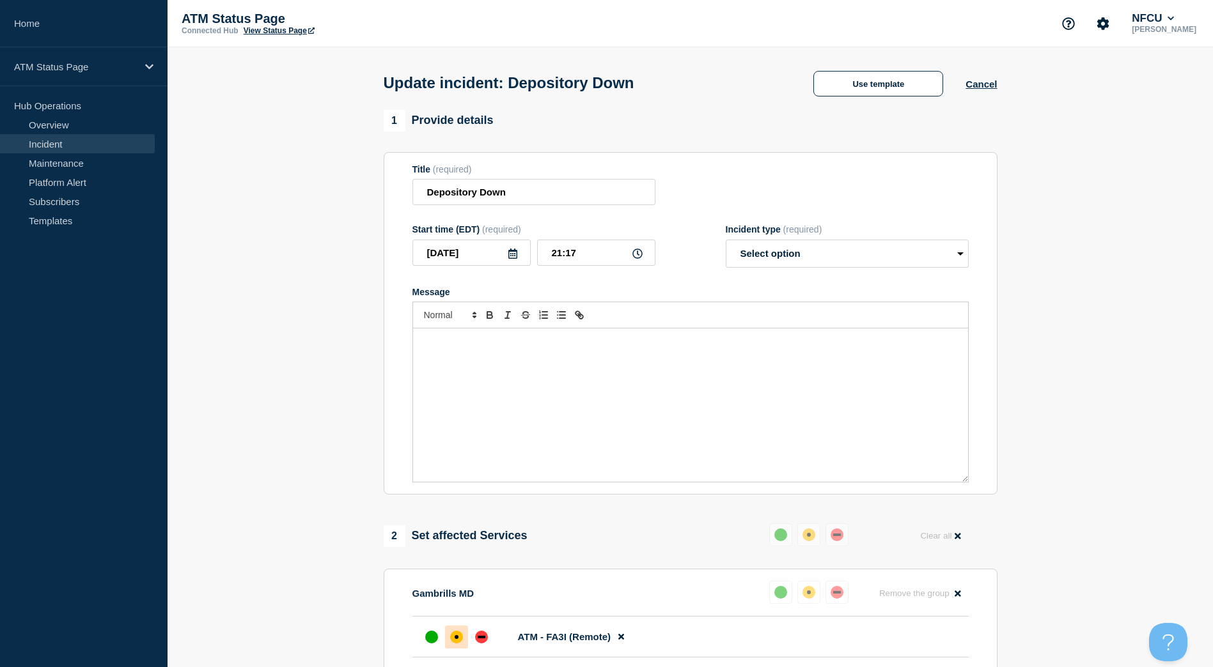
select select "resolved"
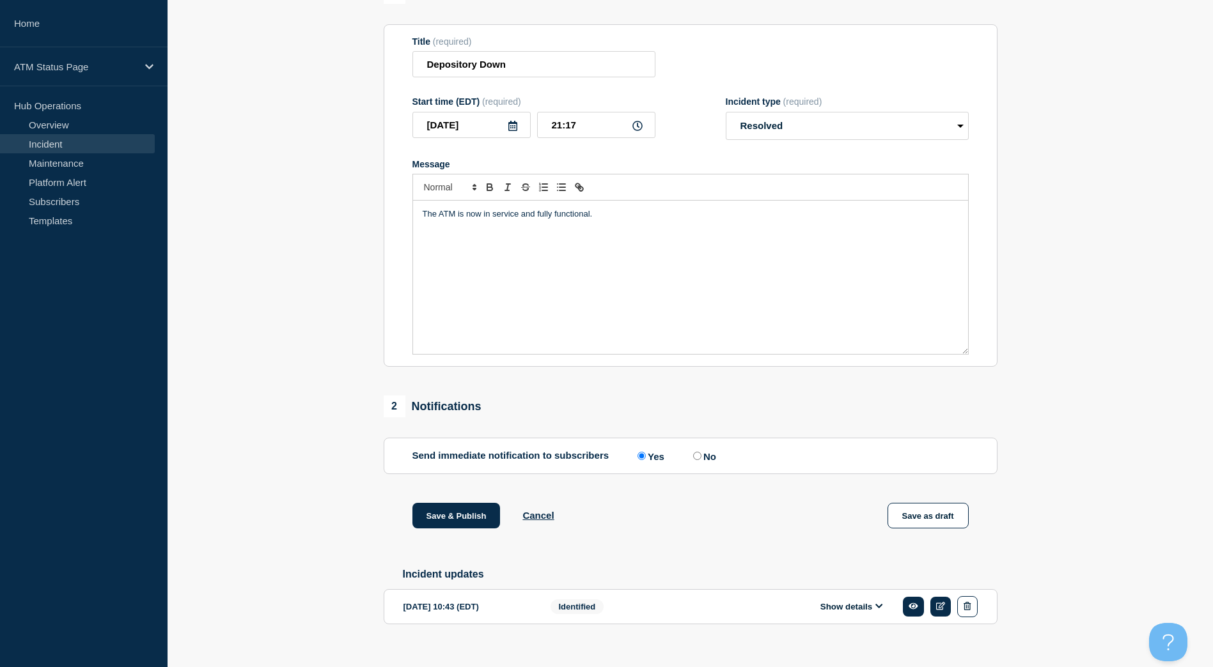
scroll to position [151, 0]
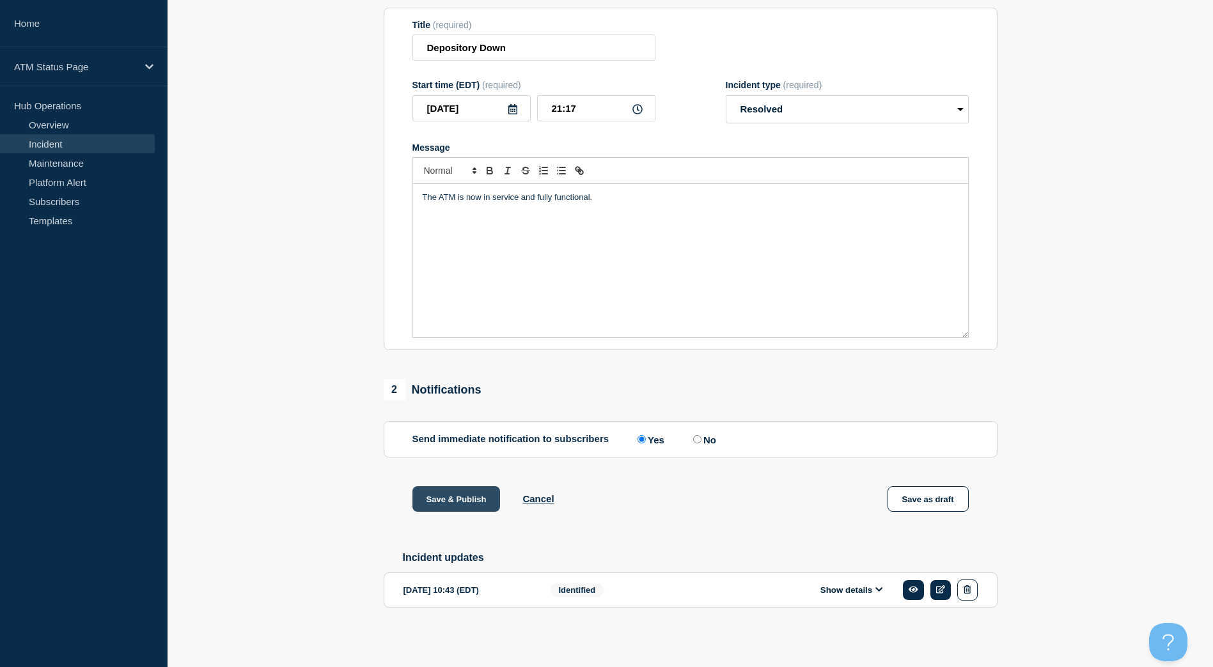
click at [468, 499] on button "Save & Publish" at bounding box center [456, 499] width 88 height 26
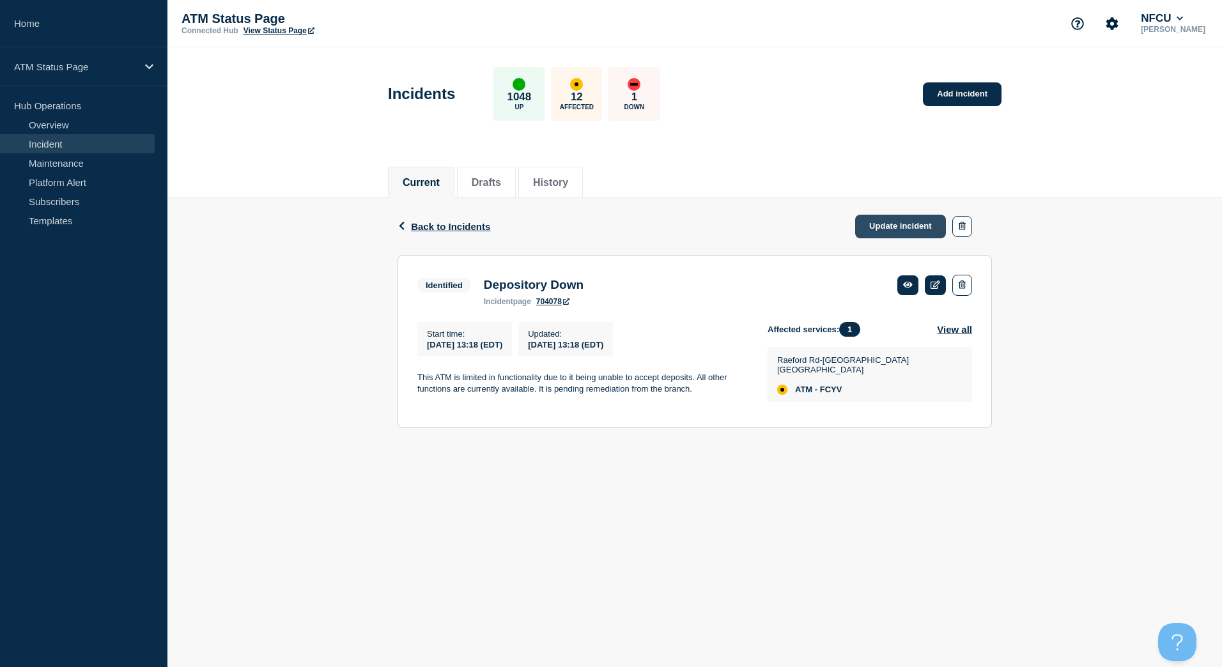
click at [896, 219] on link "Update incident" at bounding box center [900, 227] width 91 height 24
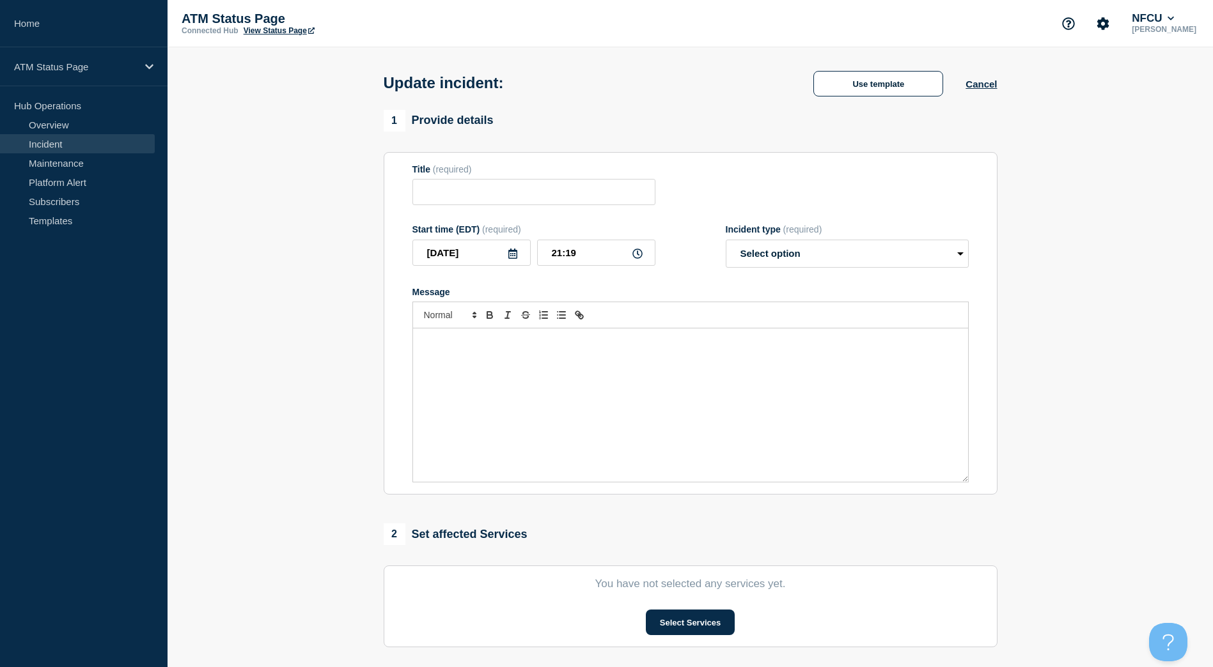
type input "Depository Down"
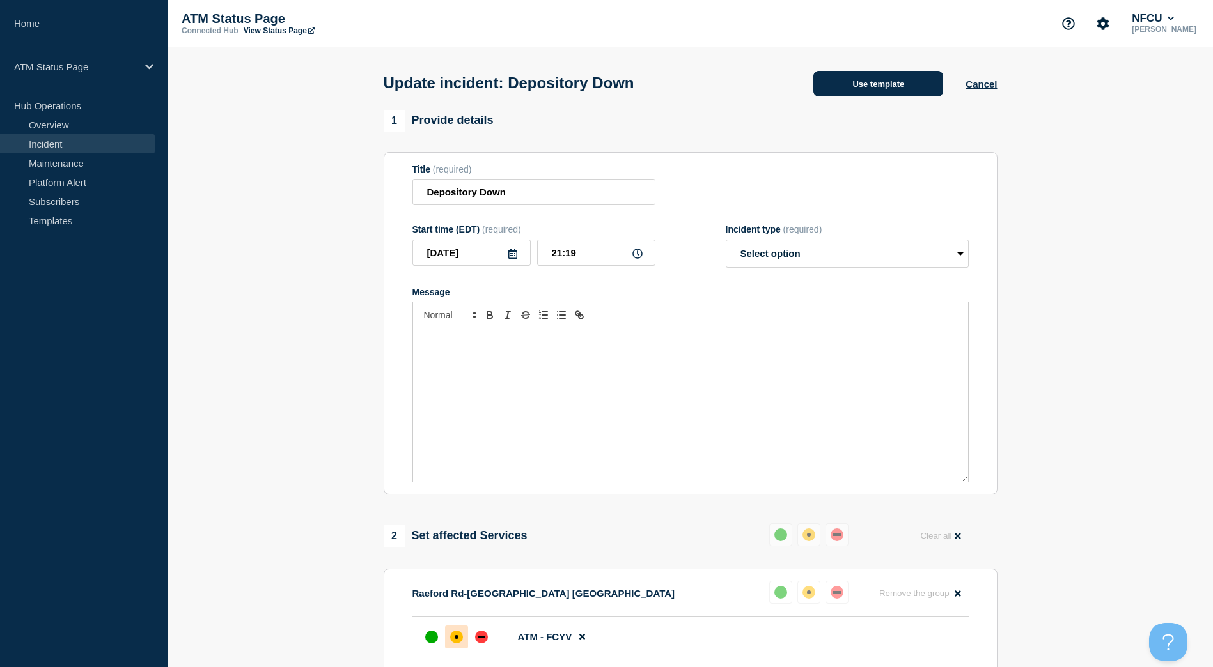
click at [884, 79] on button "Use template" at bounding box center [878, 84] width 130 height 26
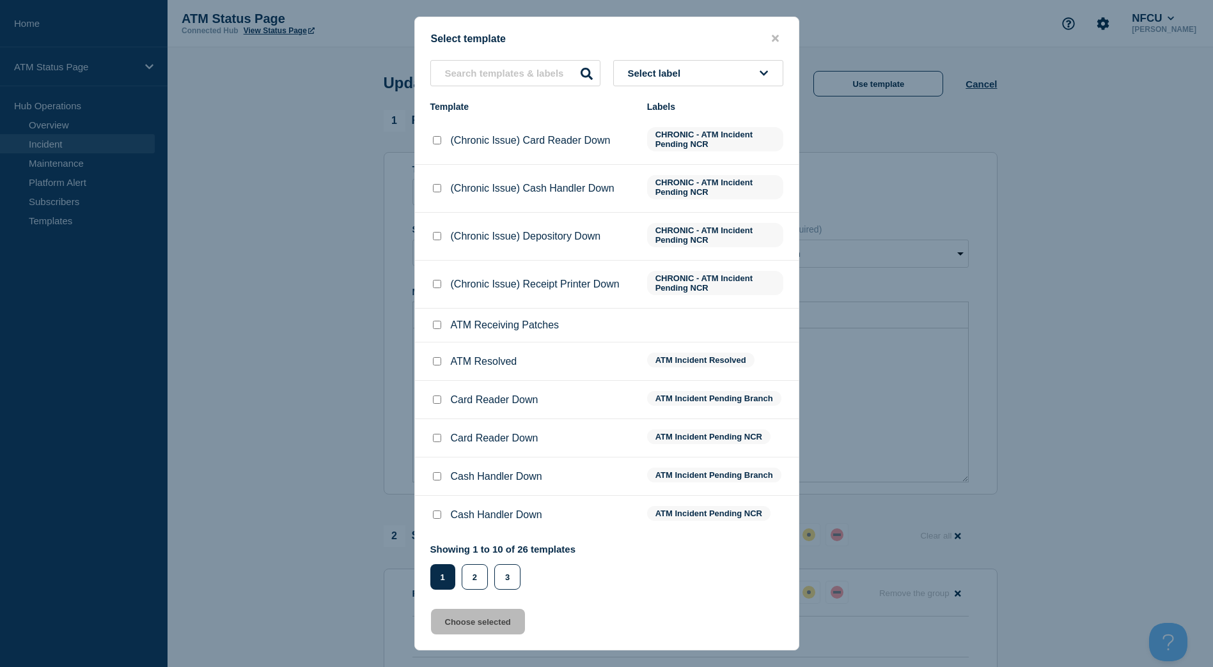
click at [726, 51] on div "Select template Select label Template Labels (Chronic Issue) Card Reader Down C…" at bounding box center [606, 334] width 385 height 634
click at [718, 68] on button "Select label" at bounding box center [698, 73] width 170 height 26
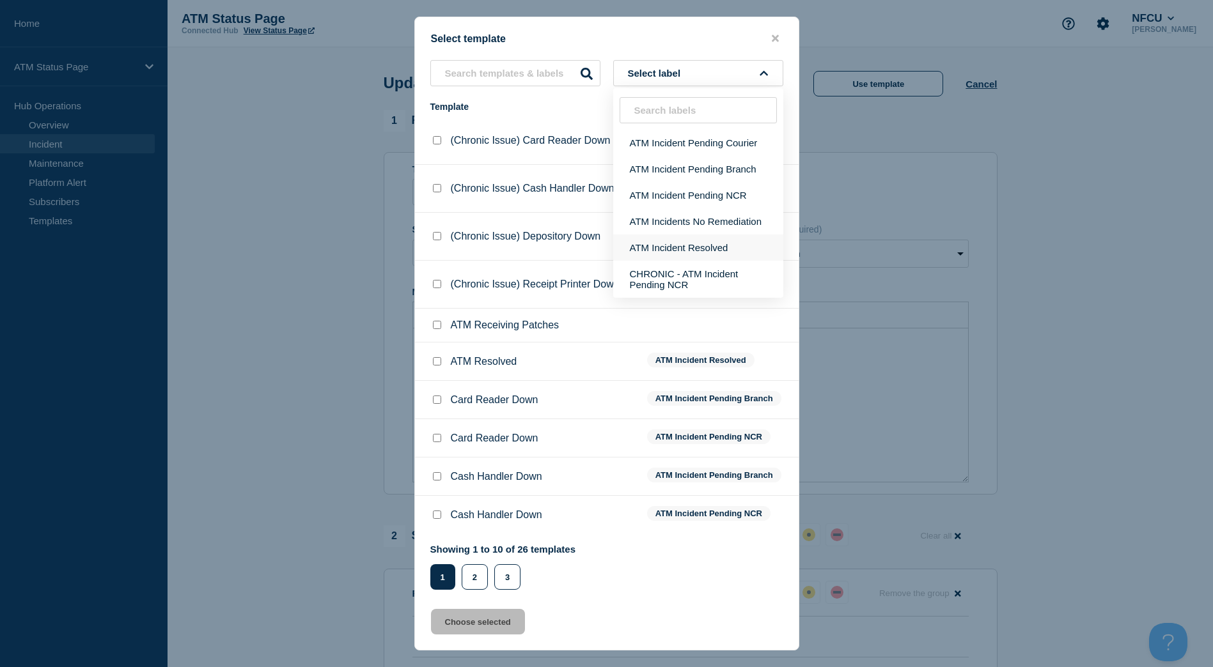
click at [721, 238] on button "ATM Incident Resolved" at bounding box center [698, 248] width 170 height 26
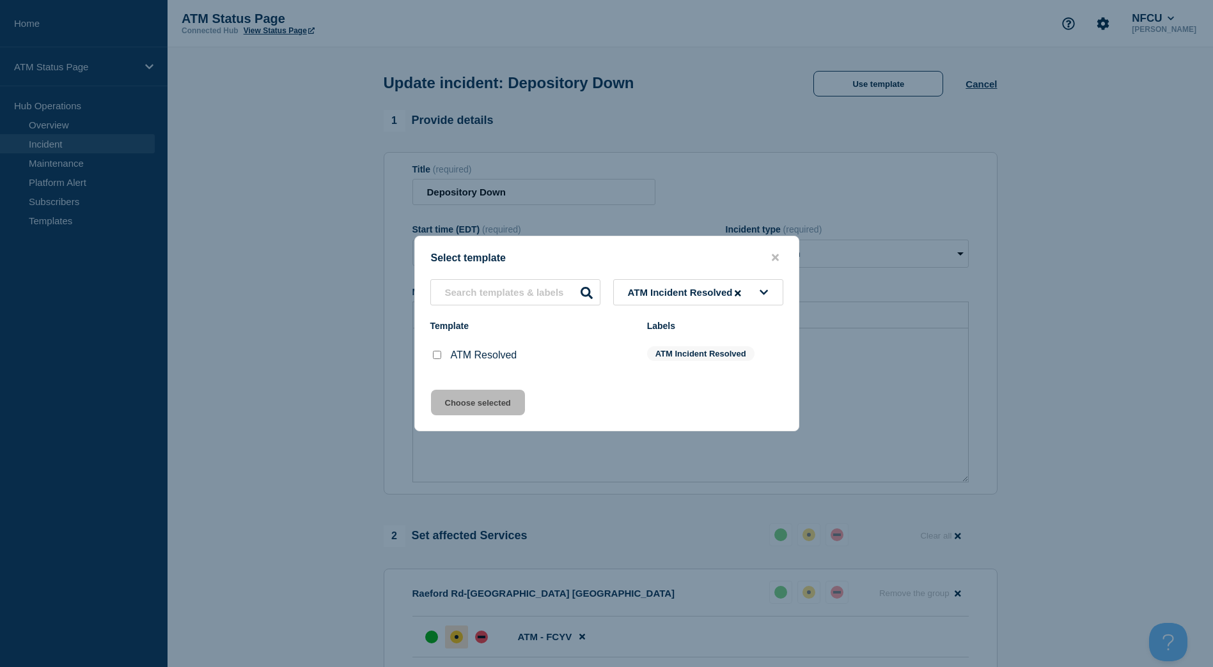
click at [436, 353] on input "ATM Resolved checkbox" at bounding box center [437, 355] width 8 height 8
checkbox input "true"
click at [449, 398] on button "Choose selected" at bounding box center [478, 403] width 94 height 26
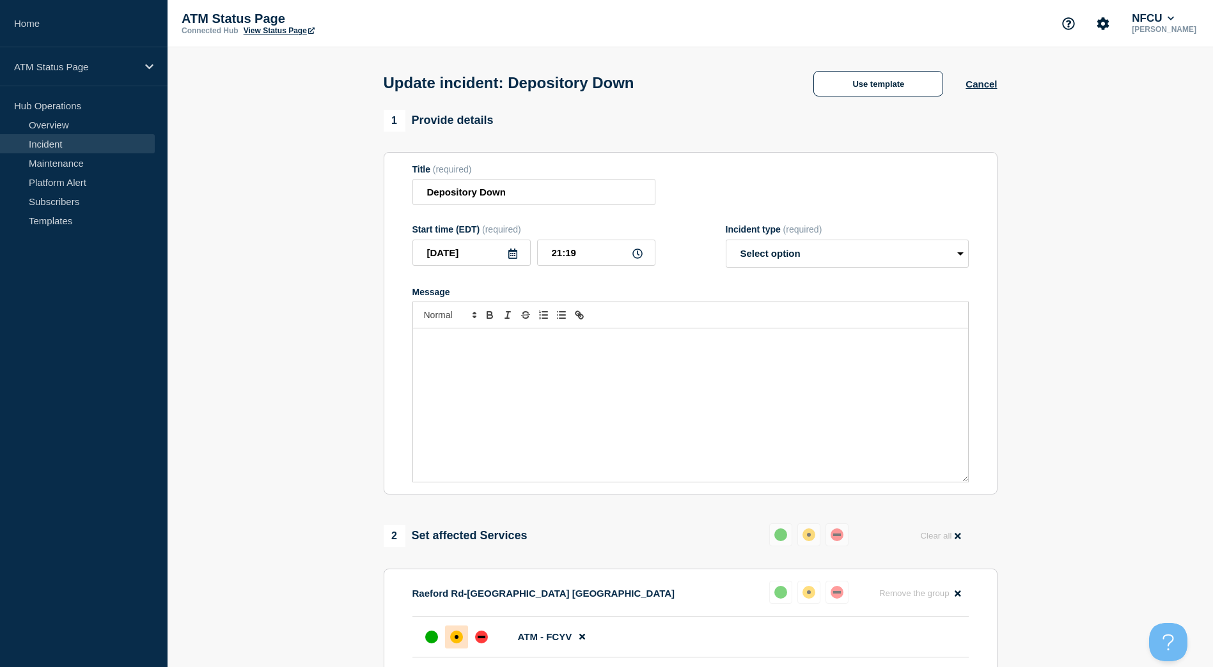
select select "resolved"
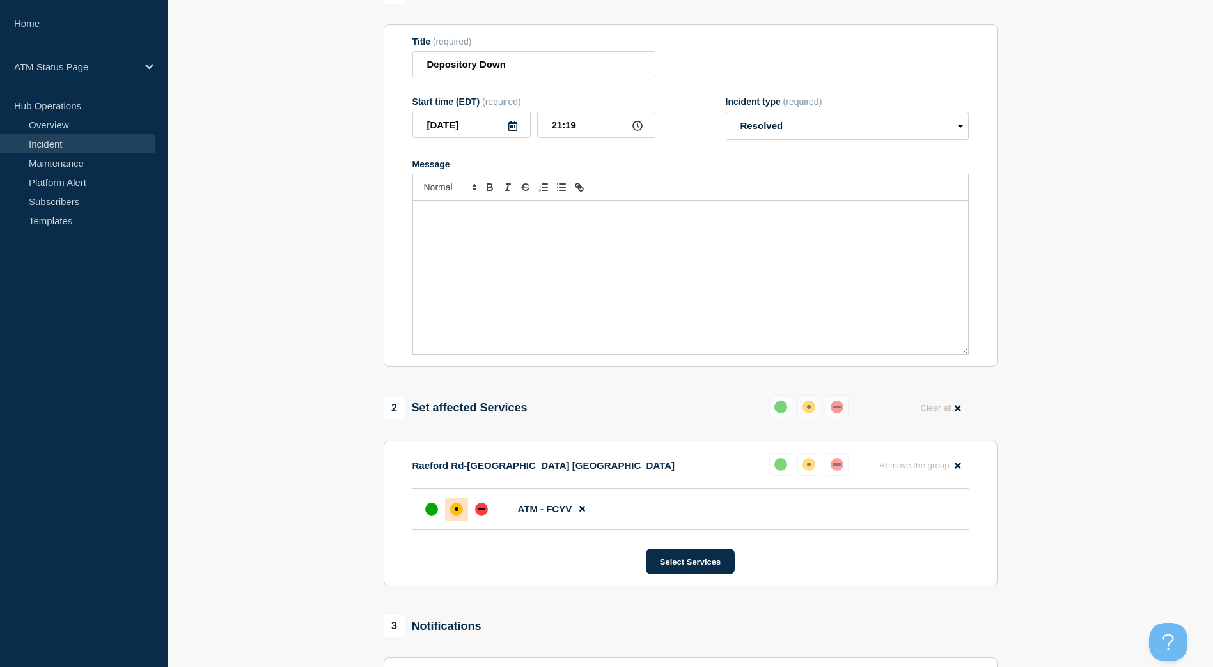
scroll to position [151, 0]
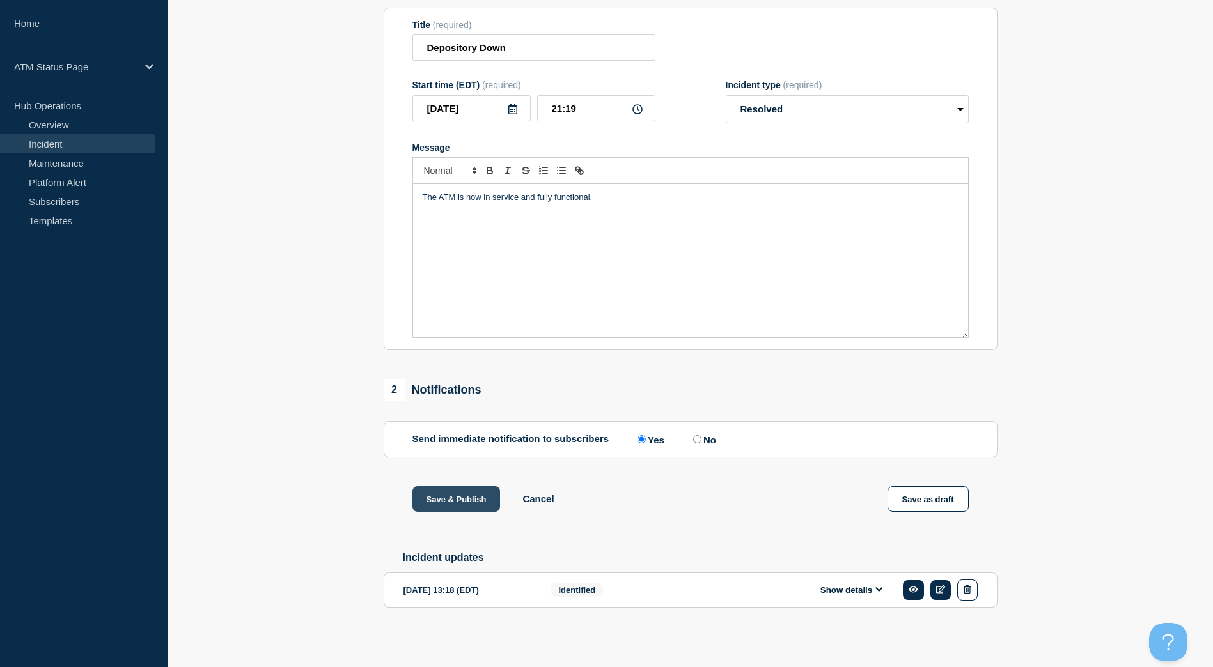
click at [462, 491] on button "Save & Publish" at bounding box center [456, 499] width 88 height 26
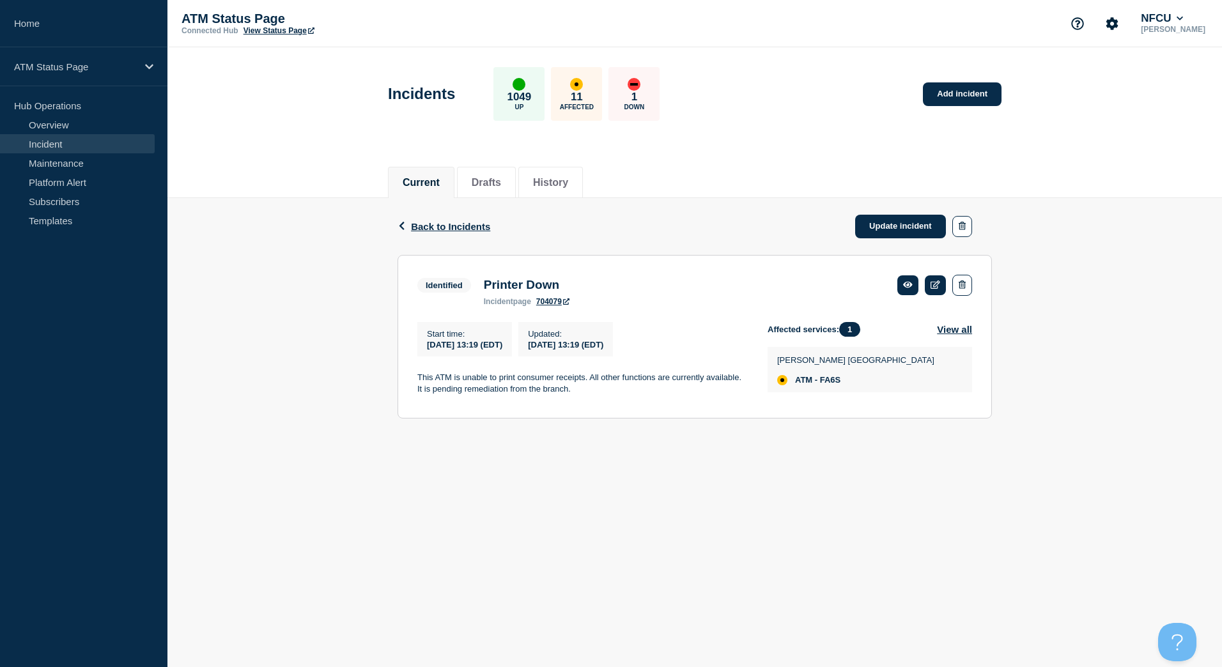
click at [835, 379] on span "ATM - FA6S" at bounding box center [817, 380] width 45 height 10
copy span "FA6S"
click at [828, 382] on span "ATM - FA8M (Remote)" at bounding box center [837, 380] width 85 height 10
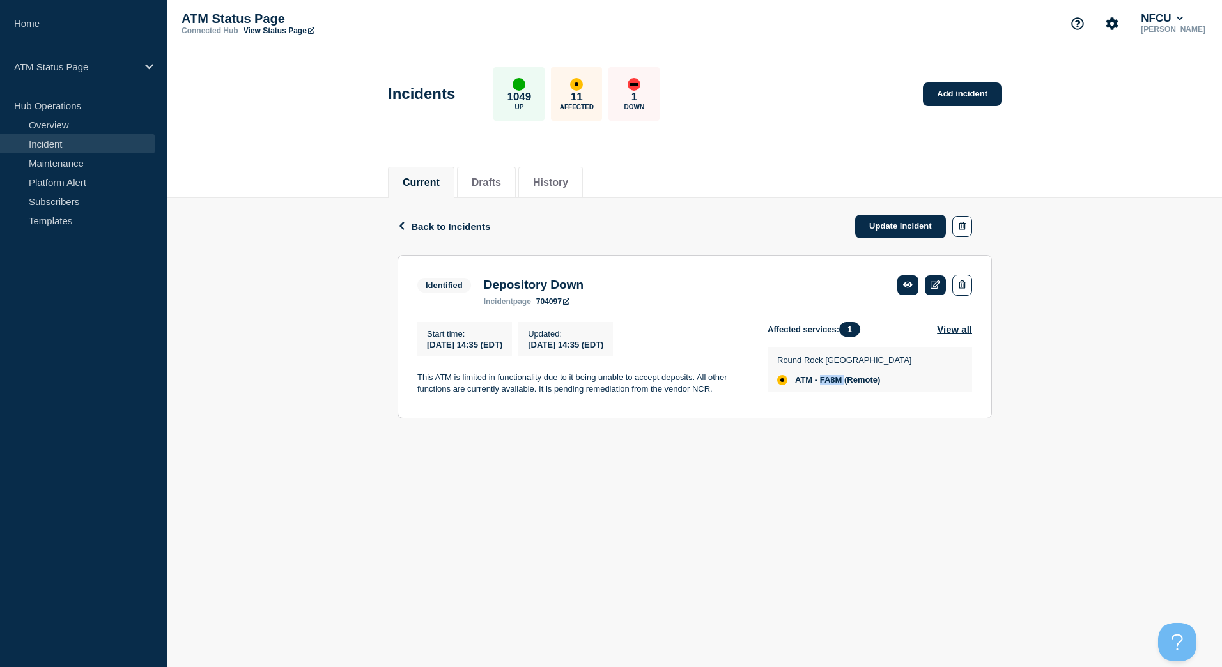
copy span "FA8M"
click at [897, 224] on link "Update incident" at bounding box center [900, 227] width 91 height 24
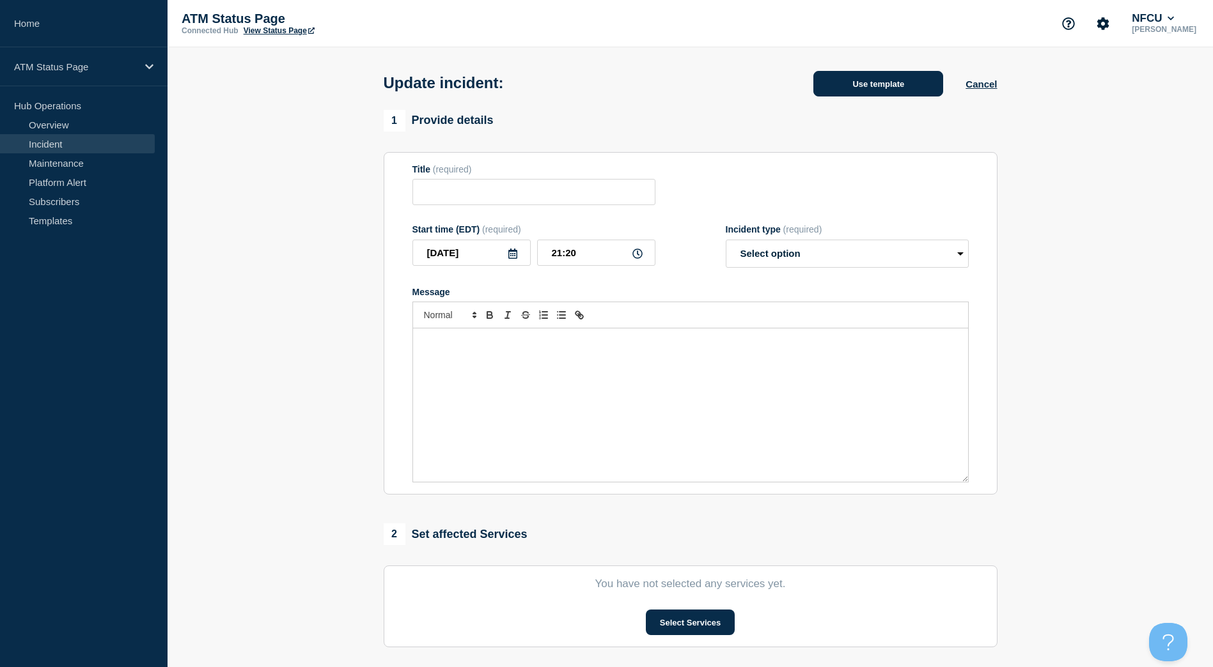
type input "Depository Down"
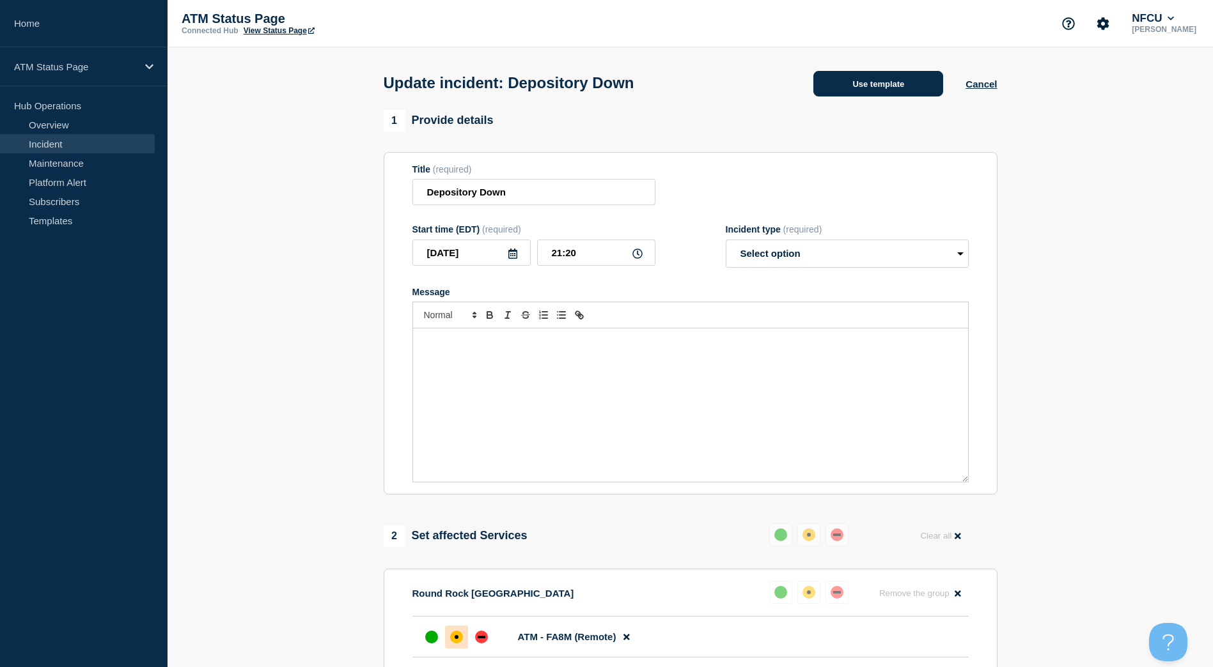
click at [865, 94] on button "Use template" at bounding box center [878, 84] width 130 height 26
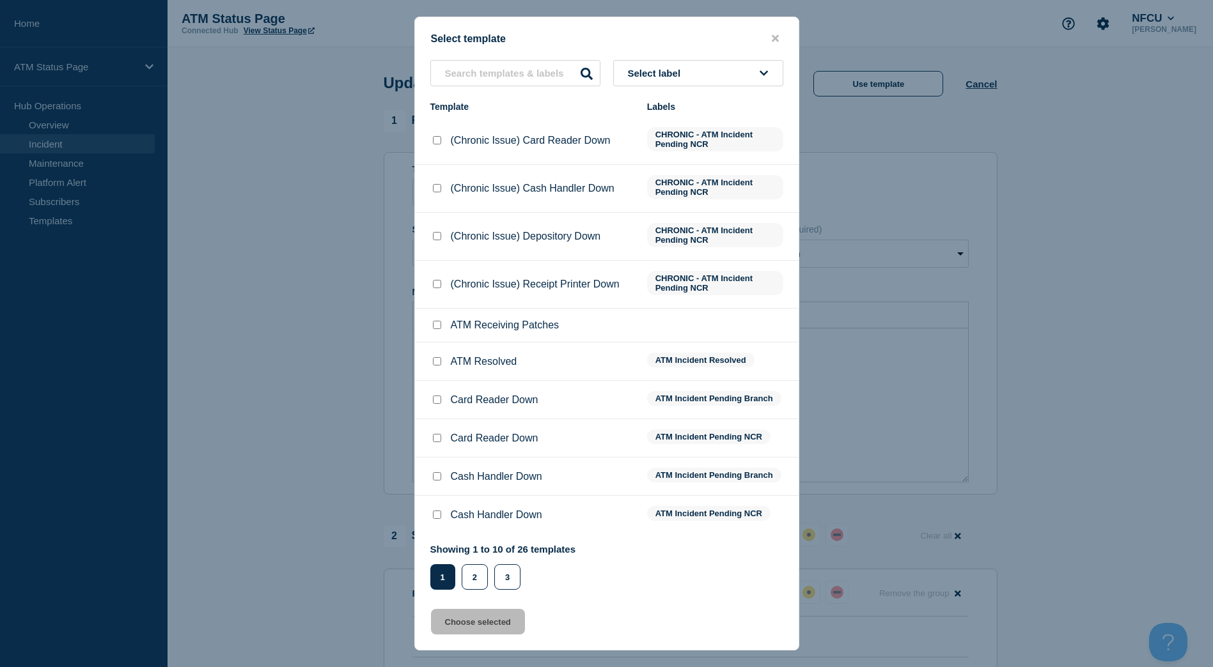
click at [675, 84] on button "Select label" at bounding box center [698, 73] width 170 height 26
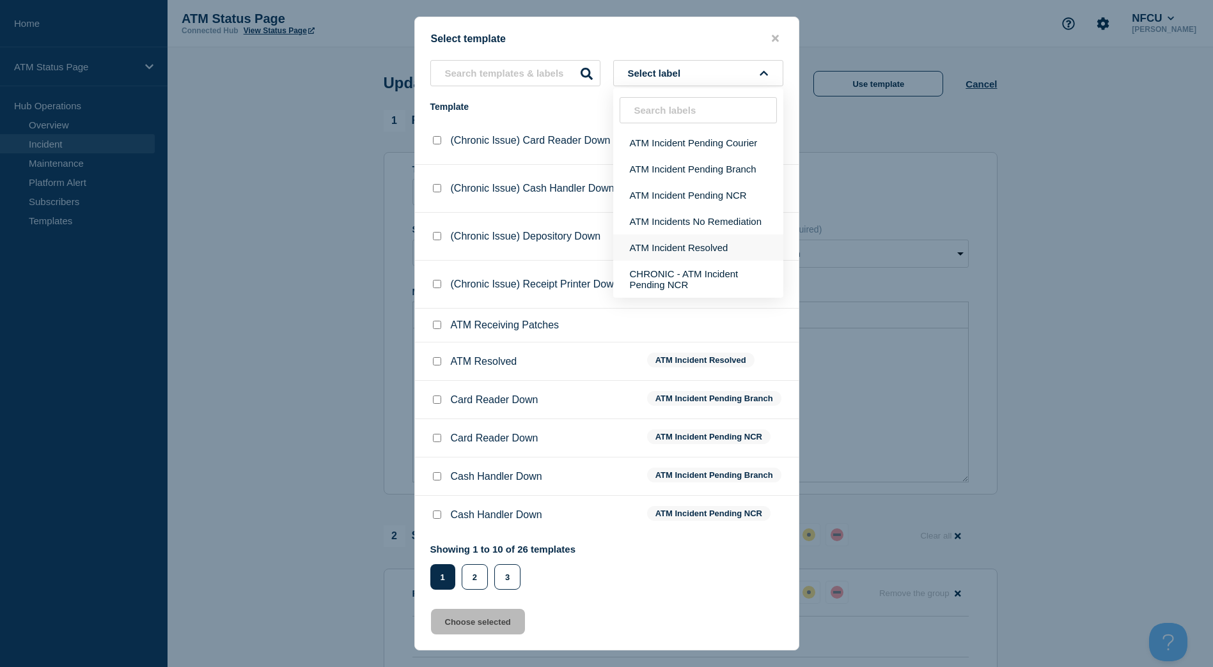
click at [697, 252] on button "ATM Incident Resolved" at bounding box center [698, 248] width 170 height 26
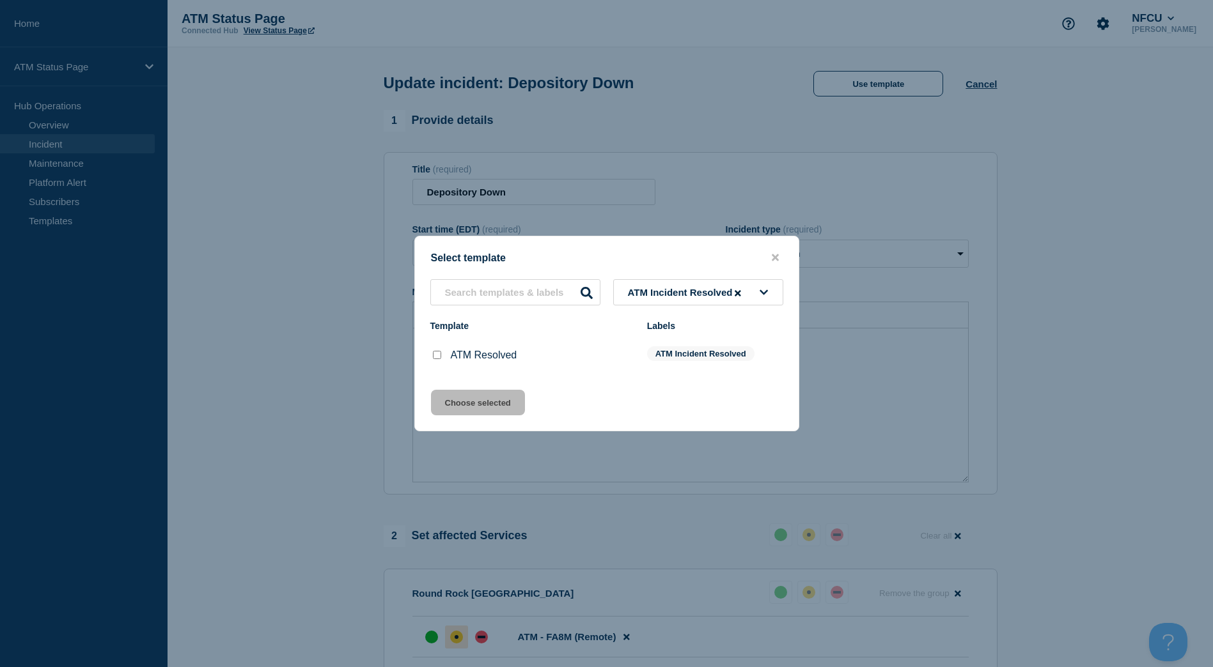
click at [435, 359] on input "ATM Resolved checkbox" at bounding box center [437, 355] width 8 height 8
checkbox input "true"
click at [449, 390] on div "Select template ATM Incident Resolved Template Labels ATM Resolved ATM Incident…" at bounding box center [606, 334] width 385 height 196
click at [450, 401] on button "Choose selected" at bounding box center [478, 403] width 94 height 26
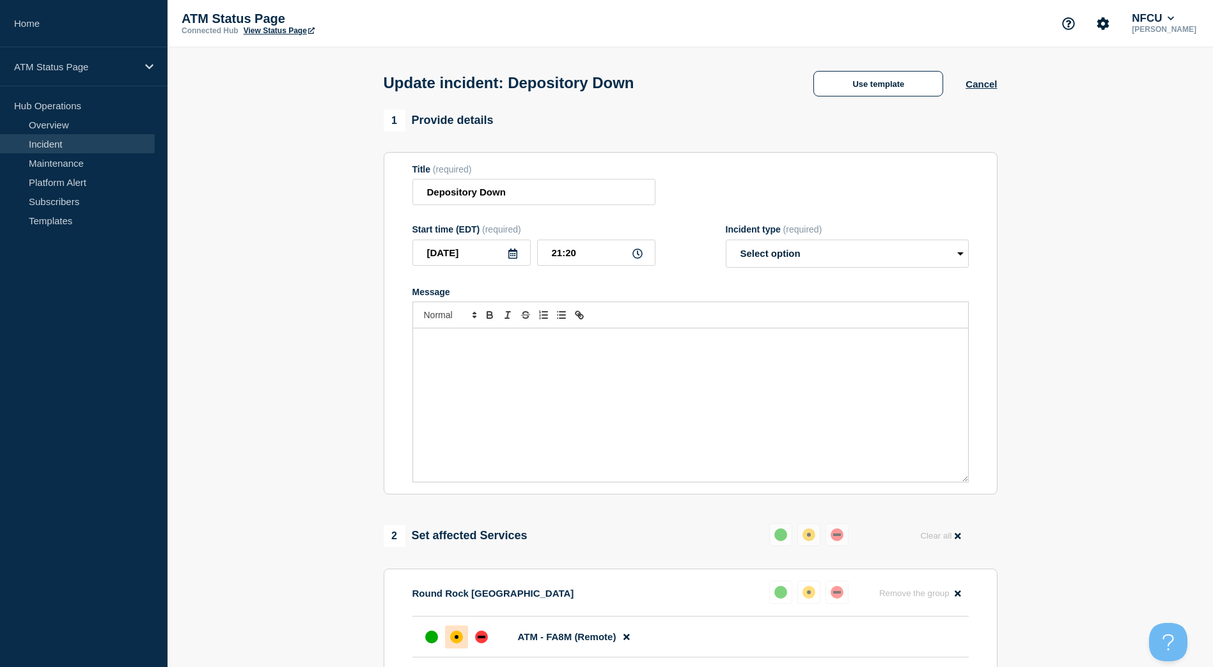
select select "resolved"
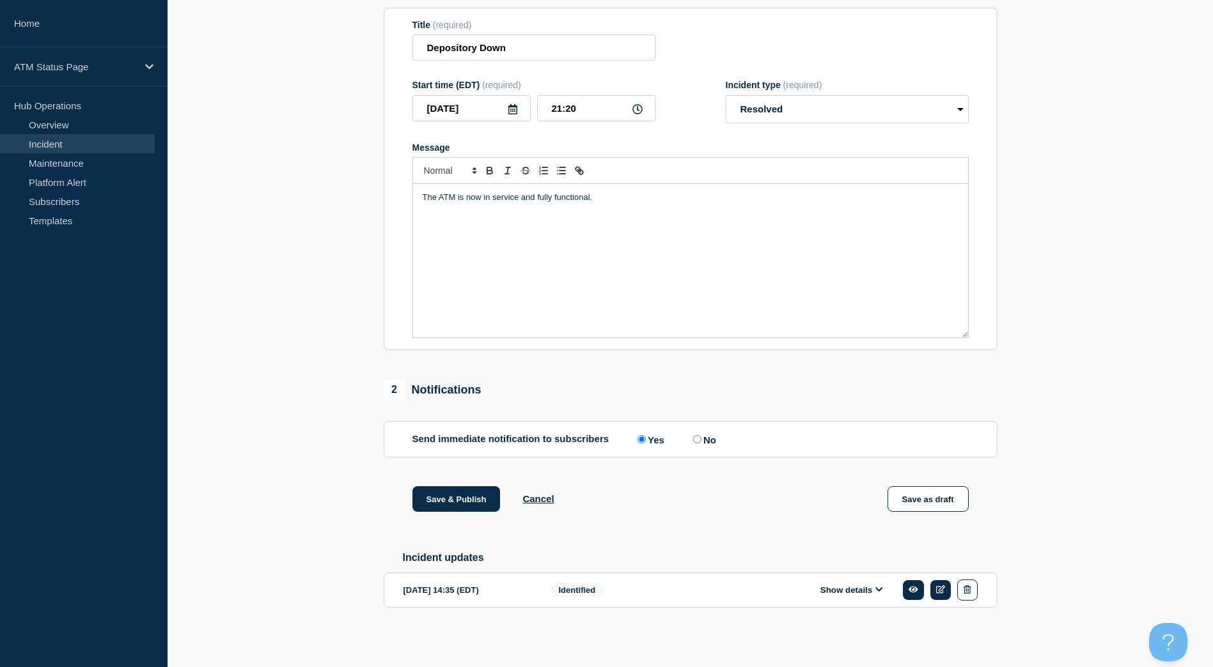
scroll to position [87, 0]
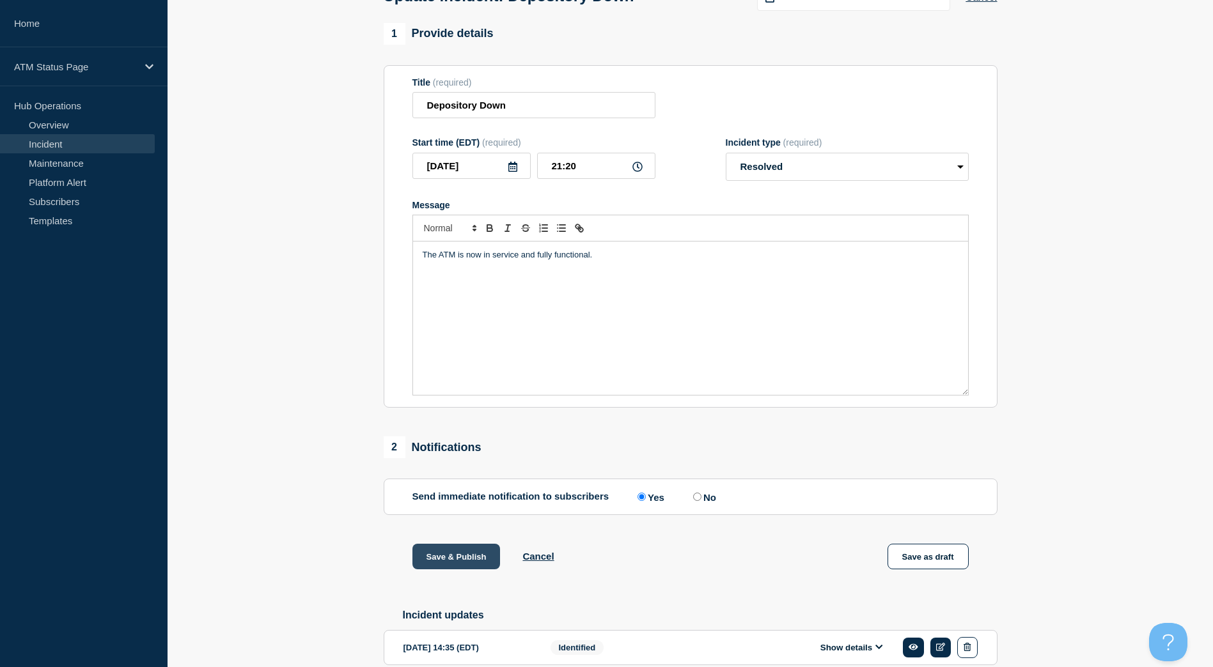
click at [471, 566] on button "Save & Publish" at bounding box center [456, 557] width 88 height 26
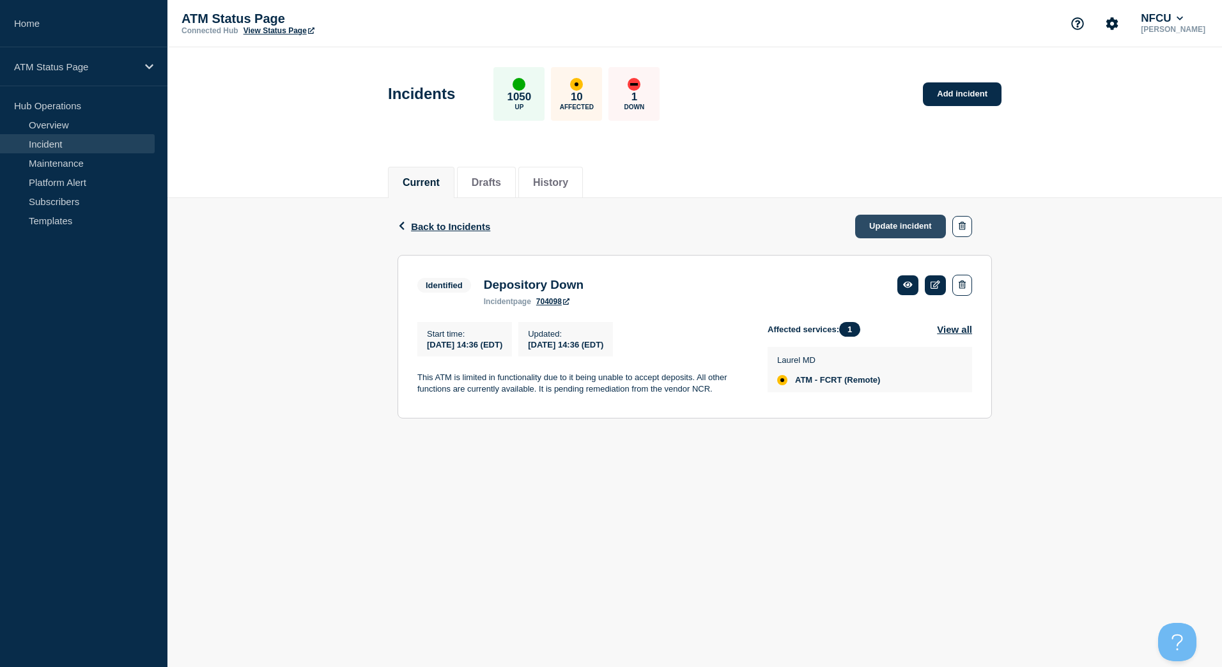
click at [892, 231] on link "Update incident" at bounding box center [900, 227] width 91 height 24
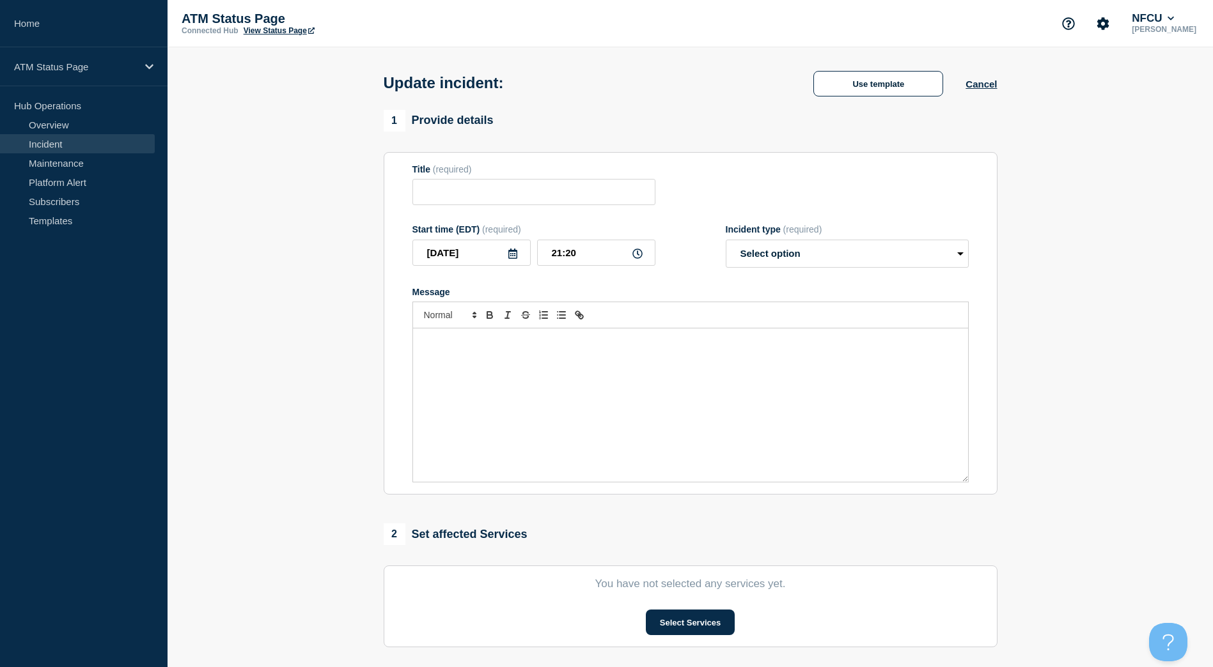
type input "Depository Down"
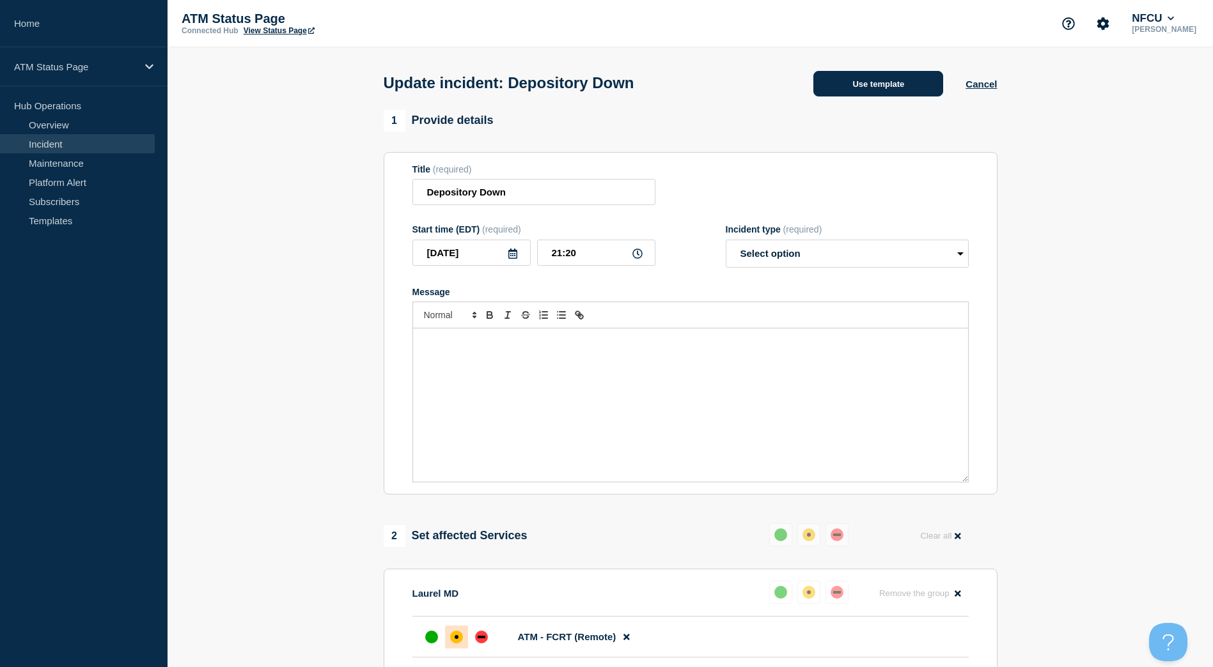
click at [874, 97] on button "Use template" at bounding box center [878, 84] width 130 height 26
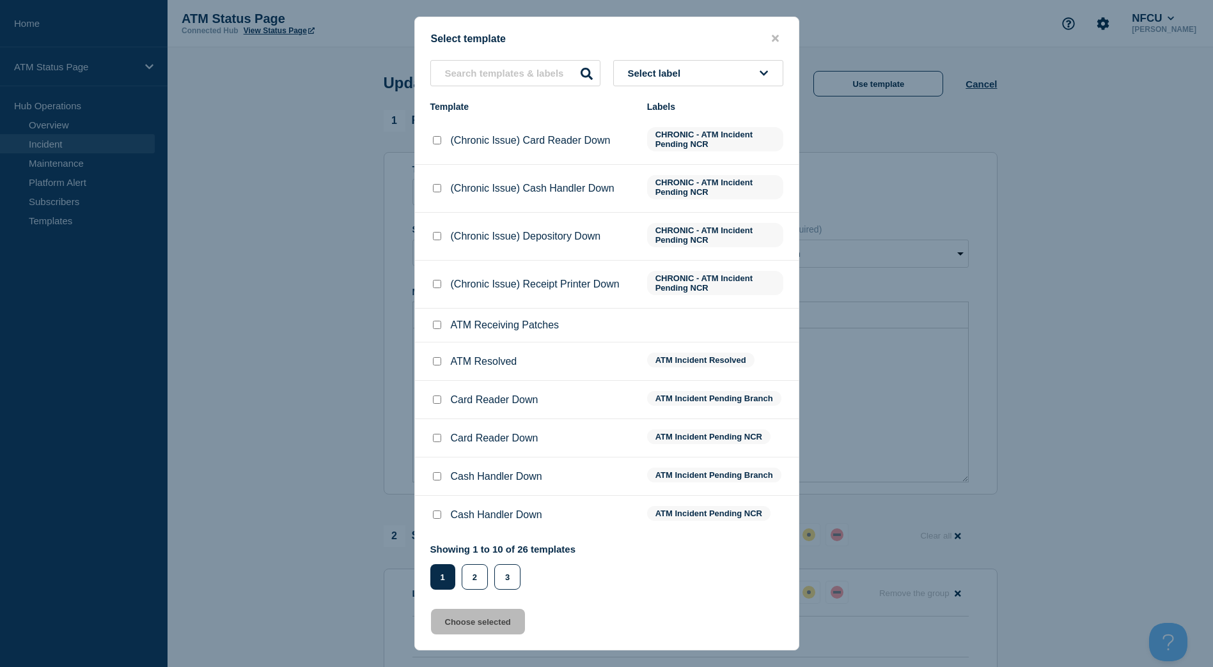
click at [720, 86] on button "Select label" at bounding box center [698, 73] width 170 height 26
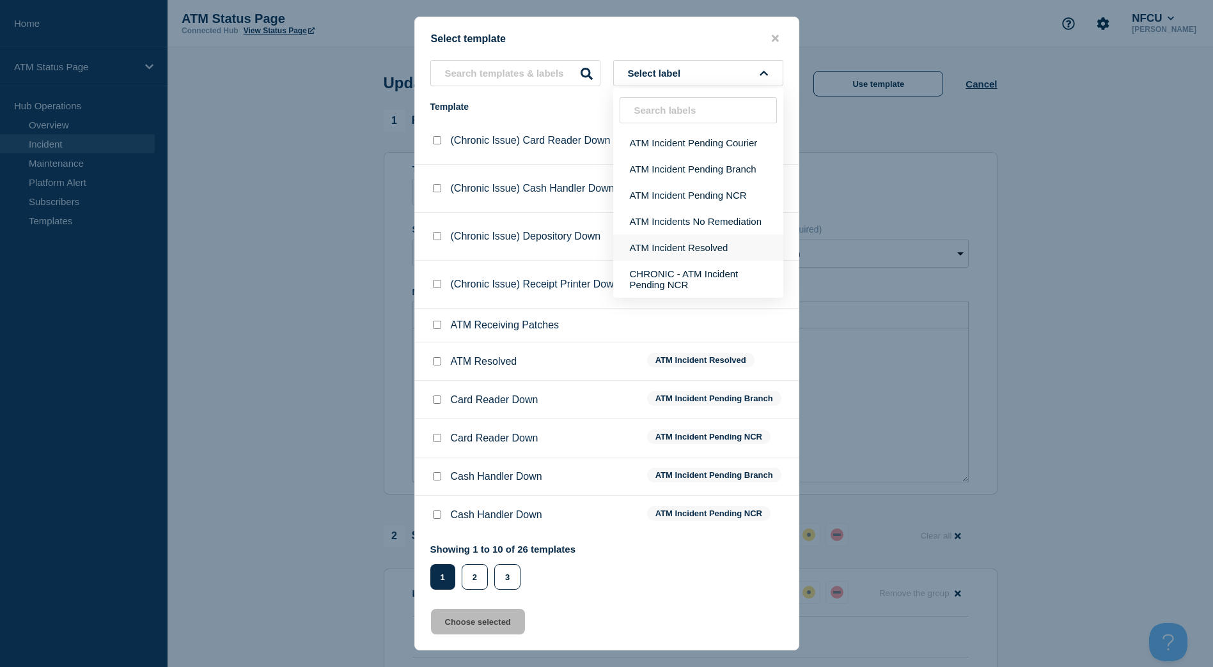
click at [715, 245] on button "ATM Incident Resolved" at bounding box center [698, 248] width 170 height 26
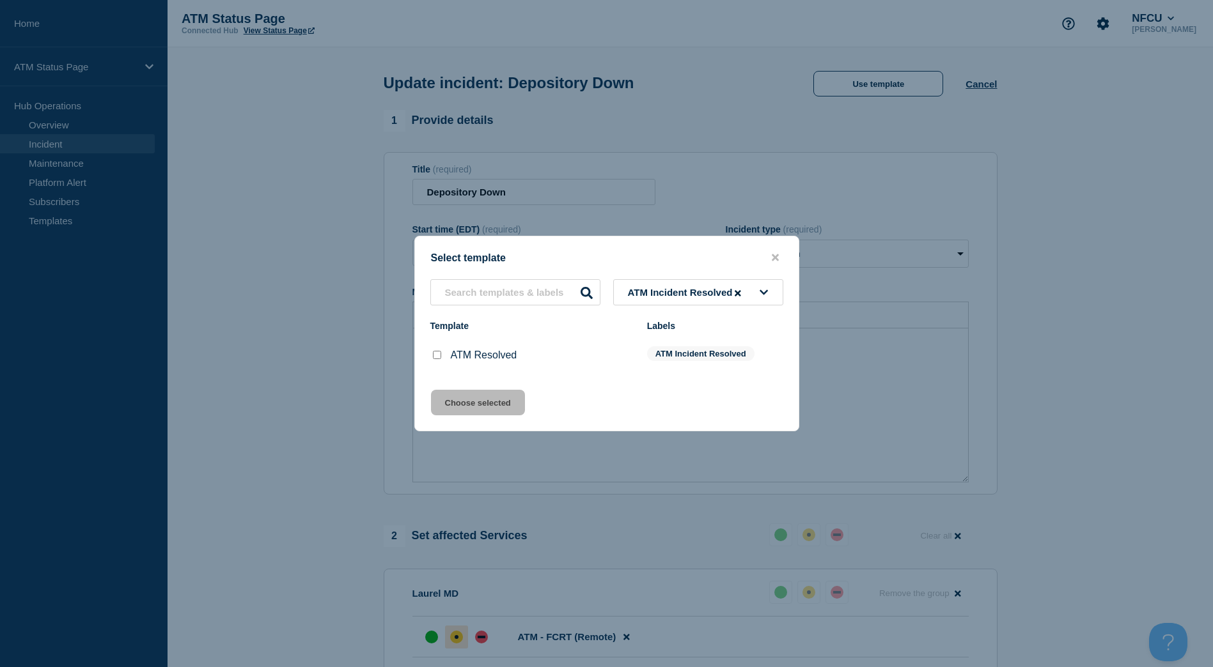
click at [437, 357] on input "ATM Resolved checkbox" at bounding box center [437, 355] width 8 height 8
checkbox input "true"
click at [462, 405] on button "Choose selected" at bounding box center [478, 403] width 94 height 26
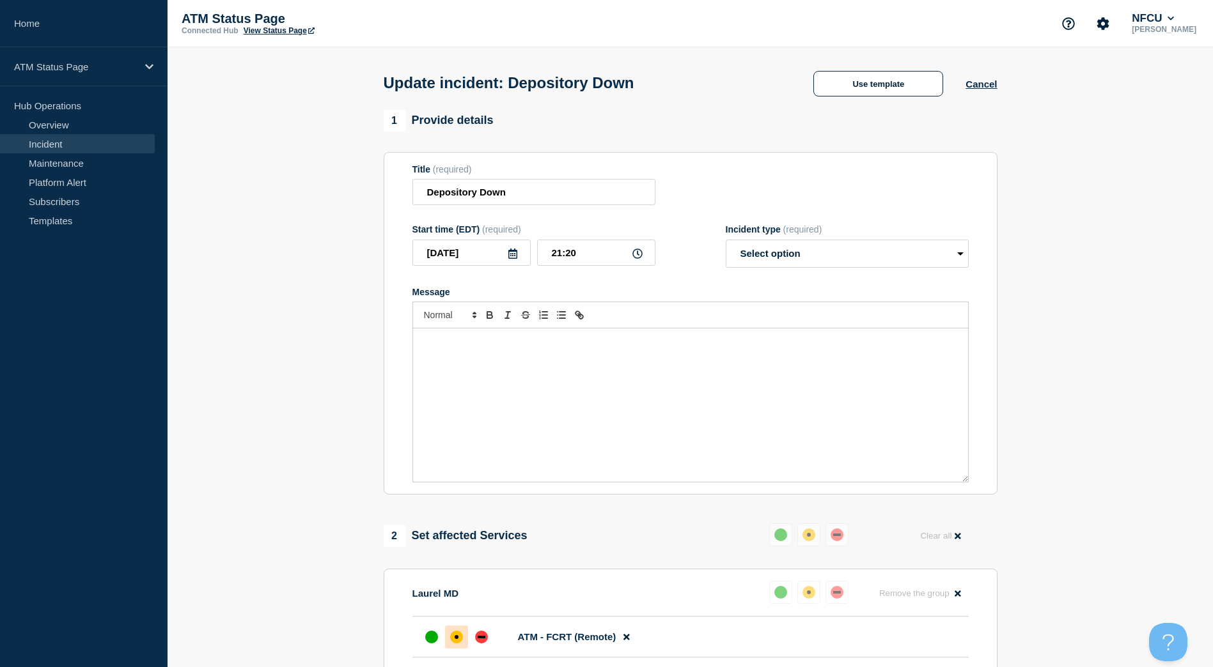
select select "resolved"
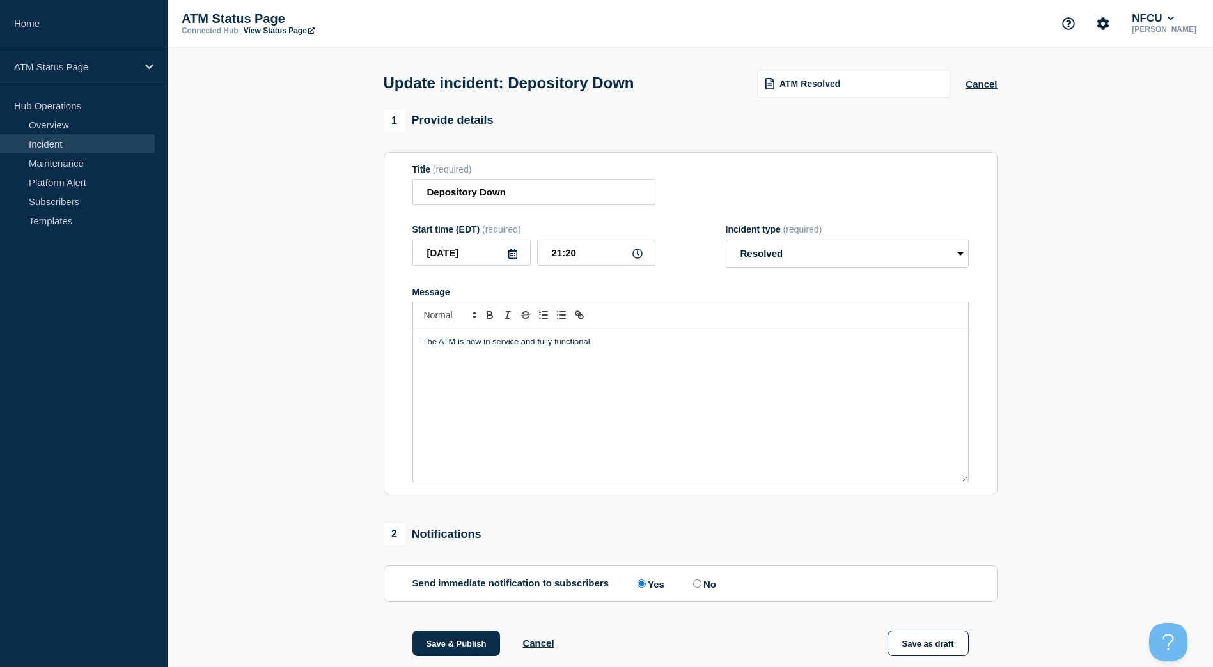
scroll to position [64, 0]
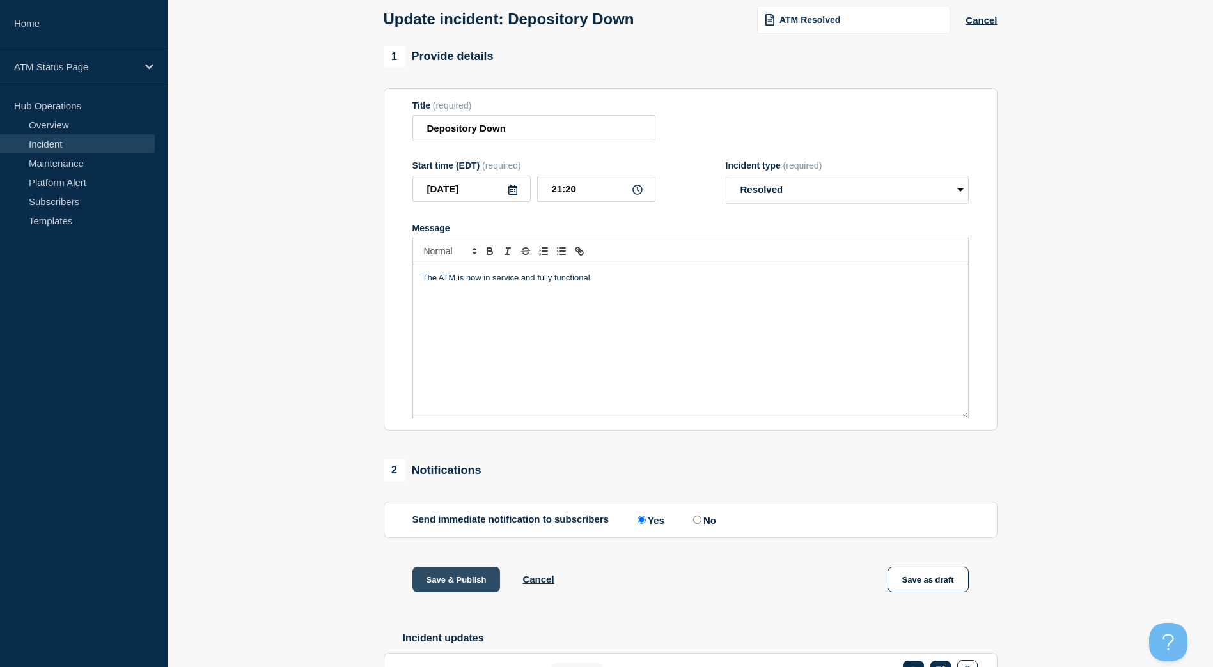
click at [460, 585] on button "Save & Publish" at bounding box center [456, 580] width 88 height 26
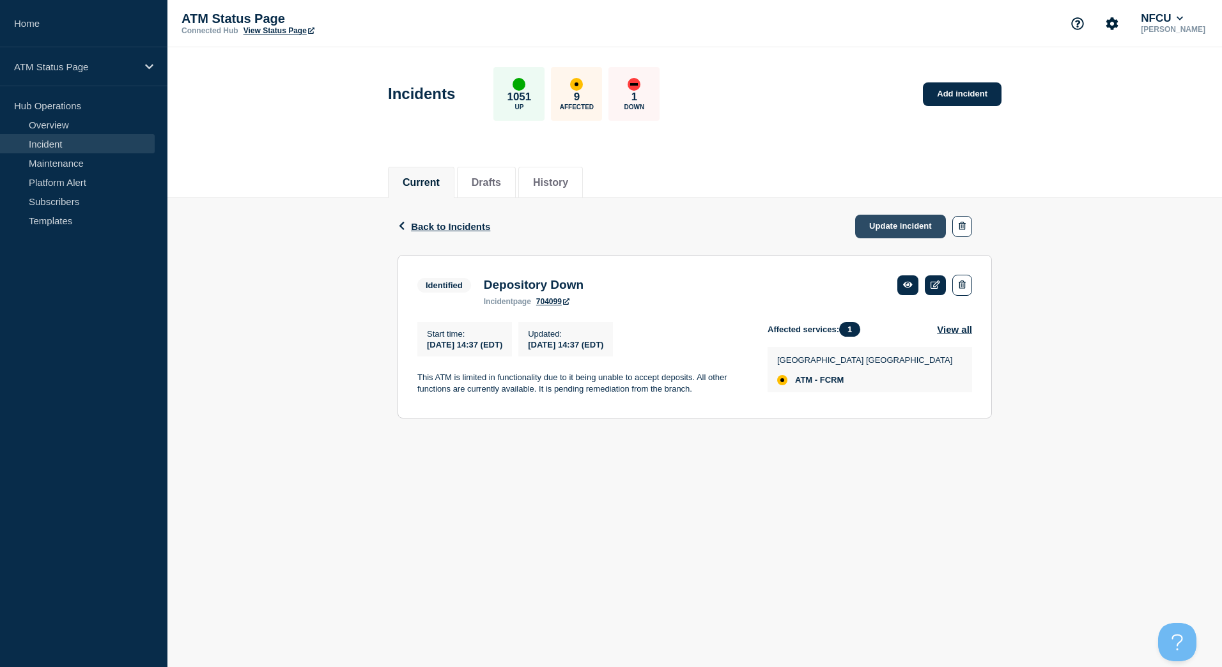
click at [882, 221] on link "Update incident" at bounding box center [900, 227] width 91 height 24
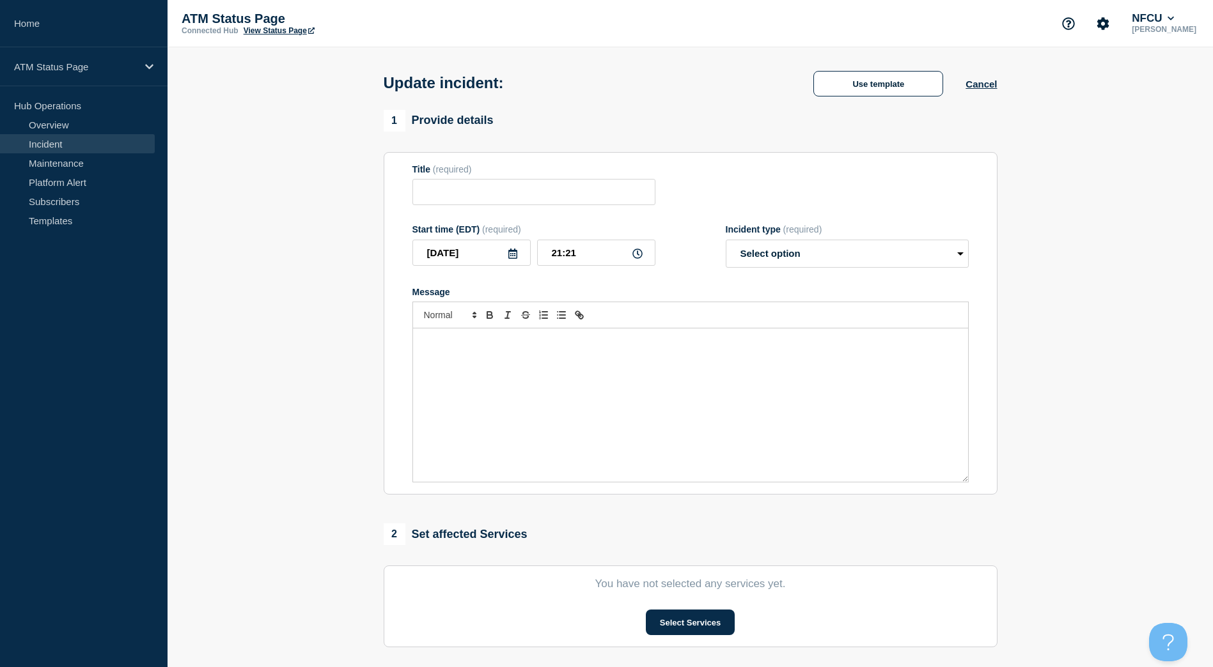
type input "Depository Down"
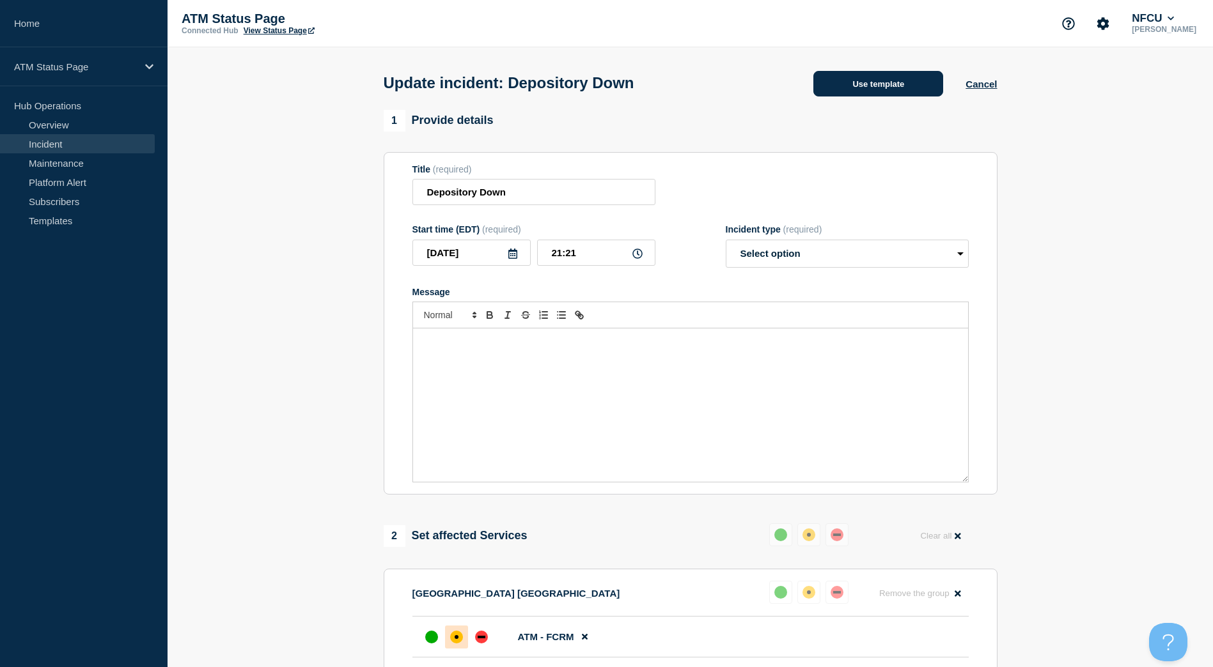
click at [859, 89] on button "Use template" at bounding box center [878, 84] width 130 height 26
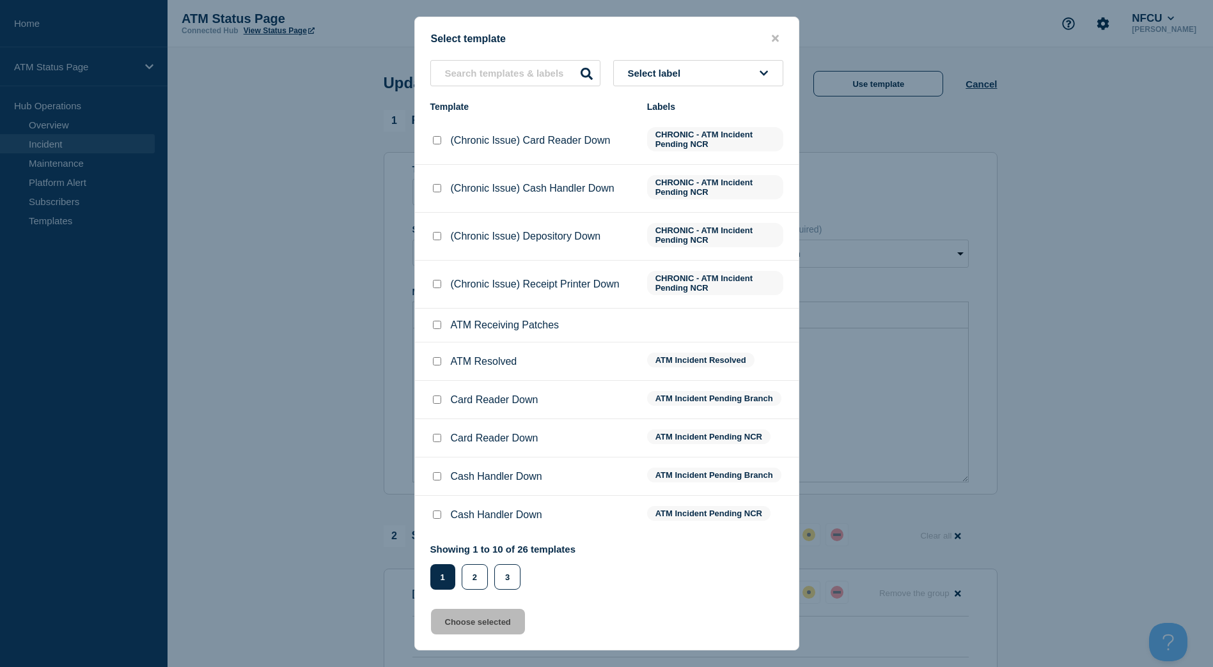
click at [701, 77] on button "Select label" at bounding box center [698, 73] width 170 height 26
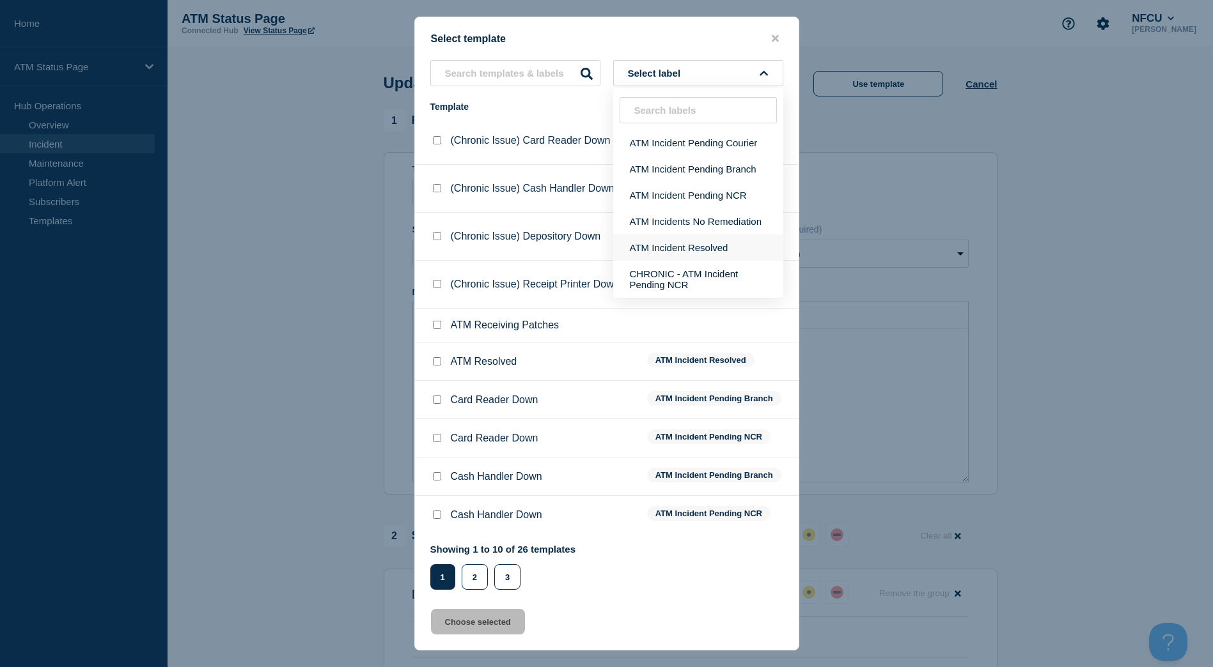
click at [726, 244] on button "ATM Incident Resolved" at bounding box center [698, 248] width 170 height 26
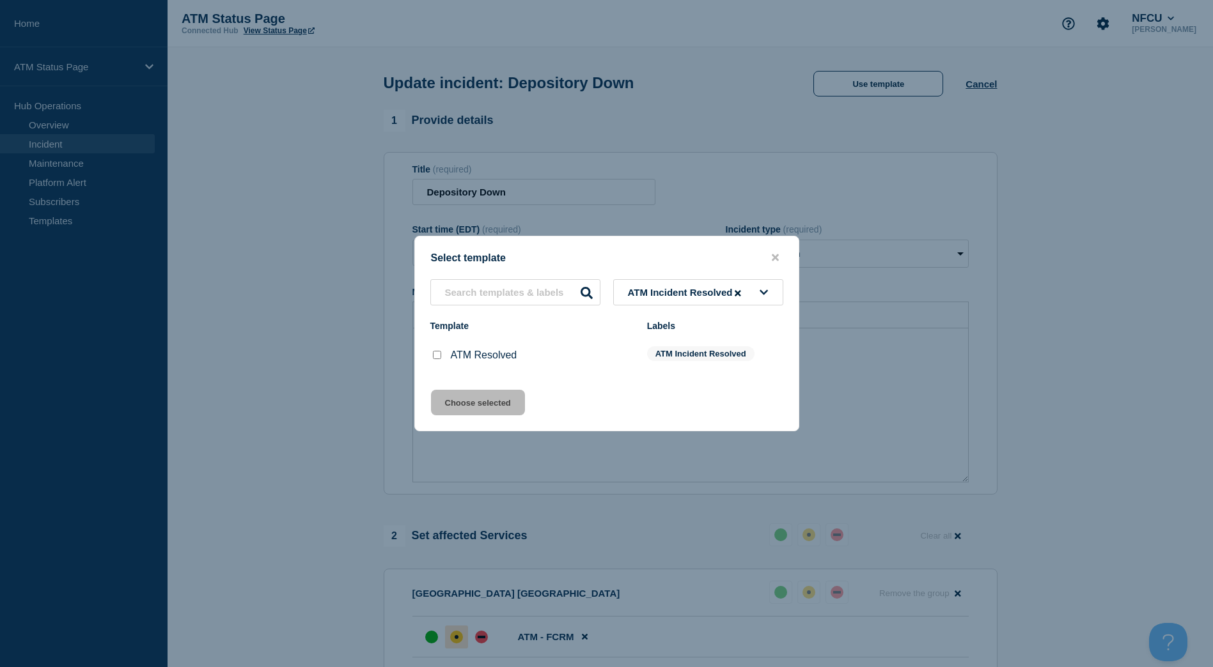
click at [437, 357] on input "ATM Resolved checkbox" at bounding box center [437, 355] width 8 height 8
checkbox input "true"
click at [455, 407] on button "Choose selected" at bounding box center [478, 403] width 94 height 26
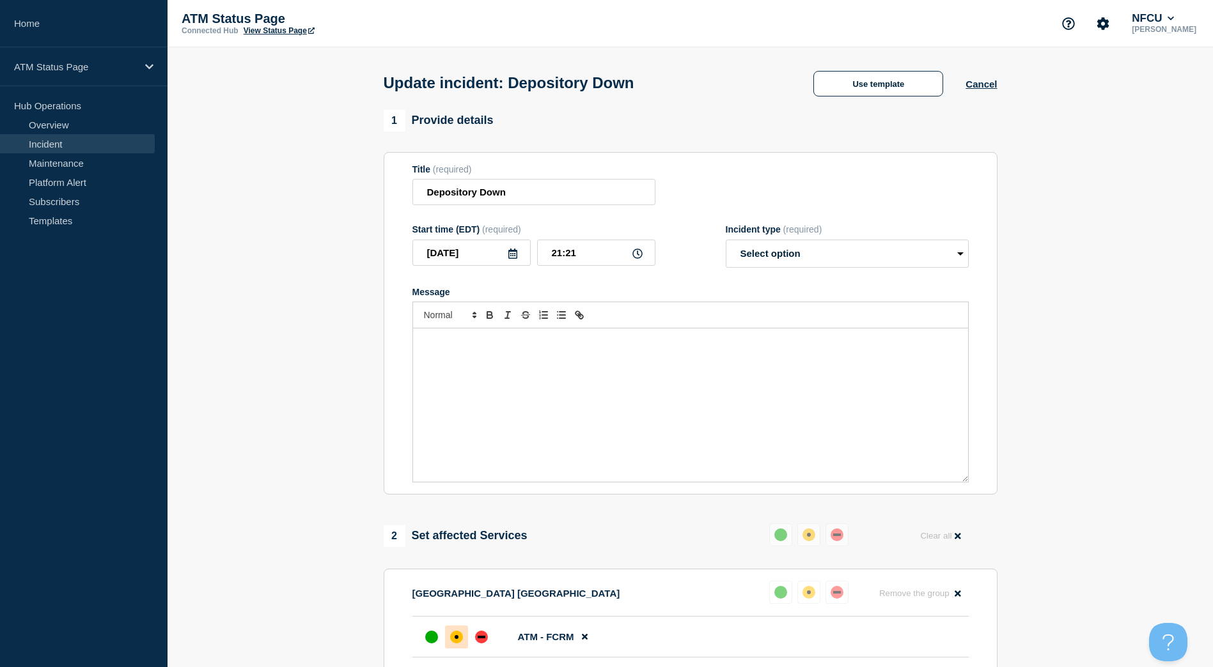
select select "resolved"
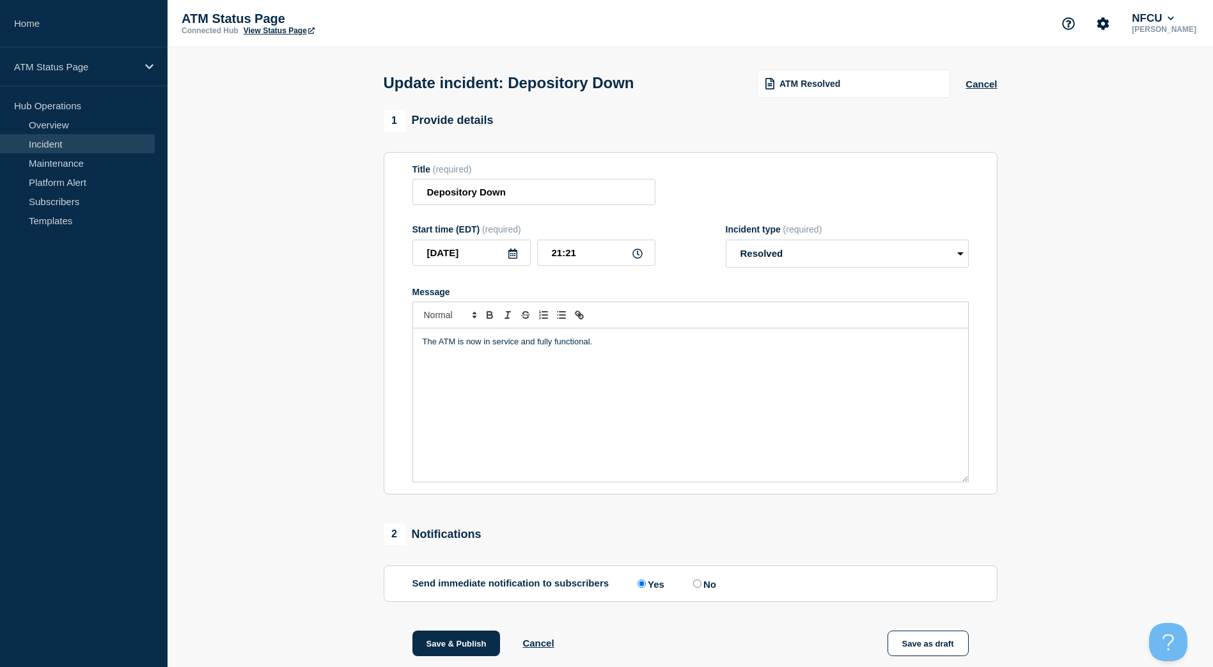
scroll to position [151, 0]
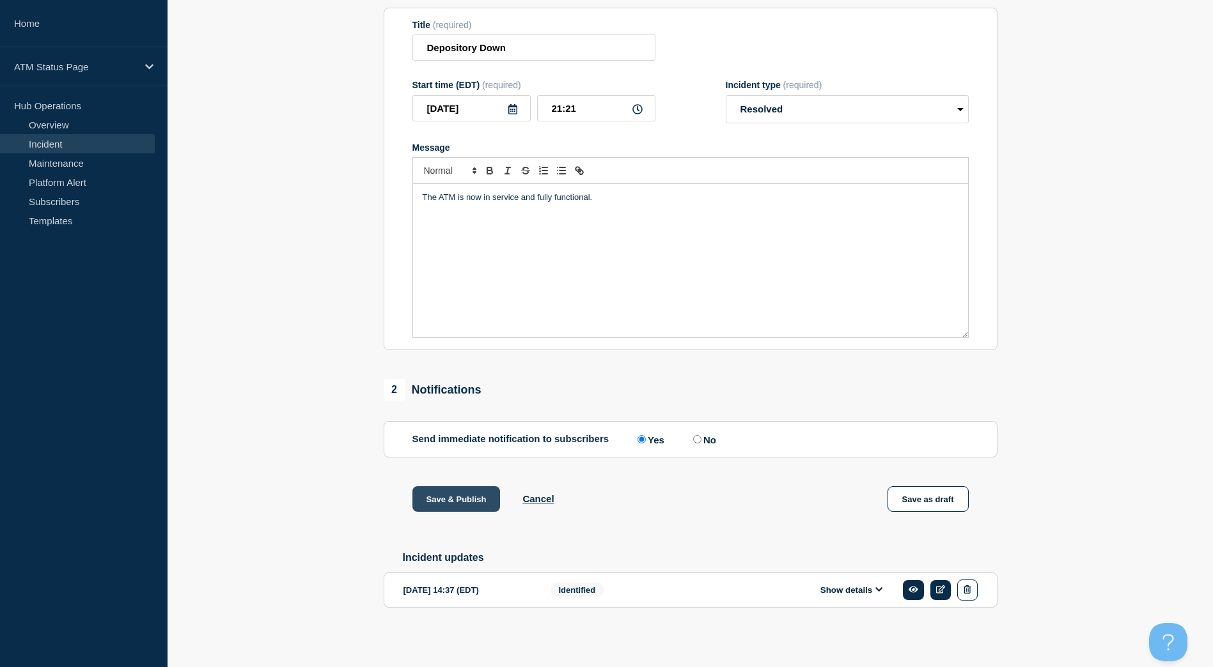
click at [466, 502] on button "Save & Publish" at bounding box center [456, 499] width 88 height 26
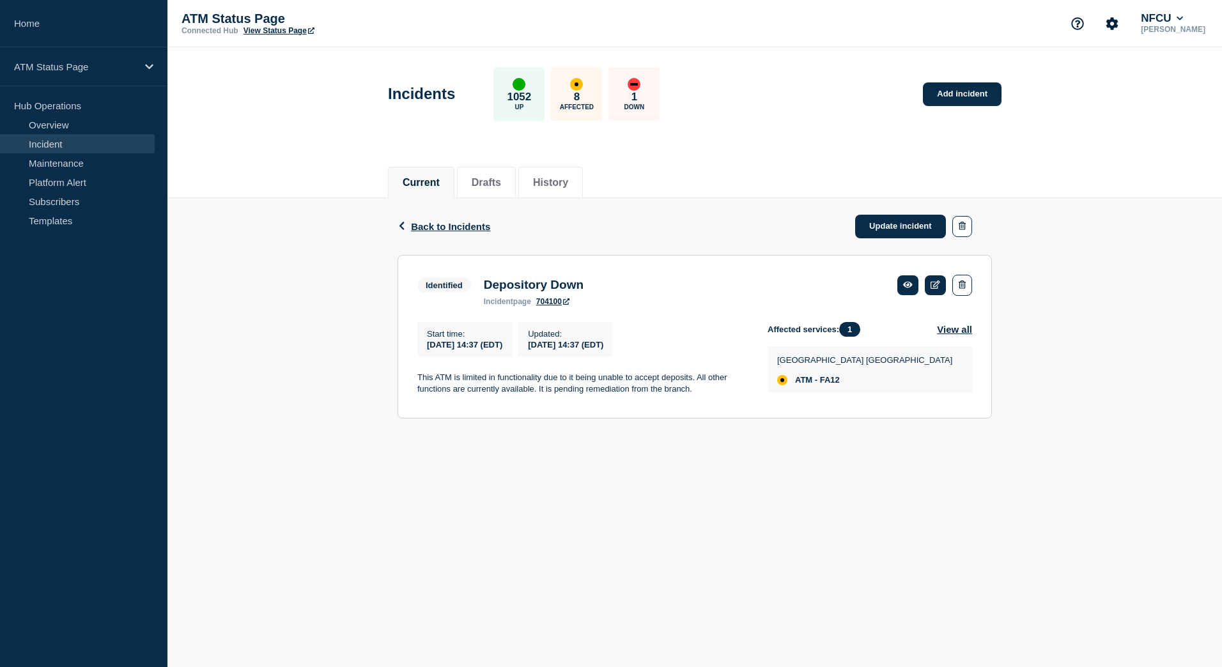
click at [840, 385] on span "ATM - FA12" at bounding box center [817, 380] width 45 height 10
copy span "FA12"
click at [883, 214] on div "Back Back to Incidents Update incident" at bounding box center [695, 226] width 594 height 57
click at [885, 222] on link "Update incident" at bounding box center [900, 227] width 91 height 24
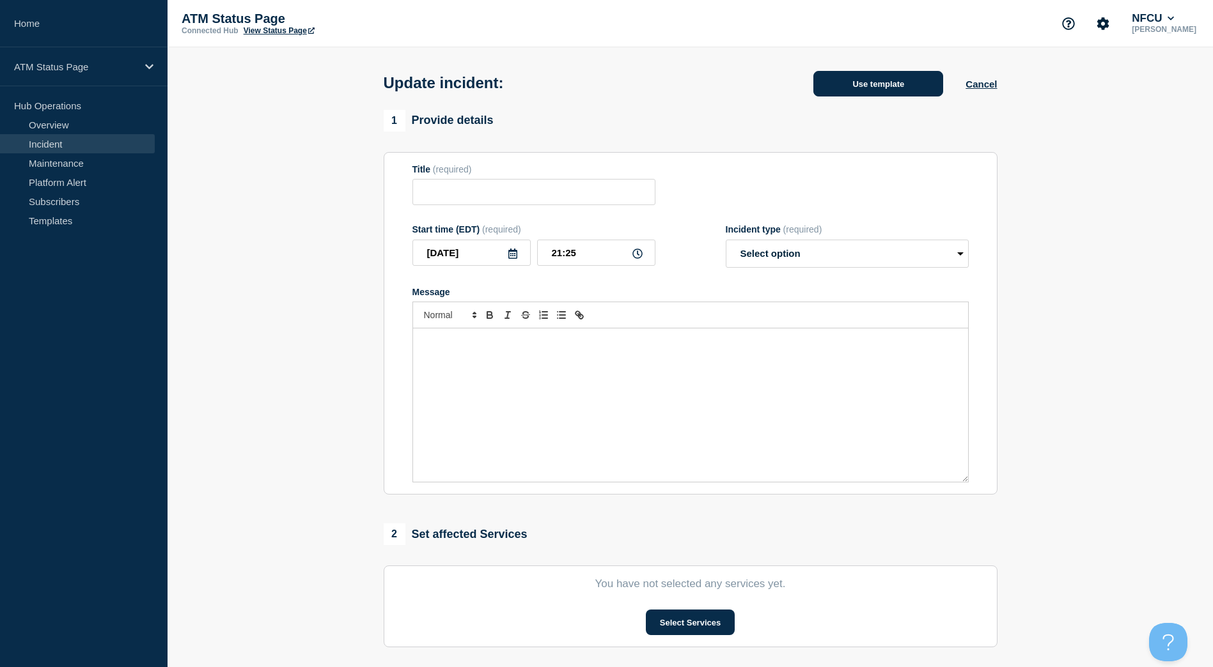
type input "Depository Down"
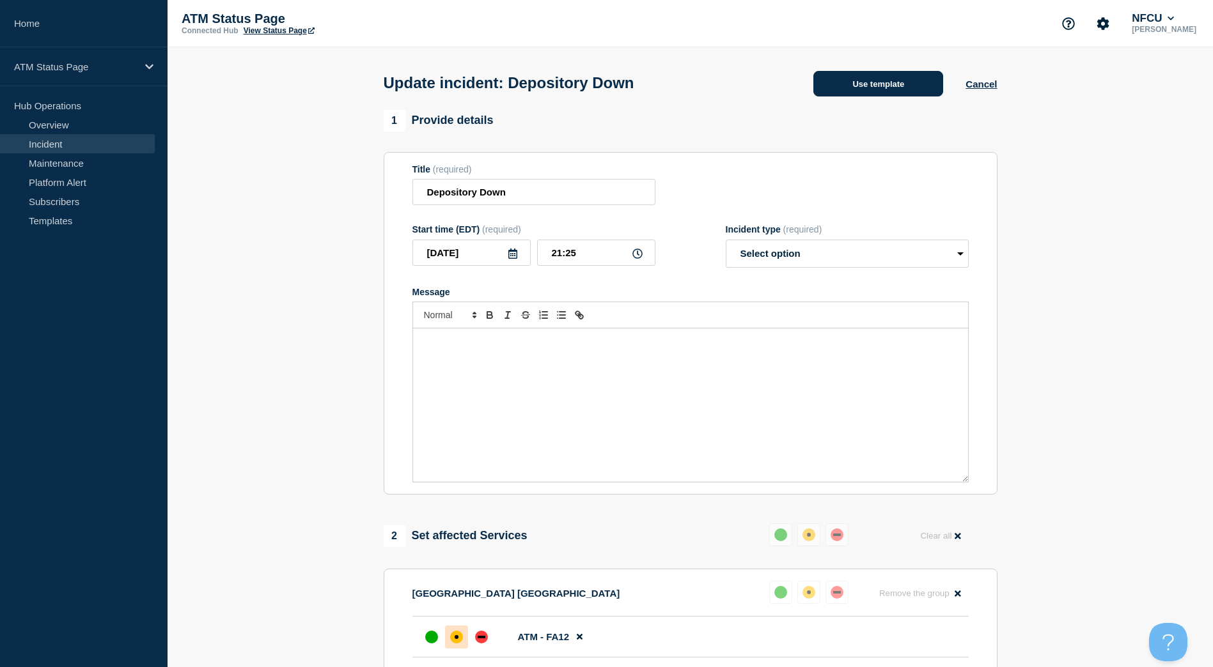
click at [878, 81] on button "Use template" at bounding box center [878, 84] width 130 height 26
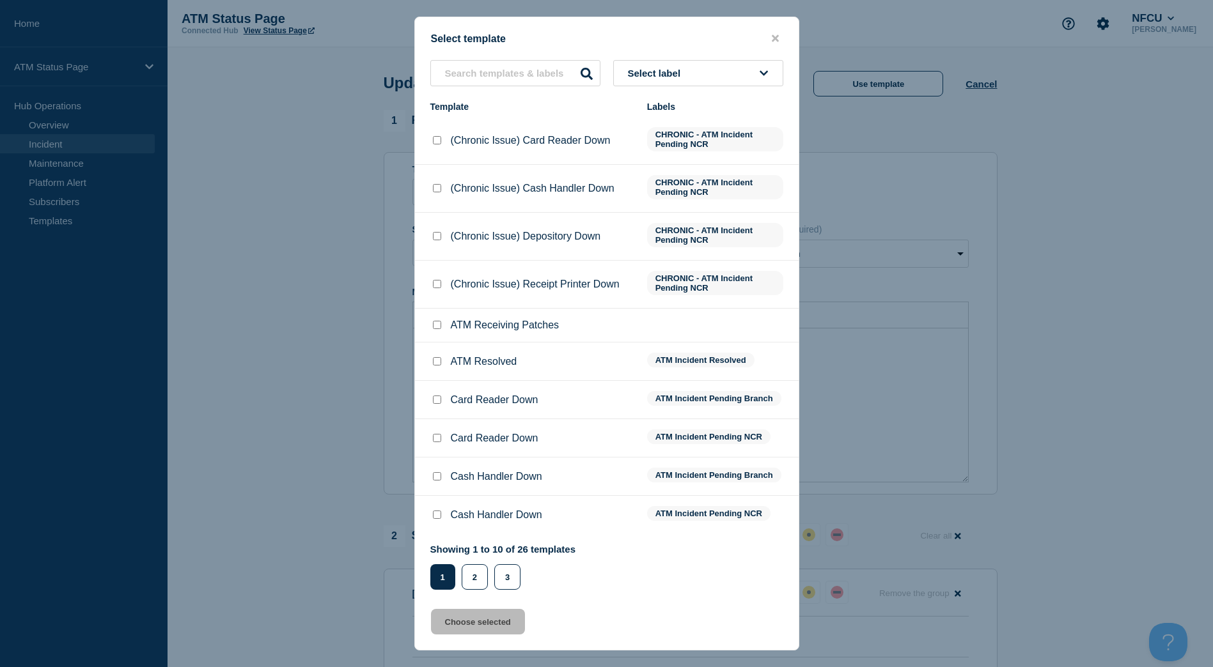
drag, startPoint x: 731, startPoint y: 58, endPoint x: 727, endPoint y: 66, distance: 8.9
click at [730, 58] on div "Select template Select label Template Labels (Chronic Issue) Card Reader Down C…" at bounding box center [606, 334] width 385 height 634
click at [727, 66] on button "Select label" at bounding box center [698, 73] width 170 height 26
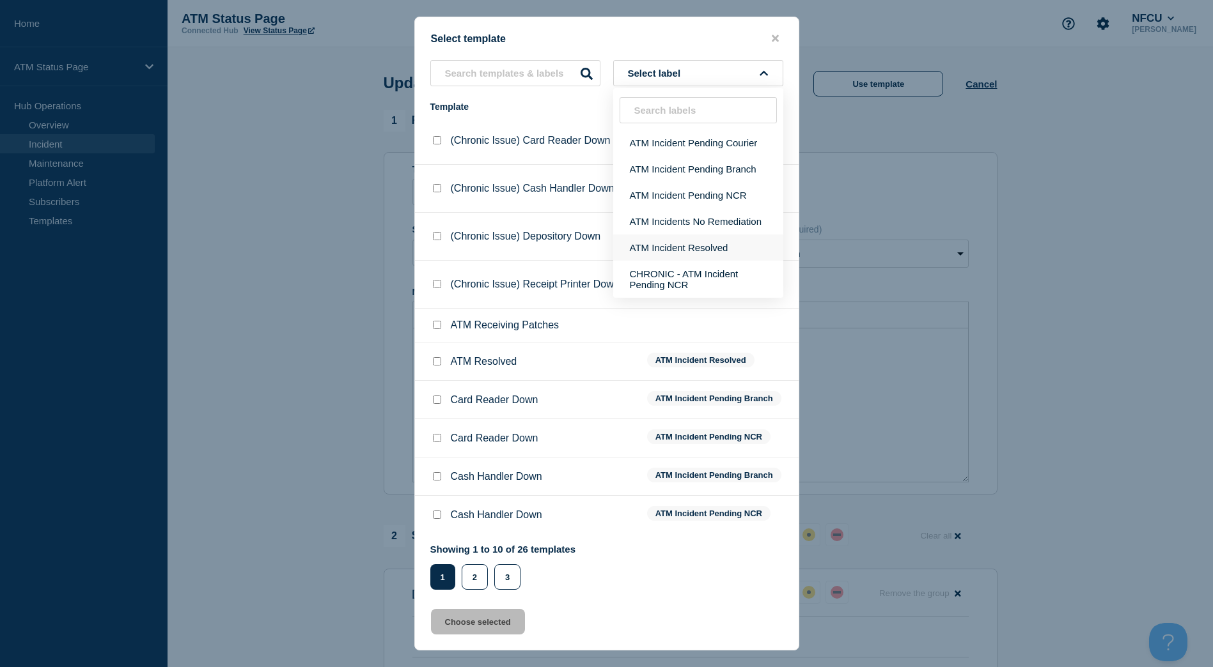
click at [719, 237] on button "ATM Incident Resolved" at bounding box center [698, 248] width 170 height 26
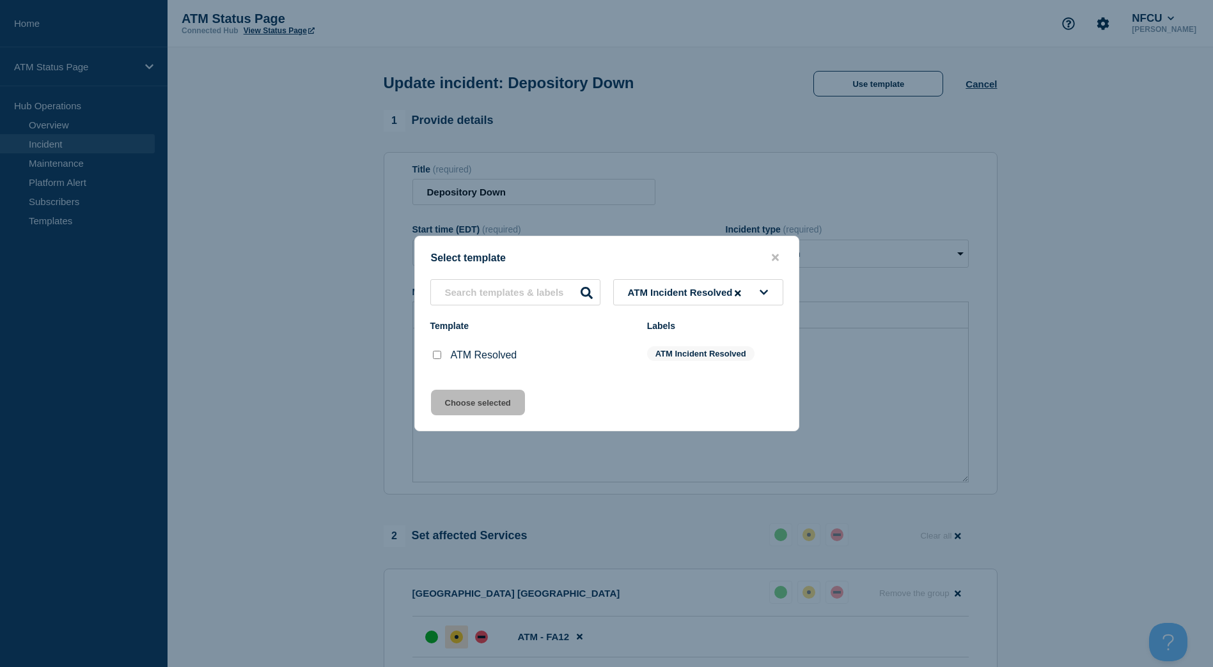
click at [433, 359] on input "ATM Resolved checkbox" at bounding box center [437, 355] width 8 height 8
checkbox input "true"
click at [451, 404] on button "Choose selected" at bounding box center [478, 403] width 94 height 26
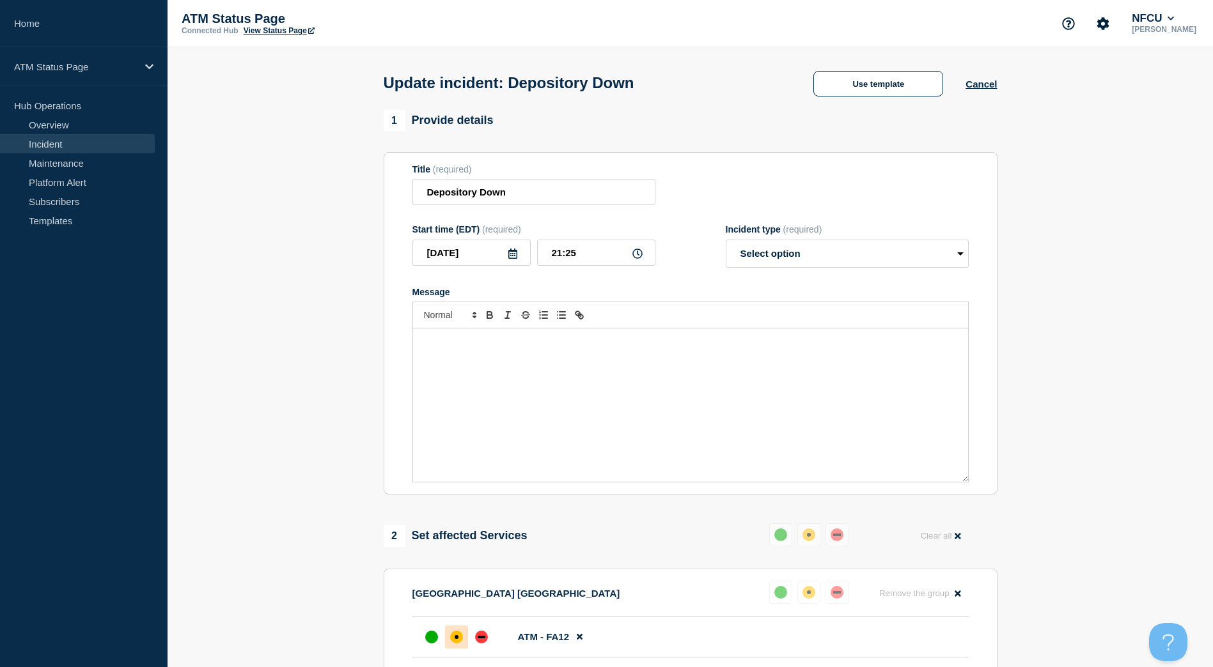
select select "resolved"
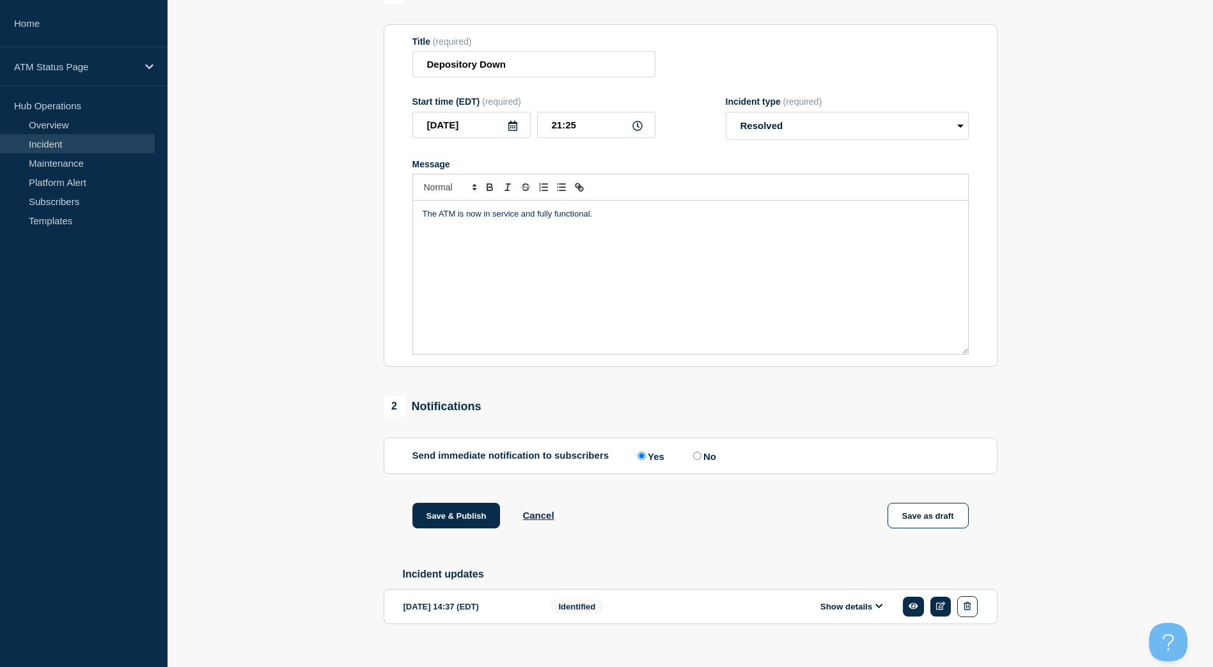
scroll to position [151, 0]
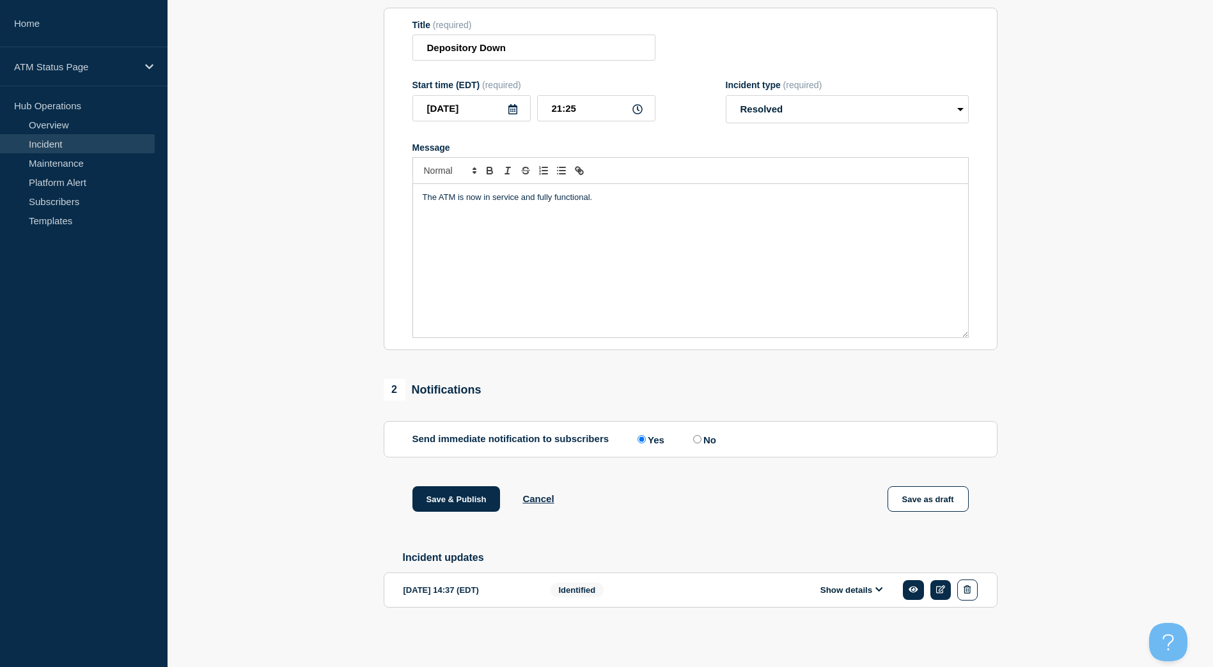
click at [467, 481] on div "1 Provide details Title (required) Depository Down Start time (EDT) (required) …" at bounding box center [690, 306] width 628 height 683
click at [468, 488] on button "Save & Publish" at bounding box center [456, 499] width 88 height 26
